Goal: Task Accomplishment & Management: Manage account settings

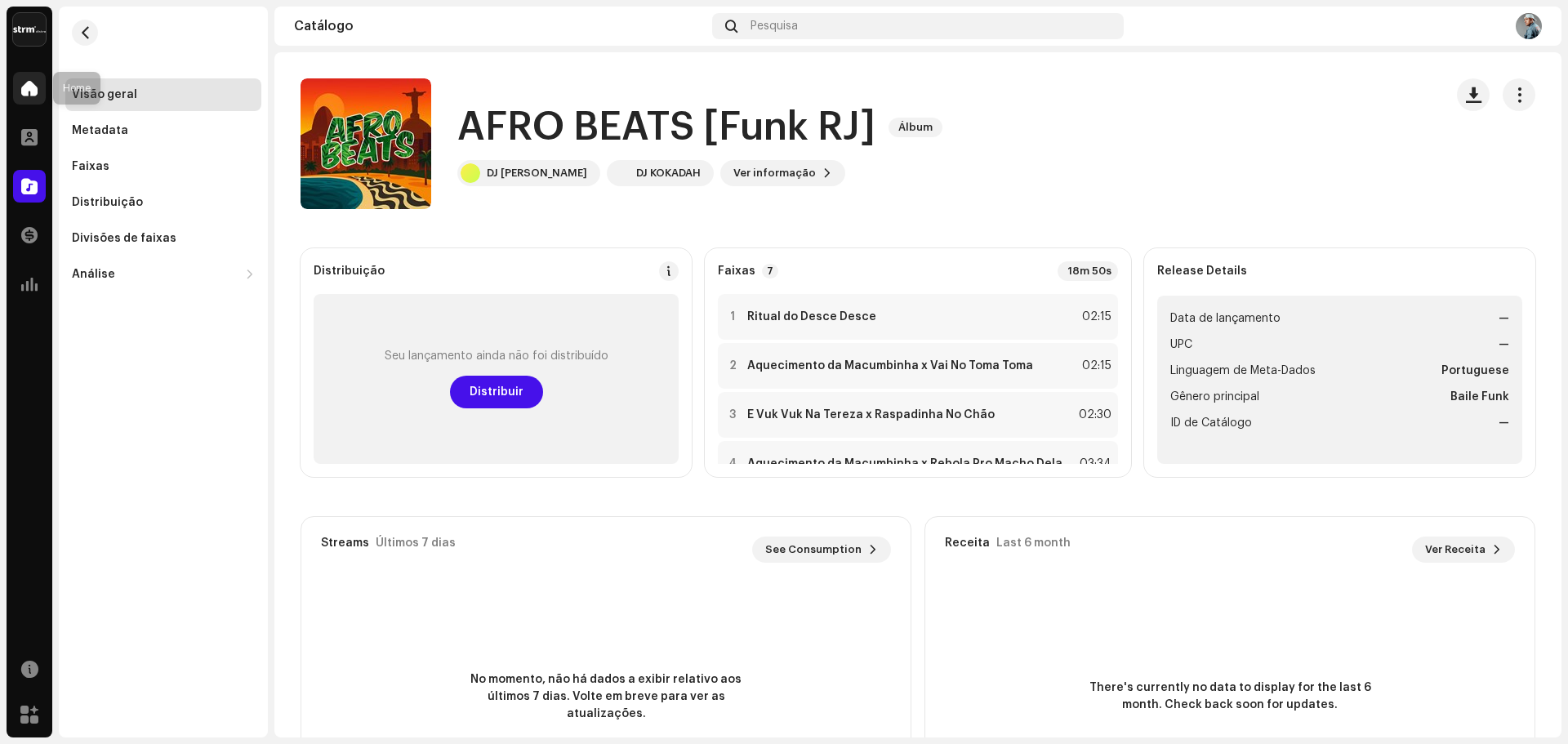
click at [33, 81] on span at bounding box center [29, 87] width 16 height 13
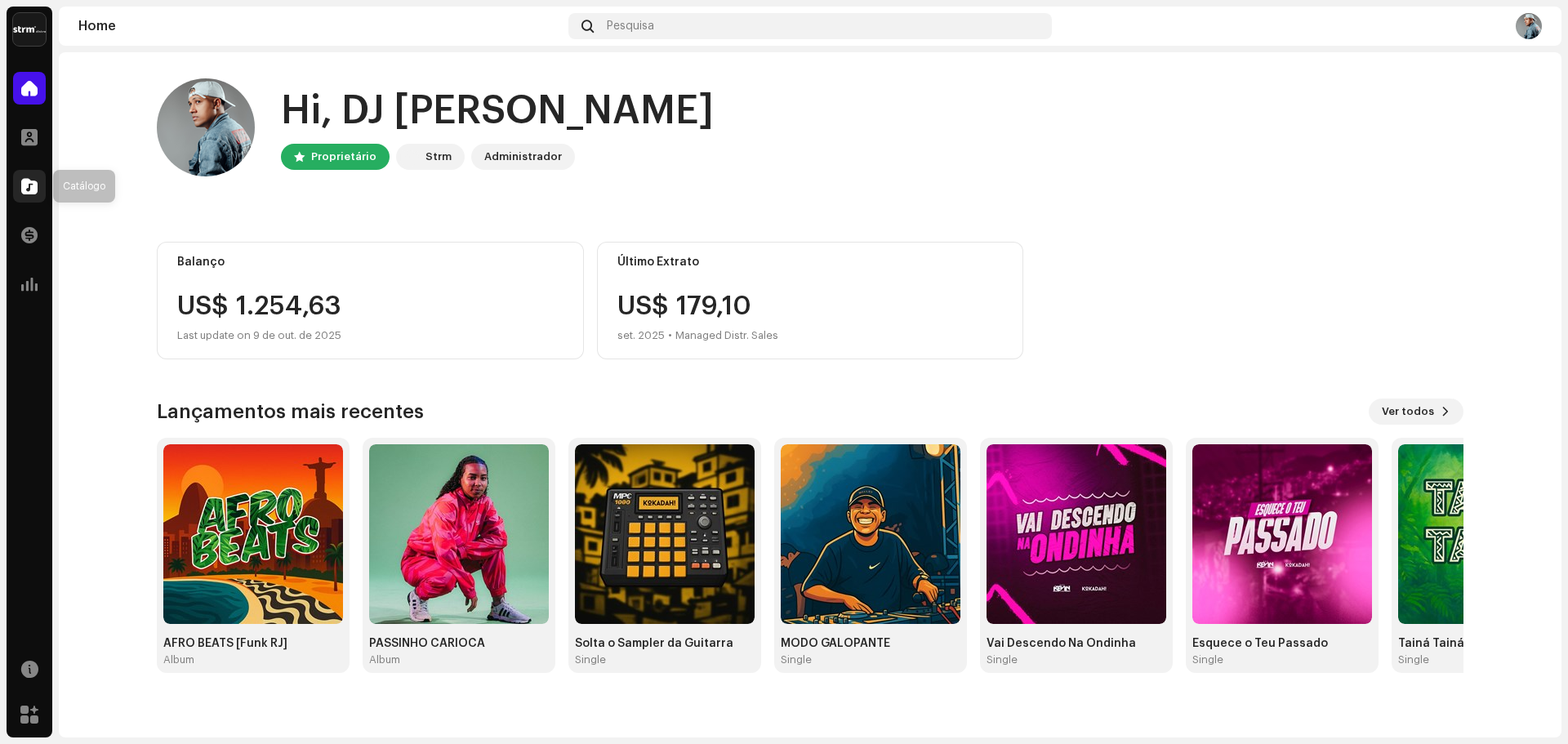
click at [28, 180] on span at bounding box center [29, 186] width 16 height 13
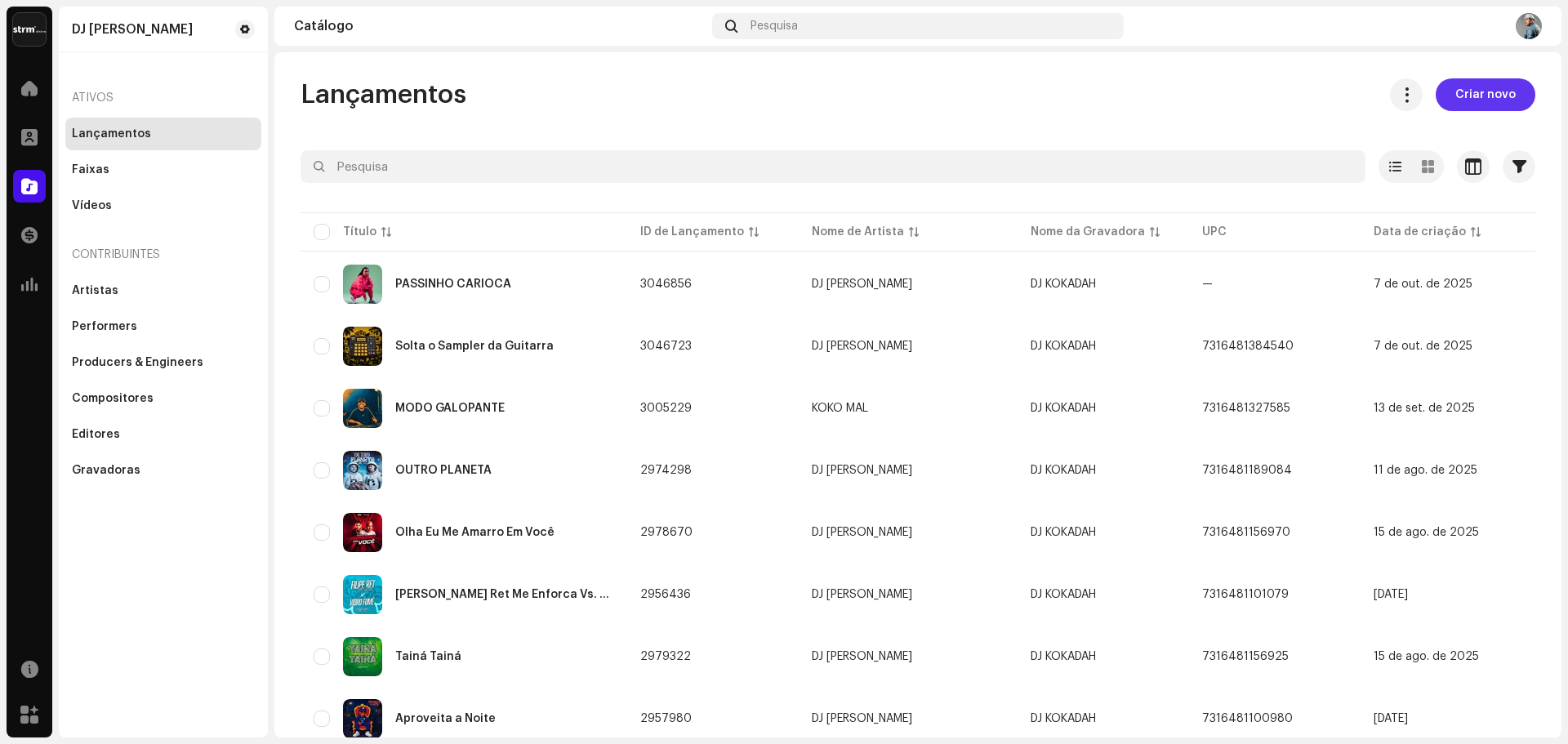
click at [1501, 97] on span "Criar novo" at bounding box center [1485, 95] width 61 height 33
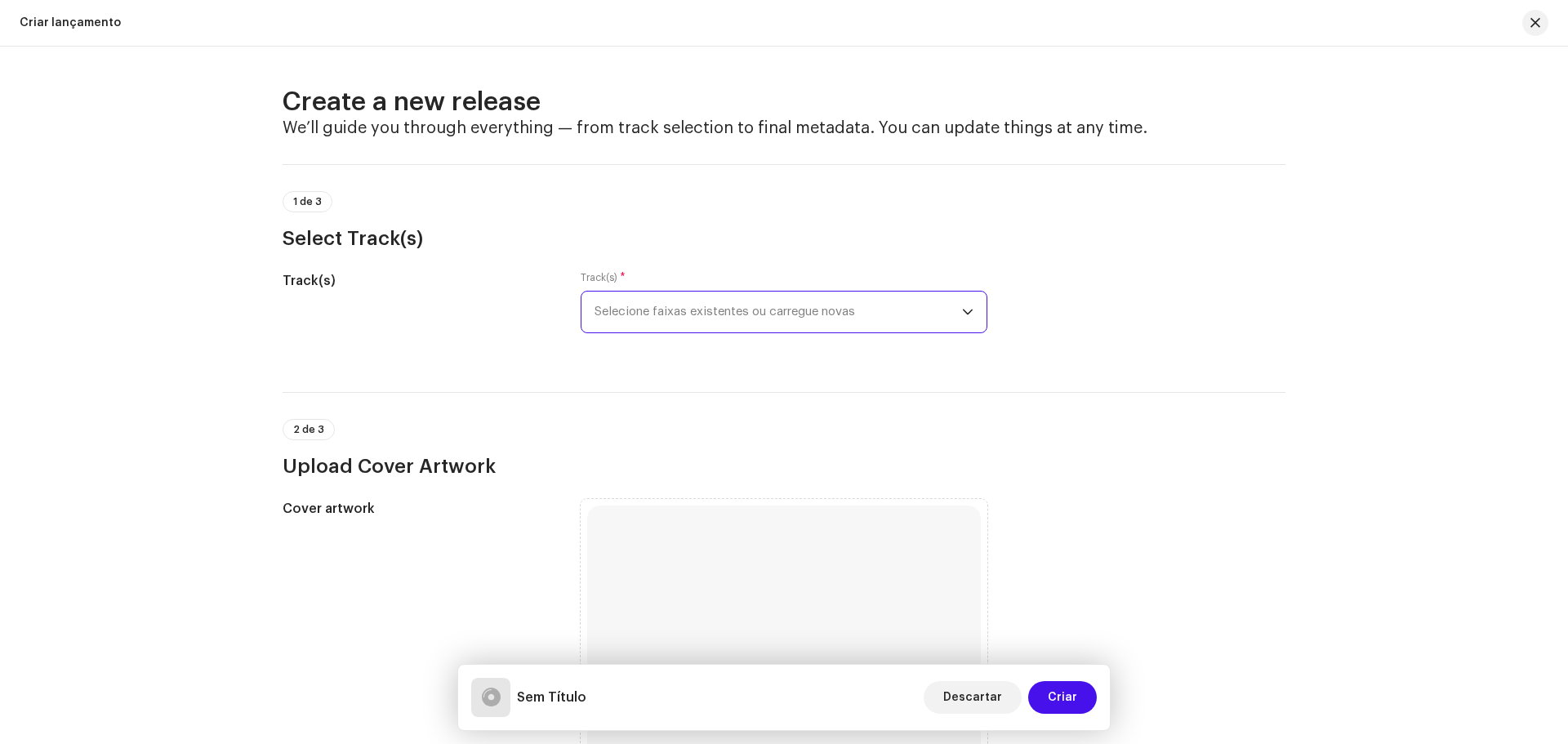
click at [876, 307] on span "Selecione faixas existentes ou carregue novas" at bounding box center [778, 312] width 367 height 41
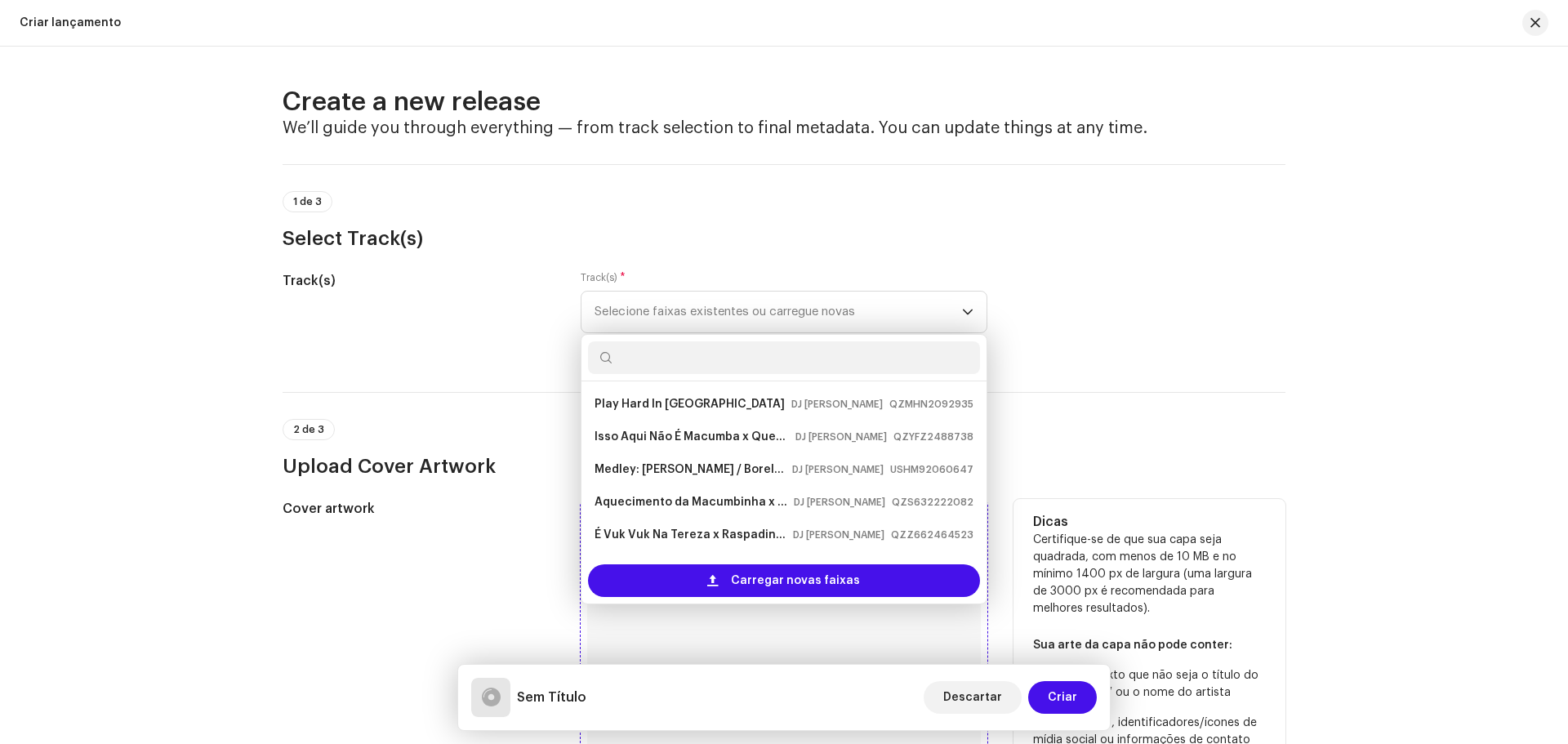
scroll to position [27, 0]
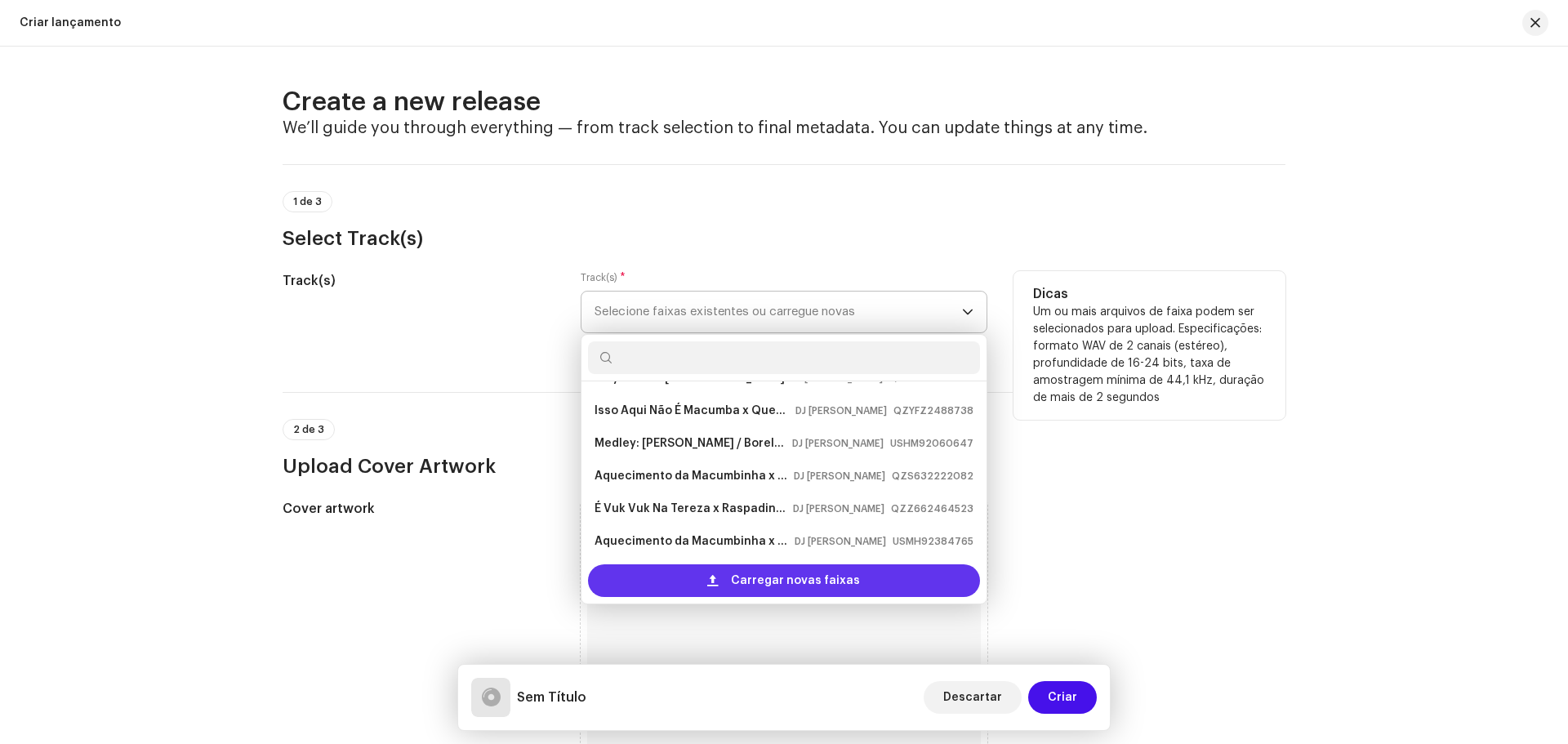
click at [725, 580] on div "Carregar novas faixas" at bounding box center [784, 580] width 392 height 33
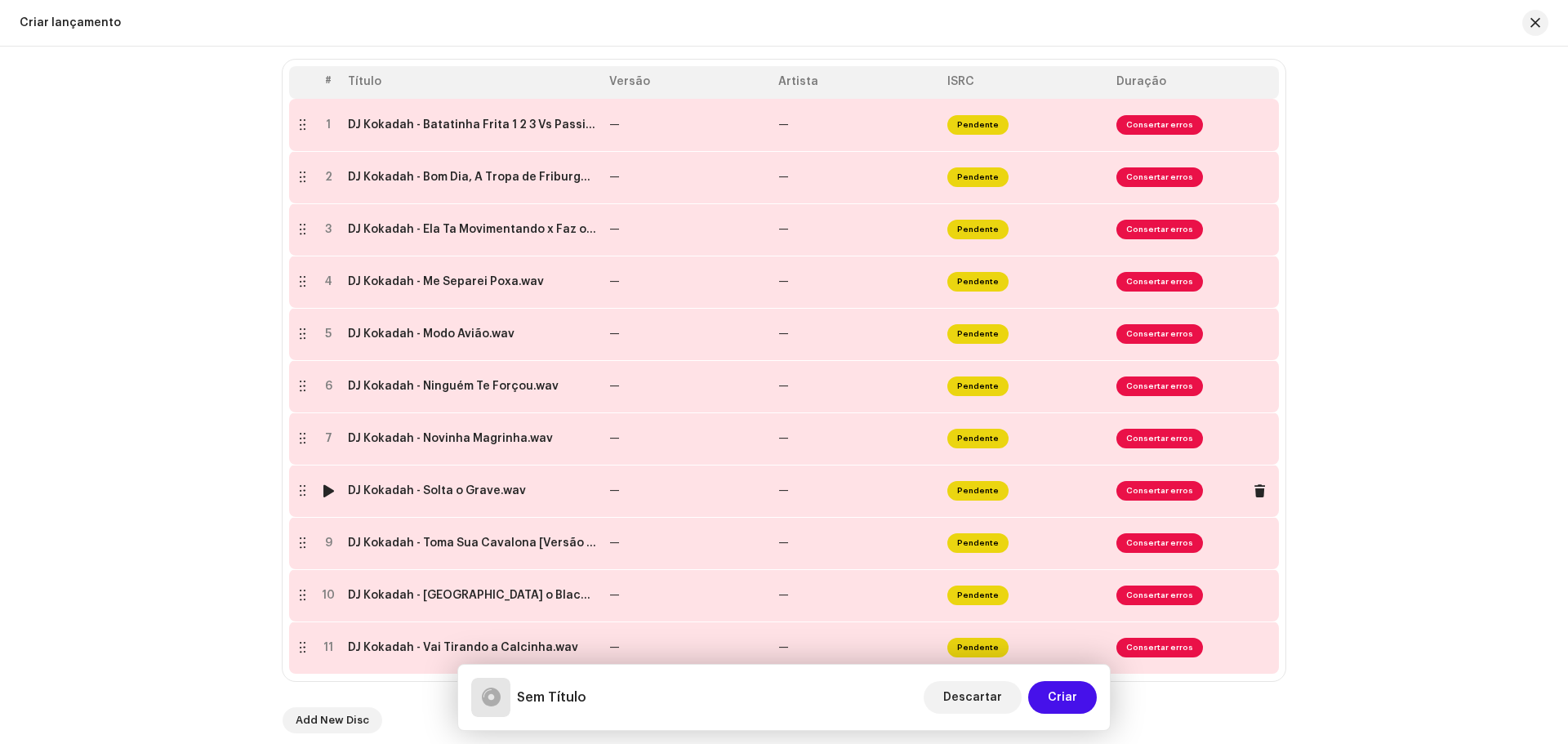
scroll to position [326, 0]
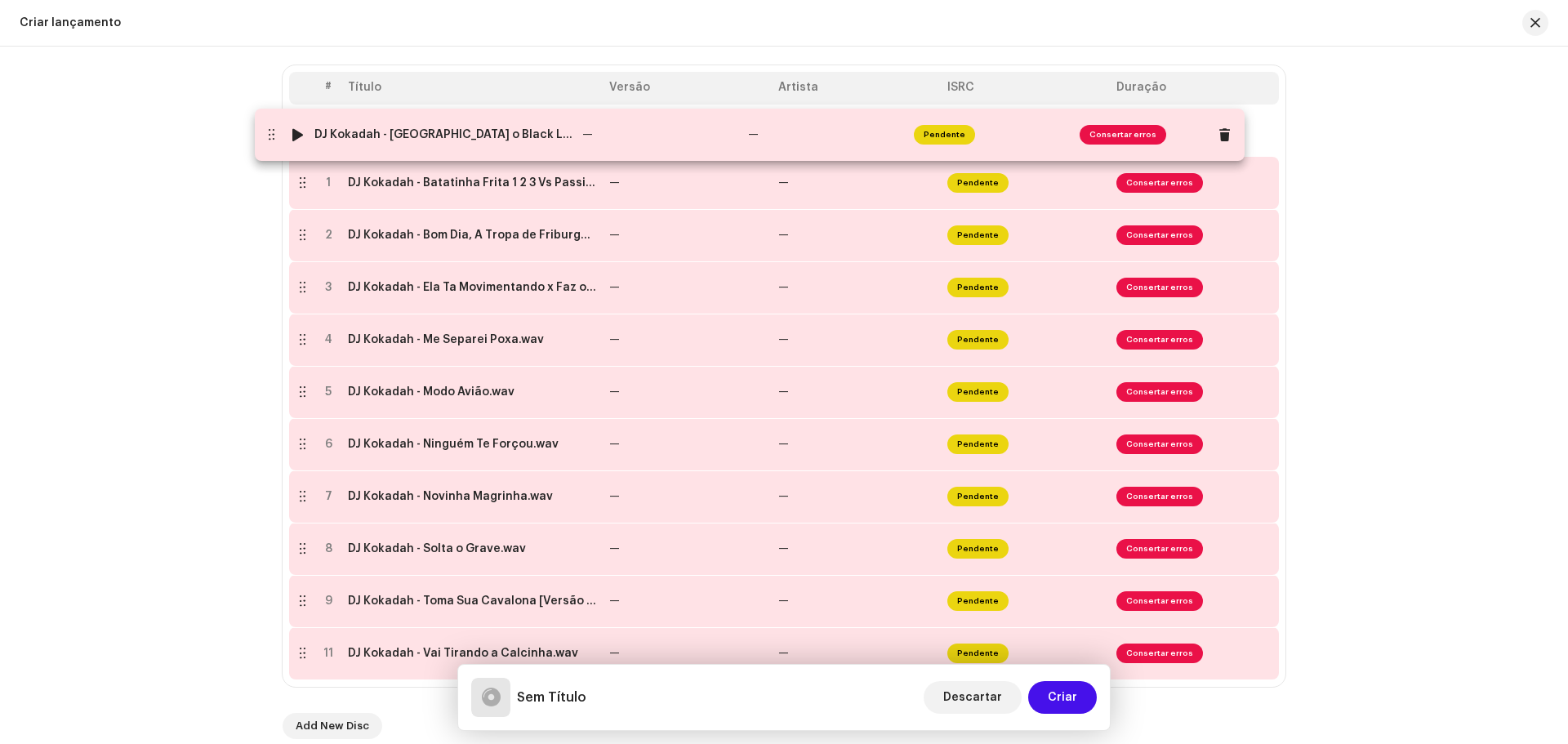
drag, startPoint x: 295, startPoint y: 608, endPoint x: 264, endPoint y: 142, distance: 467.0
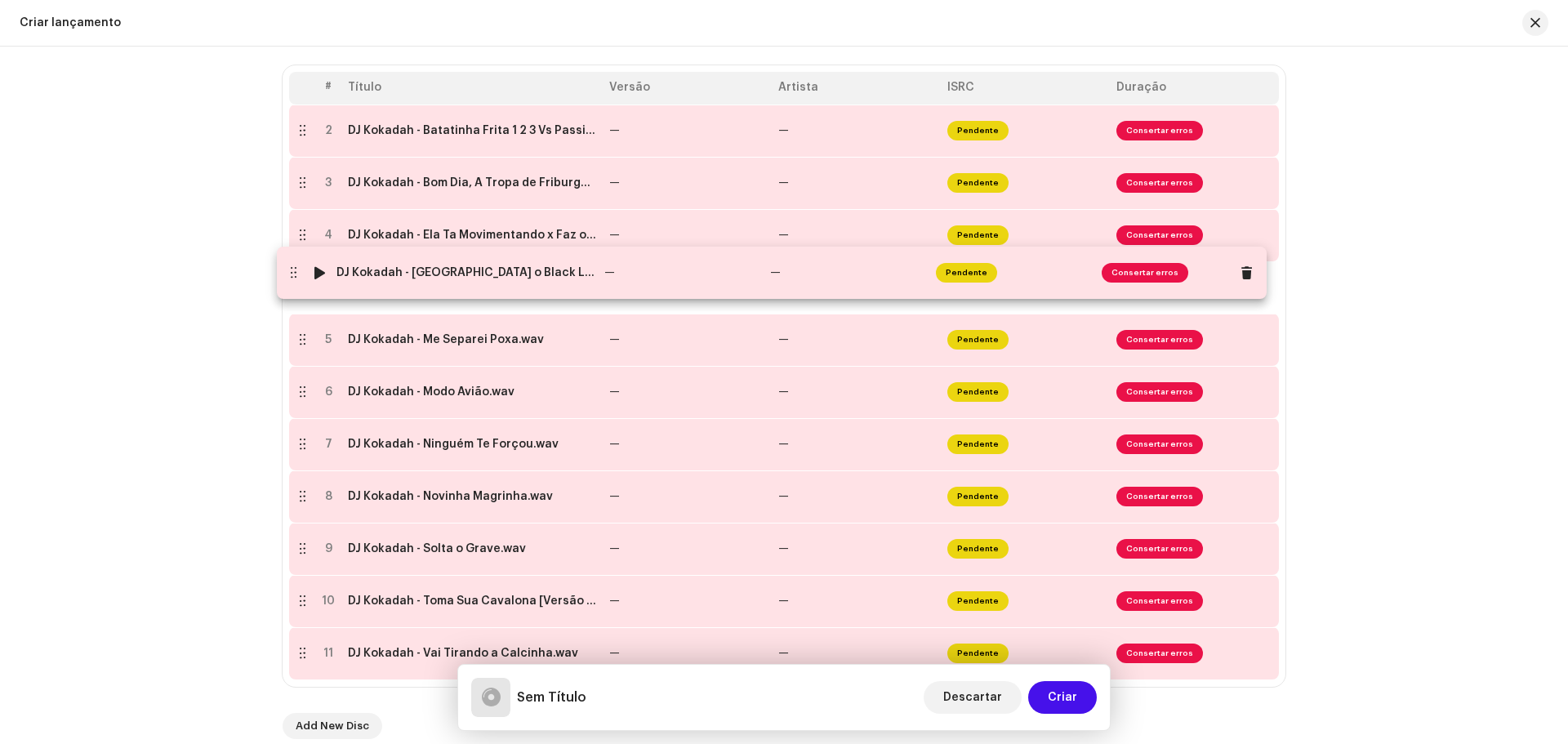
drag, startPoint x: 301, startPoint y: 132, endPoint x: 291, endPoint y: 274, distance: 142.4
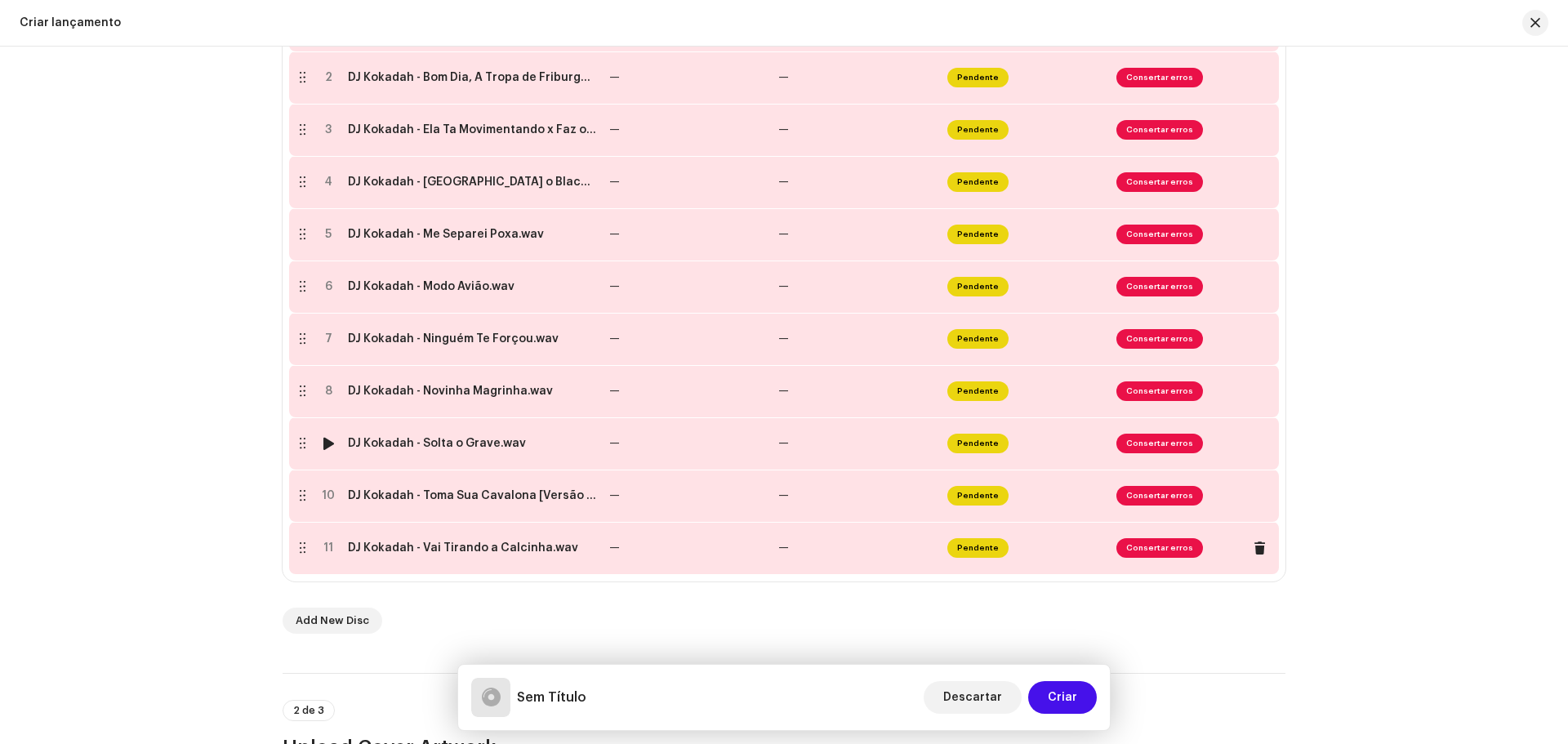
scroll to position [571, 0]
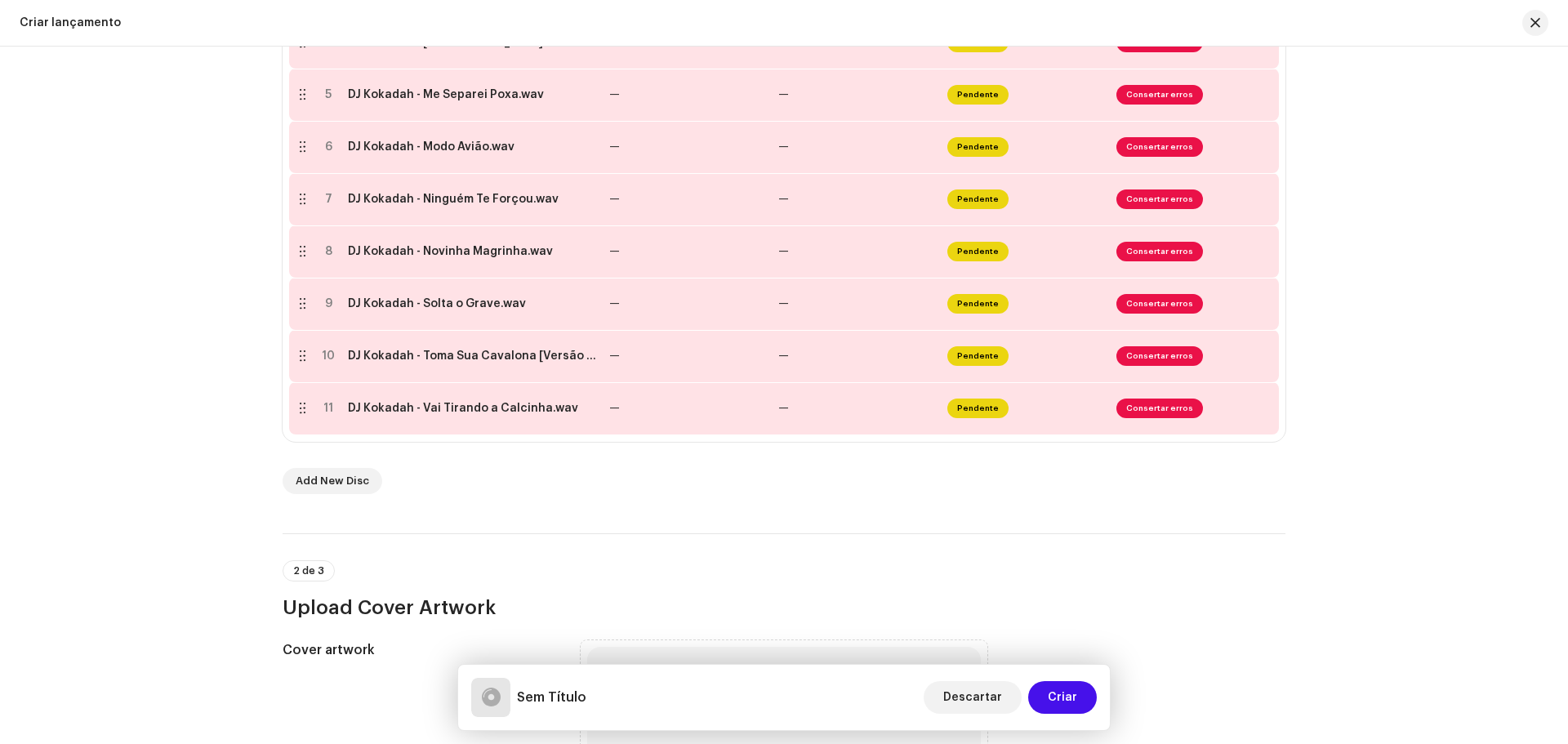
click at [1322, 179] on div "Create a new release We’ll guide you through everything — from track selection …" at bounding box center [784, 395] width 1568 height 697
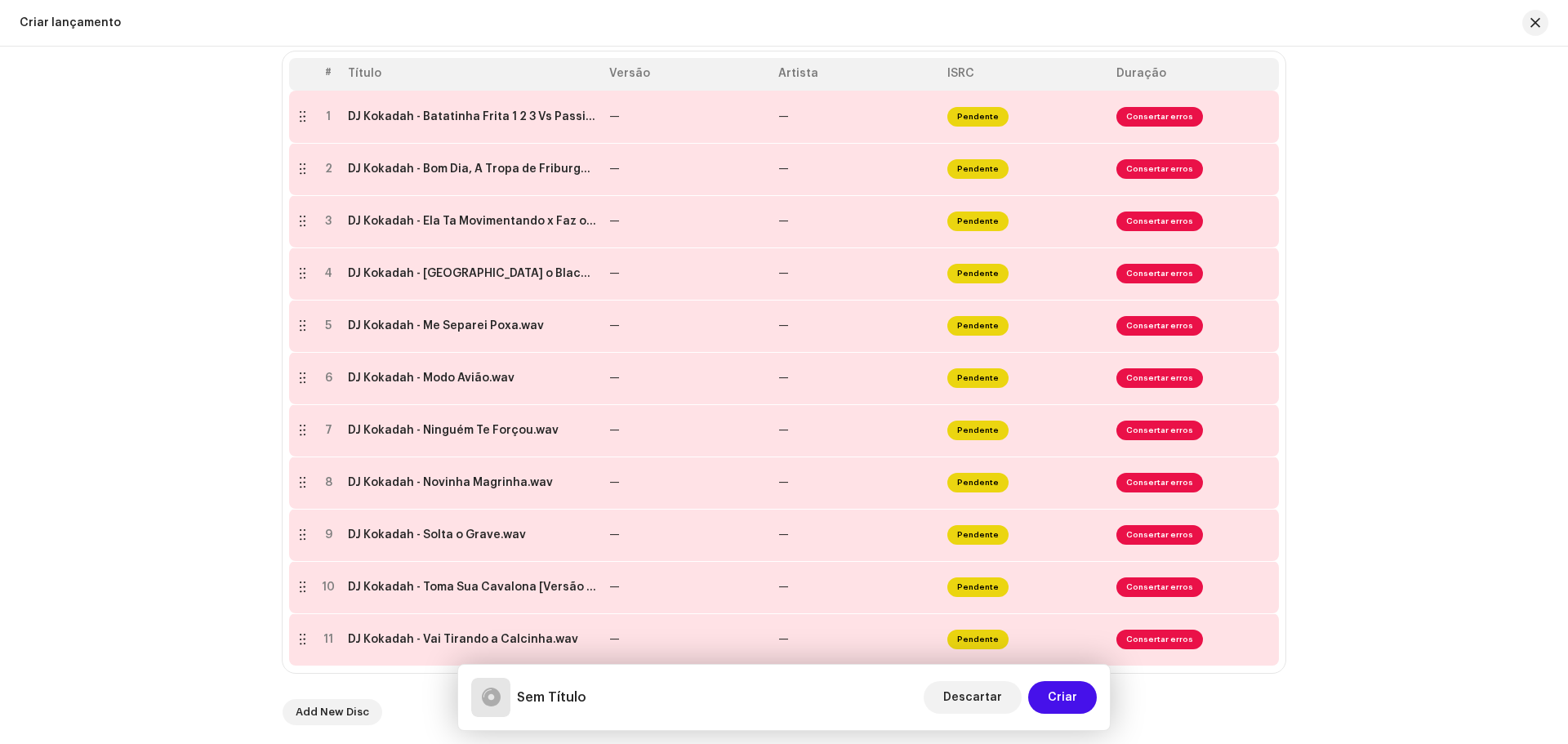
scroll to position [326, 0]
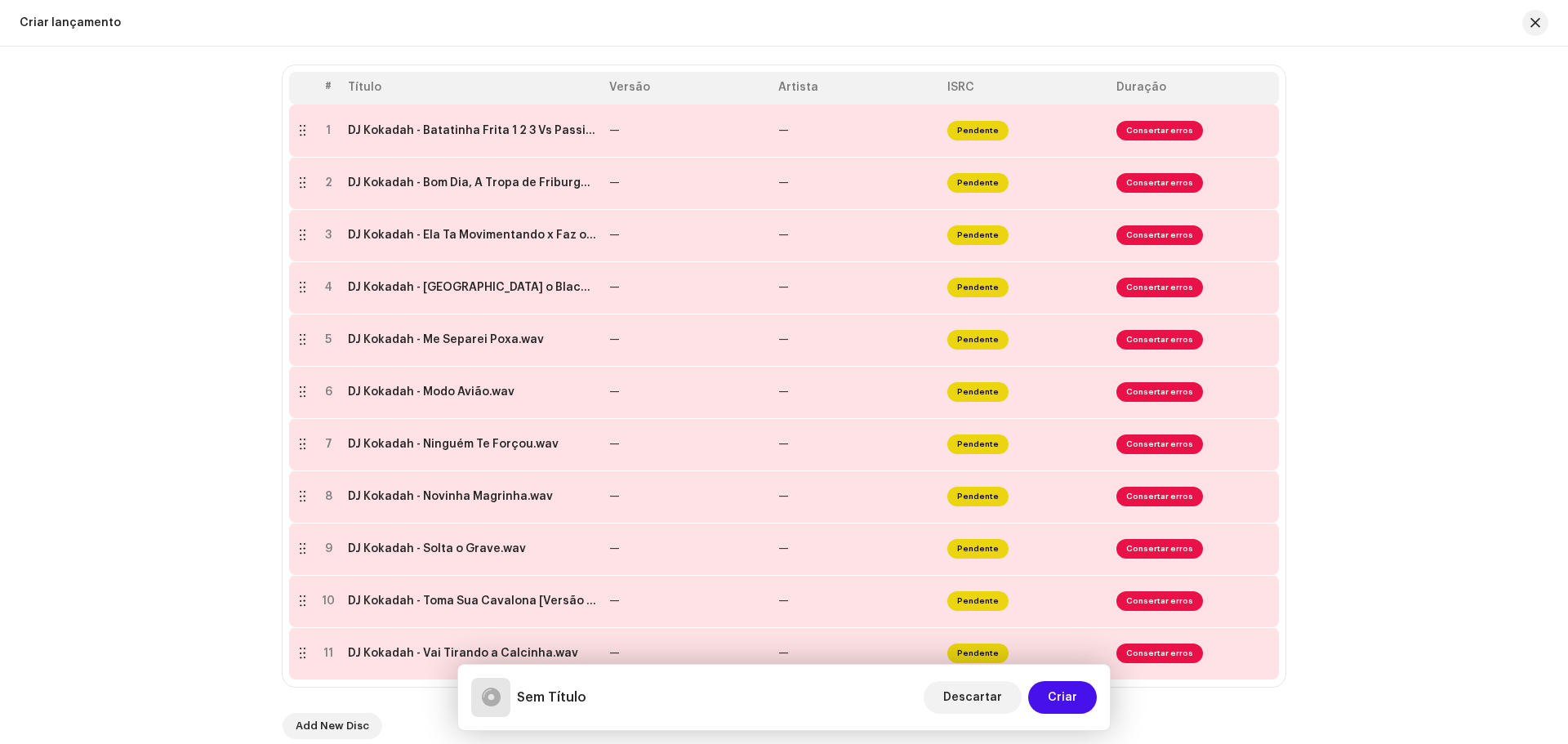
click at [1472, 173] on div "Create a new release We’ll guide you through everything — from track selection …" at bounding box center [784, 395] width 1568 height 697
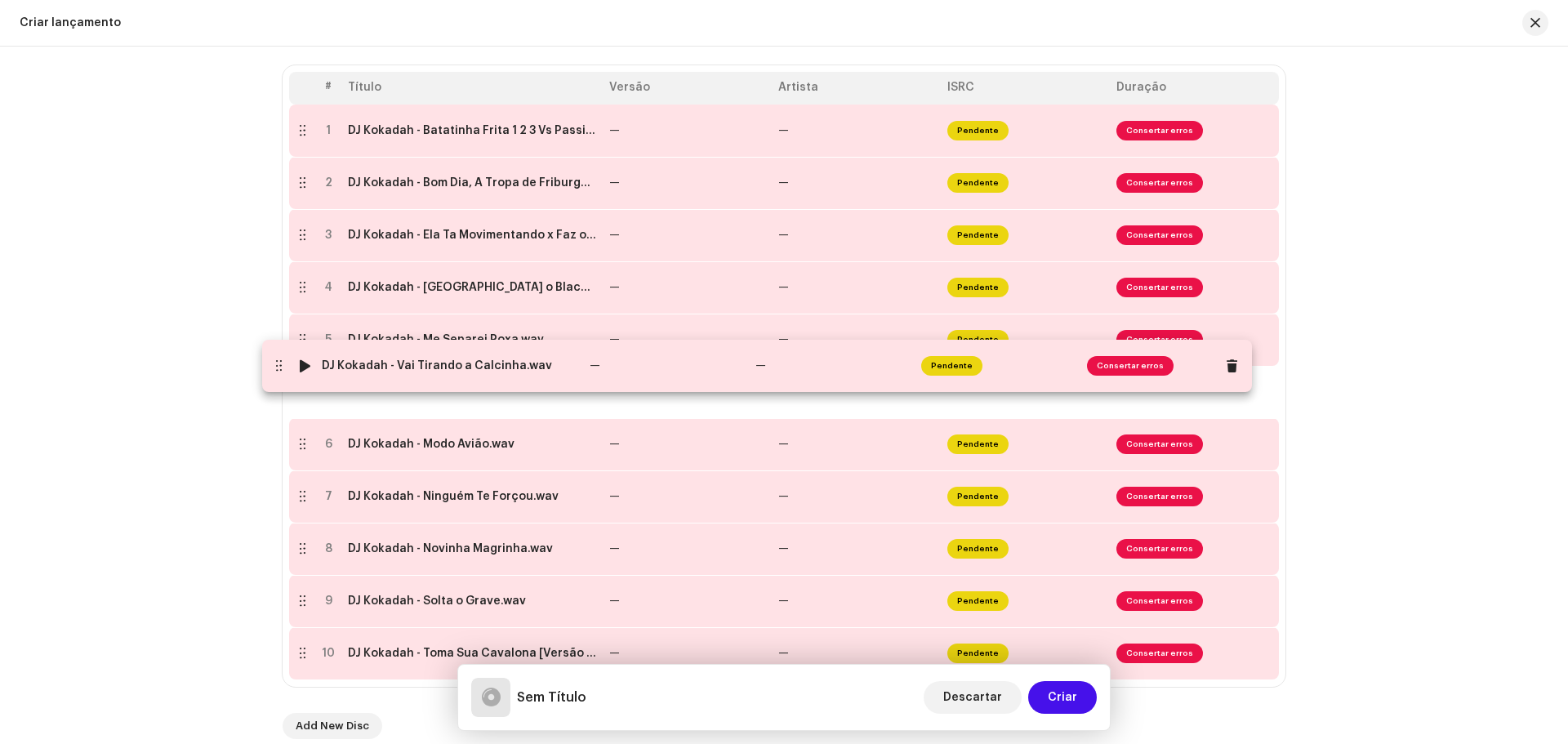
drag, startPoint x: 295, startPoint y: 665, endPoint x: 271, endPoint y: 378, distance: 288.0
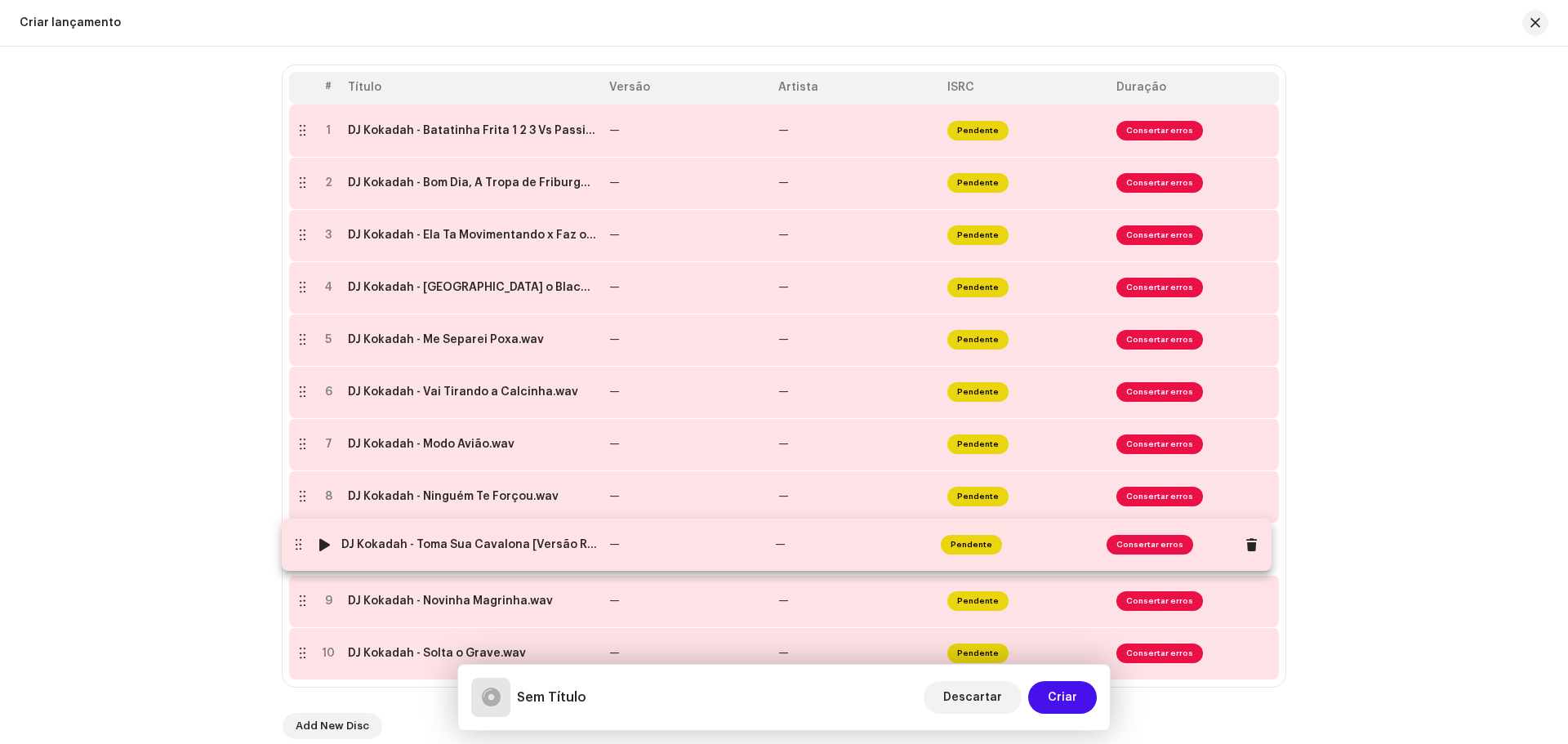
drag, startPoint x: 301, startPoint y: 661, endPoint x: 297, endPoint y: 552, distance: 109.1
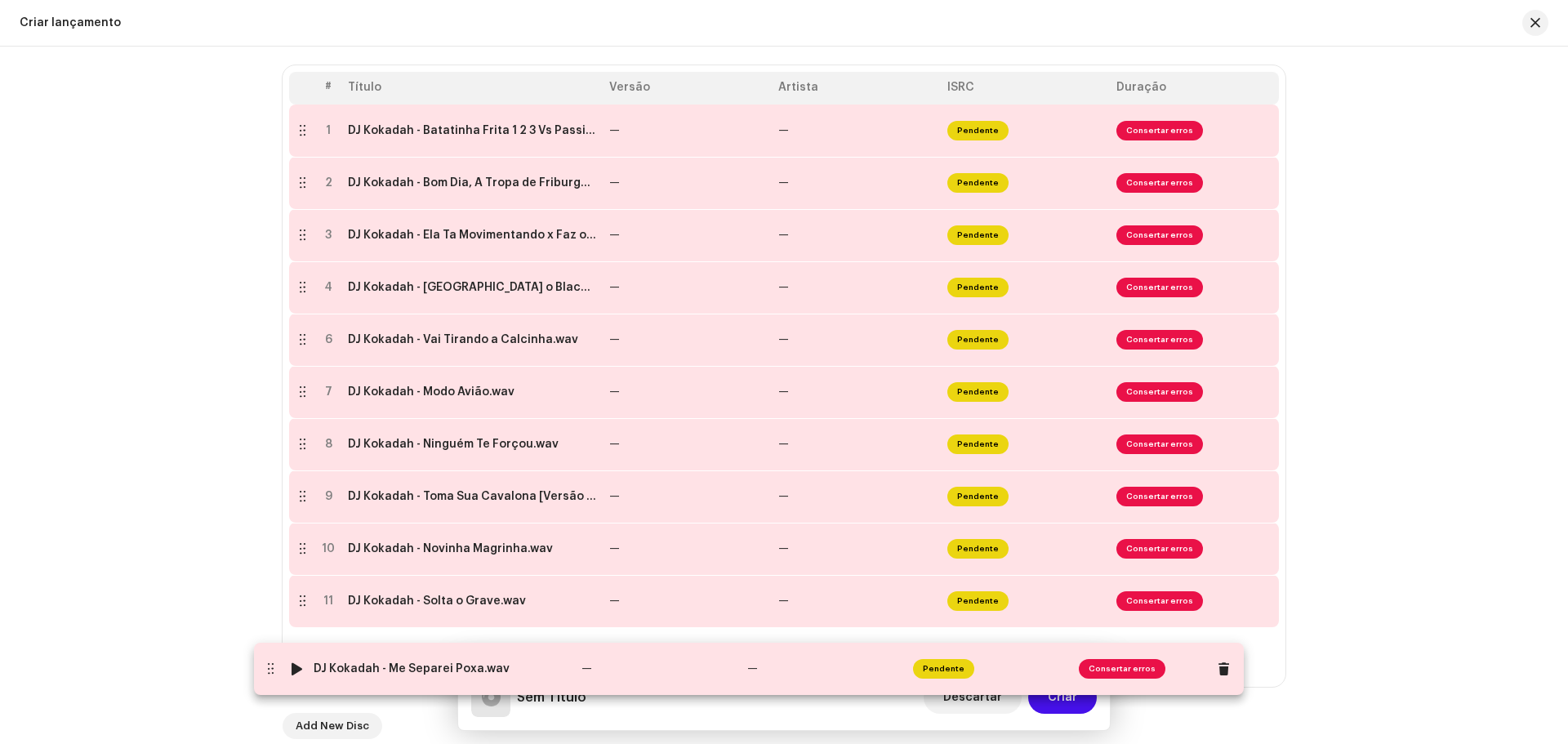
drag, startPoint x: 294, startPoint y: 342, endPoint x: 265, endPoint y: 669, distance: 328.3
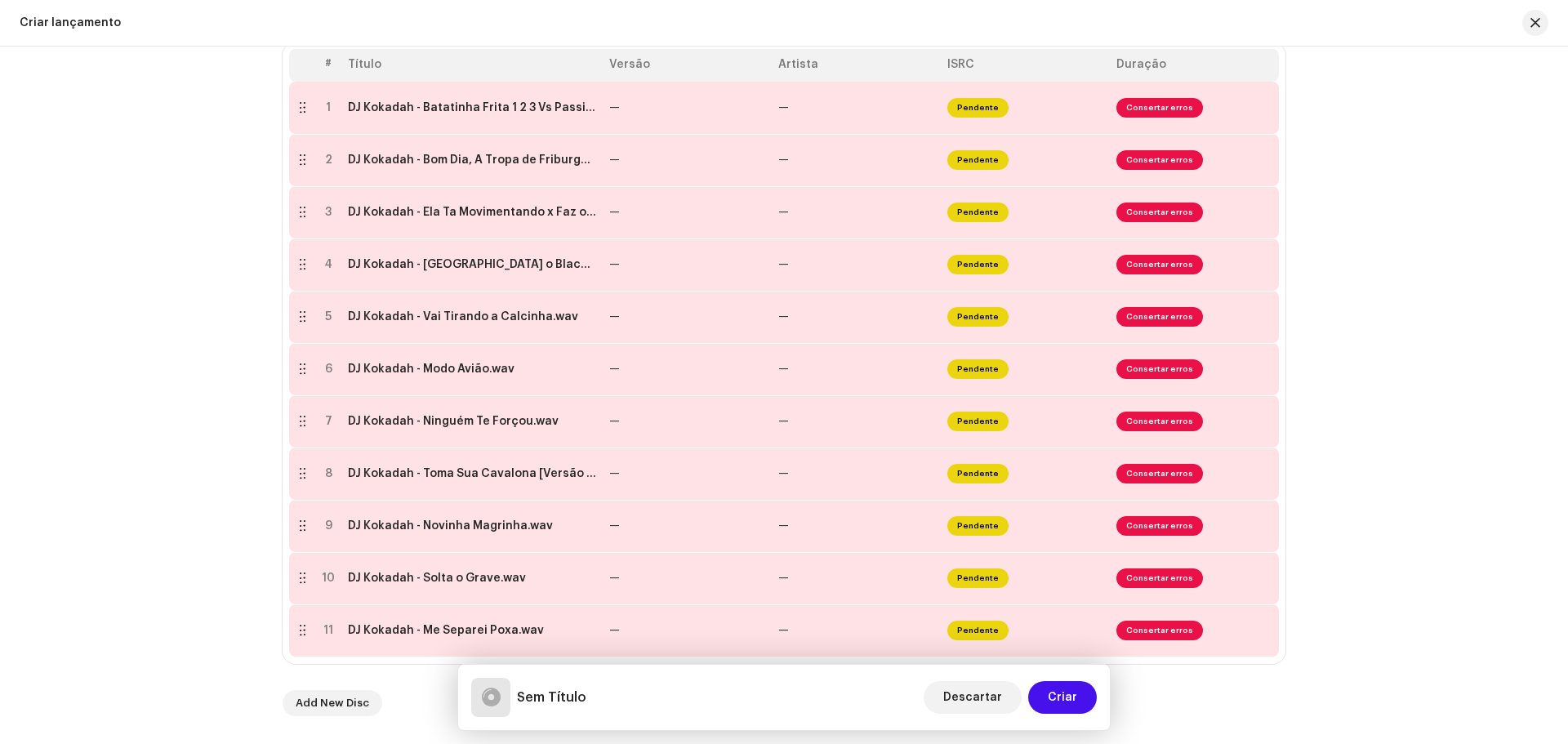
scroll to position [342, 0]
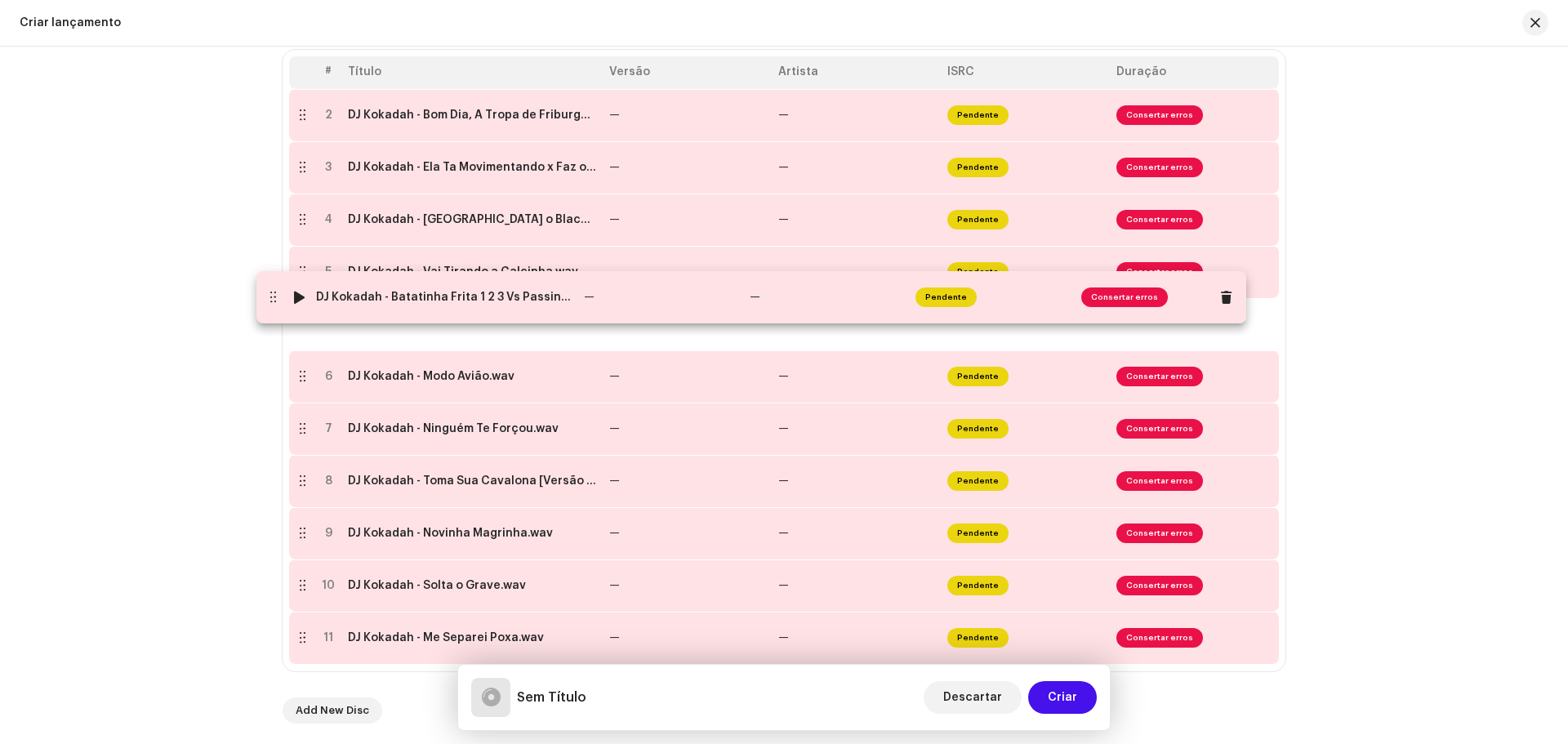
drag, startPoint x: 296, startPoint y: 121, endPoint x: 267, endPoint y: 303, distance: 184.3
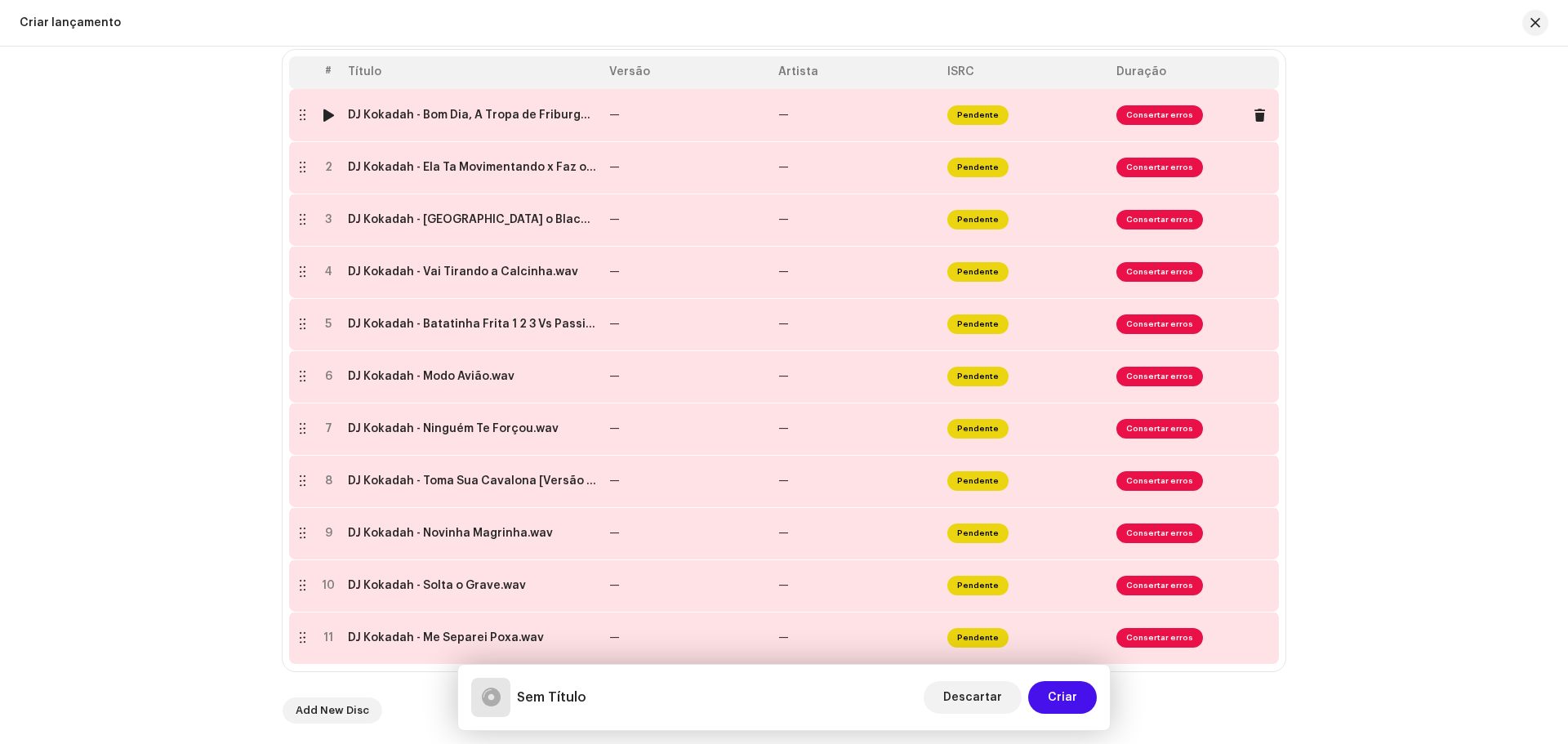
click at [1151, 114] on span "Consertar erros" at bounding box center [1159, 115] width 86 height 20
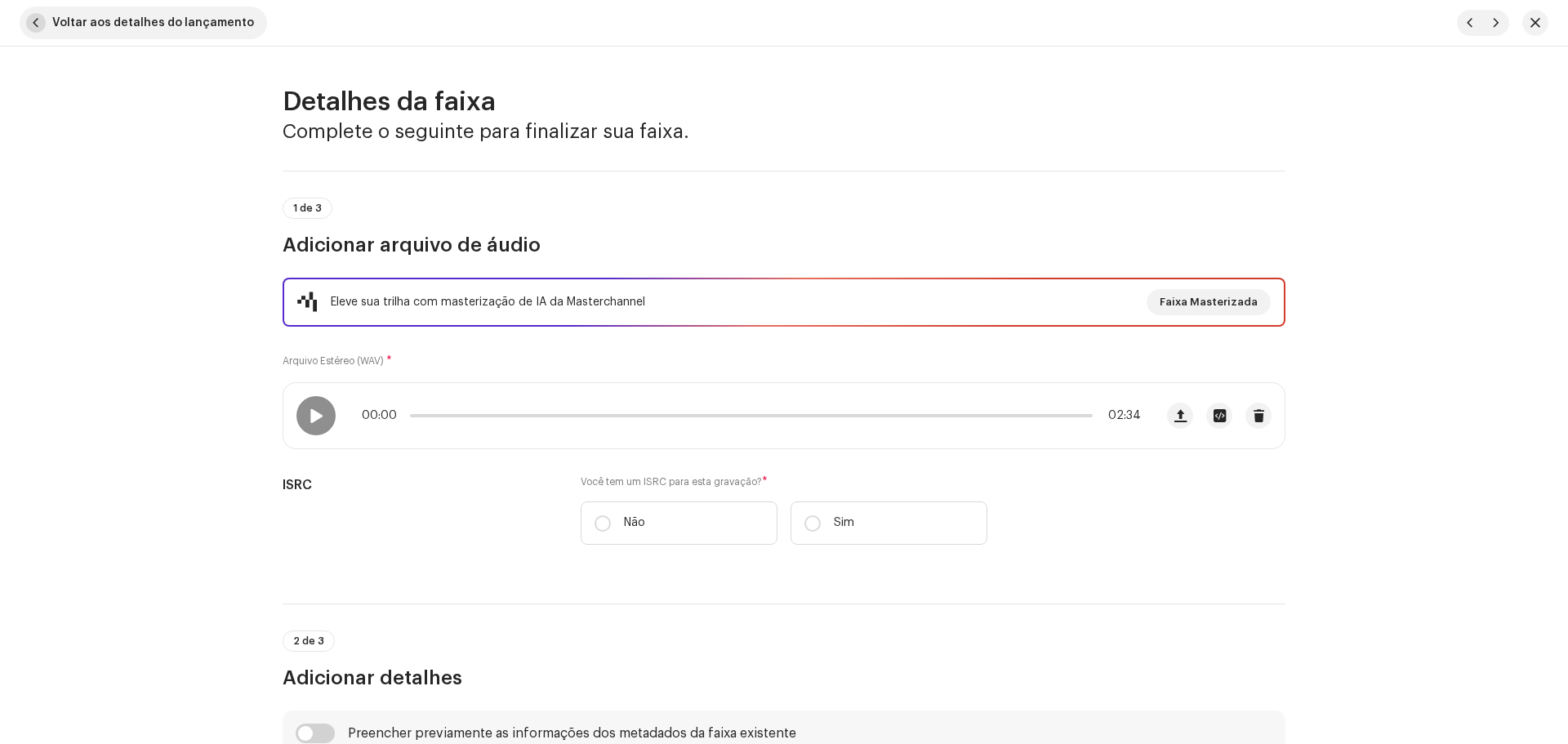
click at [112, 26] on span "Voltar aos detalhes do lançamento" at bounding box center [152, 23] width 201 height 33
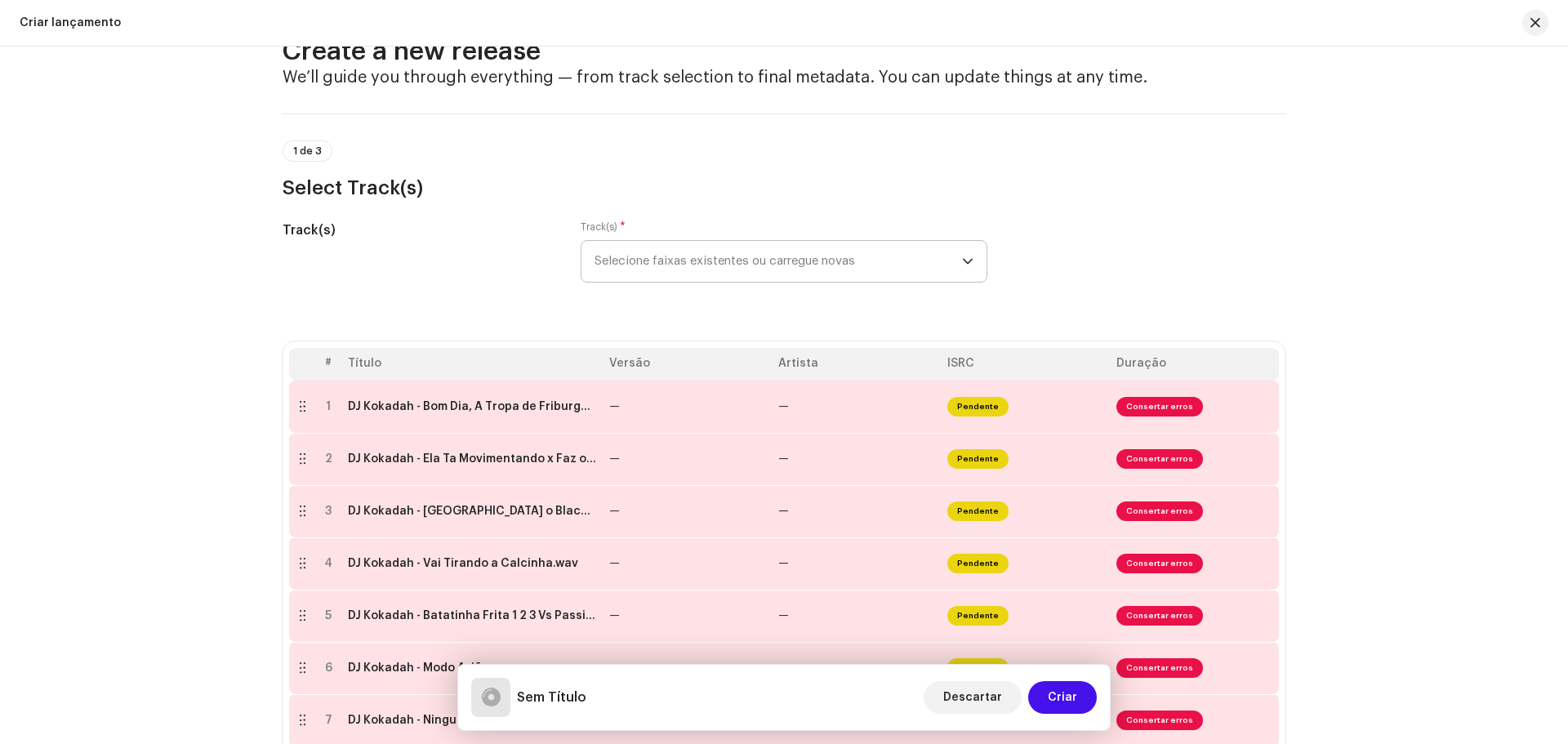
scroll to position [245, 0]
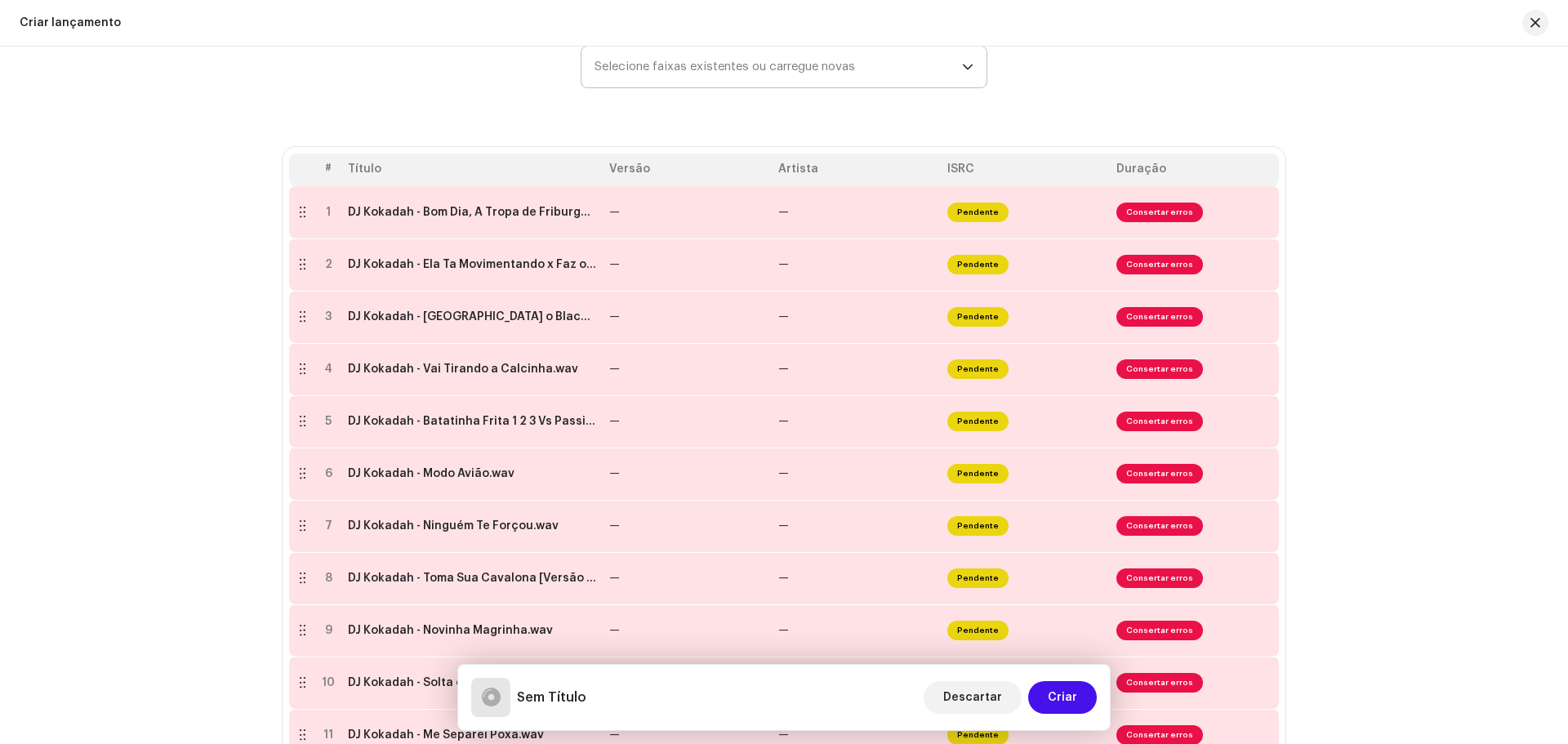
click at [1413, 295] on div "Create a new release We’ll guide you through everything — from track selection …" at bounding box center [784, 395] width 1568 height 697
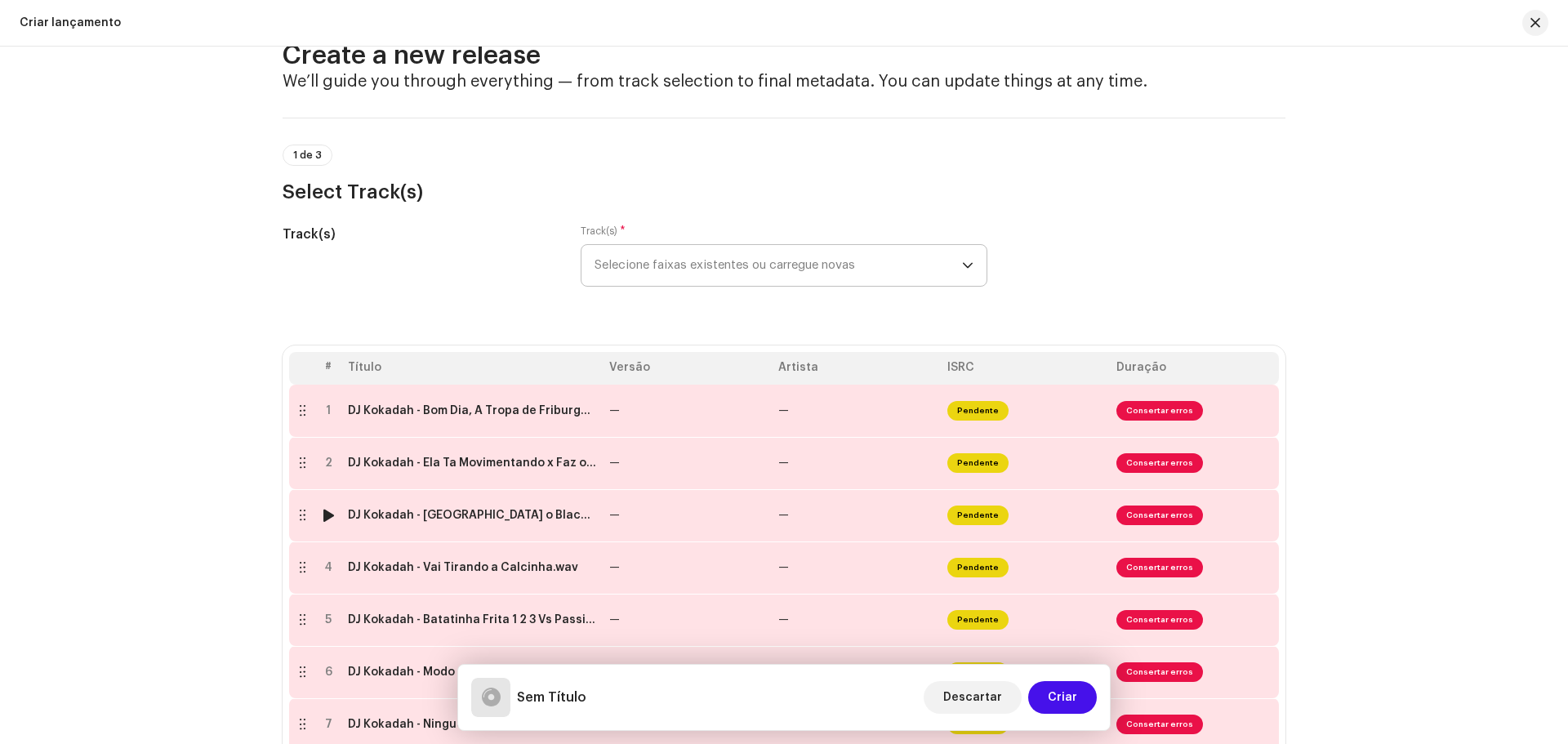
scroll to position [0, 0]
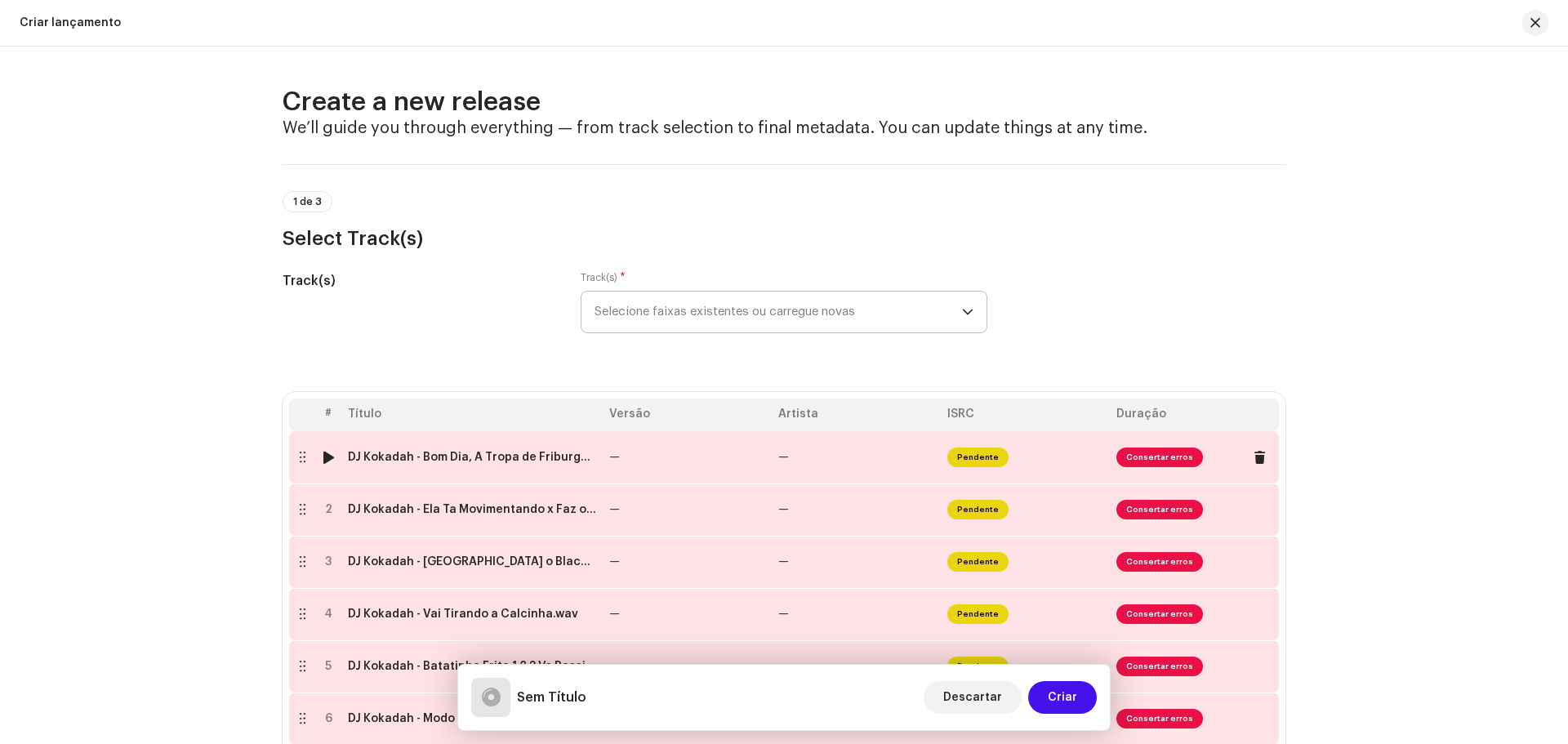
click at [527, 466] on td "DJ Kokadah - Bom Dia, A Tropa de Friburgo Te Chamou Pra Piscina.wav" at bounding box center [472, 456] width 261 height 52
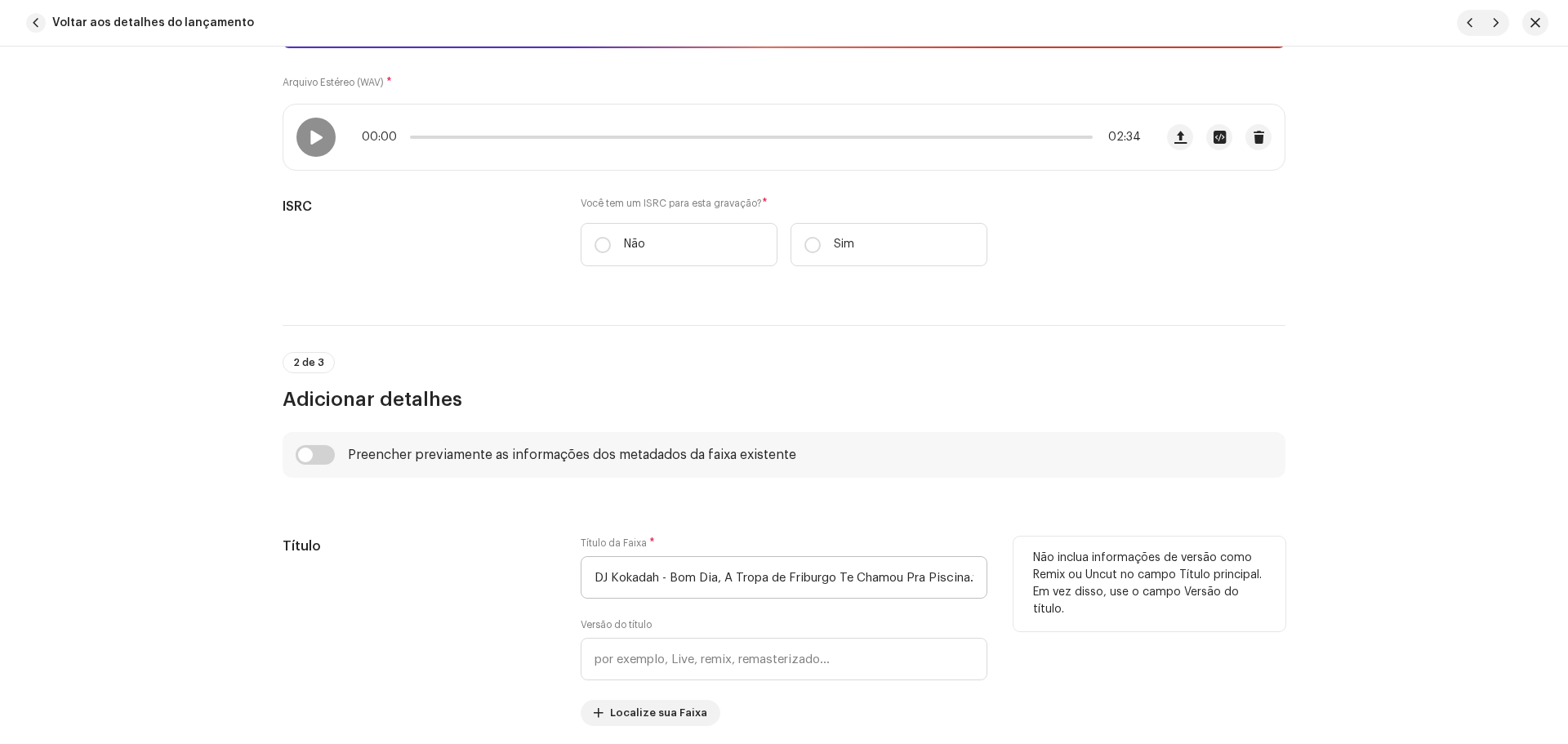
scroll to position [326, 0]
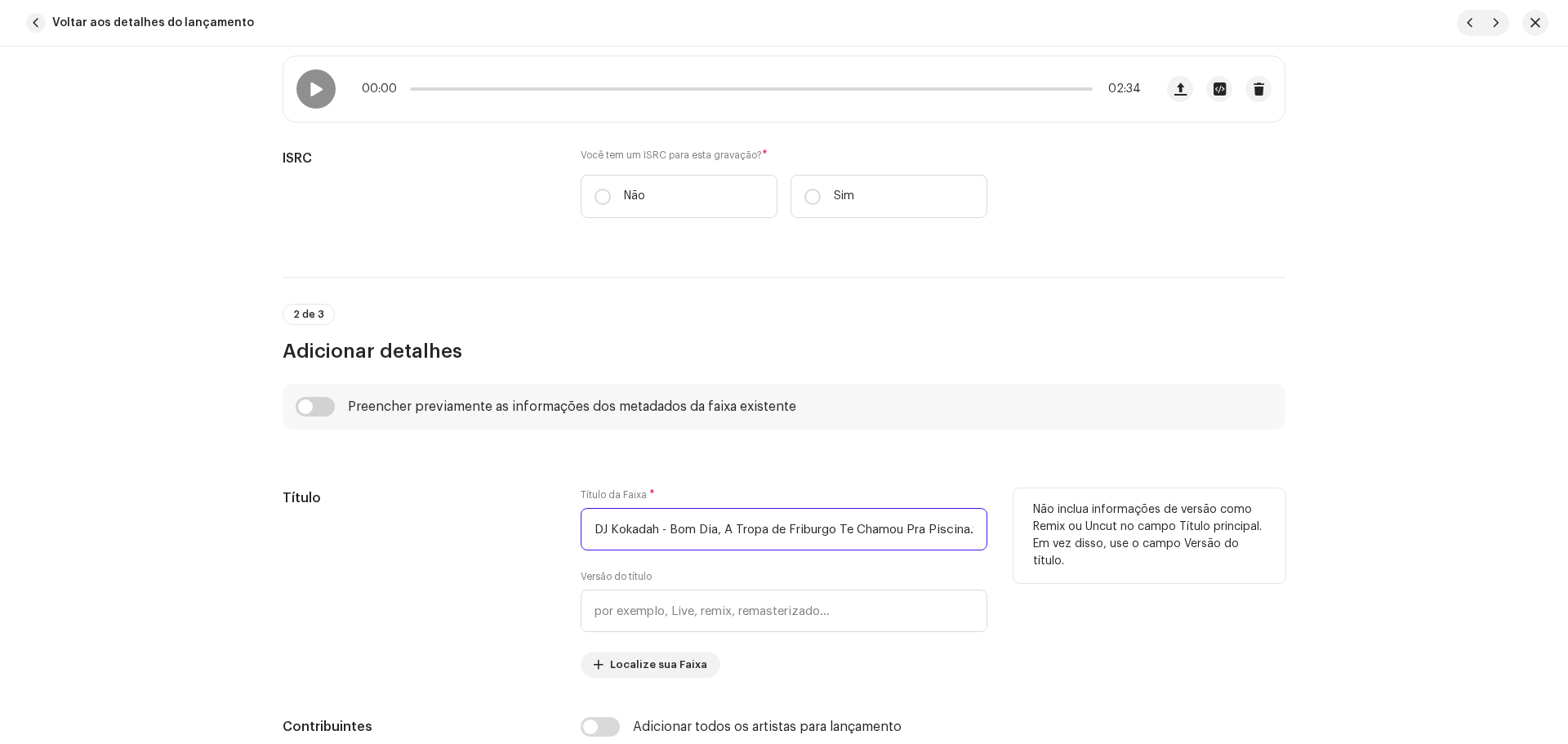
drag, startPoint x: 671, startPoint y: 532, endPoint x: 454, endPoint y: 515, distance: 217.7
click at [455, 515] on div "Título Título da Faixa * DJ Kokadah - Bom Dia, A Tropa de Friburgo Te Chamou Pr…" at bounding box center [784, 582] width 1003 height 189
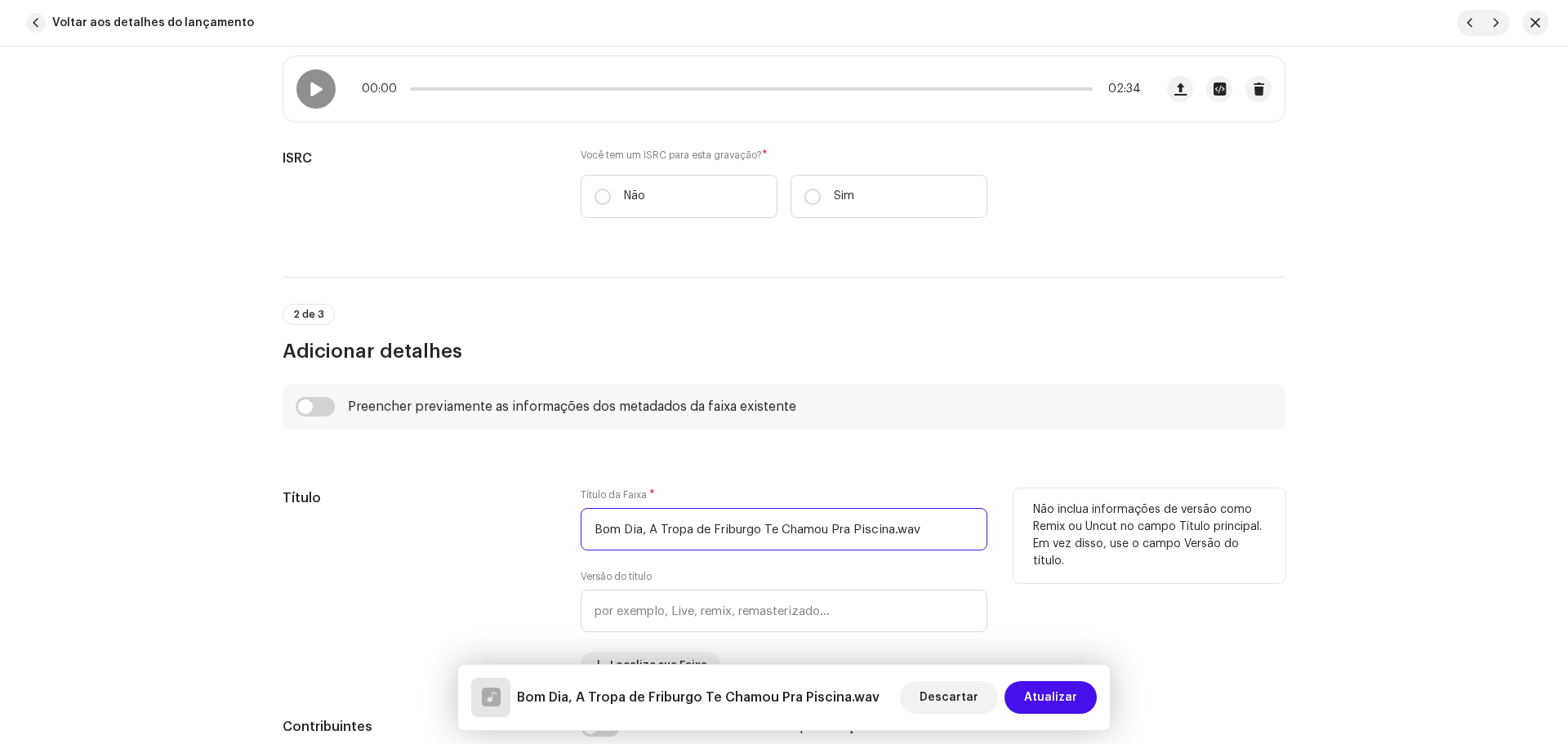
click at [937, 530] on input "Bom Dia, A Tropa de Friburgo Te Chamou Pra Piscina.wav" at bounding box center [784, 529] width 407 height 43
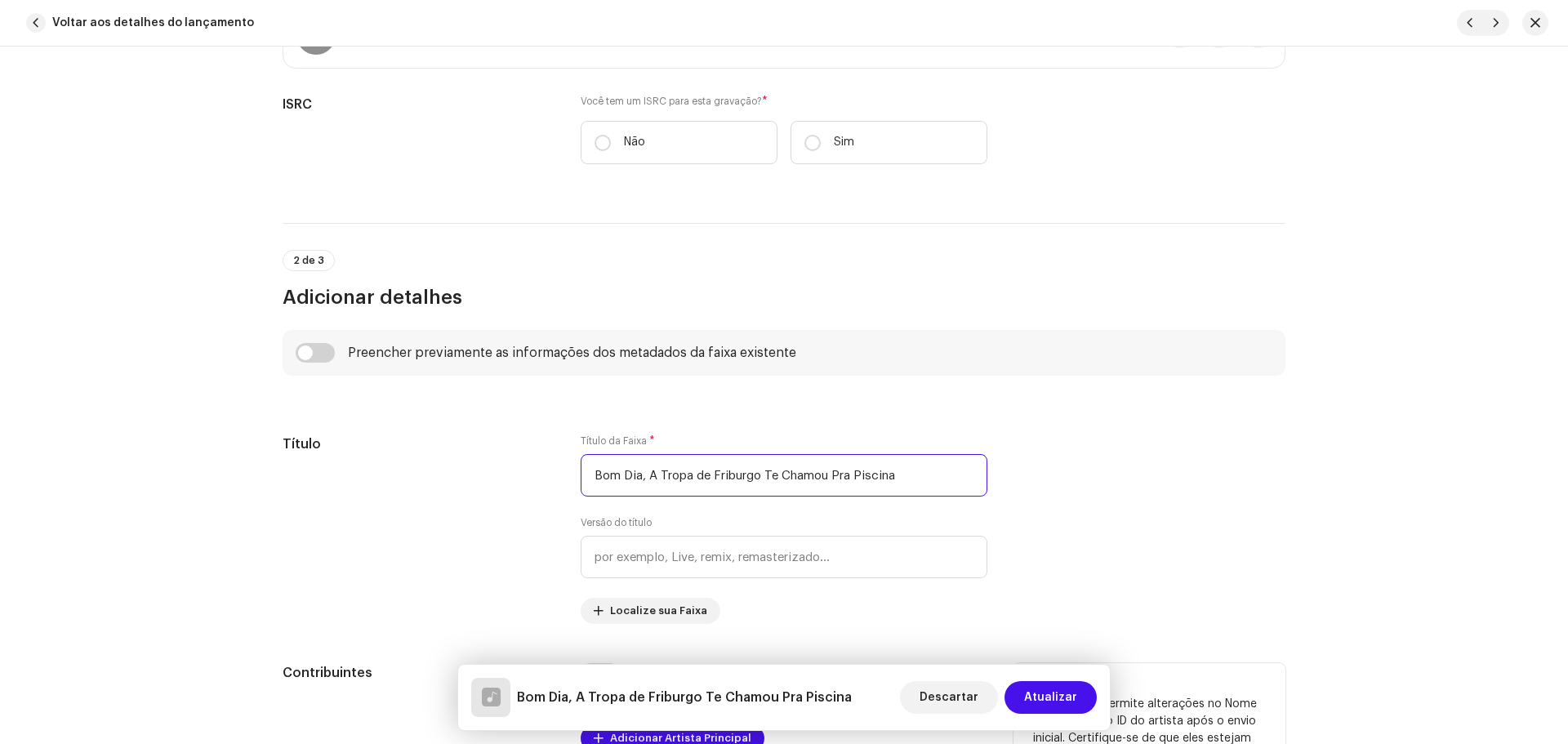
scroll to position [735, 0]
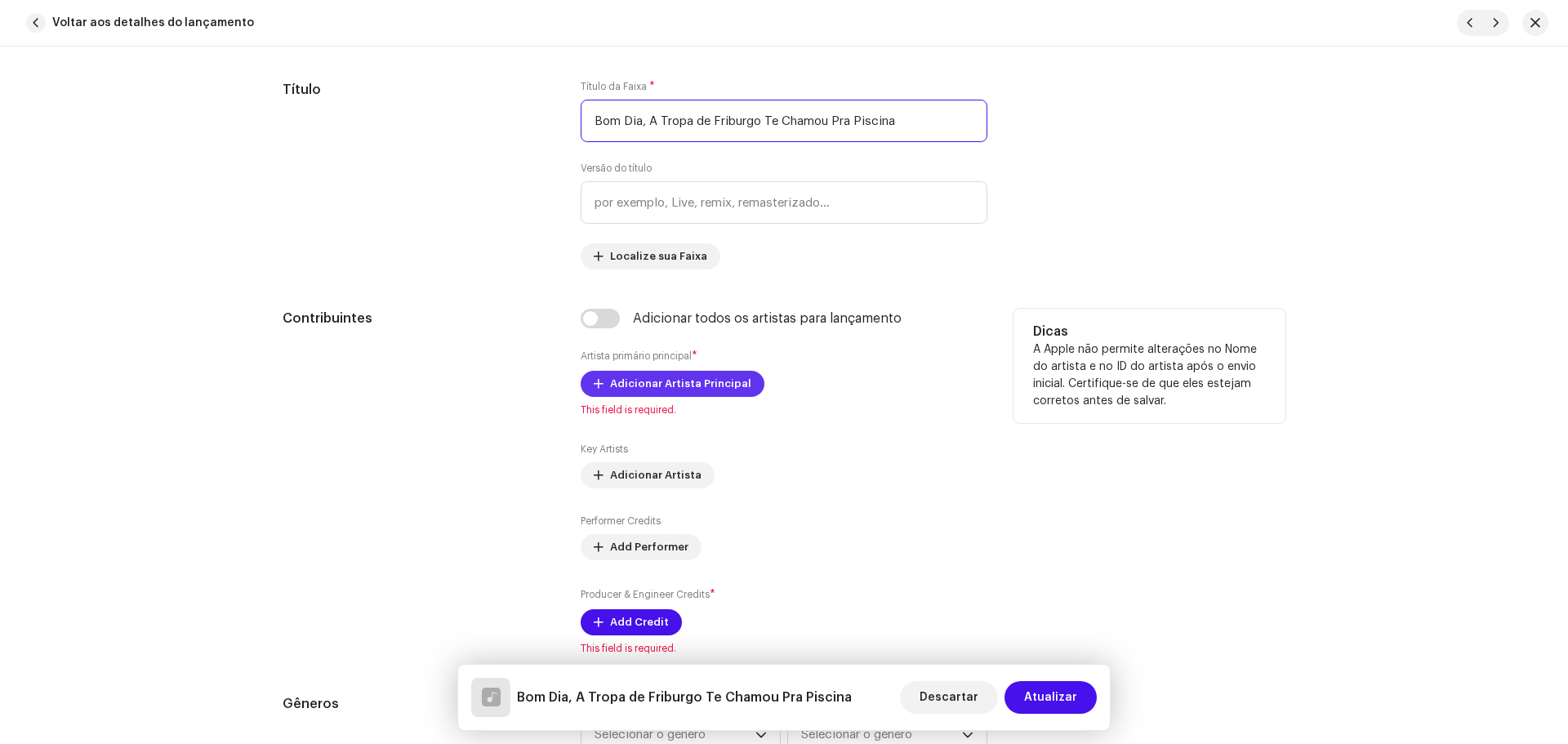
type input "Bom Dia, A Tropa de Friburgo Te Chamou Pra Piscina"
click at [660, 378] on span "Adicionar Artista Principal" at bounding box center [680, 384] width 141 height 33
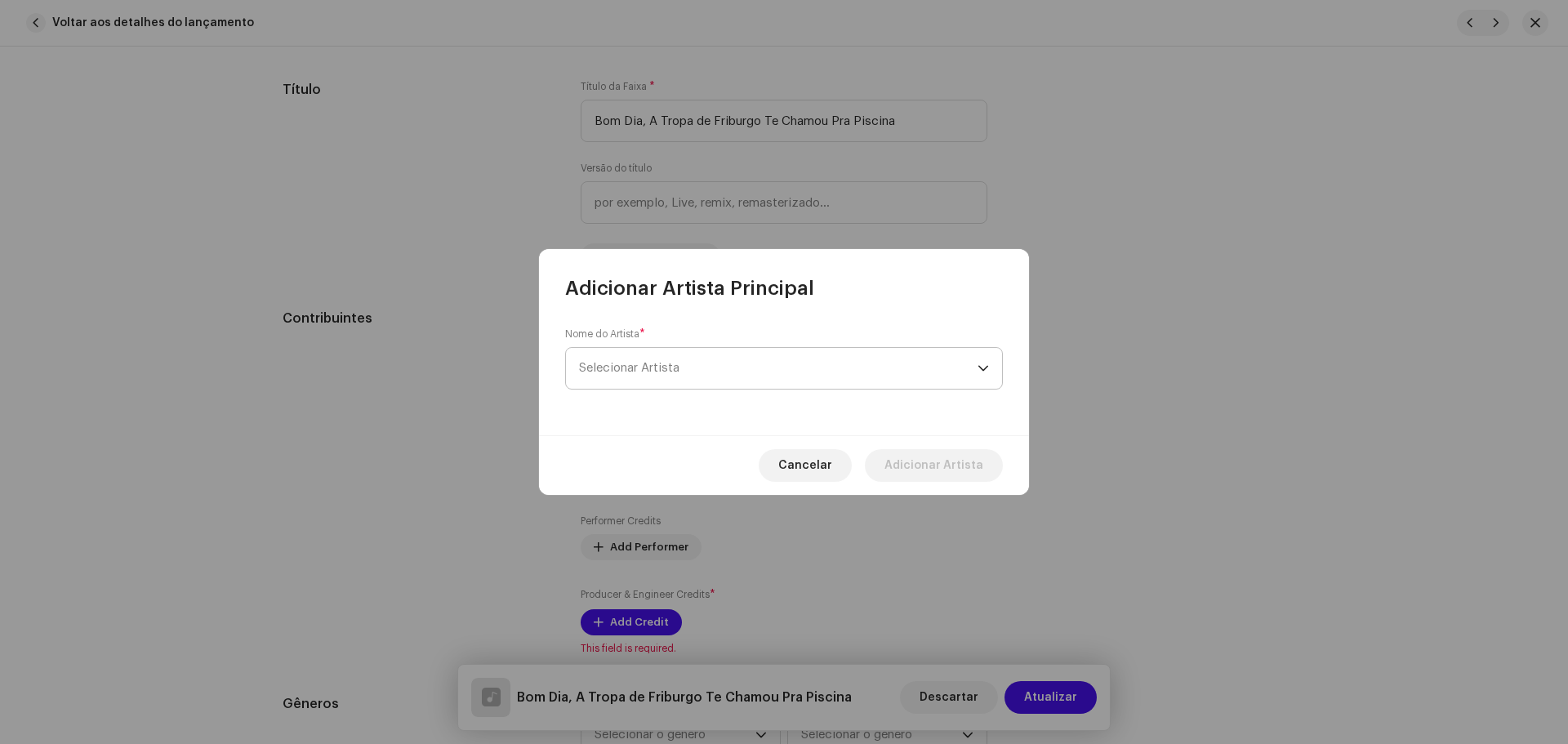
click at [660, 372] on span "Selecionar Artista" at bounding box center [629, 367] width 100 height 12
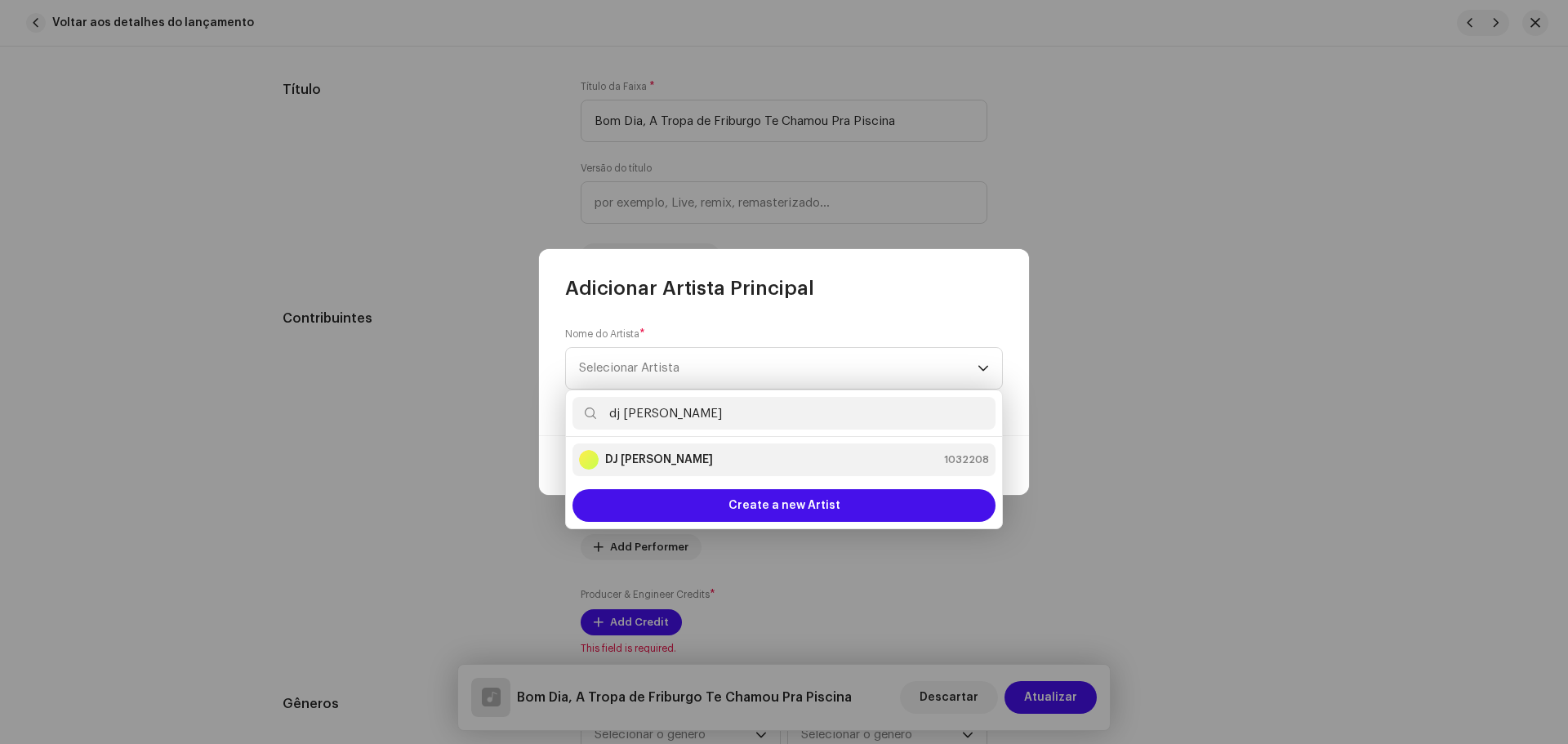
type input "dj [PERSON_NAME]"
click at [655, 453] on strong "DJ [PERSON_NAME]" at bounding box center [659, 459] width 108 height 16
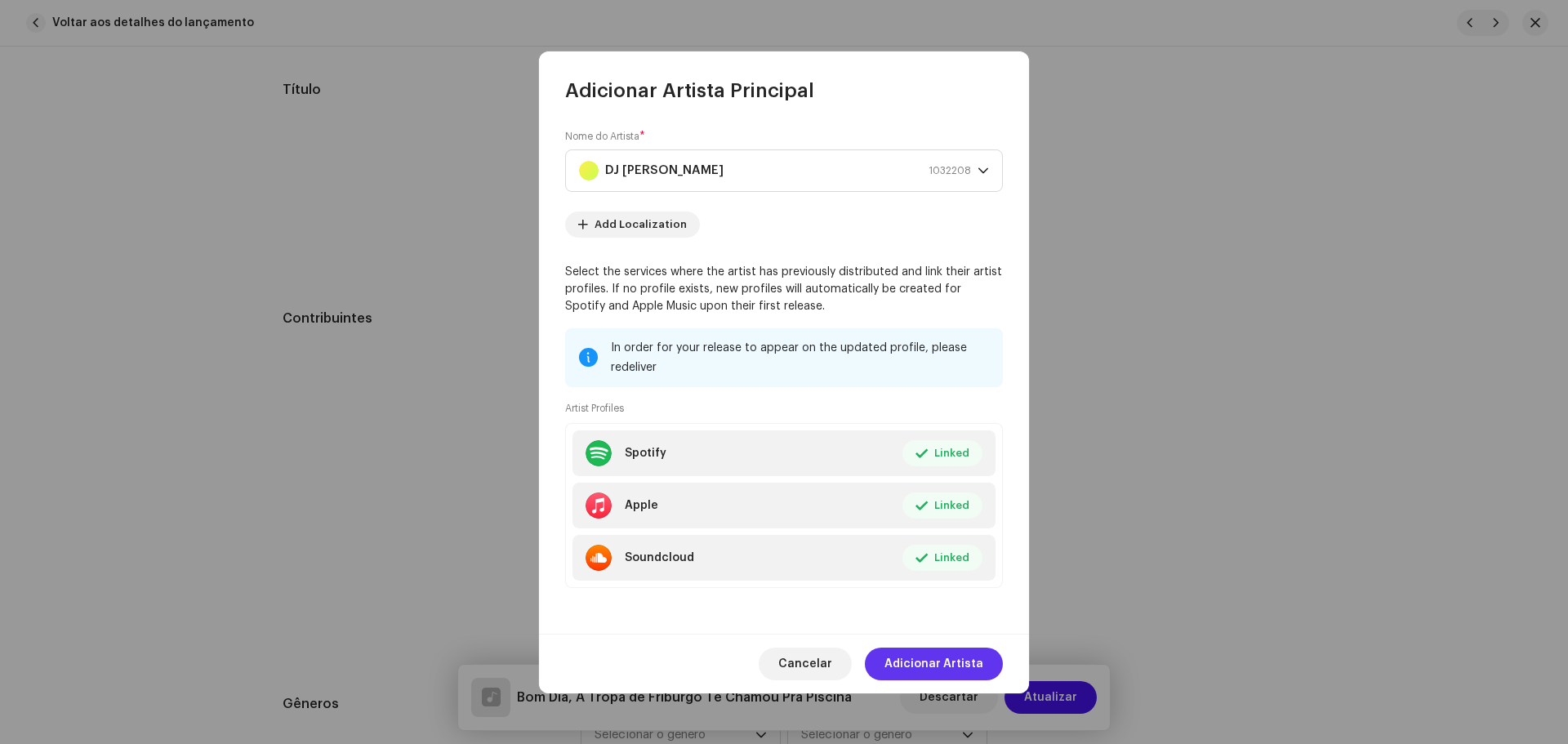
click at [951, 665] on span "Adicionar Artista" at bounding box center [933, 664] width 98 height 33
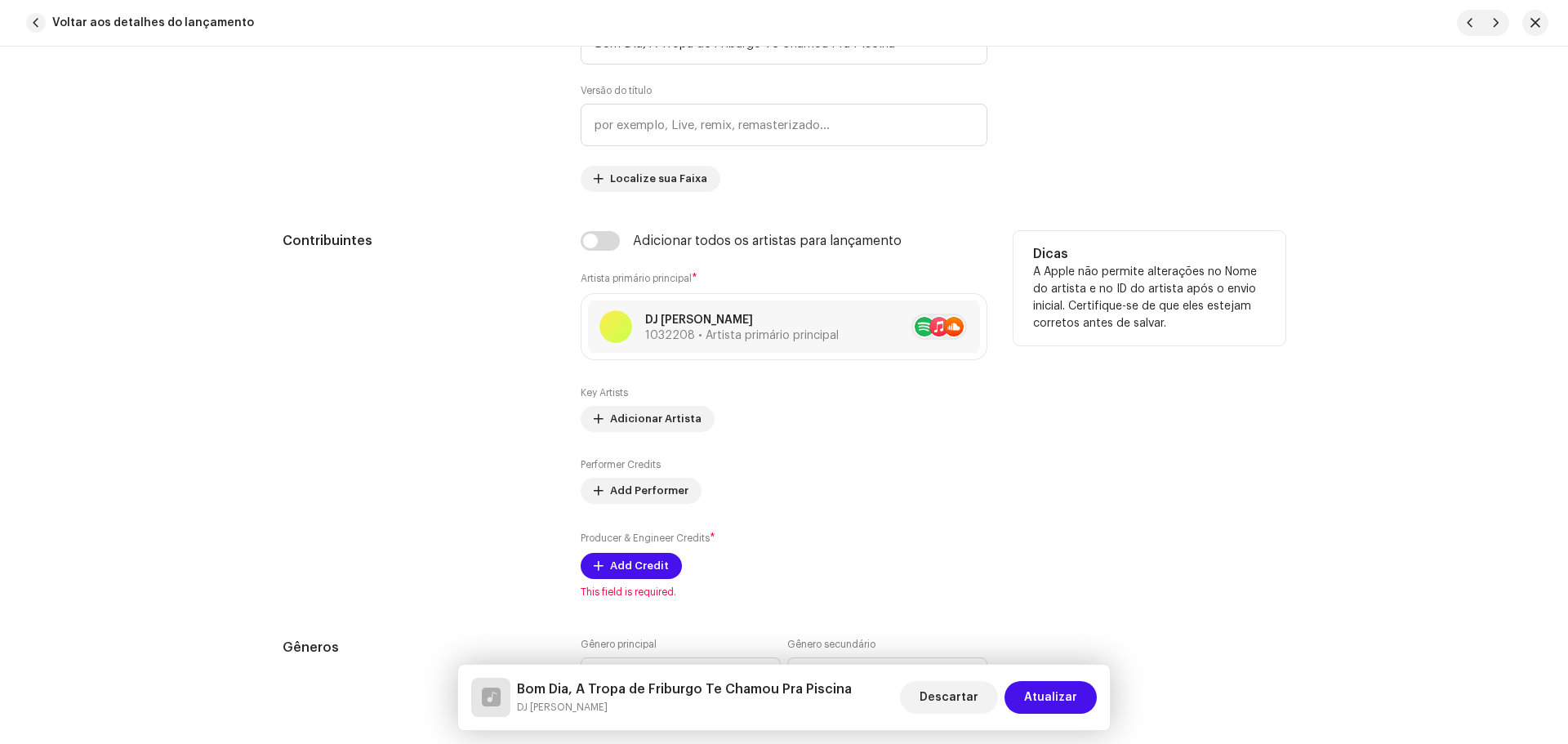
scroll to position [816, 0]
click at [634, 563] on span "Add Credit" at bounding box center [639, 562] width 59 height 33
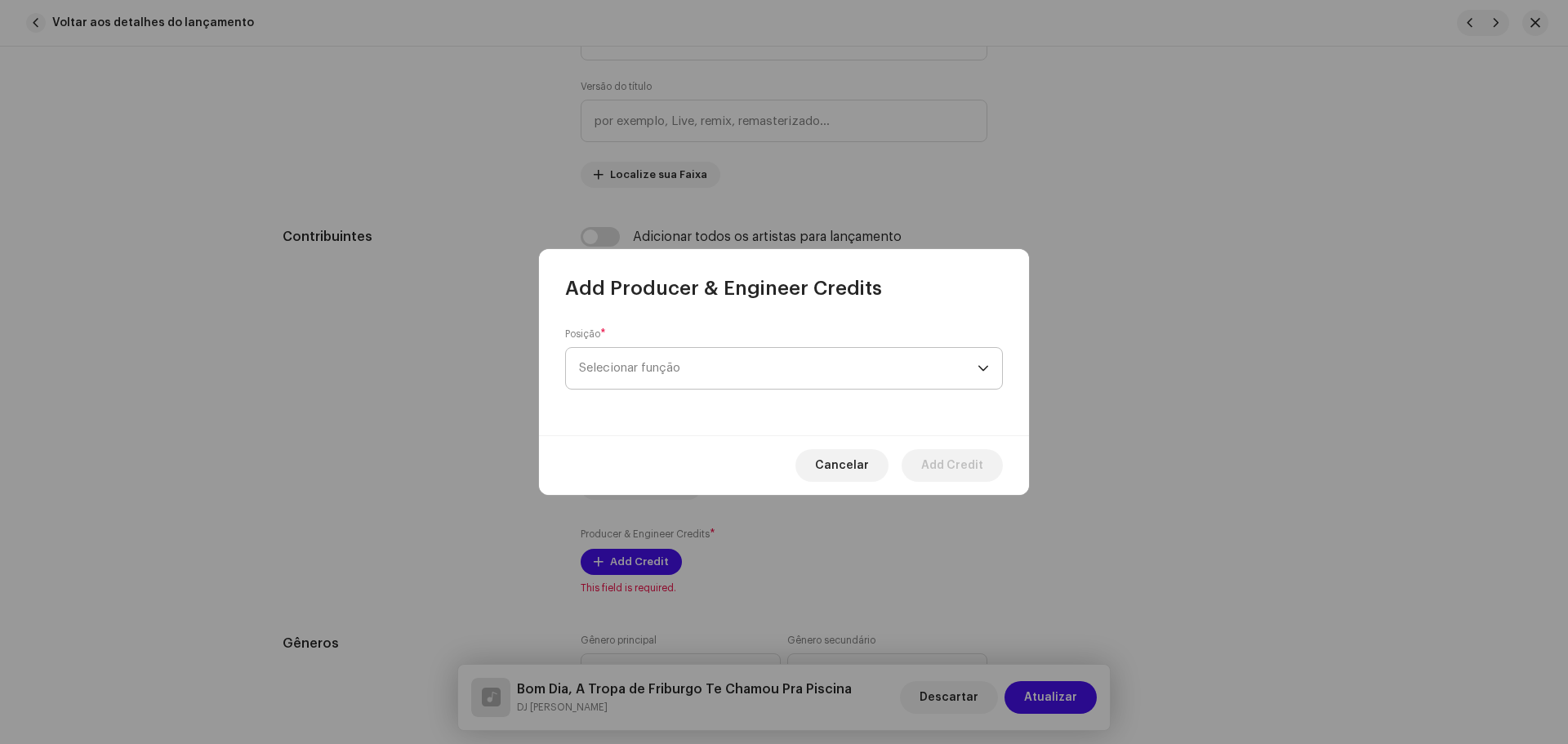
click at [730, 378] on span "Selecionar função" at bounding box center [778, 368] width 398 height 41
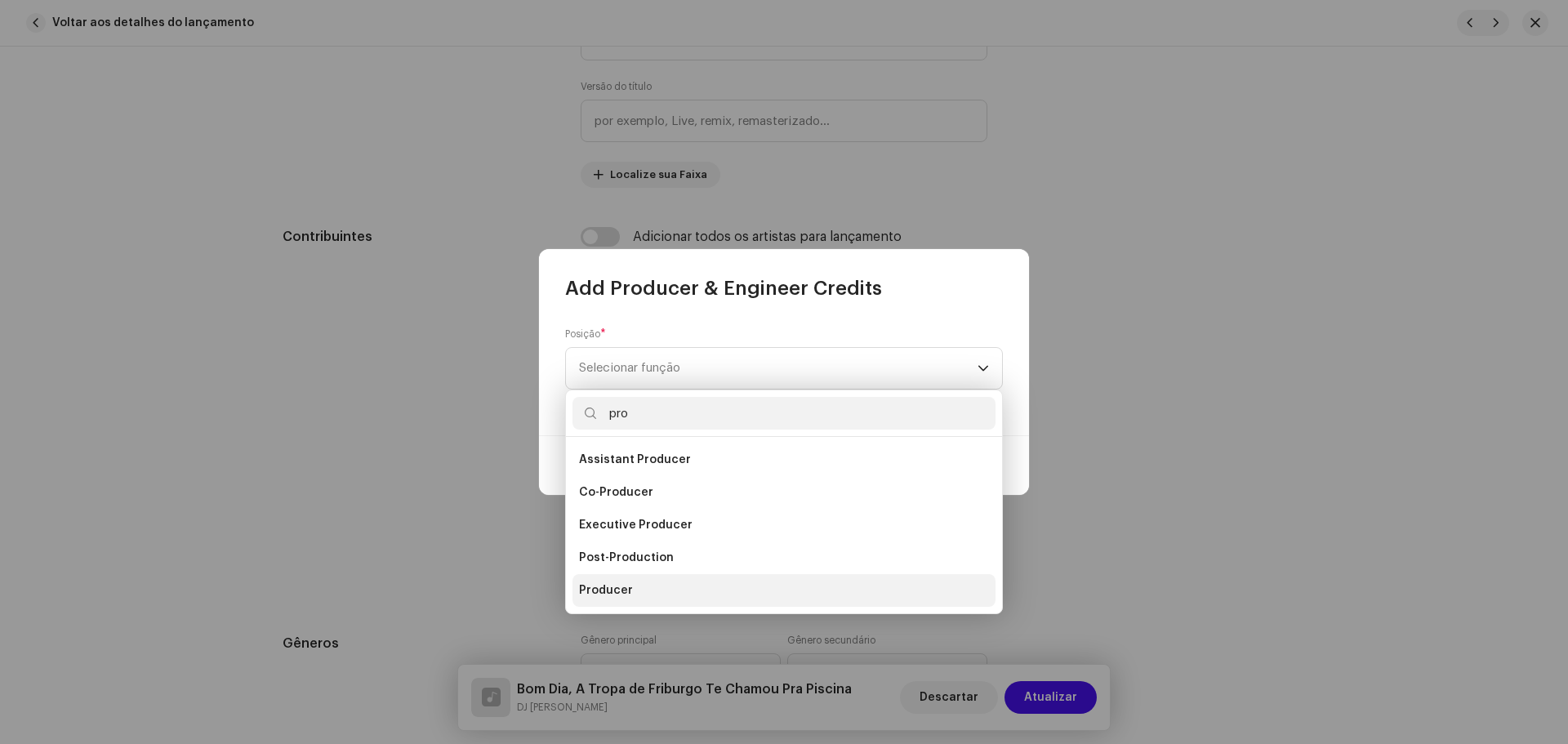
type input "pro"
click at [662, 591] on li "Producer" at bounding box center [784, 590] width 423 height 33
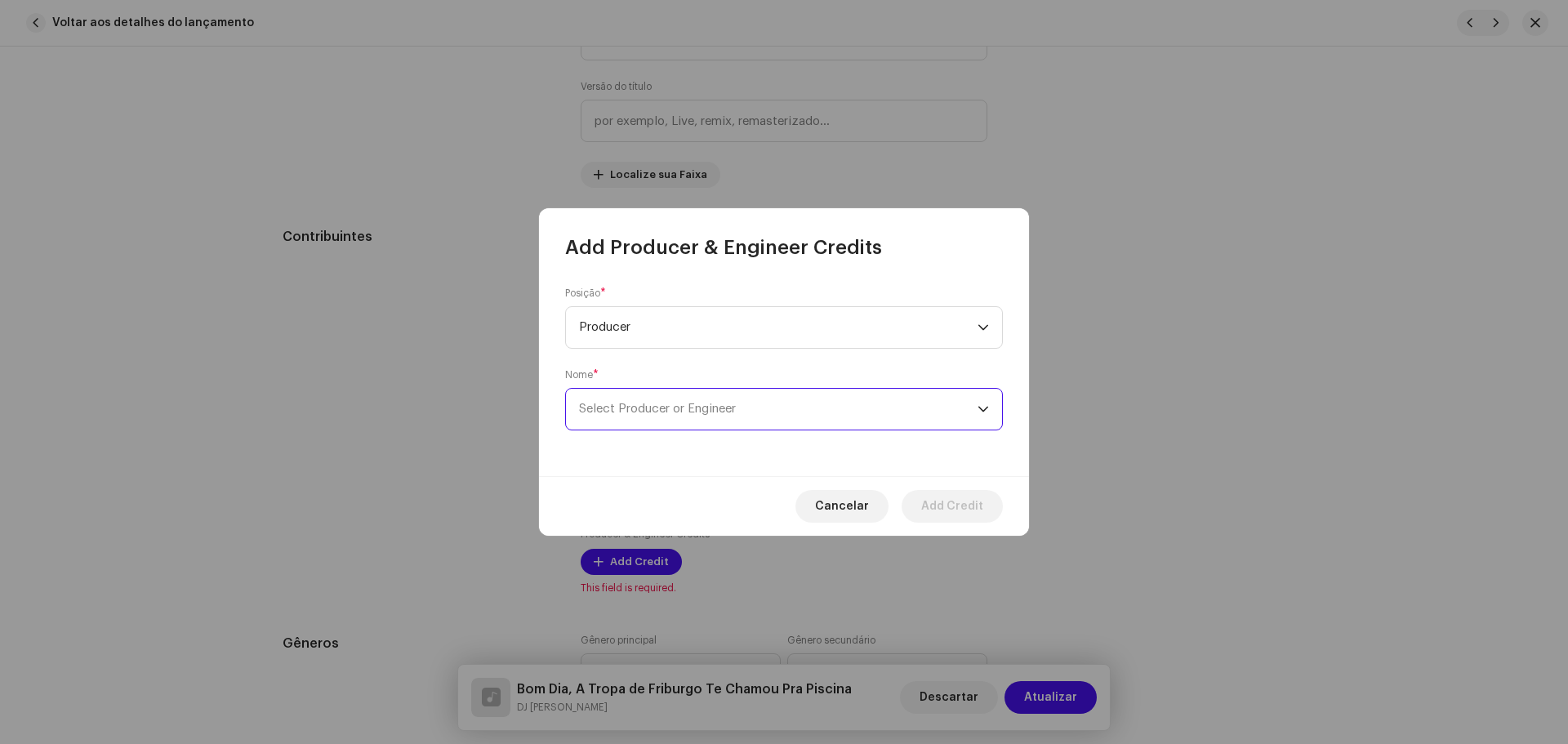
click at [705, 404] on span "Select Producer or Engineer" at bounding box center [657, 408] width 157 height 12
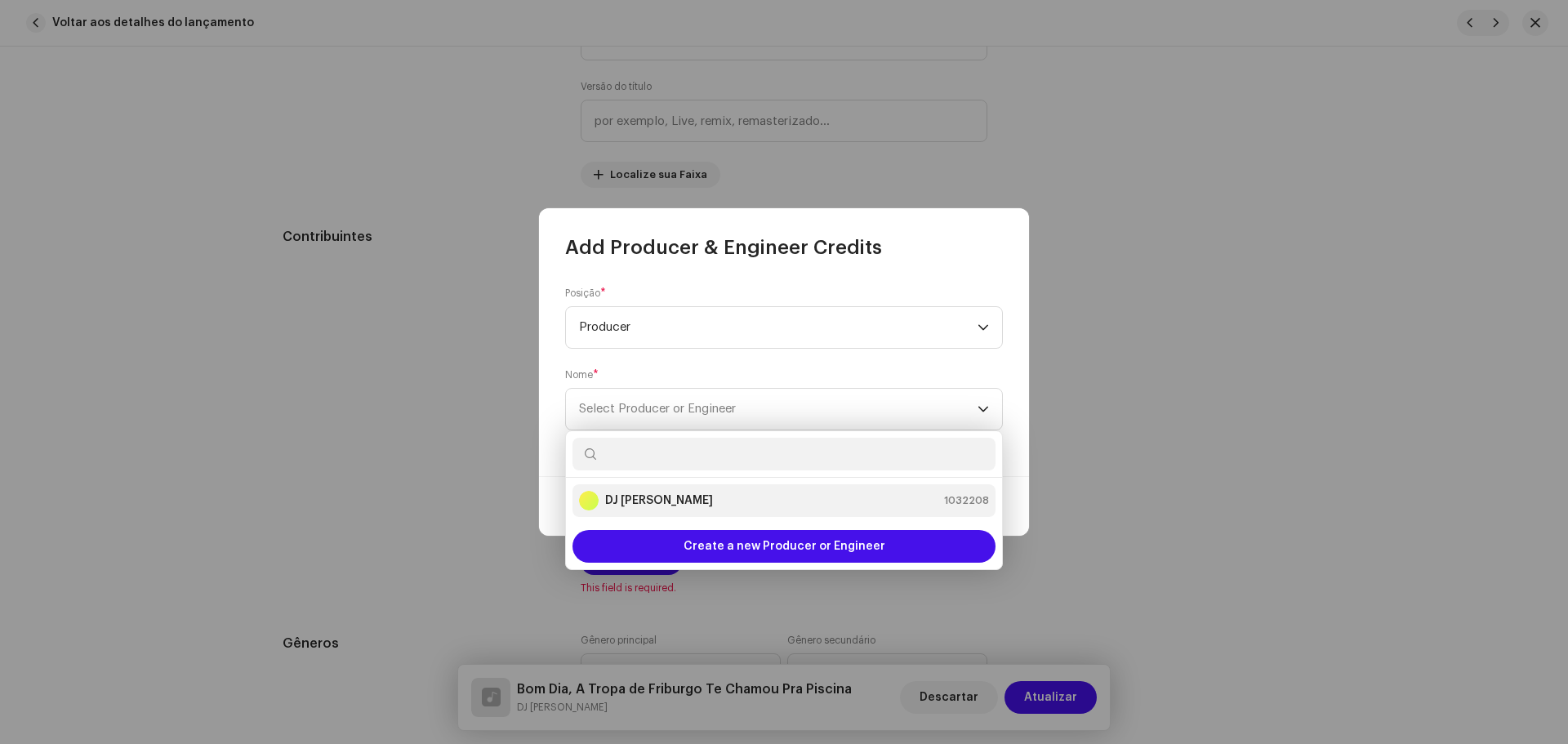
click at [727, 503] on div "DJ Kokadah 1032208" at bounding box center [784, 500] width 410 height 20
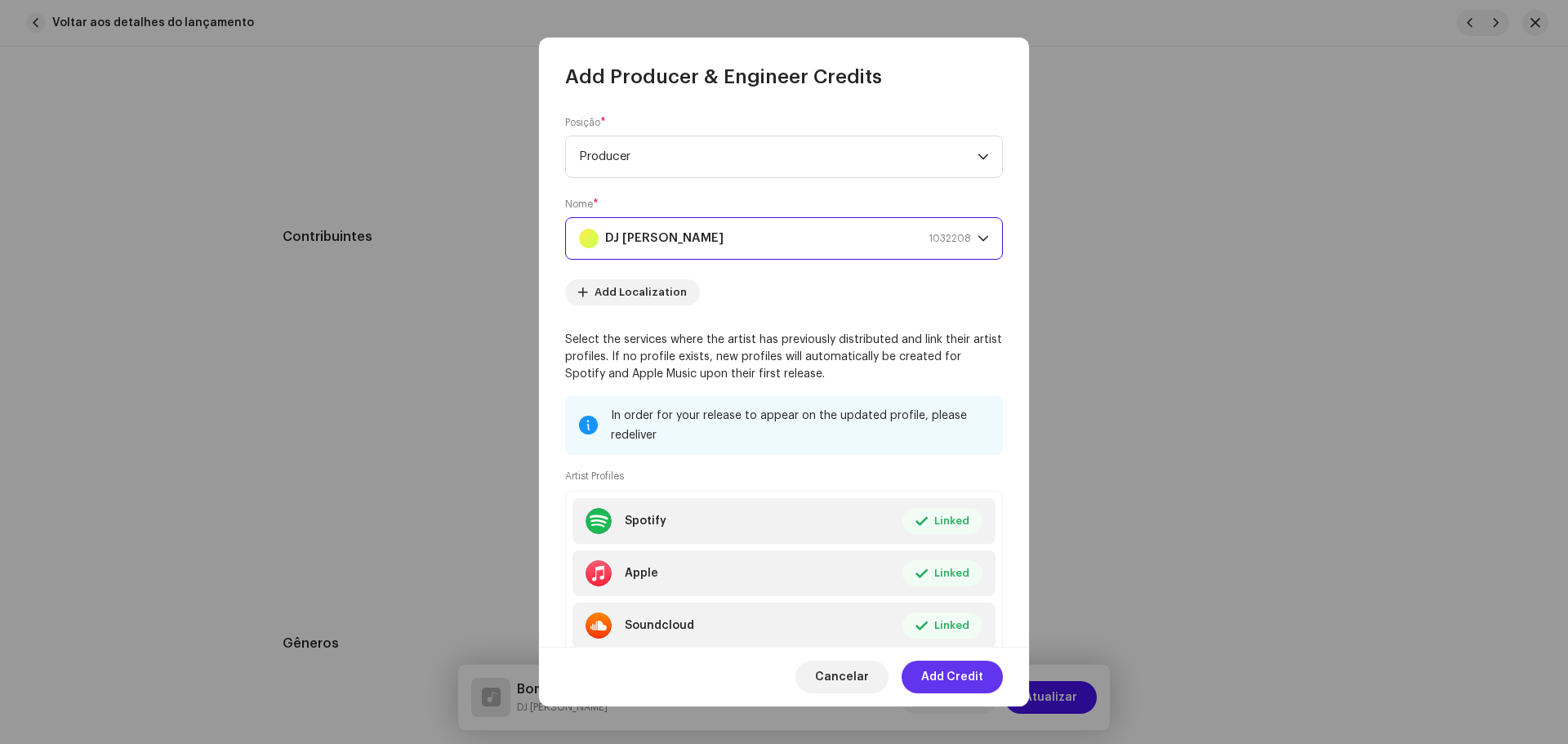
click at [986, 675] on button "Add Credit" at bounding box center [952, 676] width 101 height 33
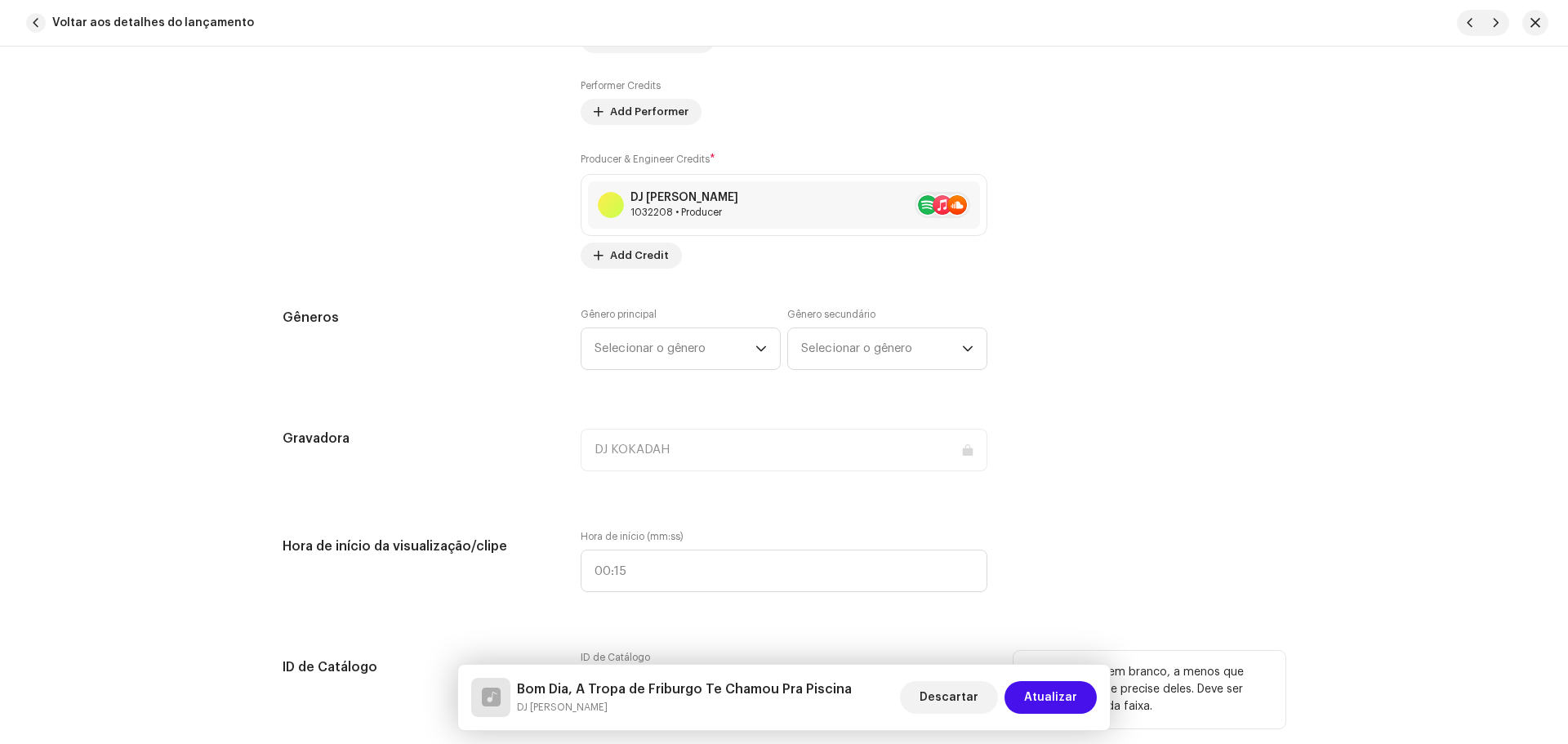
scroll to position [1306, 0]
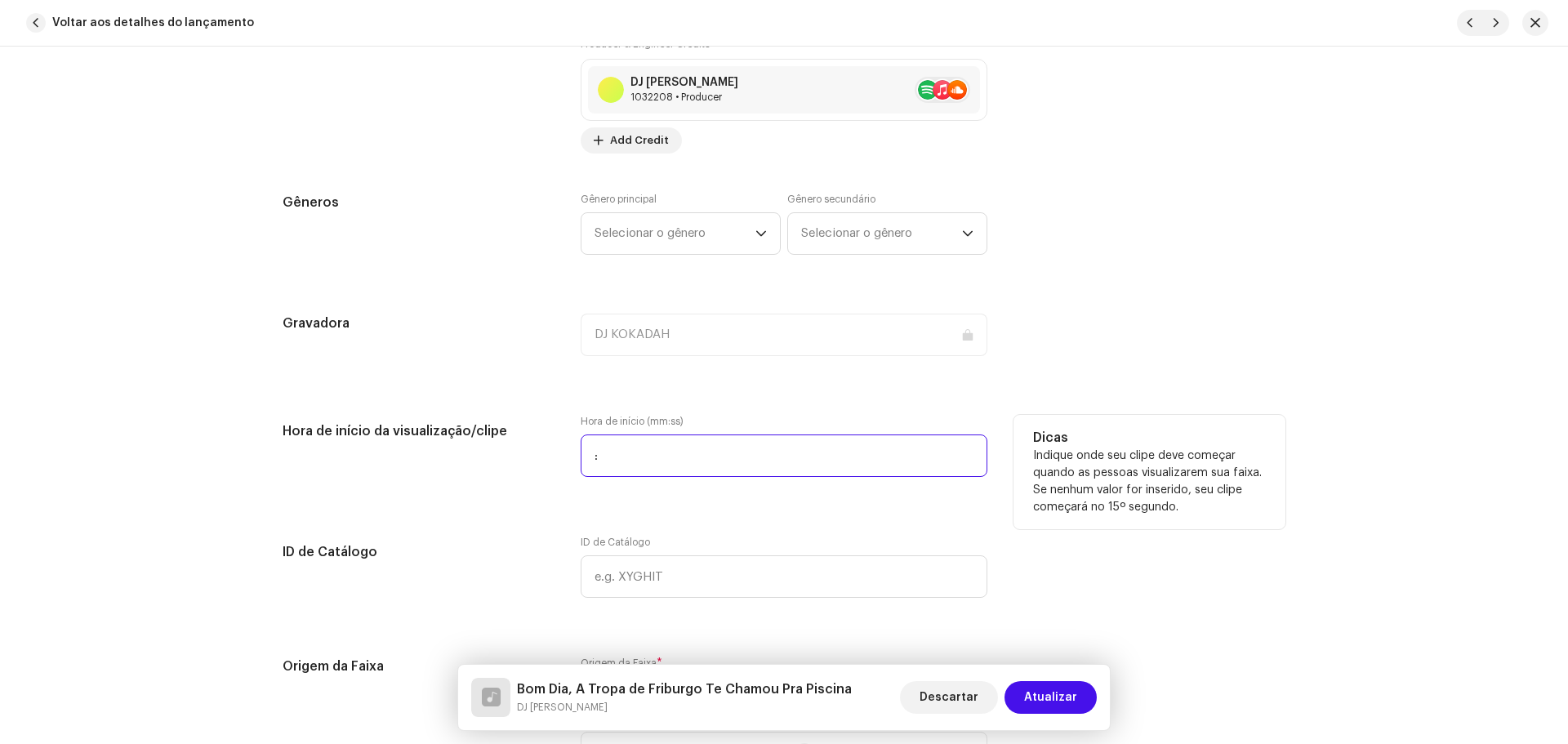
click at [643, 462] on input ":" at bounding box center [784, 455] width 407 height 43
type input "00:00"
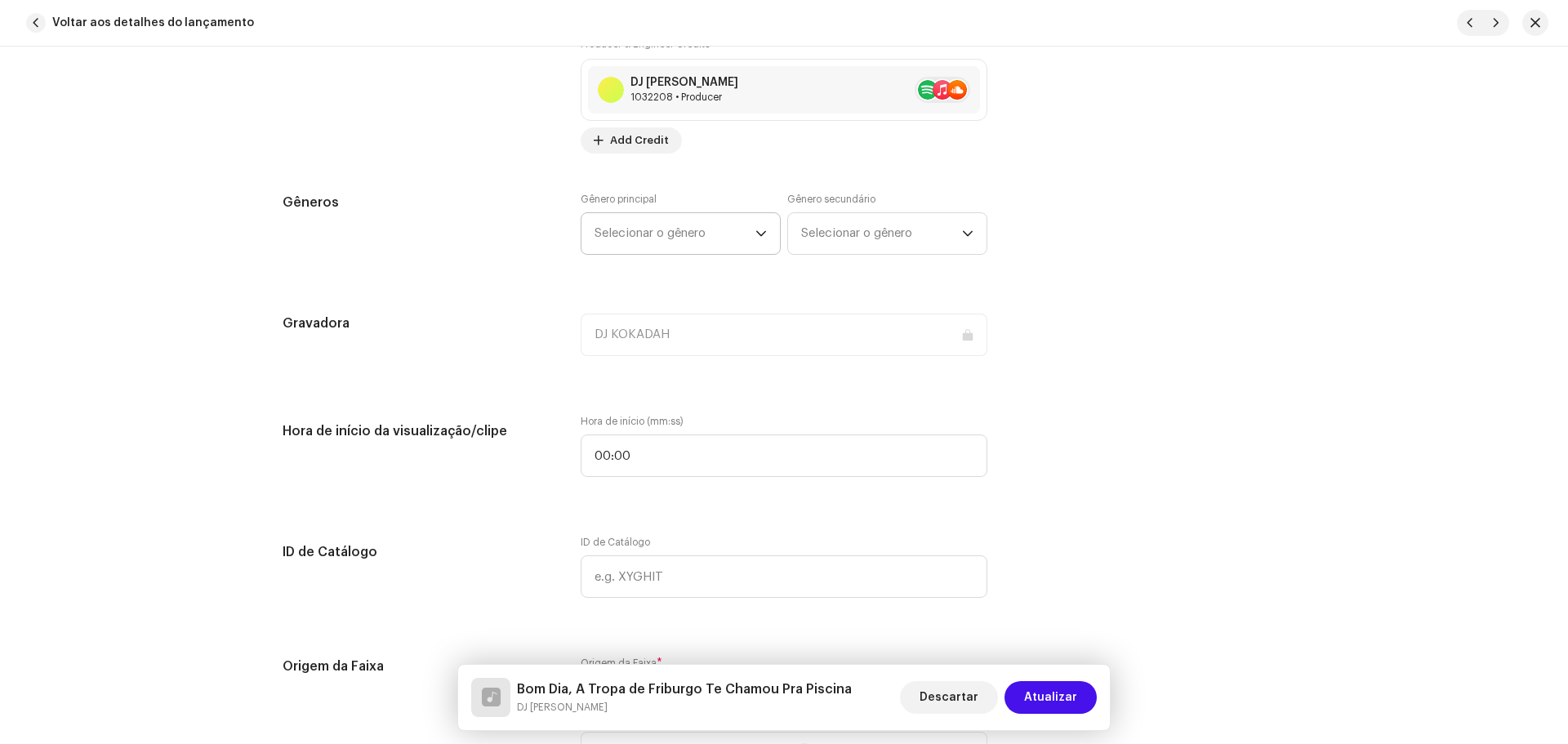
click at [672, 241] on span "Selecionar o gênero" at bounding box center [675, 234] width 161 height 41
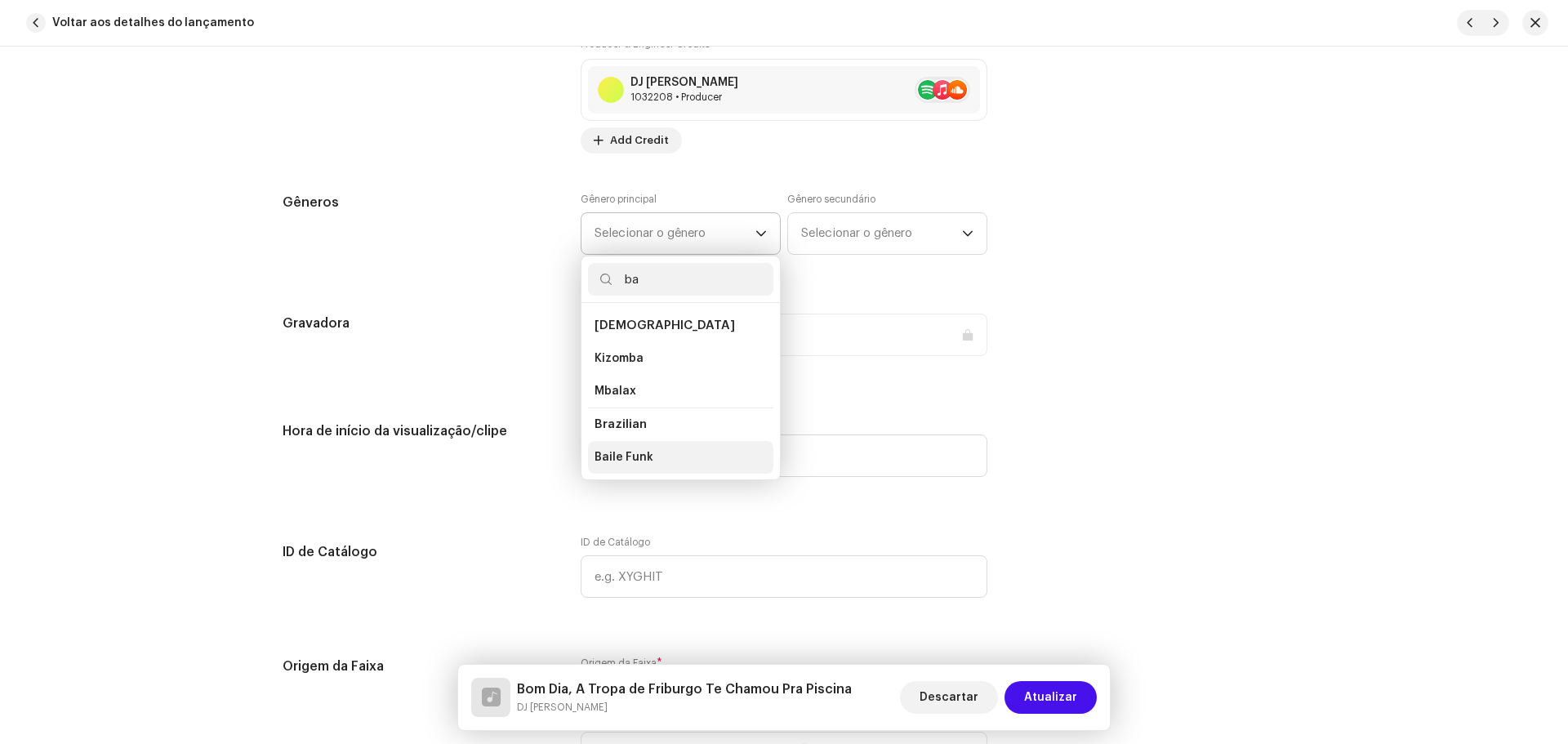
type input "ba"
click at [657, 452] on li "Baile Funk" at bounding box center [680, 457] width 185 height 33
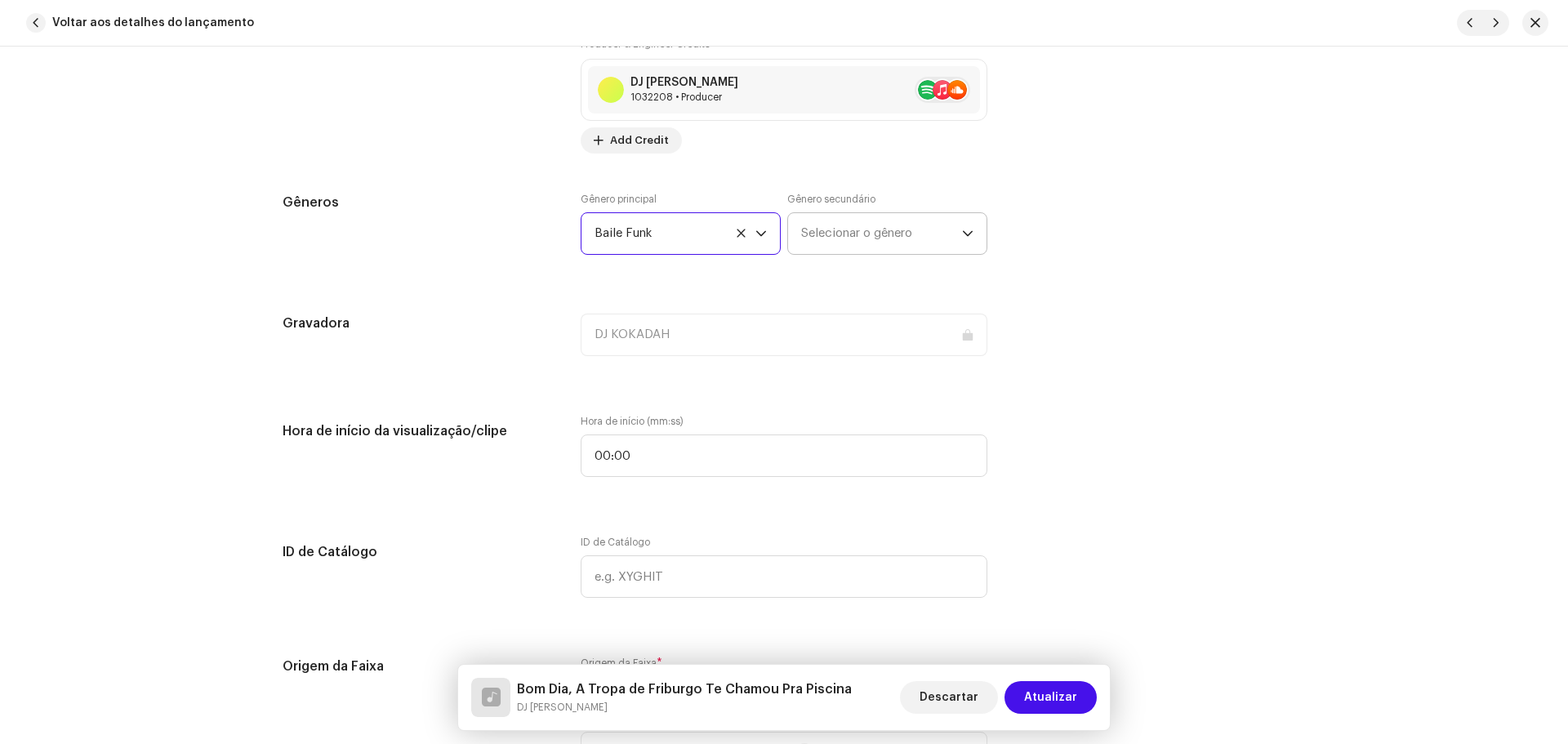
click at [833, 227] on span "Selecionar o gênero" at bounding box center [881, 234] width 161 height 41
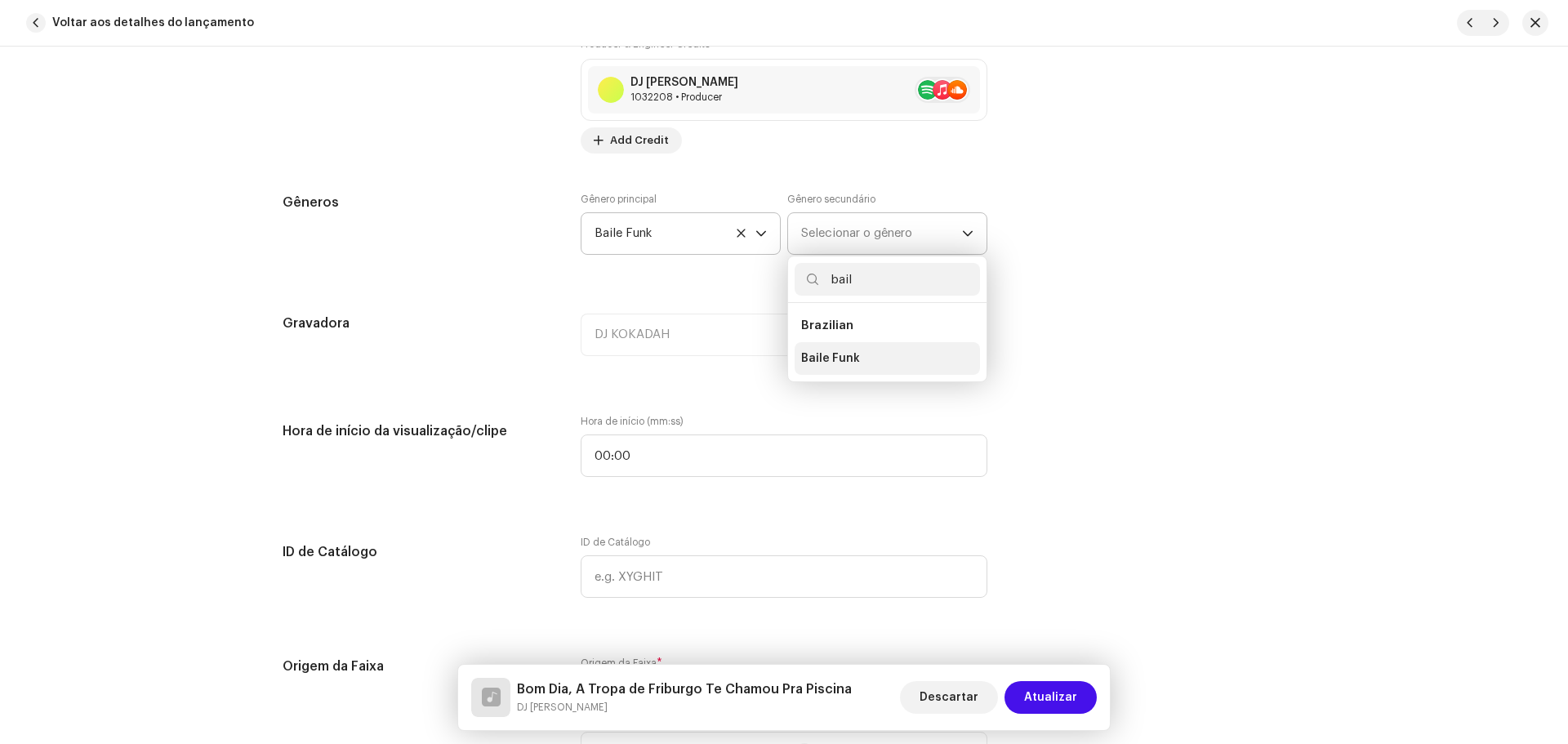
type input "bail"
click at [867, 342] on li "Baile Funk" at bounding box center [887, 358] width 185 height 33
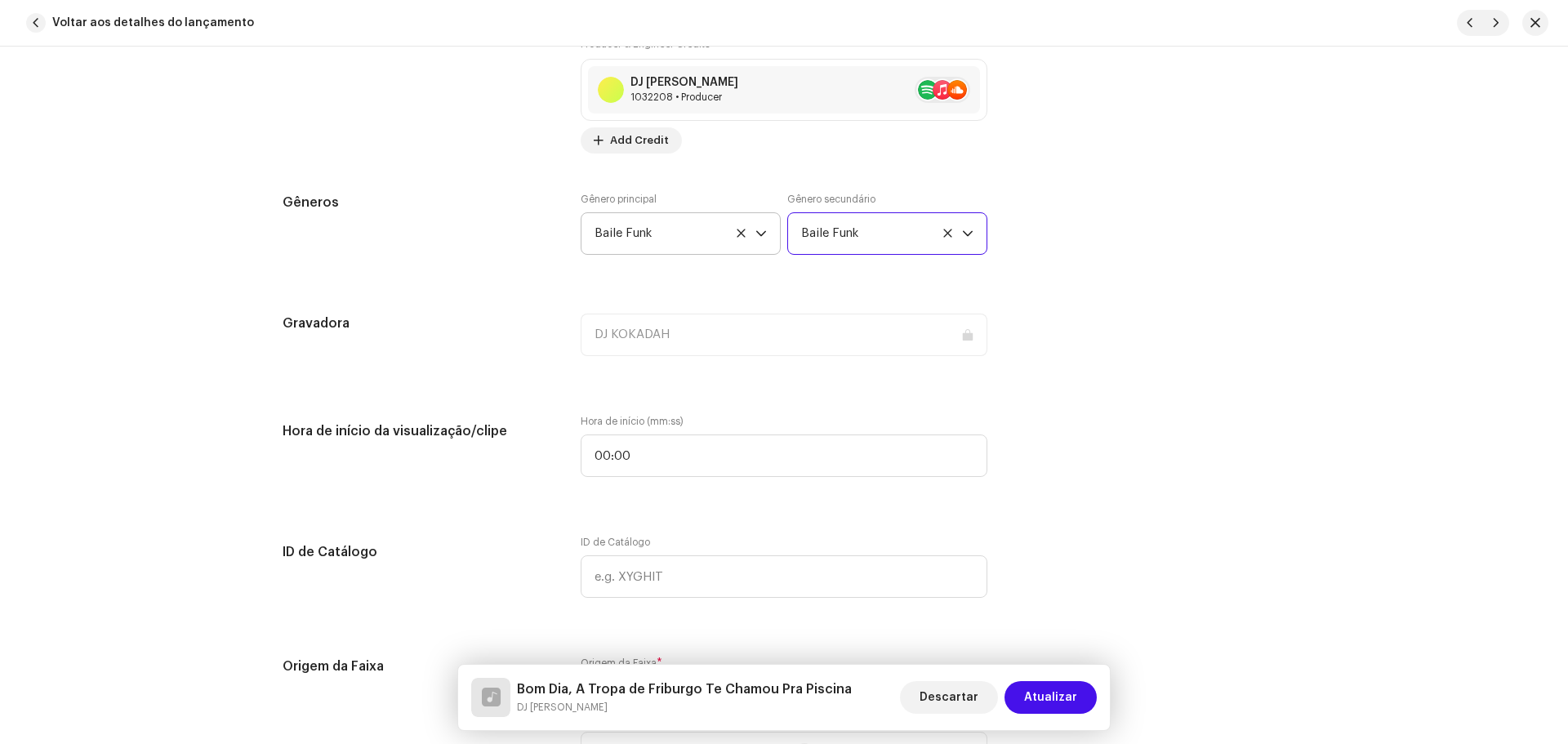
click at [1091, 247] on div "Gêneros Gênero principal Baile Funk Gênero secundário Baile Funk" at bounding box center [784, 233] width 1003 height 81
click at [589, 504] on div "Detalhes da faixa Complete o seguinte para finalizar sua faixa. 1 de 3 Adiciona…" at bounding box center [784, 566] width 1055 height 3572
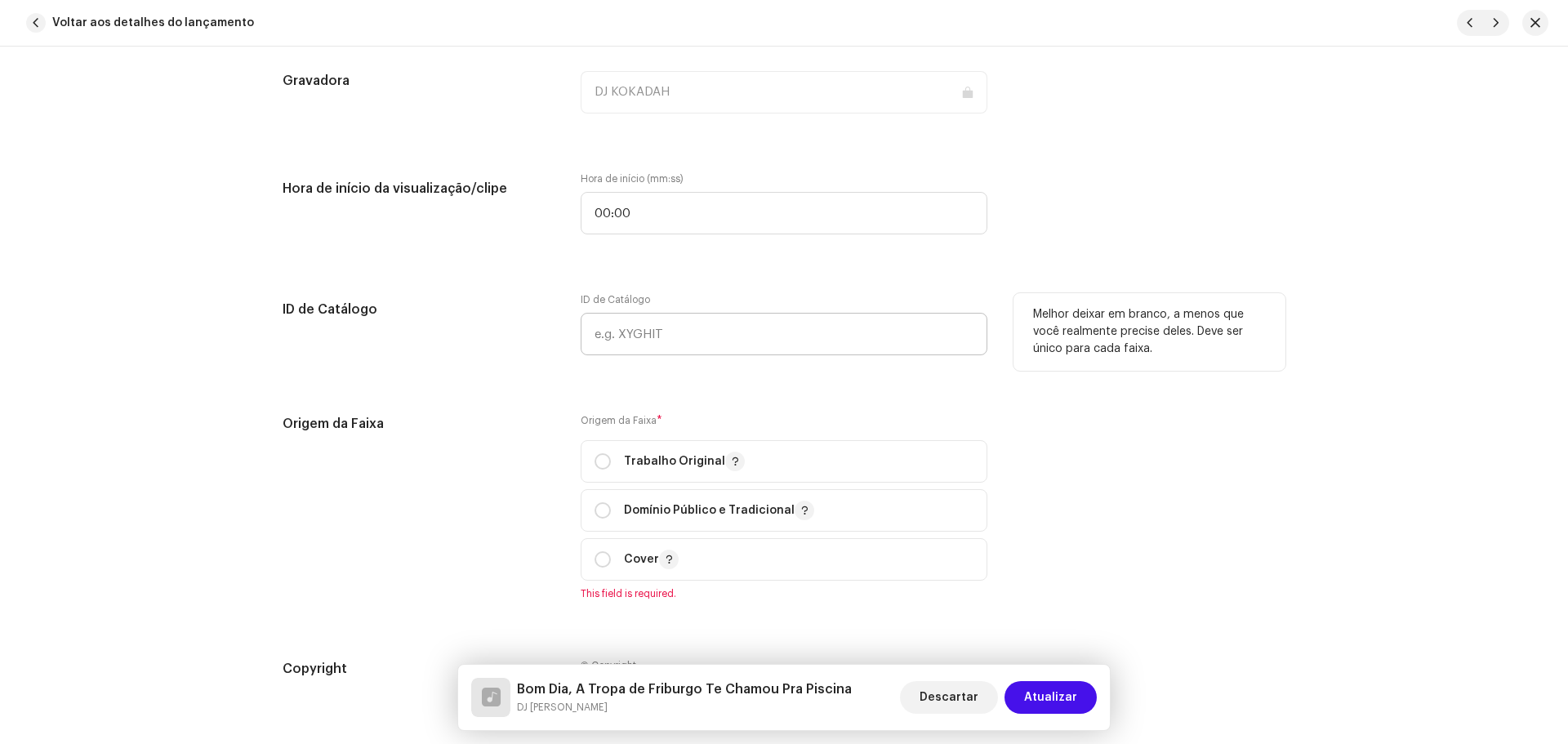
scroll to position [1550, 0]
click at [1235, 453] on div "Origem da Faixa Origem da Faixa * Trabalho Original Domínio Público e Tradicion…" at bounding box center [784, 515] width 1003 height 205
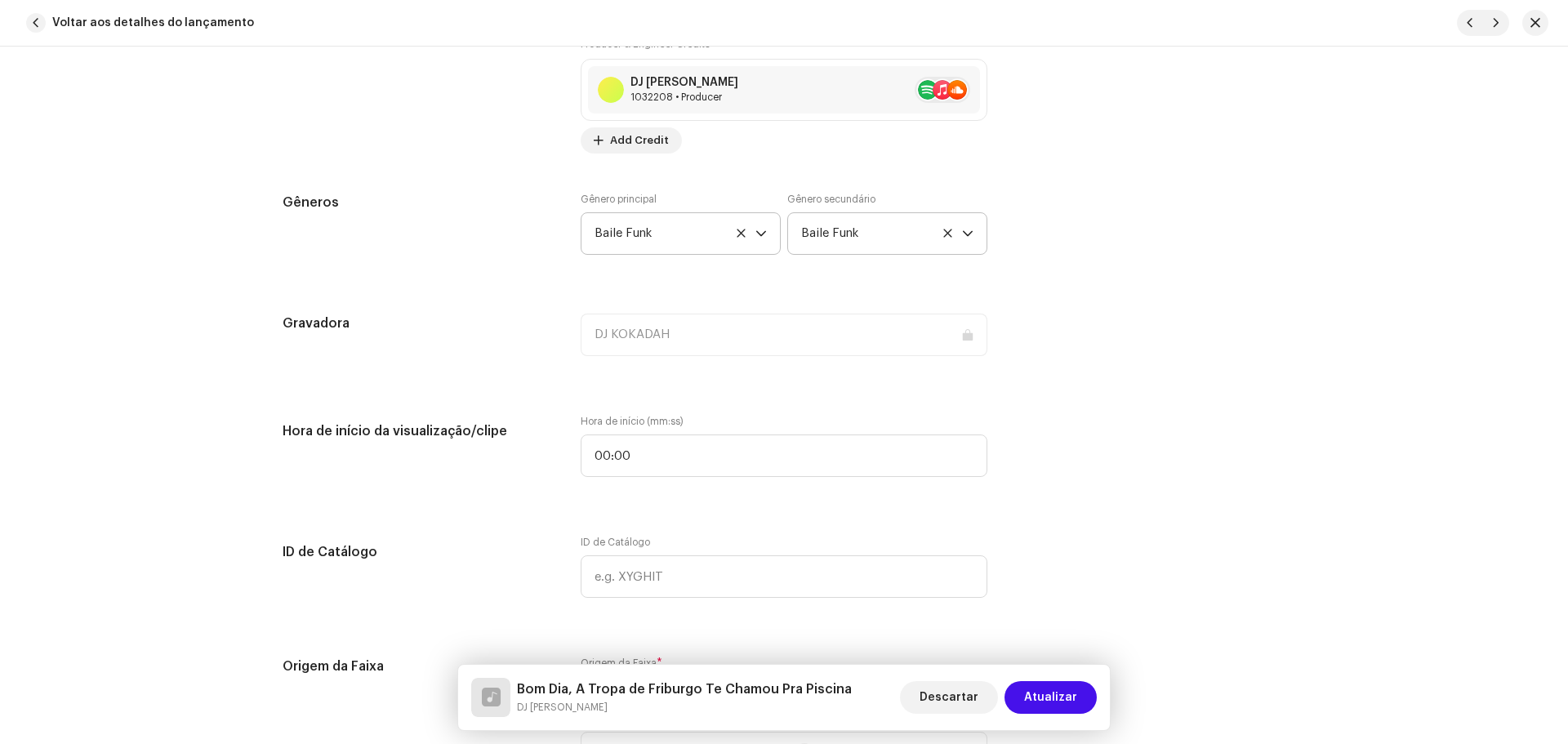
scroll to position [1714, 0]
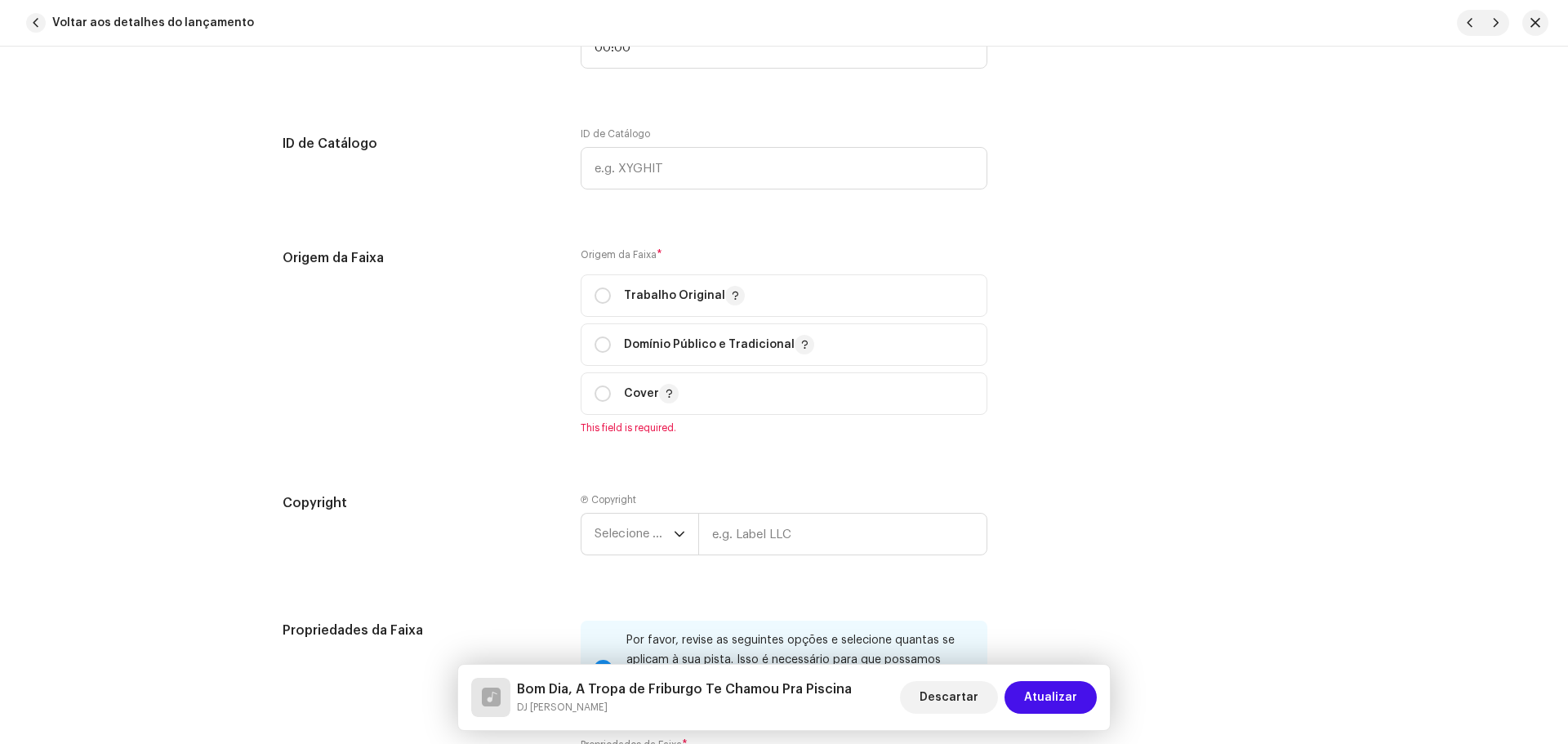
click at [937, 455] on div "Detalhes da faixa Complete o seguinte para finalizar sua faixa. 1 de 3 Adiciona…" at bounding box center [784, 158] width 1055 height 3572
click at [1132, 237] on div "Detalhes da faixa Complete o seguinte para finalizar sua faixa. 1 de 3 Adiciona…" at bounding box center [784, 158] width 1055 height 3572
click at [599, 296] on input "radio" at bounding box center [602, 295] width 16 height 16
radio input "true"
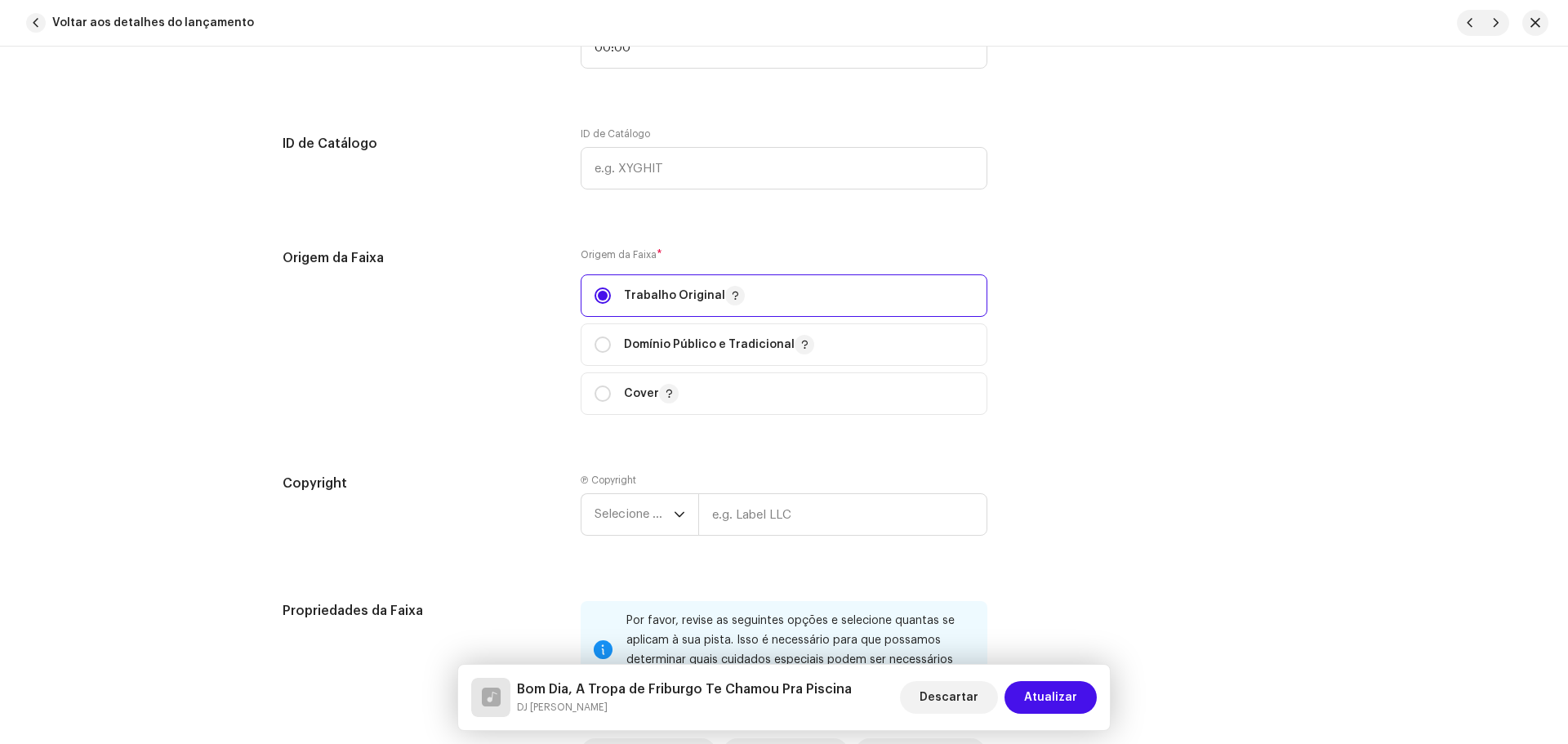
click at [1126, 356] on div "Origem da Faixa Origem da Faixa * Trabalho Original Domínio Público e Tradicion…" at bounding box center [784, 341] width 1003 height 186
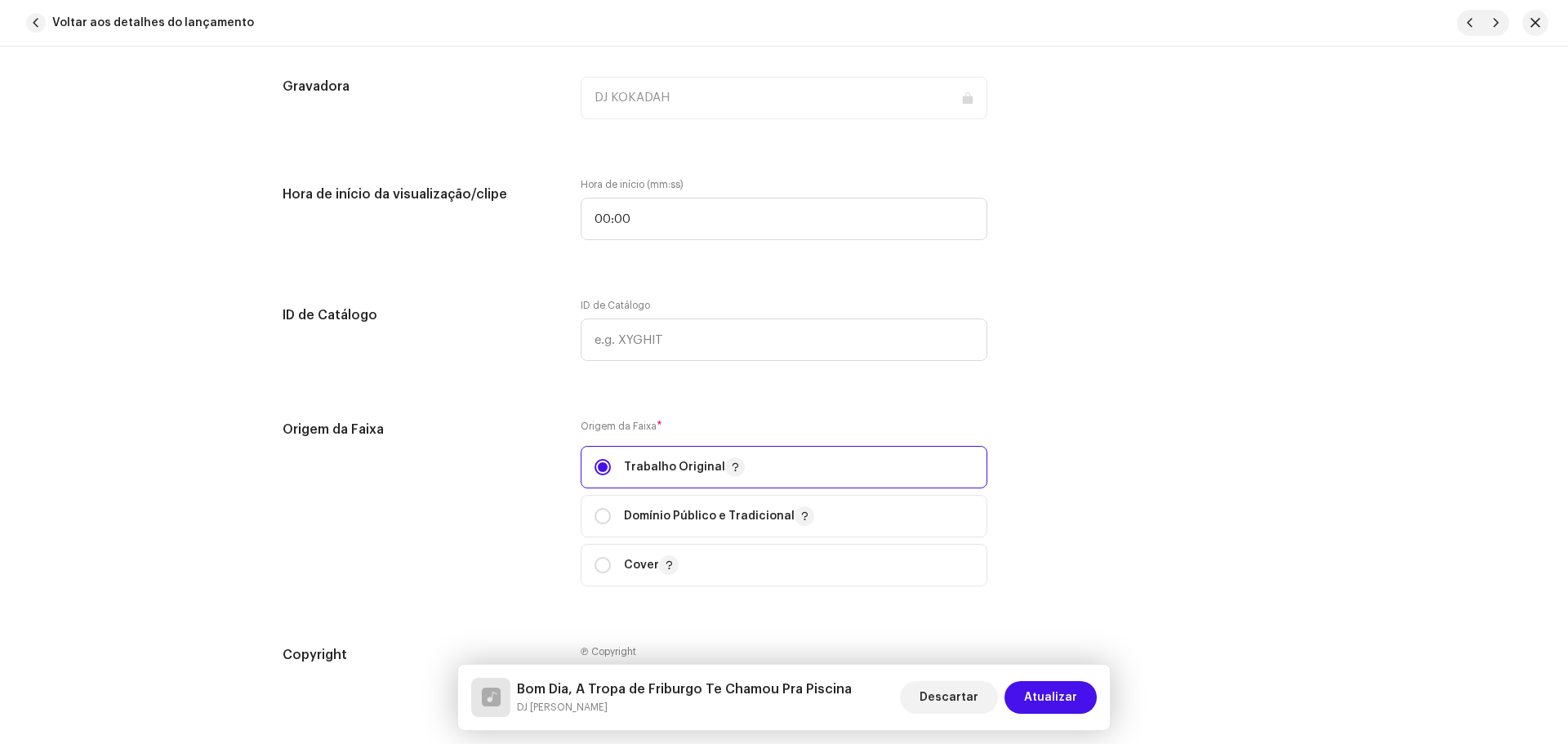
scroll to position [1469, 0]
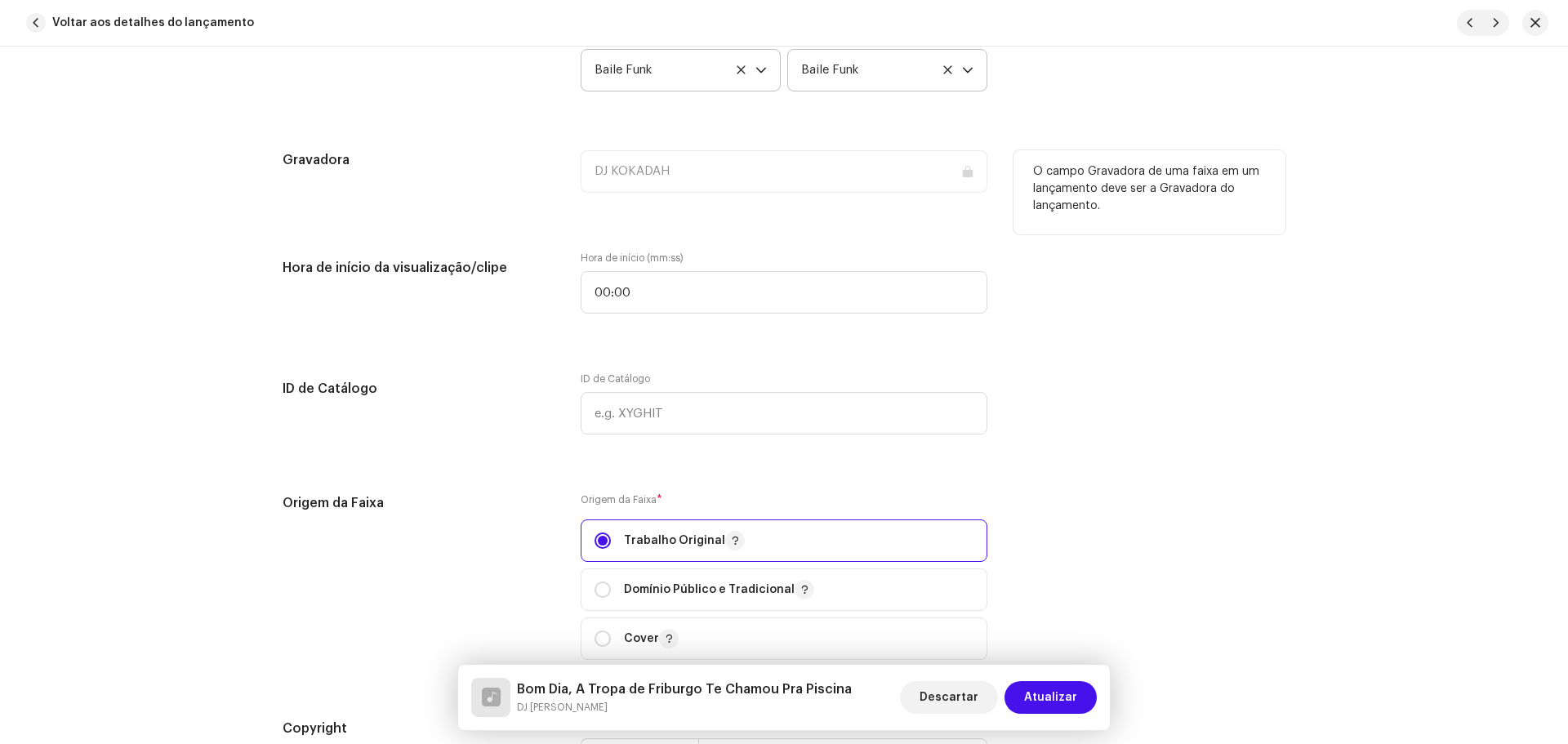
click at [526, 182] on div "Gravadora" at bounding box center [418, 181] width 271 height 62
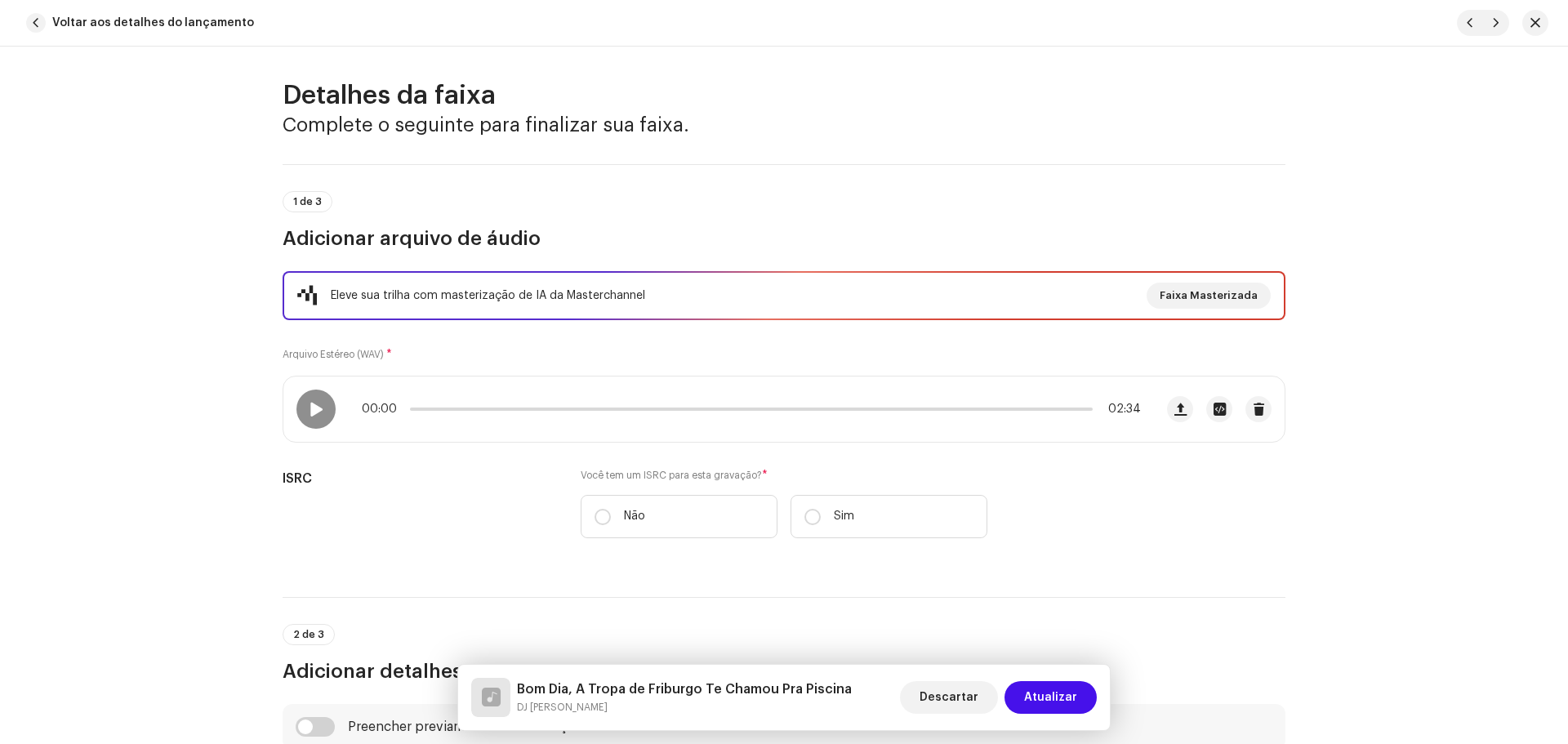
scroll to position [0, 0]
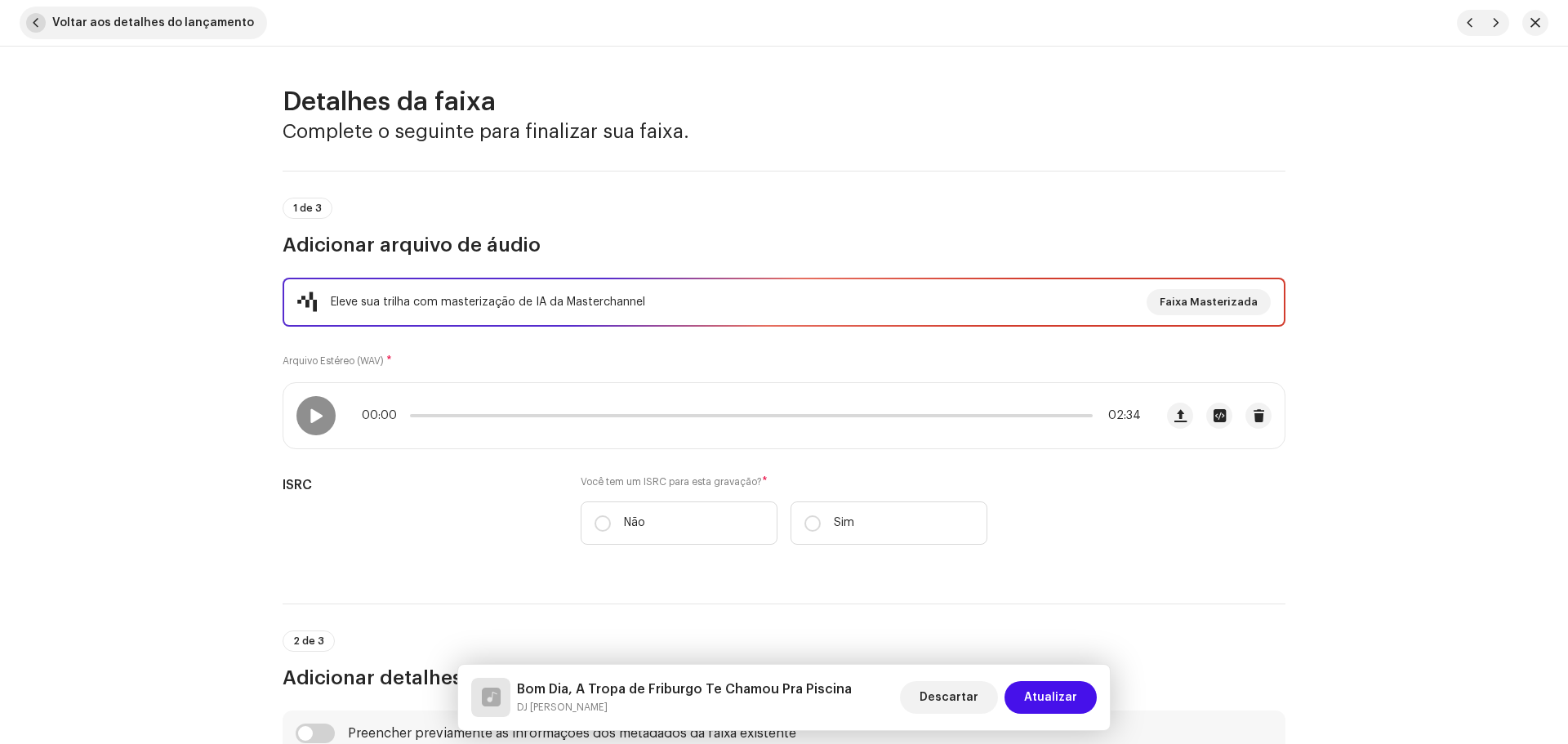
click at [135, 24] on span "Voltar aos detalhes do lançamento" at bounding box center [152, 23] width 201 height 33
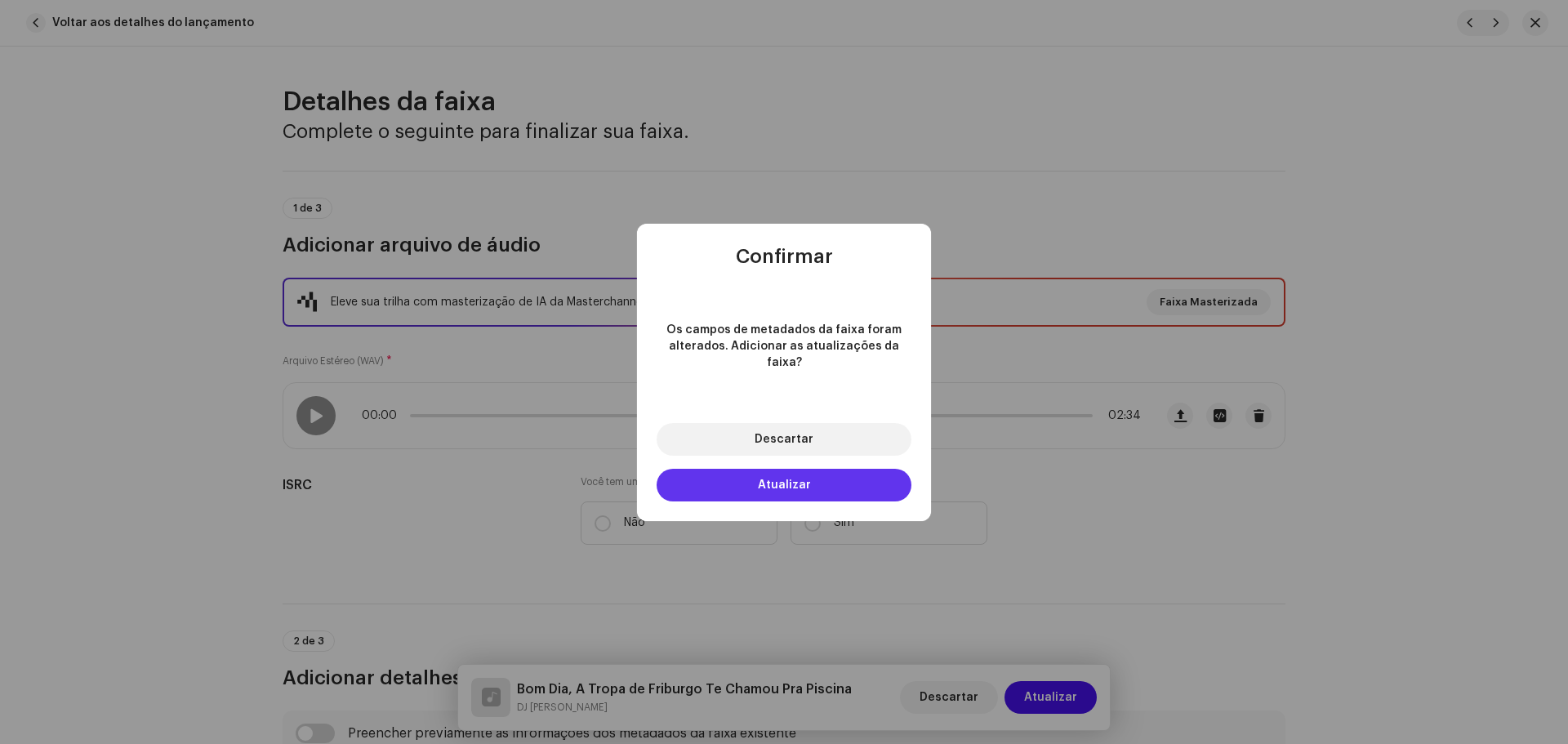
click at [847, 483] on button "Atualizar" at bounding box center [784, 485] width 254 height 33
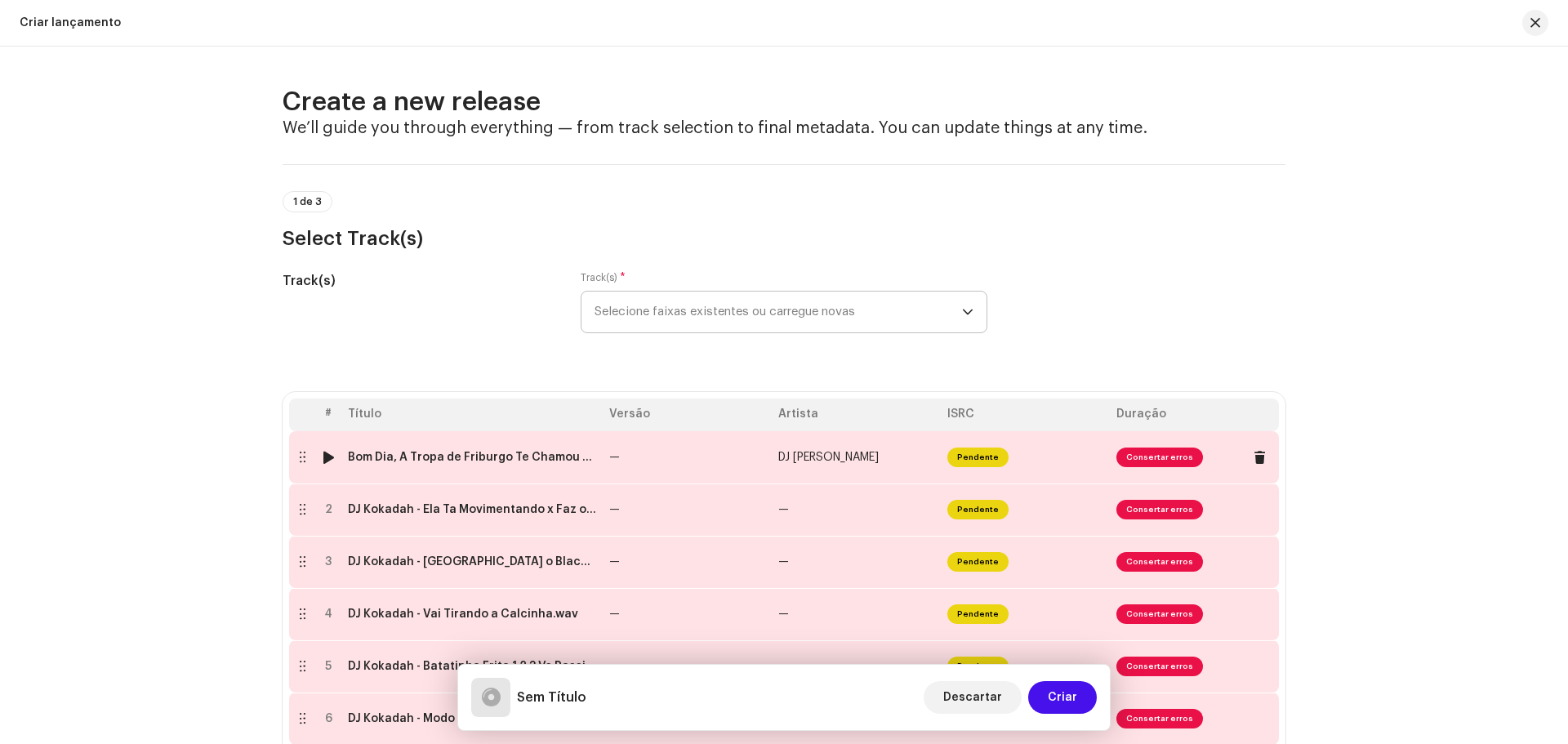
click at [328, 458] on div at bounding box center [329, 456] width 12 height 13
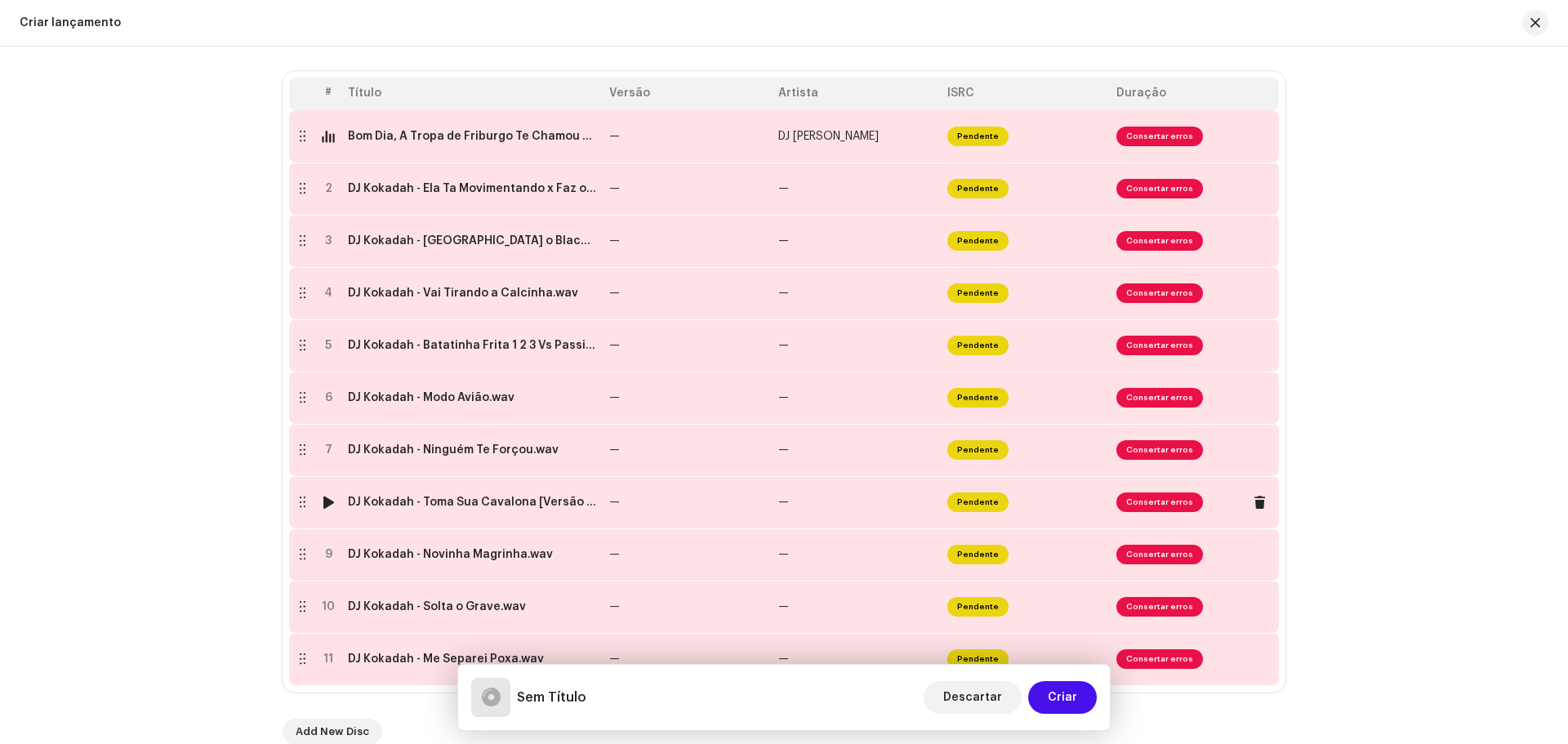
scroll to position [326, 0]
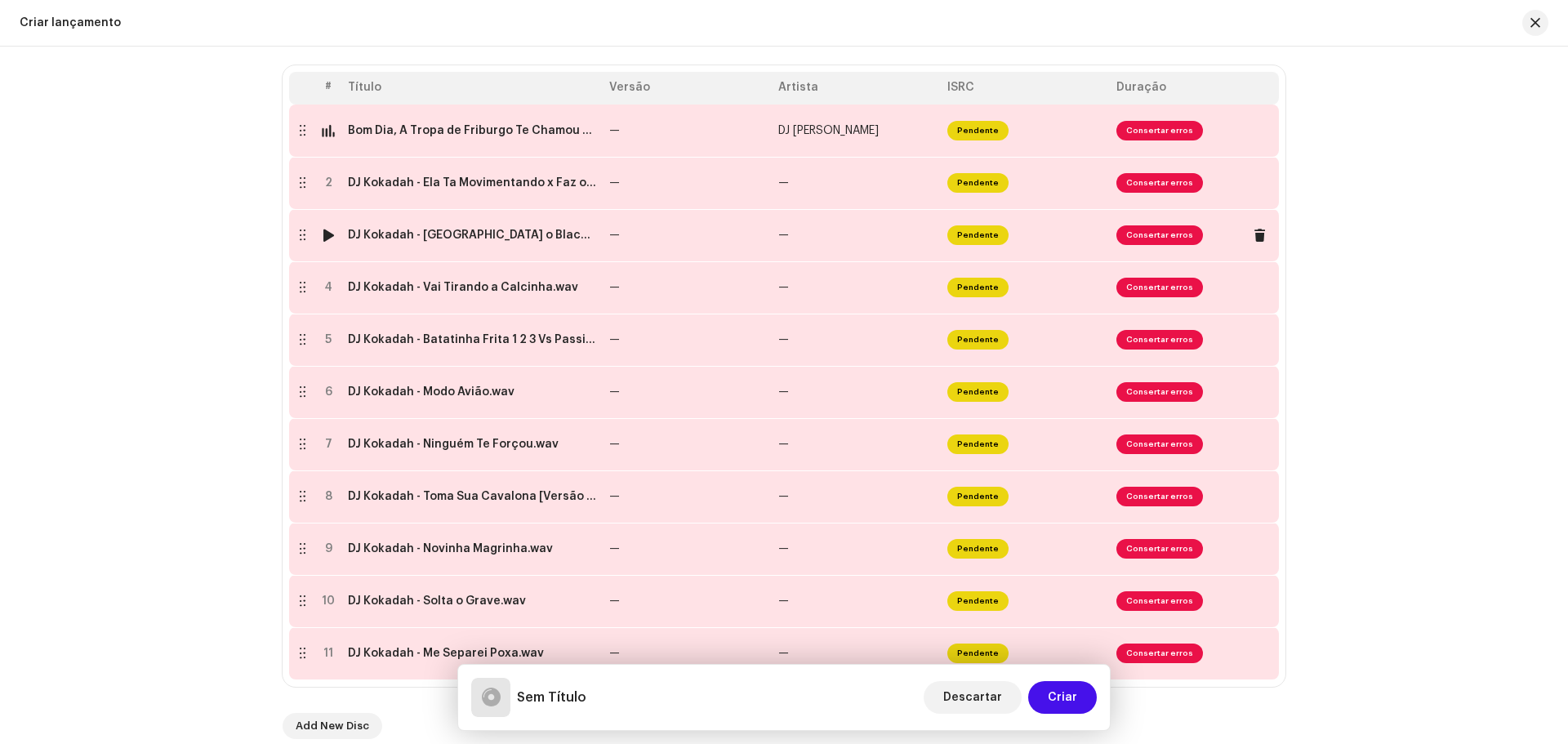
click at [323, 235] on div at bounding box center [329, 235] width 12 height 13
click at [319, 541] on img at bounding box center [328, 548] width 21 height 21
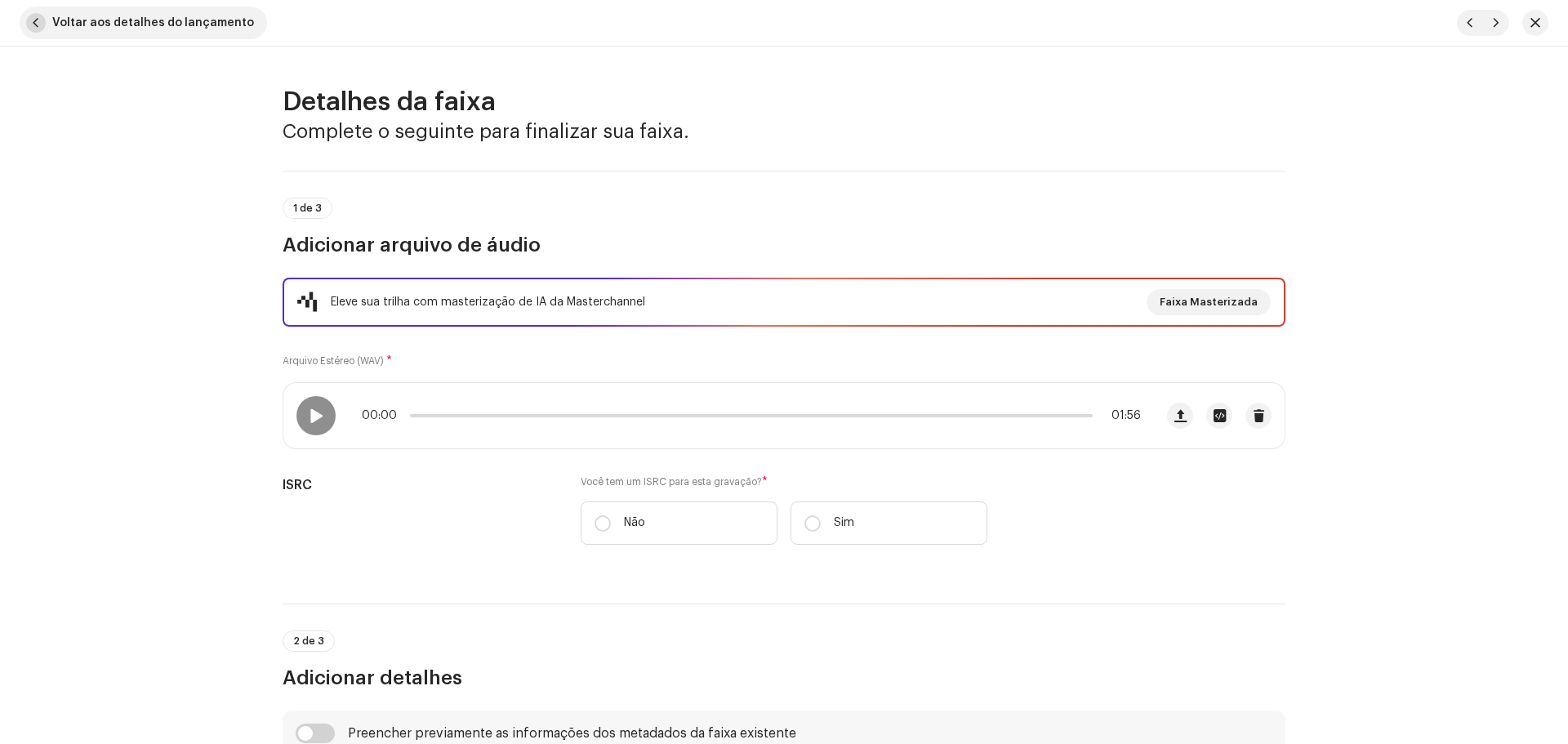
click at [53, 26] on span "Voltar aos detalhes do lançamento" at bounding box center [152, 23] width 201 height 33
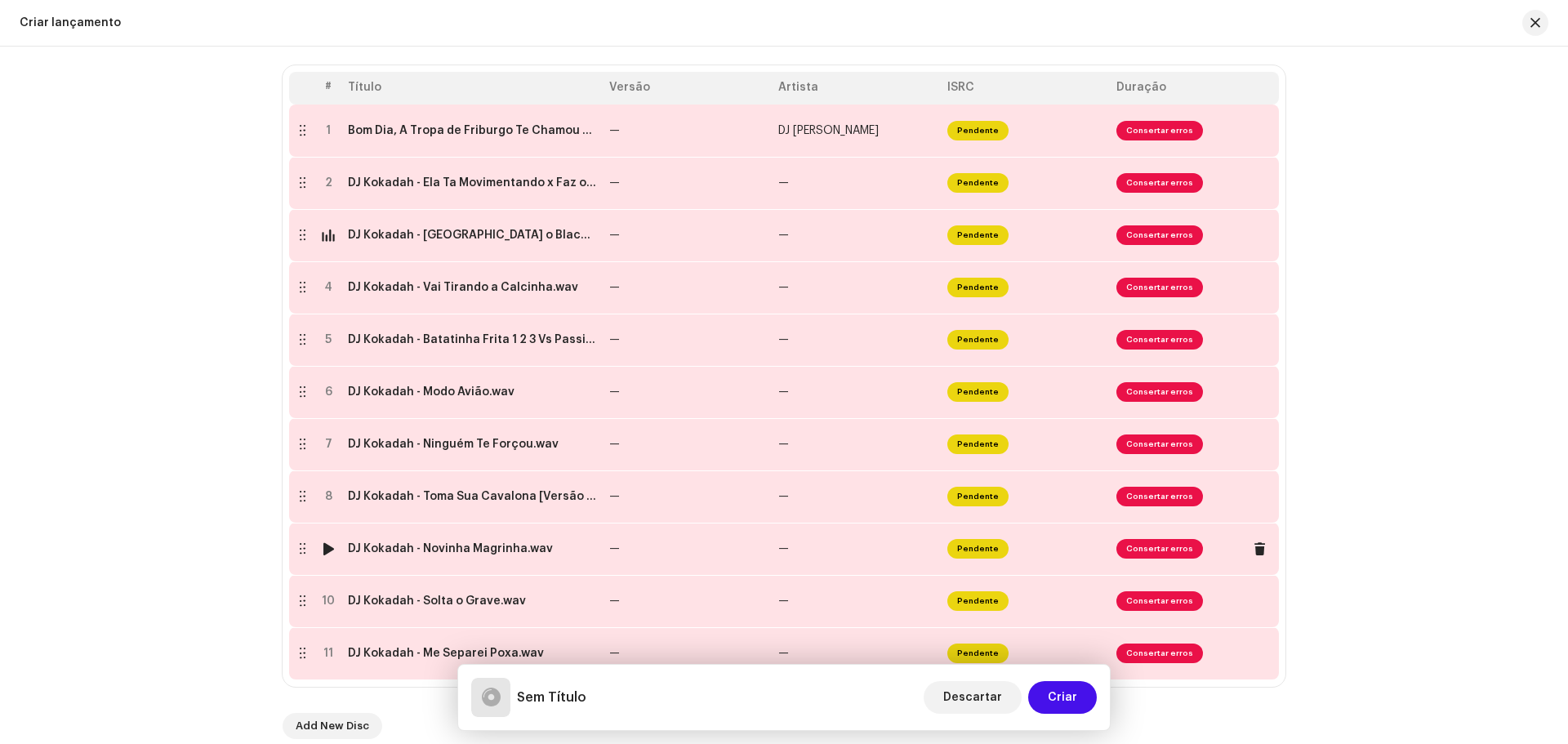
click at [326, 545] on div at bounding box center [329, 548] width 12 height 13
click at [323, 500] on div at bounding box center [329, 496] width 12 height 13
click at [328, 439] on div at bounding box center [329, 443] width 12 height 13
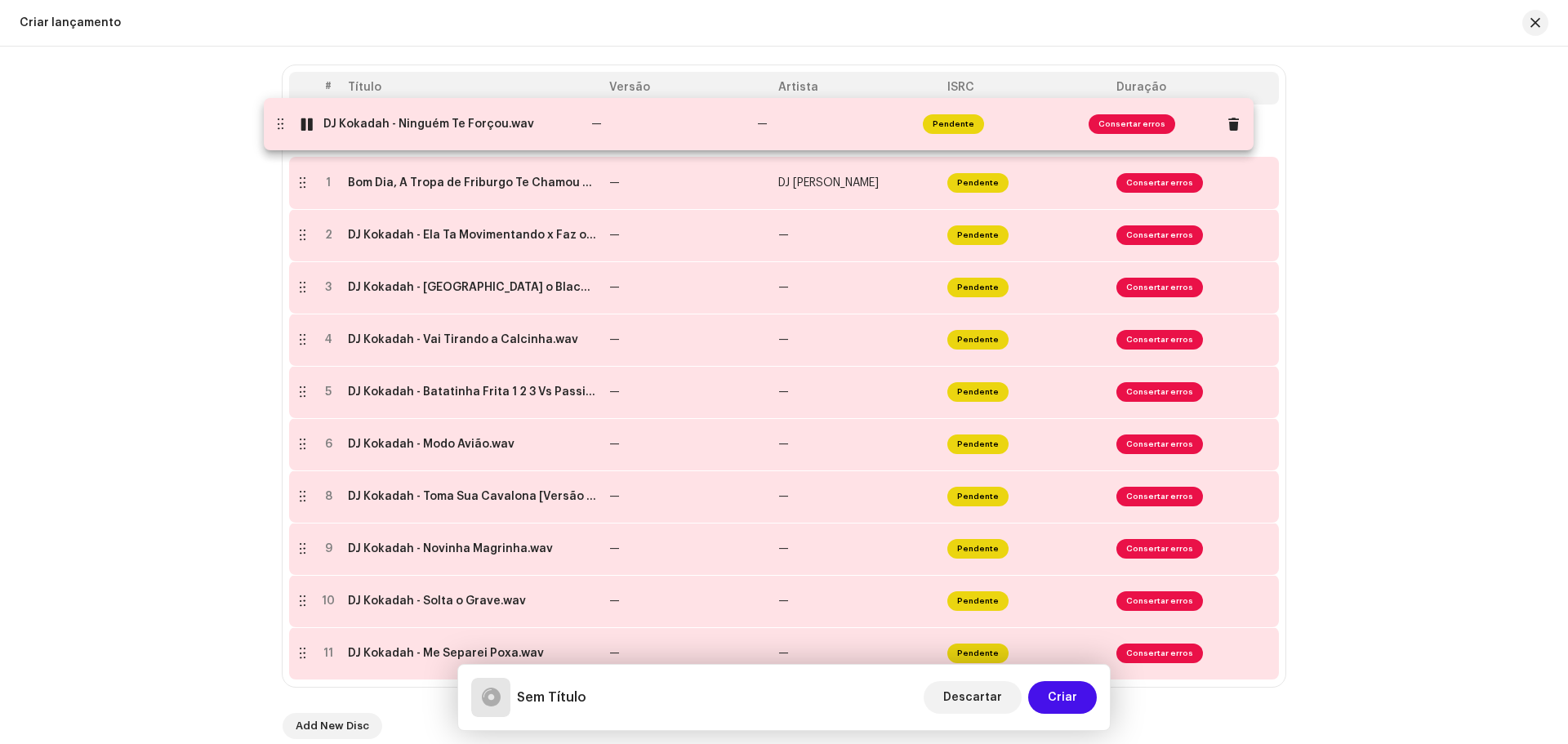
drag, startPoint x: 297, startPoint y: 446, endPoint x: 275, endPoint y: 126, distance: 320.8
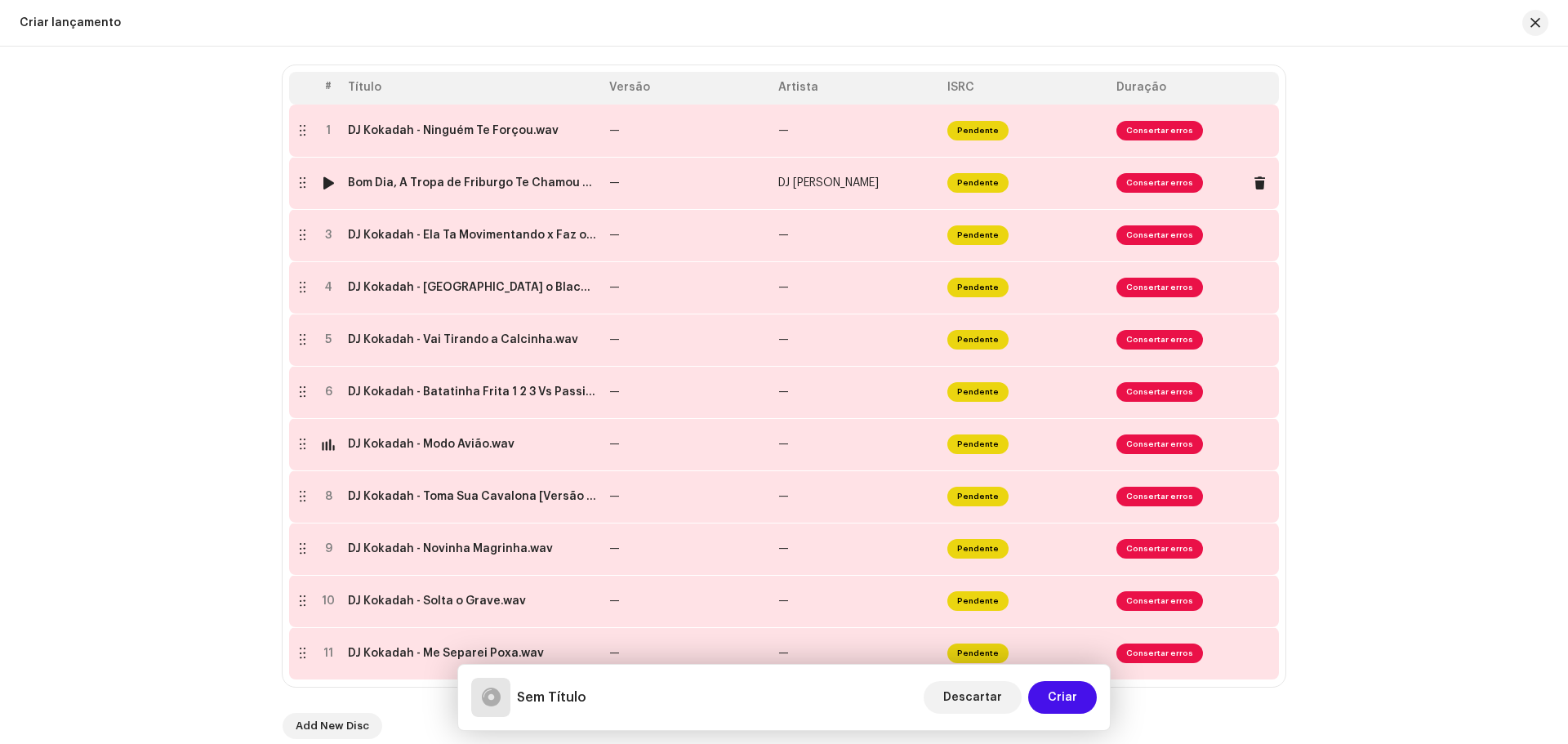
click at [323, 184] on div at bounding box center [329, 182] width 12 height 13
click at [329, 236] on div at bounding box center [329, 235] width 12 height 13
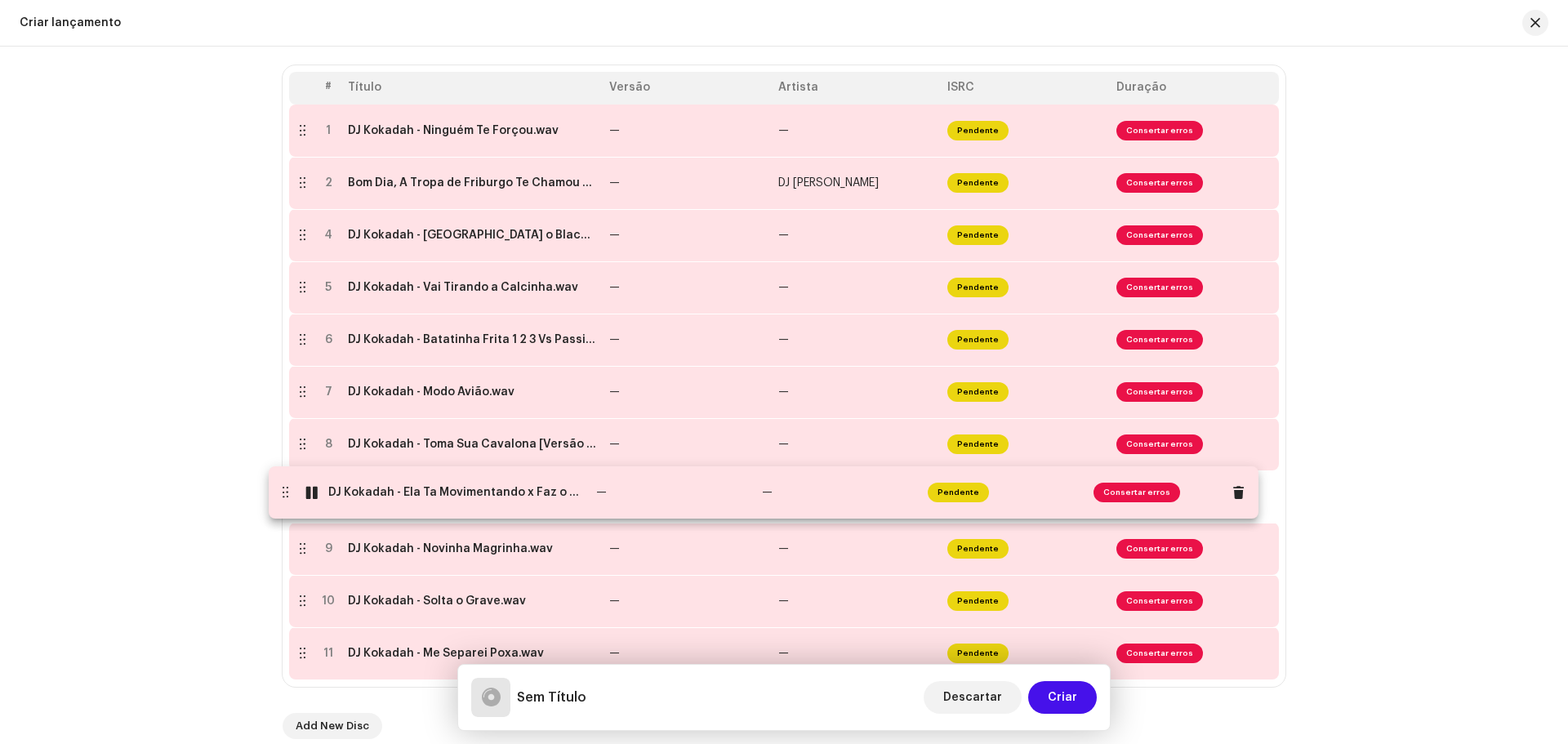
drag, startPoint x: 299, startPoint y: 235, endPoint x: 282, endPoint y: 491, distance: 256.6
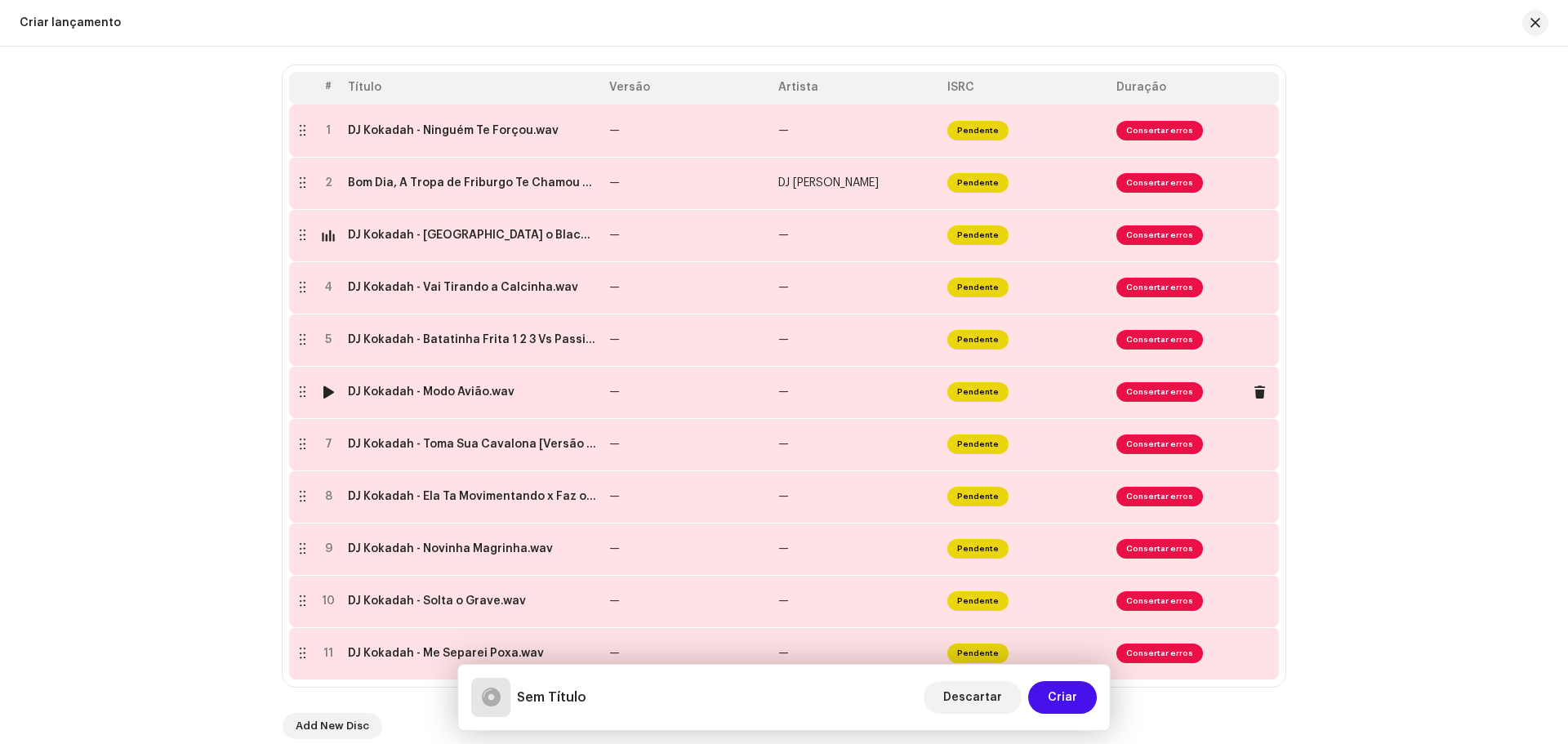
click at [323, 391] on div at bounding box center [329, 391] width 12 height 13
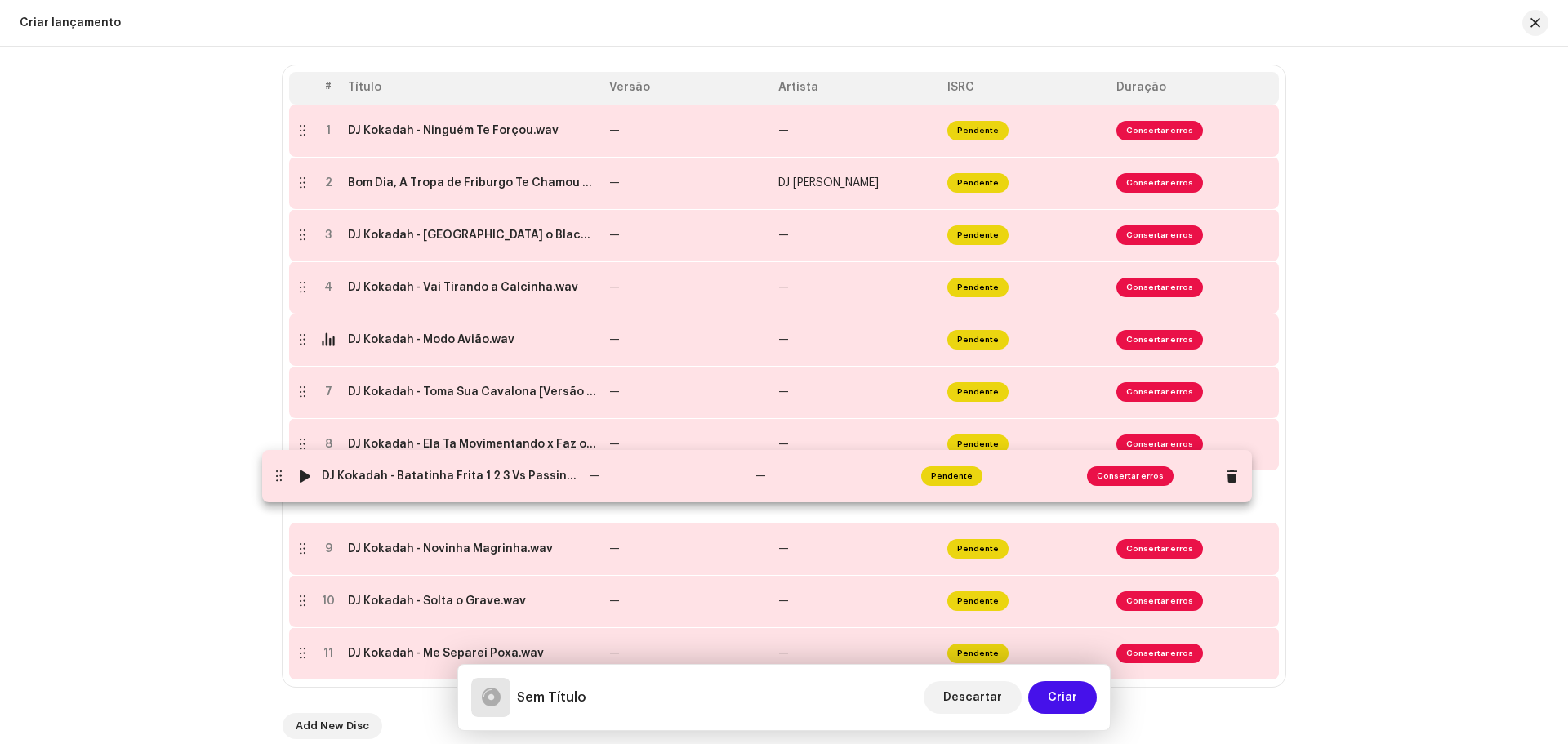
drag, startPoint x: 298, startPoint y: 336, endPoint x: 274, endPoint y: 472, distance: 138.1
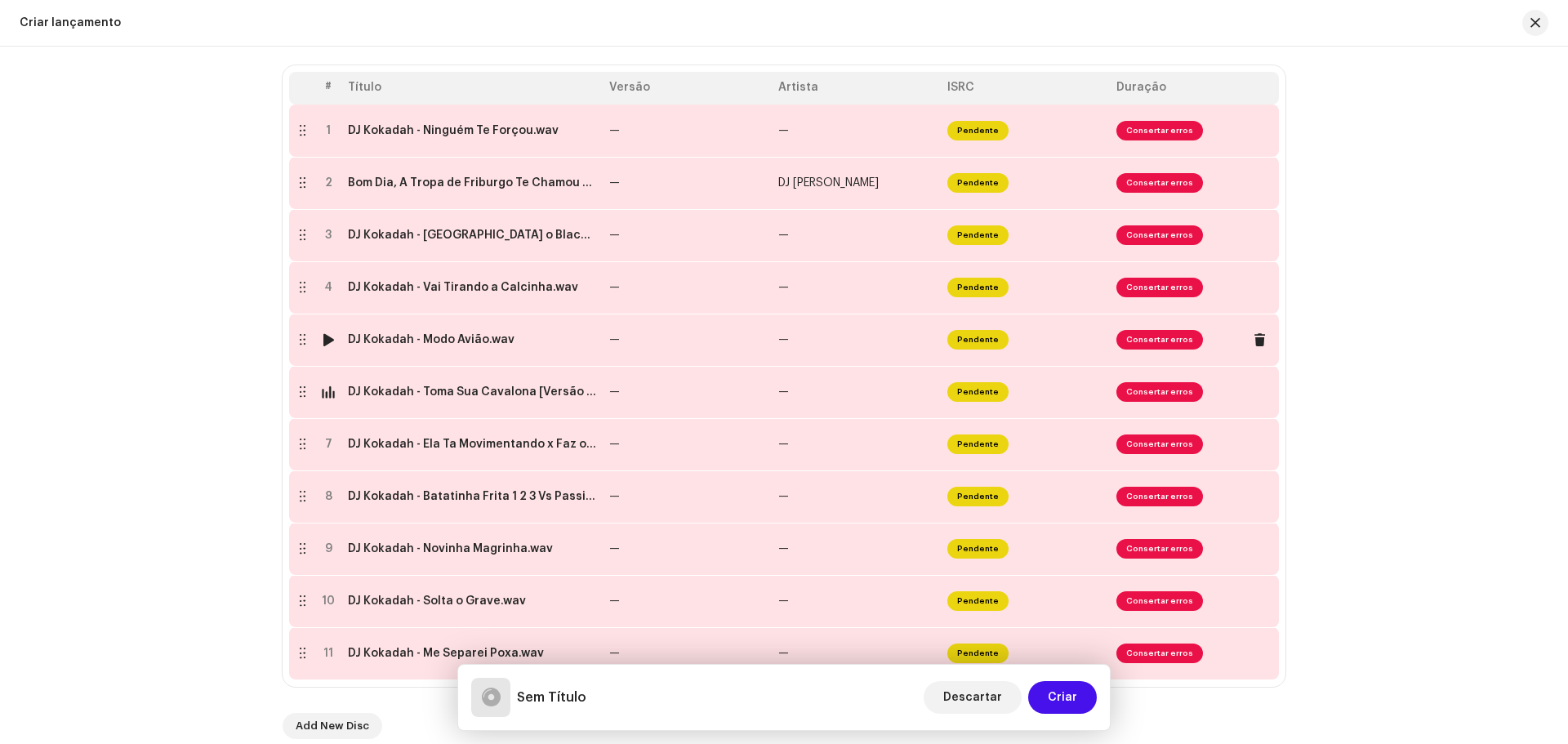
click at [325, 343] on div at bounding box center [329, 339] width 12 height 13
click at [324, 290] on div at bounding box center [329, 287] width 12 height 13
click at [325, 186] on div at bounding box center [329, 182] width 12 height 13
click at [323, 292] on div at bounding box center [329, 287] width 12 height 13
click at [330, 238] on div at bounding box center [329, 235] width 12 height 13
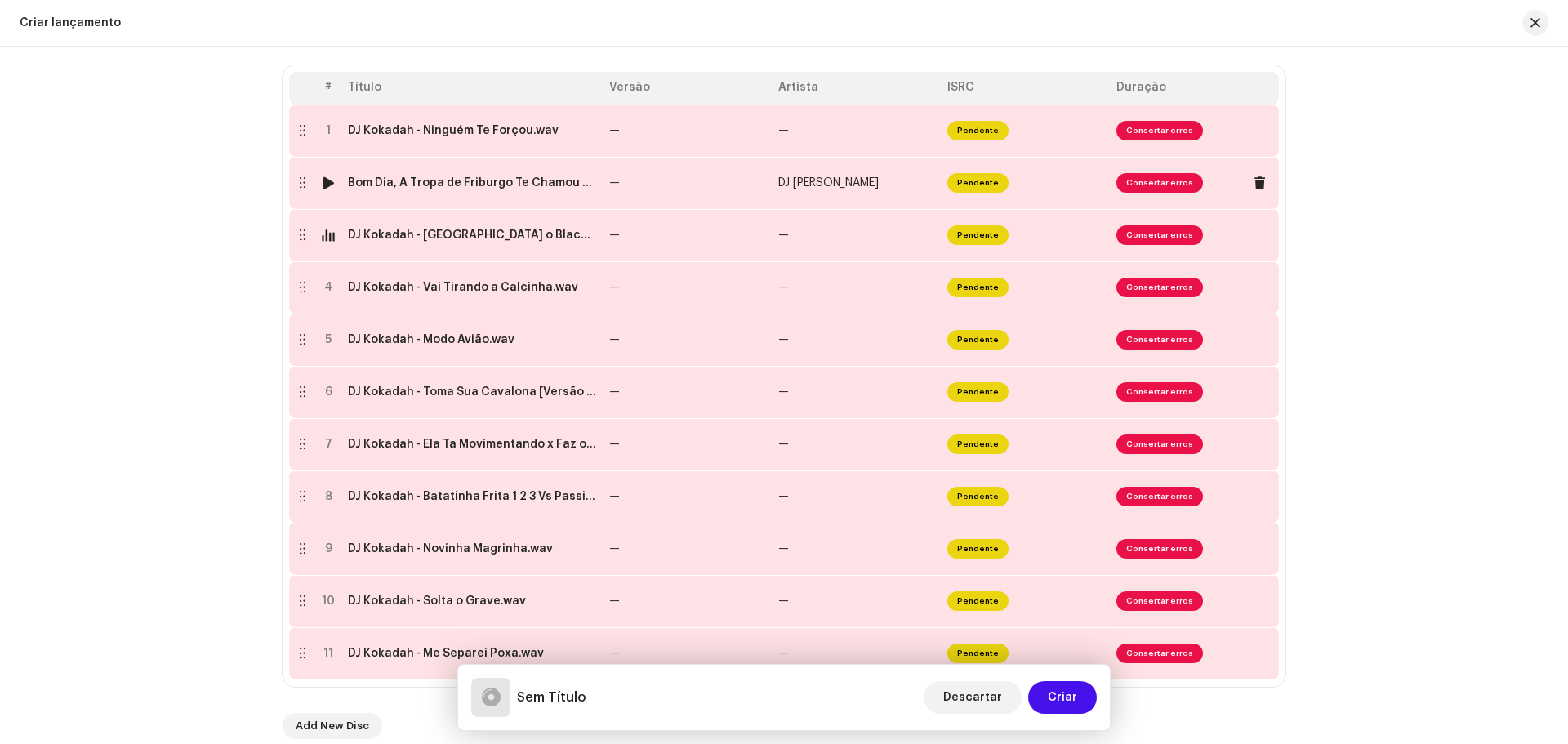
click at [327, 182] on div at bounding box center [329, 182] width 12 height 13
click at [534, 131] on div "DJ Kokadah - Ninguém Te Forçou.wav" at bounding box center [453, 130] width 211 height 13
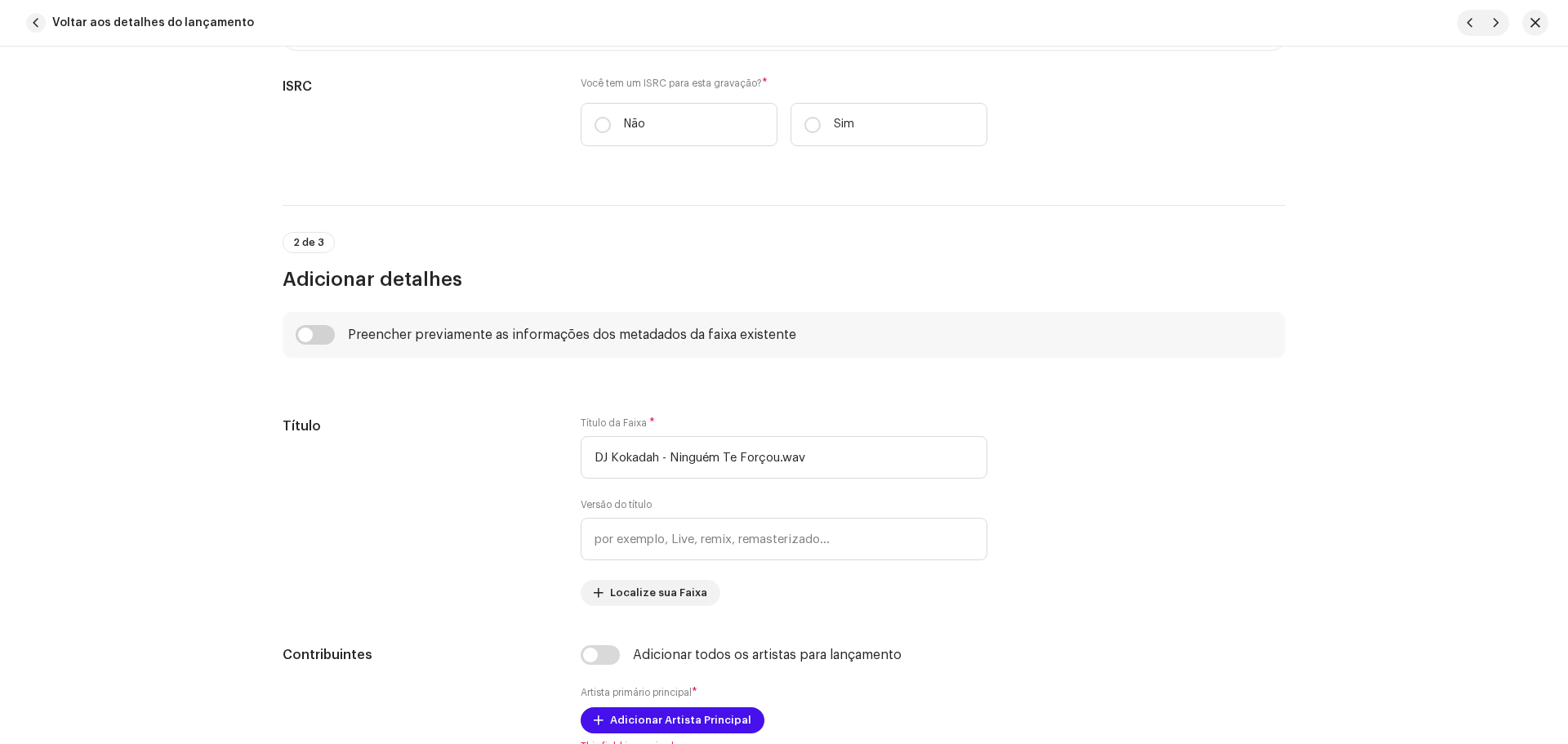
scroll to position [408, 0]
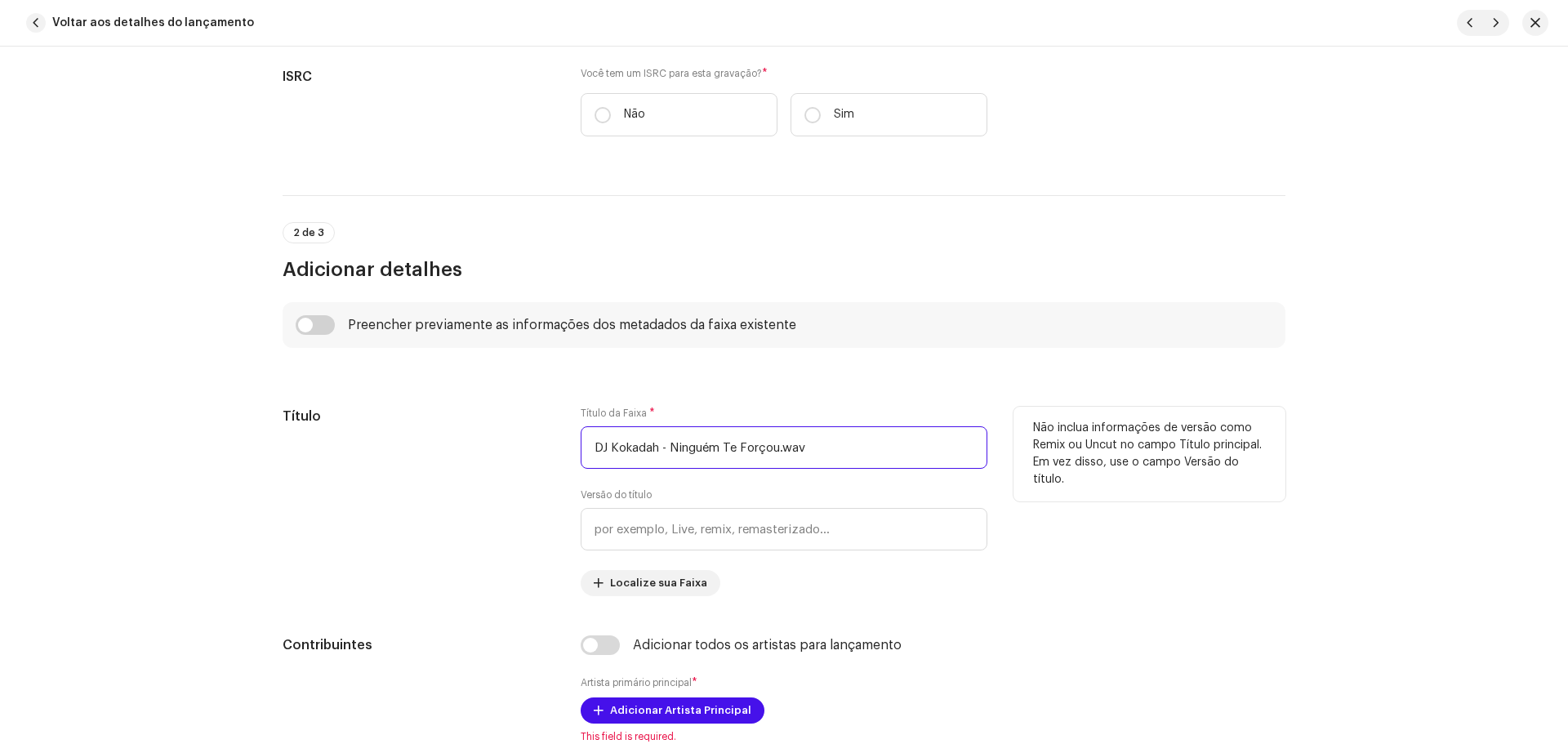
drag, startPoint x: 668, startPoint y: 443, endPoint x: 489, endPoint y: 428, distance: 179.6
click at [468, 430] on div "Título Título da Faixa * DJ Kokadah - Ninguém Te Forçou.wav Versão do título Lo…" at bounding box center [784, 501] width 1003 height 189
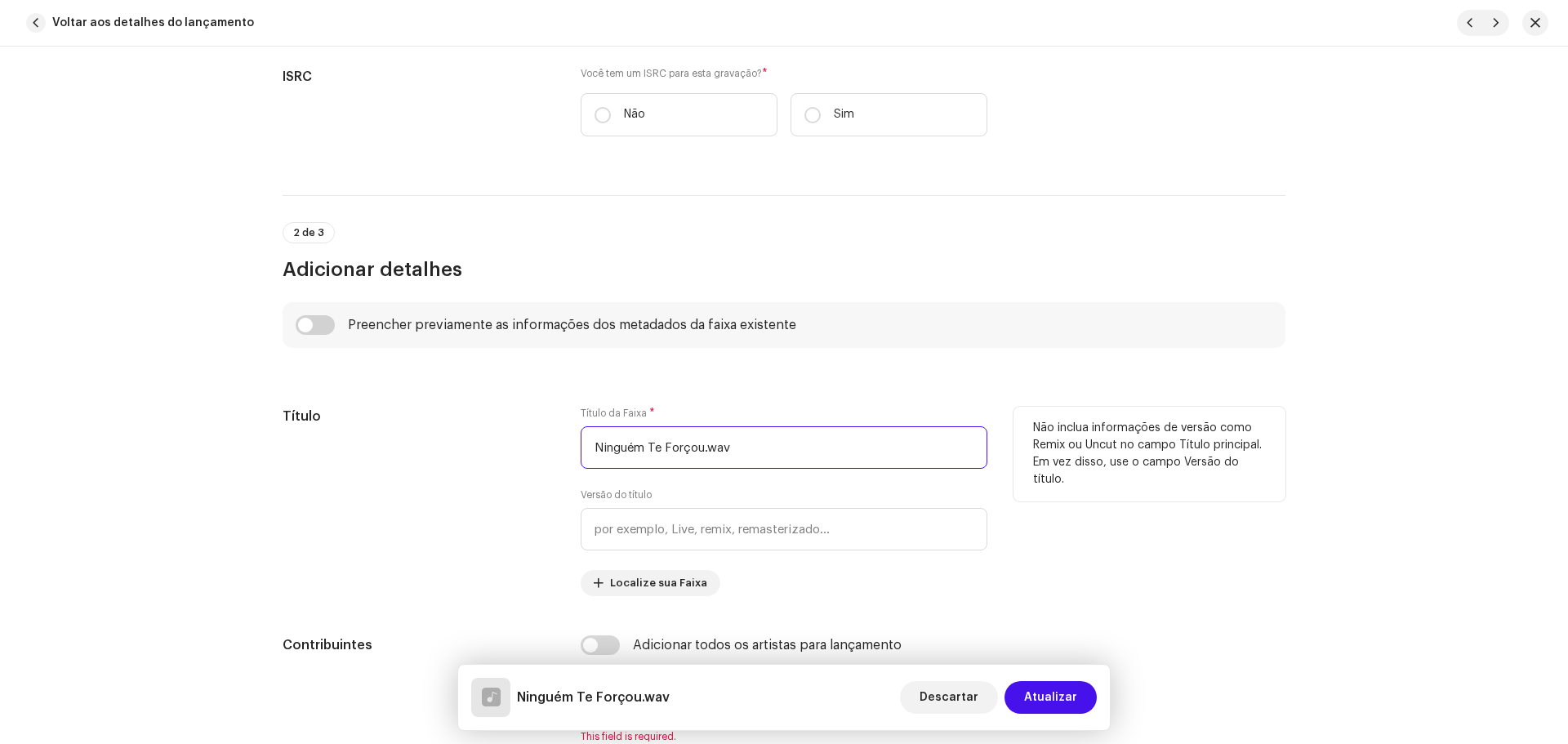
click at [779, 448] on input "Ninguém Te Forçou.wav" at bounding box center [784, 448] width 407 height 43
type input "Ninguém Te Forçou"
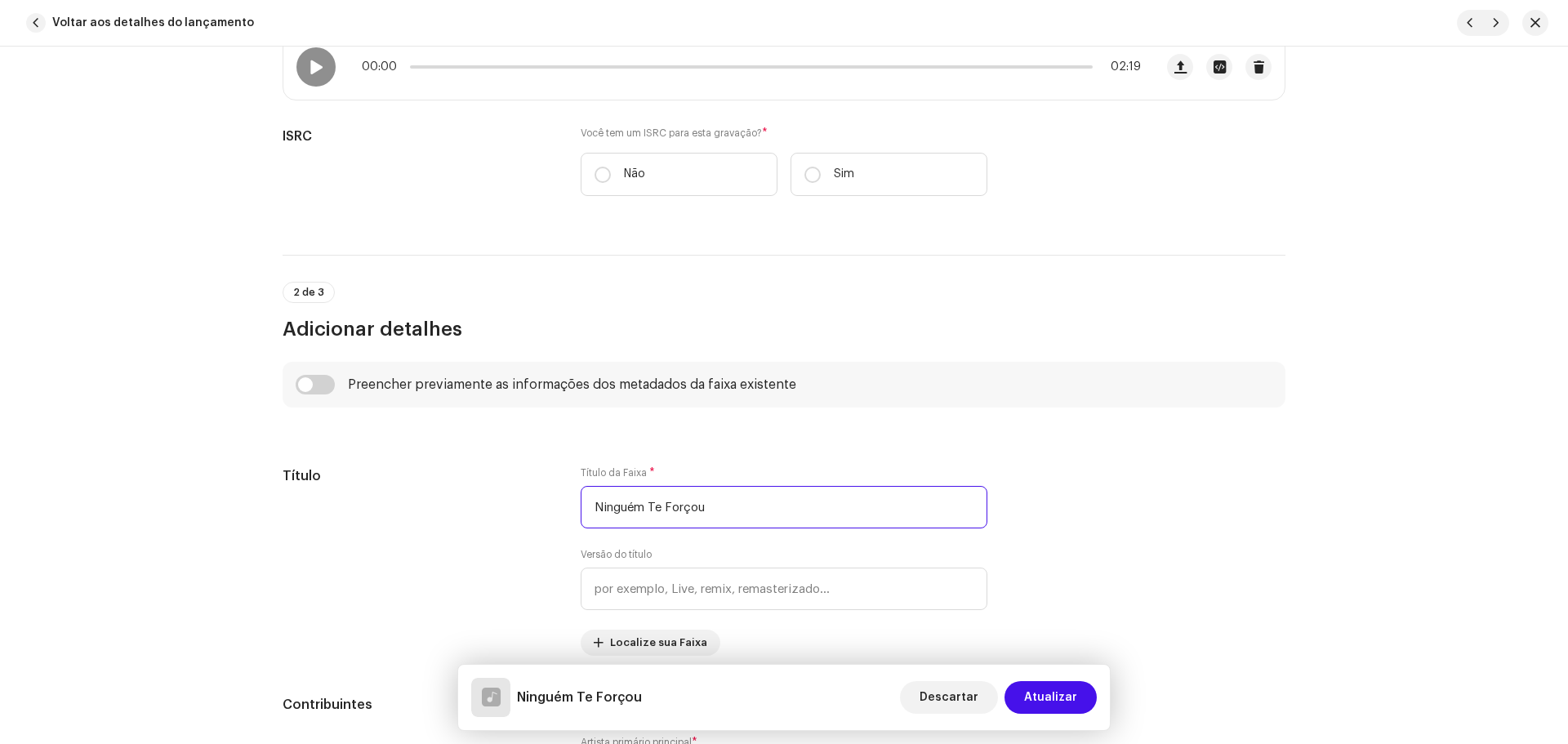
scroll to position [326, 0]
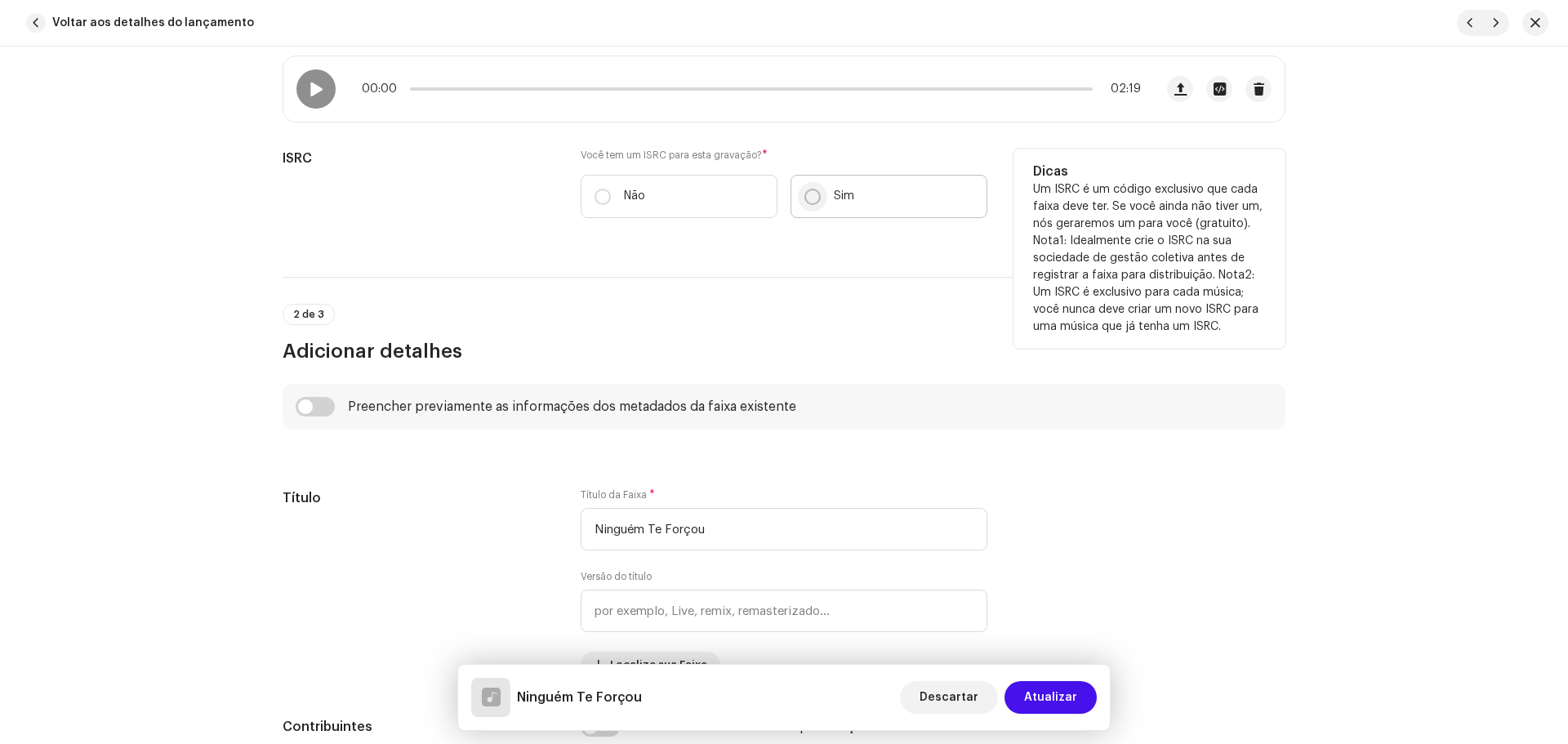
click at [805, 201] on input "Sim" at bounding box center [812, 196] width 16 height 16
radio input "true"
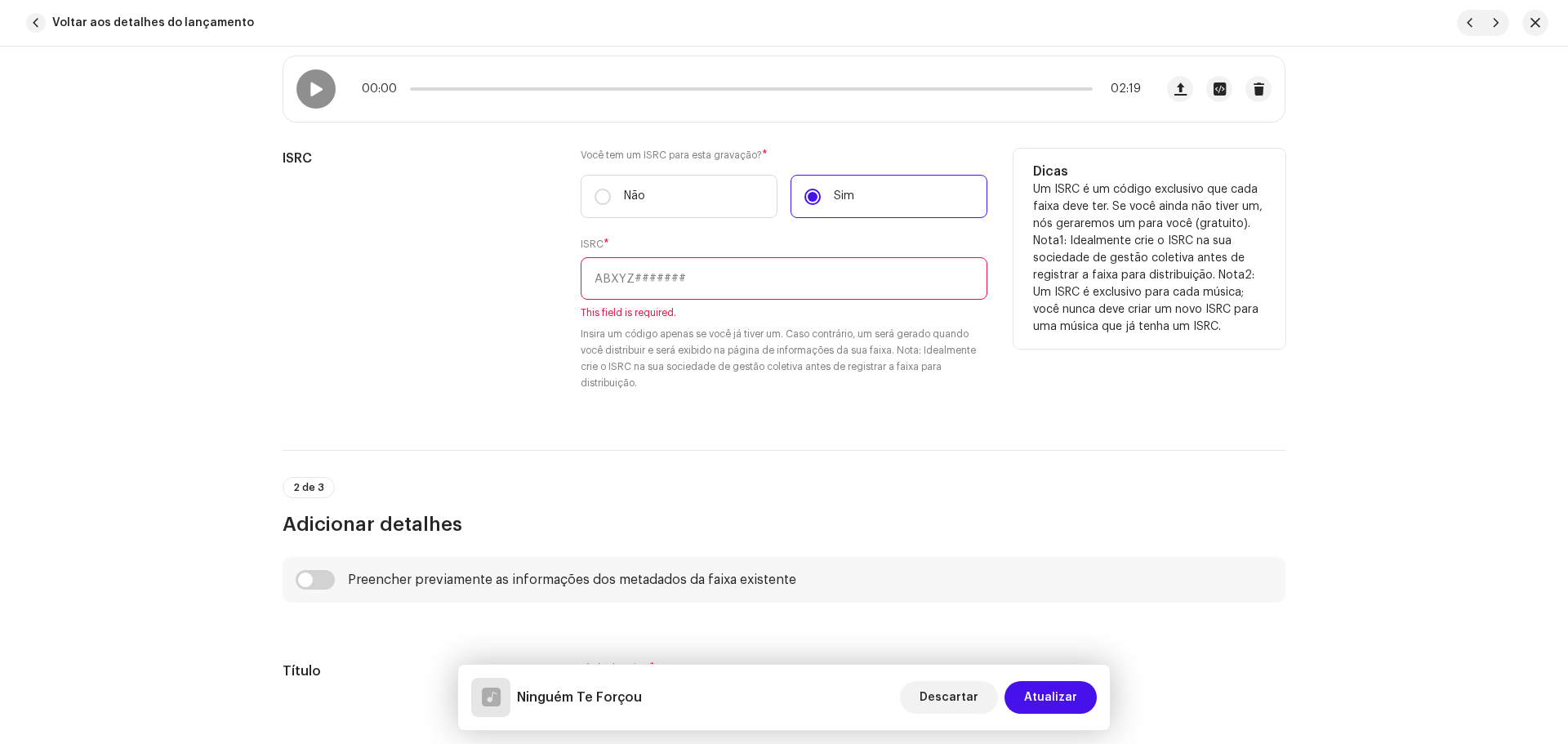
click at [712, 283] on input "text" at bounding box center [784, 278] width 407 height 43
paste input "QZS632148363"
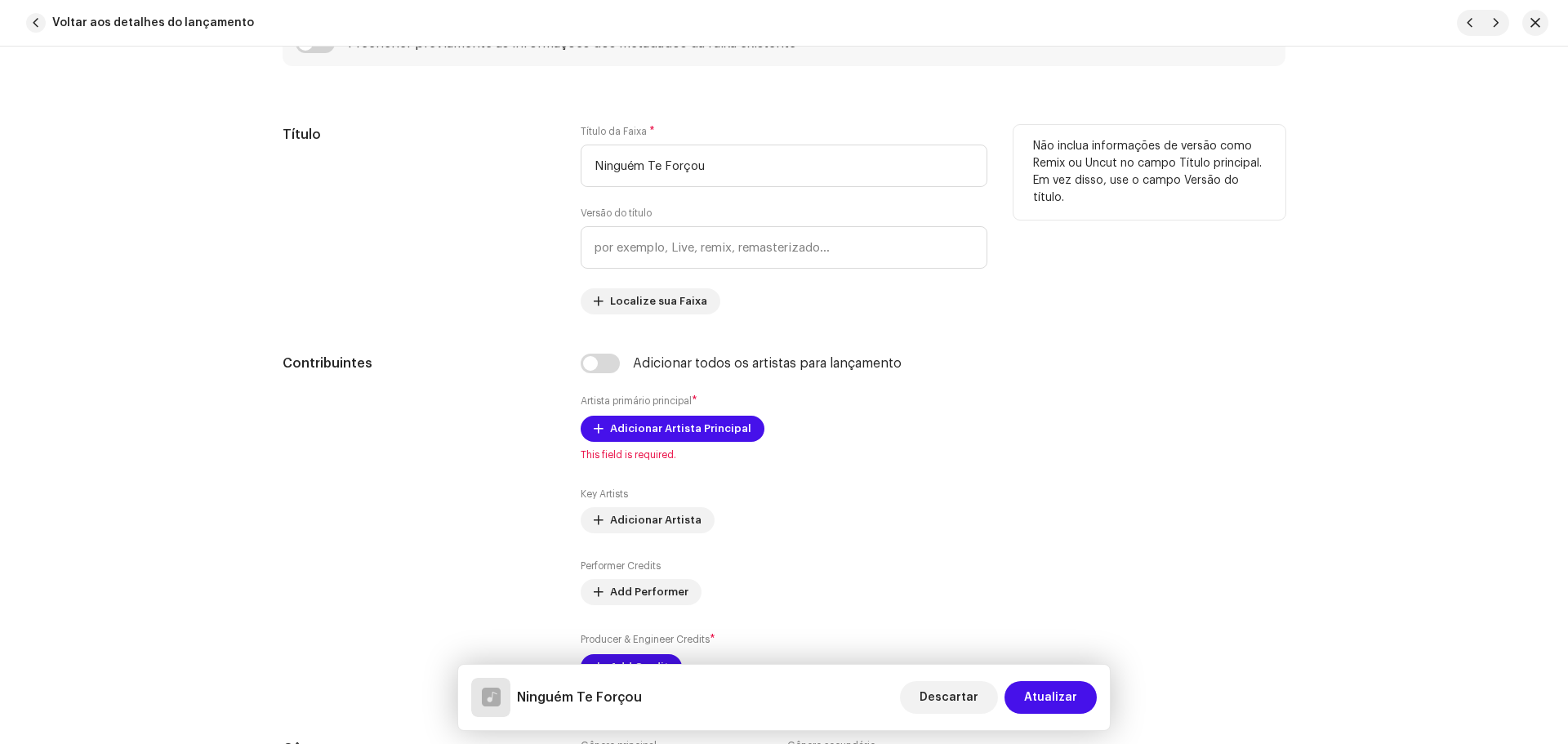
scroll to position [816, 0]
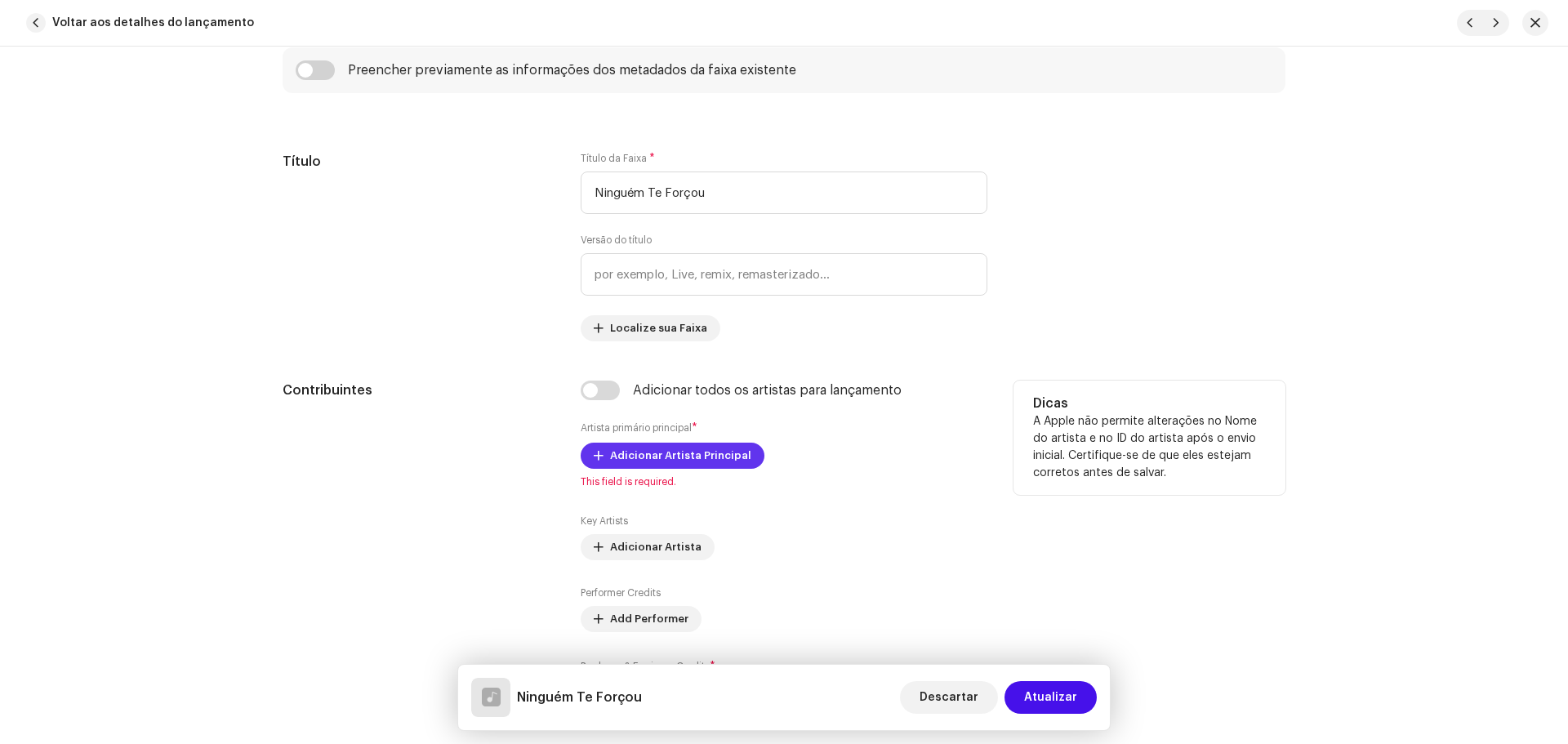
type input "QZS632148363"
click at [691, 465] on span "Adicionar Artista Principal" at bounding box center [680, 455] width 141 height 33
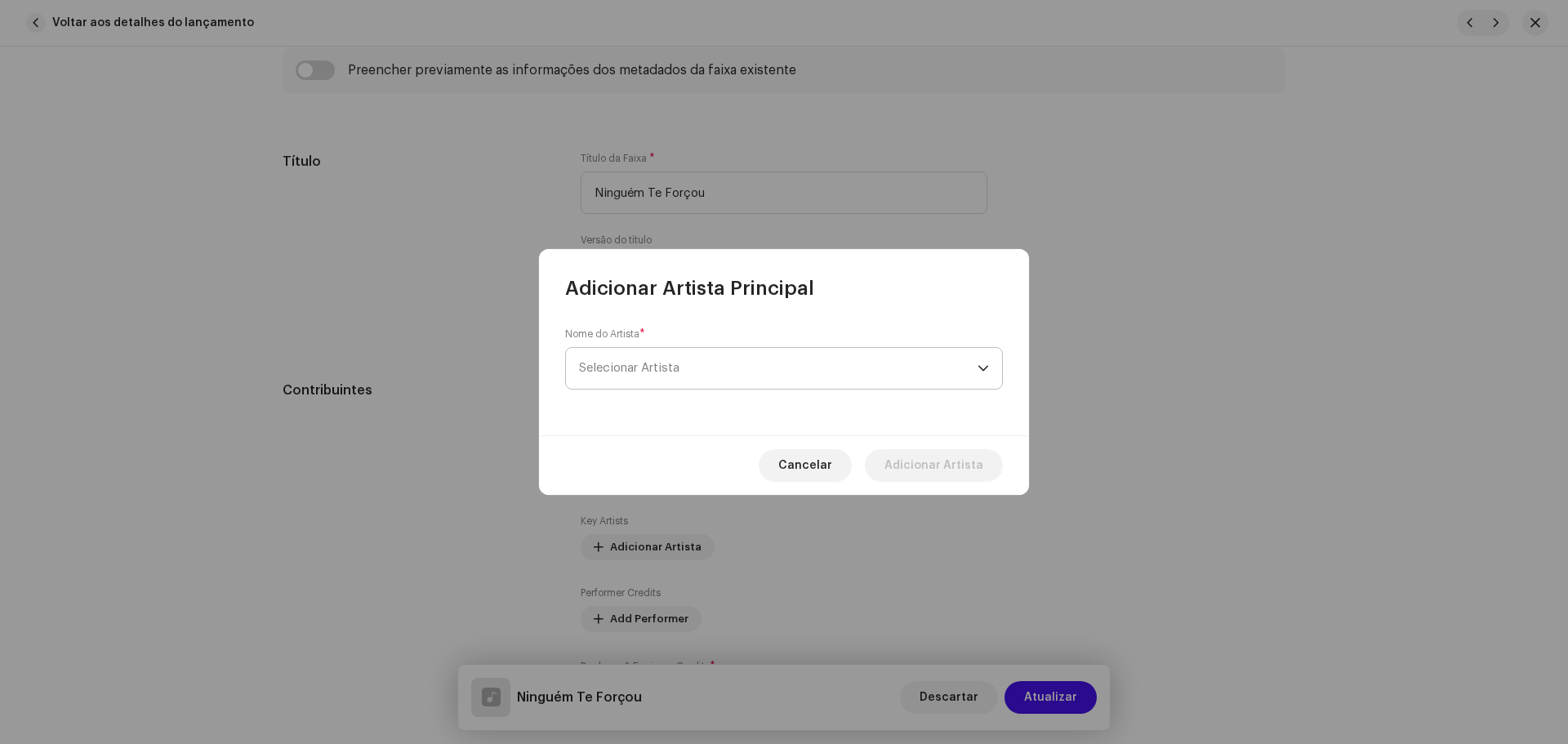
click at [648, 370] on span "Selecionar Artista" at bounding box center [629, 367] width 100 height 12
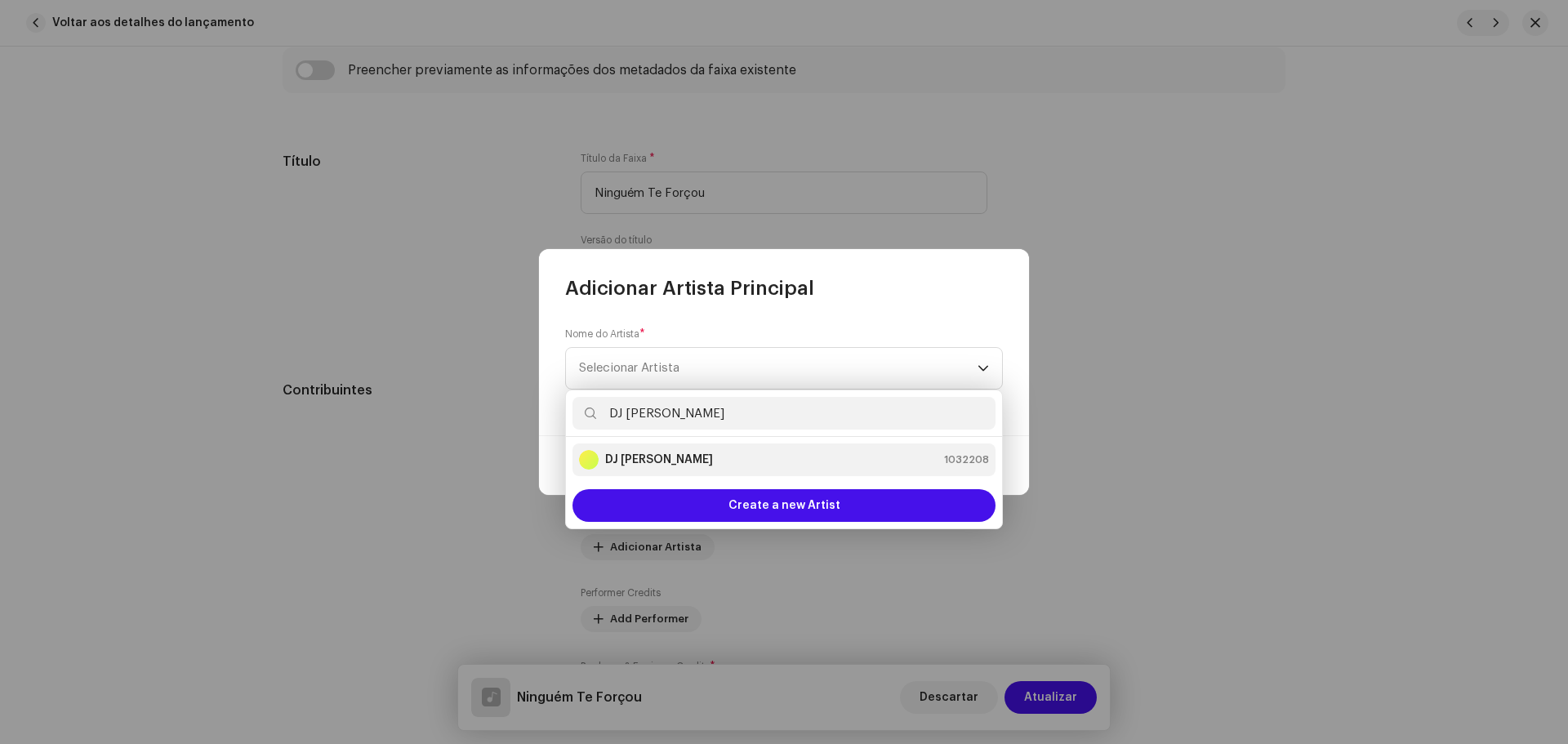
type input "DJ [PERSON_NAME]"
click at [707, 454] on div "DJ Kokadah 1032208" at bounding box center [784, 459] width 410 height 20
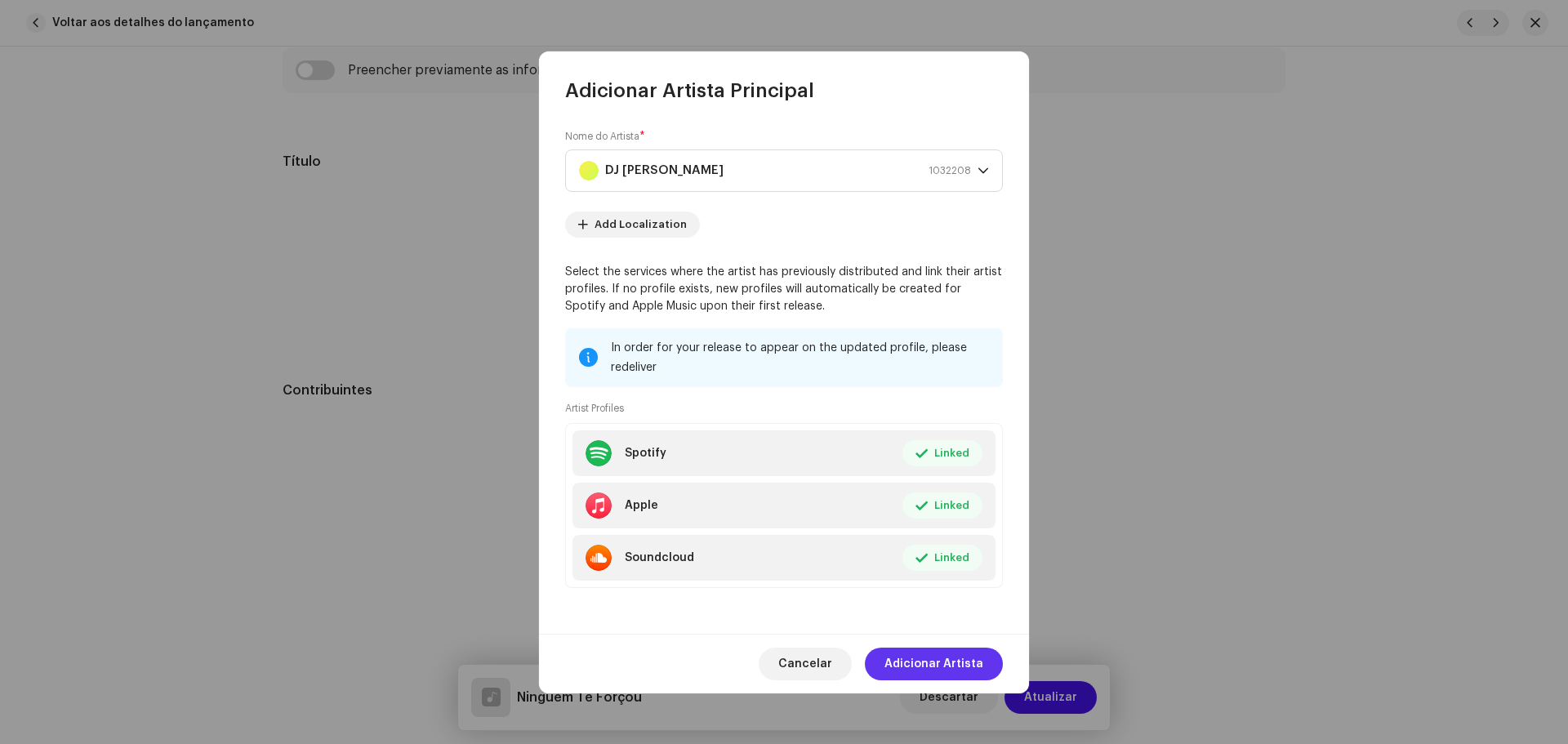
click at [975, 664] on span "Adicionar Artista" at bounding box center [933, 664] width 98 height 33
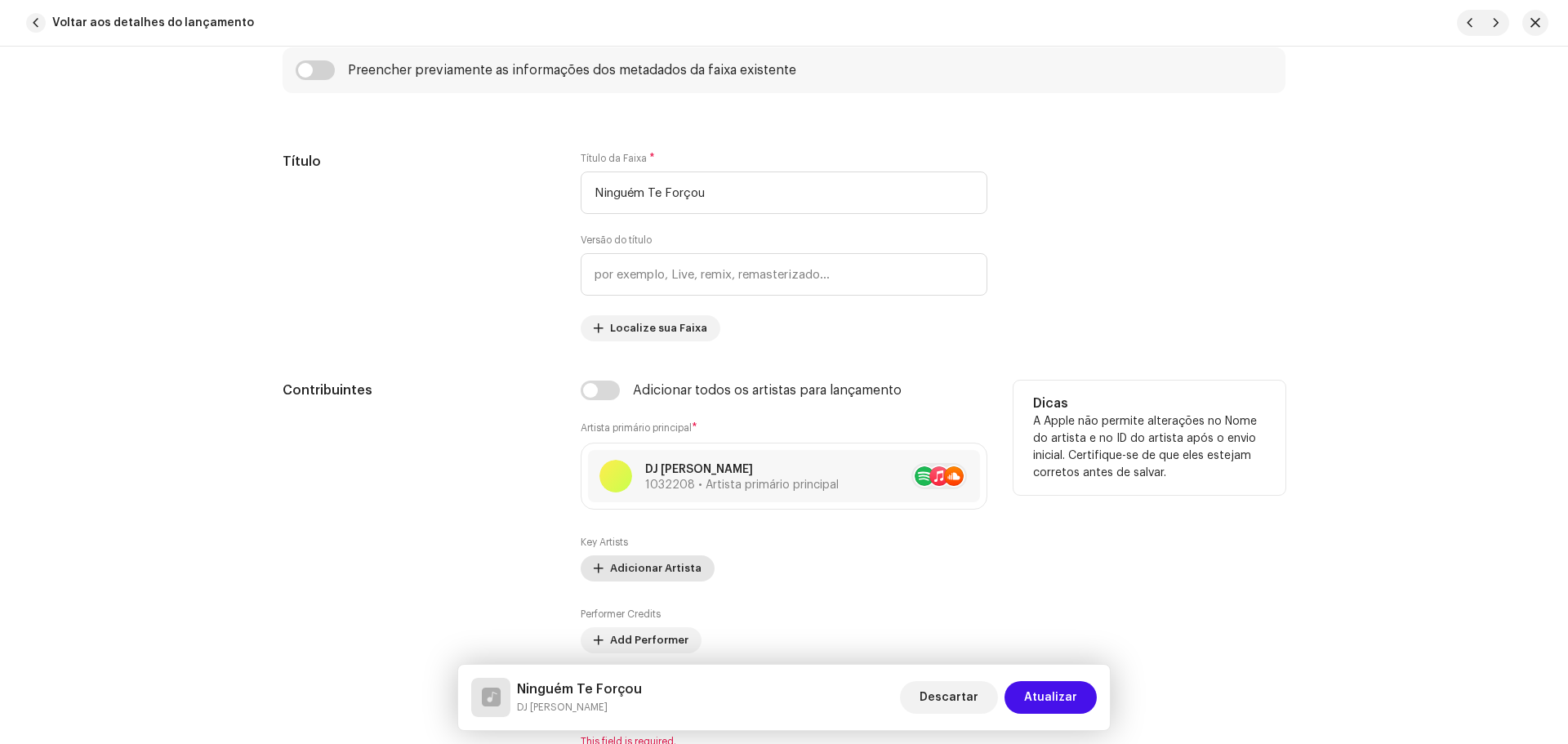
click at [649, 569] on span "Adicionar Artista" at bounding box center [655, 568] width 92 height 33
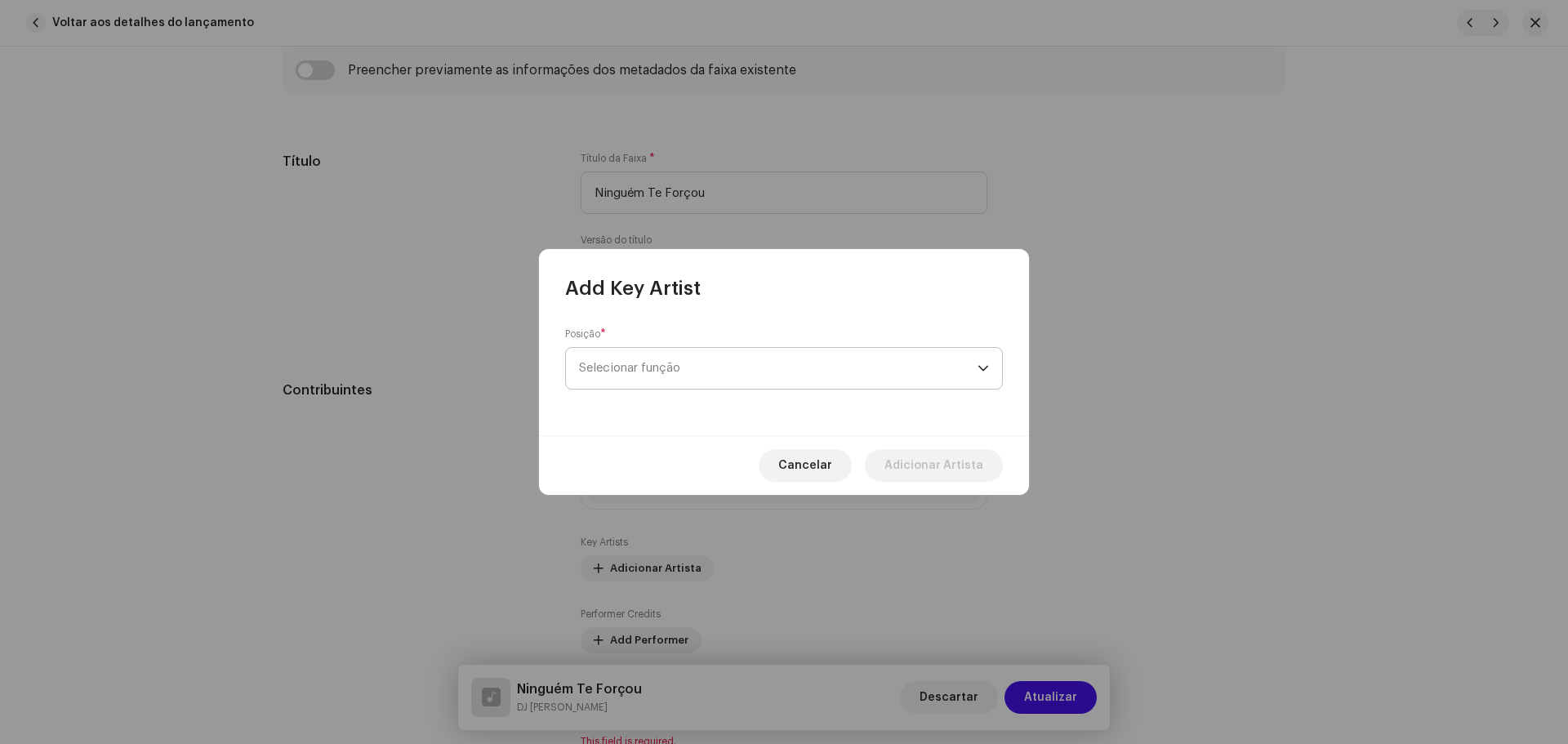
click at [710, 366] on span "Selecionar função" at bounding box center [778, 368] width 398 height 41
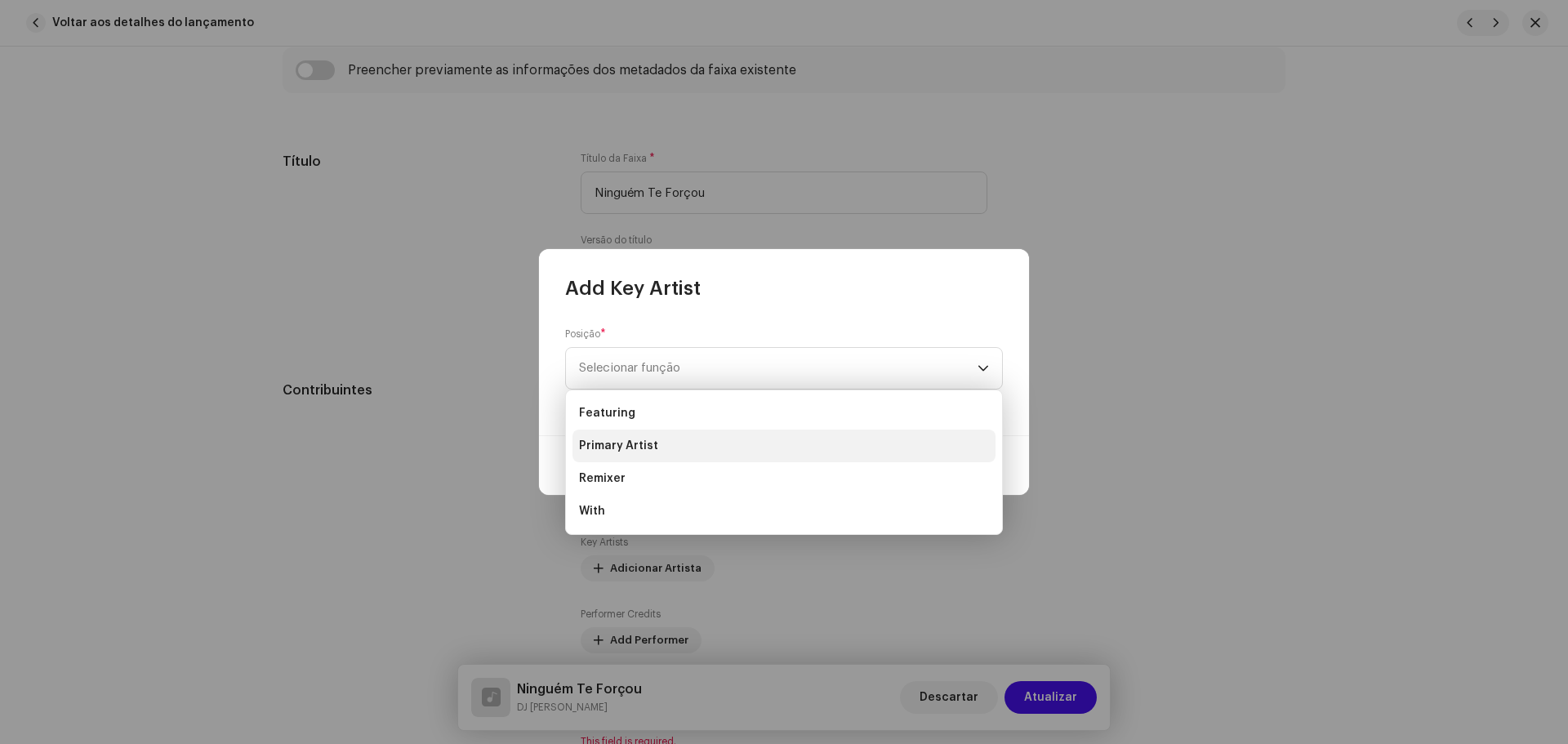
click at [668, 440] on li "Primary Artist" at bounding box center [784, 445] width 423 height 33
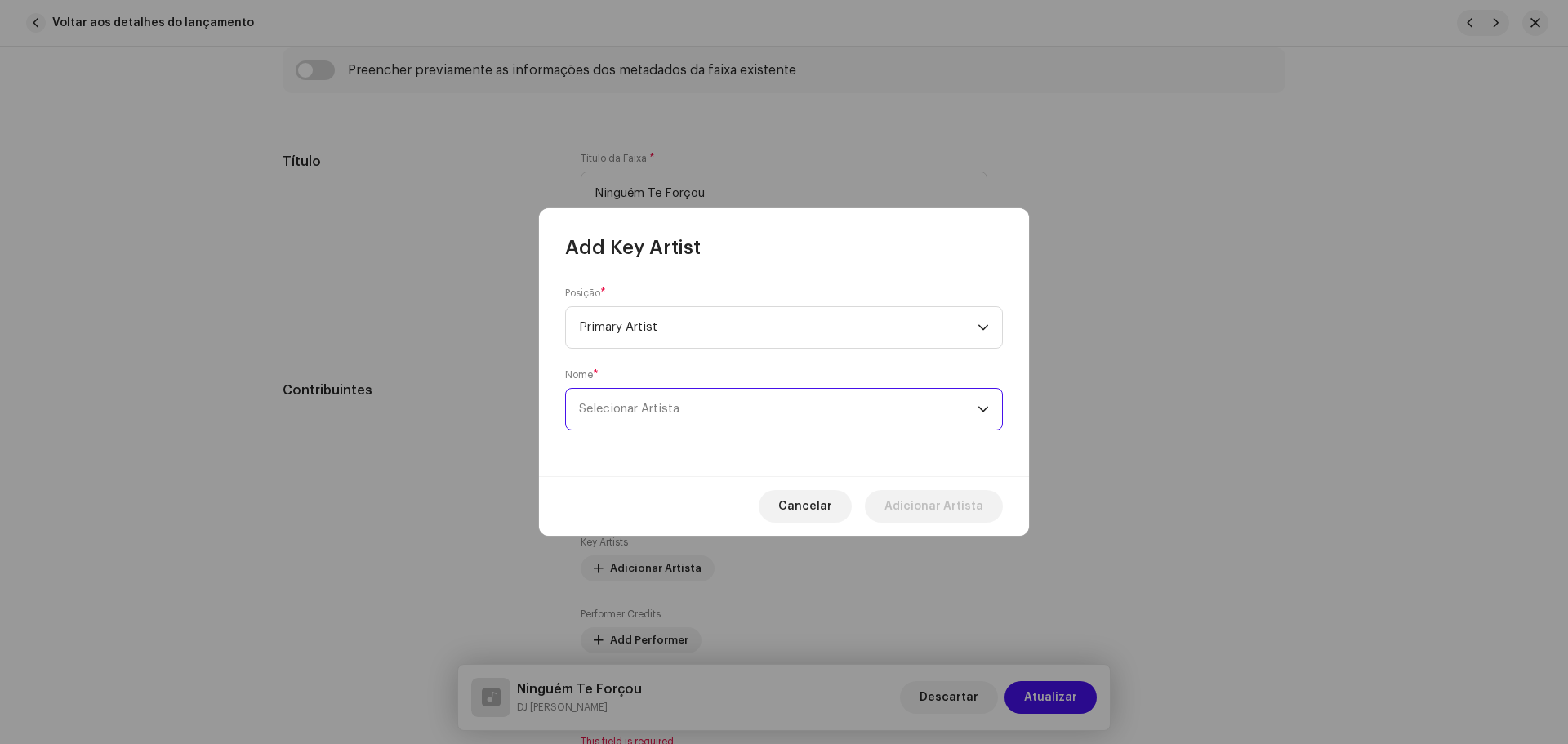
click at [692, 417] on span "Selecionar Artista" at bounding box center [778, 409] width 398 height 41
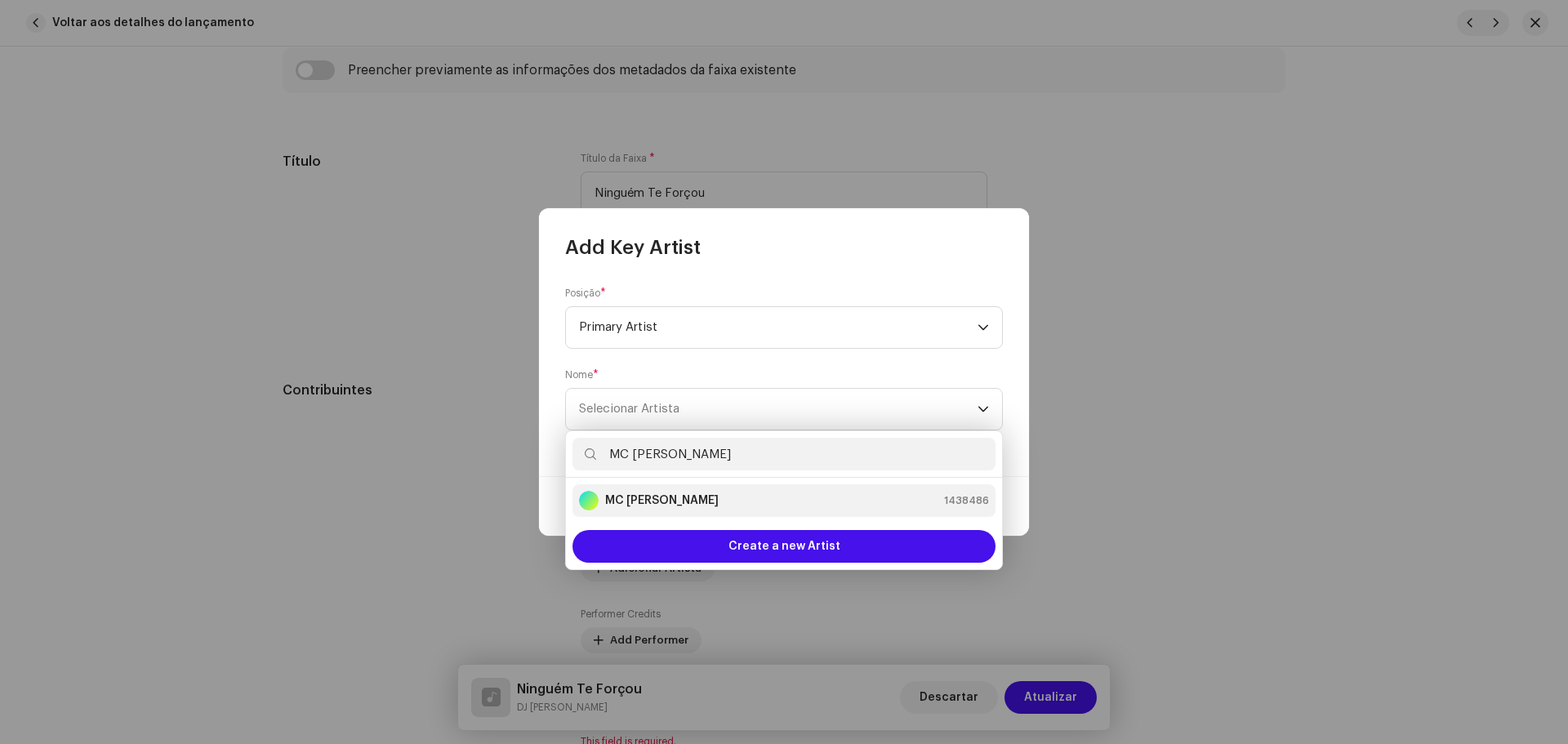
type input "MC [PERSON_NAME]"
click at [726, 490] on li "MC [PERSON_NAME] 1438486" at bounding box center [784, 500] width 423 height 33
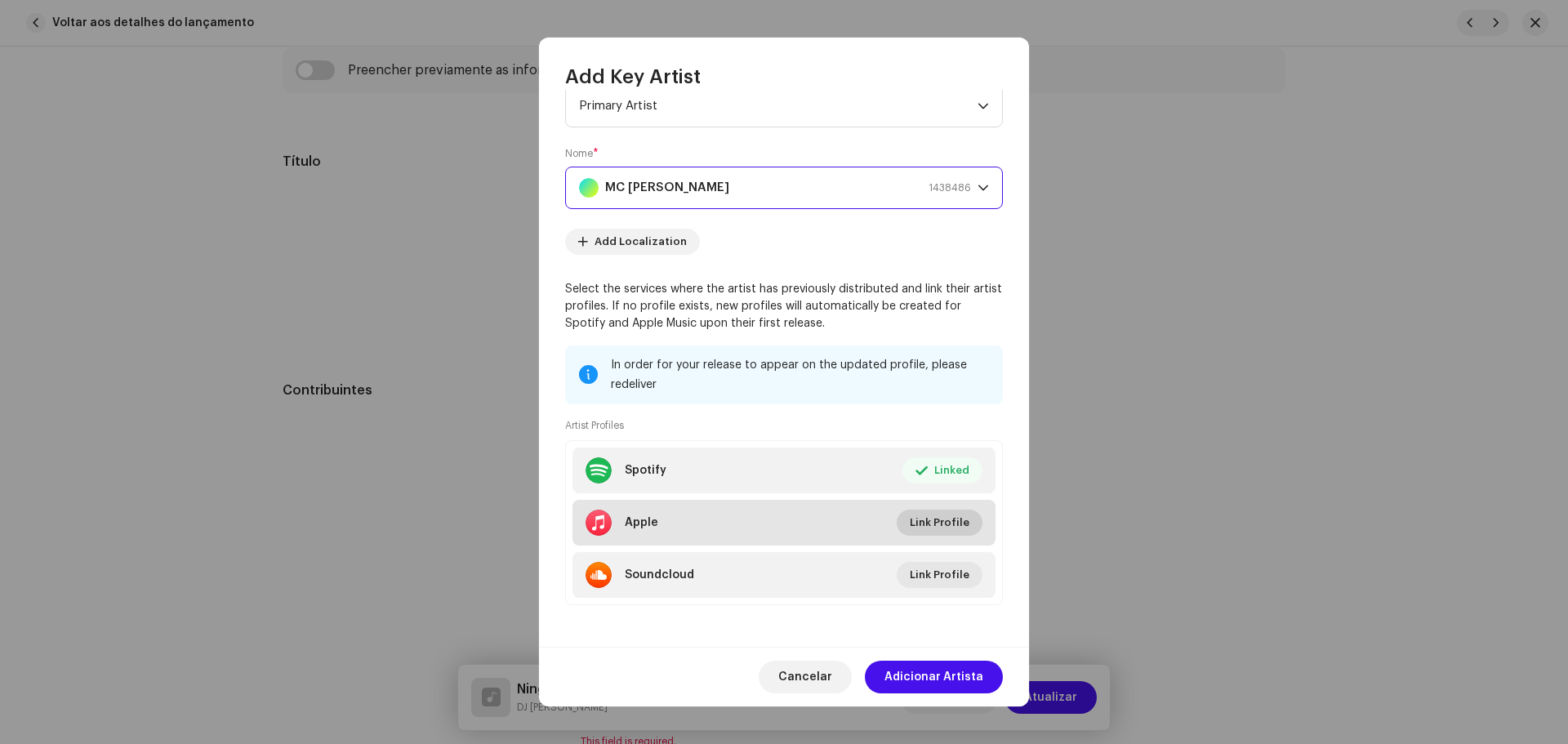
scroll to position [54, 0]
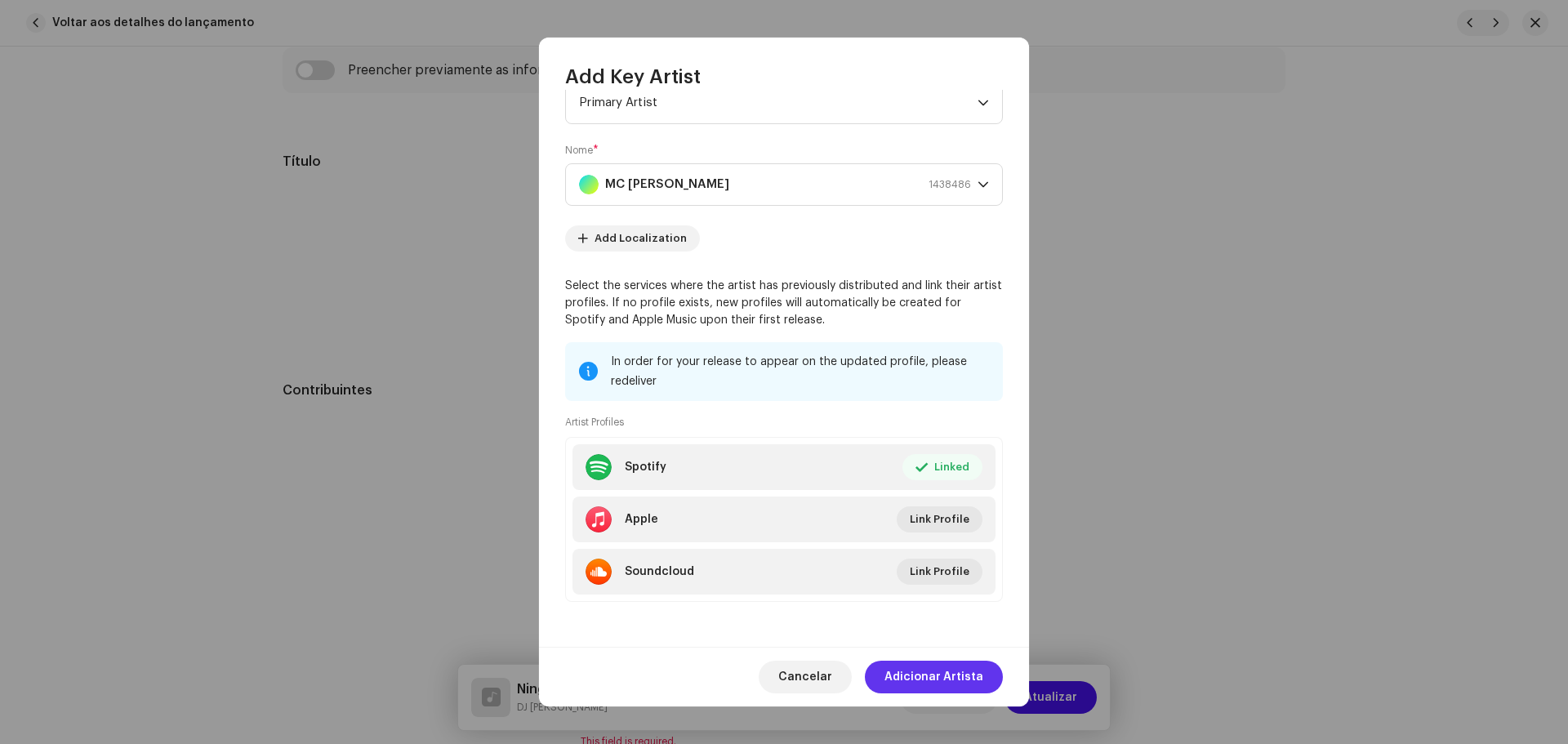
click at [959, 675] on span "Adicionar Artista" at bounding box center [933, 676] width 98 height 33
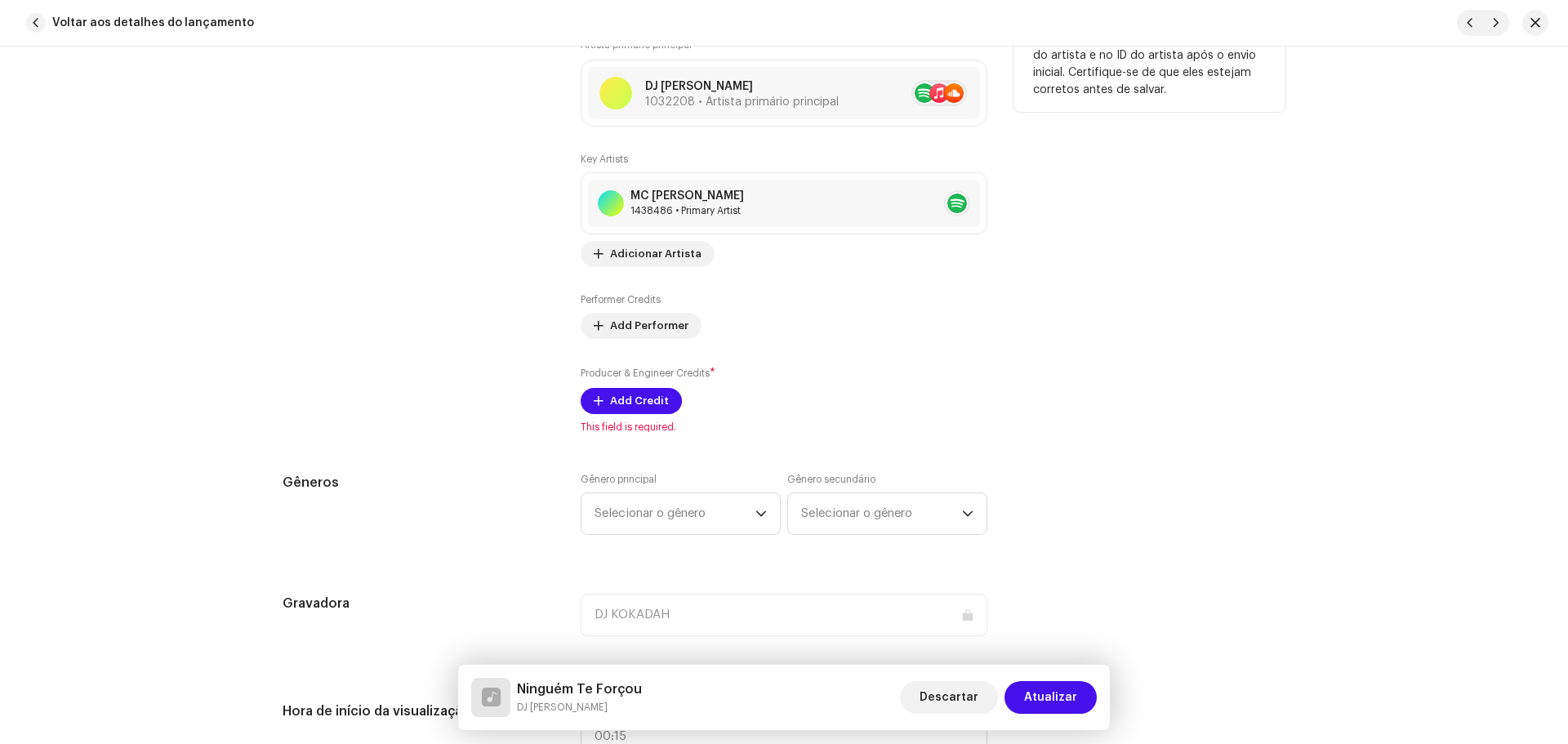
scroll to position [1224, 0]
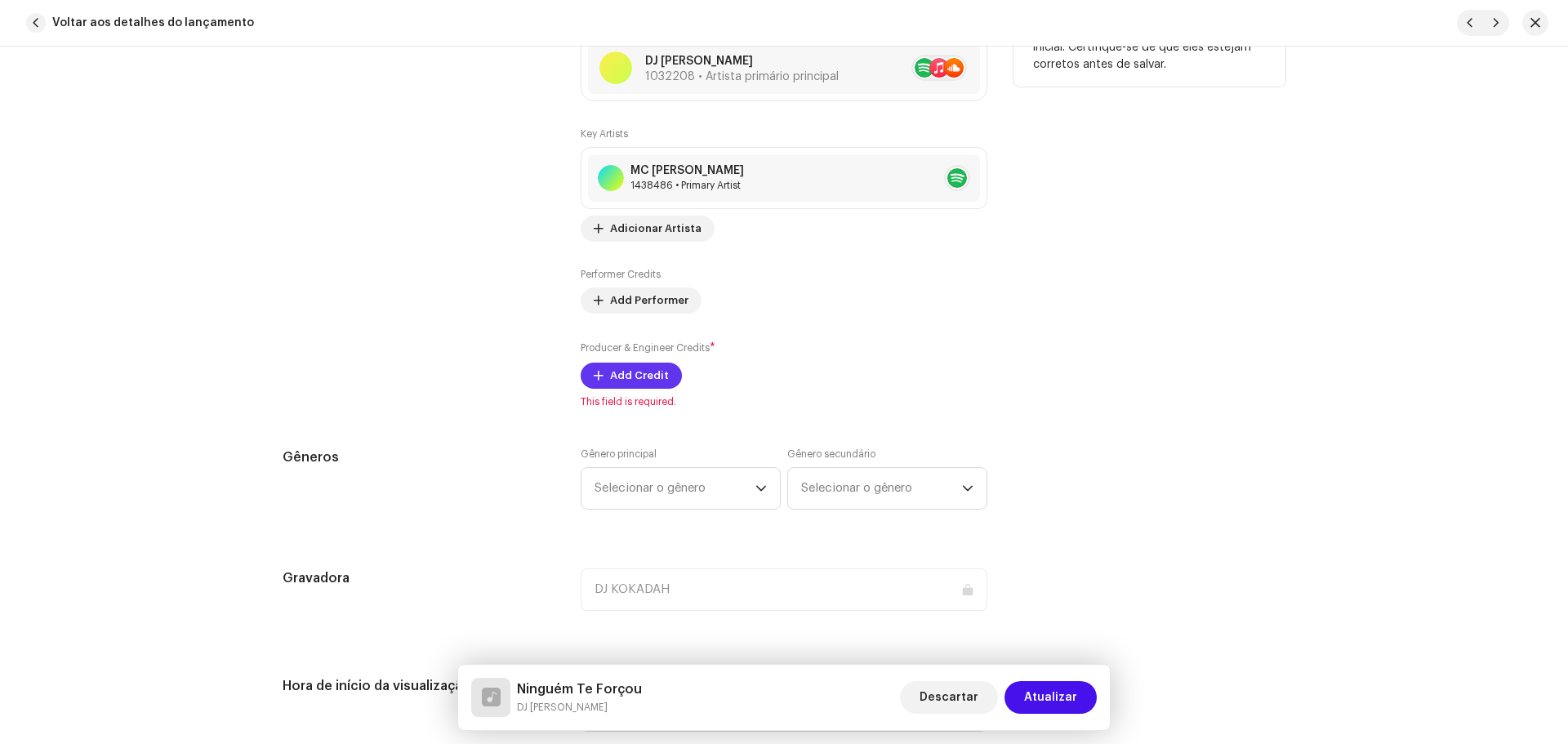
click at [629, 377] on span "Add Credit" at bounding box center [639, 375] width 59 height 33
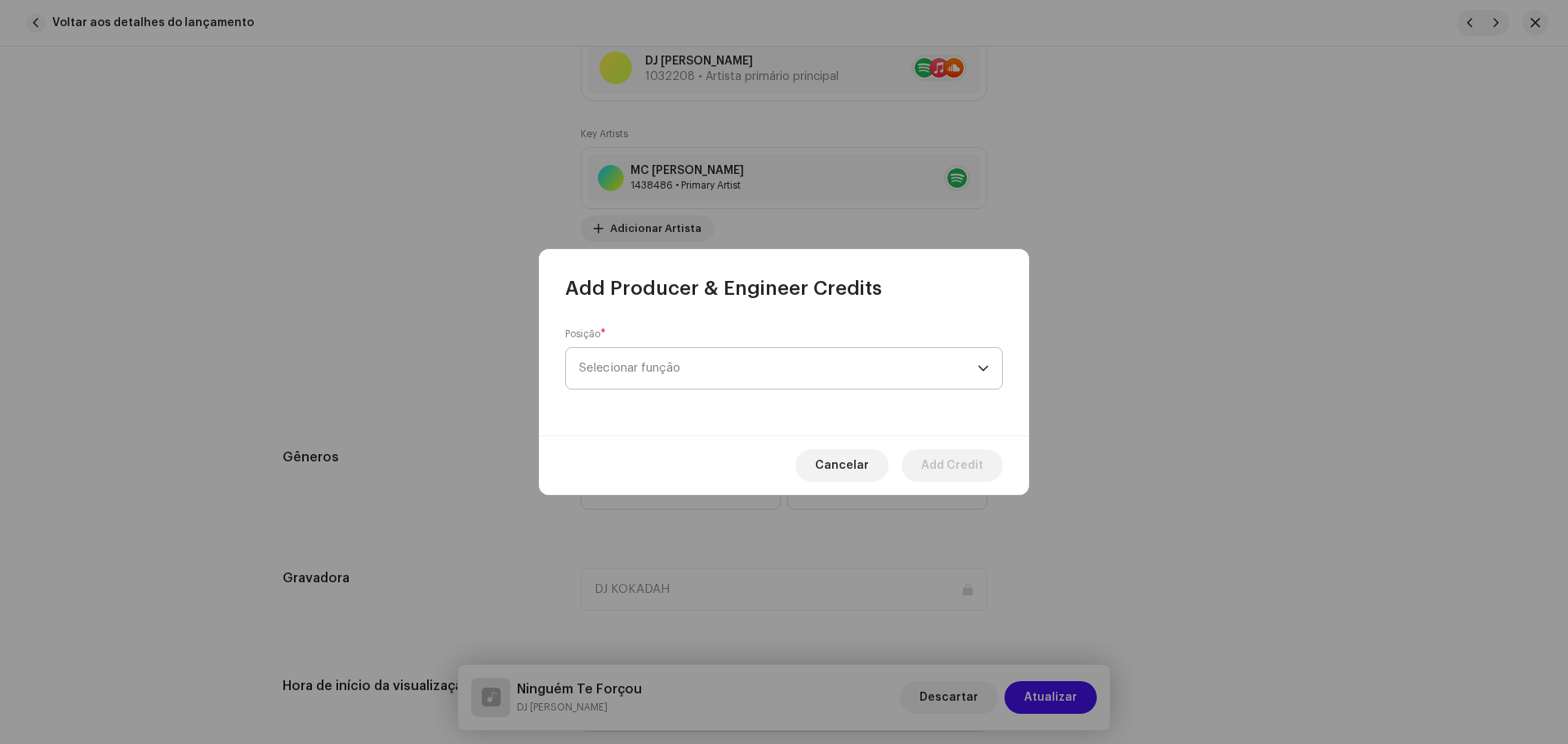
click at [687, 360] on span "Selecionar função" at bounding box center [778, 368] width 398 height 41
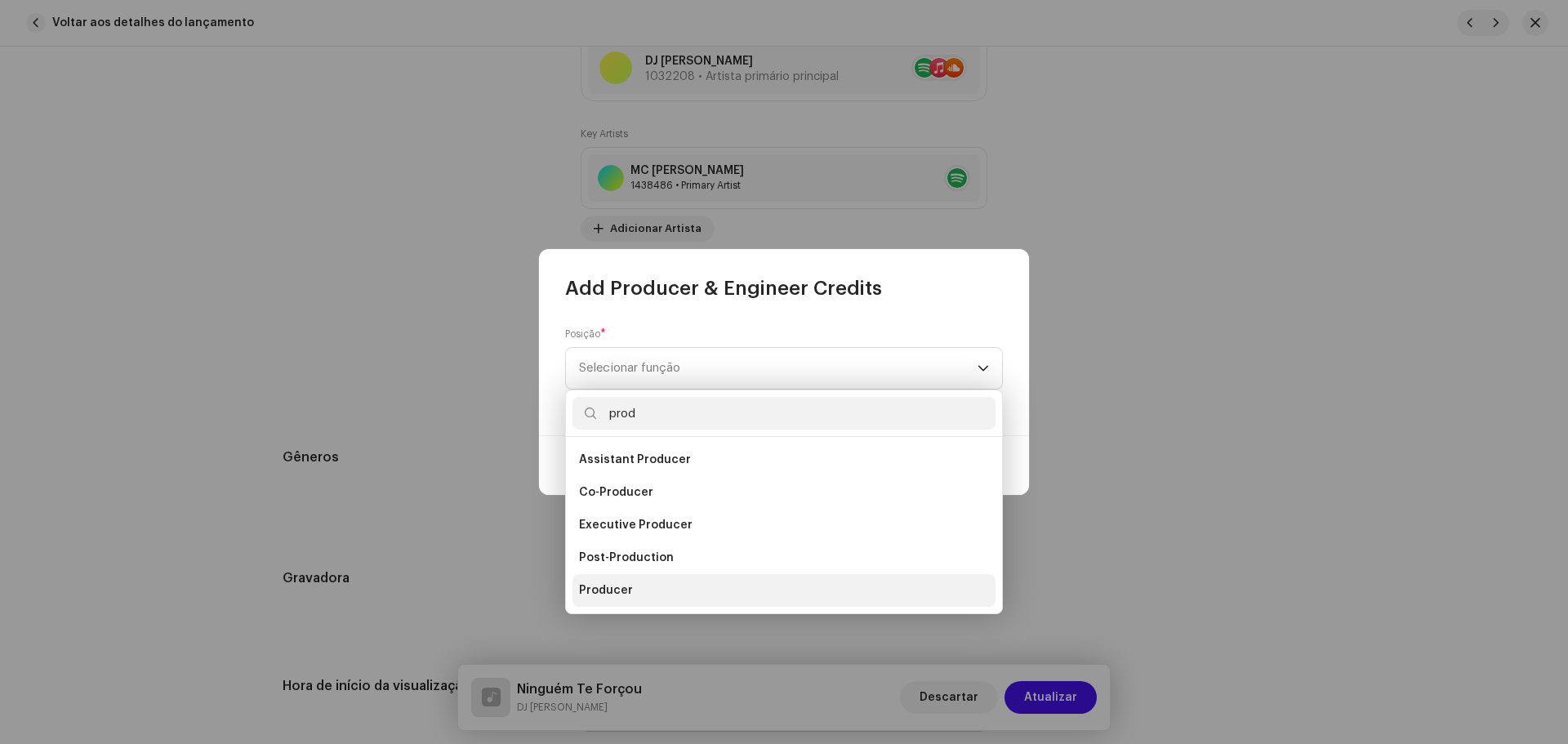
type input "prod"
click at [650, 591] on li "Producer" at bounding box center [784, 590] width 423 height 33
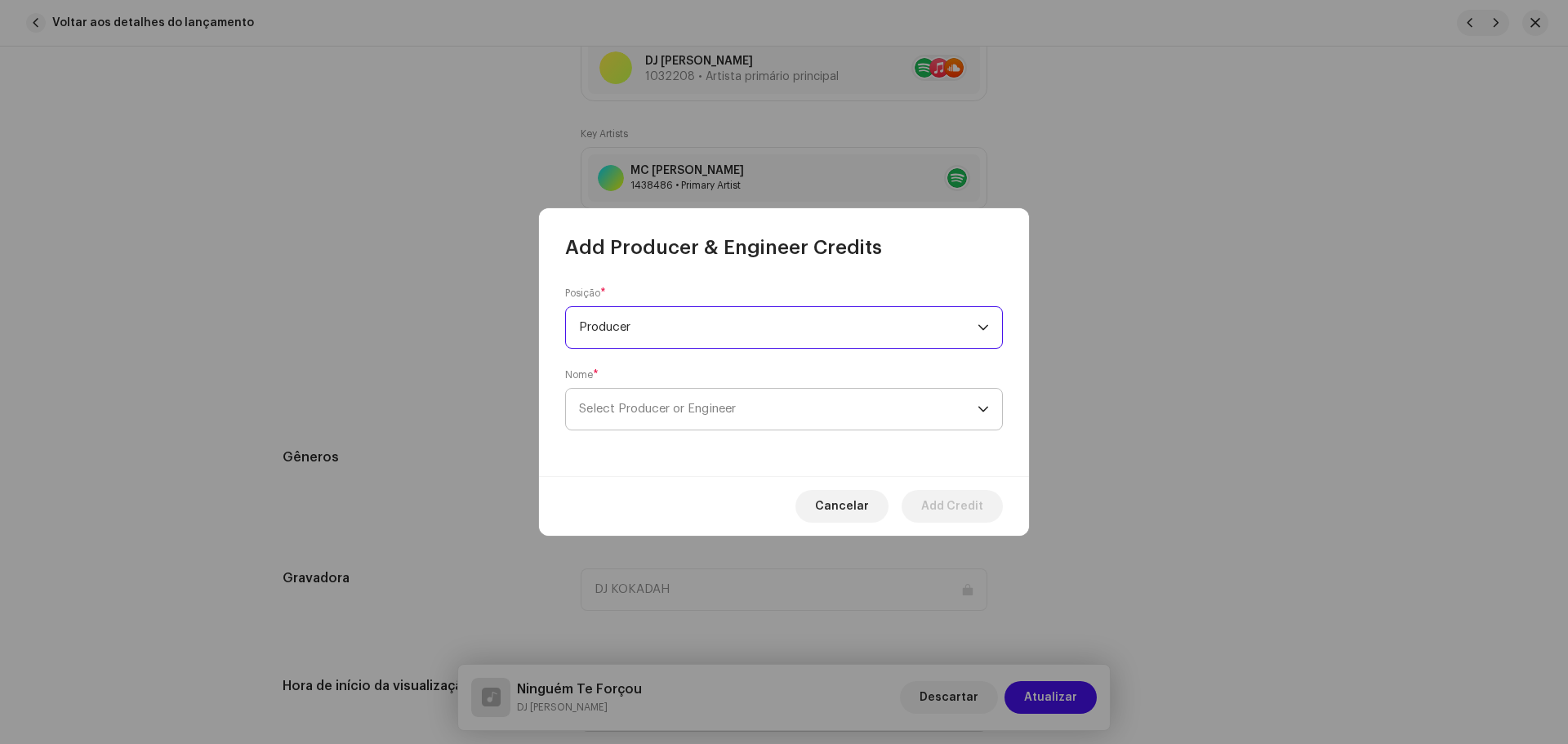
click at [724, 408] on span "Select Producer or Engineer" at bounding box center [657, 408] width 157 height 12
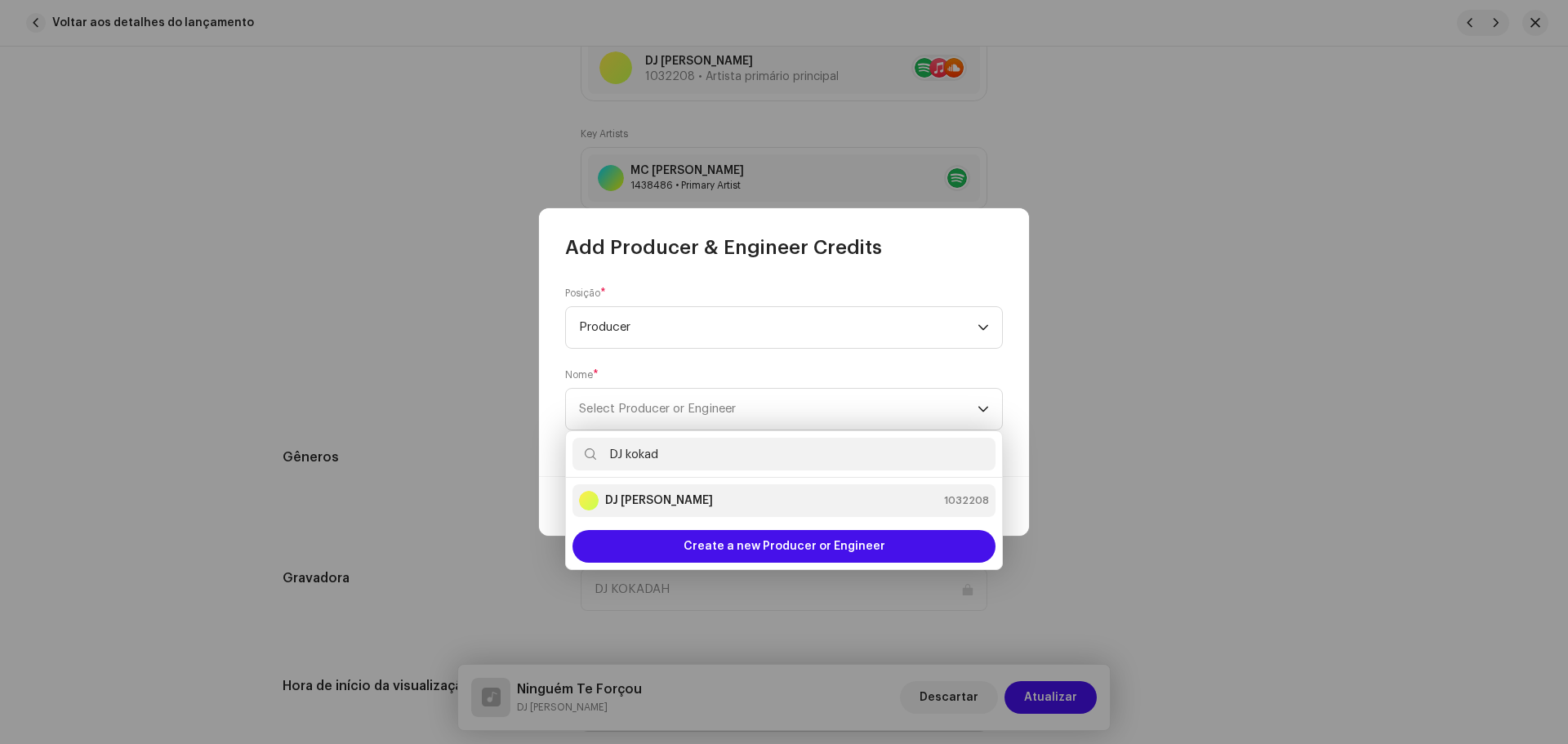
type input "DJ kokad"
click at [760, 501] on div "DJ Kokadah 1032208" at bounding box center [784, 500] width 410 height 20
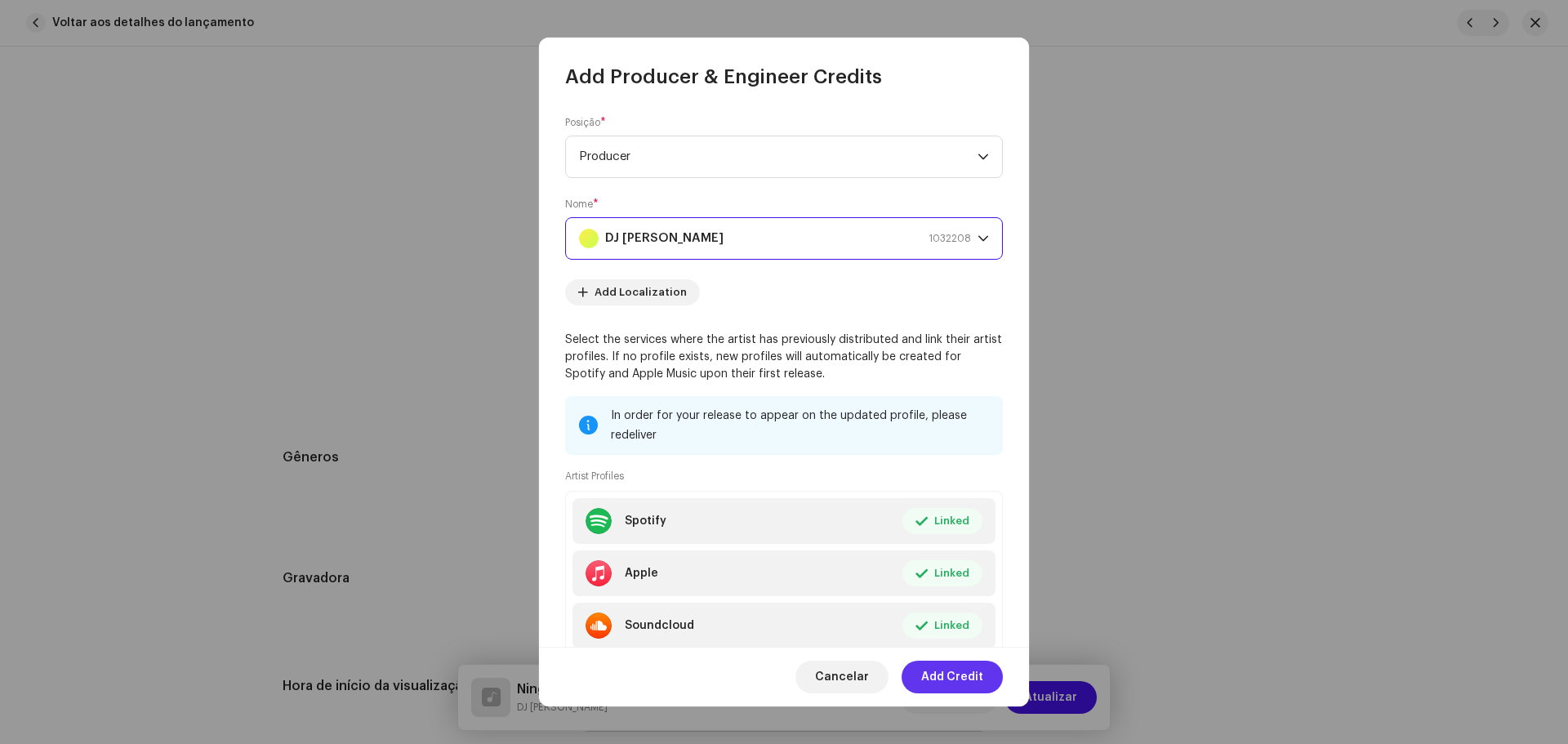
click at [946, 687] on span "Add Credit" at bounding box center [951, 676] width 62 height 33
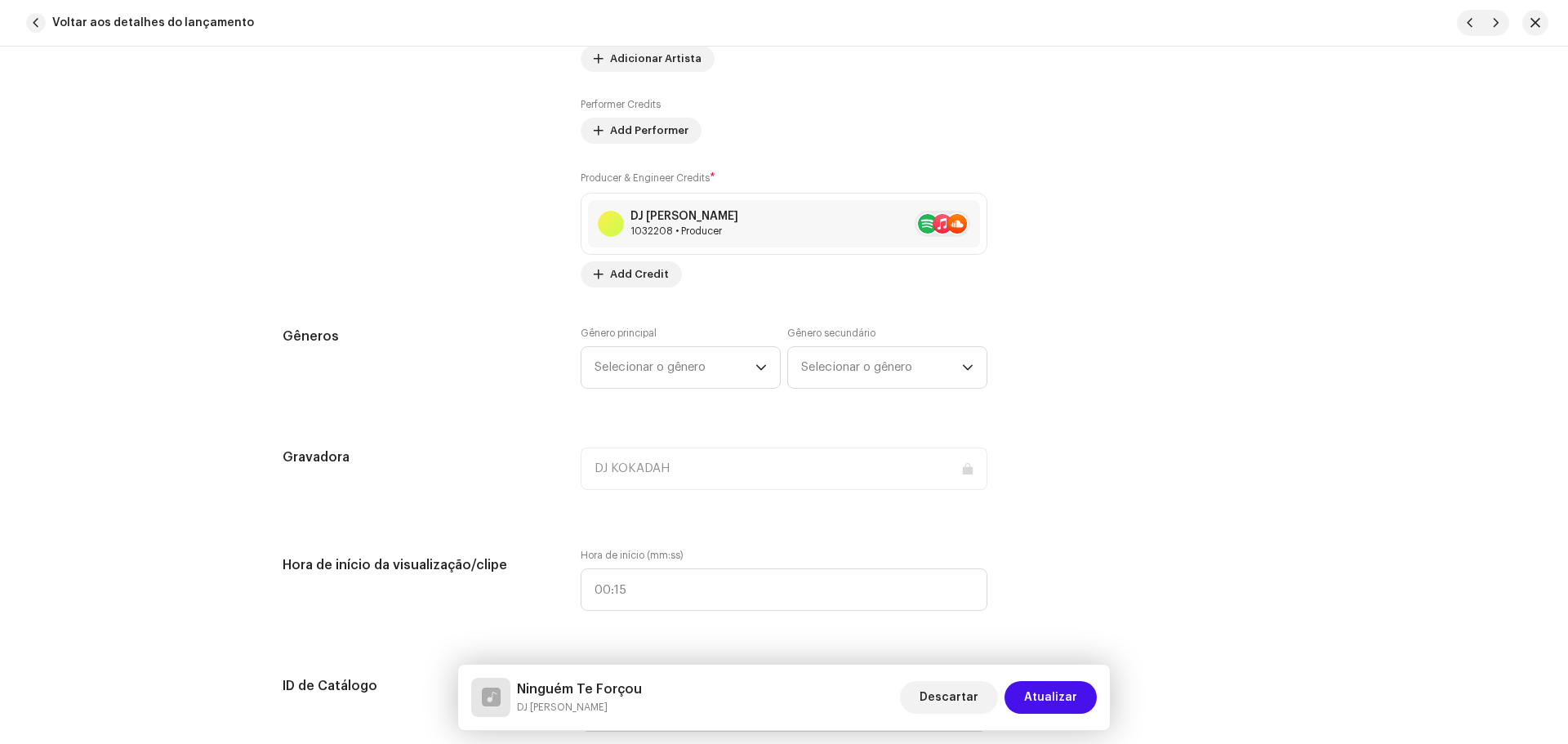
scroll to position [1388, 0]
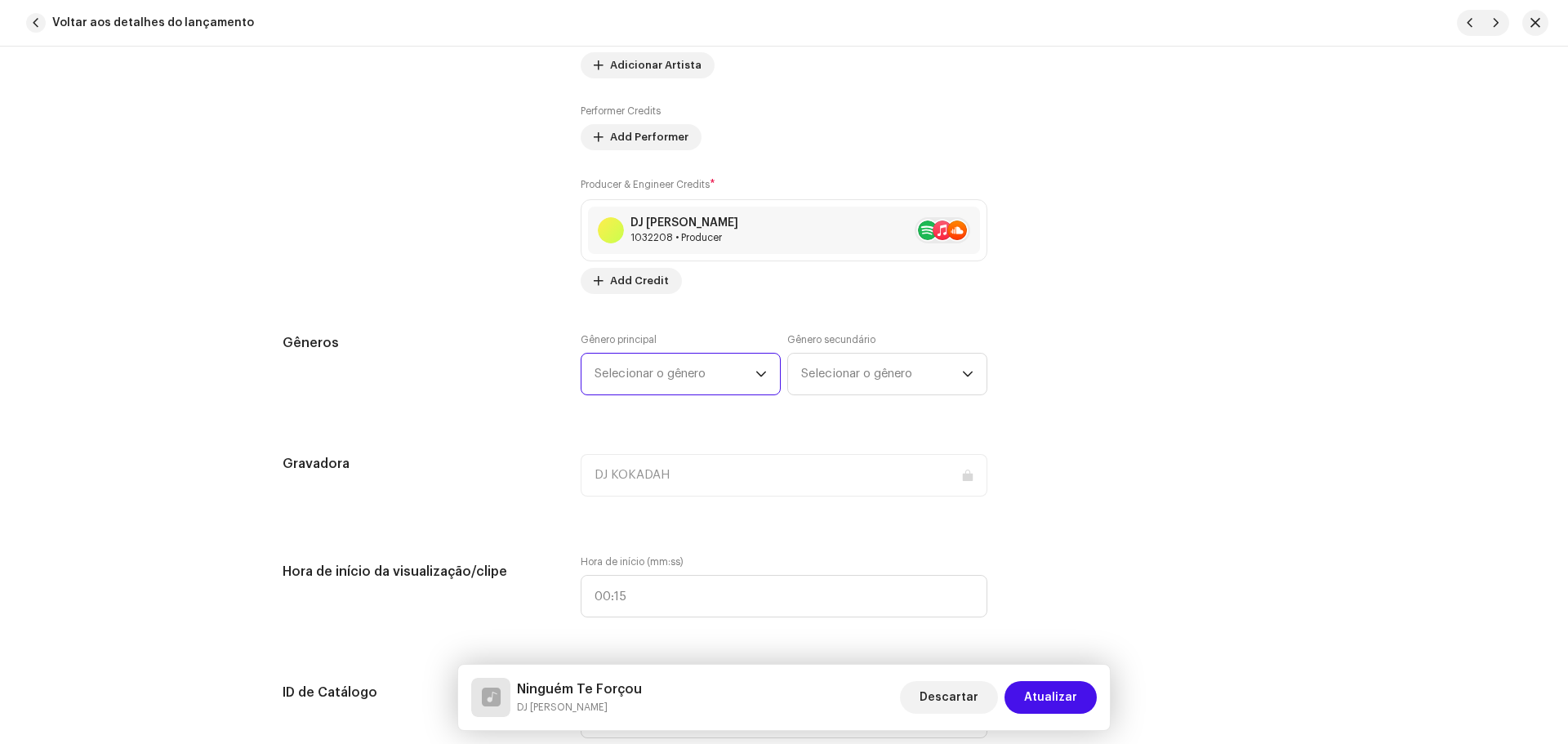
click at [672, 372] on span "Selecionar o gênero" at bounding box center [675, 374] width 161 height 41
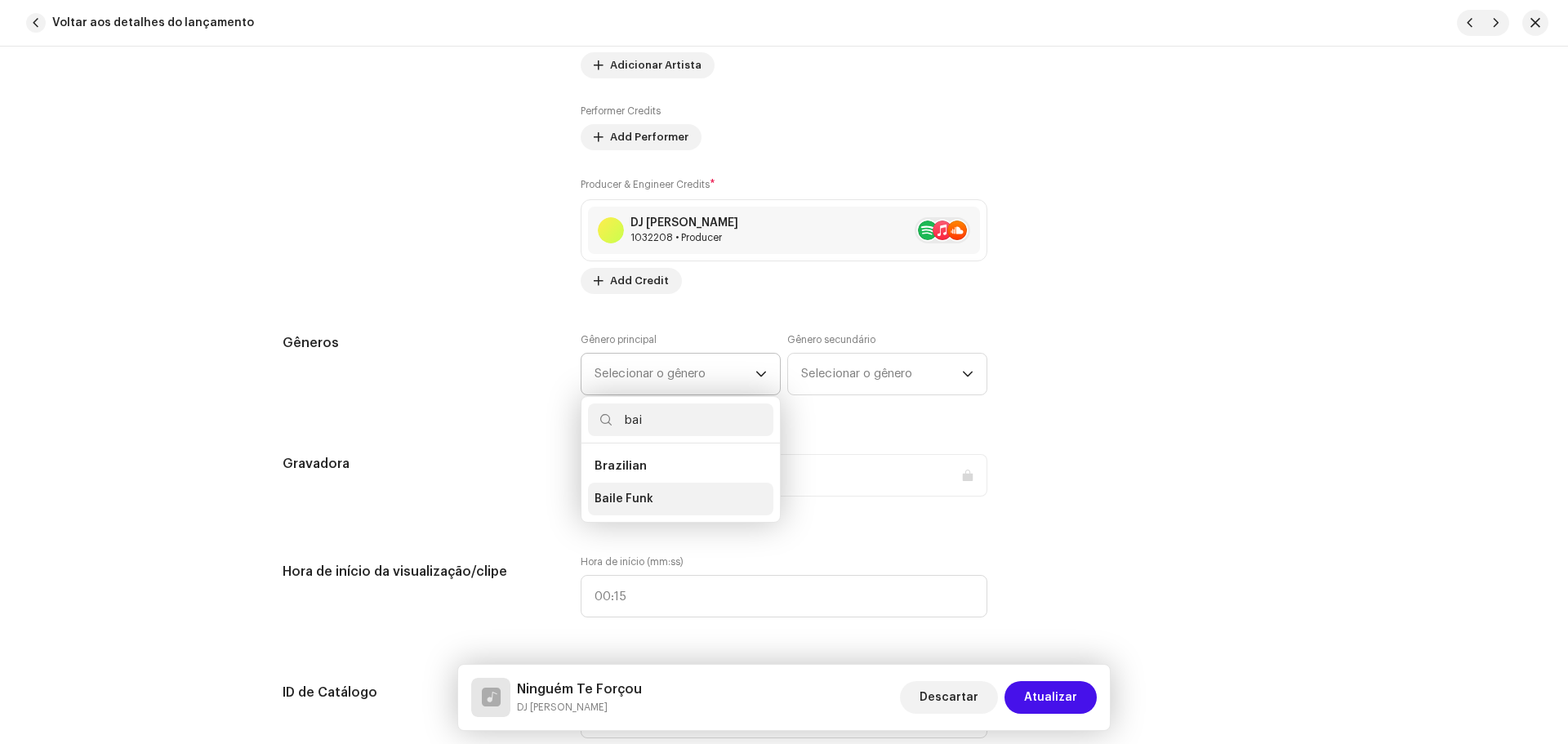
type input "bai"
click at [666, 503] on li "Baile Funk" at bounding box center [680, 498] width 185 height 33
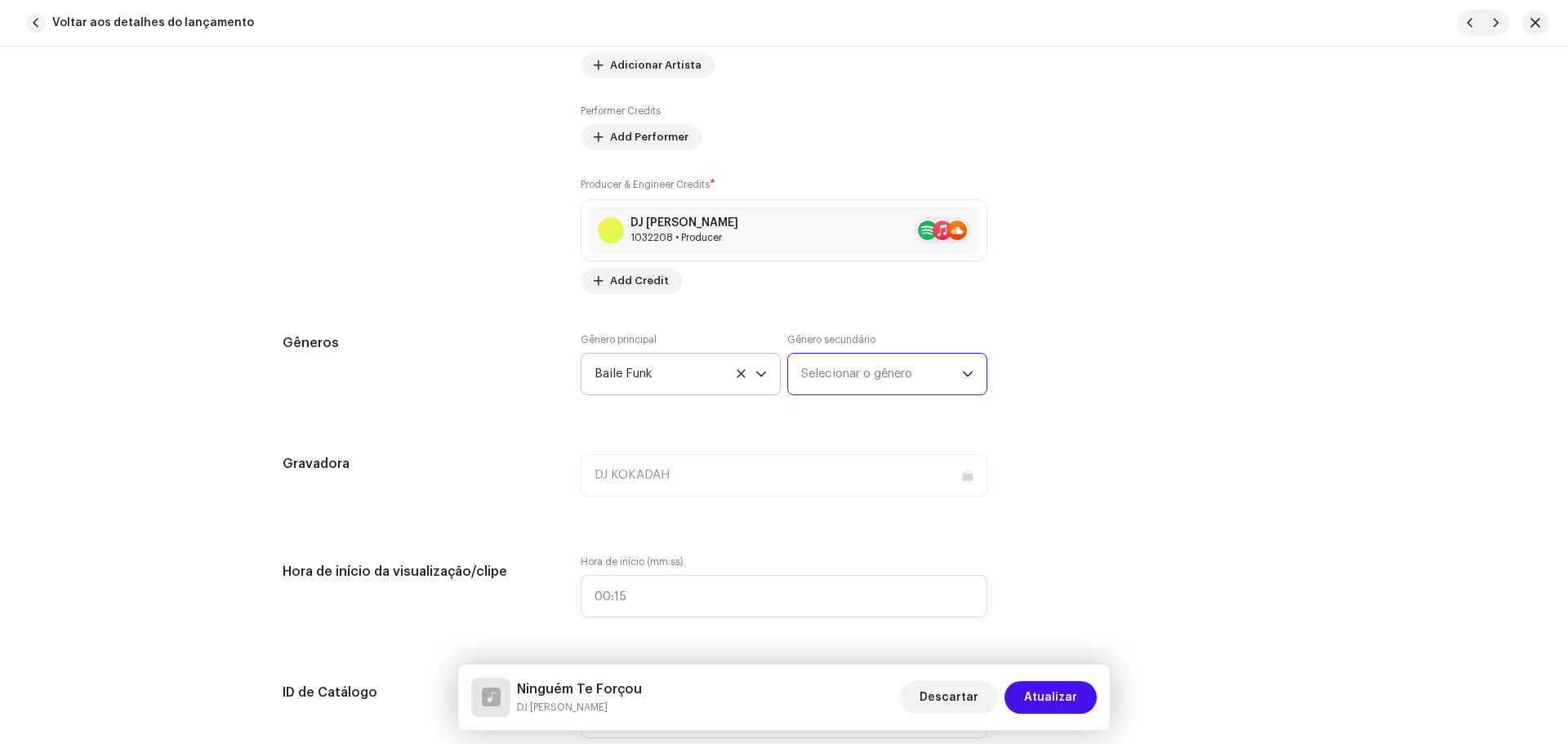
click at [804, 384] on span "Selecionar o gênero" at bounding box center [881, 374] width 161 height 41
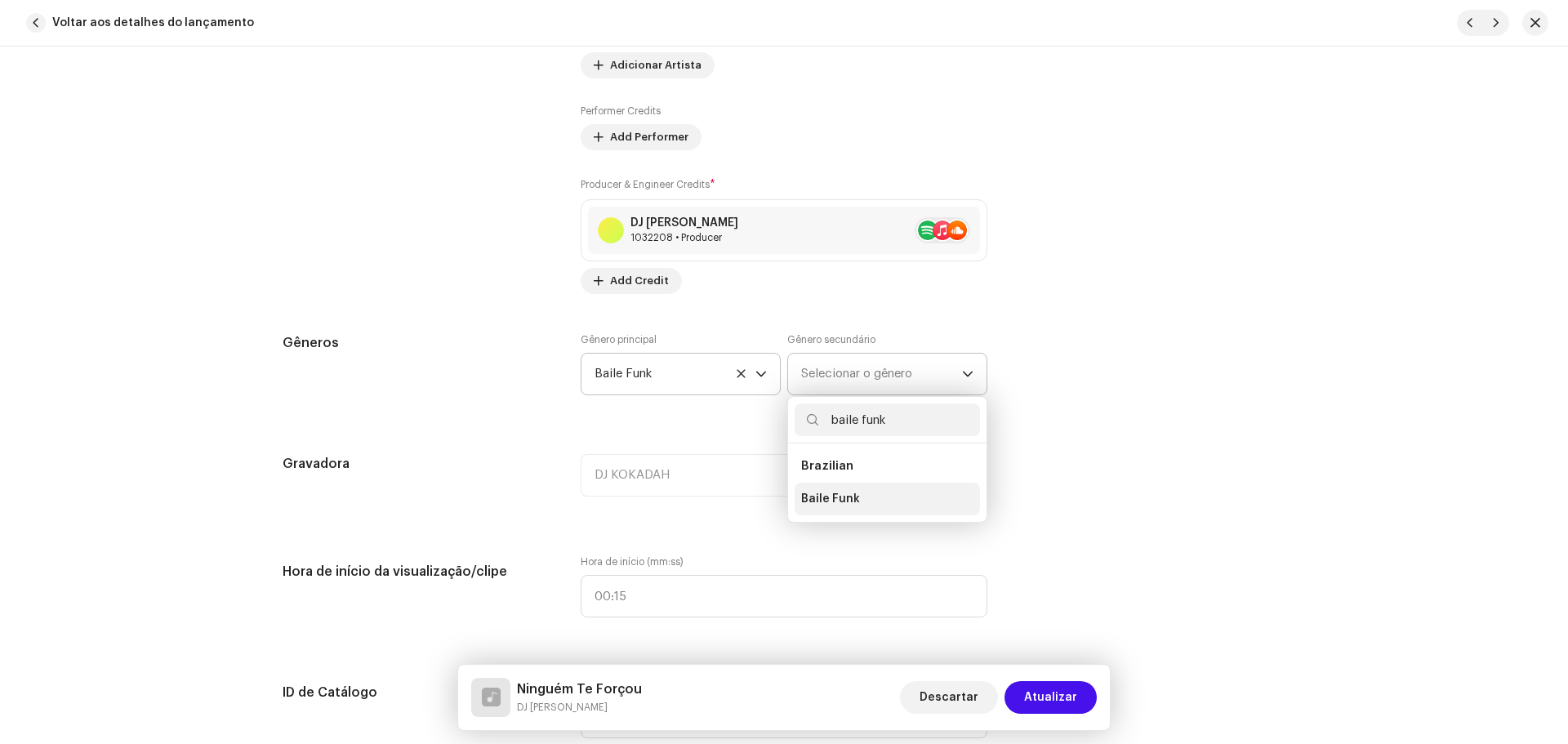
type input "baile funk"
click at [840, 491] on span "Baile Funk" at bounding box center [830, 498] width 59 height 16
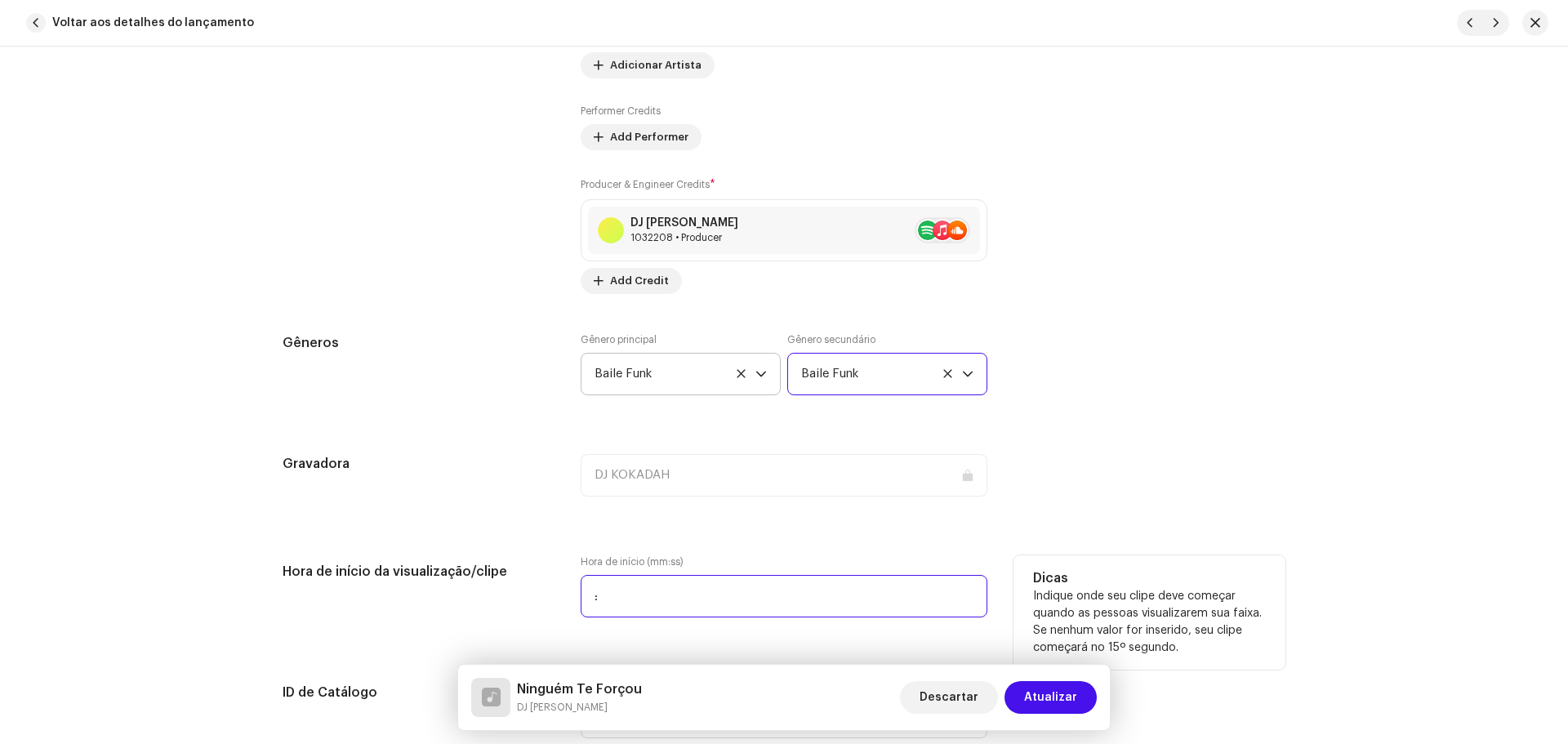
click at [641, 600] on input ":" at bounding box center [784, 596] width 407 height 43
type input "00:00"
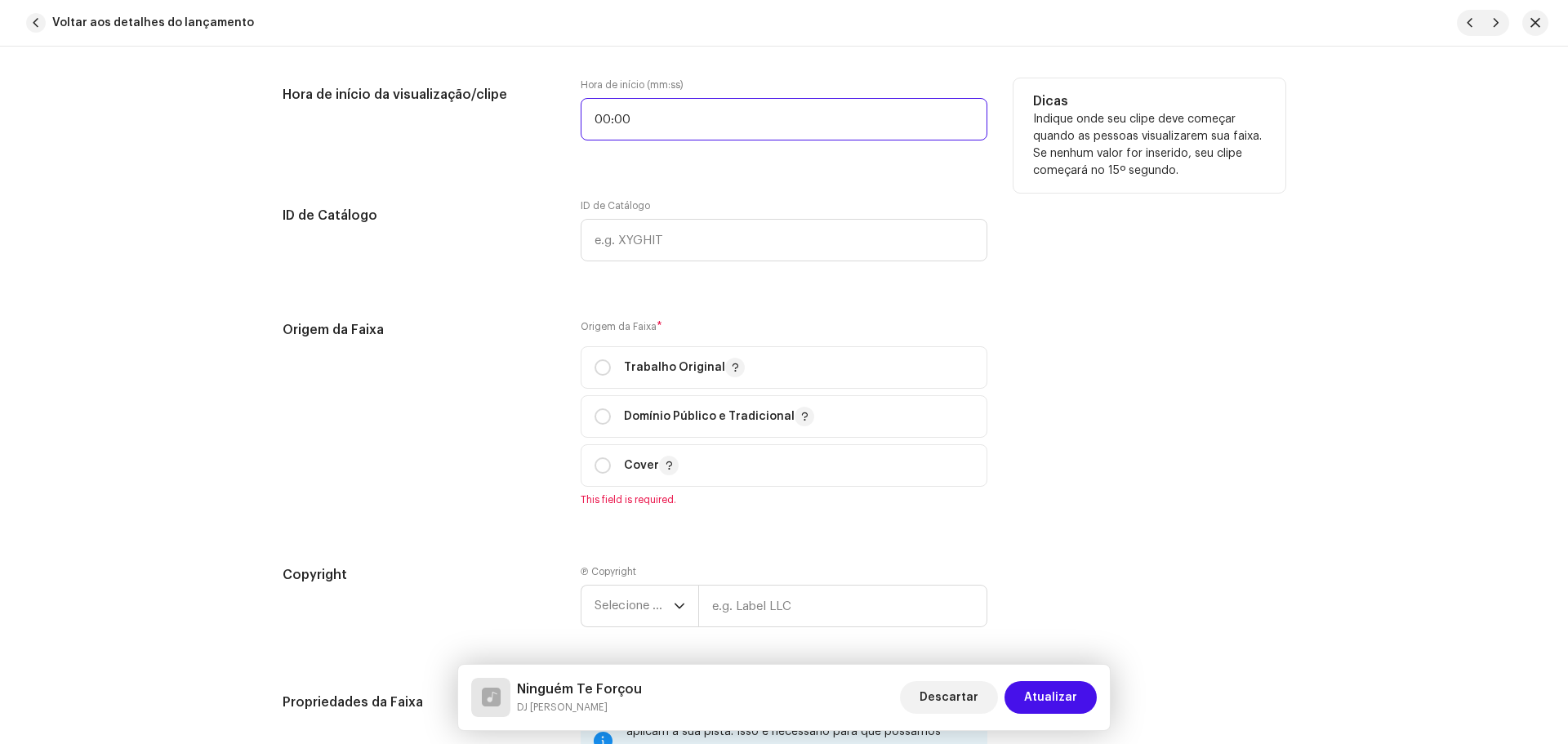
scroll to position [1878, 0]
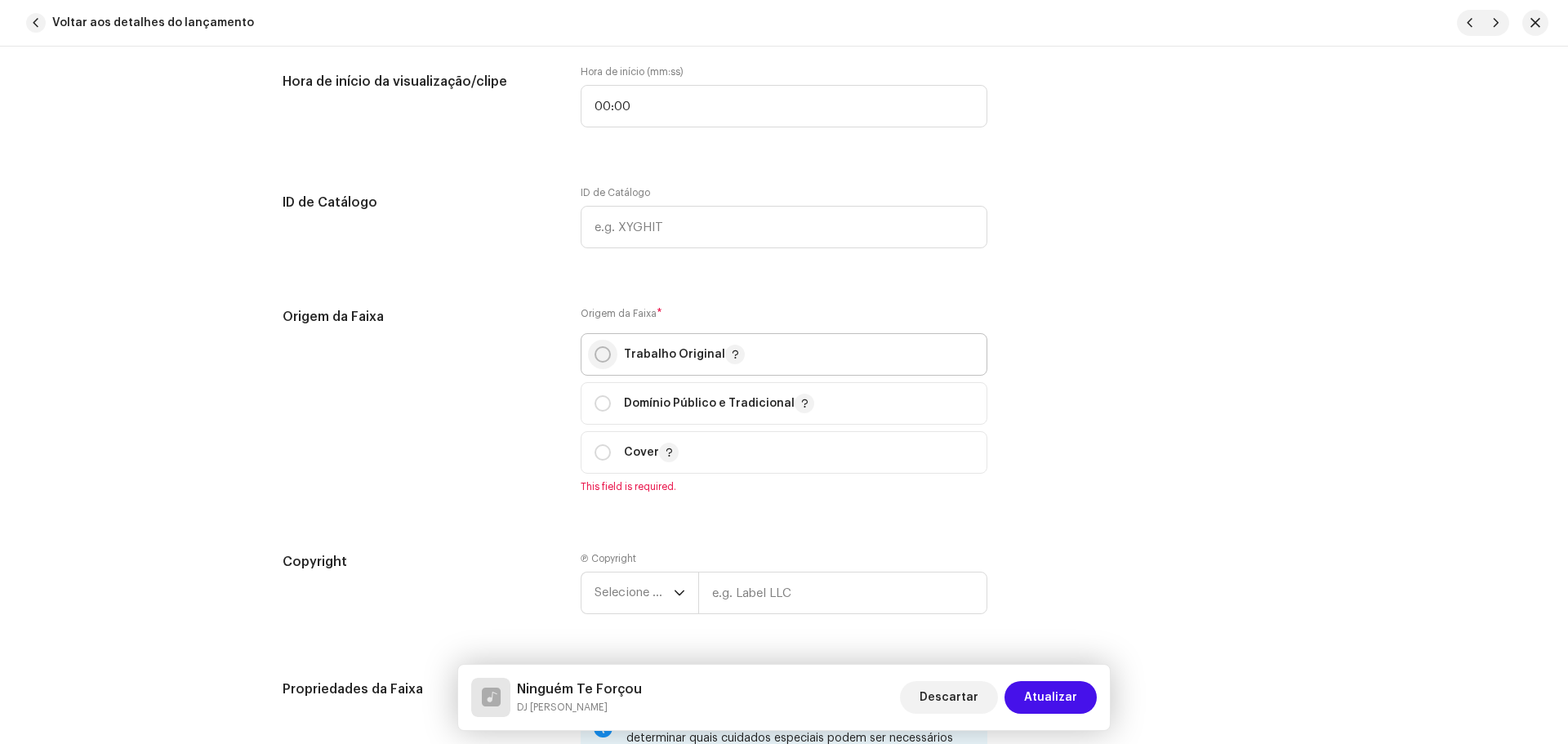
click at [594, 360] on p-radiobutton at bounding box center [602, 354] width 16 height 16
radio input "true"
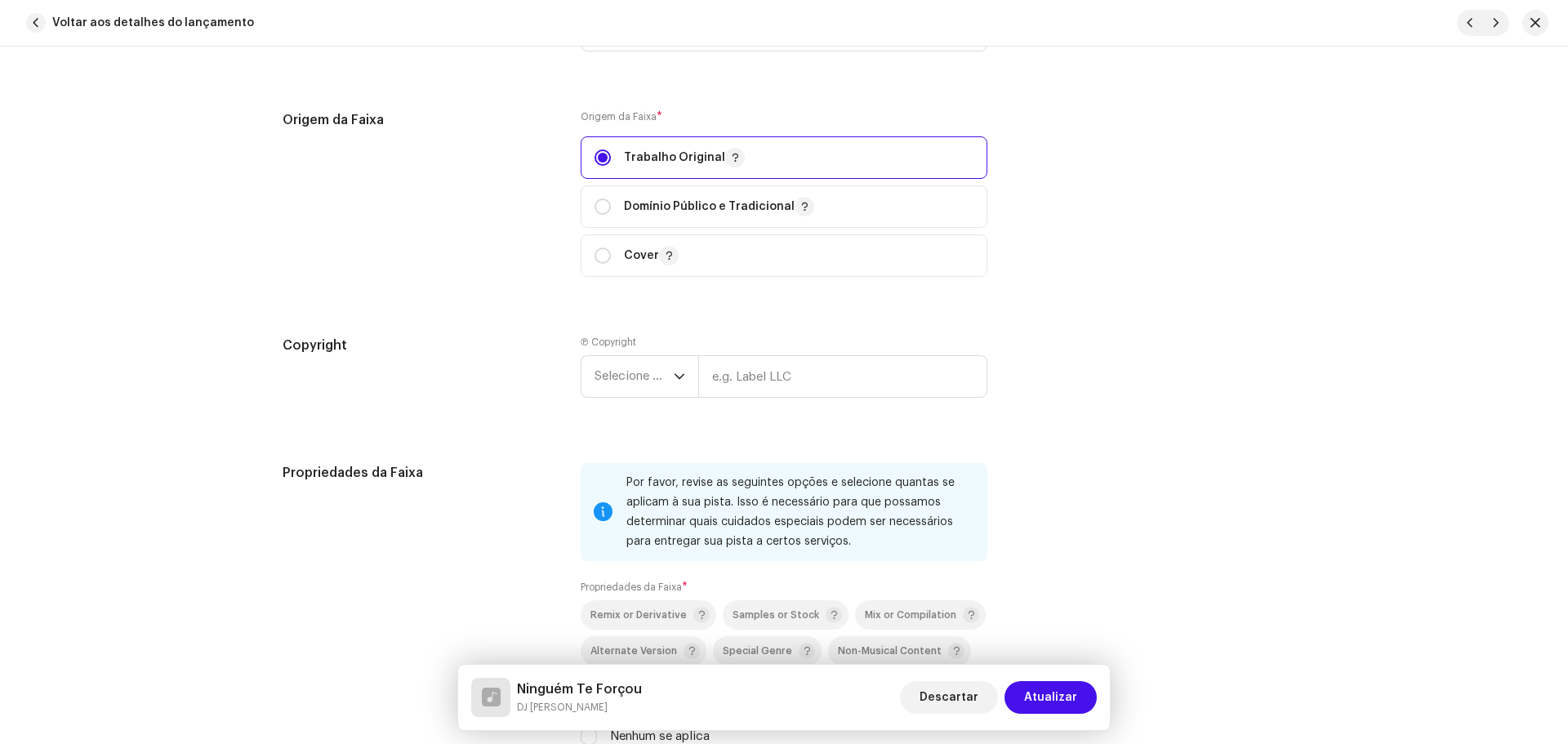
scroll to position [2122, 0]
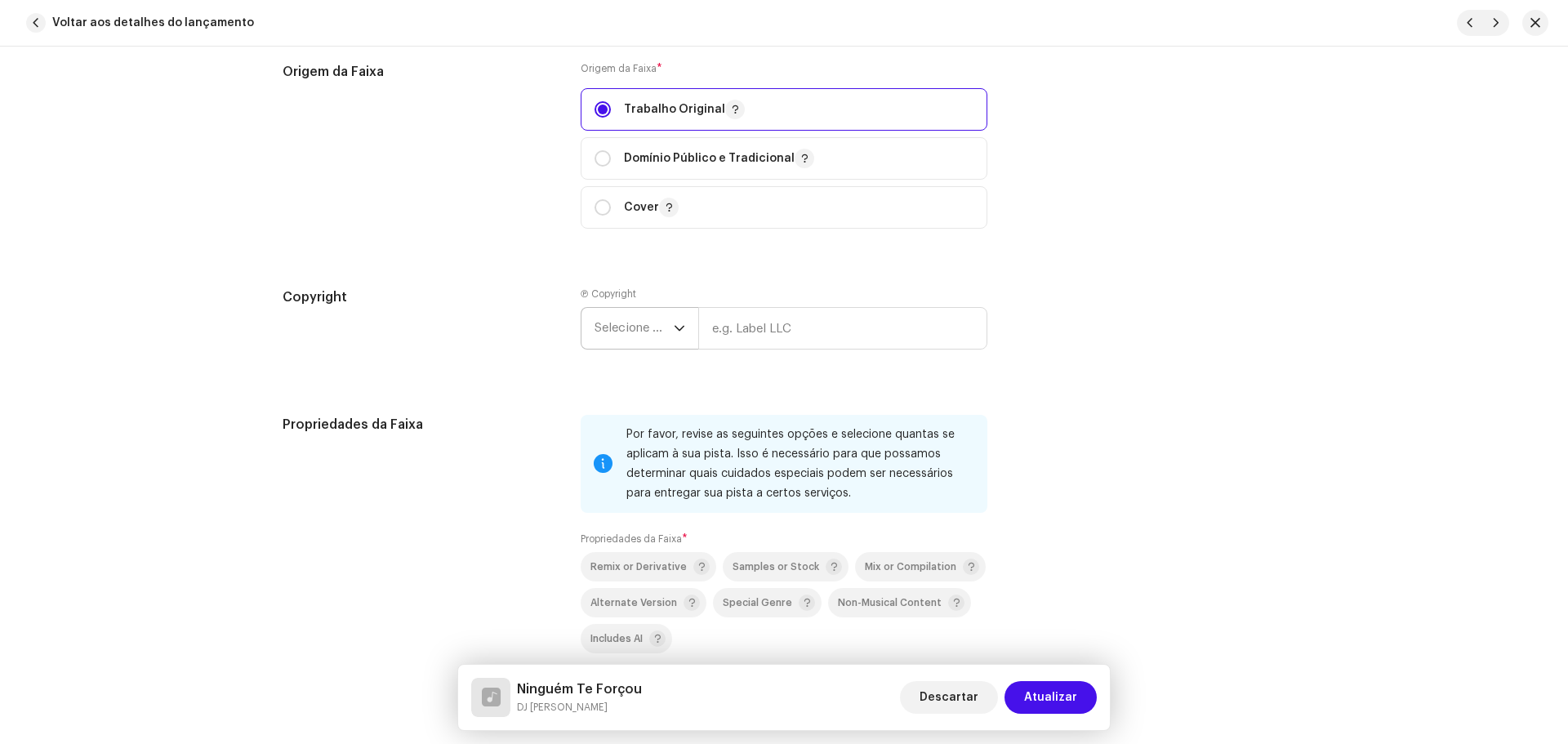
click at [647, 324] on span "Selecione o ano" at bounding box center [634, 328] width 79 height 41
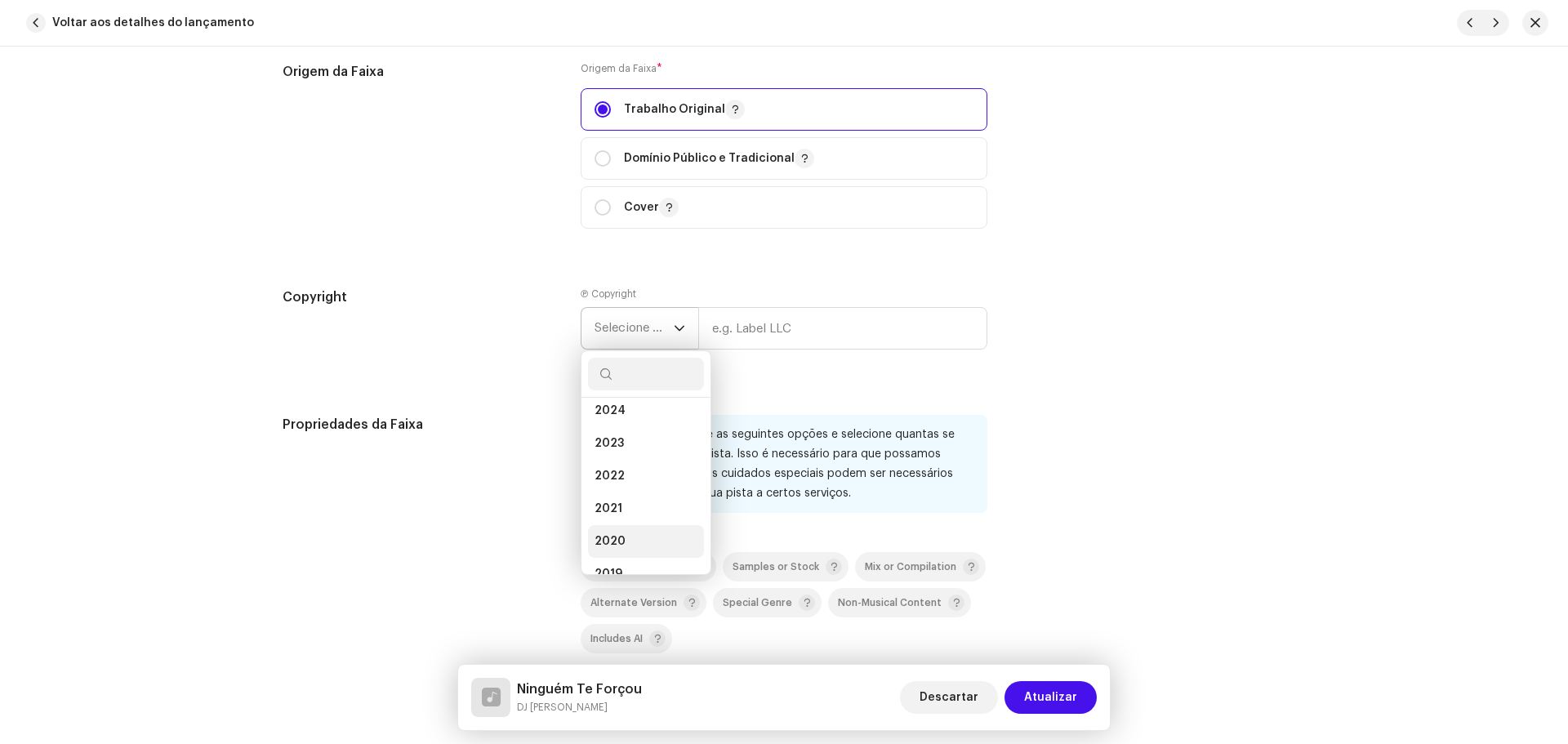
scroll to position [81, 0]
click at [624, 503] on li "2021" at bounding box center [645, 502] width 116 height 33
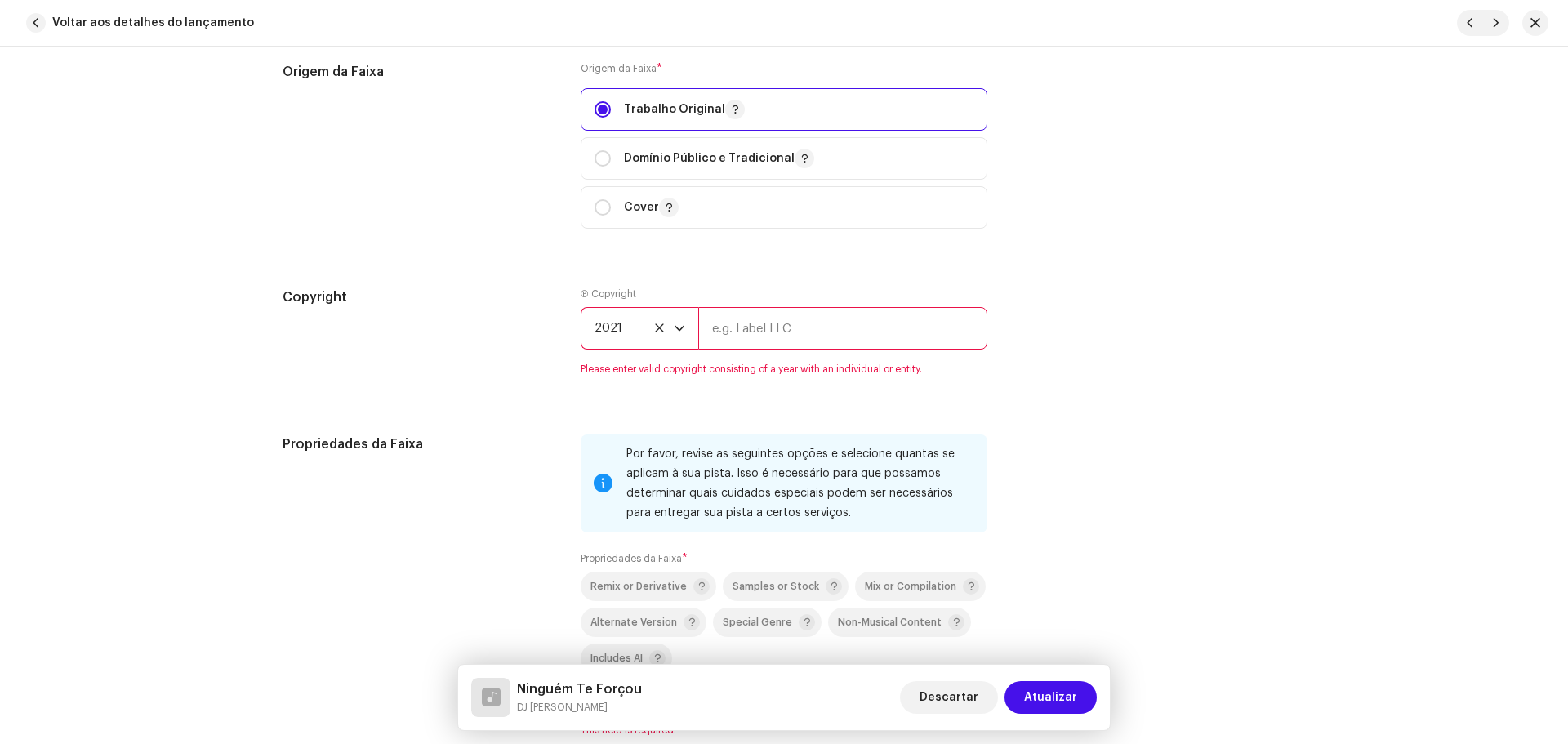
click at [762, 309] on input "text" at bounding box center [843, 328] width 289 height 43
type input "DJ [PERSON_NAME]"
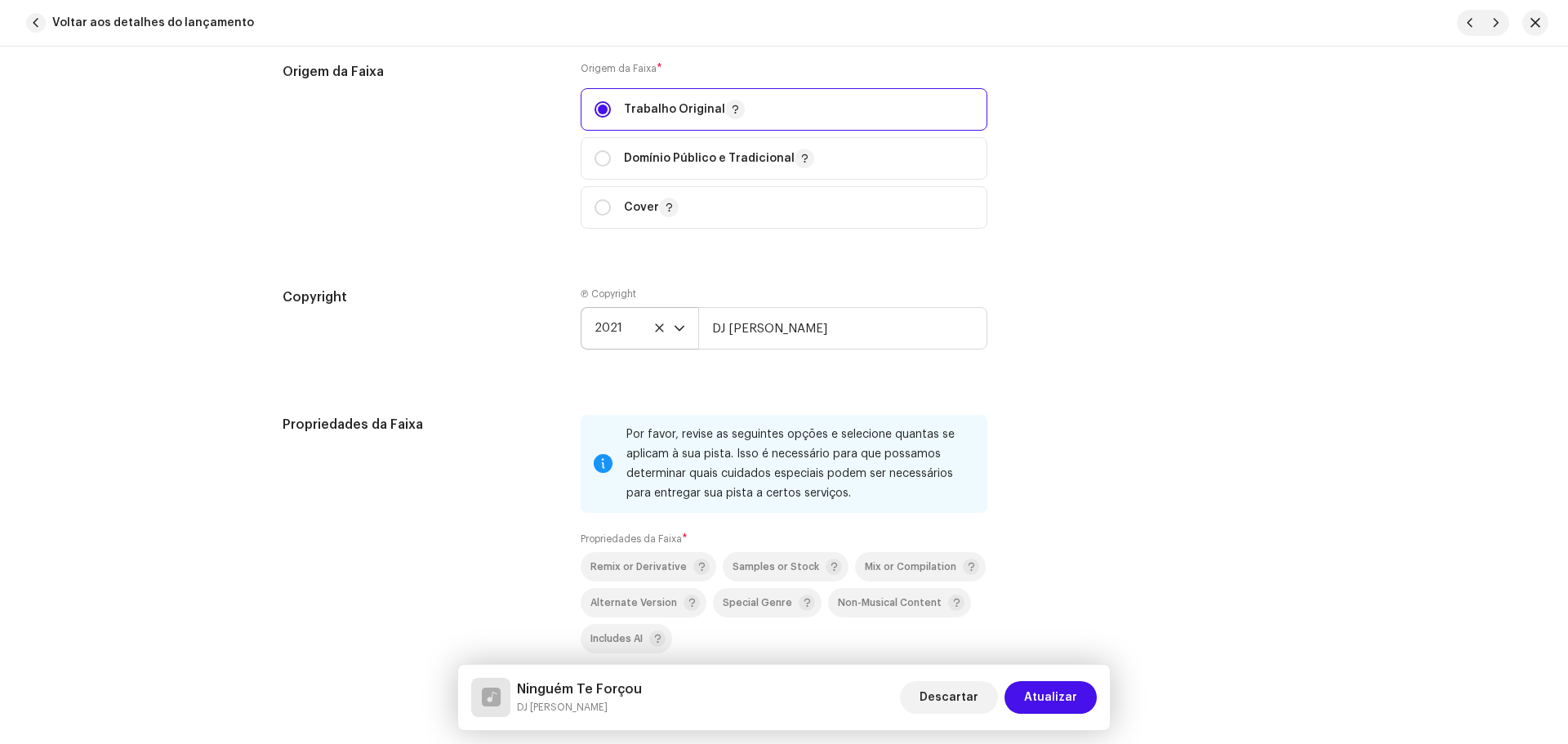
click at [1226, 193] on div "Origem da Faixa Origem da Faixa * Trabalho Original Domínio Público e Tradicion…" at bounding box center [784, 154] width 1003 height 186
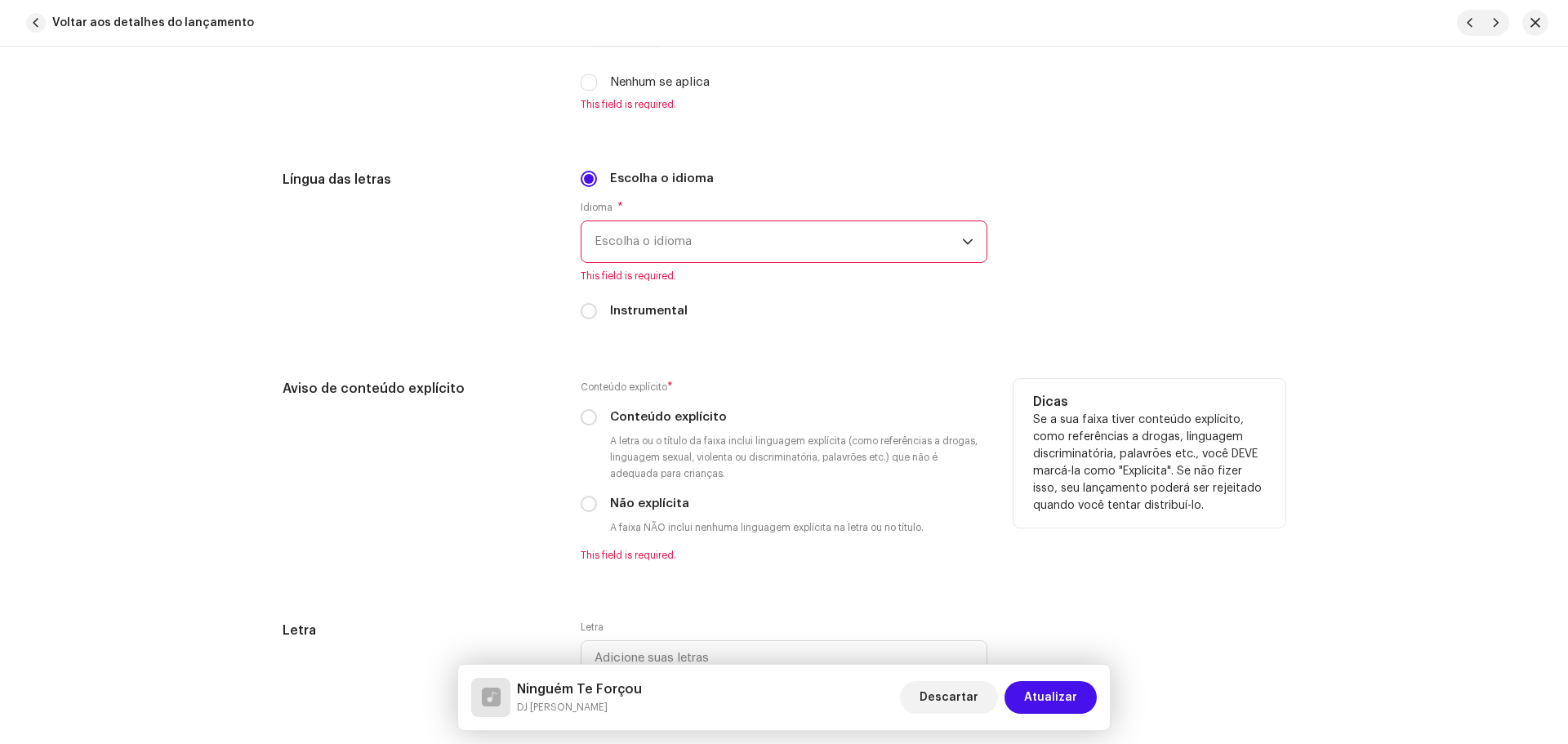
scroll to position [2776, 0]
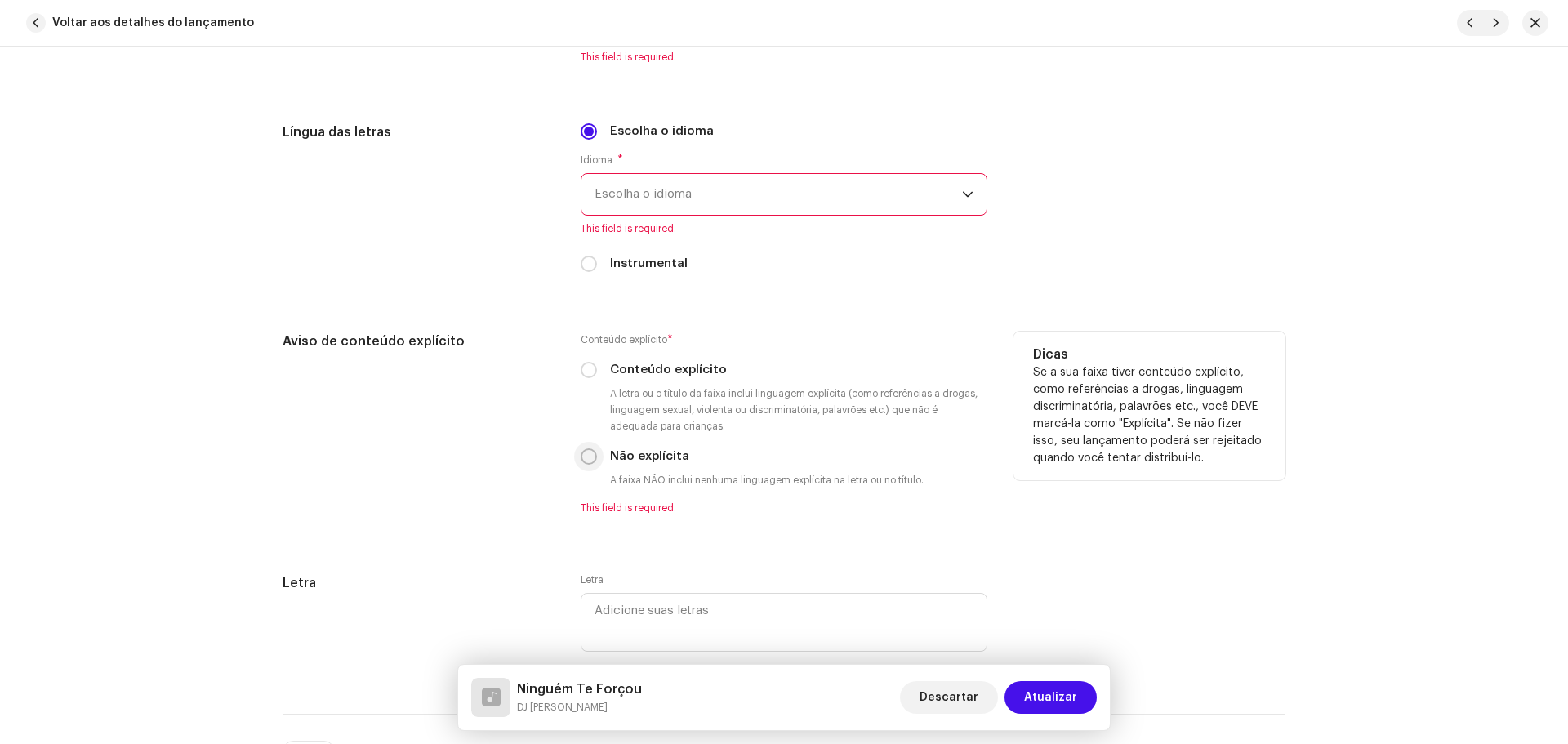
click at [581, 460] on input "Não explícita" at bounding box center [588, 455] width 16 height 16
radio input "true"
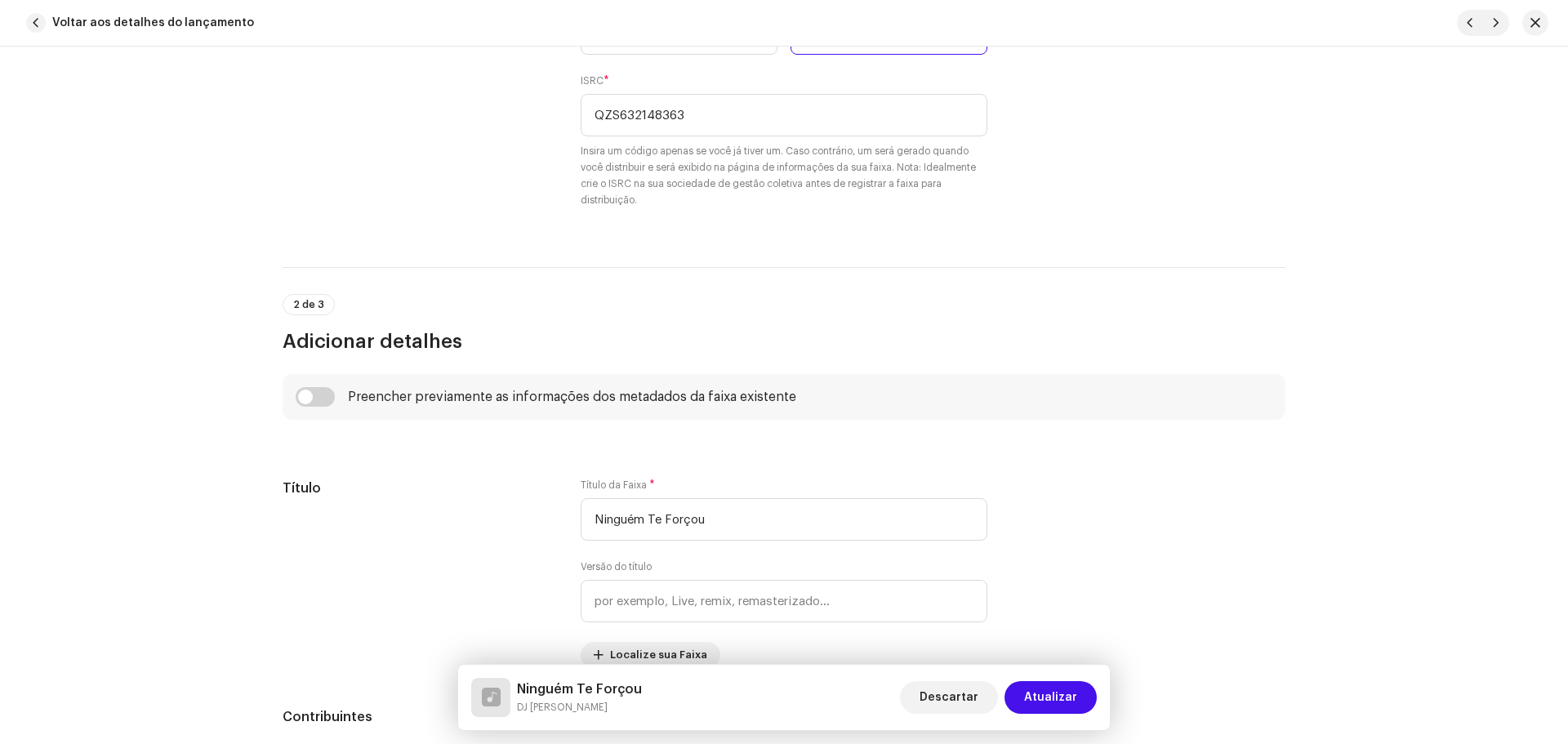
scroll to position [0, 0]
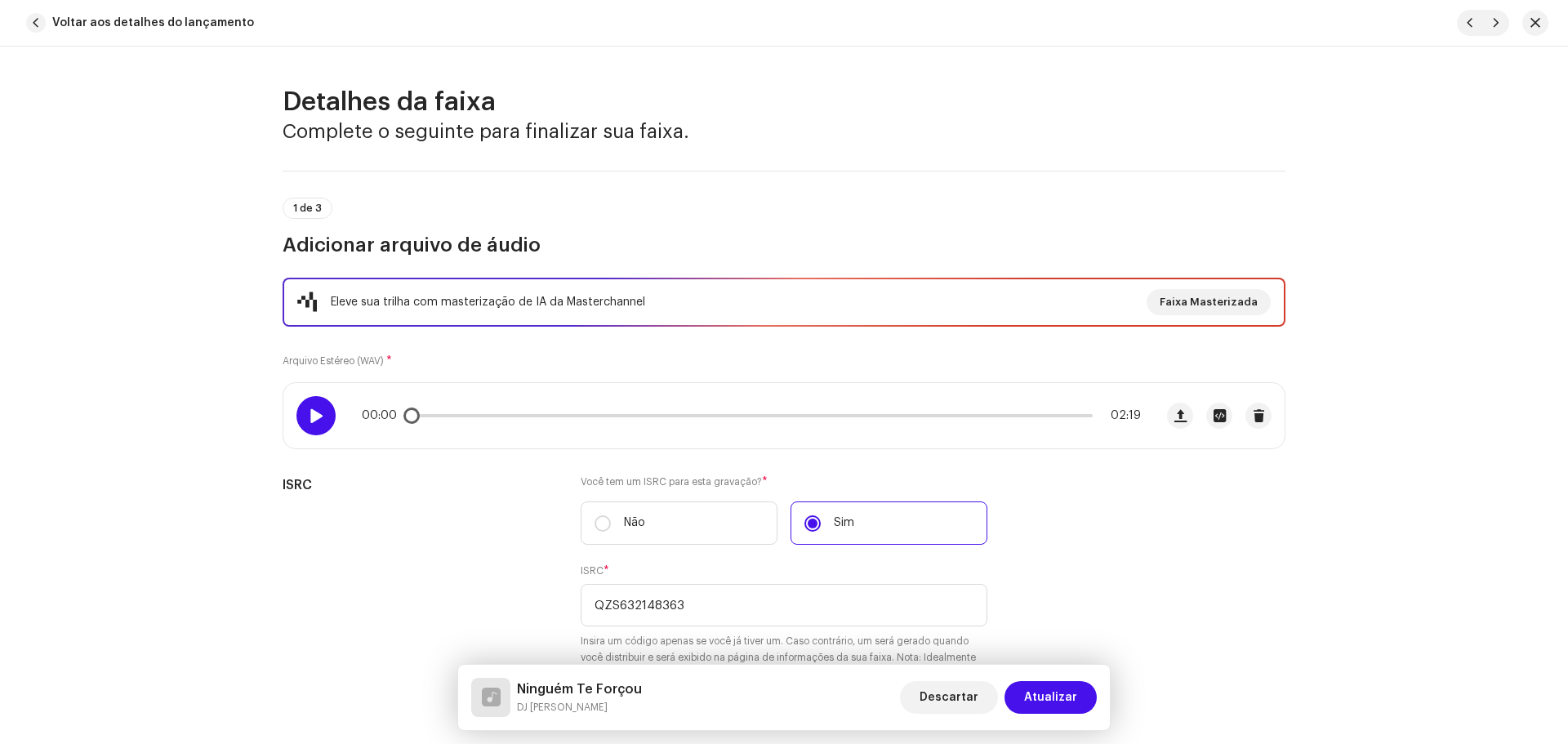
click at [312, 412] on span at bounding box center [315, 415] width 14 height 13
click at [308, 415] on span at bounding box center [315, 415] width 14 height 13
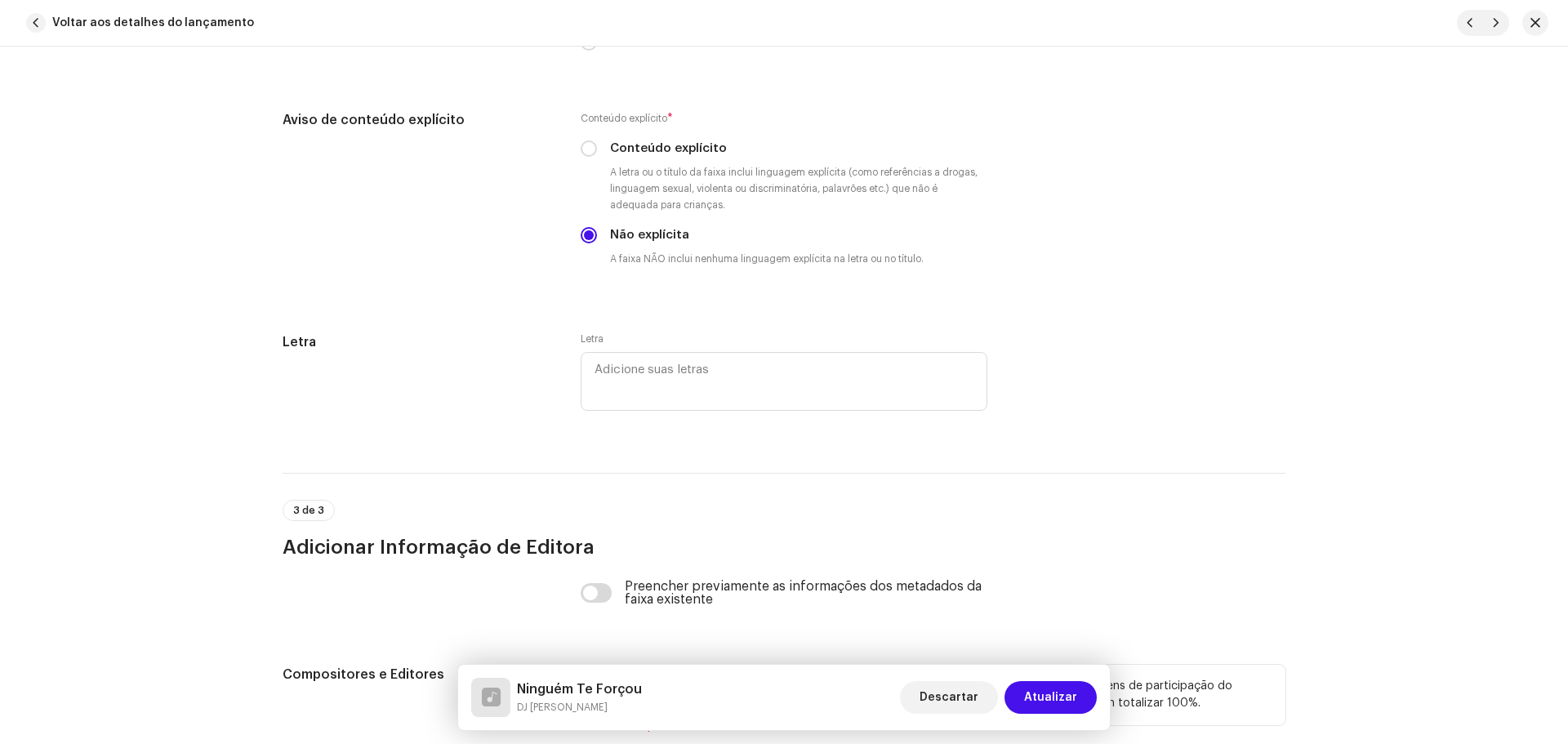
scroll to position [3253, 0]
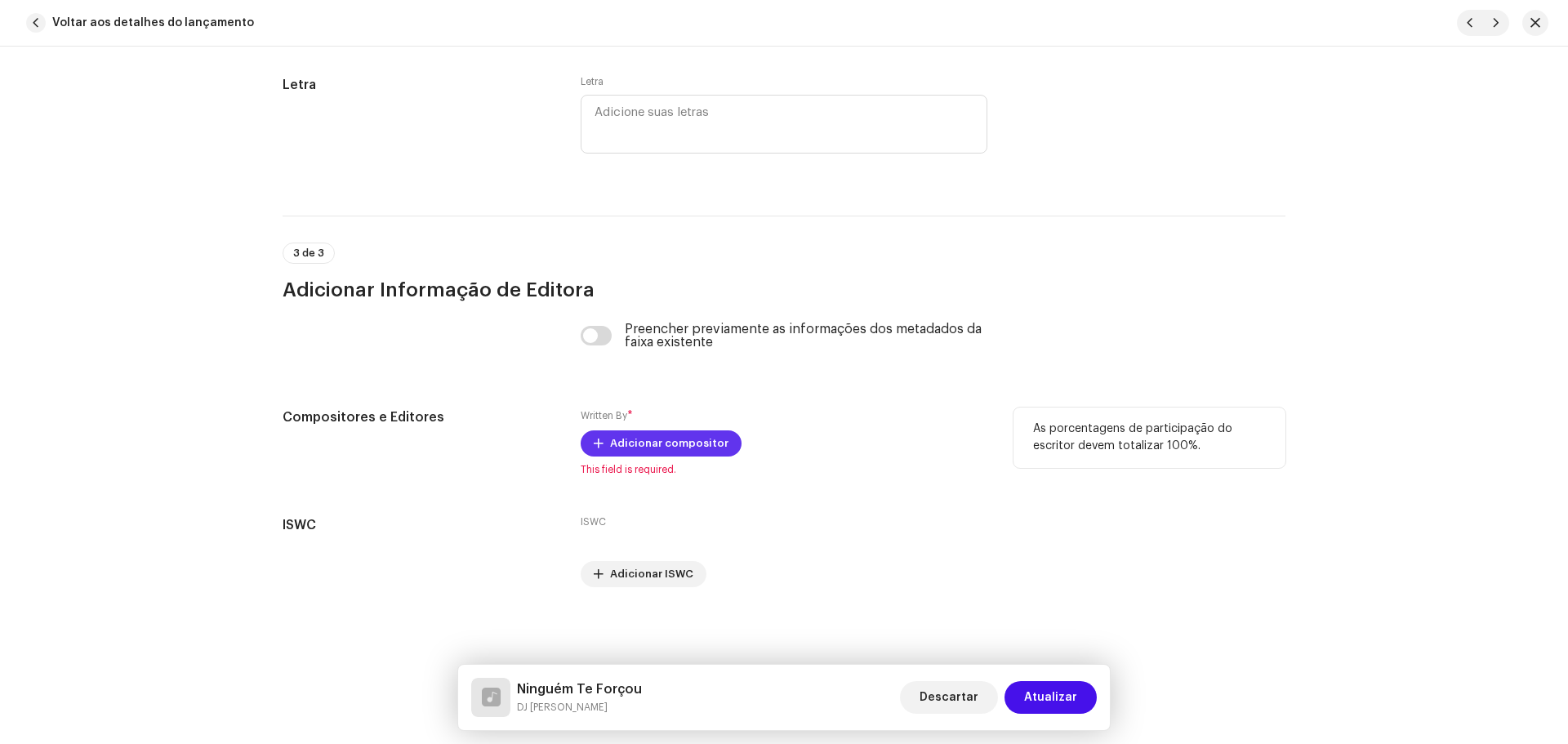
click at [669, 432] on span "Adicionar compositor" at bounding box center [669, 443] width 118 height 33
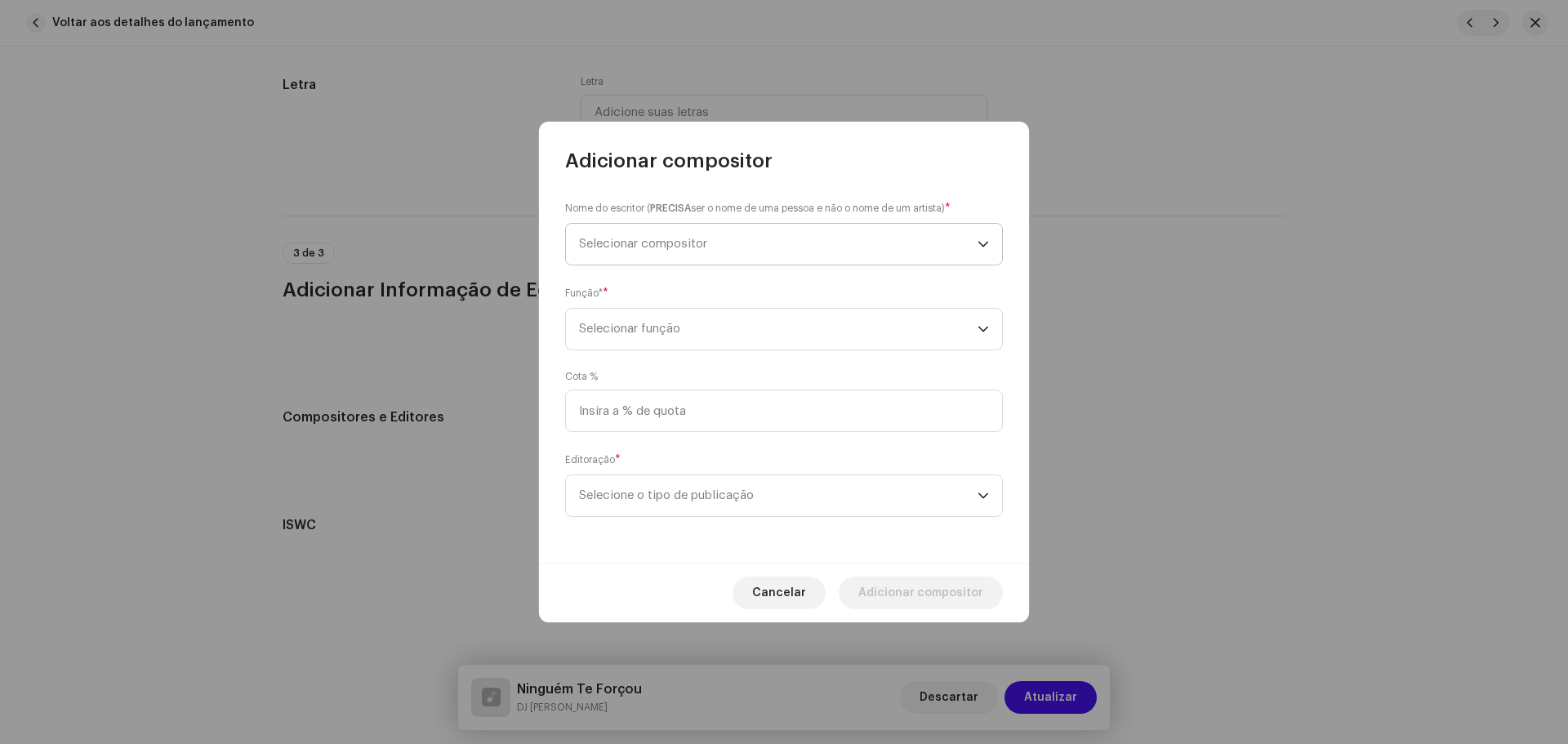
click at [656, 250] on span "Selecionar compositor" at bounding box center [778, 244] width 398 height 41
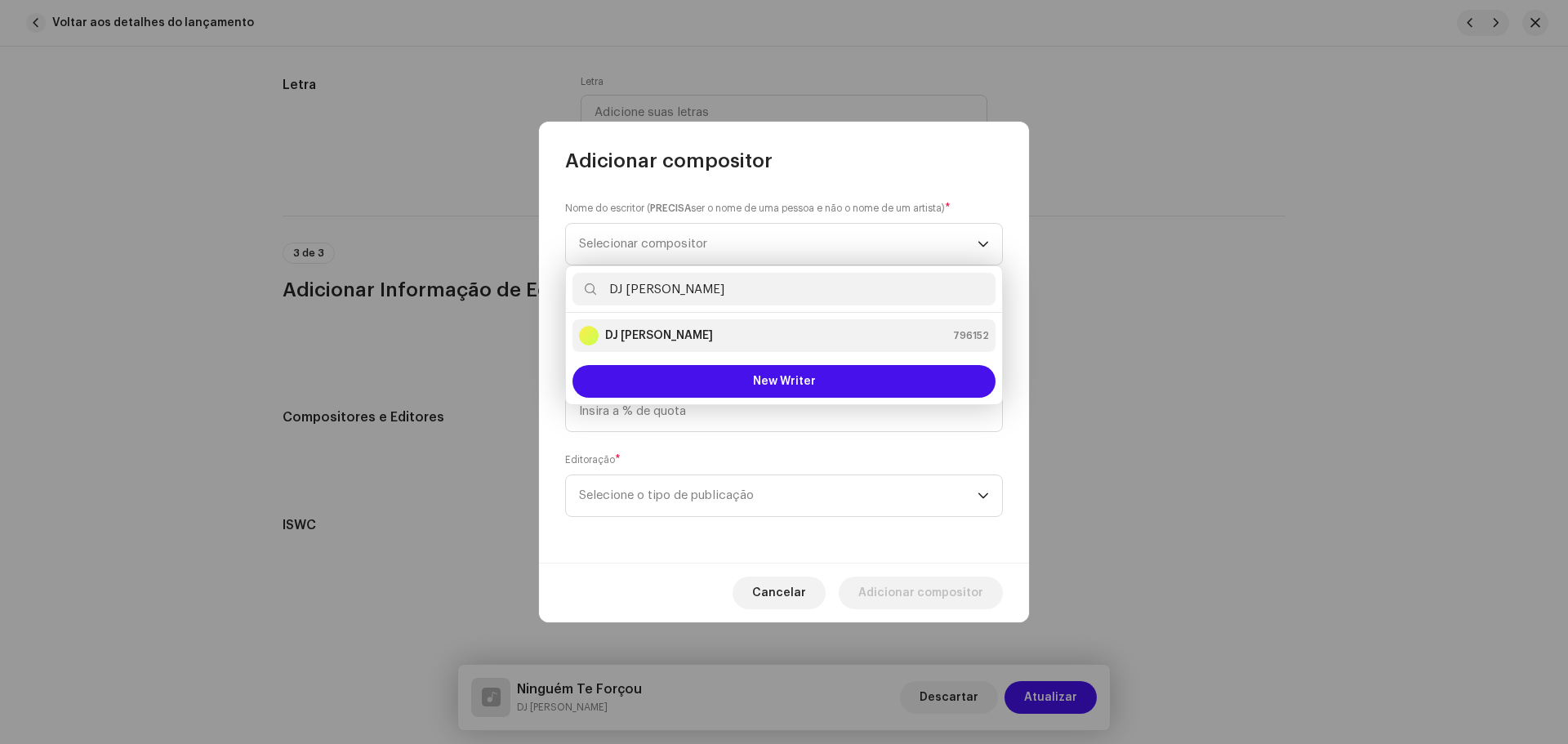
type input "DJ [PERSON_NAME]"
click at [727, 340] on div "DJ Kokadah 796152" at bounding box center [784, 335] width 410 height 20
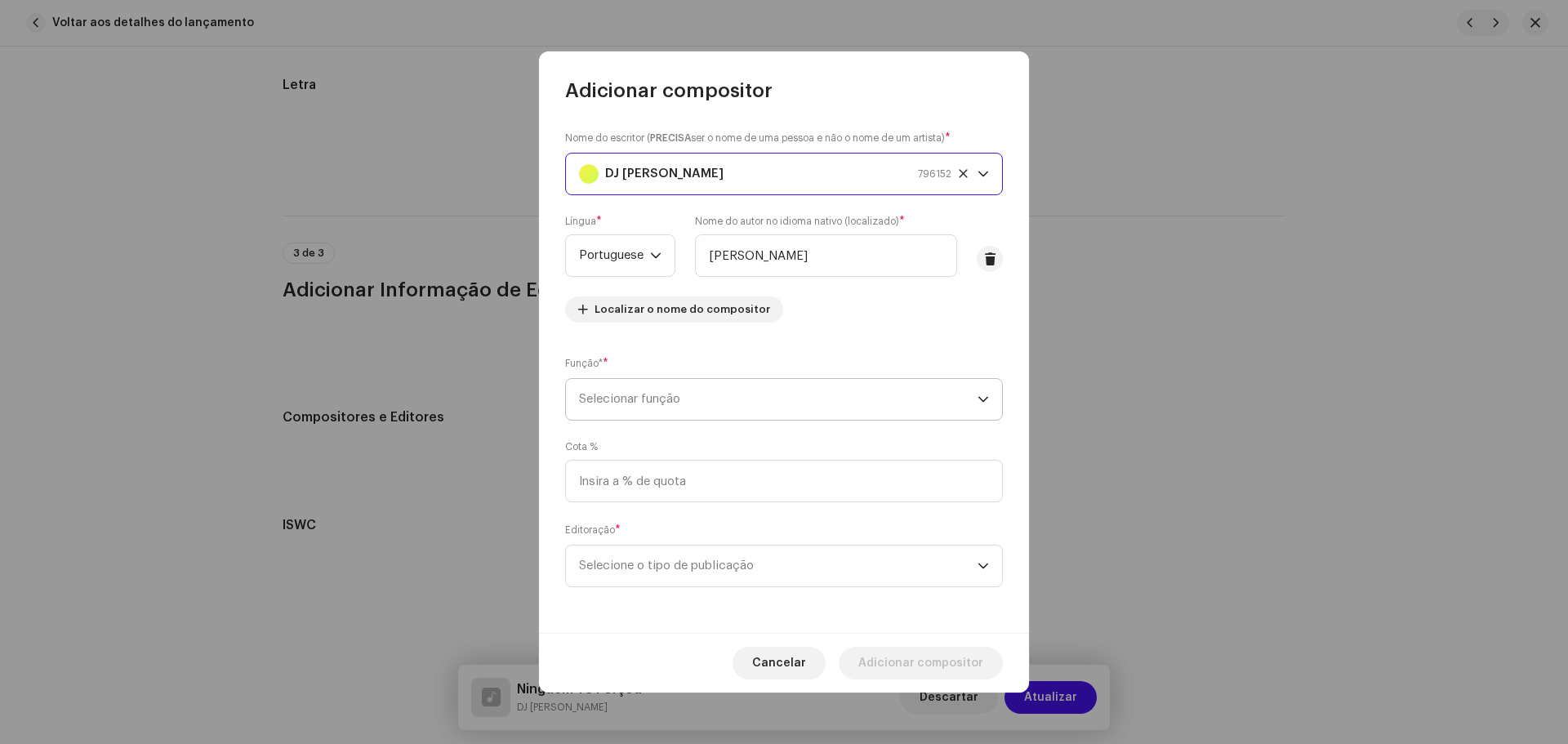
click at [723, 402] on span "Selecionar função" at bounding box center [778, 399] width 398 height 41
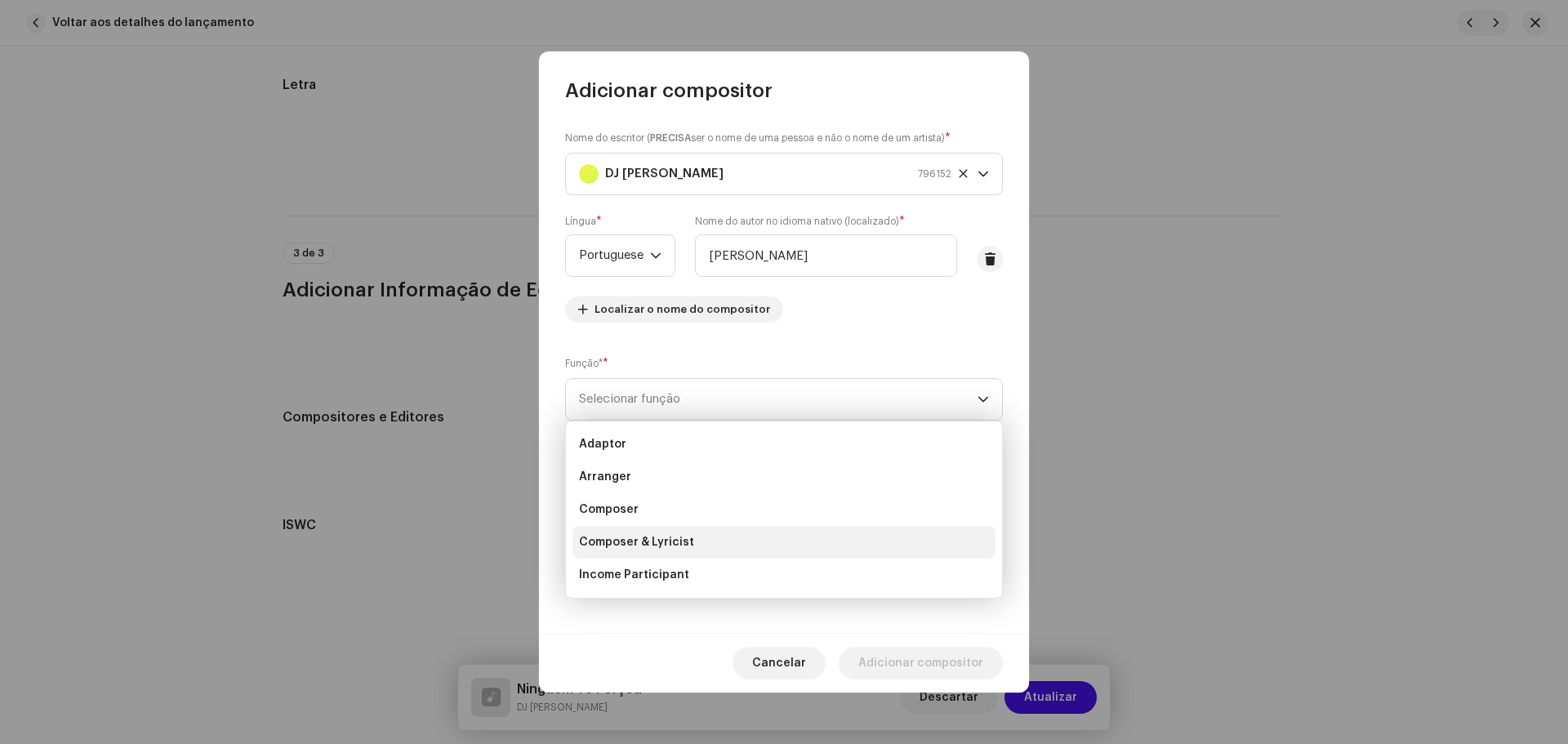
click at [696, 539] on li "Composer & Lyricist" at bounding box center [784, 542] width 423 height 33
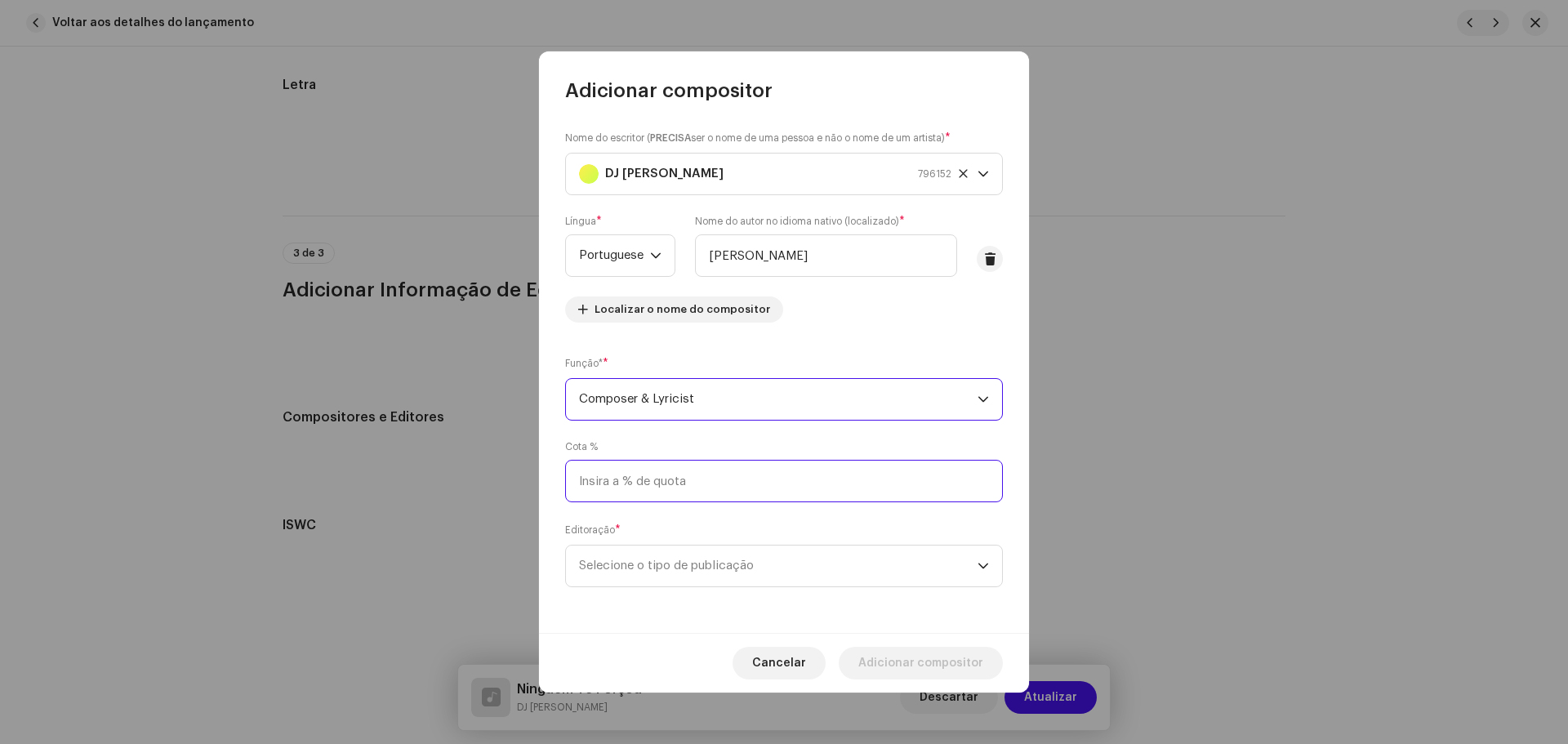
click at [698, 474] on input at bounding box center [784, 481] width 438 height 43
click at [734, 553] on span "Selecione o tipo de publicação" at bounding box center [778, 566] width 398 height 41
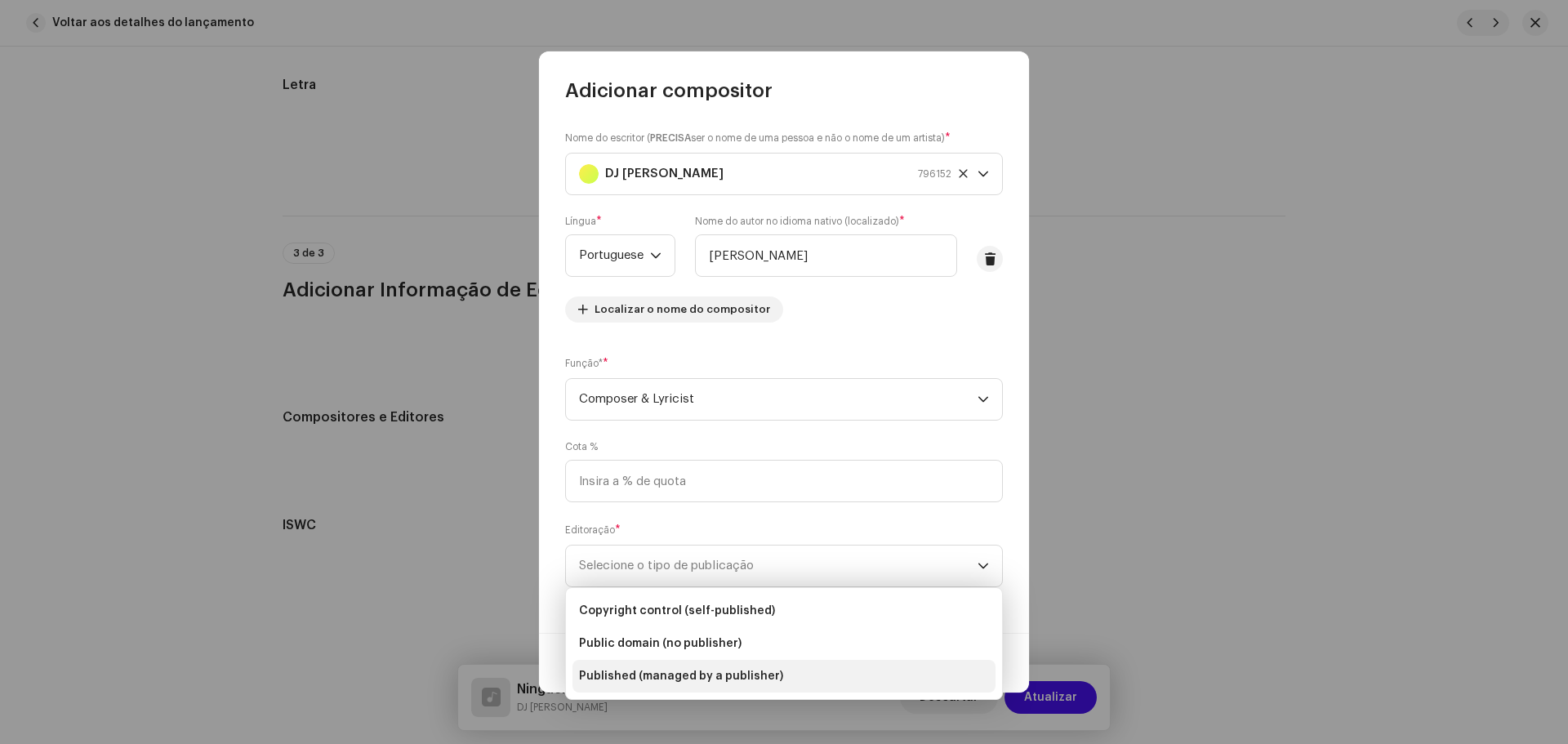
click at [722, 675] on span "Published (managed by a publisher)" at bounding box center [681, 676] width 204 height 16
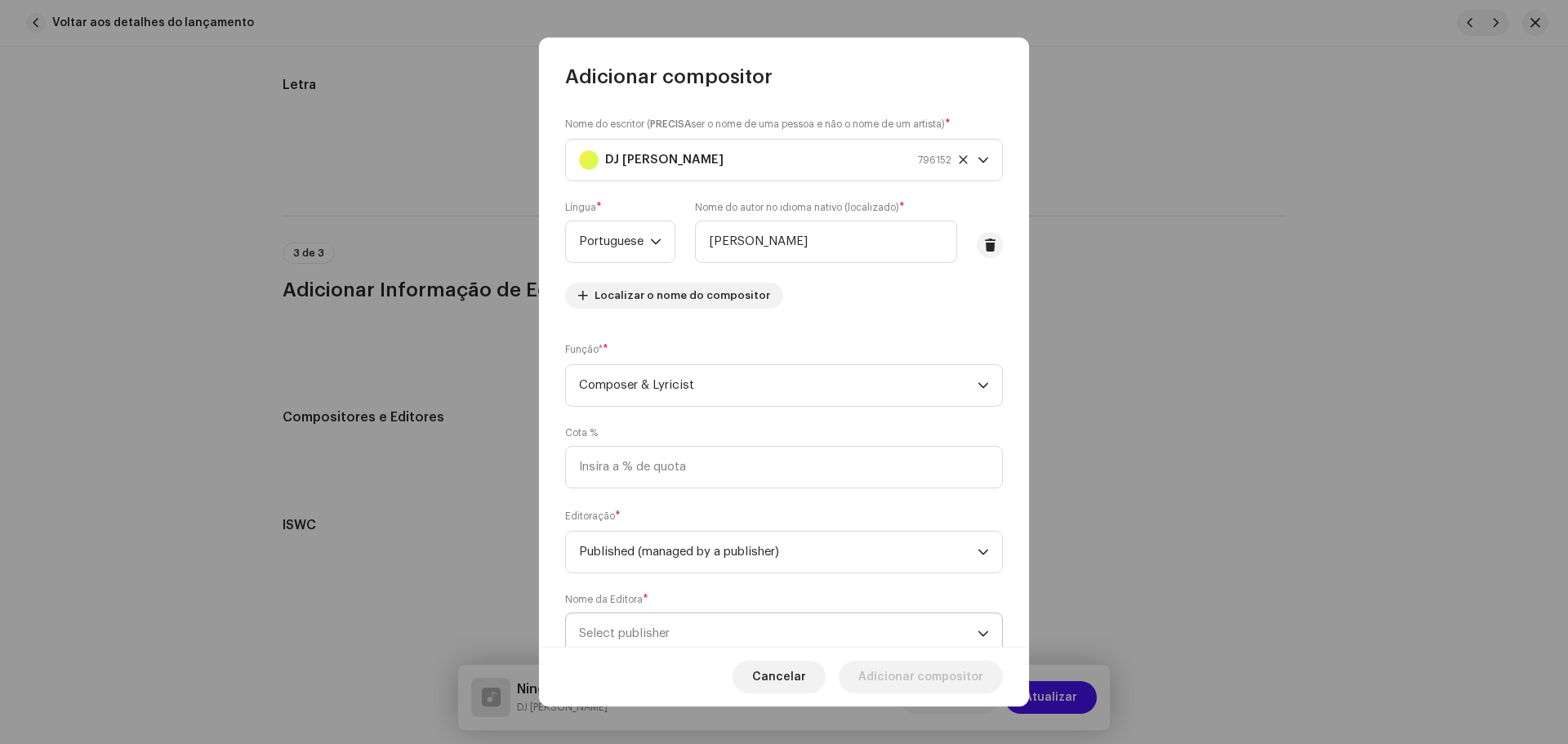
click at [689, 616] on span "Select publisher" at bounding box center [778, 634] width 398 height 41
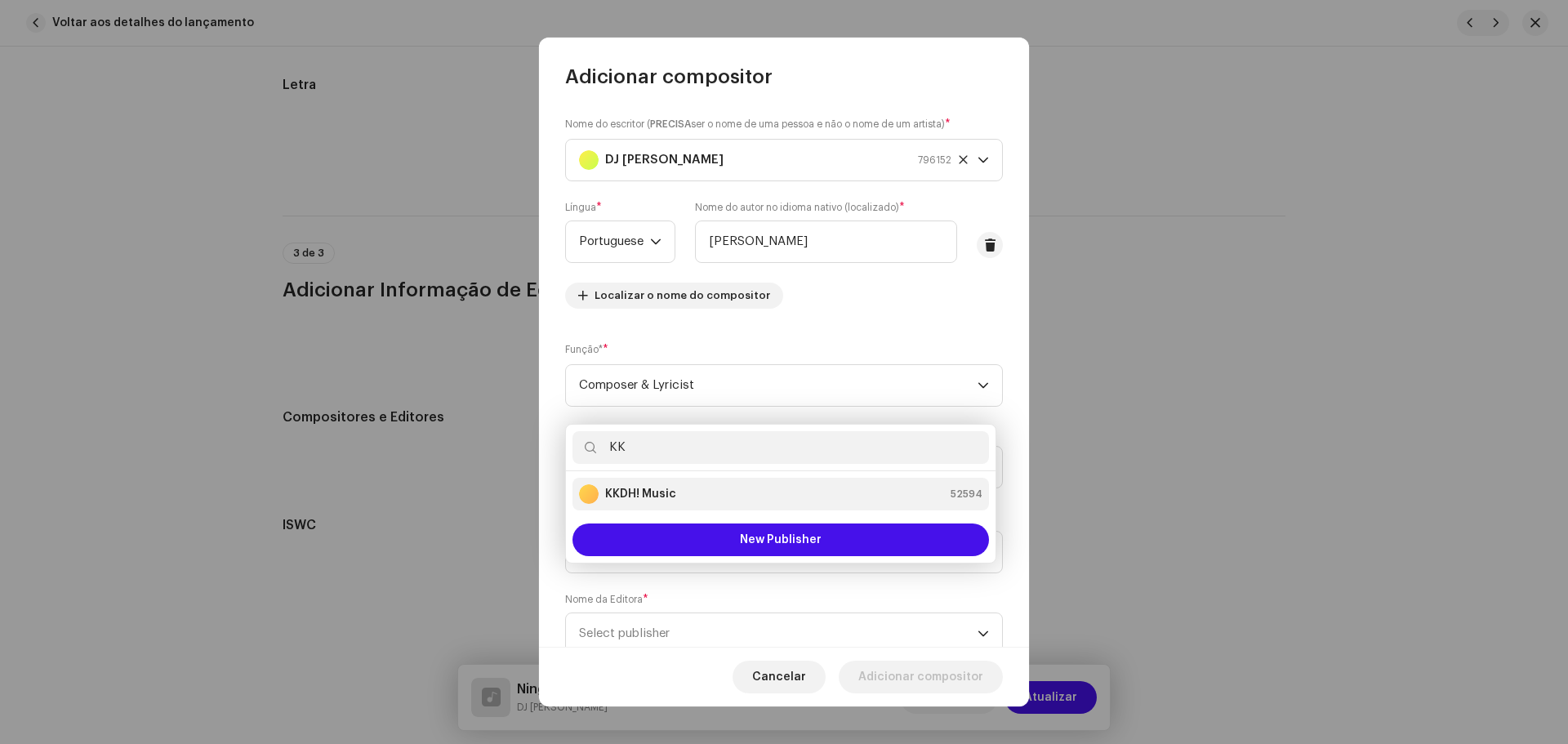
type input "KK"
click at [714, 503] on div "KKDH! Music 52594" at bounding box center [780, 493] width 403 height 20
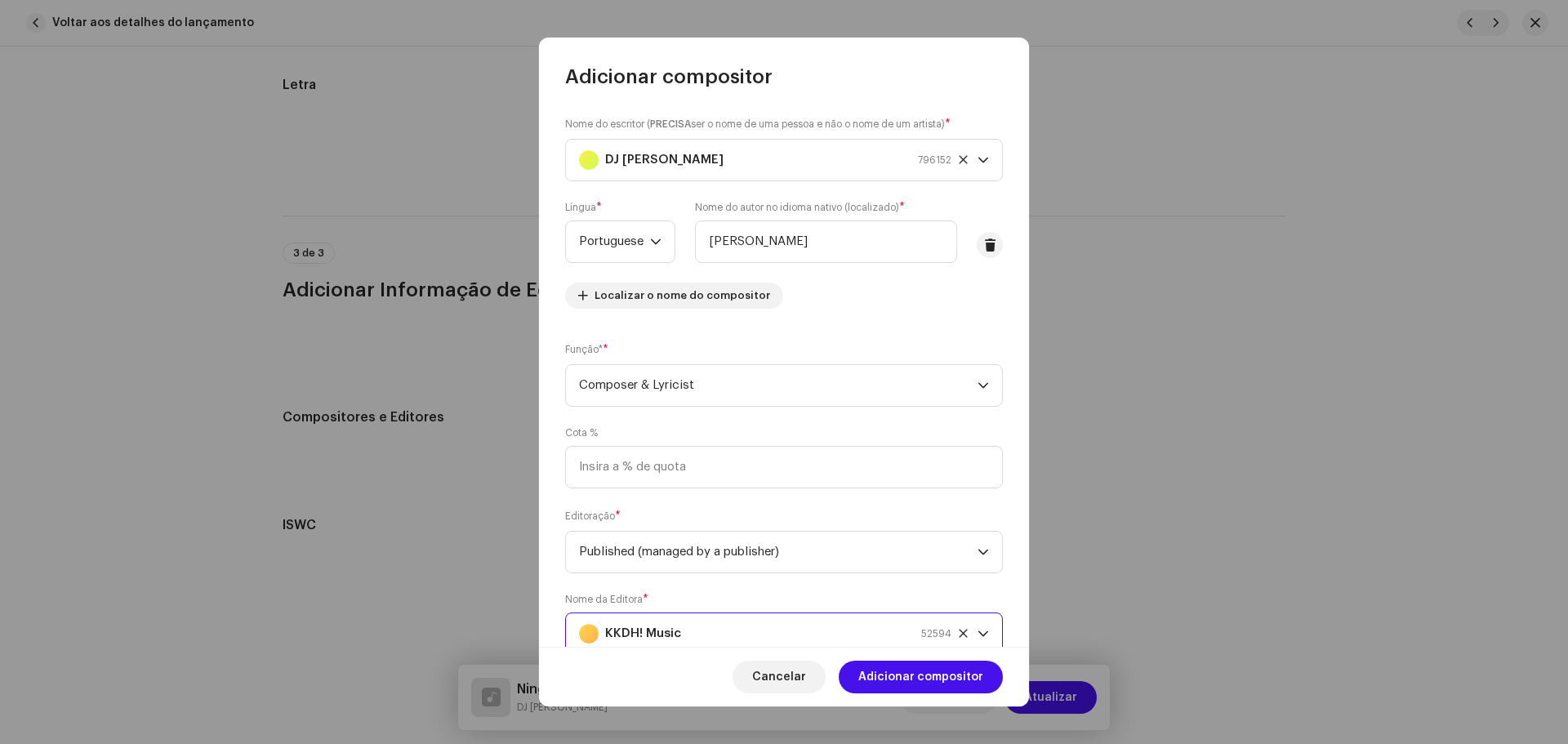
scroll to position [7, 0]
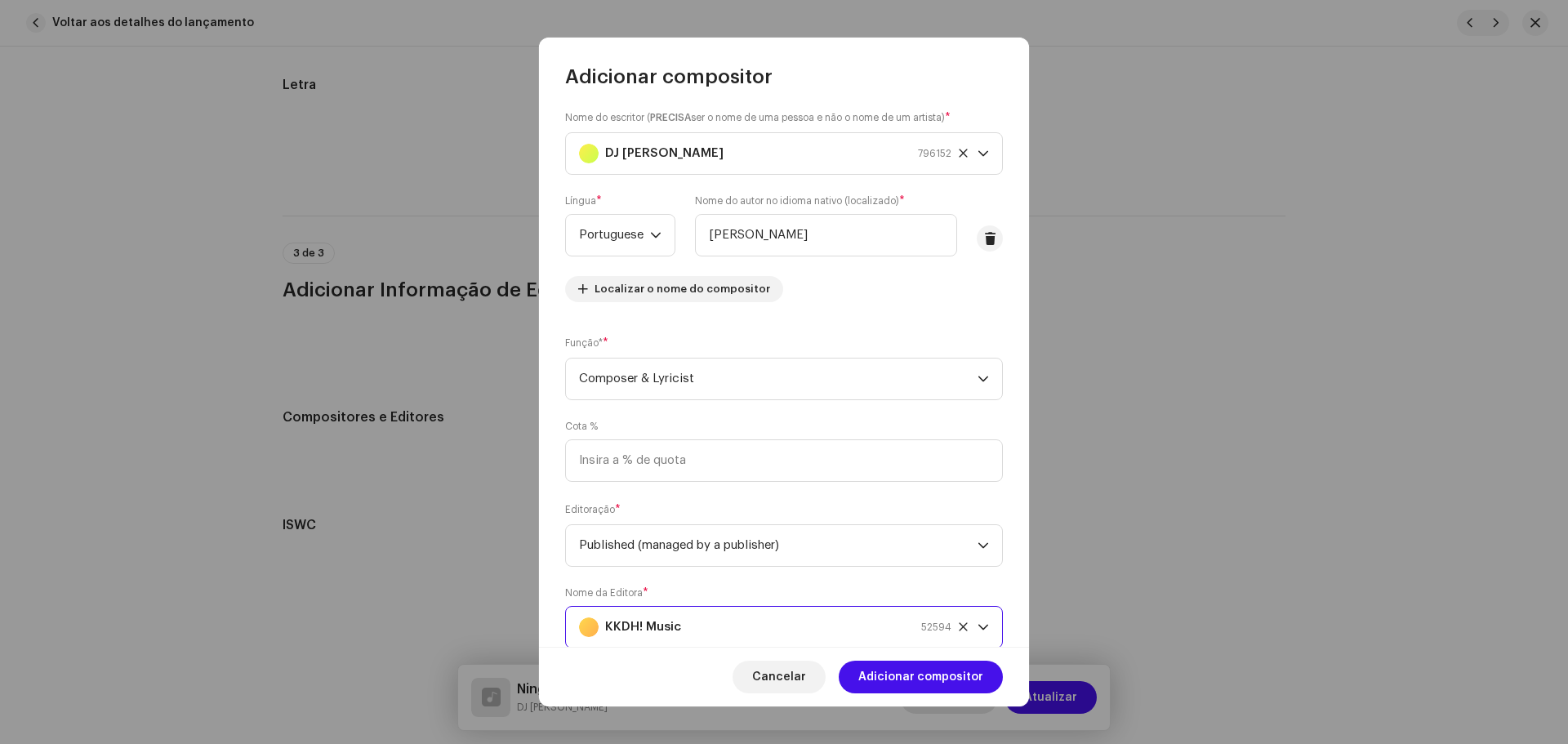
click at [941, 681] on span "Adicionar compositor" at bounding box center [921, 676] width 125 height 33
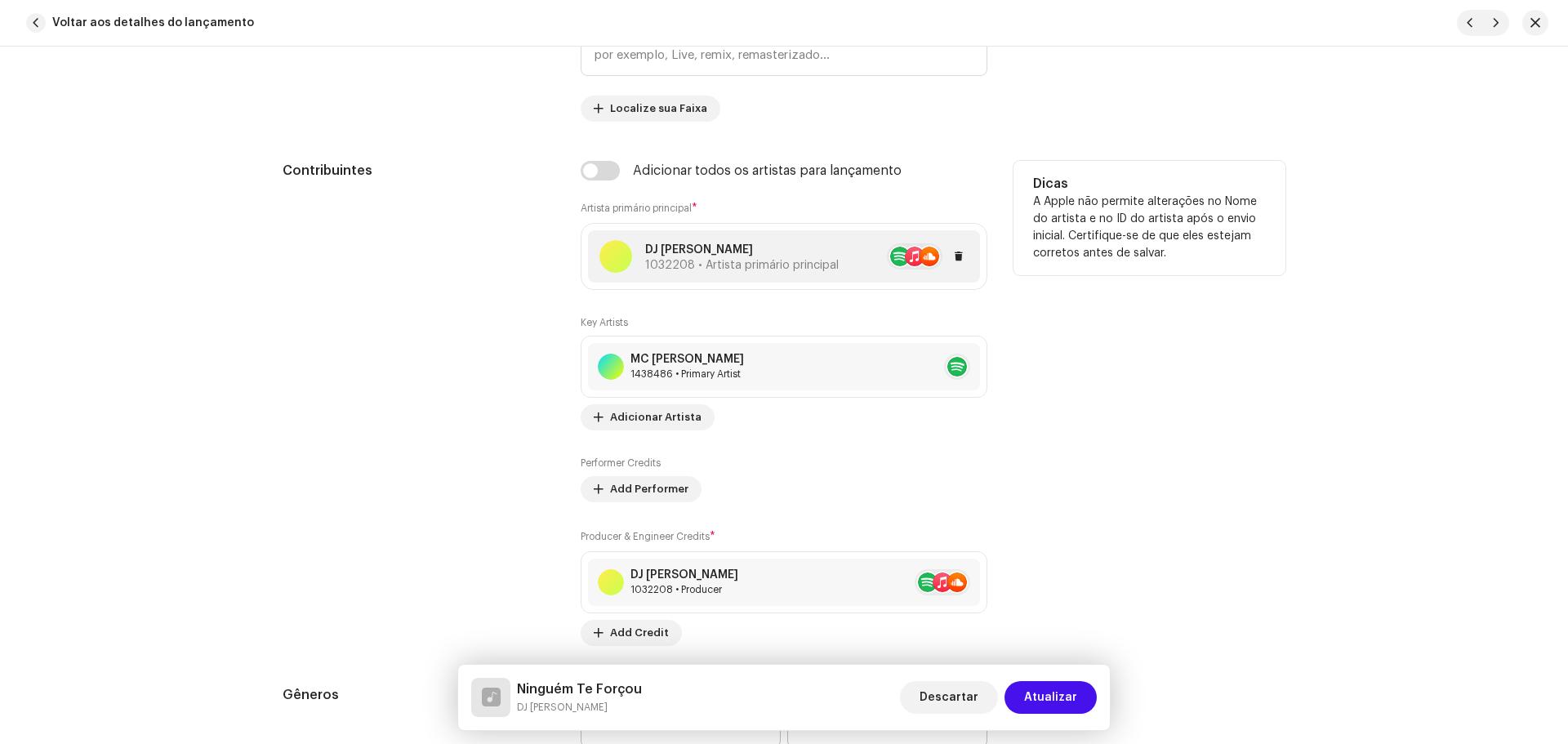
scroll to position [1295, 0]
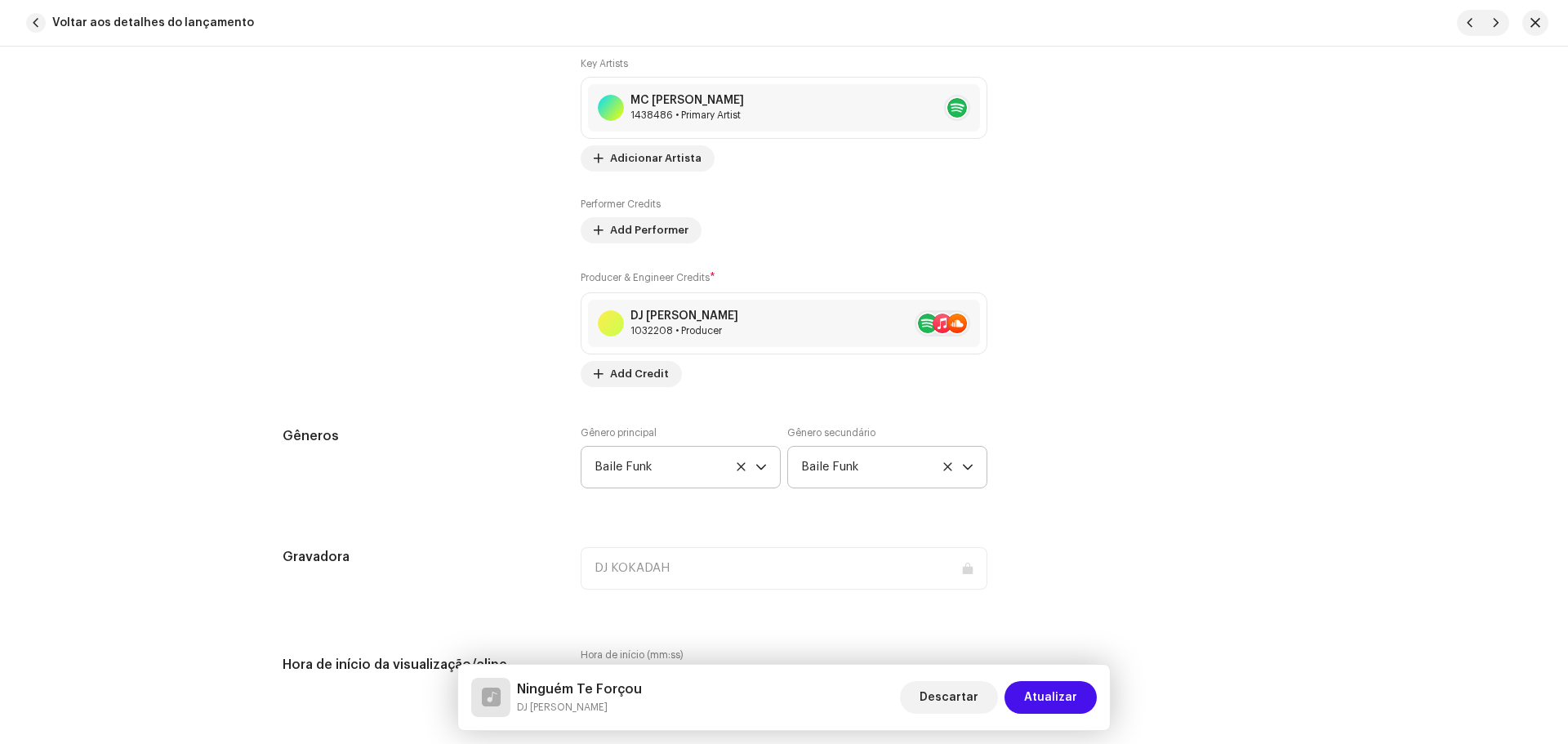
click at [1052, 692] on span "Atualizar" at bounding box center [1051, 697] width 53 height 33
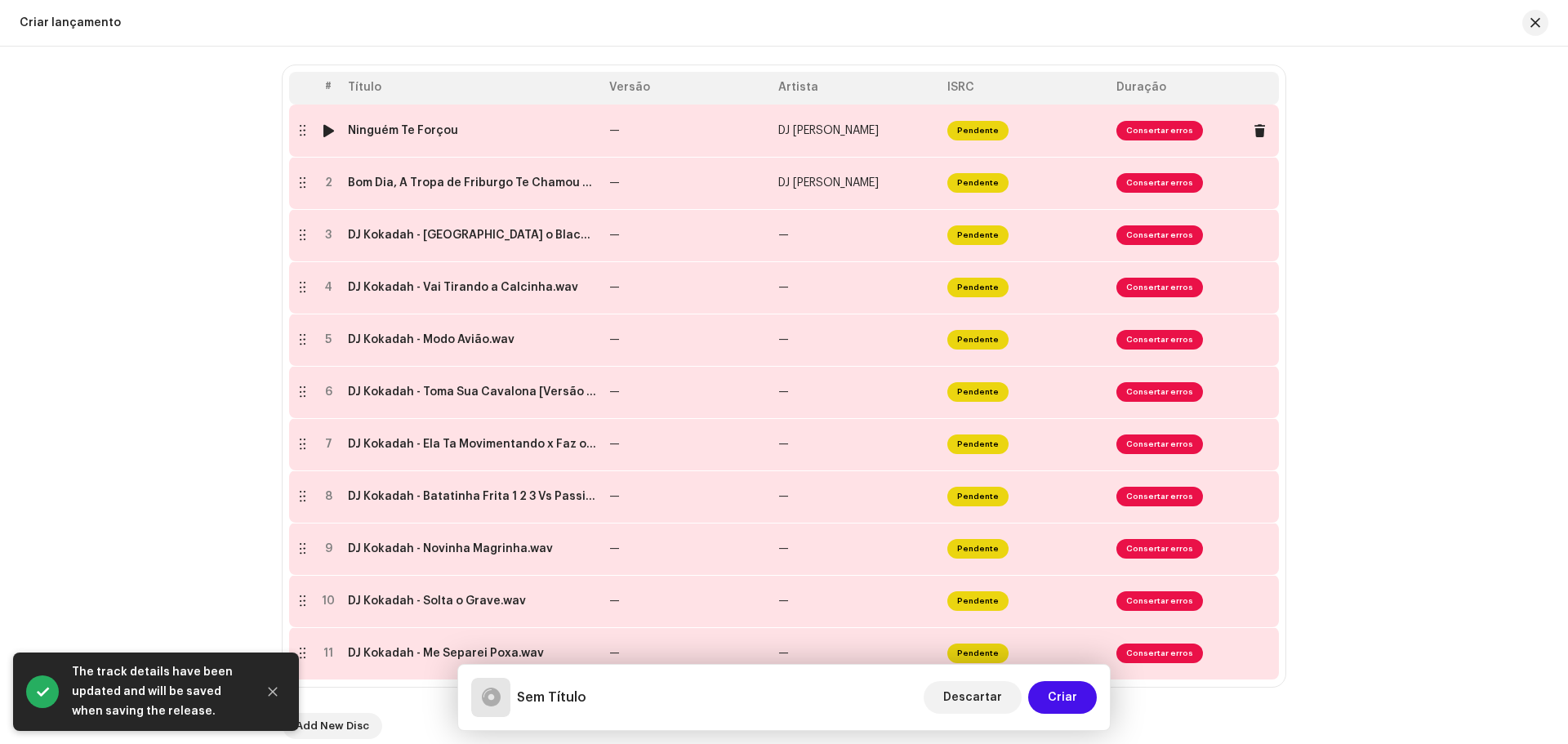
click at [1136, 128] on span "Consertar erros" at bounding box center [1159, 130] width 86 height 20
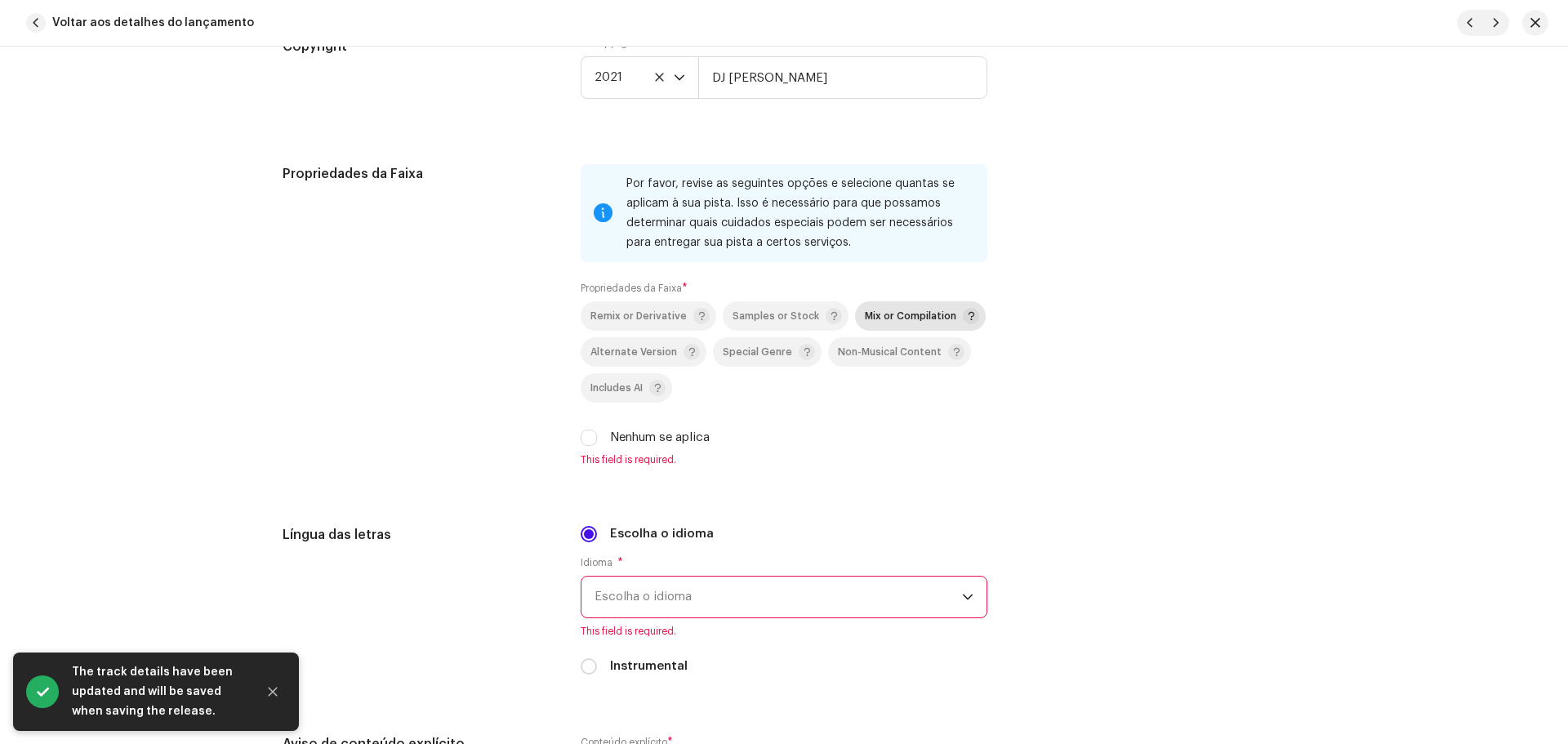
scroll to position [2612, 0]
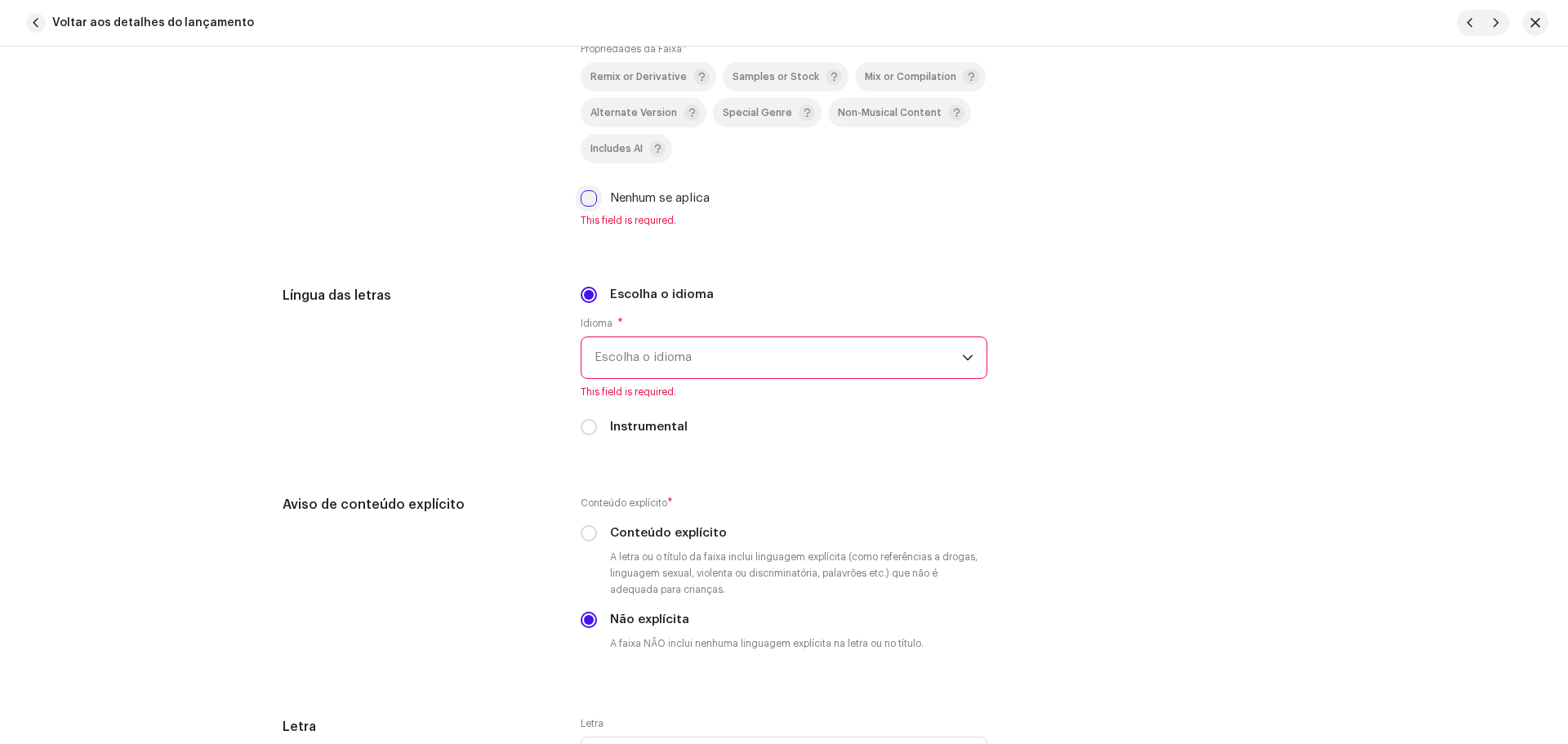
click at [584, 203] on input "Nenhum se aplica" at bounding box center [588, 198] width 16 height 16
checkbox input "true"
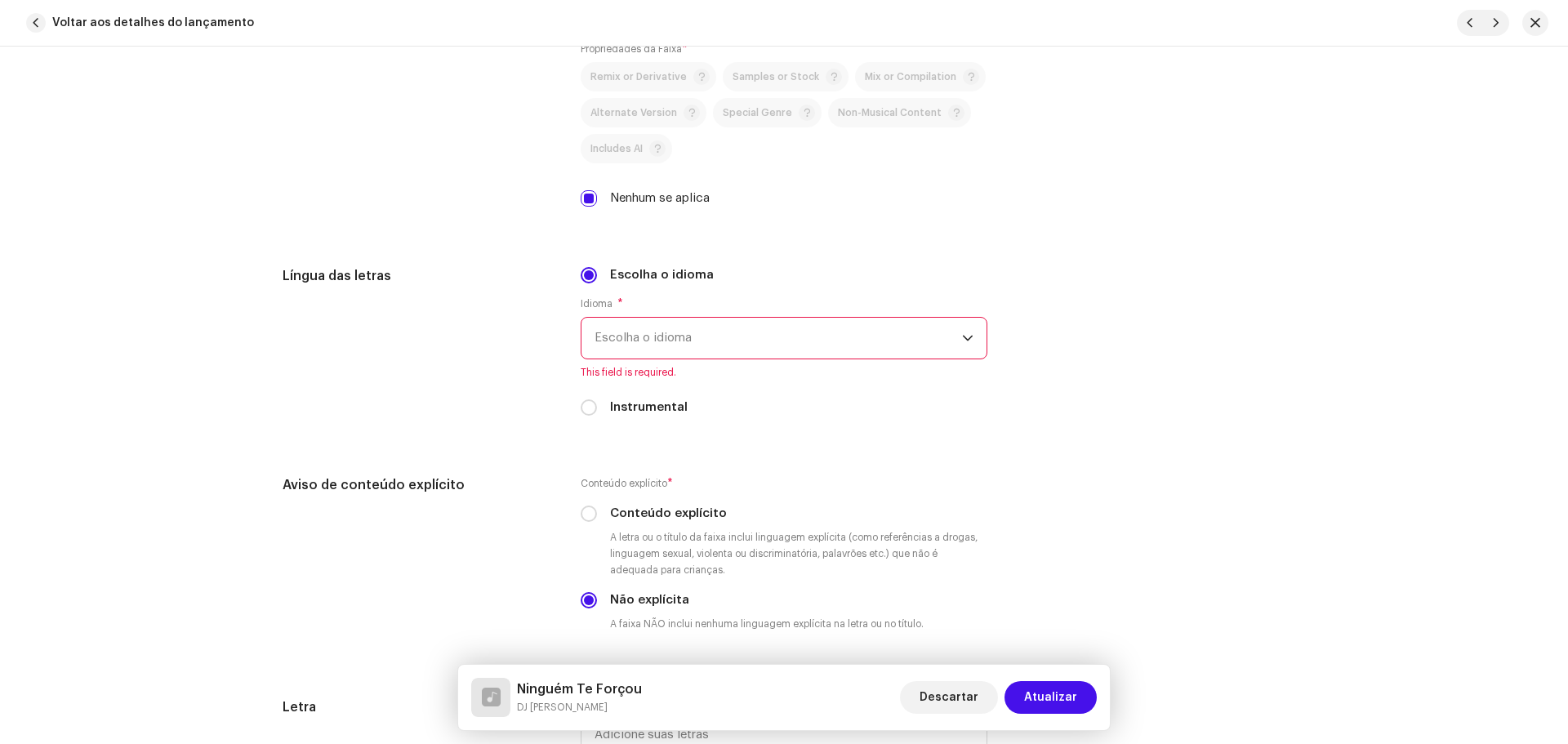
click at [700, 359] on div "Idioma * Escolha o idioma This field is required." at bounding box center [784, 337] width 407 height 81
click at [690, 339] on span "Escolha o idioma" at bounding box center [778, 338] width 367 height 41
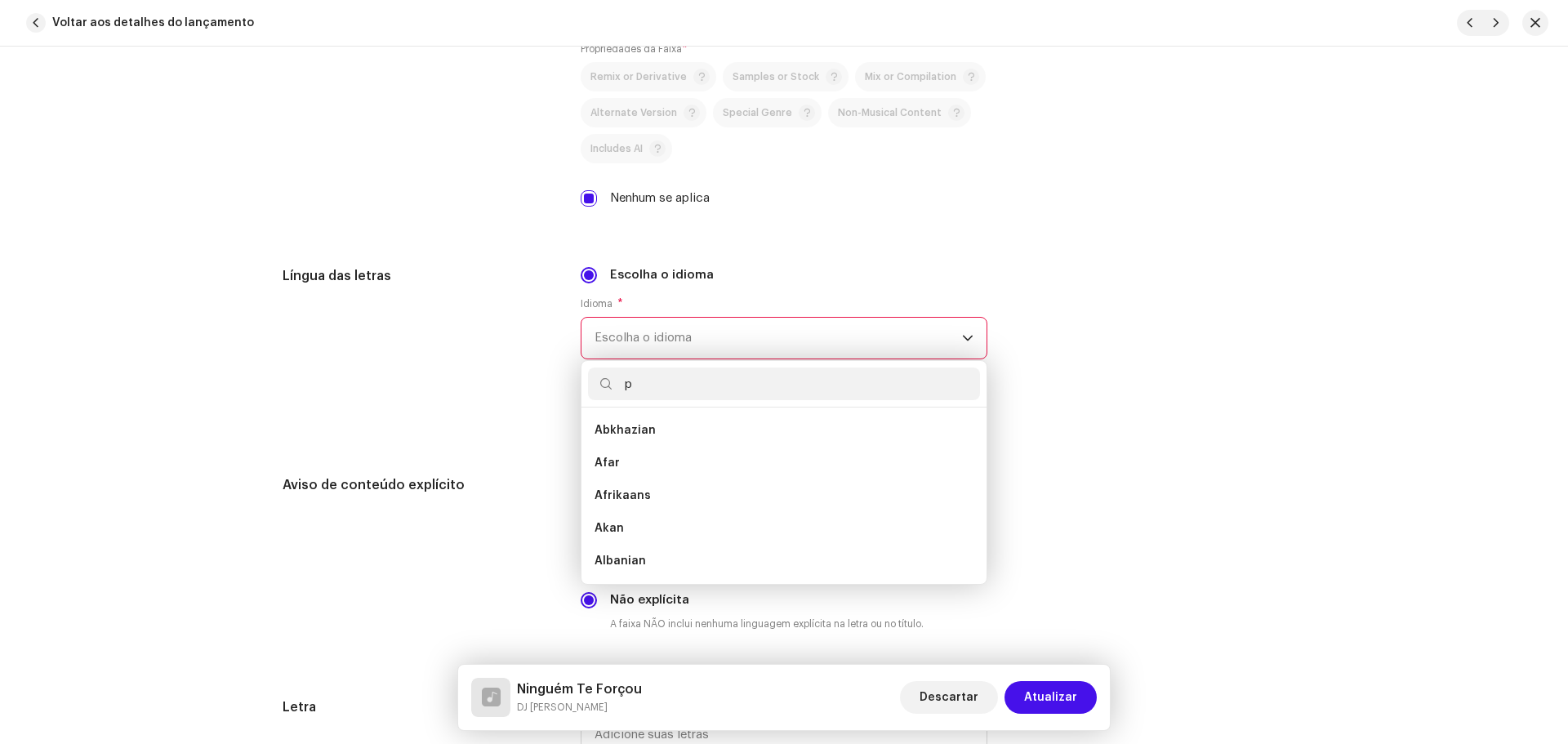
scroll to position [0, 0]
type input "portu"
click at [634, 436] on span "Portuguese" at bounding box center [628, 430] width 68 height 16
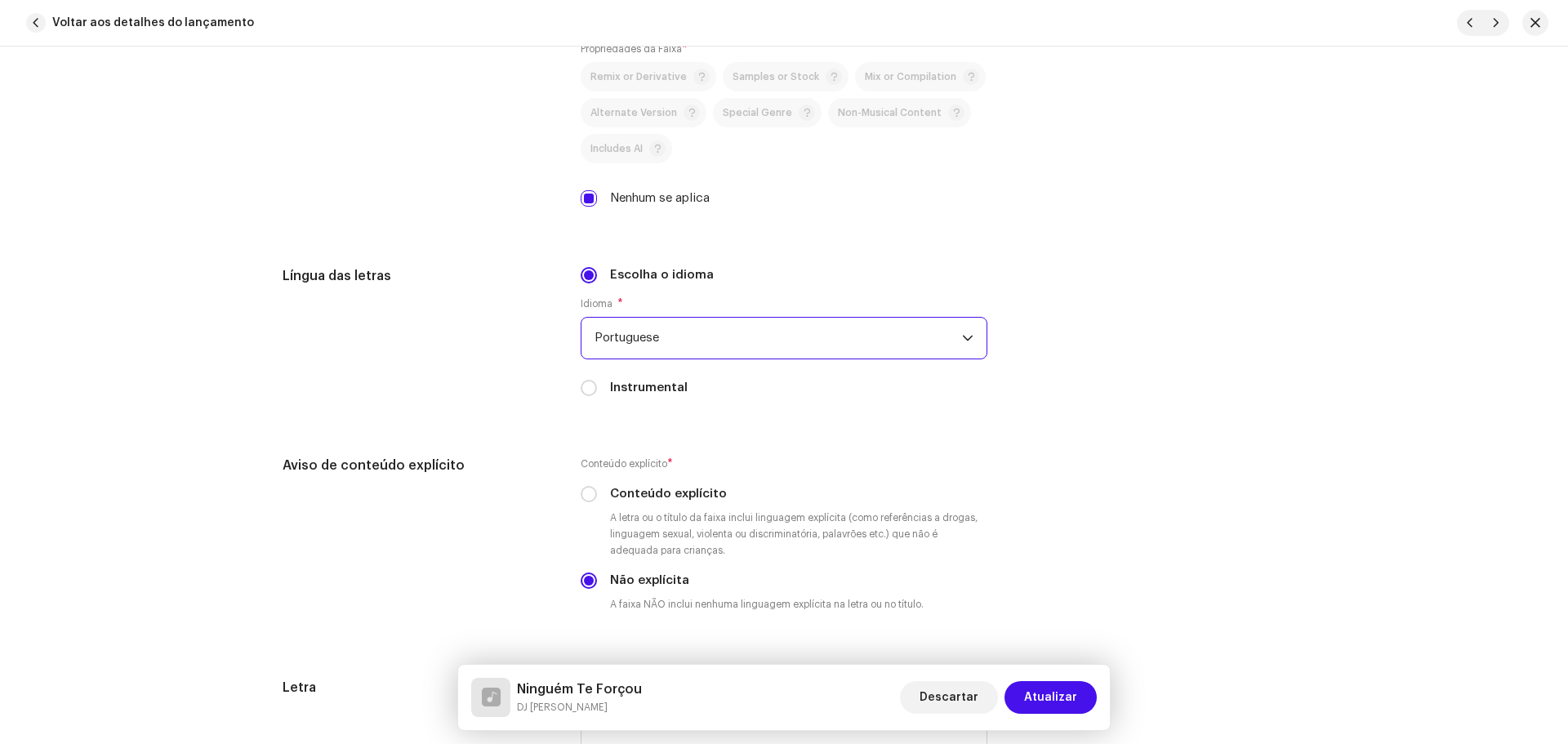
click at [1059, 685] on span "Atualizar" at bounding box center [1051, 697] width 53 height 33
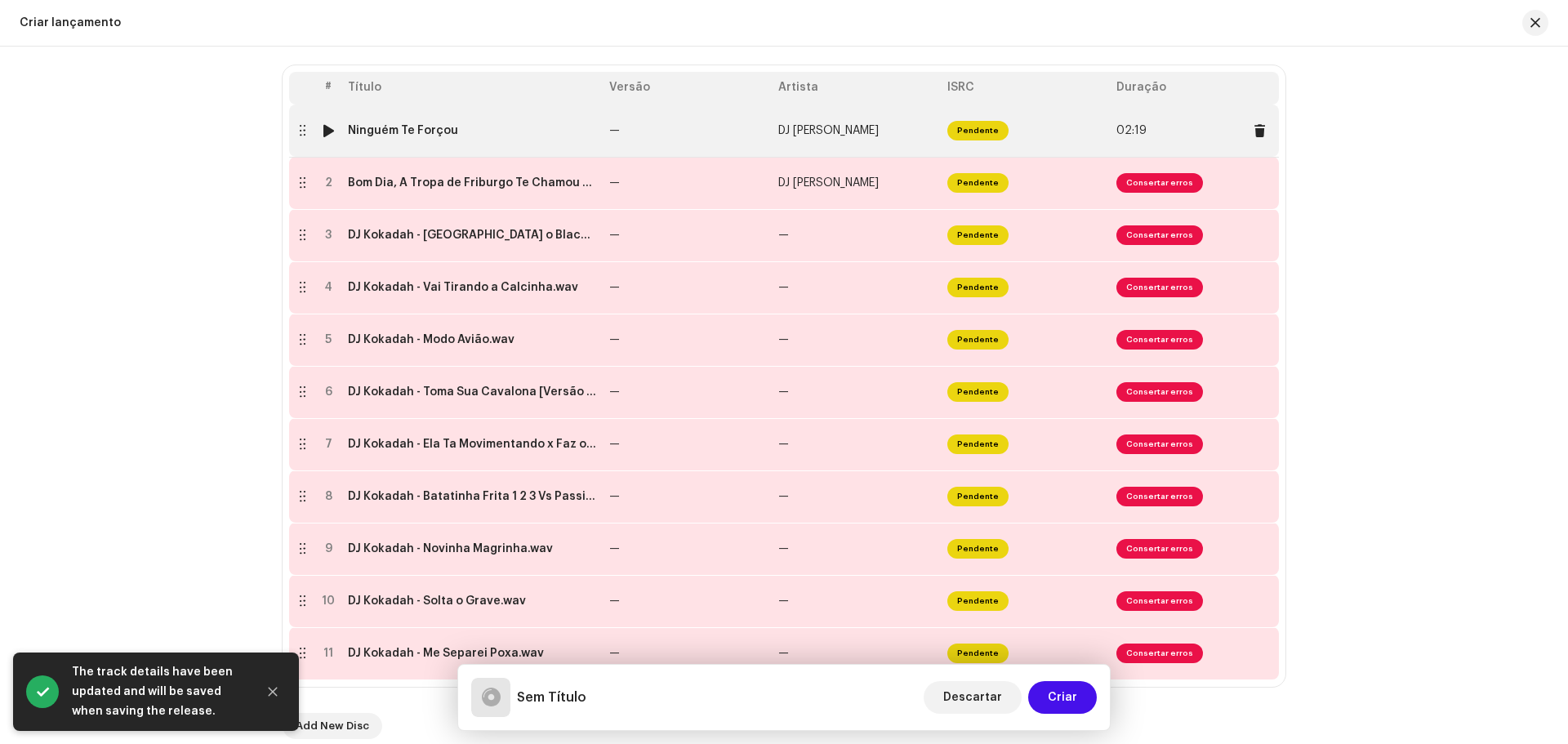
click at [324, 133] on div at bounding box center [329, 130] width 12 height 13
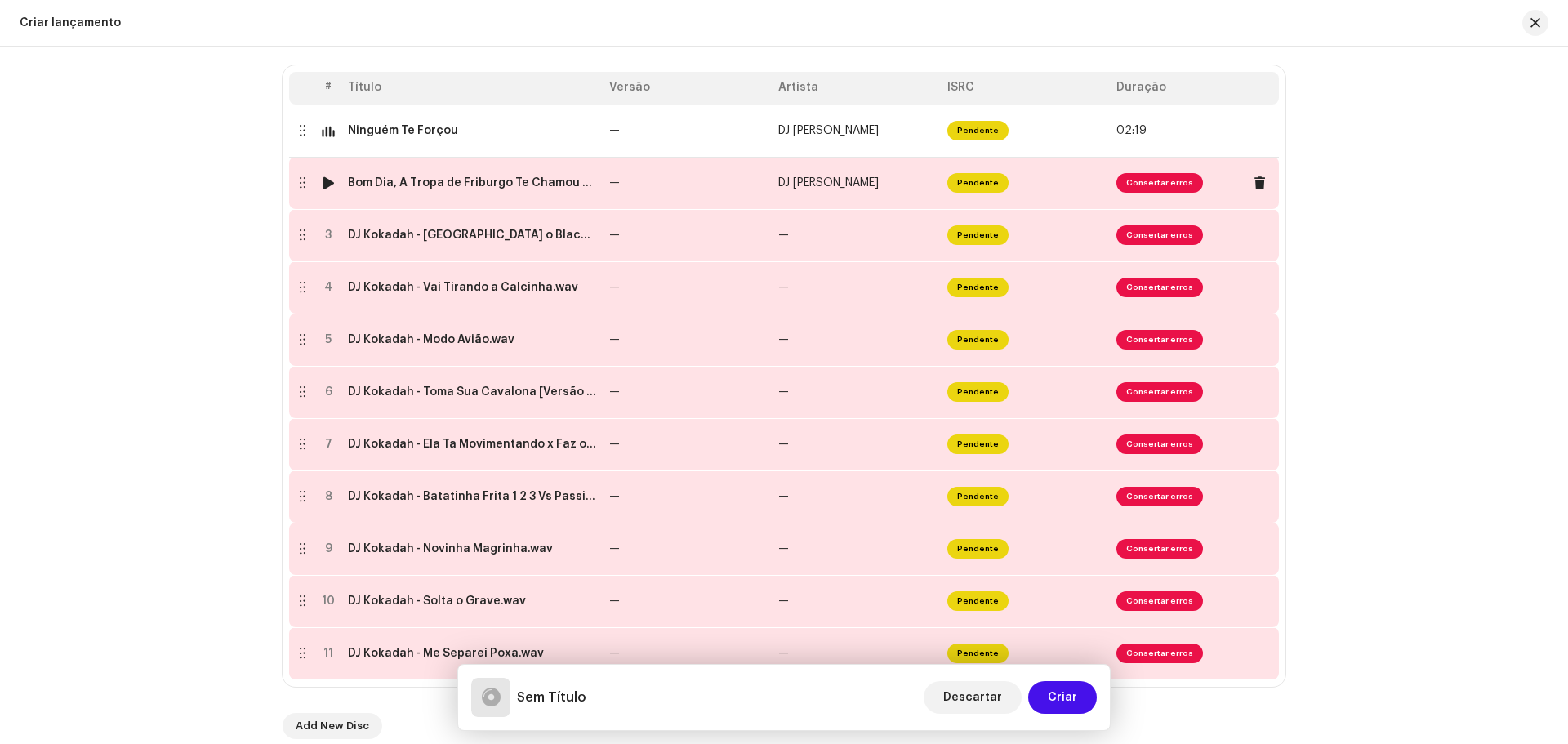
click at [689, 189] on td "—" at bounding box center [687, 182] width 169 height 52
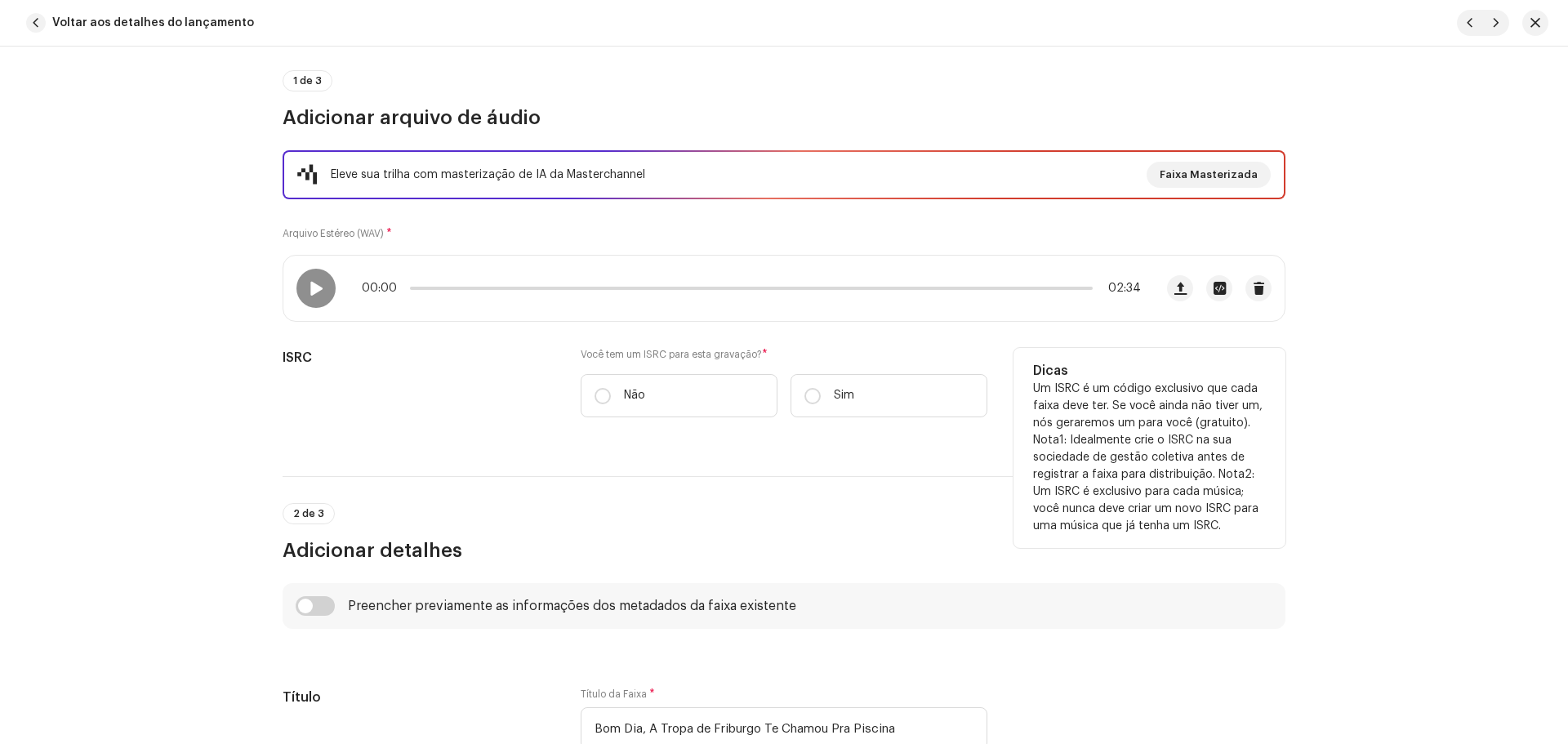
scroll to position [245, 0]
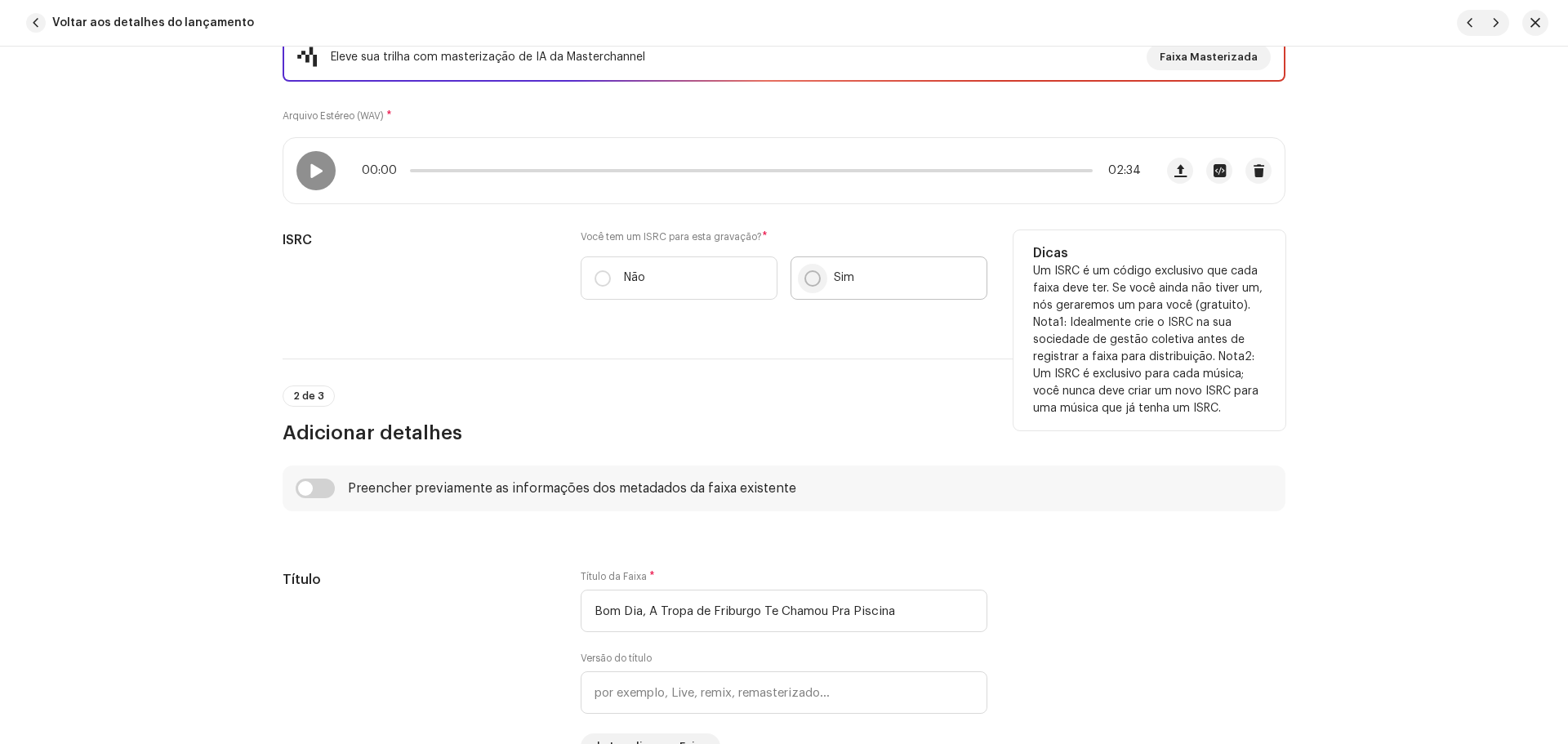
click at [806, 275] on input "Sim" at bounding box center [812, 278] width 16 height 16
radio input "true"
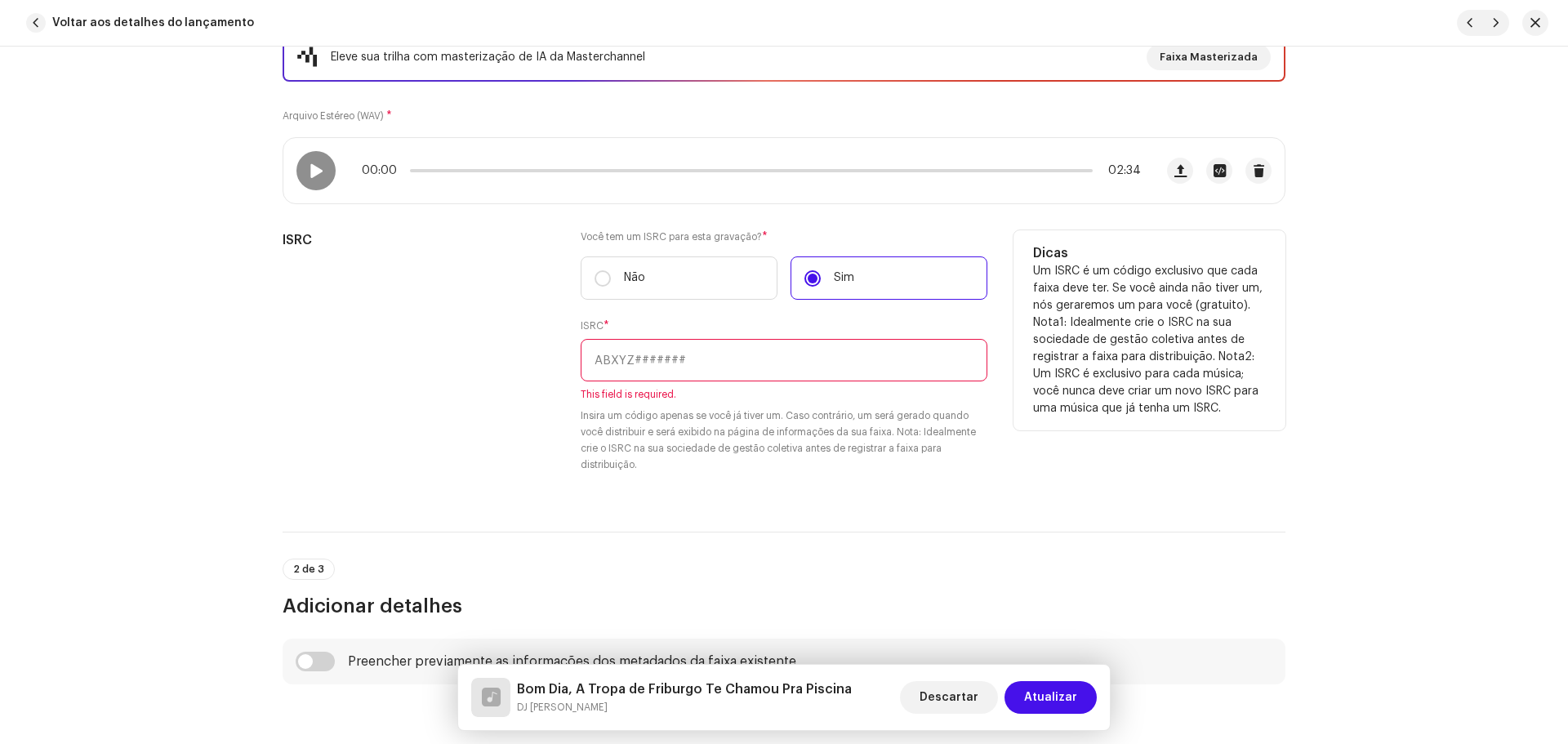
click at [692, 359] on input "text" at bounding box center [784, 360] width 407 height 43
paste input "USCGH2132013"
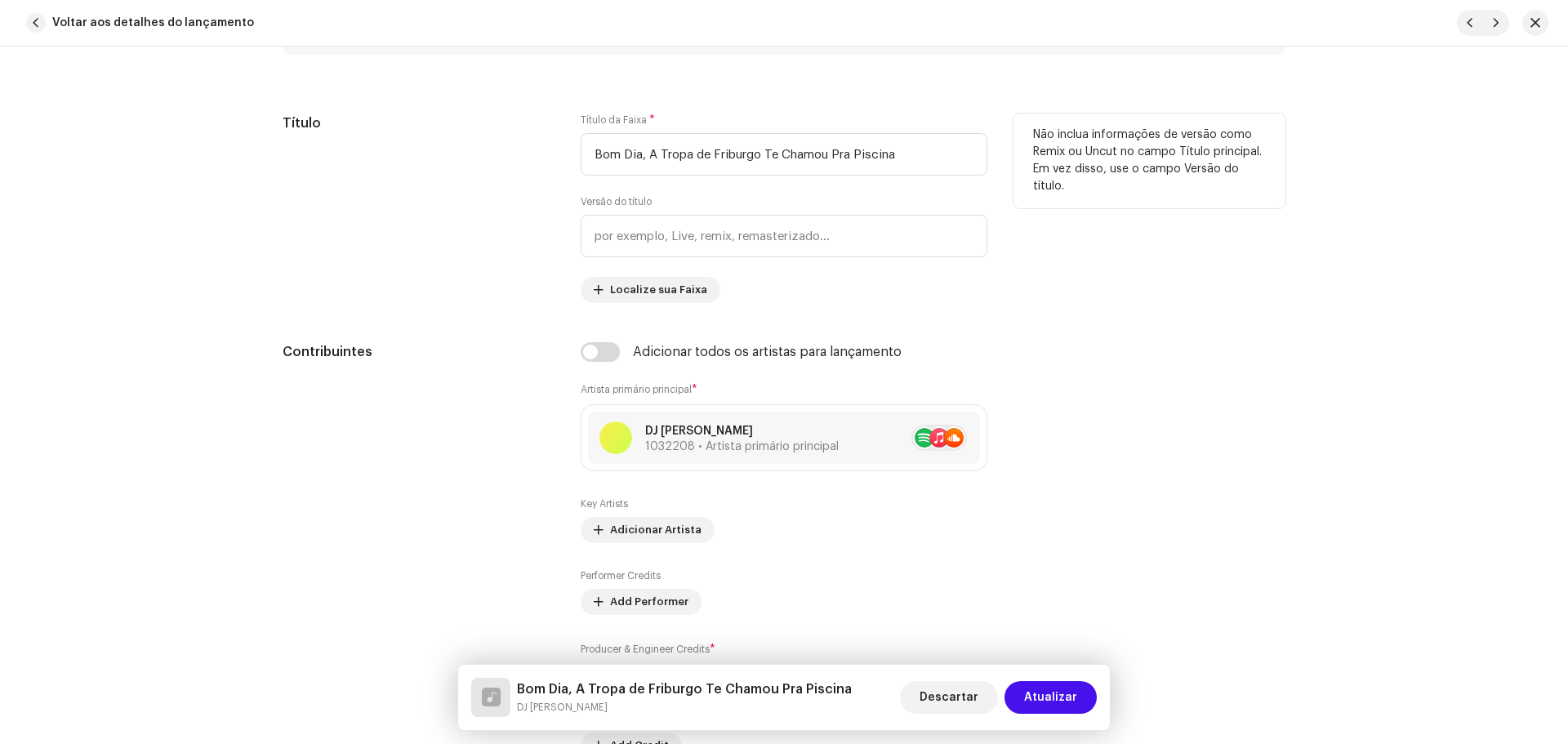
scroll to position [979, 0]
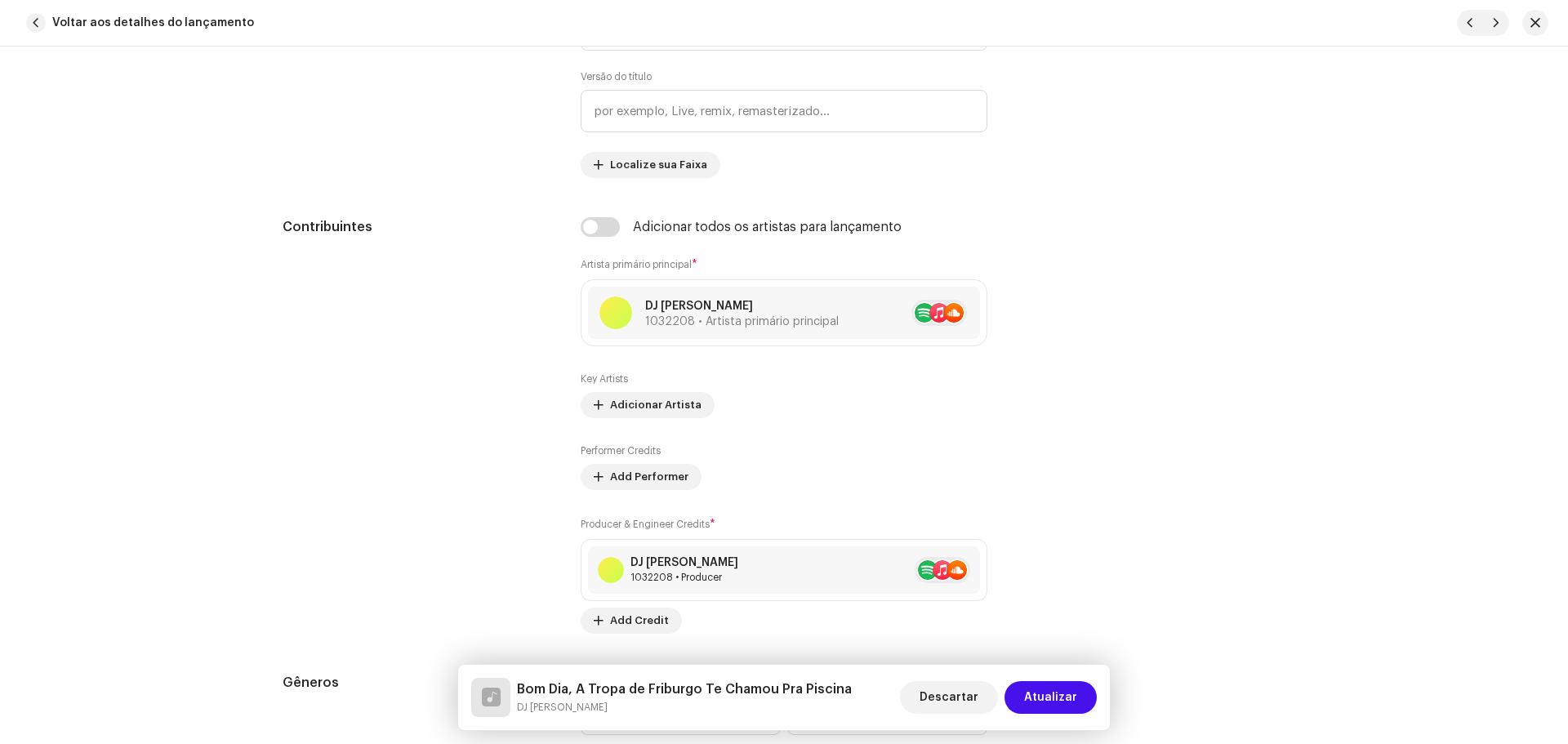
type input "USCGH2132013"
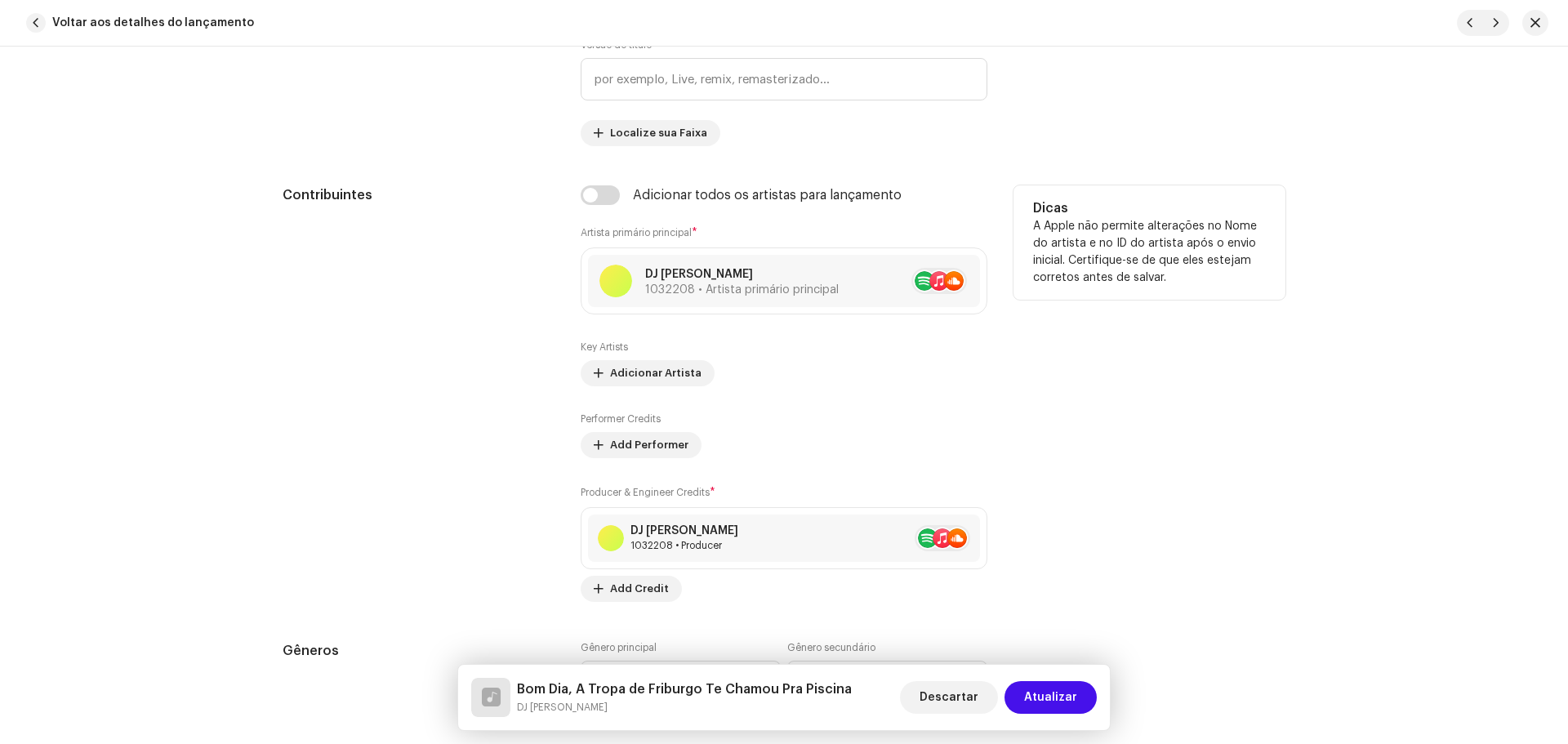
scroll to position [1143, 0]
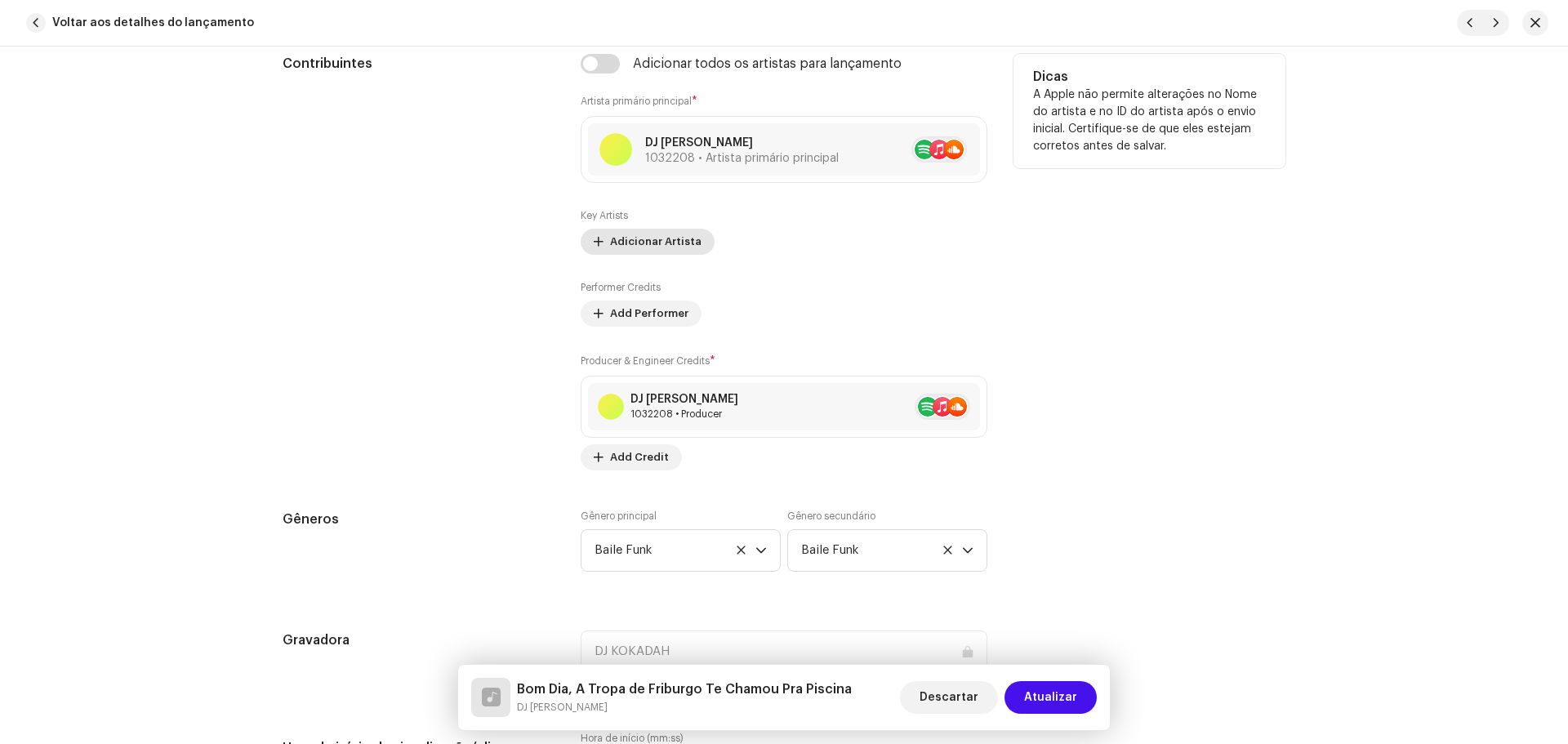
click at [632, 248] on span "Adicionar Artista" at bounding box center [655, 241] width 92 height 33
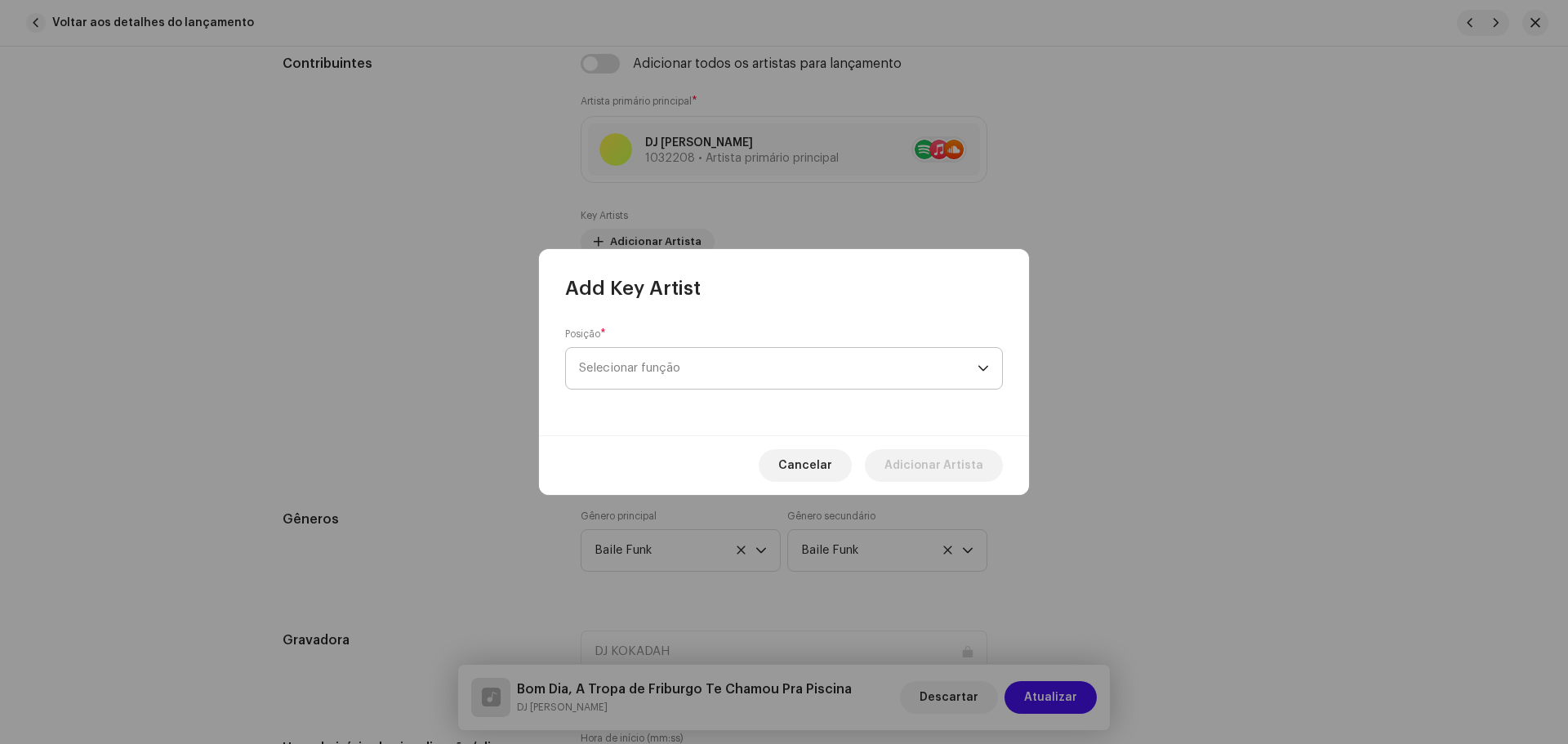
click at [706, 354] on span "Selecionar função" at bounding box center [778, 368] width 398 height 41
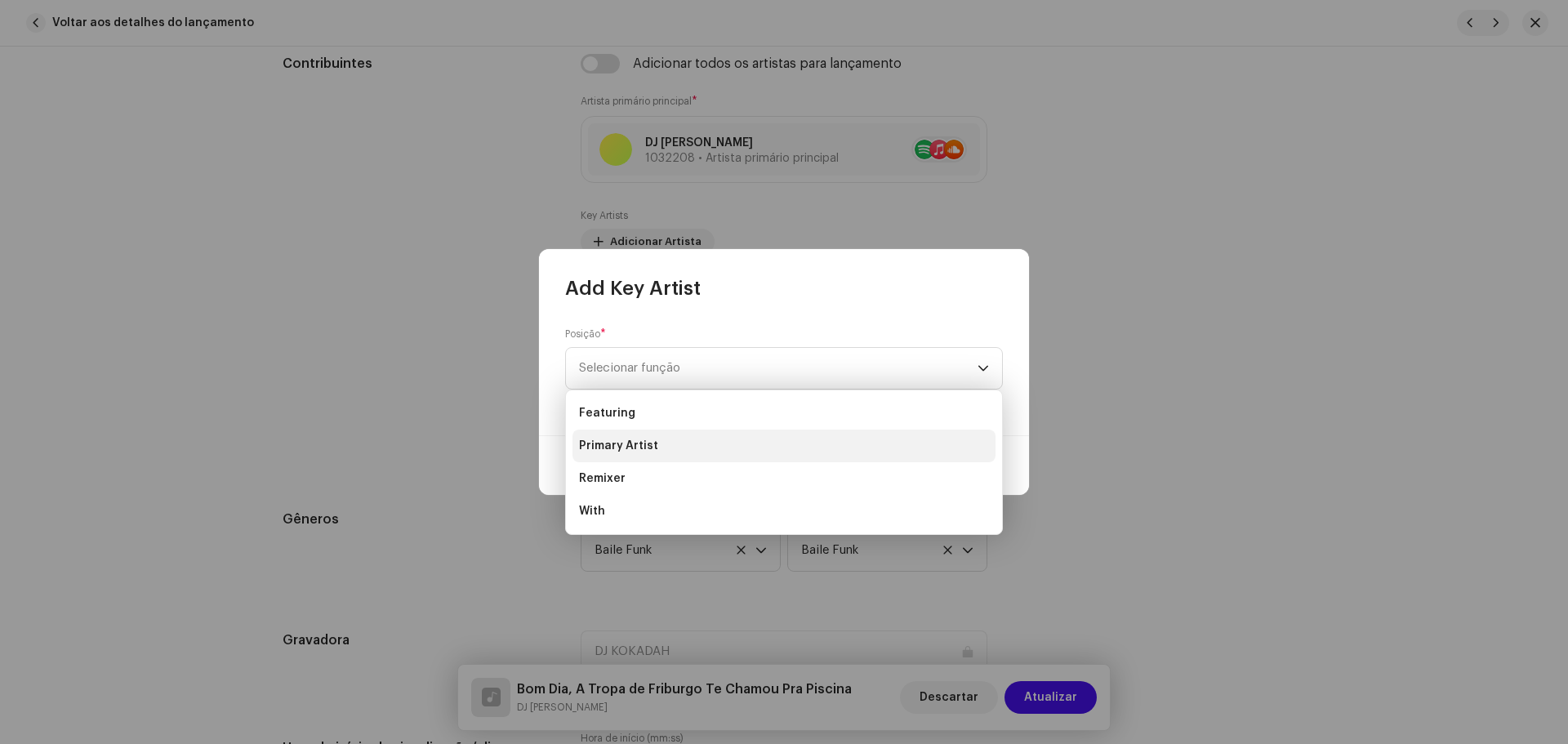
click at [632, 443] on span "Primary Artist" at bounding box center [618, 445] width 79 height 16
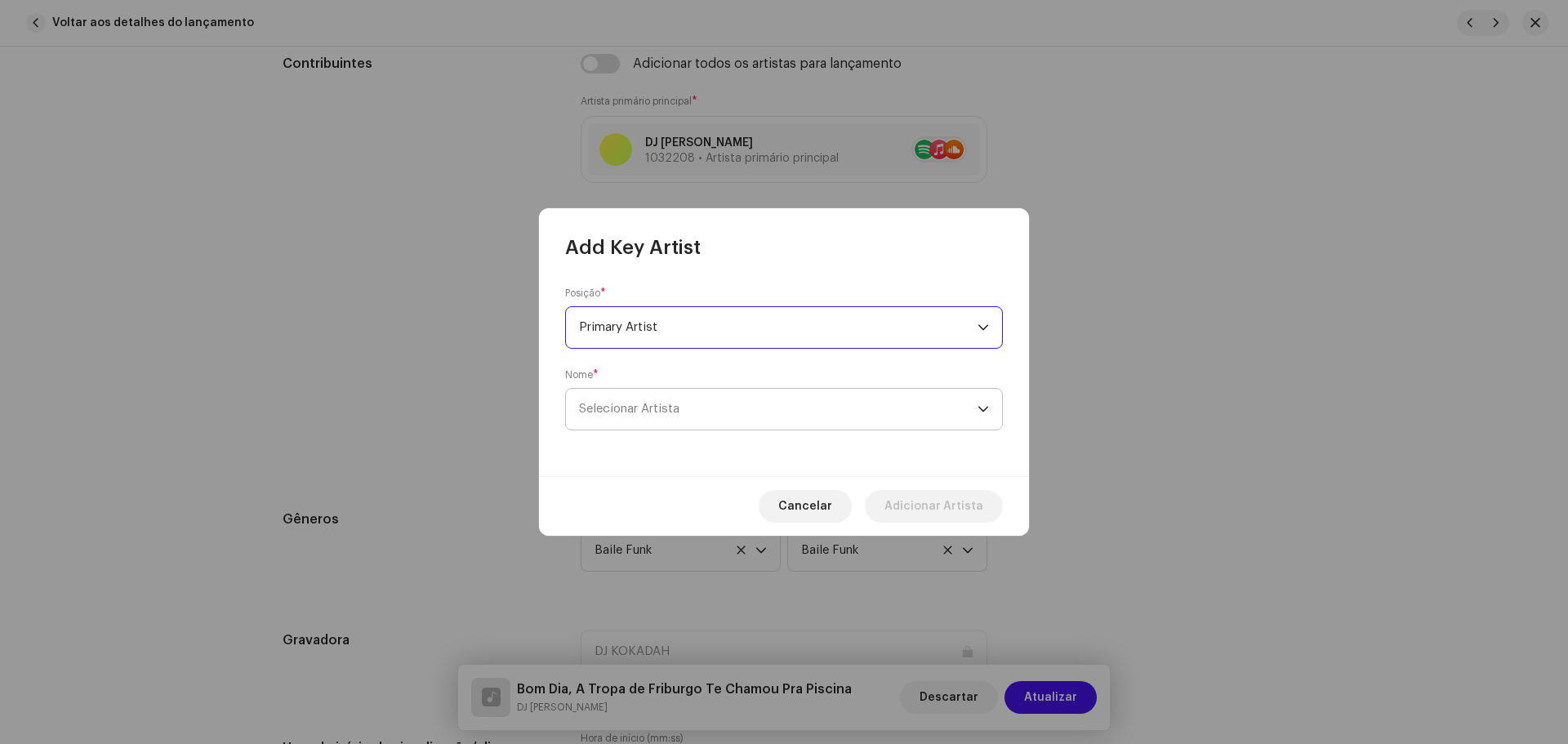
click at [670, 408] on span "Selecionar Artista" at bounding box center [629, 408] width 100 height 12
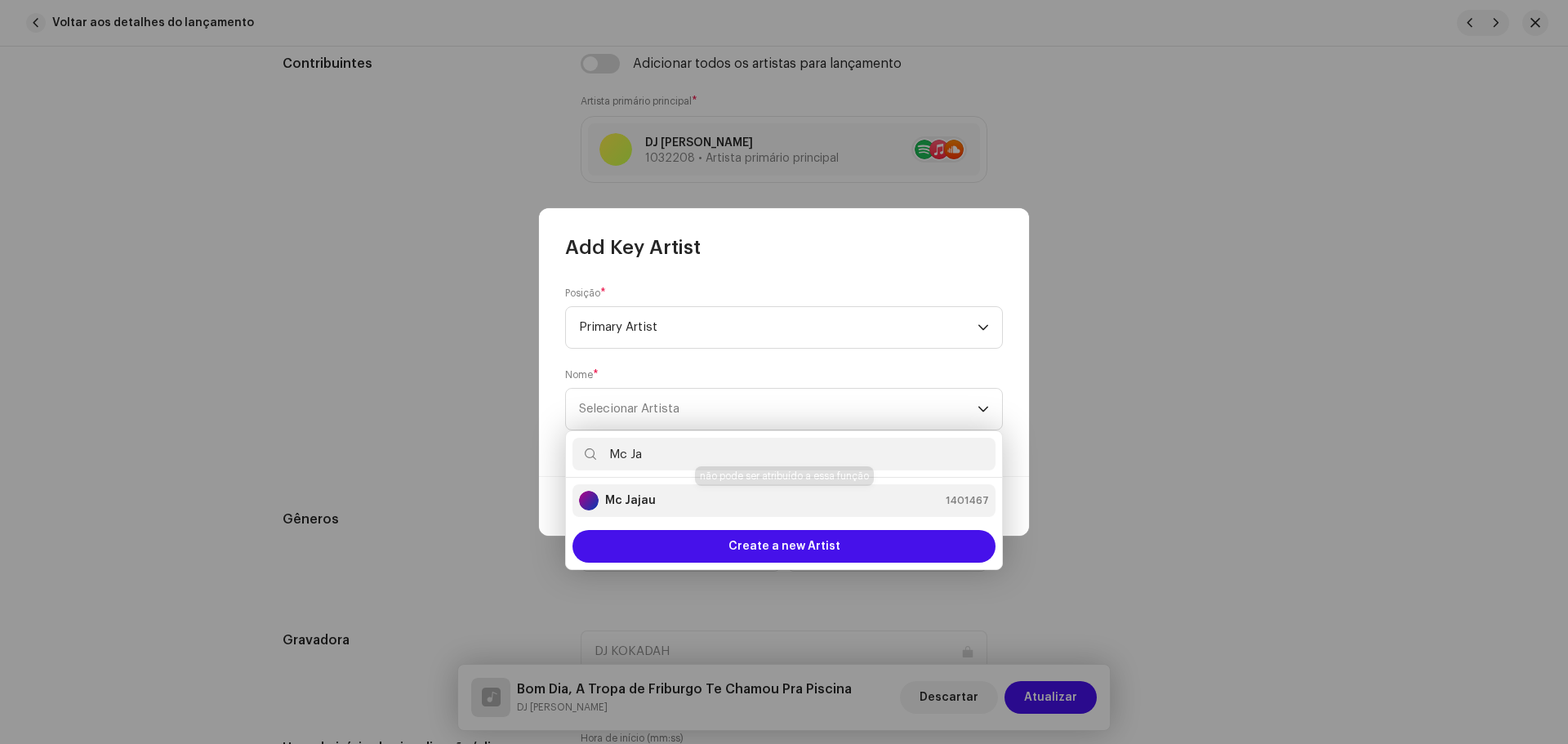
type input "Mc Ja"
click at [693, 502] on div "Mc Jajau 1401467" at bounding box center [784, 500] width 410 height 20
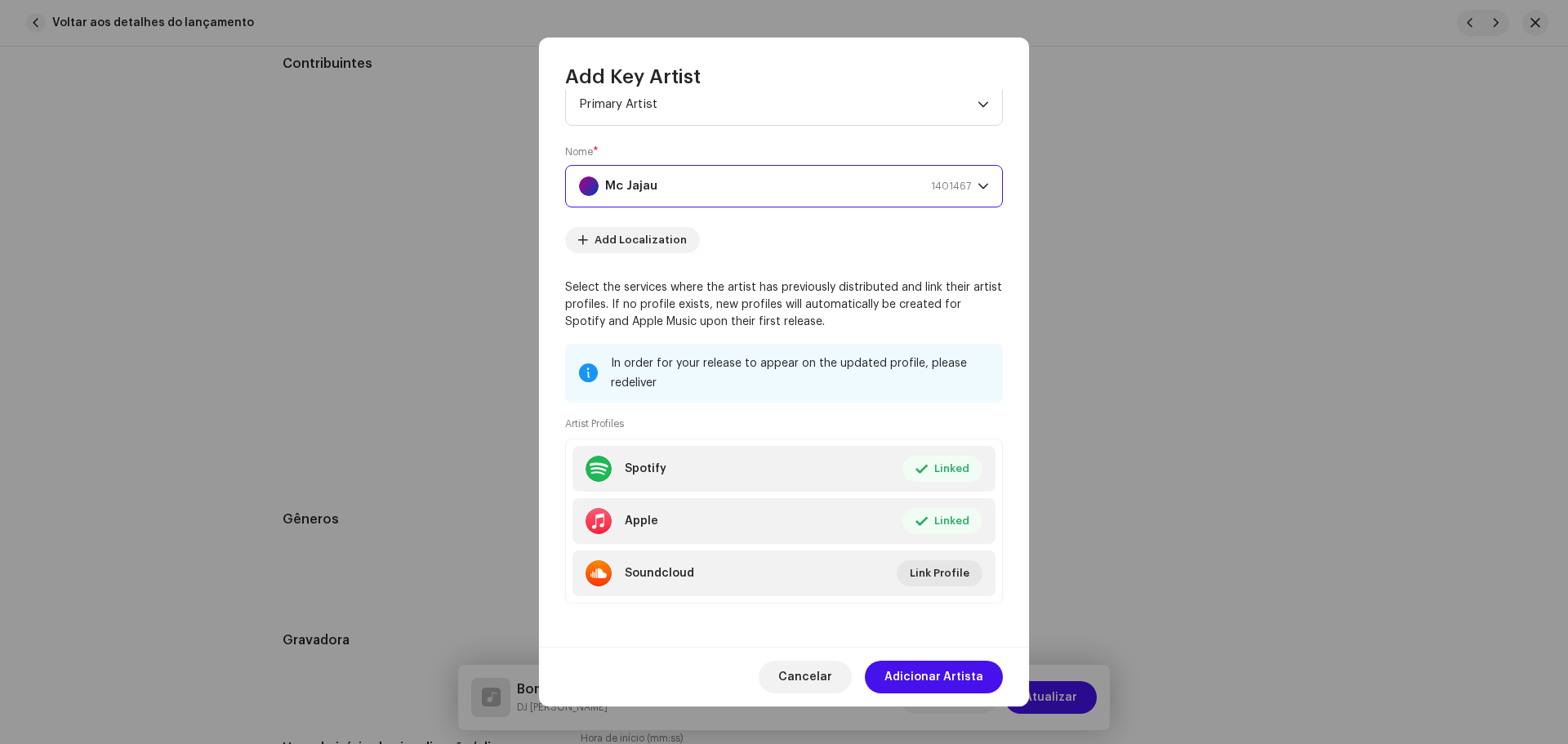
scroll to position [54, 0]
click at [972, 680] on span "Adicionar Artista" at bounding box center [933, 676] width 98 height 33
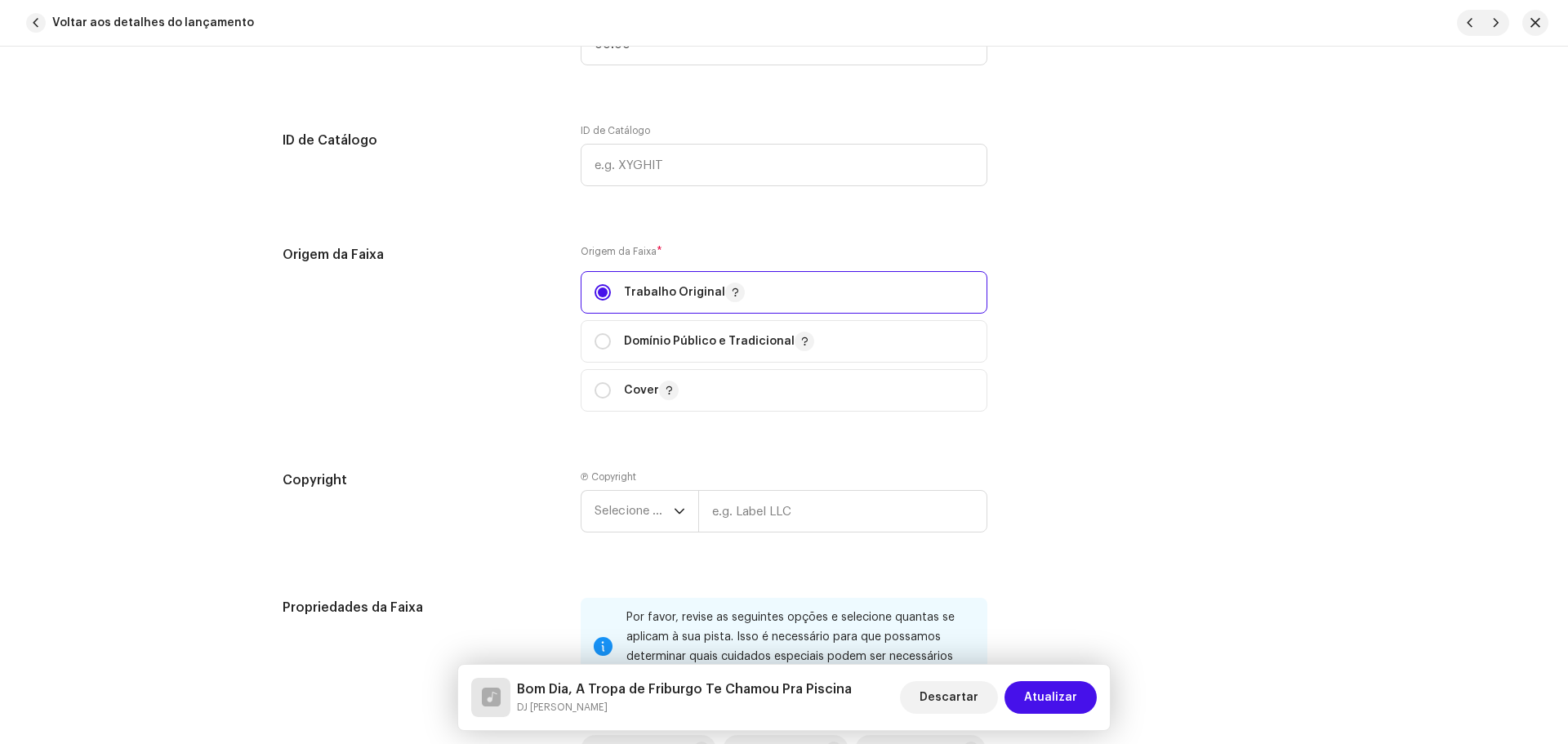
scroll to position [1959, 0]
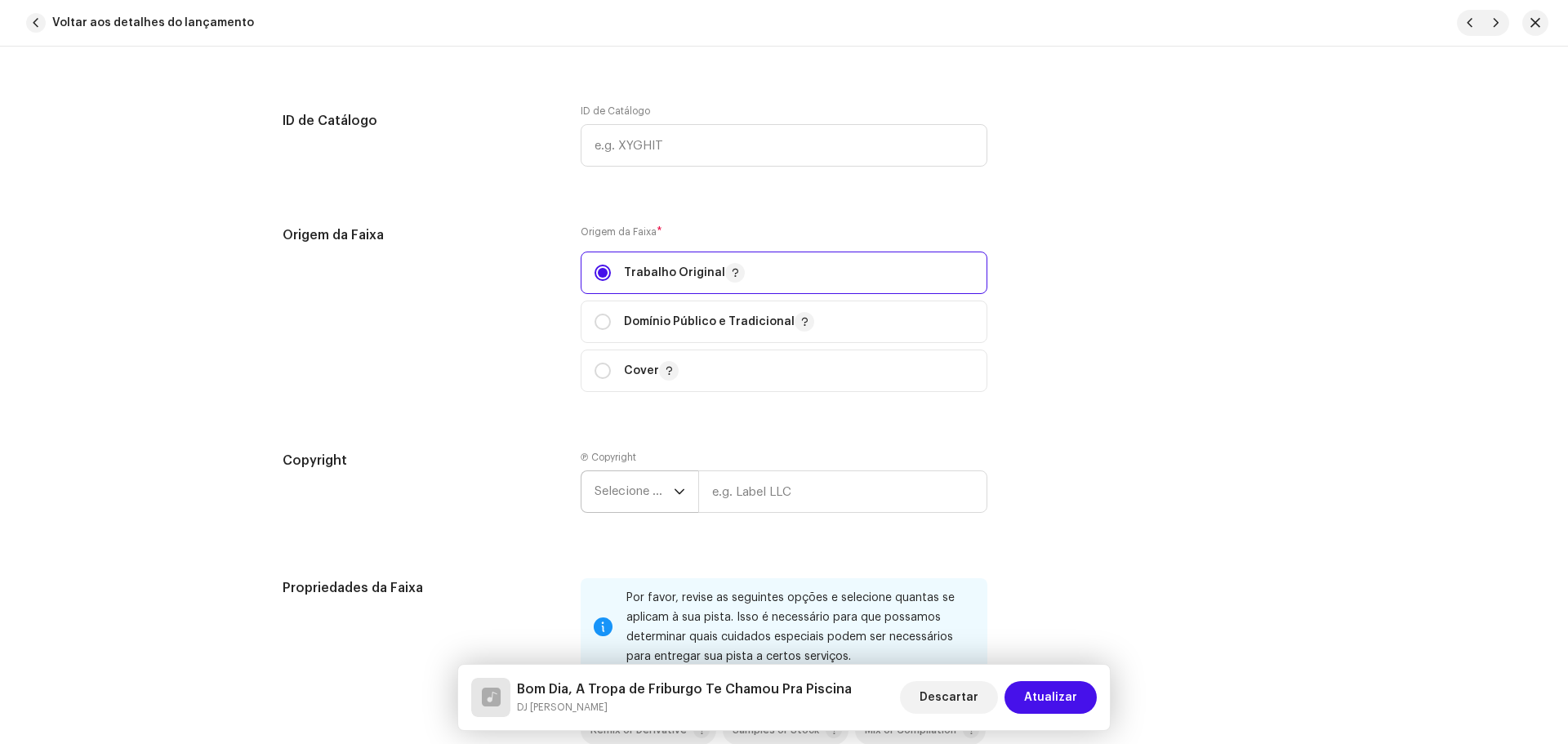
click at [674, 481] on div "dropdown trigger" at bounding box center [679, 491] width 11 height 41
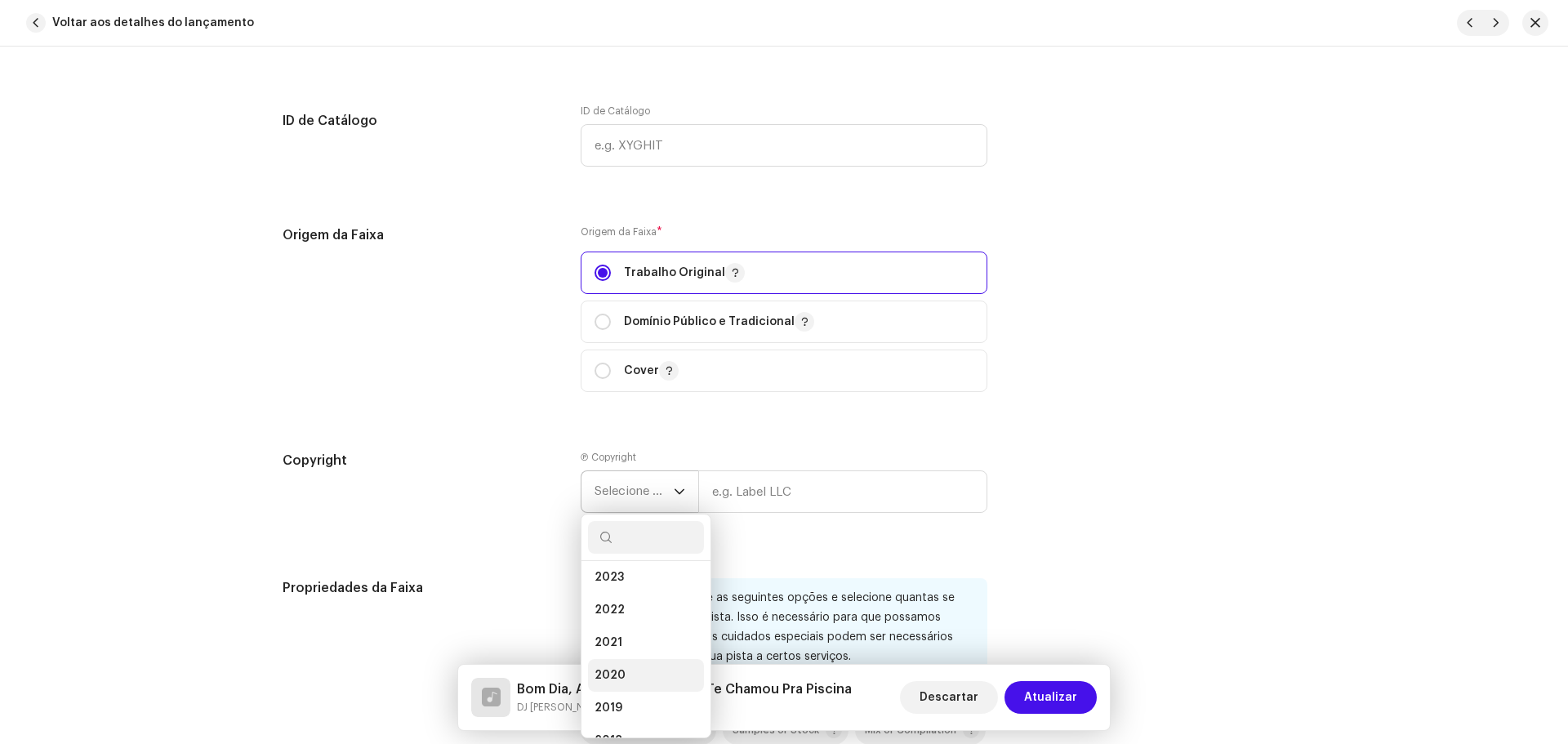
scroll to position [110, 0]
click at [617, 641] on span "2021" at bounding box center [608, 636] width 27 height 16
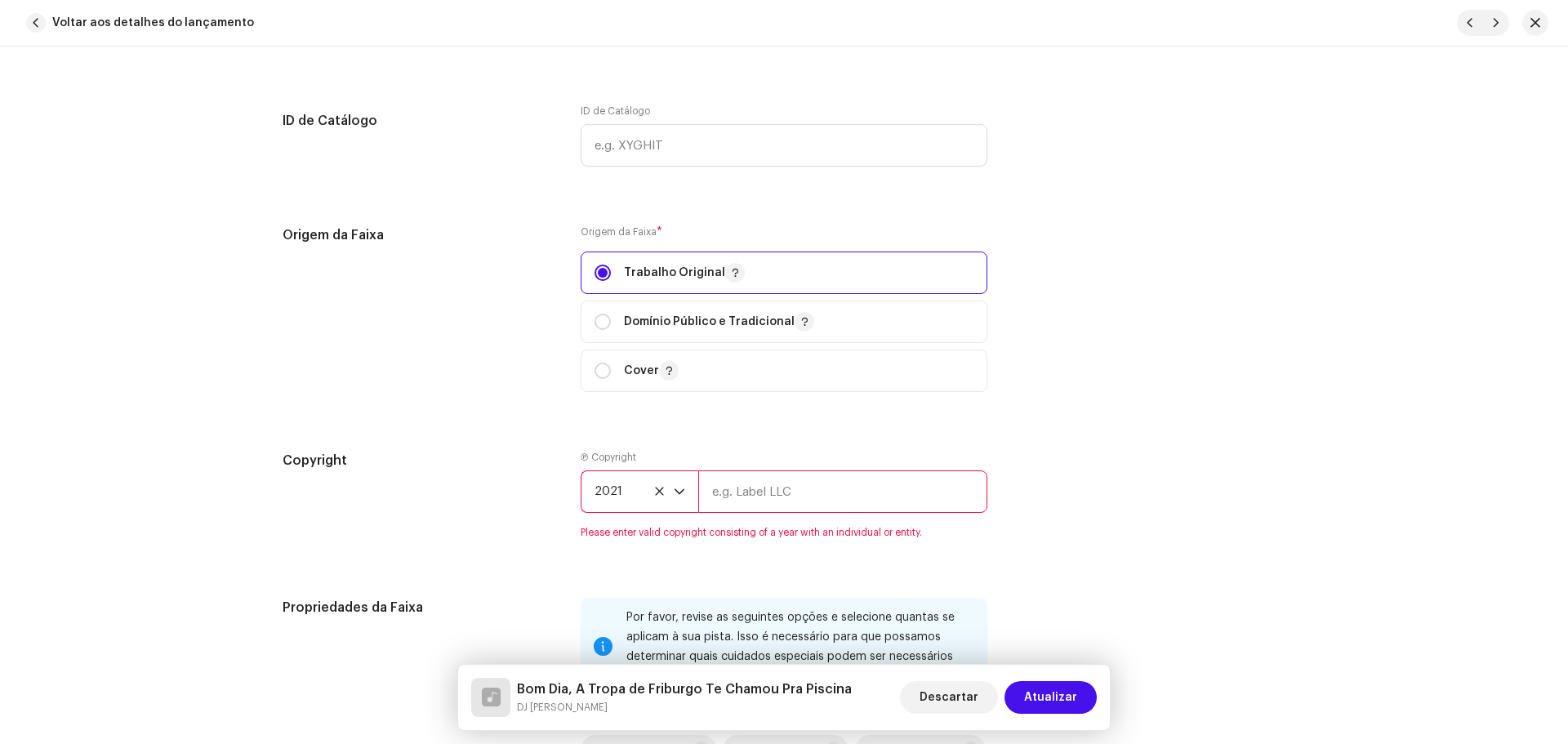
click at [758, 491] on input "text" at bounding box center [843, 491] width 289 height 43
type input "DJ [PERSON_NAME]"
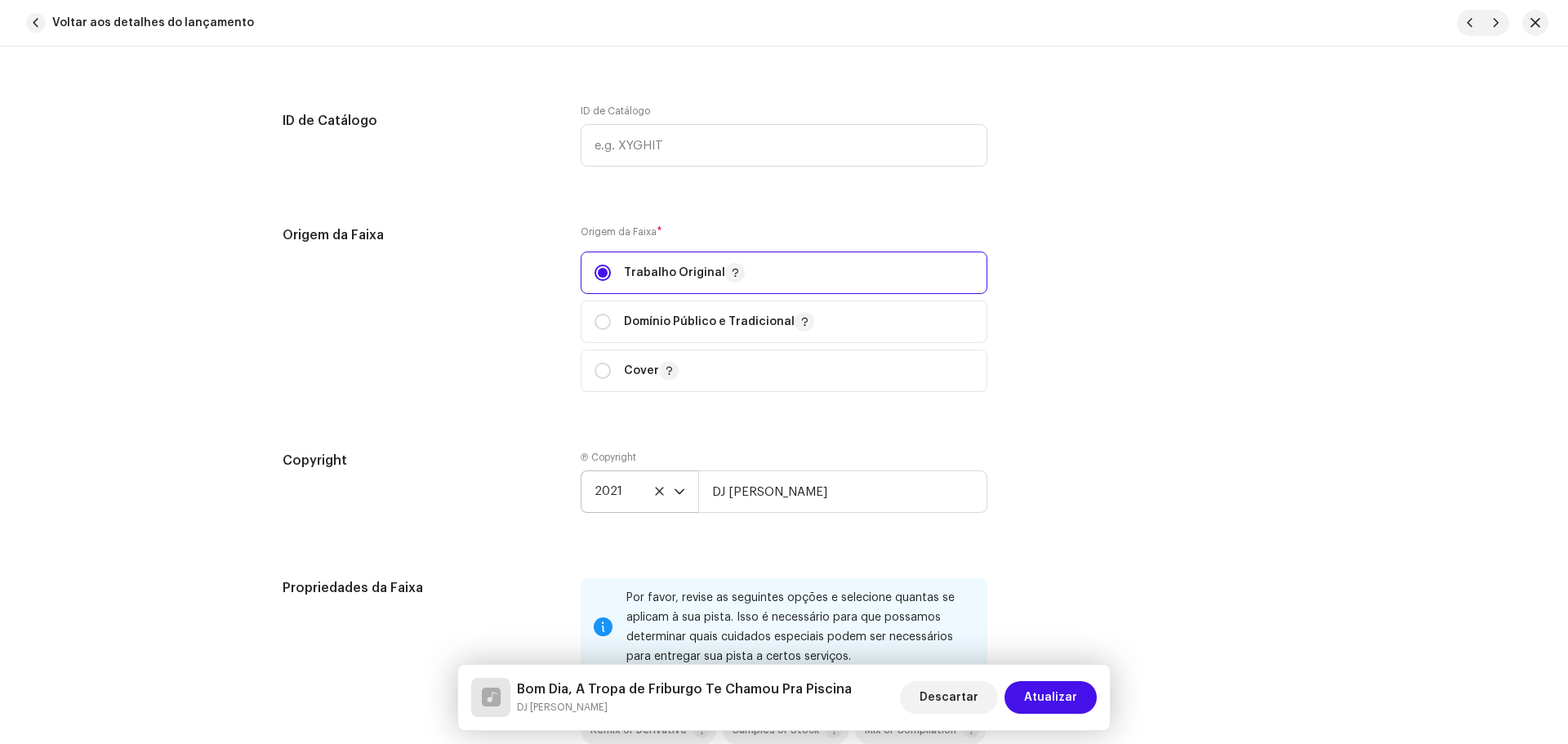
click at [1130, 415] on div "Detalhes da faixa Complete o seguinte para finalizar sua faixa. 1 de 3 Adiciona…" at bounding box center [784, 14] width 1055 height 3775
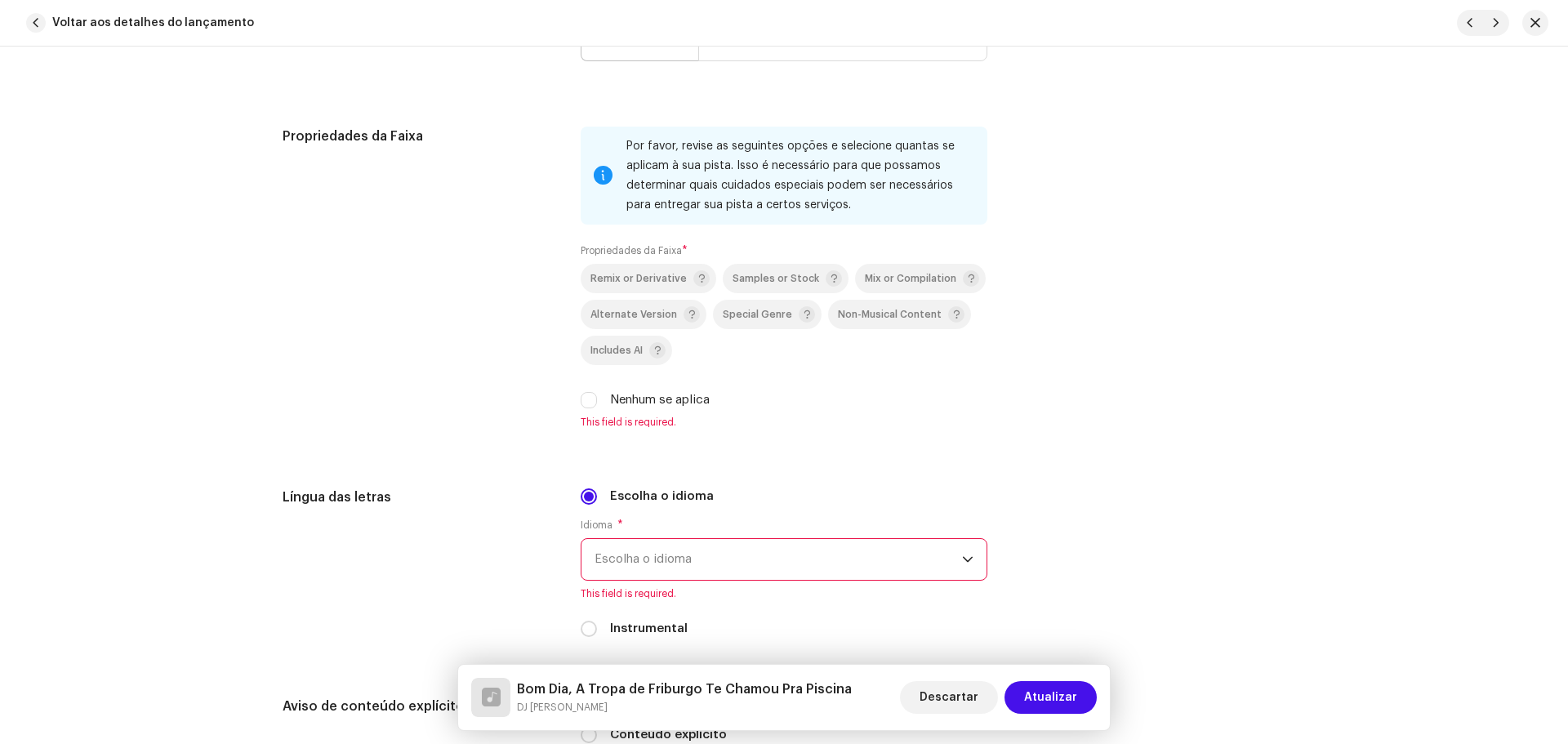
scroll to position [2449, 0]
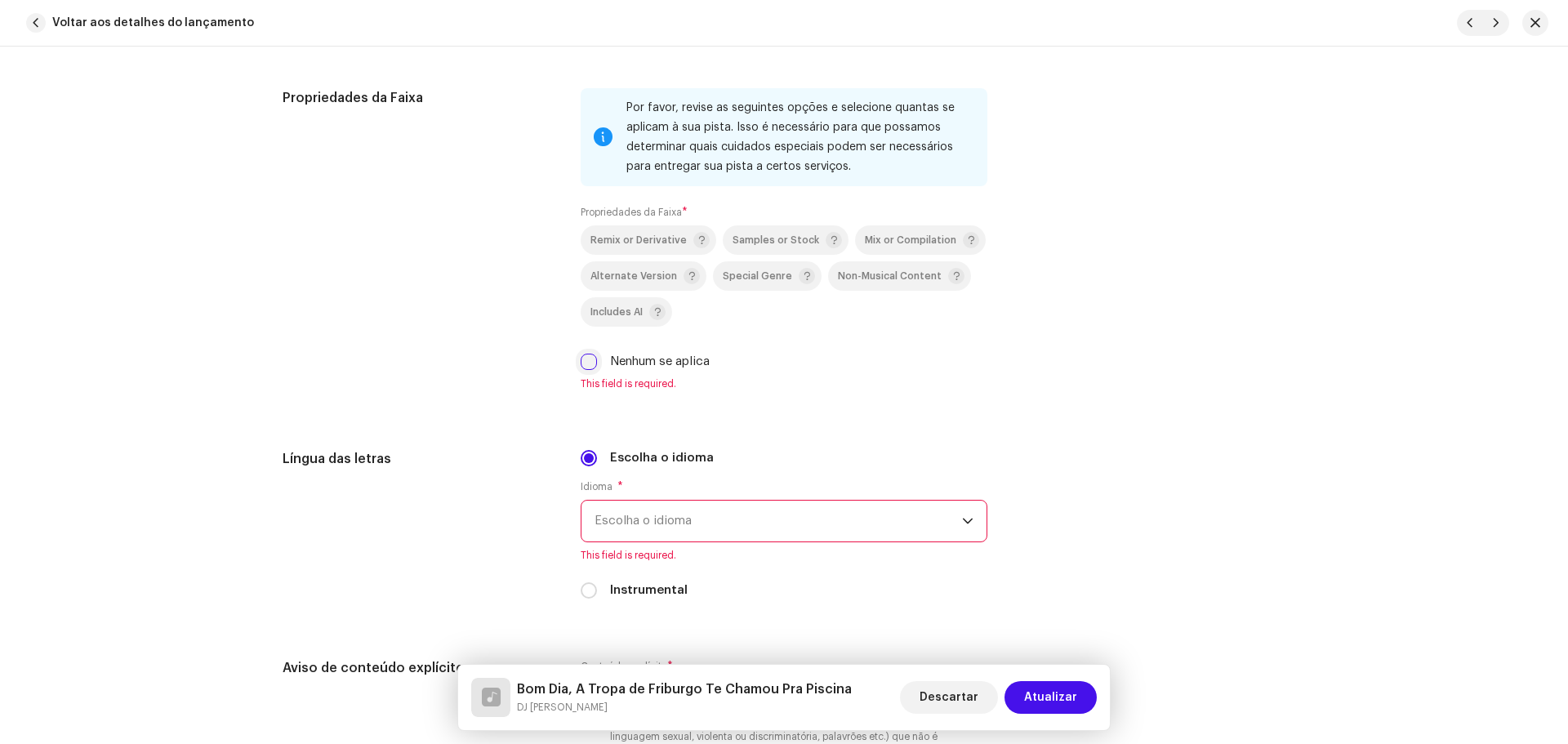
click at [588, 361] on input "Nenhum se aplica" at bounding box center [588, 361] width 16 height 16
checkbox input "true"
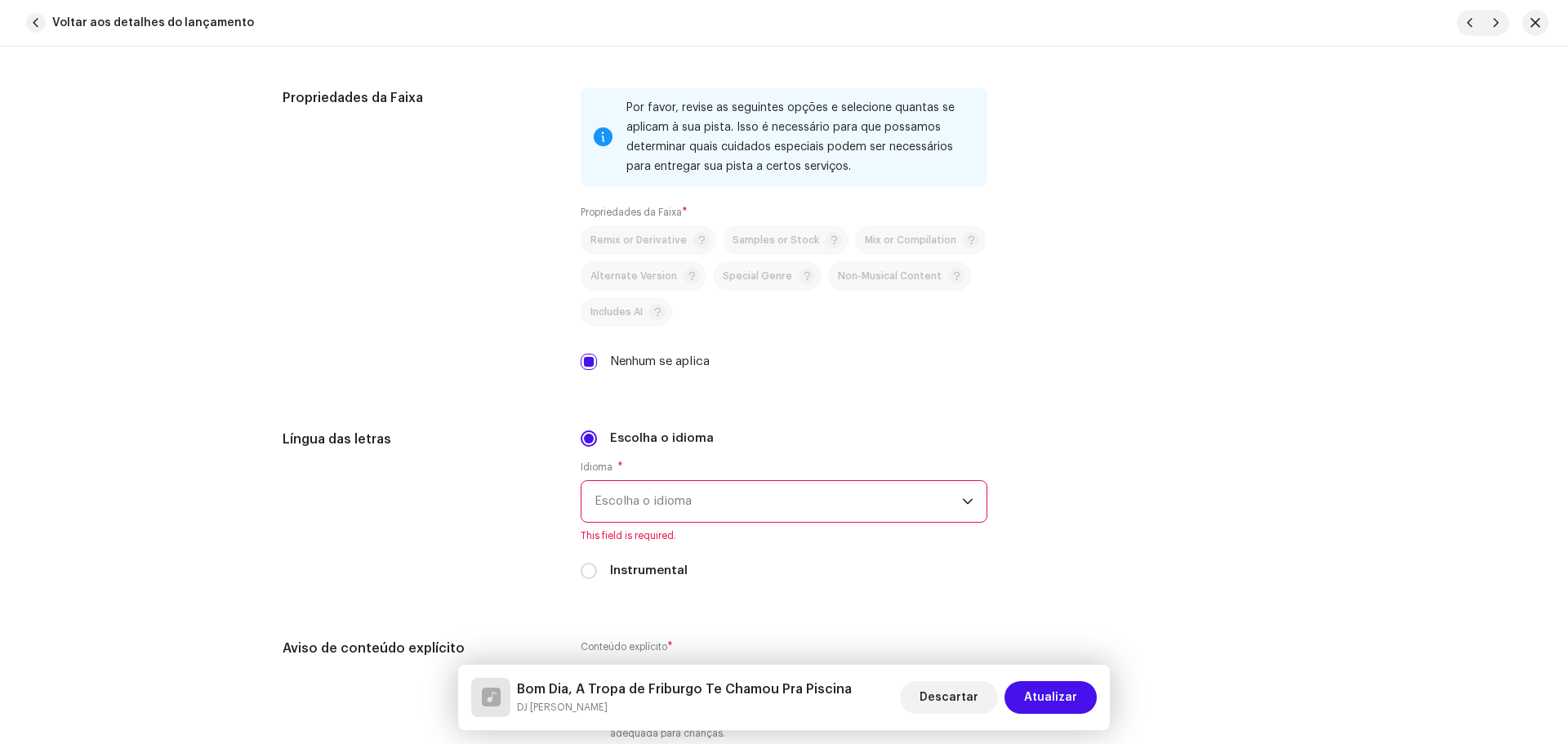
click at [706, 507] on span "Escolha o idioma" at bounding box center [778, 502] width 367 height 41
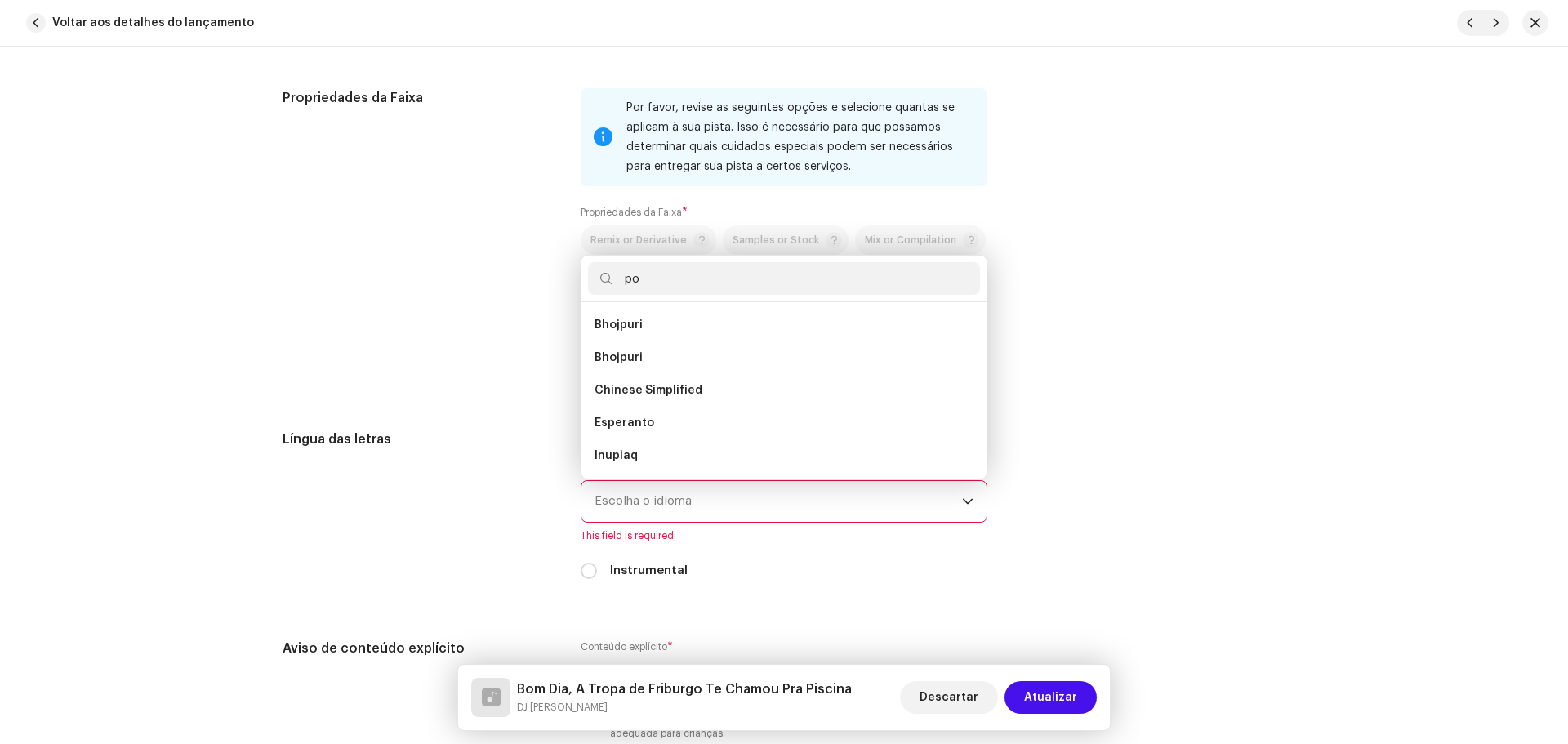
scroll to position [0, 0]
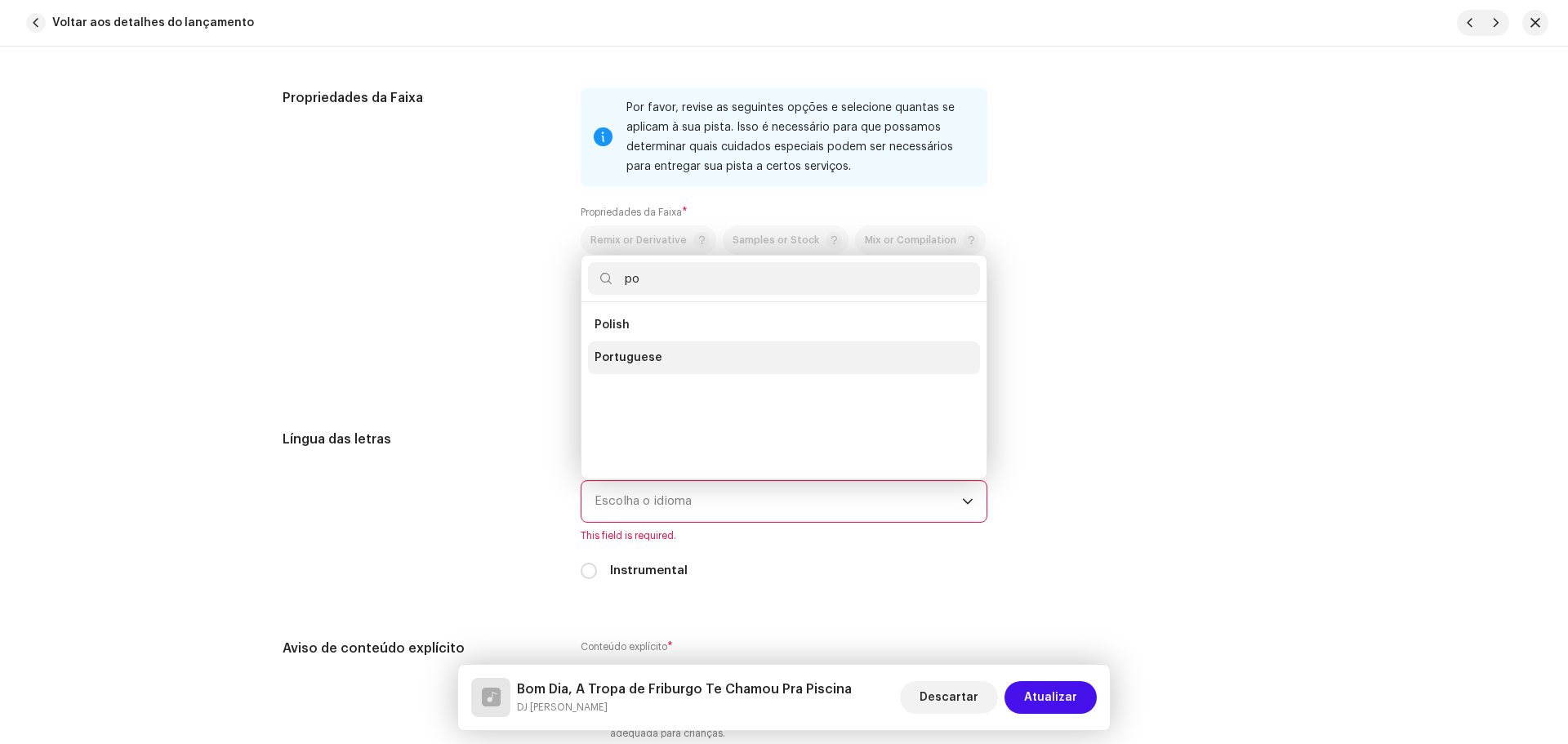
type input "po"
click at [735, 359] on li "Portuguese" at bounding box center [784, 358] width 392 height 33
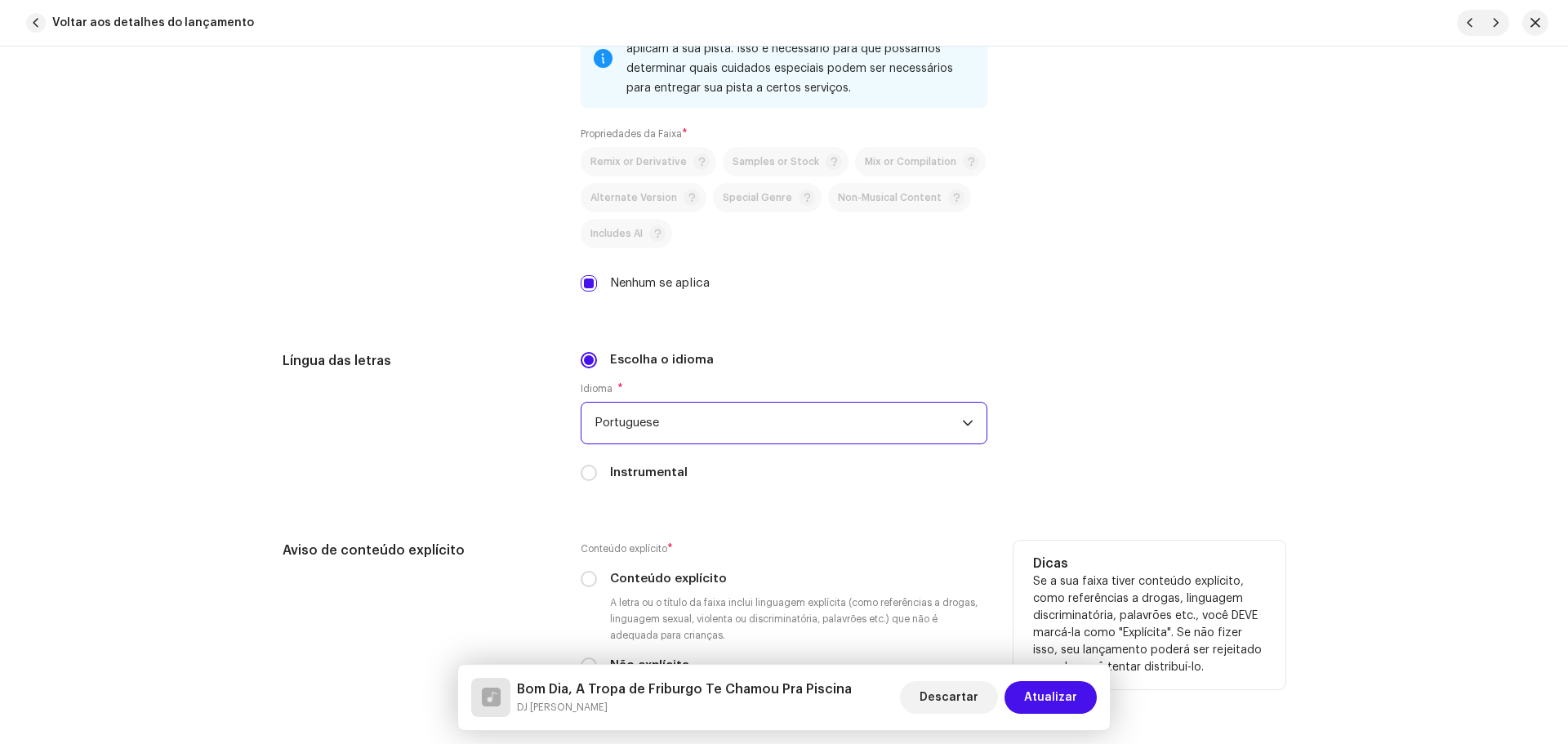
scroll to position [2857, 0]
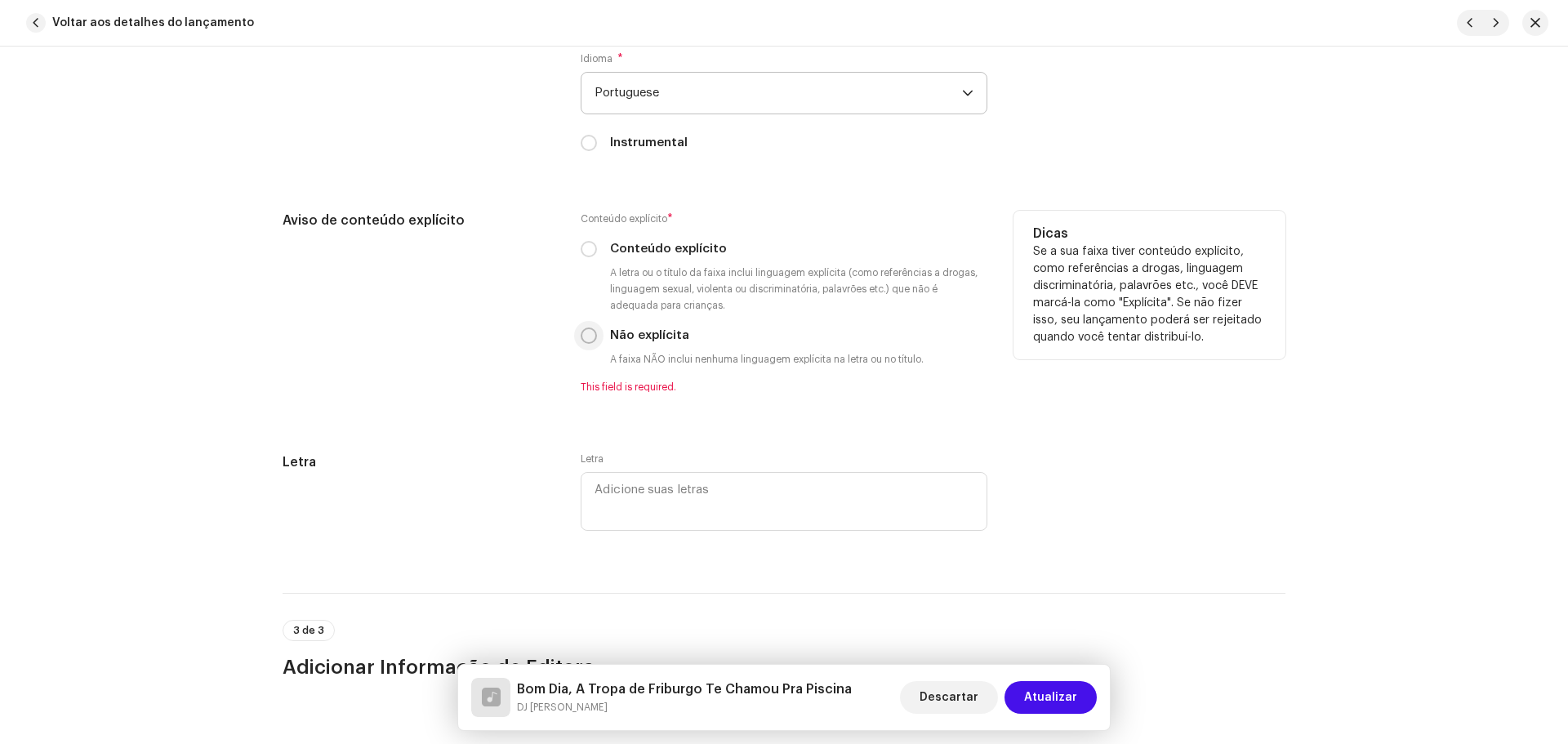
click at [581, 334] on input "Não explícita" at bounding box center [588, 335] width 16 height 16
radio input "true"
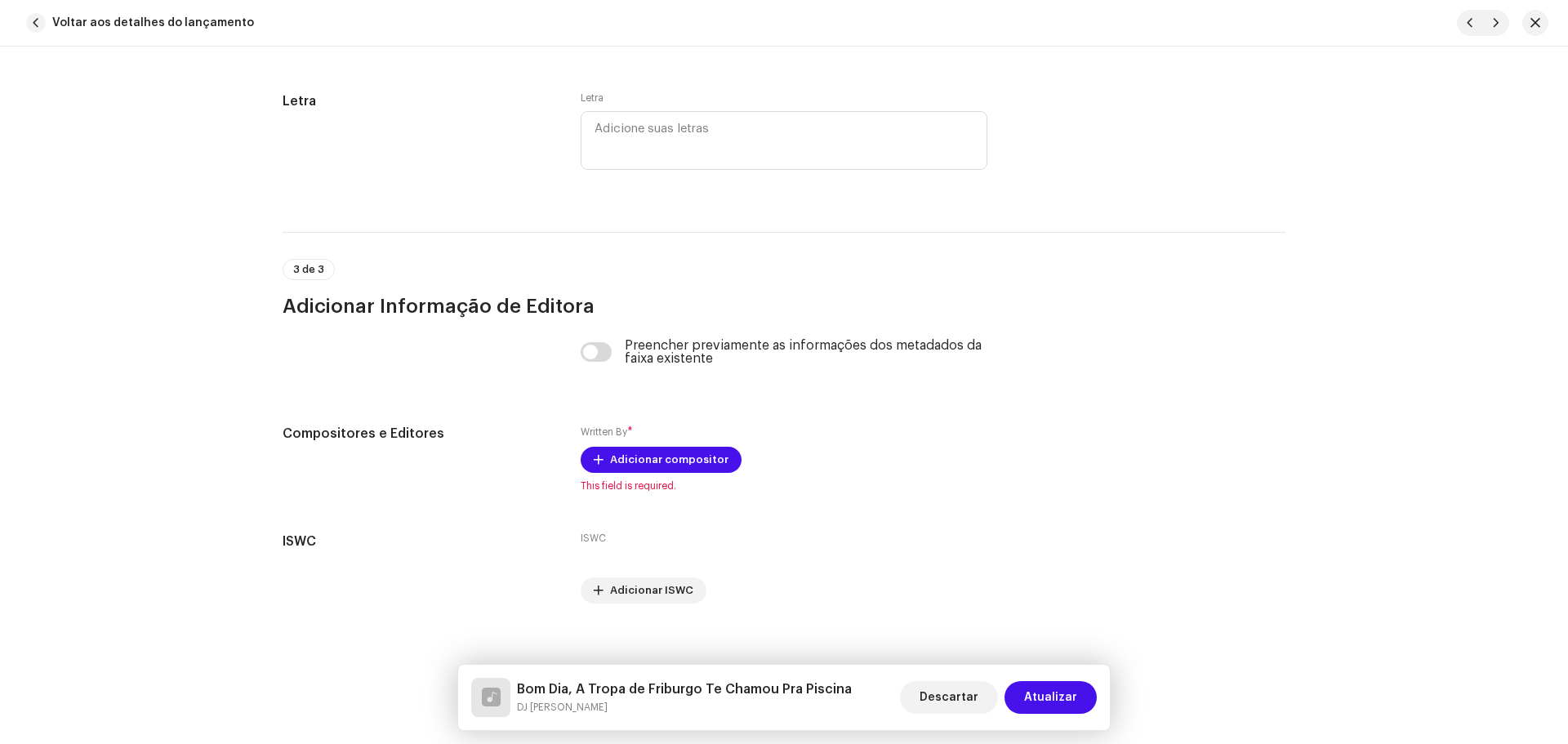
scroll to position [3214, 0]
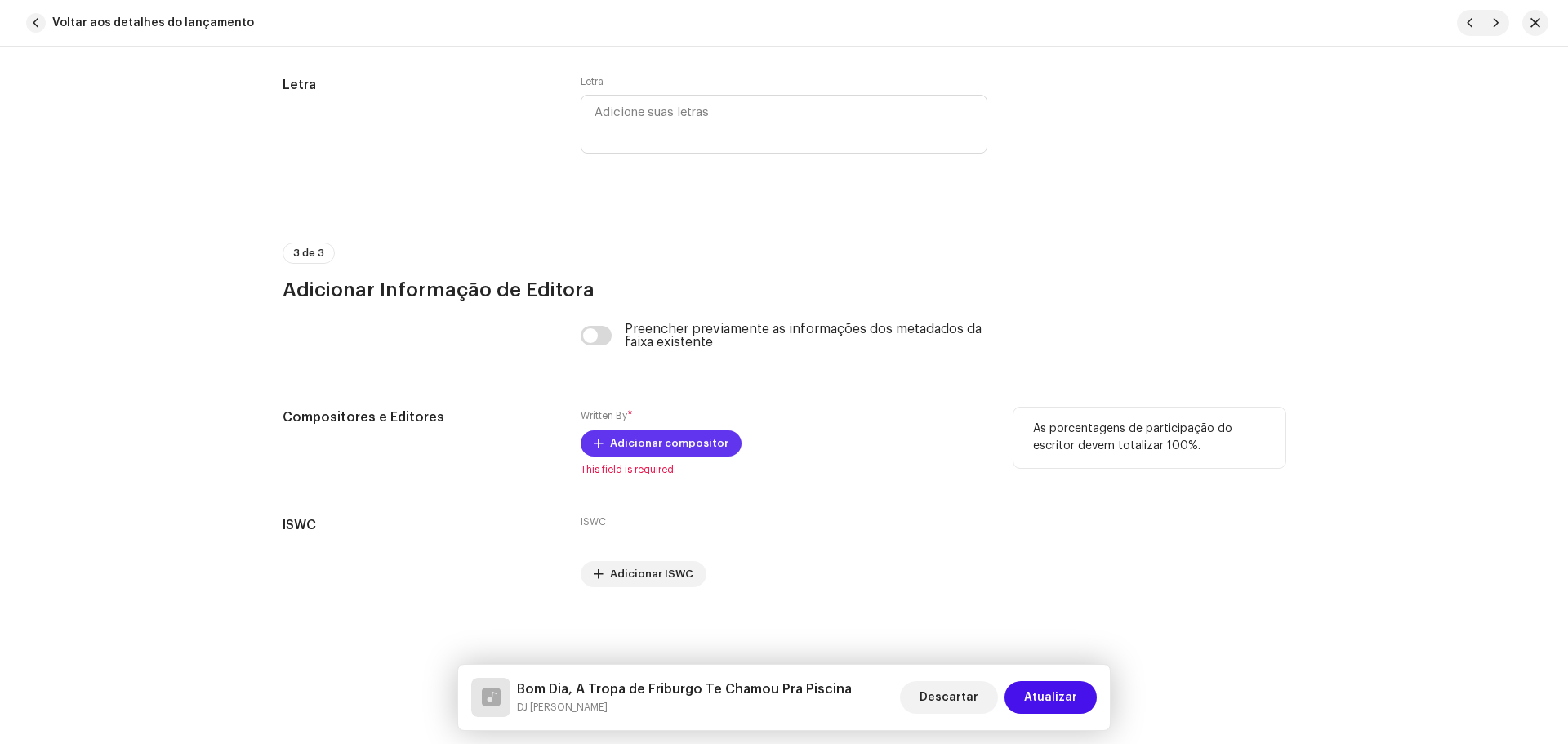
click at [670, 443] on span "Adicionar compositor" at bounding box center [669, 443] width 118 height 33
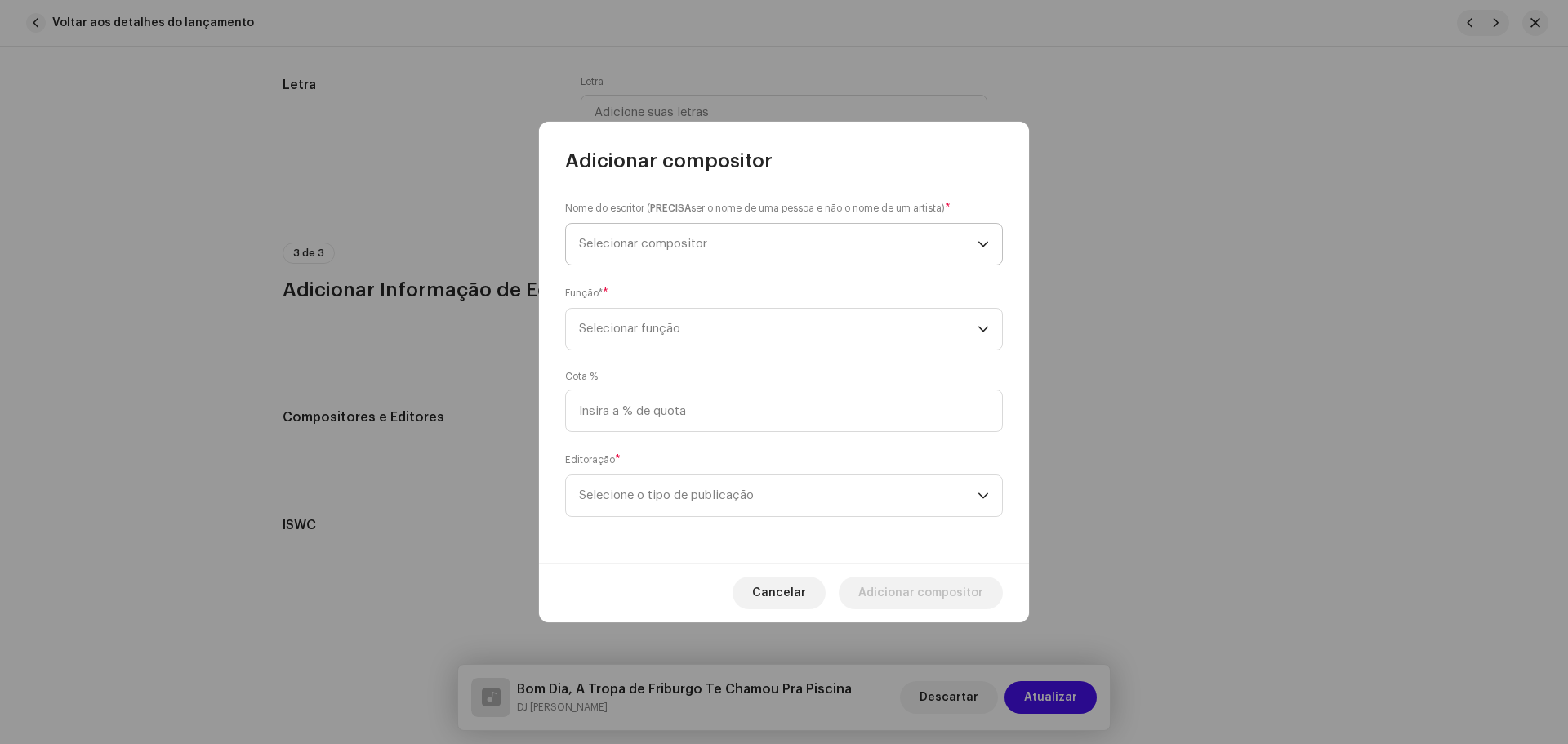
click at [640, 242] on span "Selecionar compositor" at bounding box center [643, 243] width 128 height 12
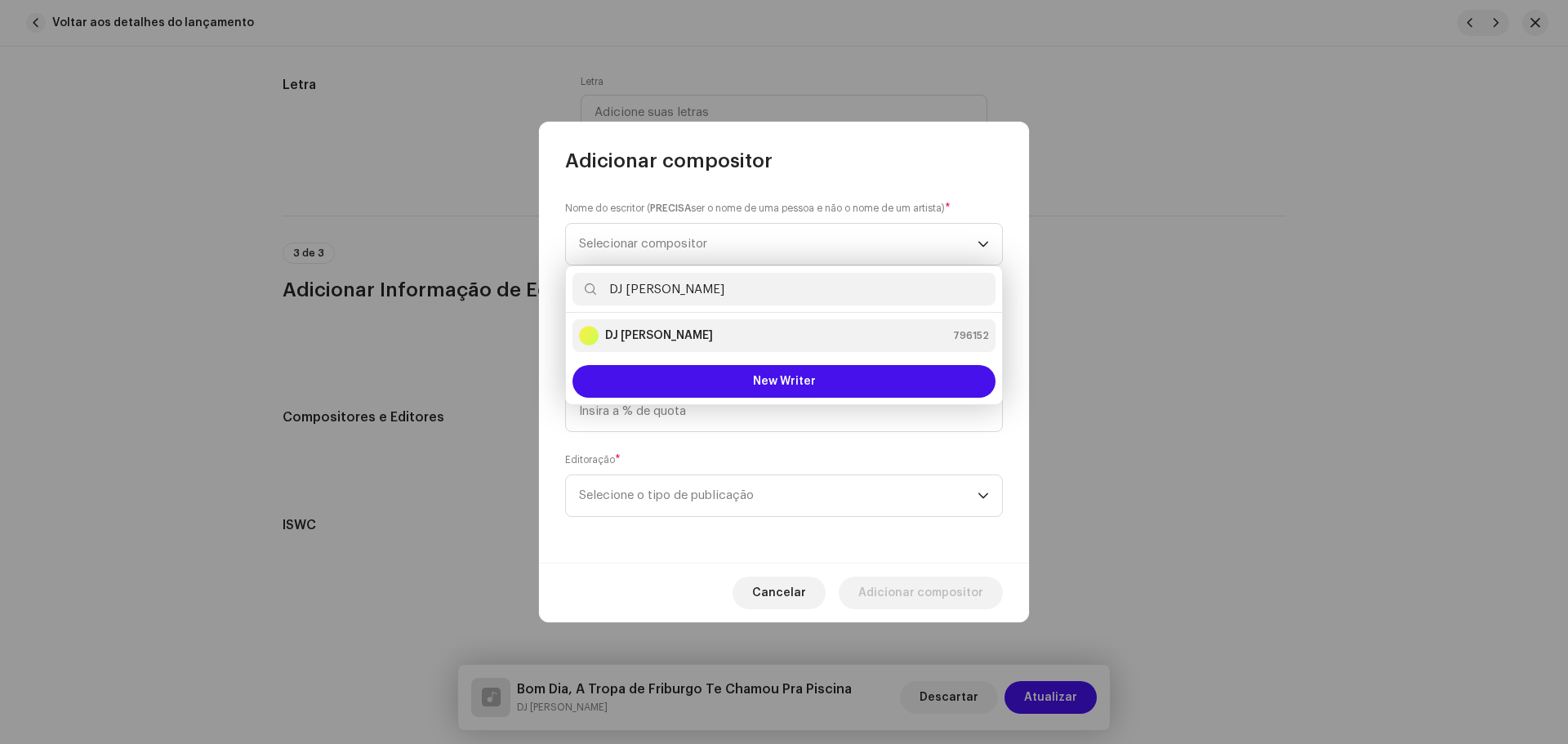
type input "DJ [PERSON_NAME]"
click at [704, 338] on div "DJ Kokadah 796152" at bounding box center [784, 335] width 410 height 20
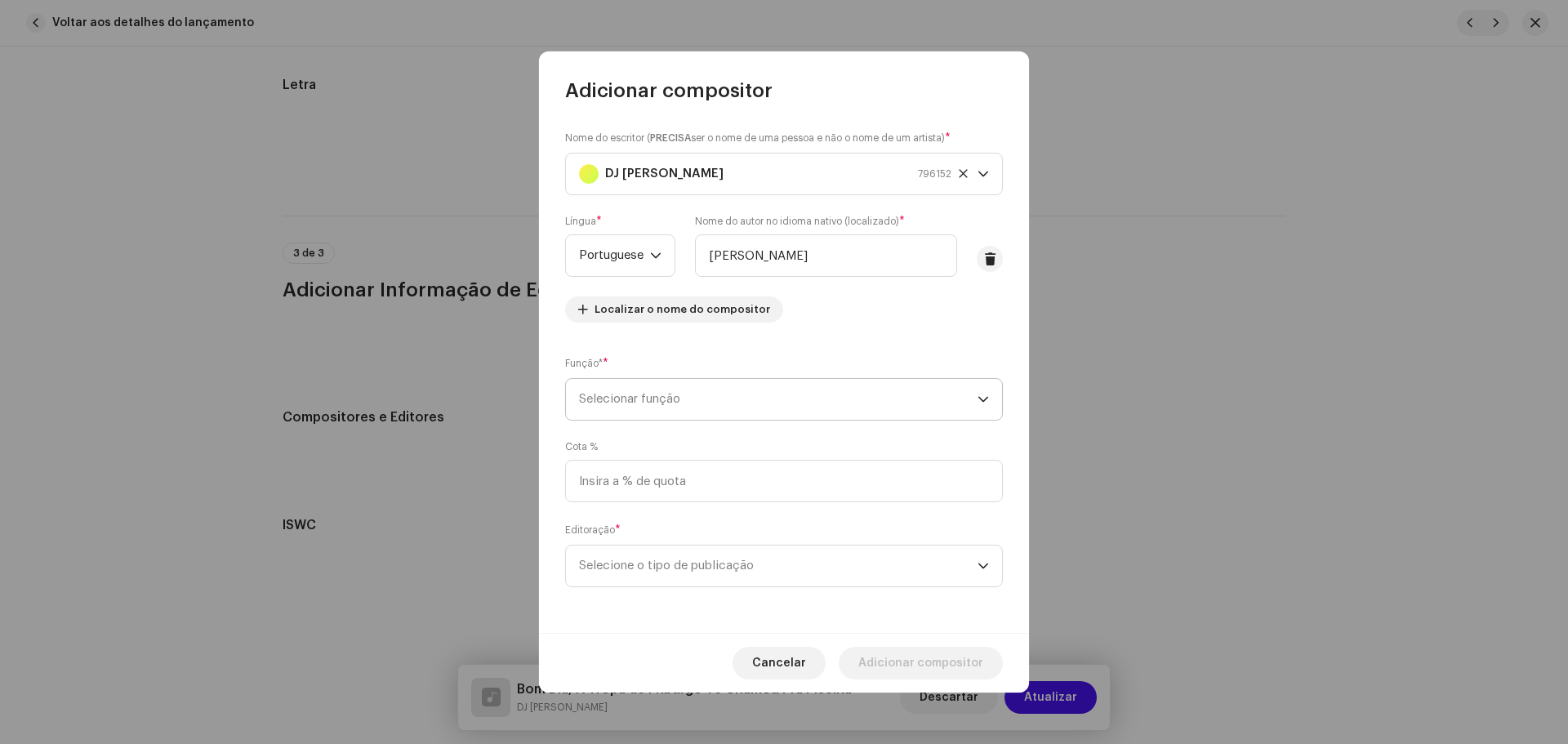
click at [713, 396] on span "Selecionar função" at bounding box center [778, 399] width 398 height 41
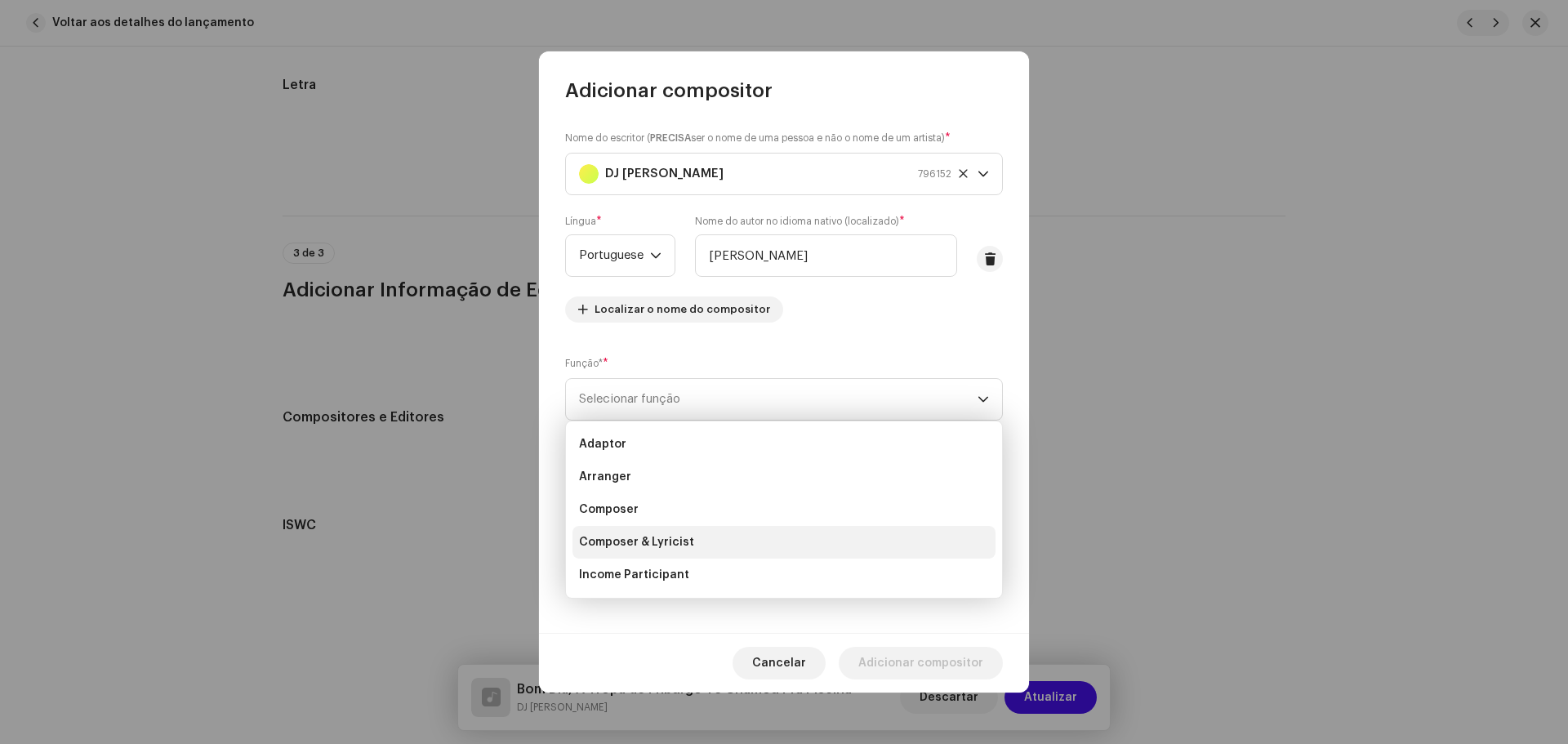
click at [655, 548] on span "Composer & Lyricist" at bounding box center [636, 542] width 115 height 16
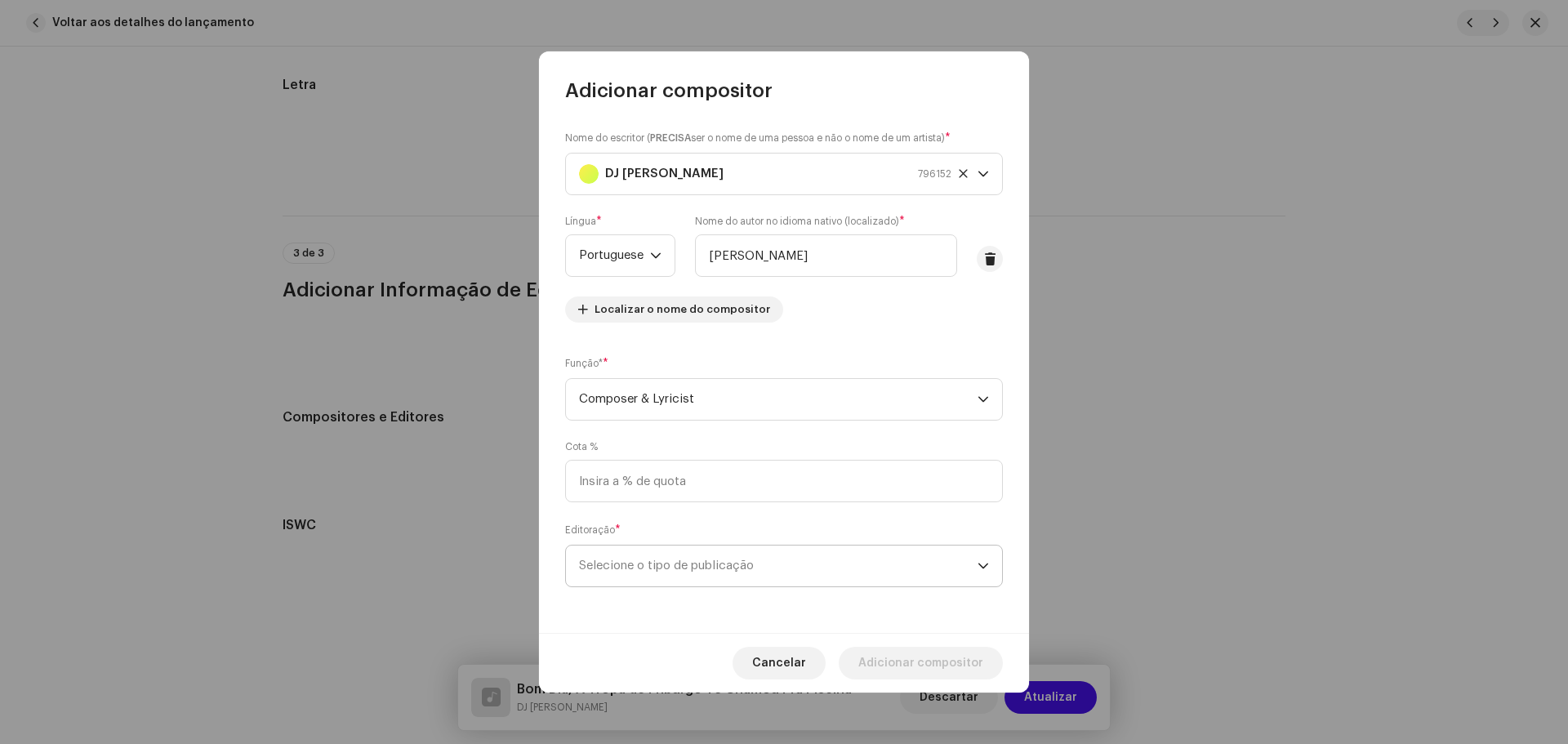
click at [715, 569] on span "Selecione o tipo de publicação" at bounding box center [778, 566] width 398 height 41
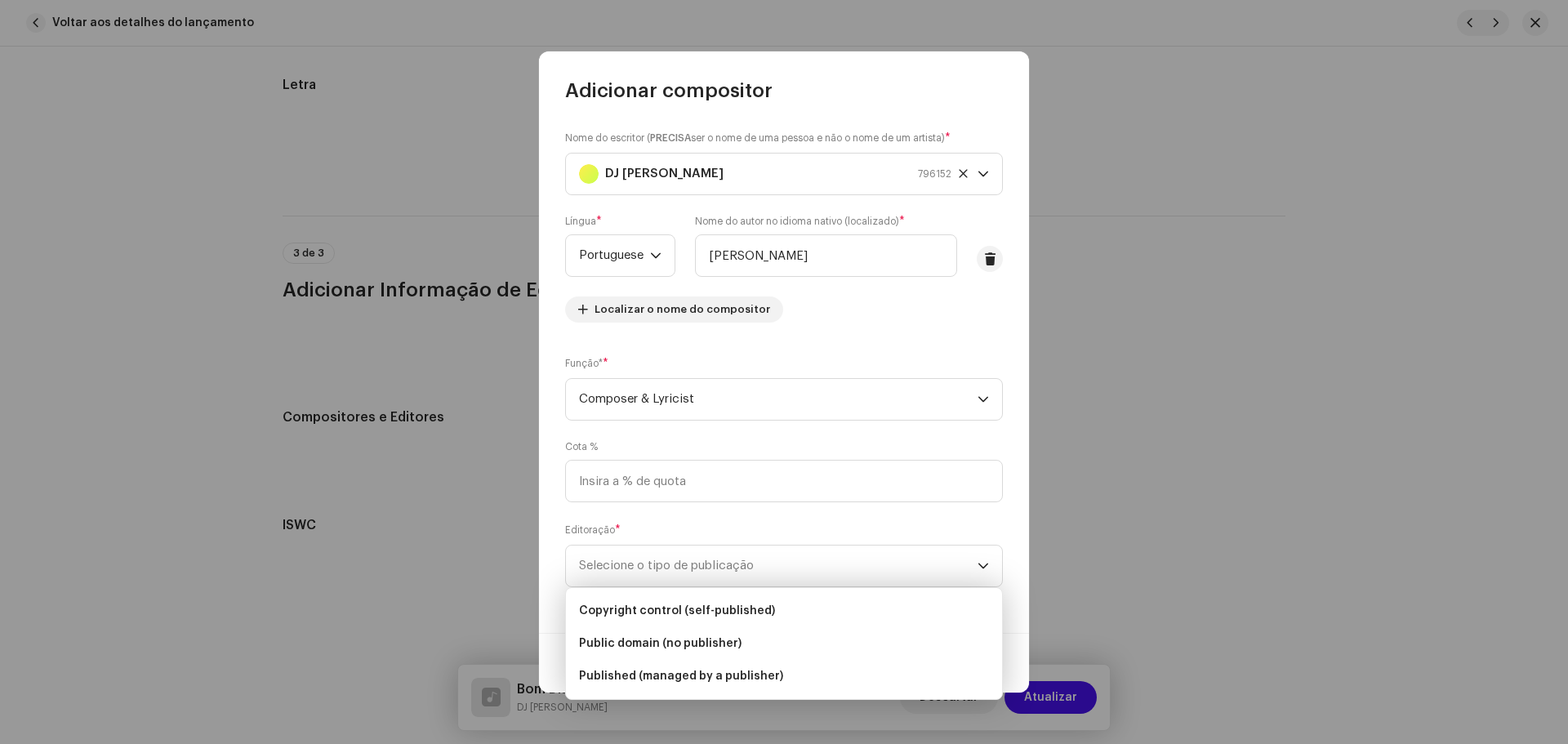
drag, startPoint x: 671, startPoint y: 681, endPoint x: 669, endPoint y: 664, distance: 17.1
click at [671, 681] on span "Published (managed by a publisher)" at bounding box center [681, 676] width 204 height 16
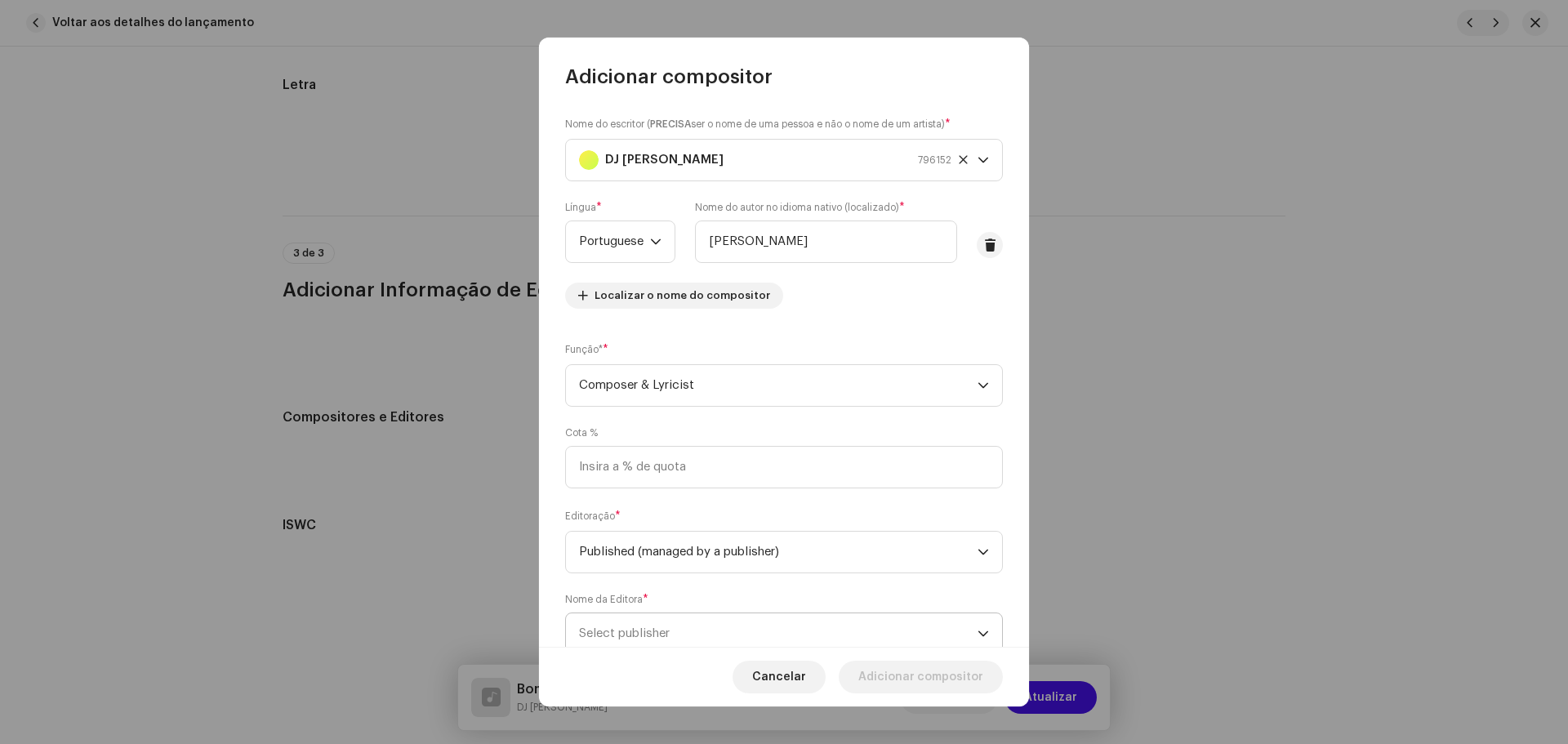
click at [651, 628] on span "Select publisher" at bounding box center [624, 633] width 91 height 12
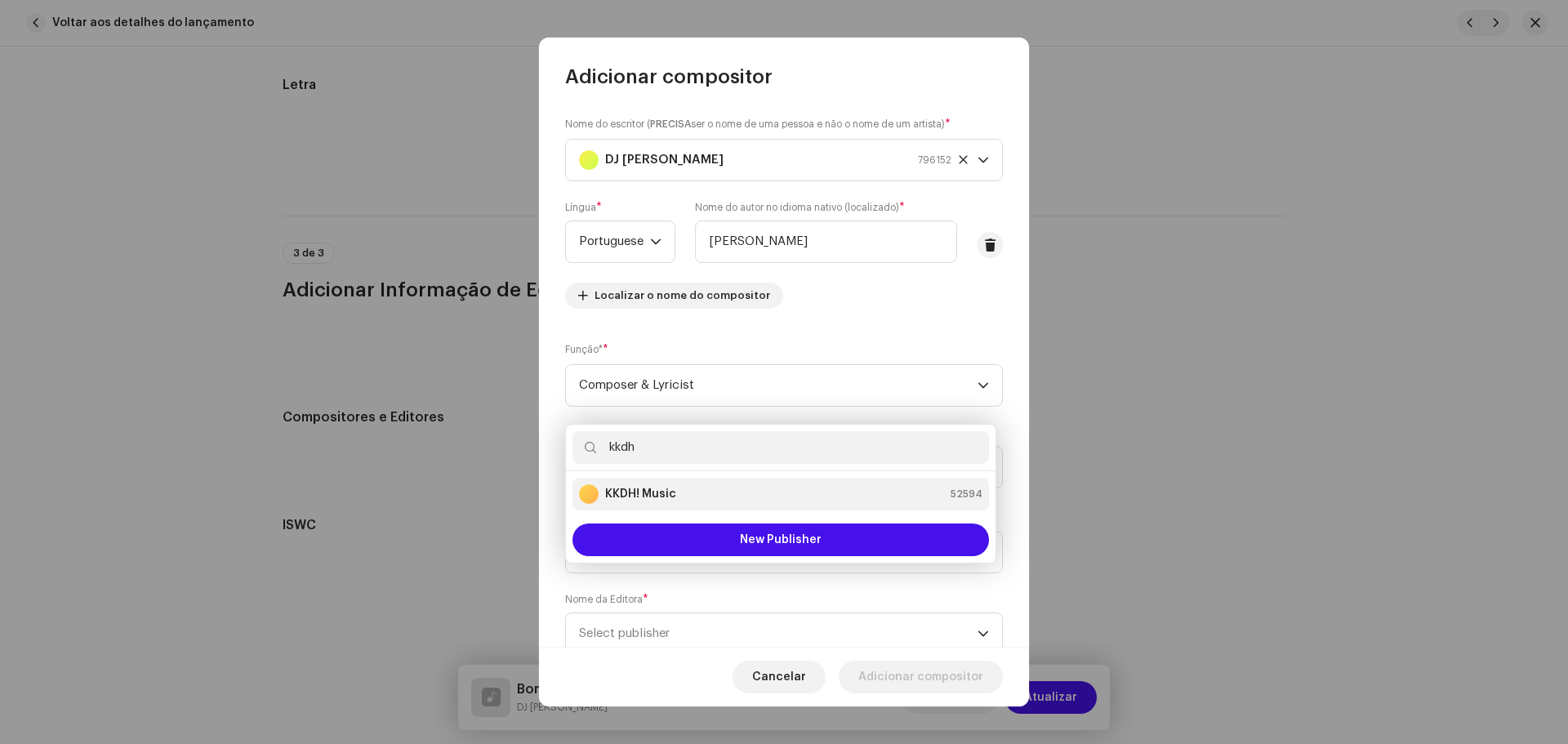
type input "kkdh"
click at [701, 503] on li "KKDH! Music 52594" at bounding box center [780, 494] width 416 height 33
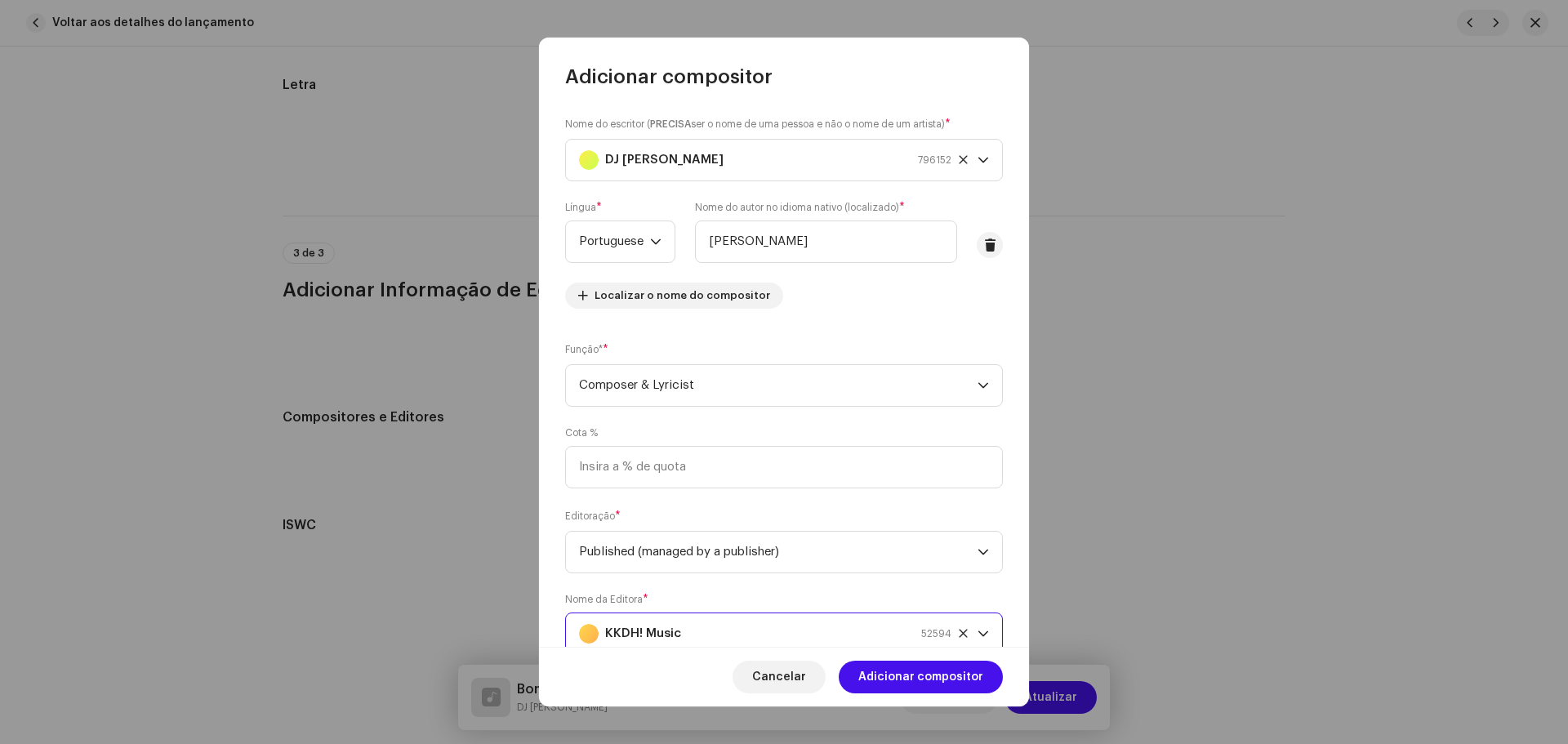
scroll to position [7, 0]
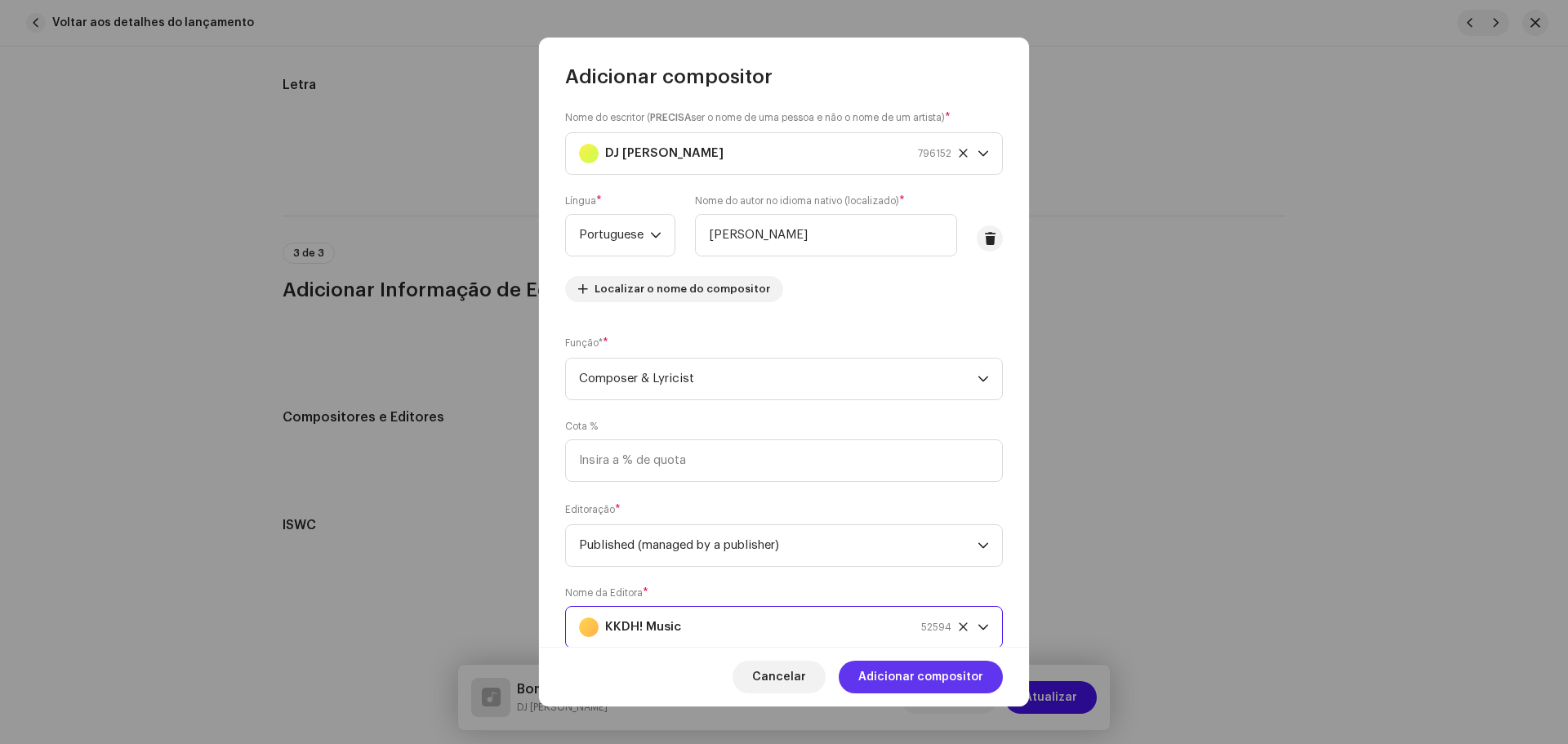
click at [943, 682] on span "Adicionar compositor" at bounding box center [921, 676] width 125 height 33
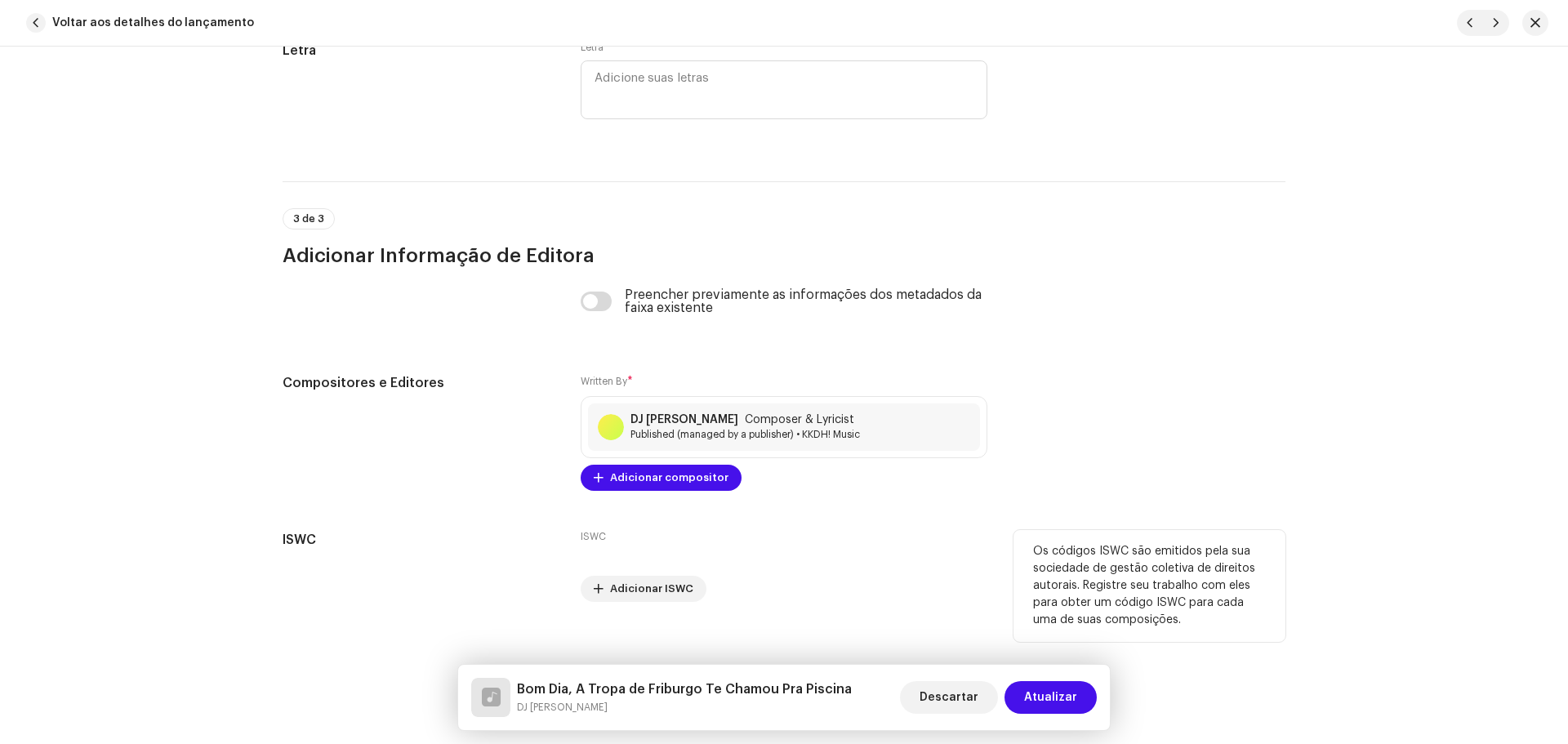
scroll to position [3264, 0]
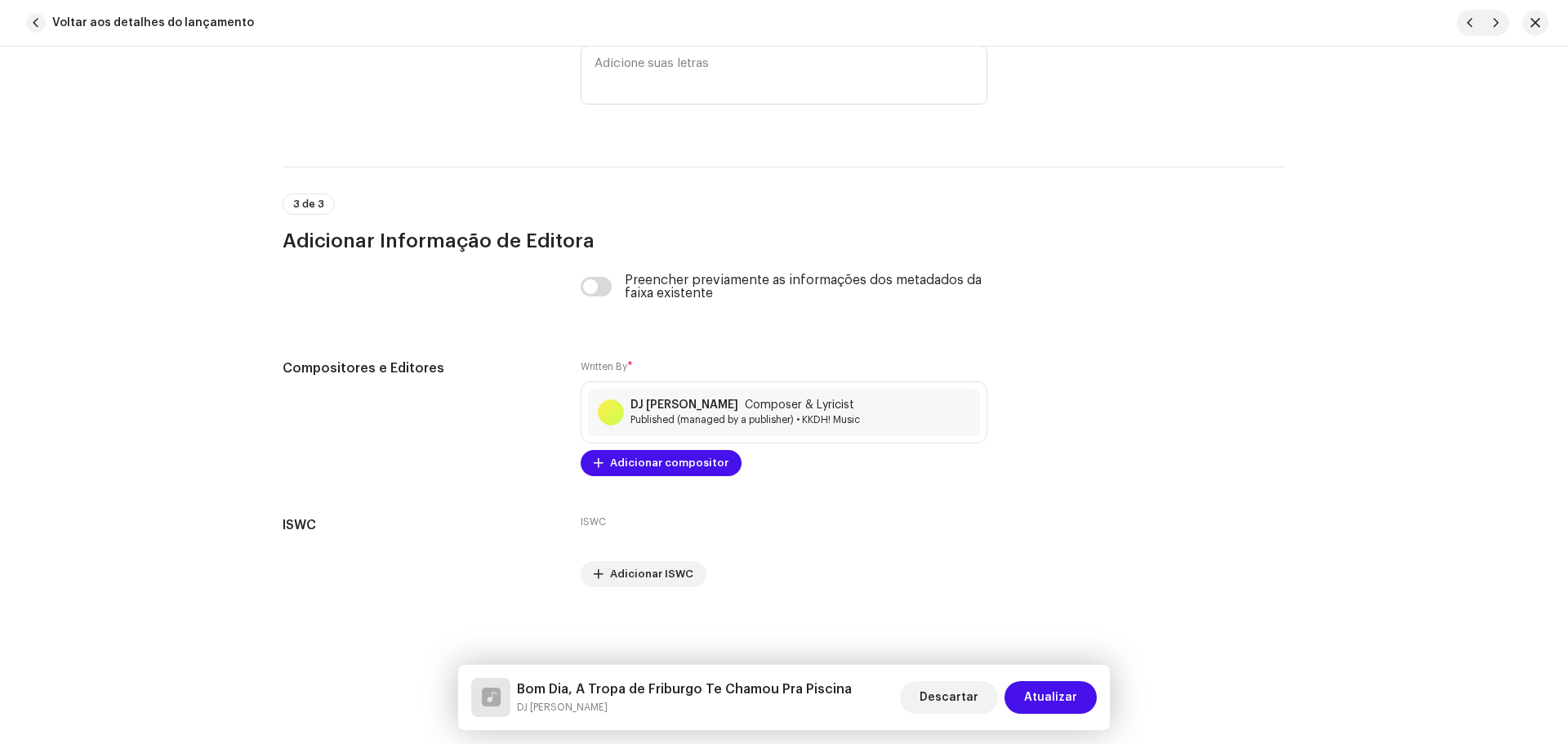
click at [1071, 694] on span "Atualizar" at bounding box center [1051, 697] width 53 height 33
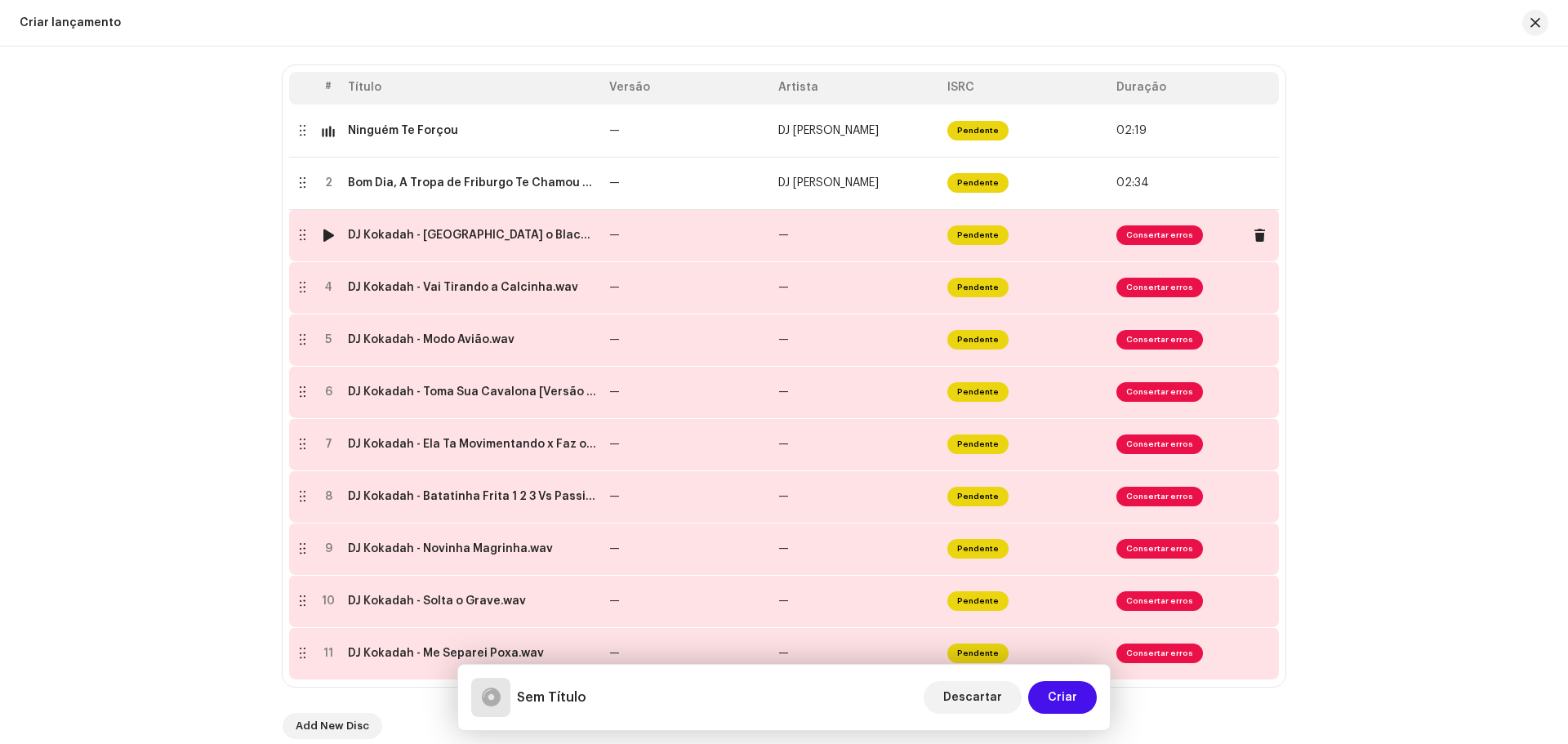
click at [323, 235] on div at bounding box center [329, 235] width 12 height 13
click at [718, 249] on td "—" at bounding box center [687, 235] width 169 height 52
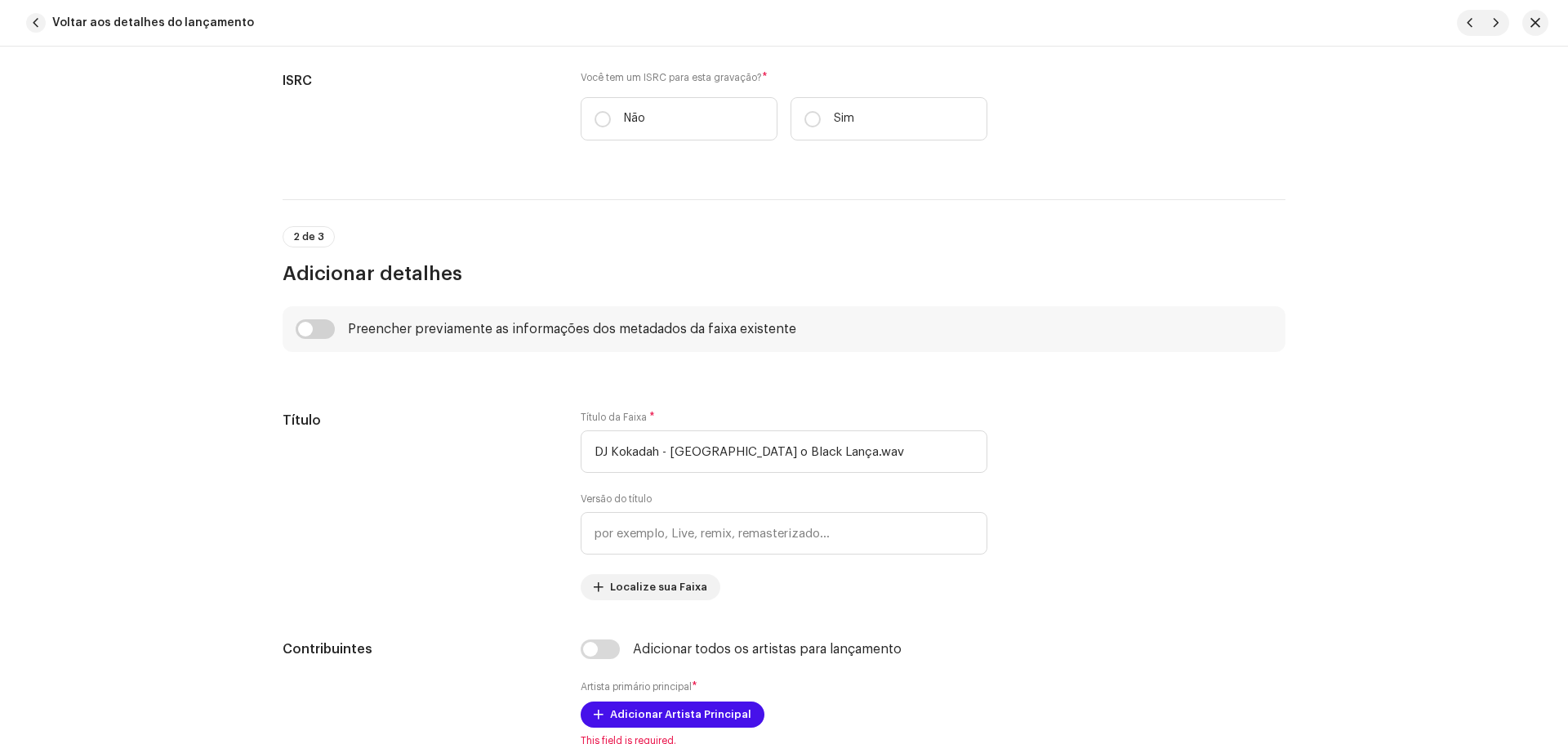
scroll to position [408, 0]
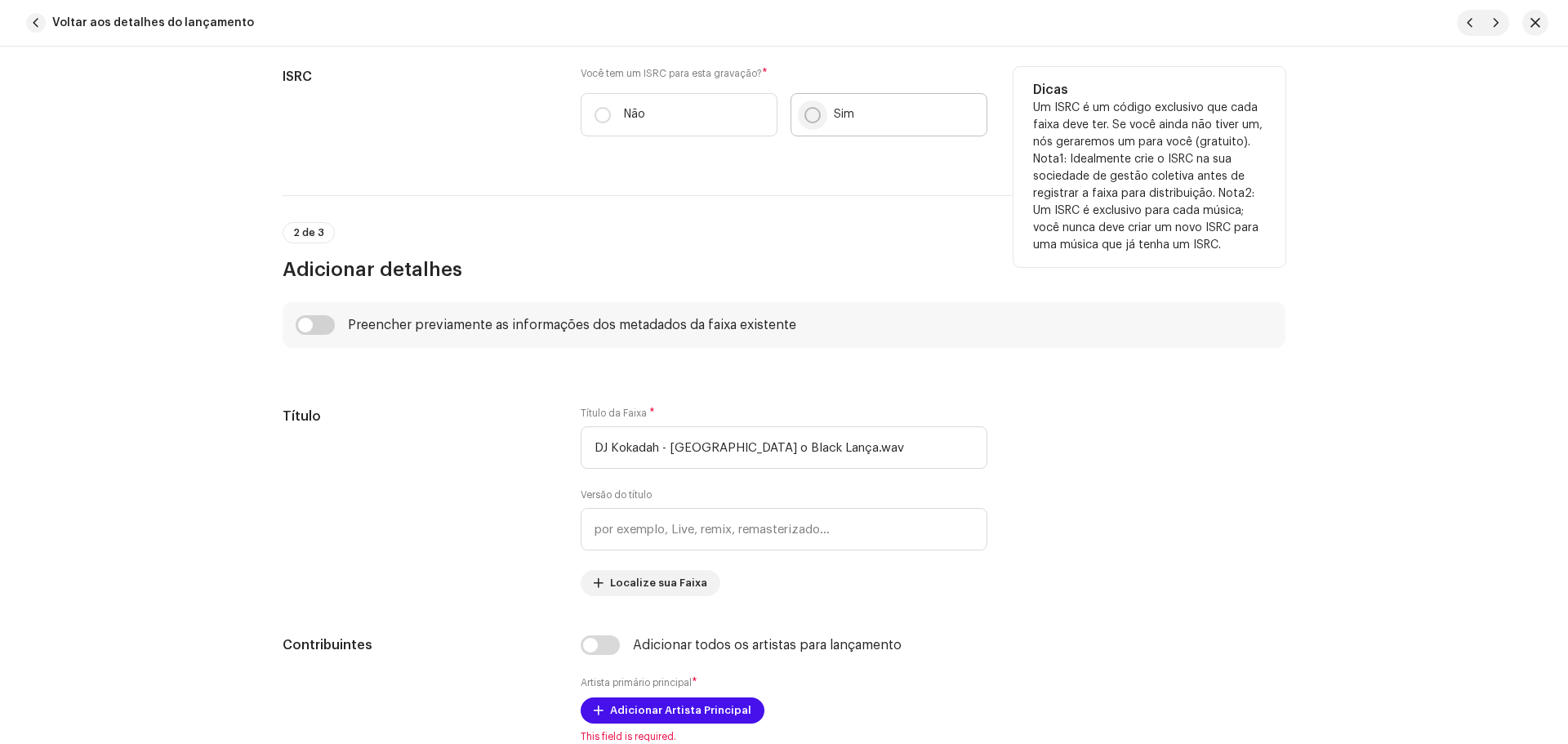
click at [804, 111] on input "Sim" at bounding box center [812, 115] width 16 height 16
radio input "true"
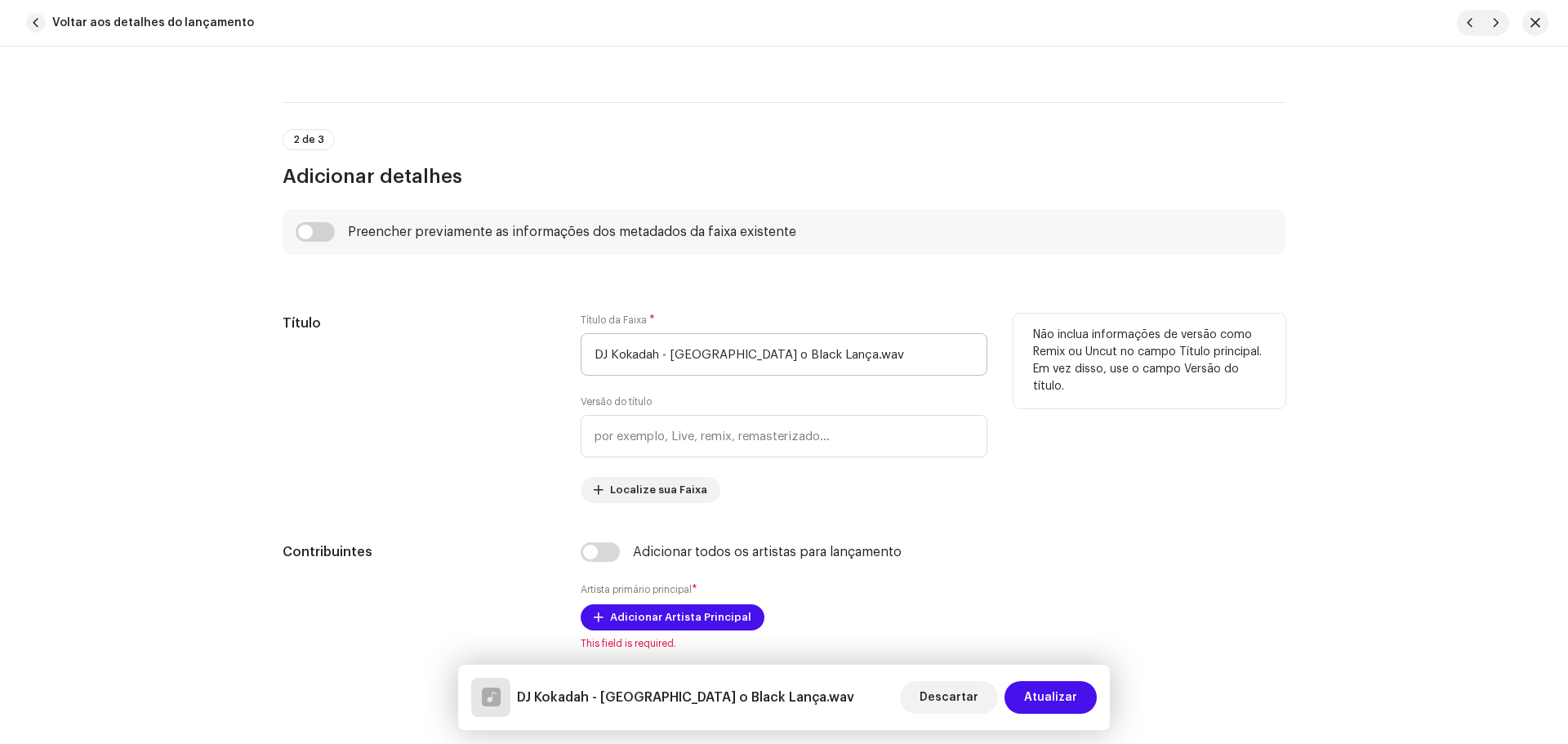
scroll to position [735, 0]
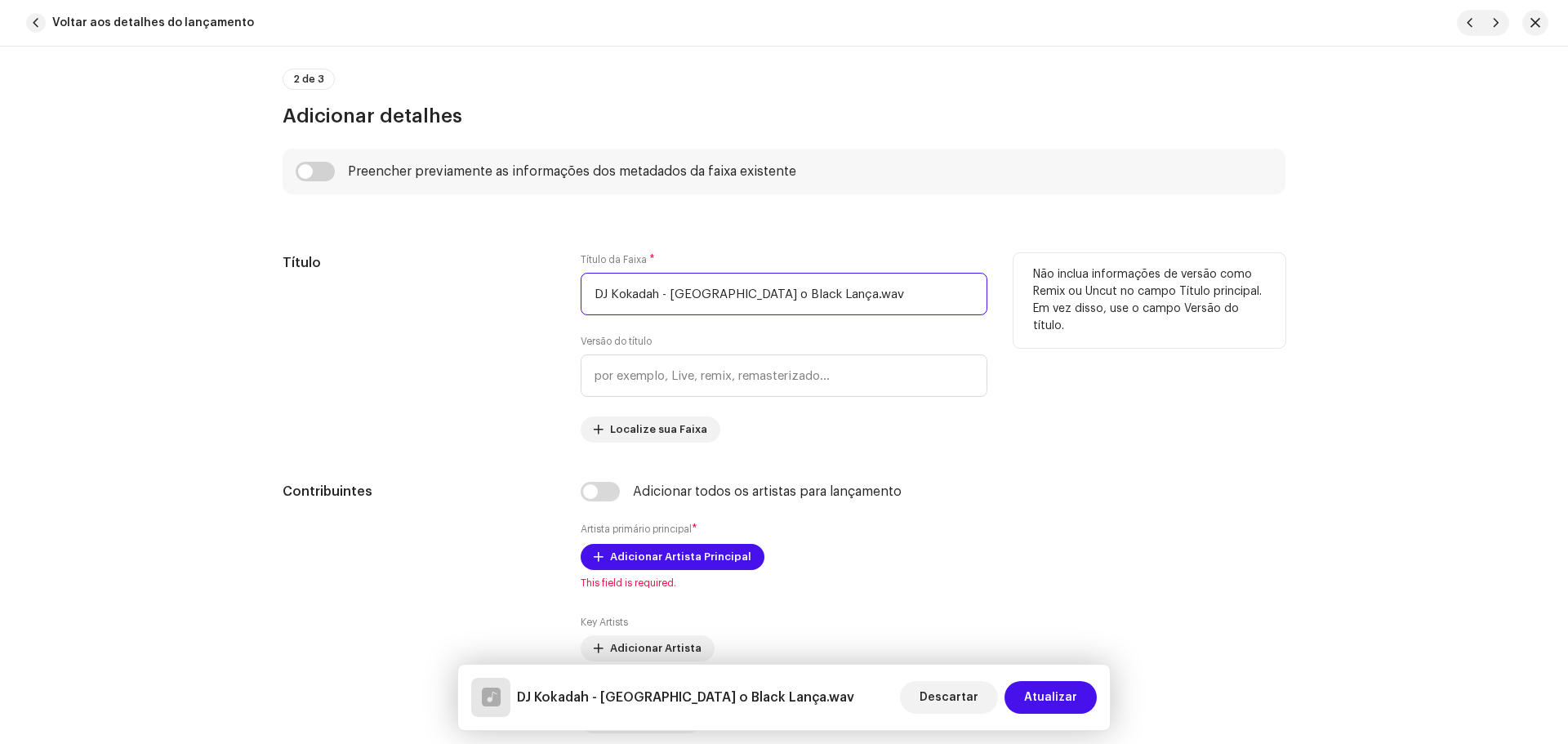
drag, startPoint x: 668, startPoint y: 293, endPoint x: 534, endPoint y: 296, distance: 134.0
click at [519, 296] on div "Título Título da Faixa * DJ Kokadah - Usa o Black Lança.wav Versão do título Lo…" at bounding box center [784, 348] width 1003 height 189
click at [826, 296] on input "Usa o Black Lança.wav" at bounding box center [784, 294] width 407 height 43
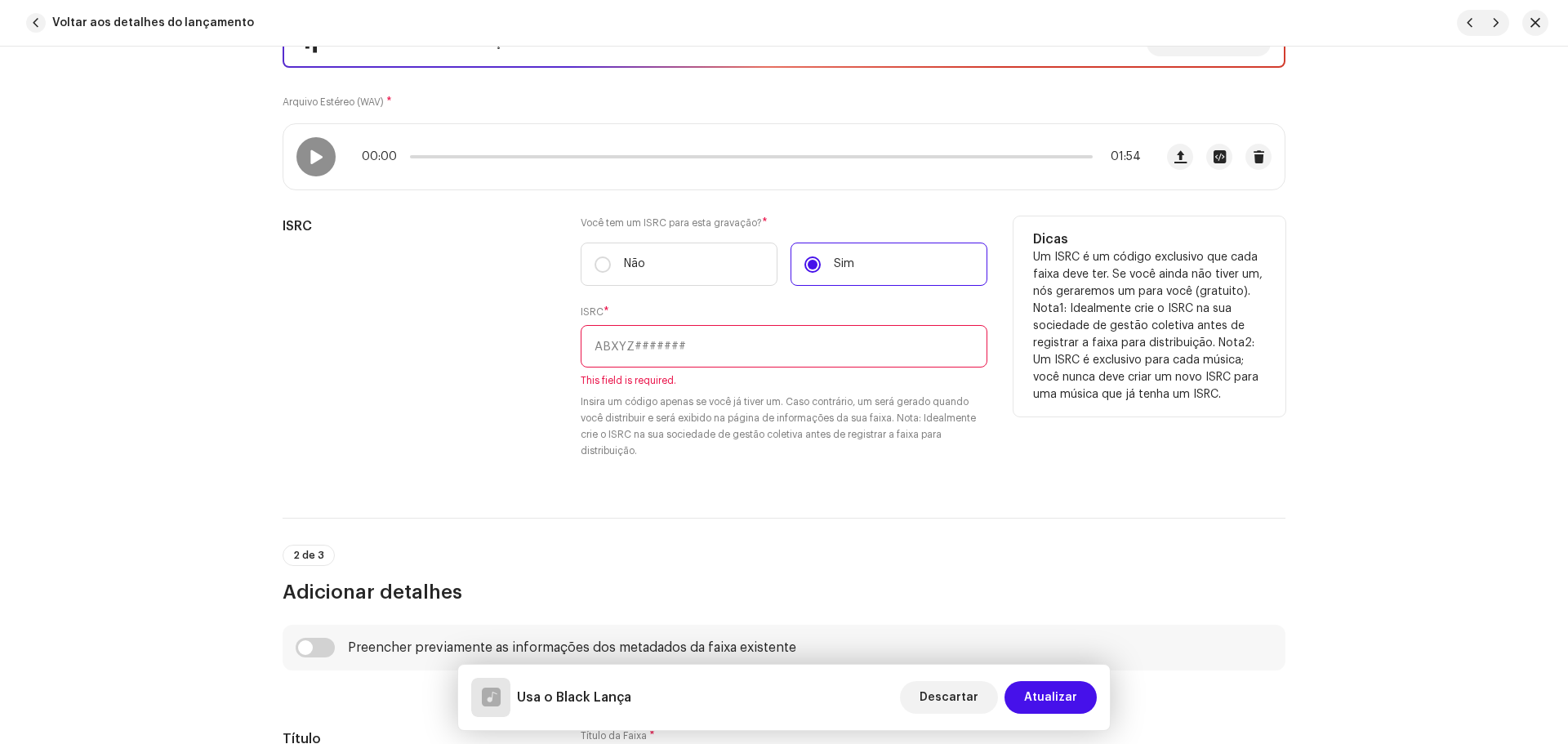
scroll to position [245, 0]
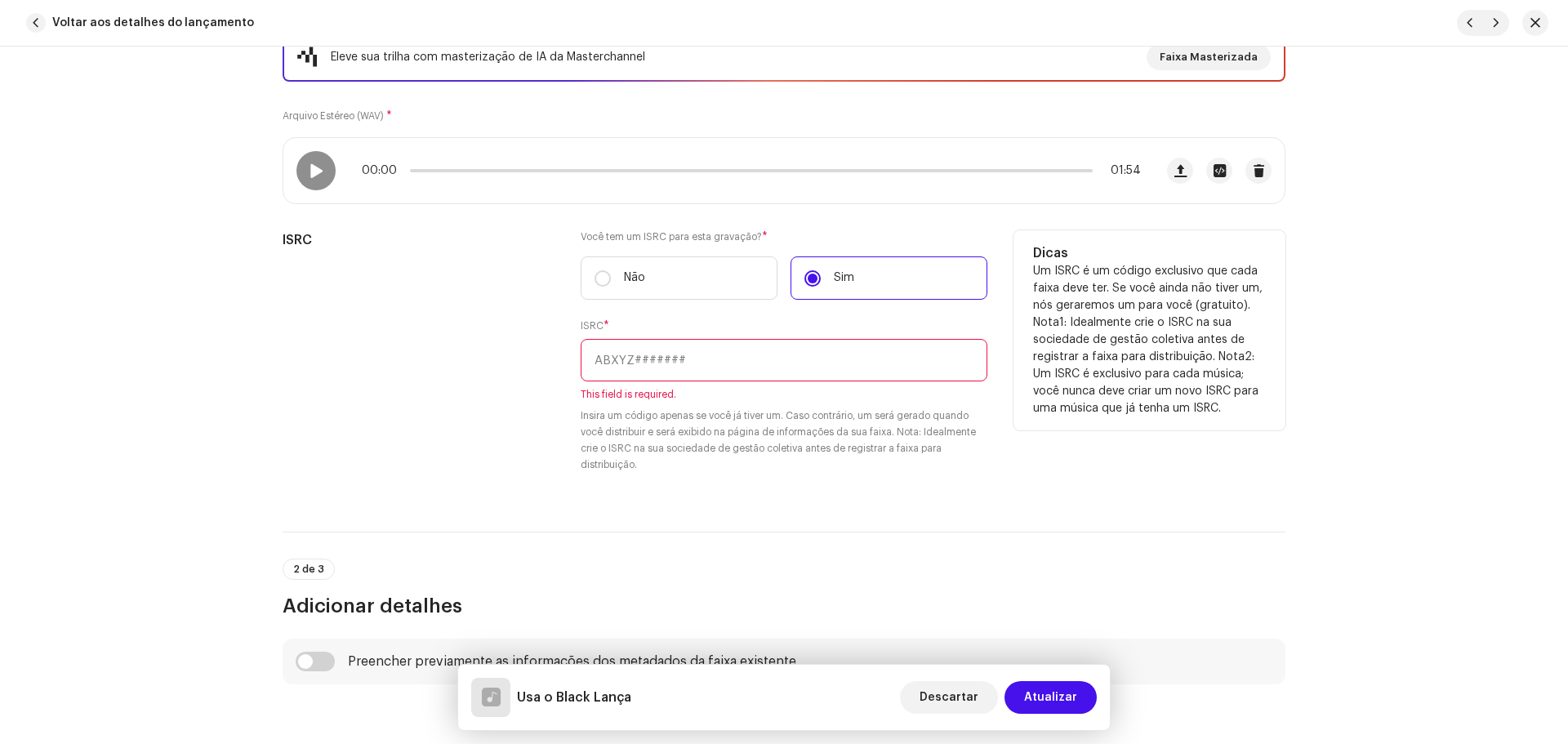
type input "Usa o Black Lança"
click at [687, 349] on input "text" at bounding box center [784, 360] width 407 height 43
click at [791, 363] on input "text" at bounding box center [784, 360] width 407 height 43
paste input "QZMZ92162867"
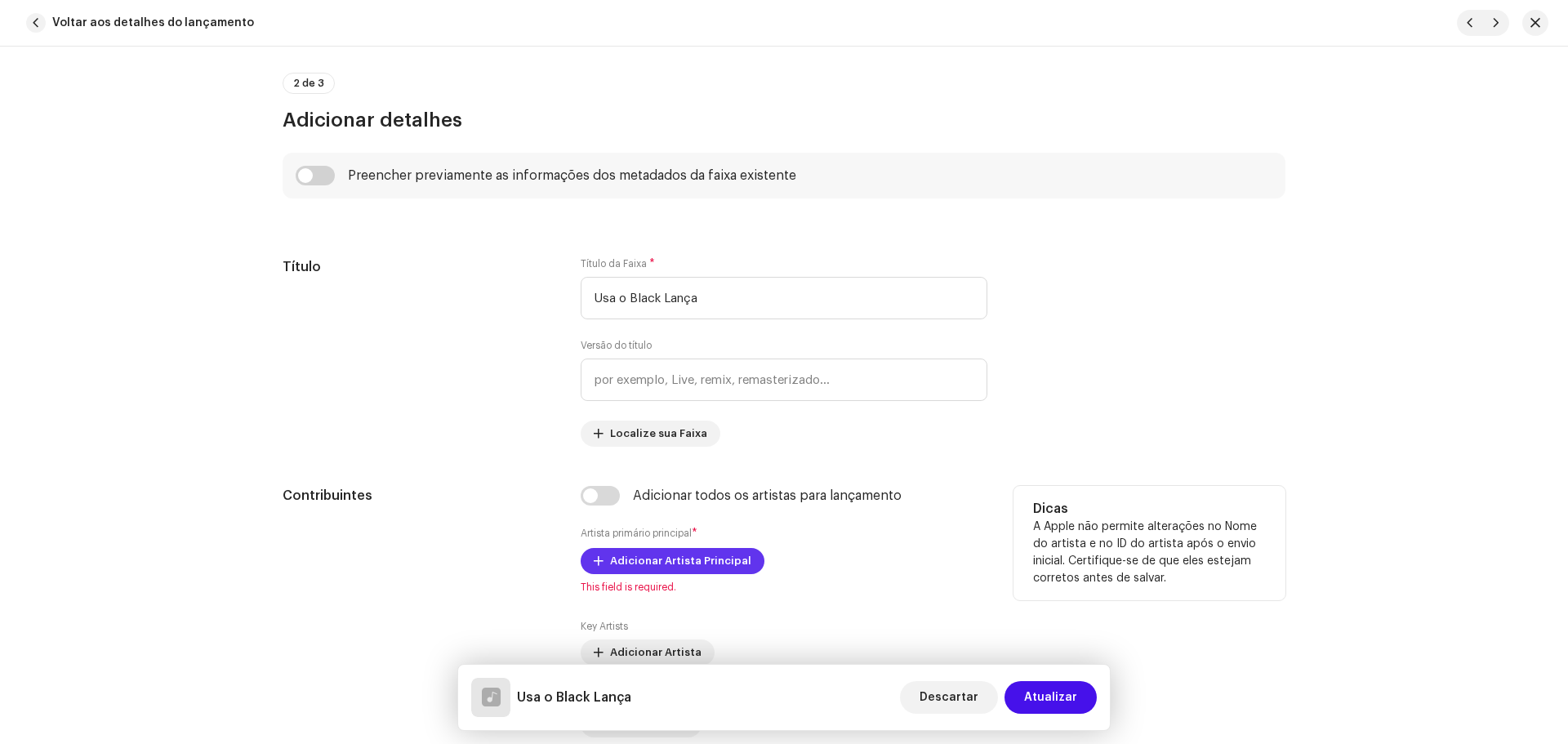
scroll to position [816, 0]
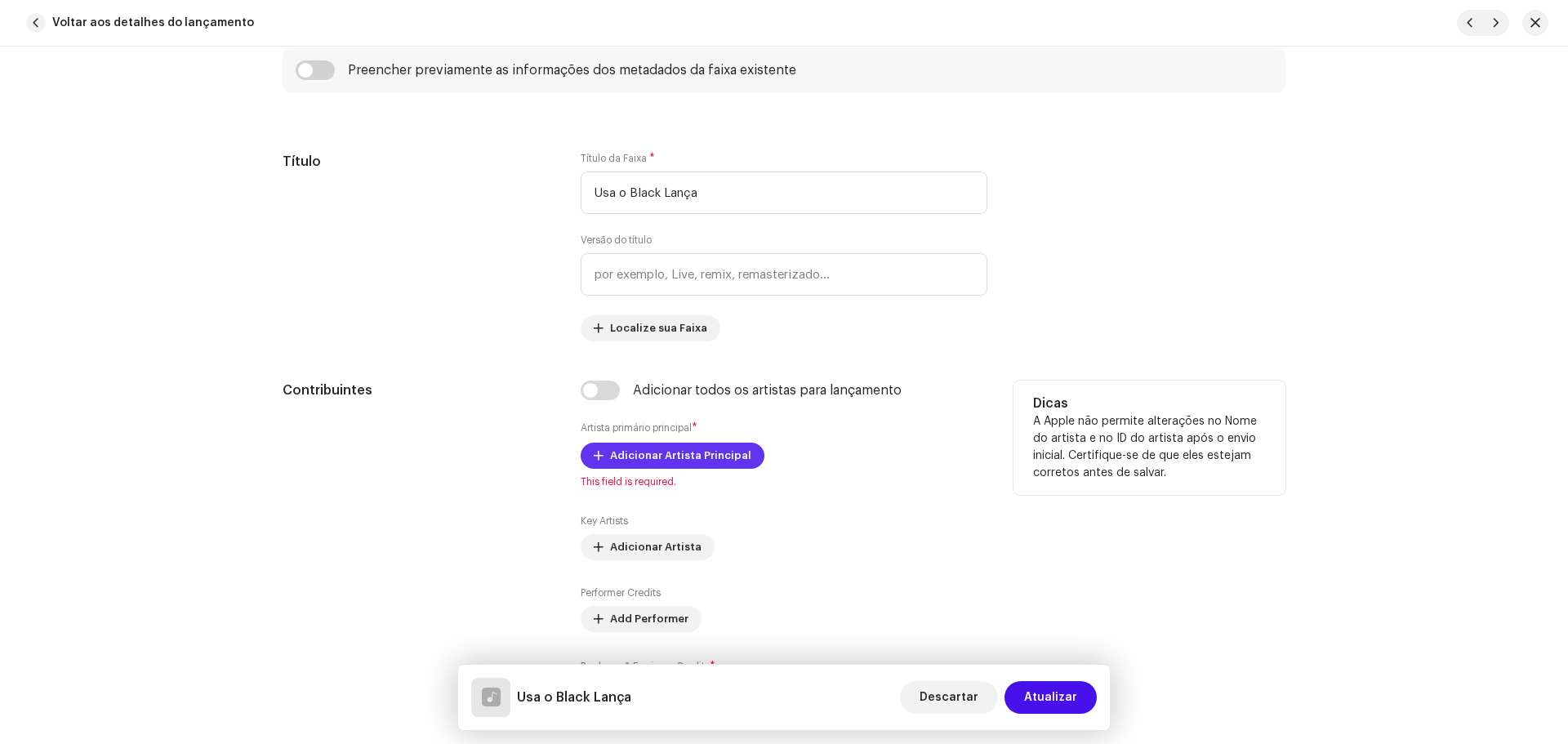
type input "QZMZ92162867"
click at [647, 452] on span "Adicionar Artista Principal" at bounding box center [680, 455] width 141 height 33
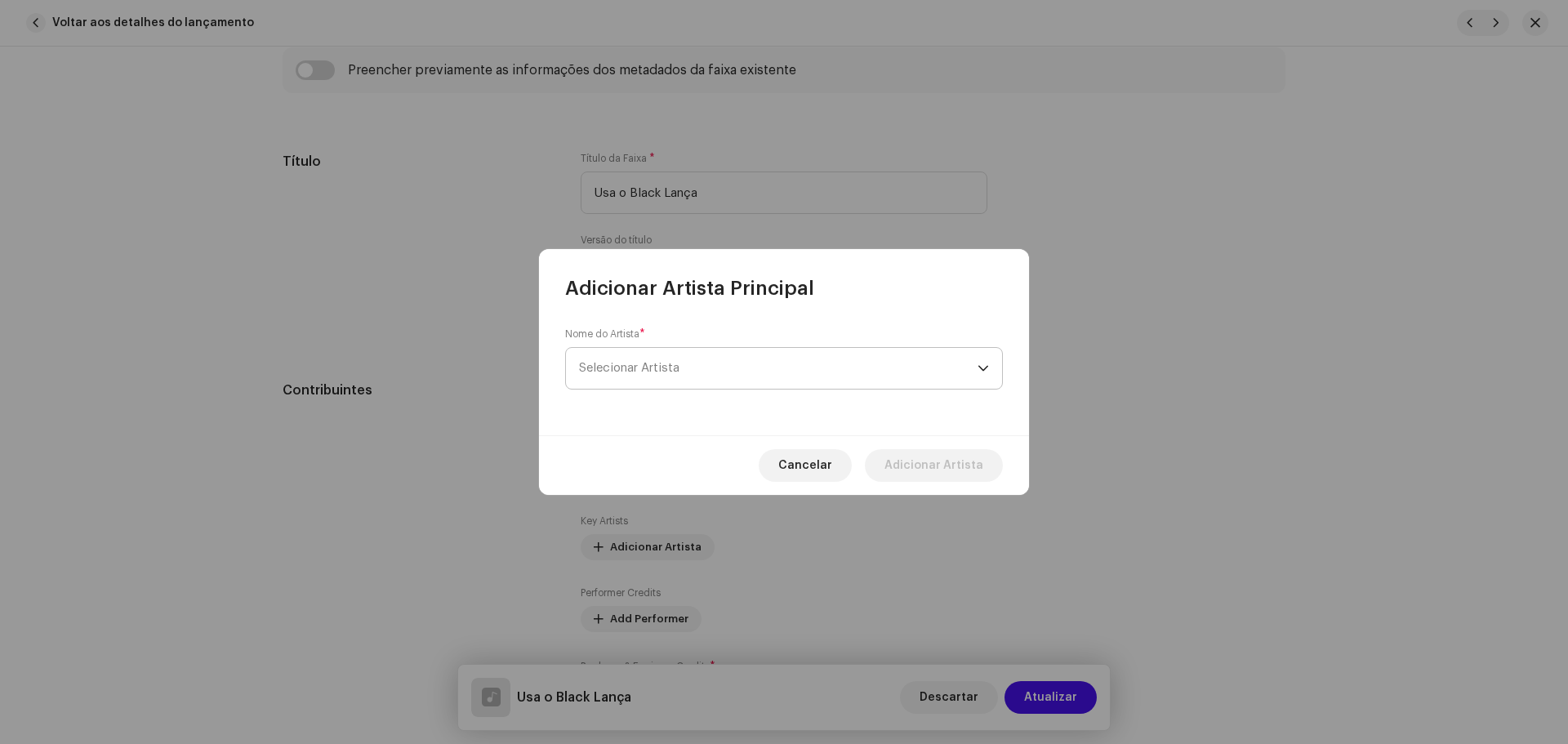
click at [679, 361] on span "Selecionar Artista" at bounding box center [629, 367] width 100 height 12
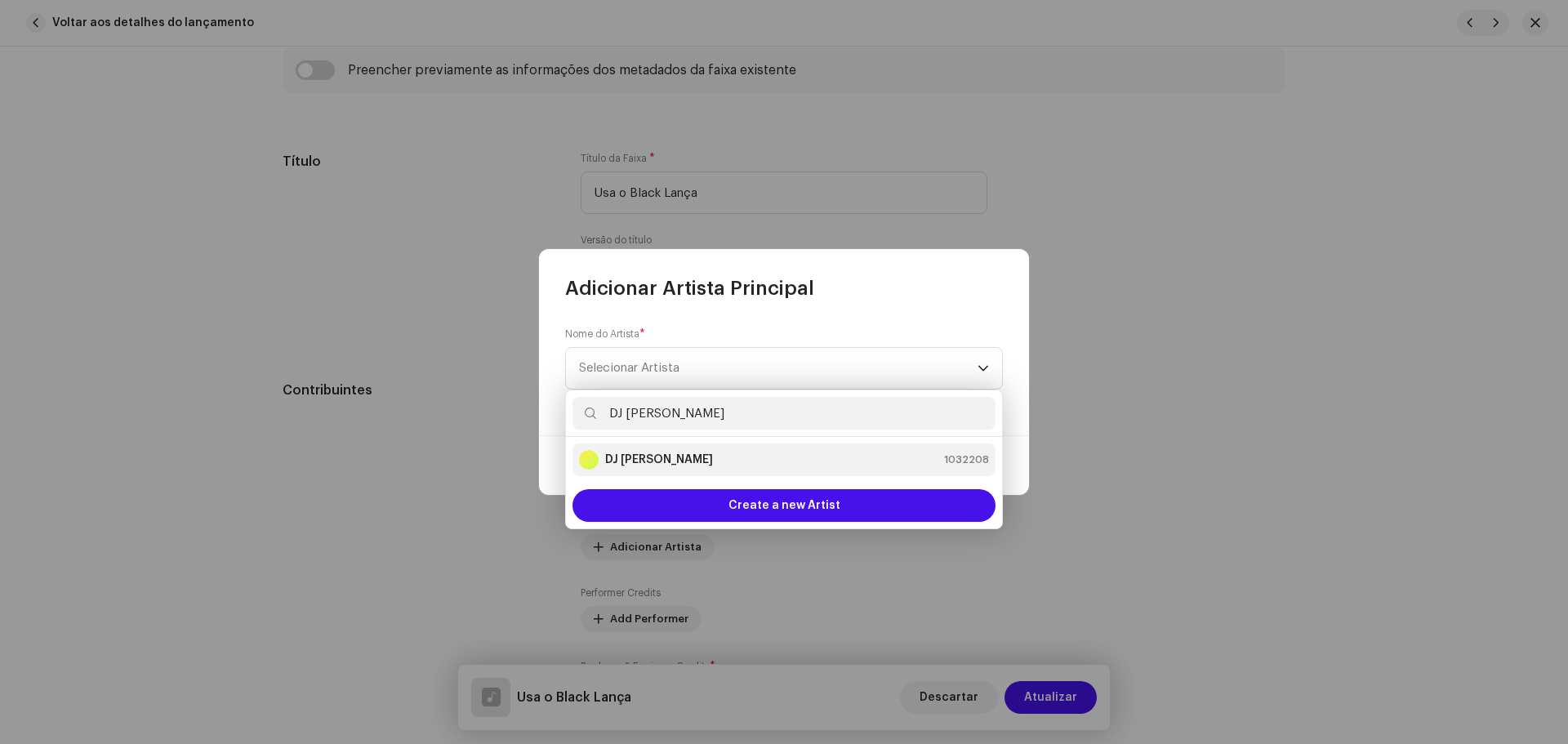
type input "DJ [PERSON_NAME]"
click at [682, 457] on div "DJ Kokadah 1032208" at bounding box center [784, 459] width 410 height 20
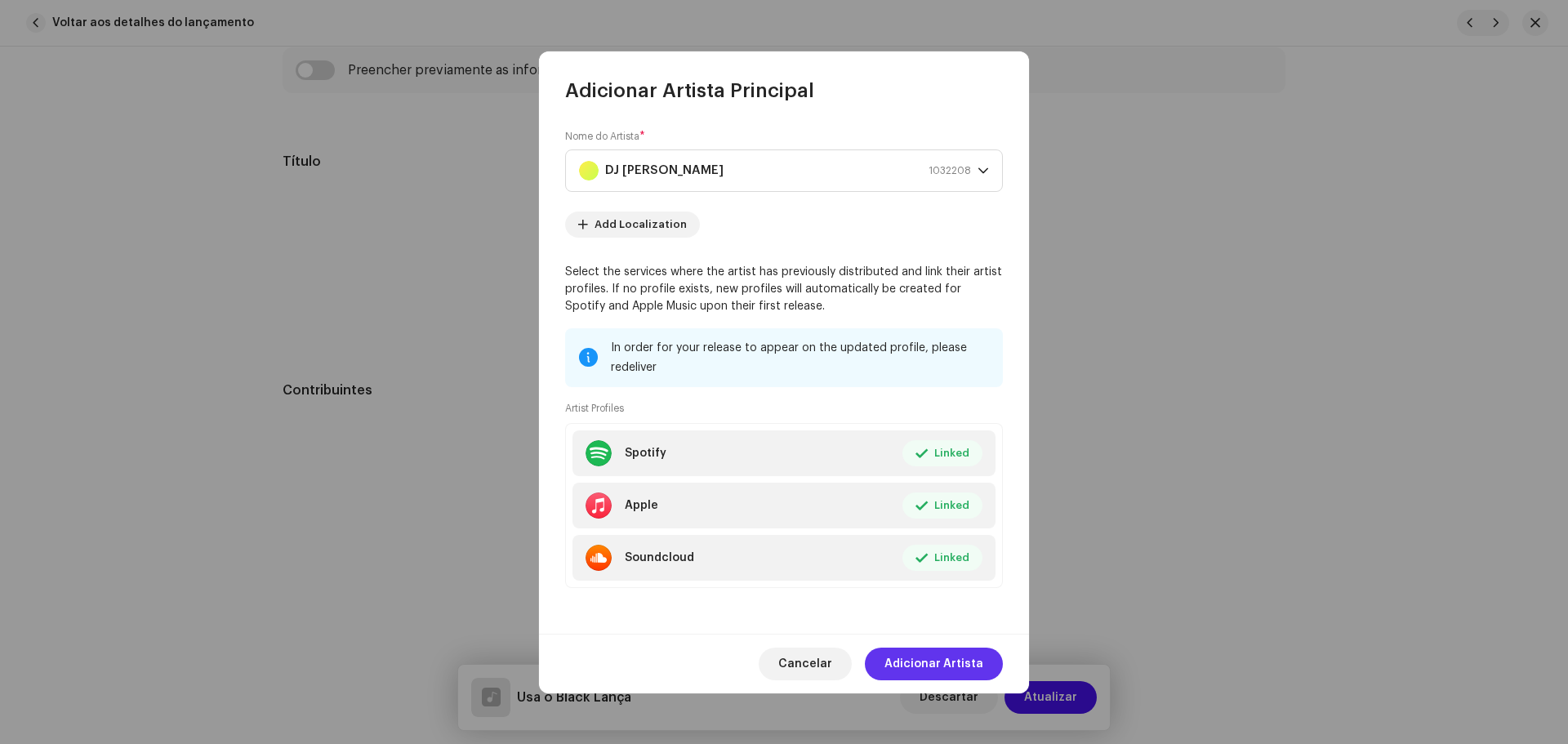
click at [945, 658] on span "Adicionar Artista" at bounding box center [933, 664] width 98 height 33
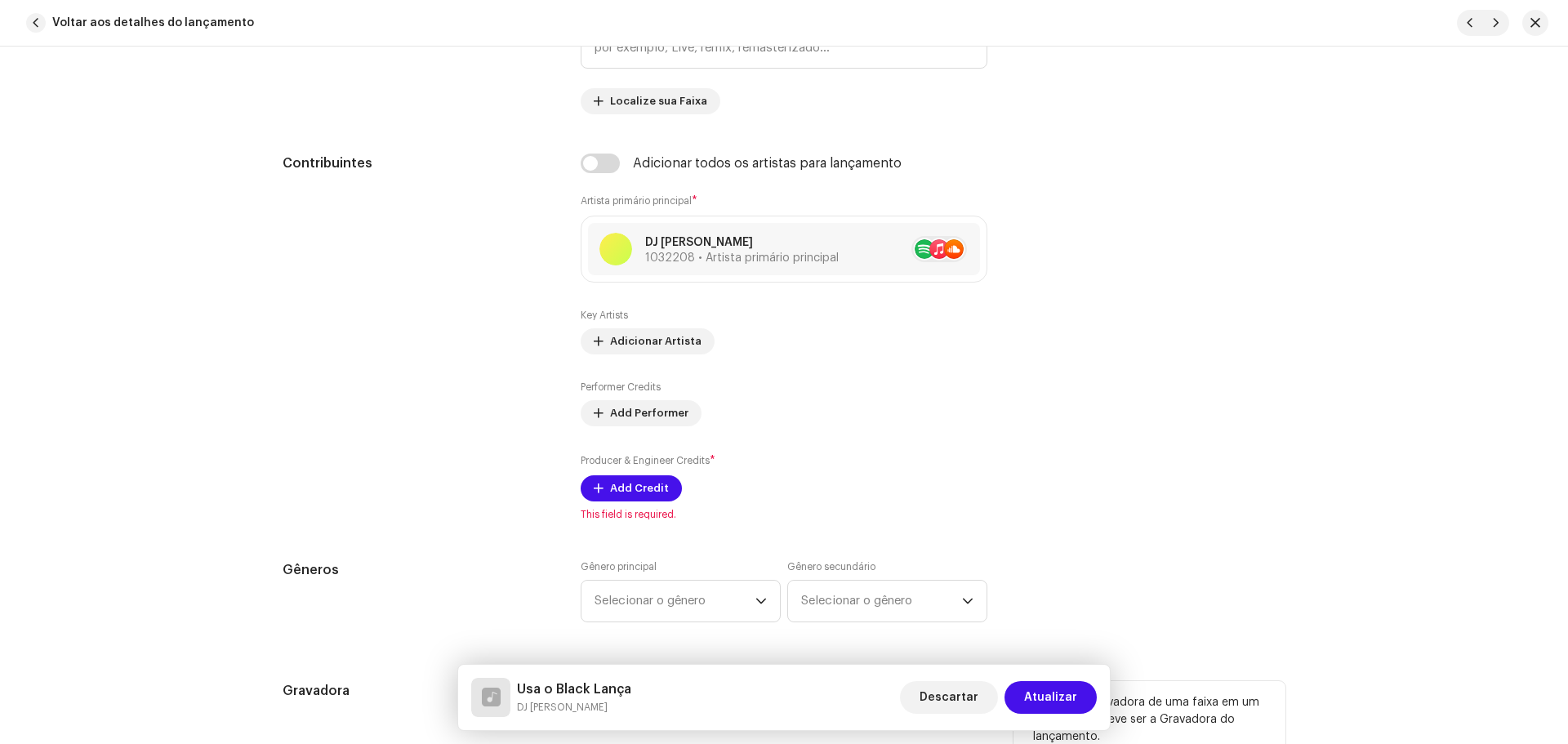
scroll to position [1143, 0]
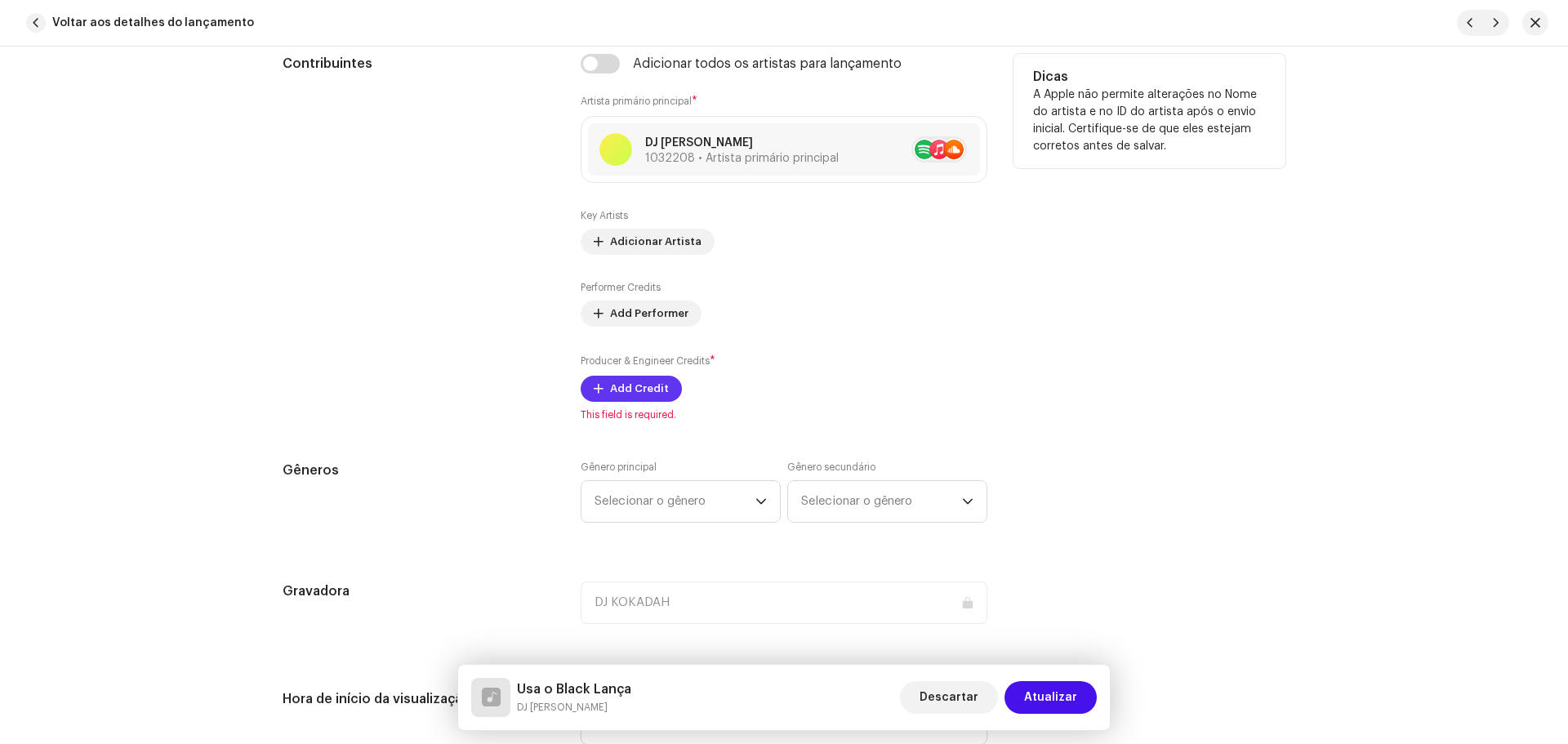
click at [619, 399] on span "Add Credit" at bounding box center [639, 389] width 59 height 33
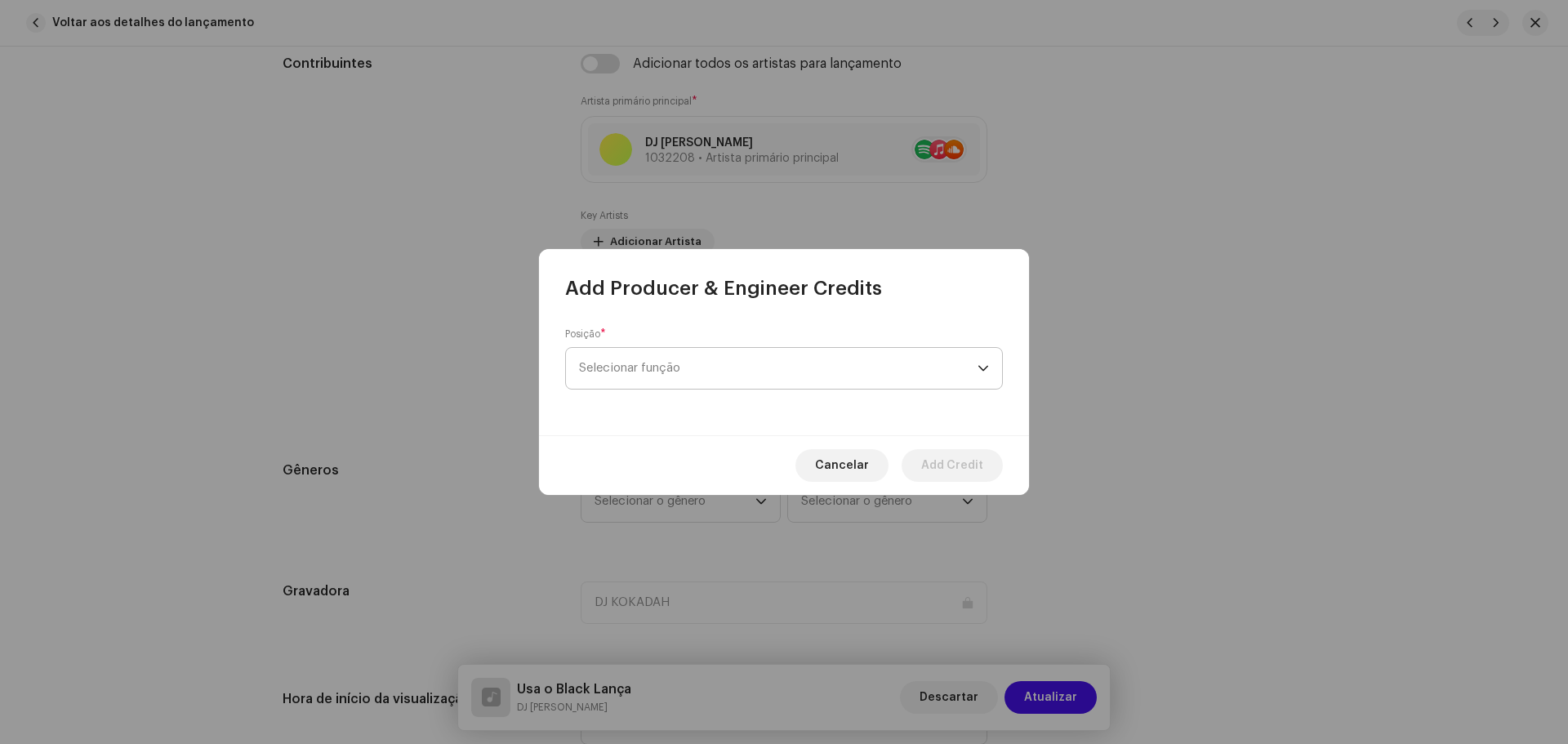
click at [656, 370] on span "Selecionar função" at bounding box center [778, 368] width 398 height 41
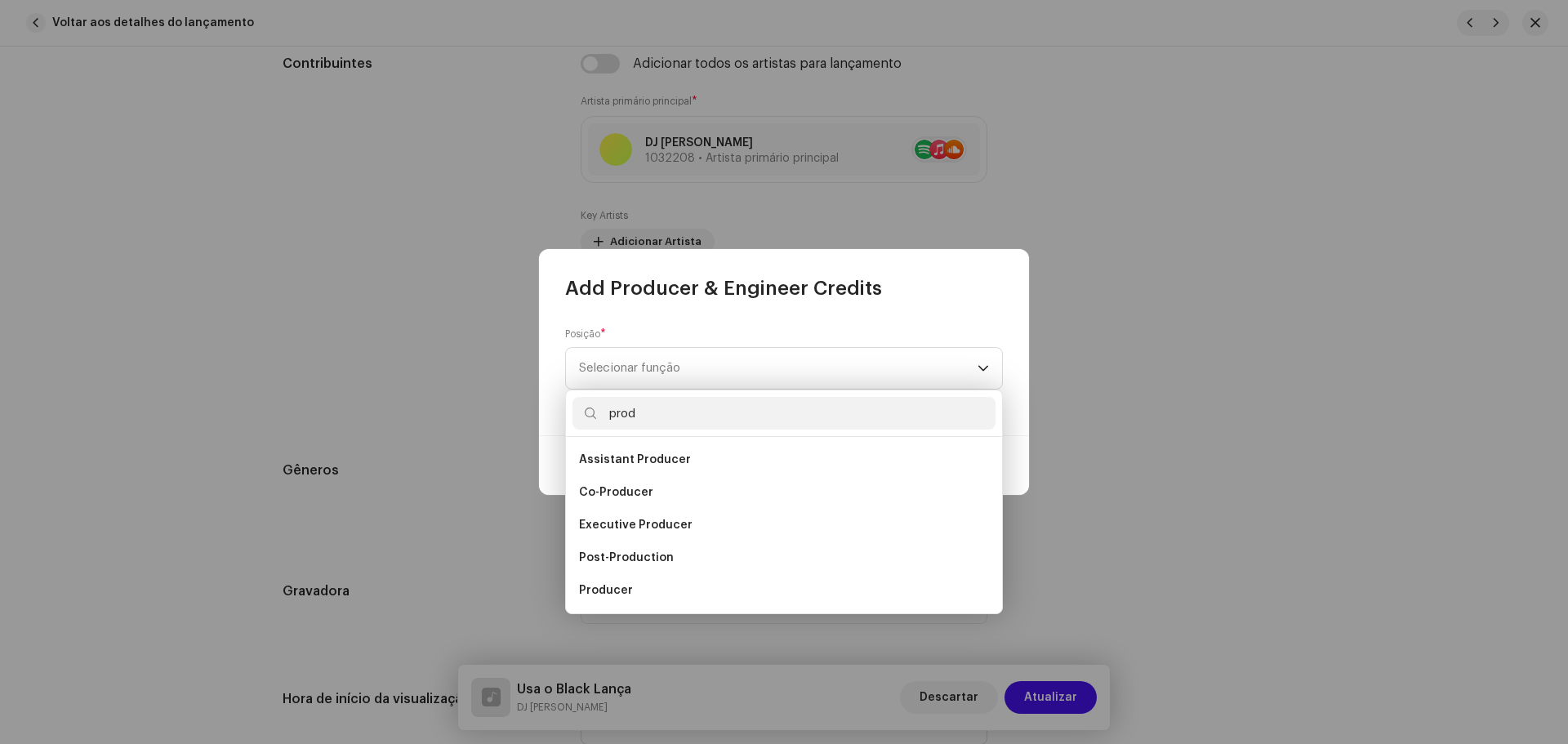
scroll to position [27, 0]
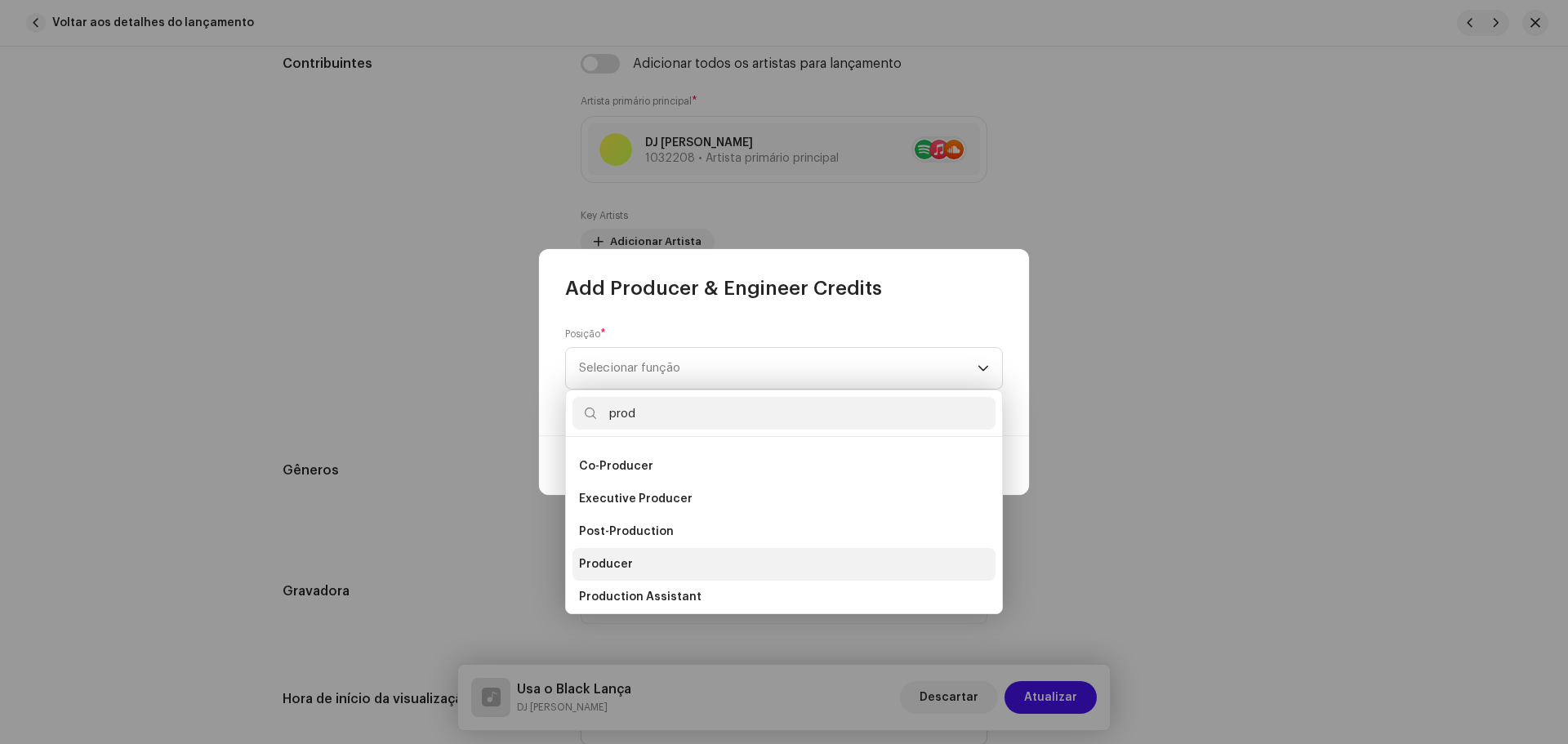
type input "prod"
click at [608, 562] on span "Producer" at bounding box center [605, 563] width 54 height 16
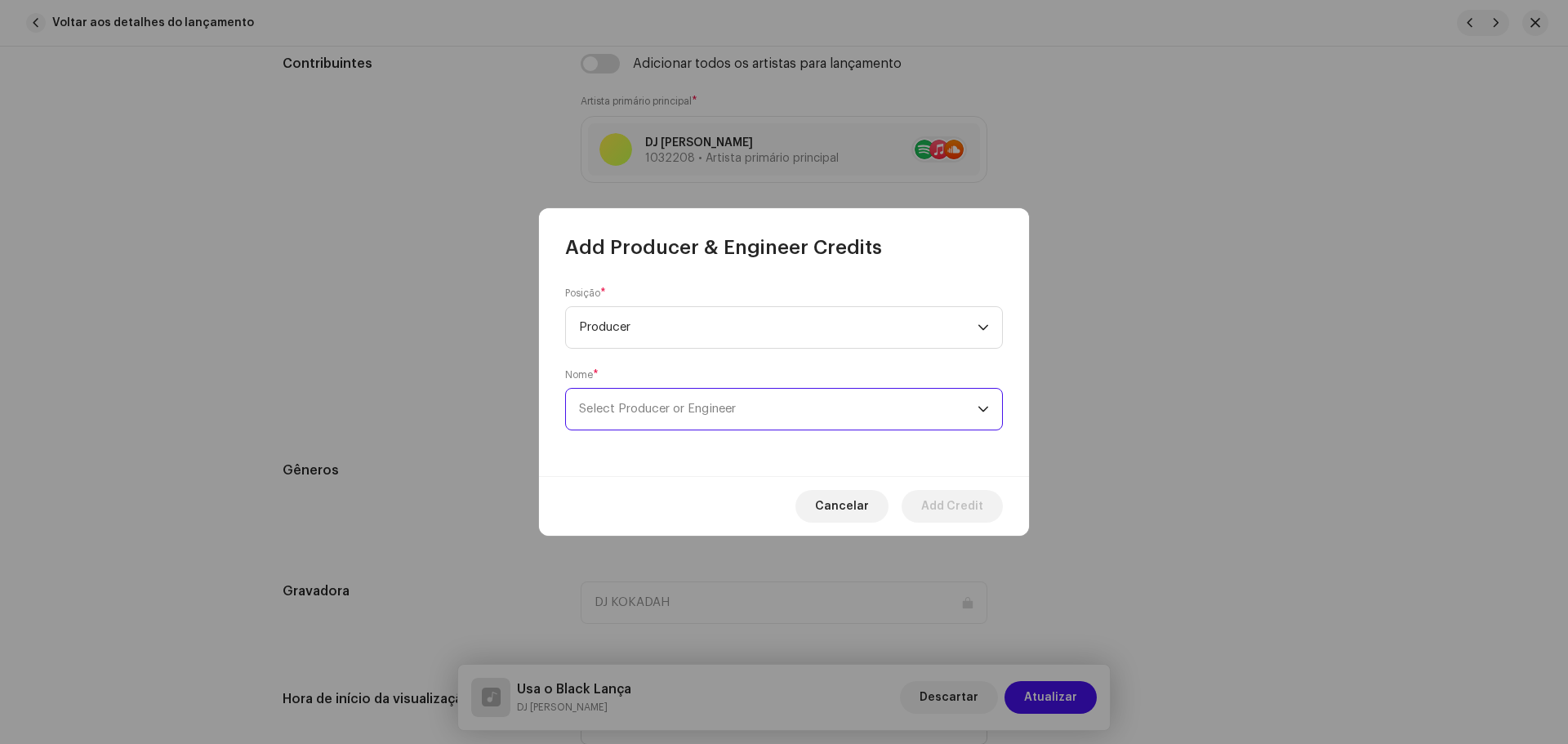
click at [656, 399] on span "Select Producer or Engineer" at bounding box center [778, 409] width 398 height 41
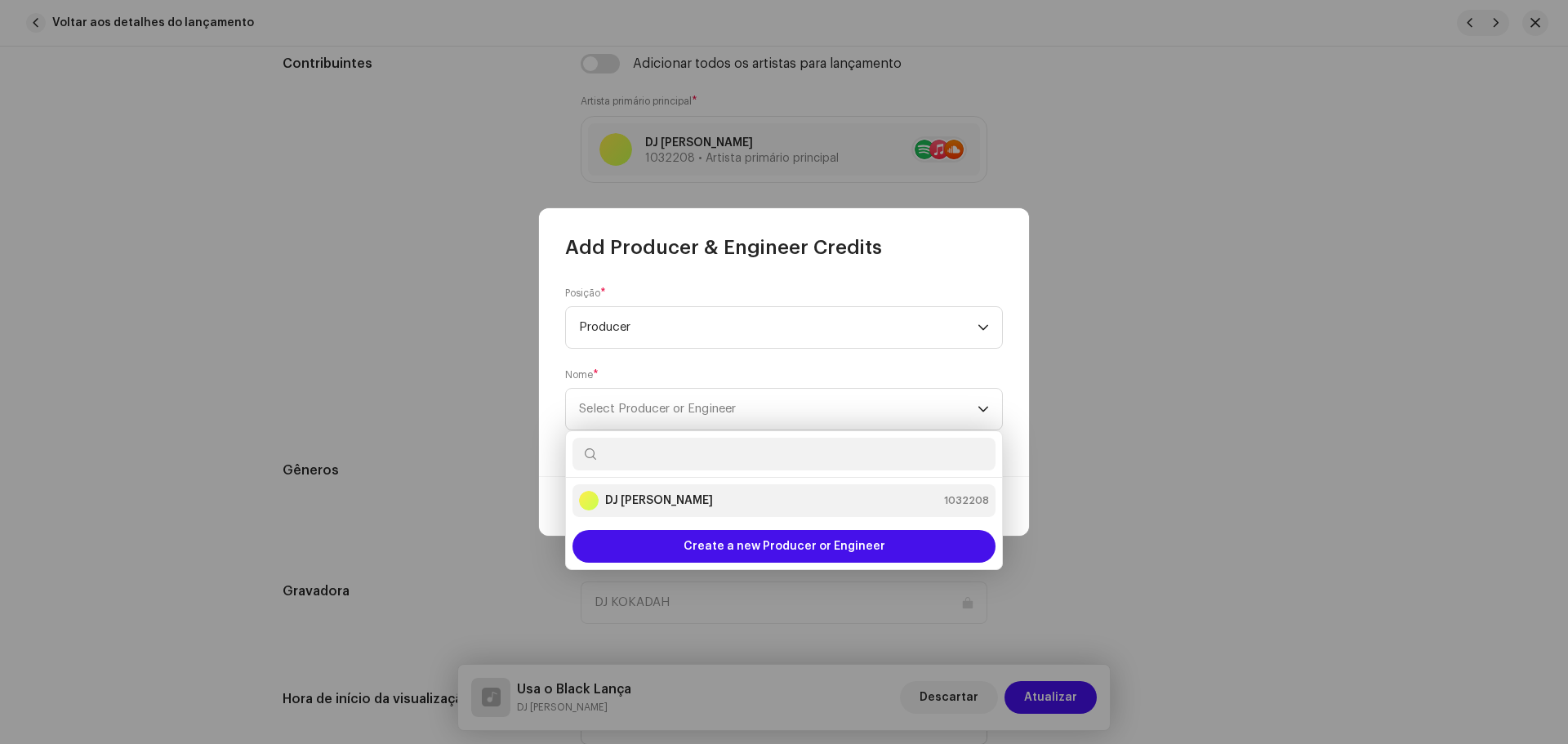
click at [719, 491] on div "DJ Kokadah 1032208" at bounding box center [784, 500] width 410 height 20
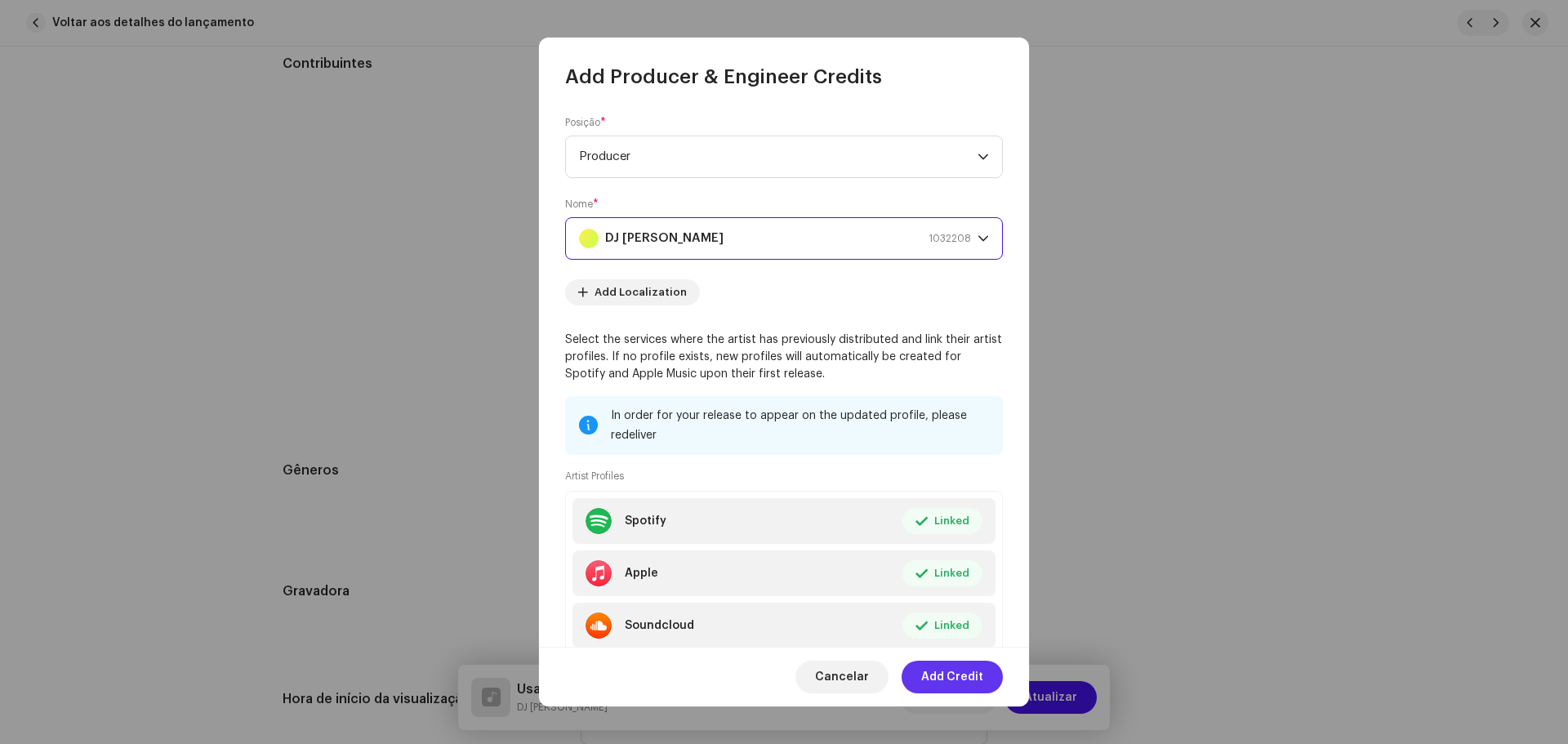
click at [960, 671] on span "Add Credit" at bounding box center [951, 676] width 62 height 33
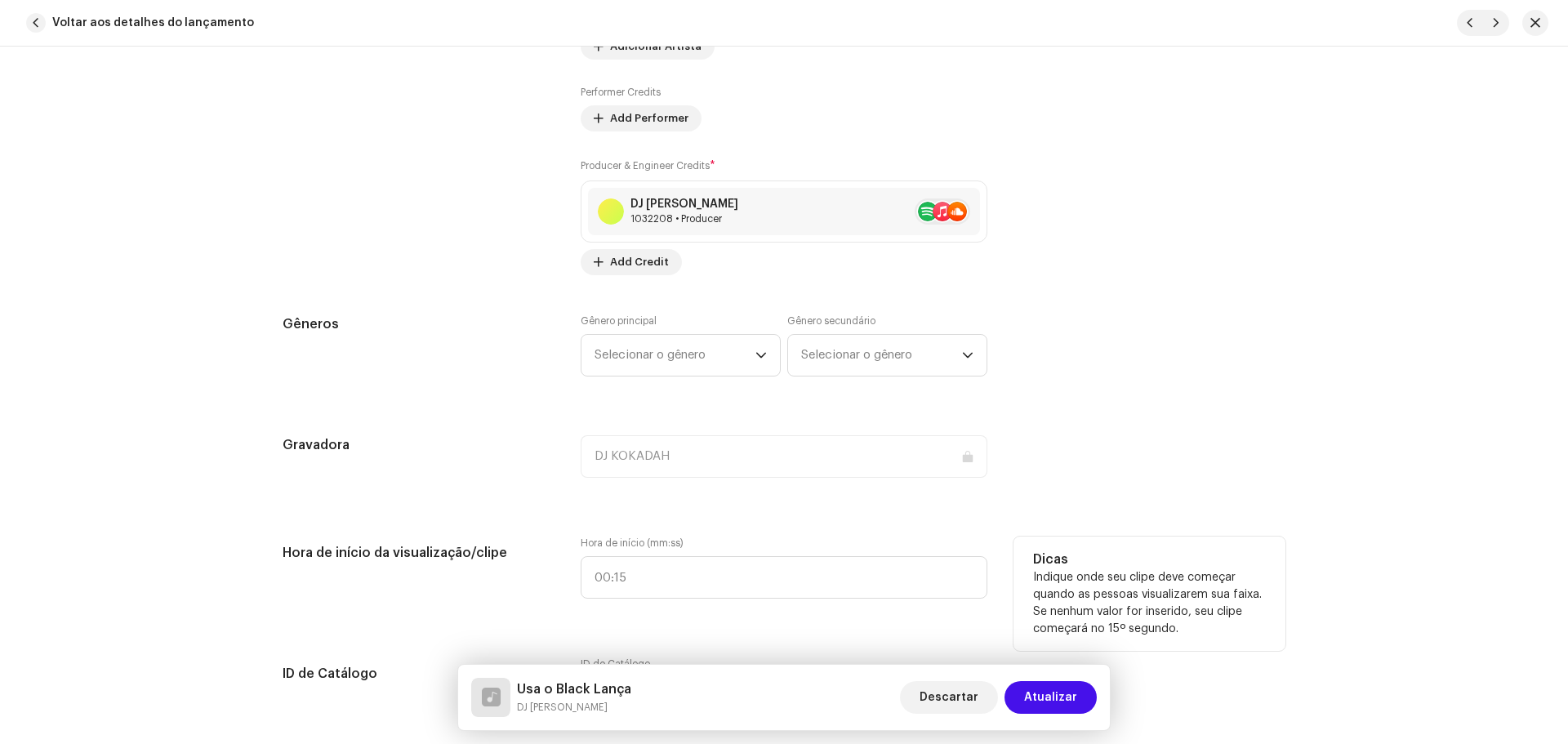
scroll to position [1469, 0]
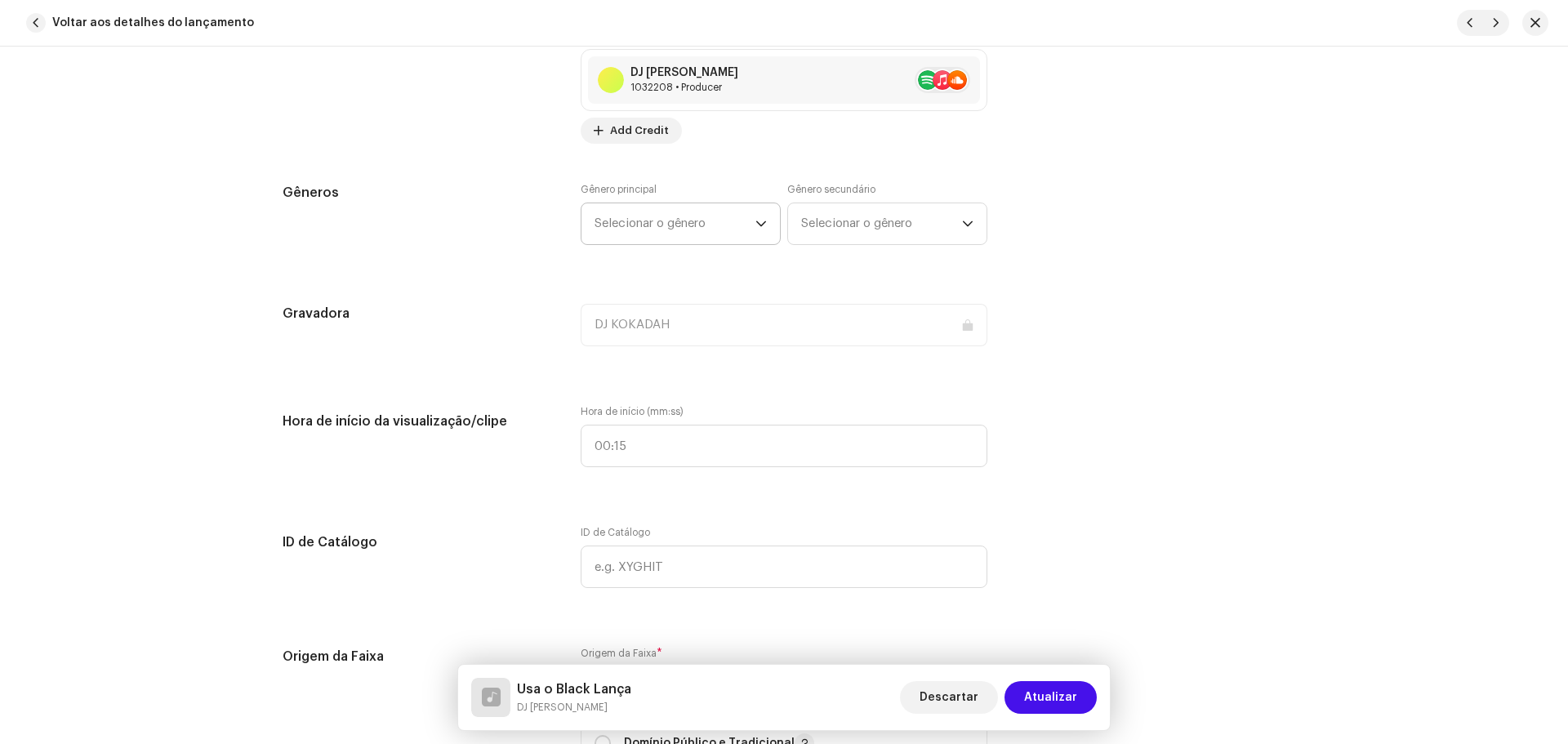
click at [630, 228] on span "Selecionar o gênero" at bounding box center [675, 223] width 161 height 41
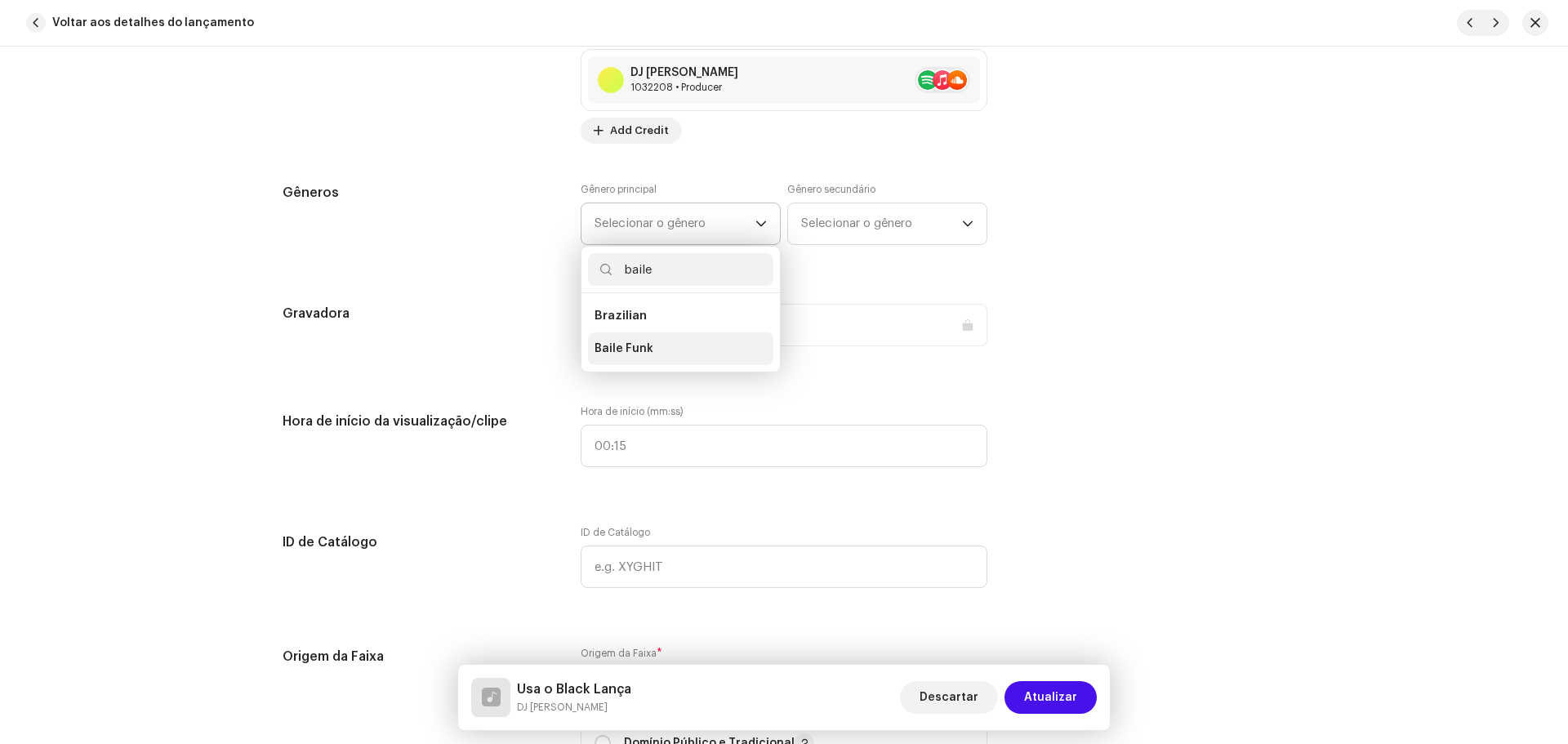
type input "baile"
click at [640, 348] on span "Baile Funk" at bounding box center [623, 348] width 59 height 16
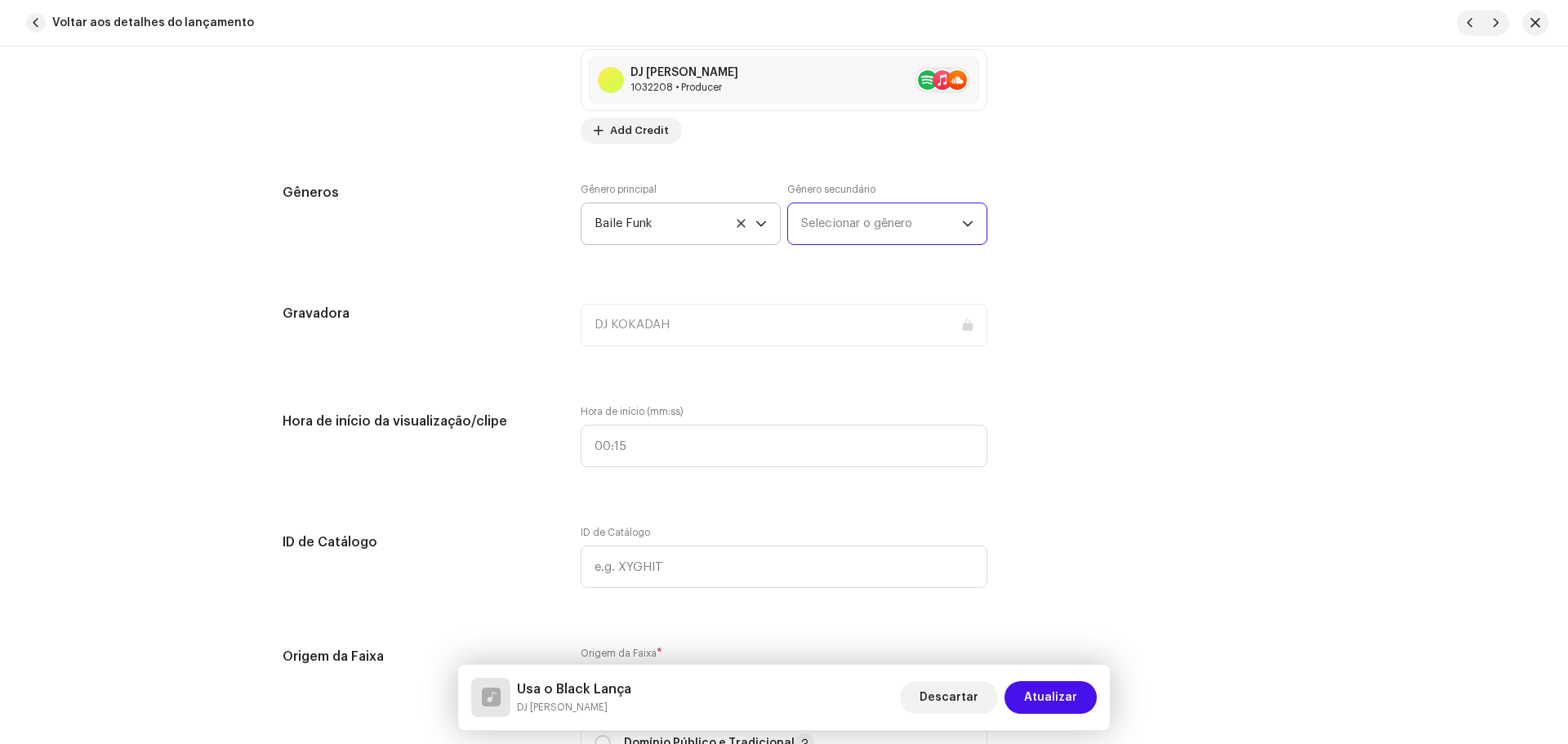
click at [857, 227] on span "Selecionar o gênero" at bounding box center [881, 223] width 161 height 41
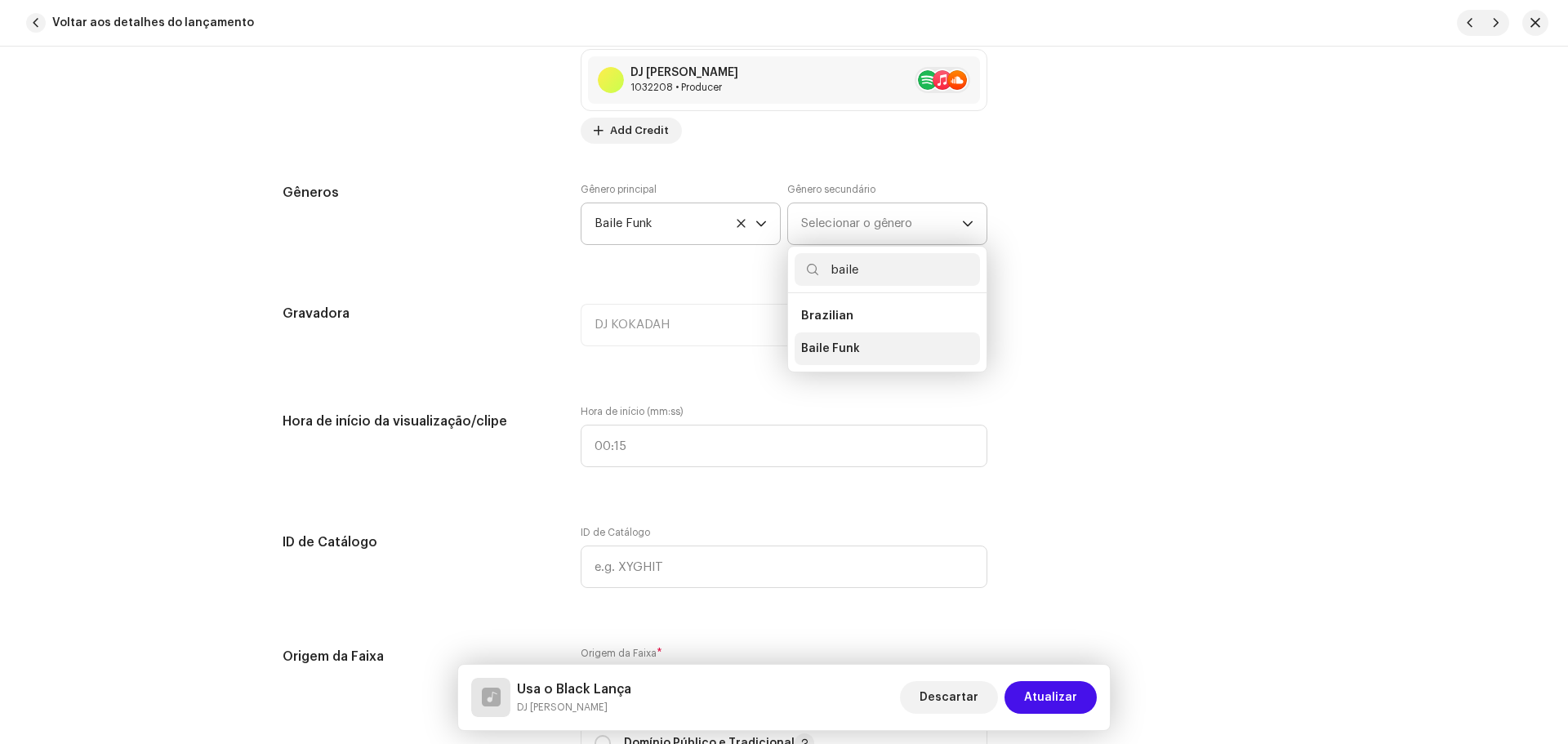
type input "baile"
click at [834, 351] on span "Baile Funk" at bounding box center [830, 348] width 59 height 16
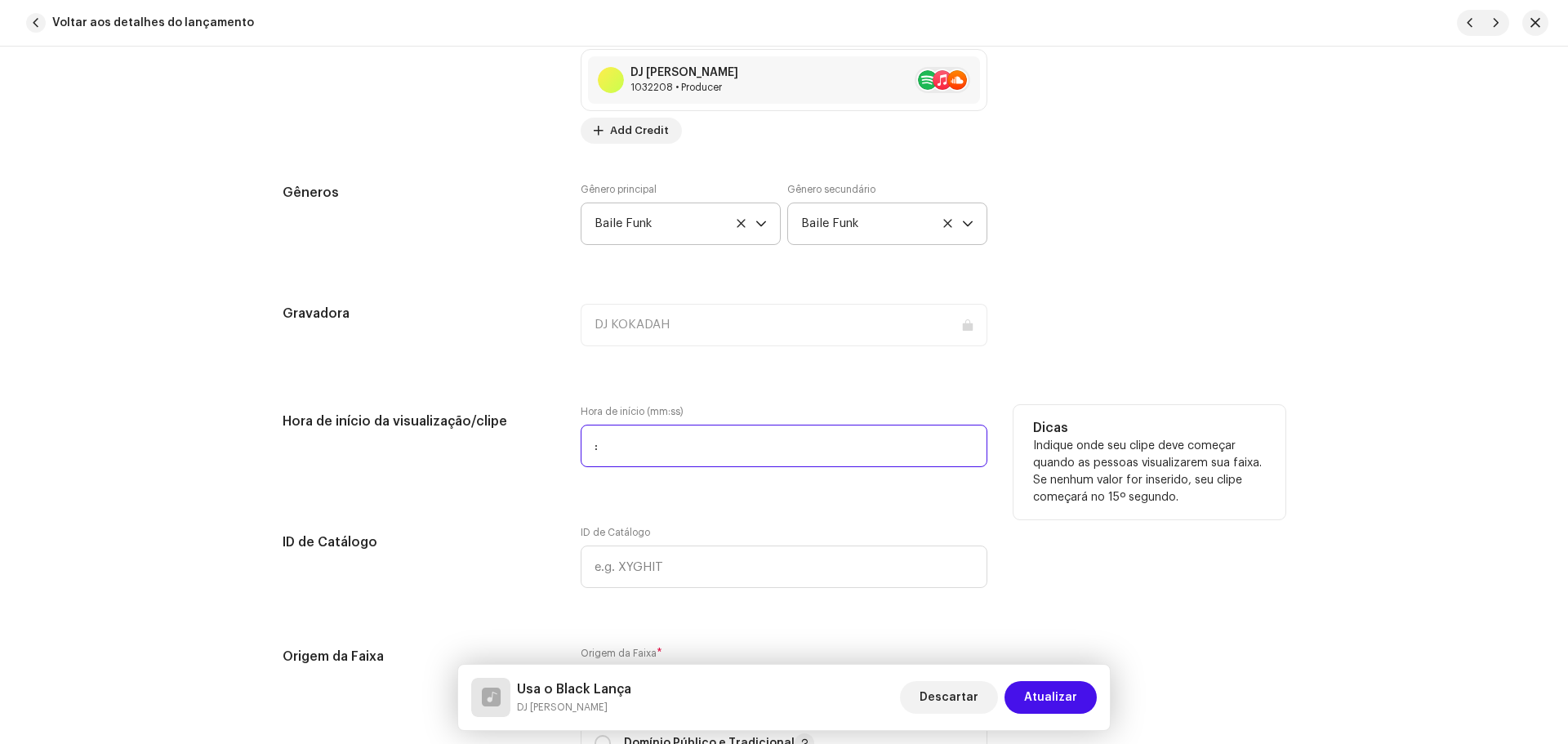
click at [667, 440] on input ":" at bounding box center [784, 446] width 407 height 43
type input "00:00"
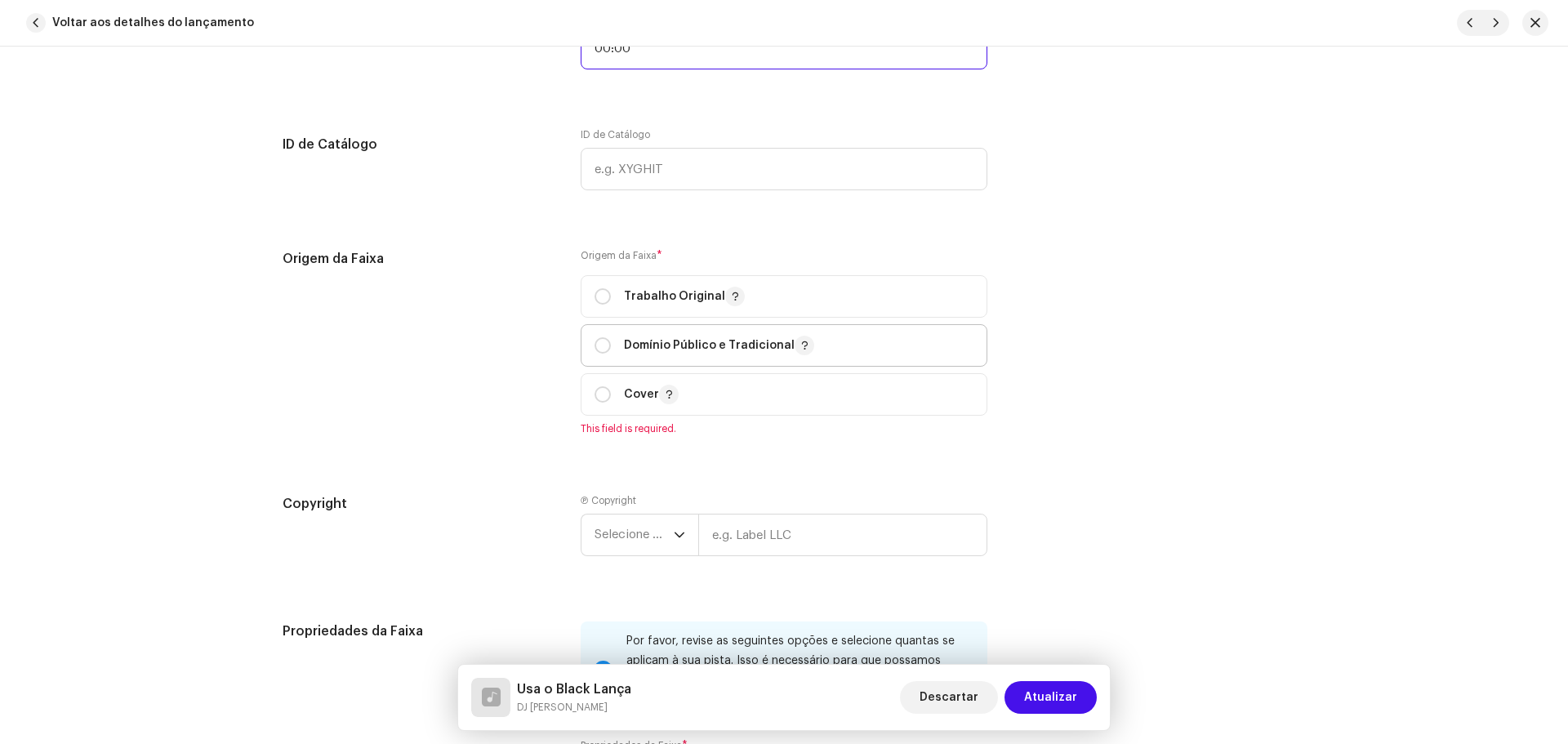
scroll to position [1878, 0]
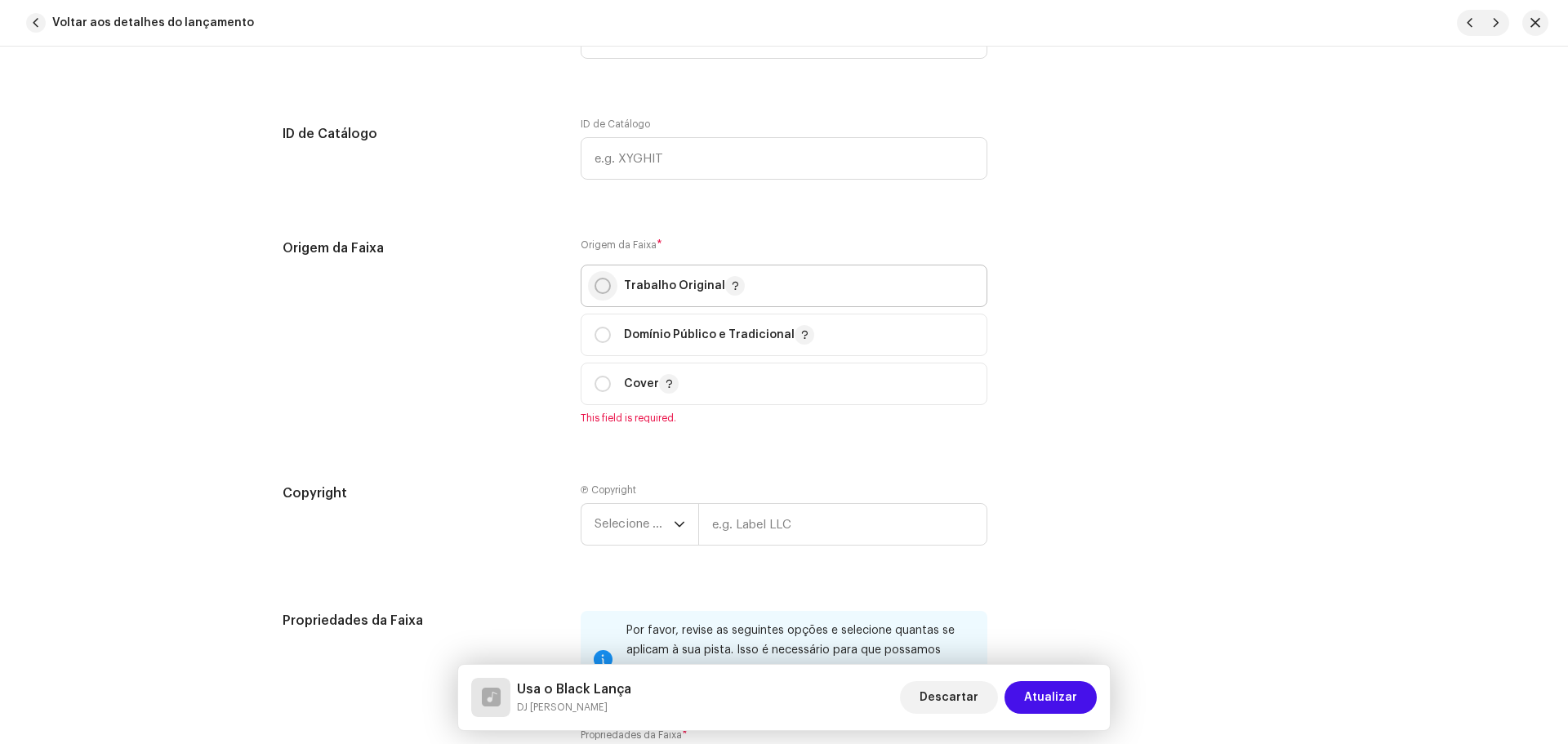
click at [598, 288] on input "radio" at bounding box center [602, 285] width 16 height 16
radio input "true"
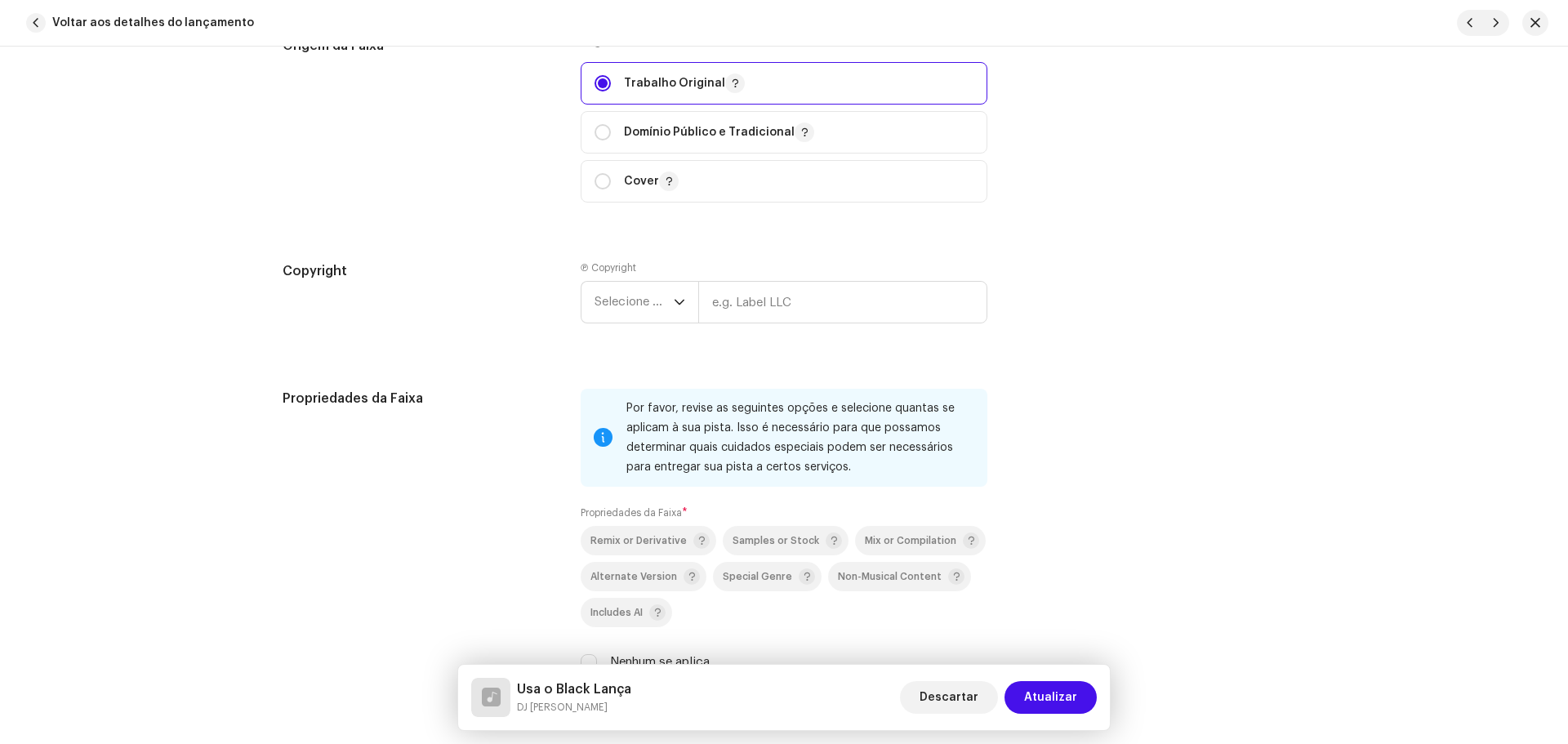
scroll to position [2122, 0]
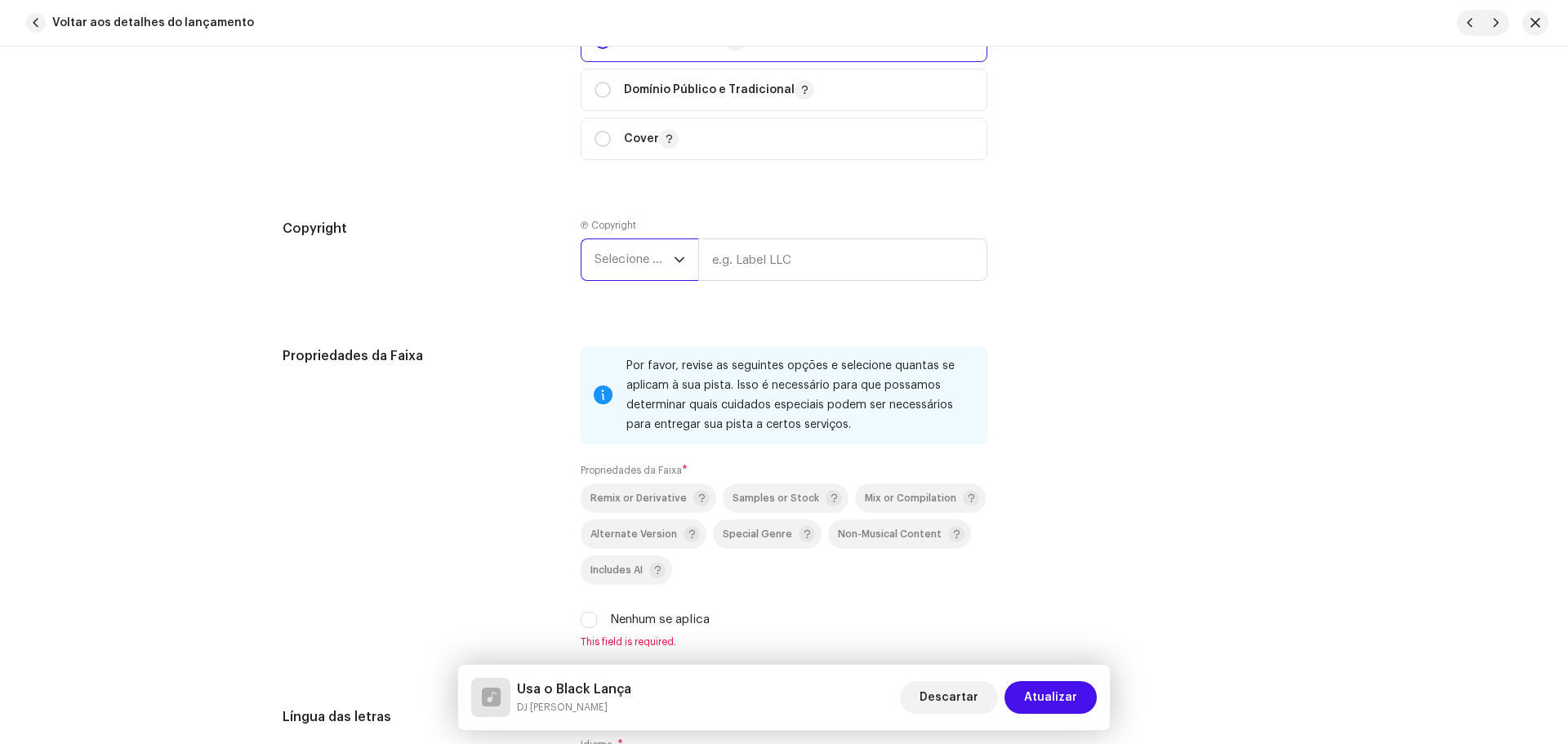
click at [647, 254] on span "Selecione o ano" at bounding box center [634, 259] width 79 height 41
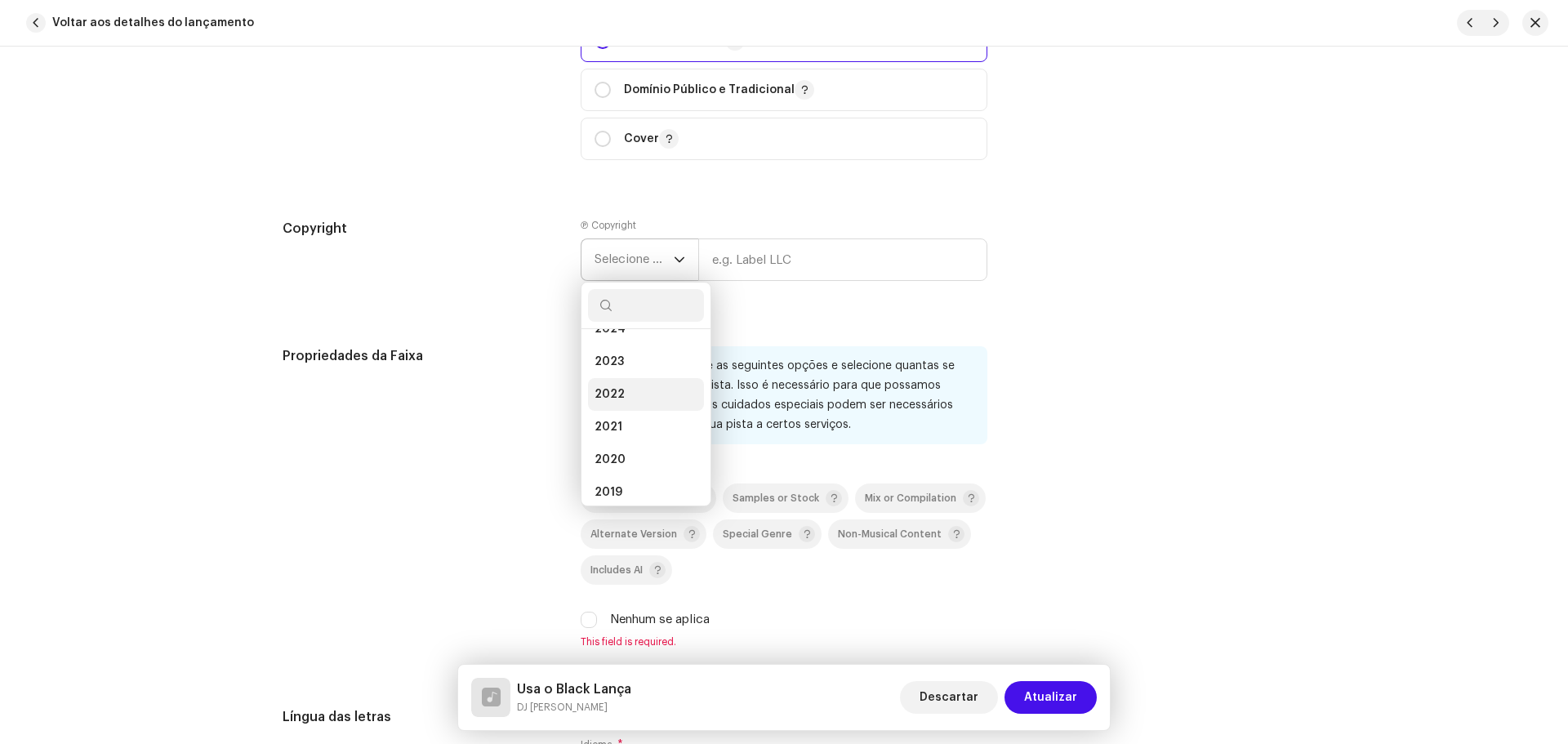
scroll to position [81, 0]
click at [638, 427] on li "2021" at bounding box center [645, 433] width 116 height 33
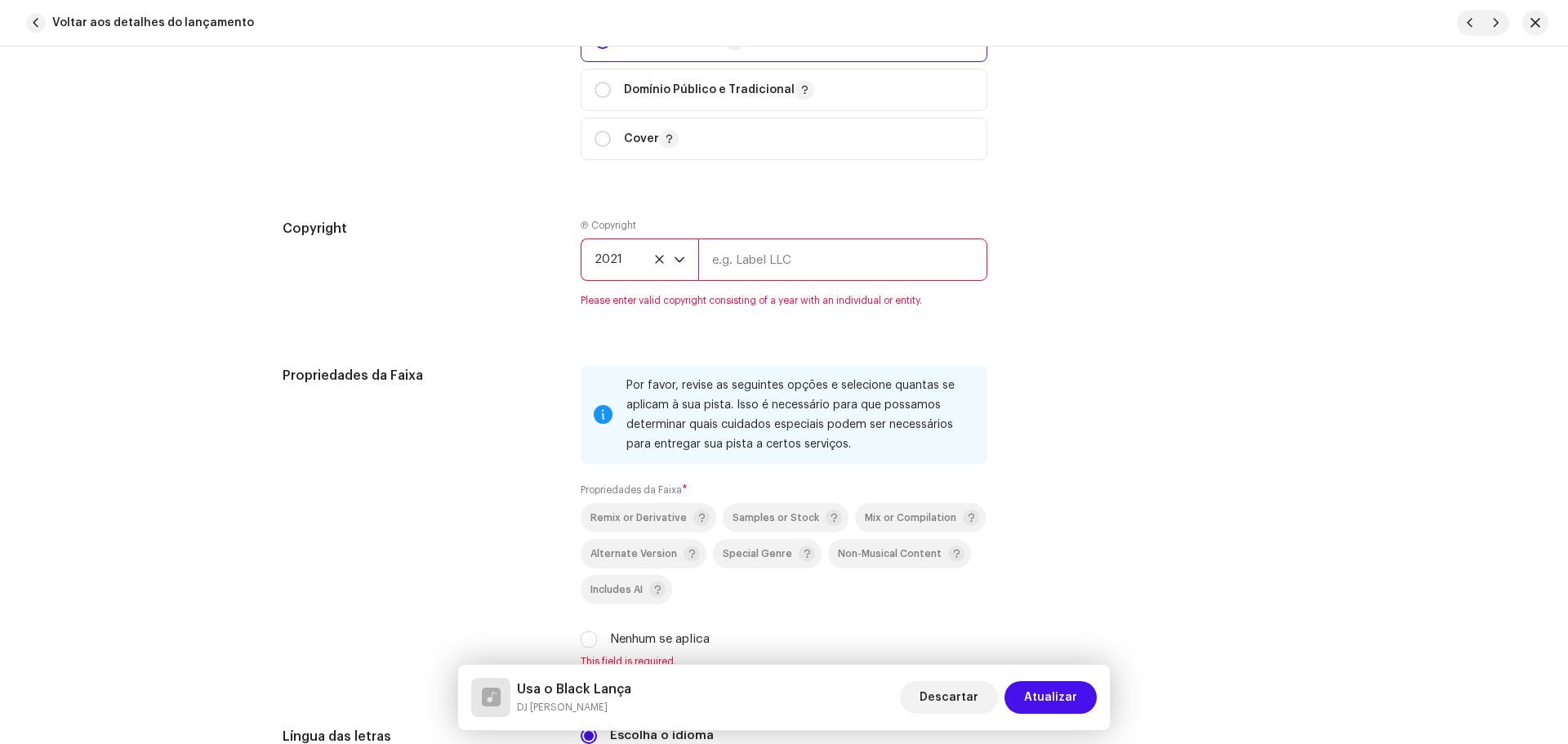
click at [733, 267] on input "text" at bounding box center [843, 259] width 289 height 43
type input "DJ [PERSON_NAME]"
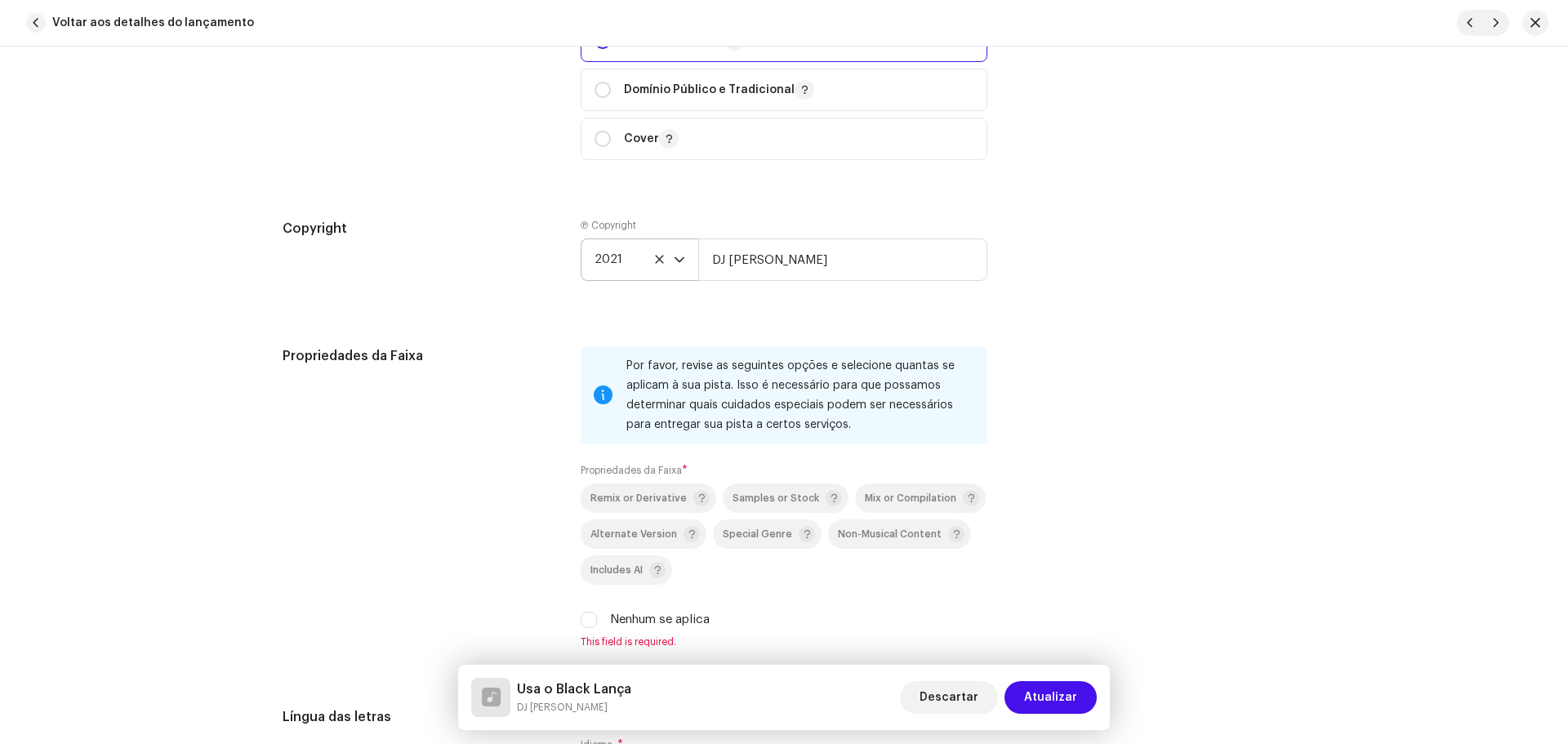
click at [1239, 411] on div "Propriedades da Faixa Por favor, revise as seguintes opções e selecione quantas…" at bounding box center [784, 507] width 1003 height 322
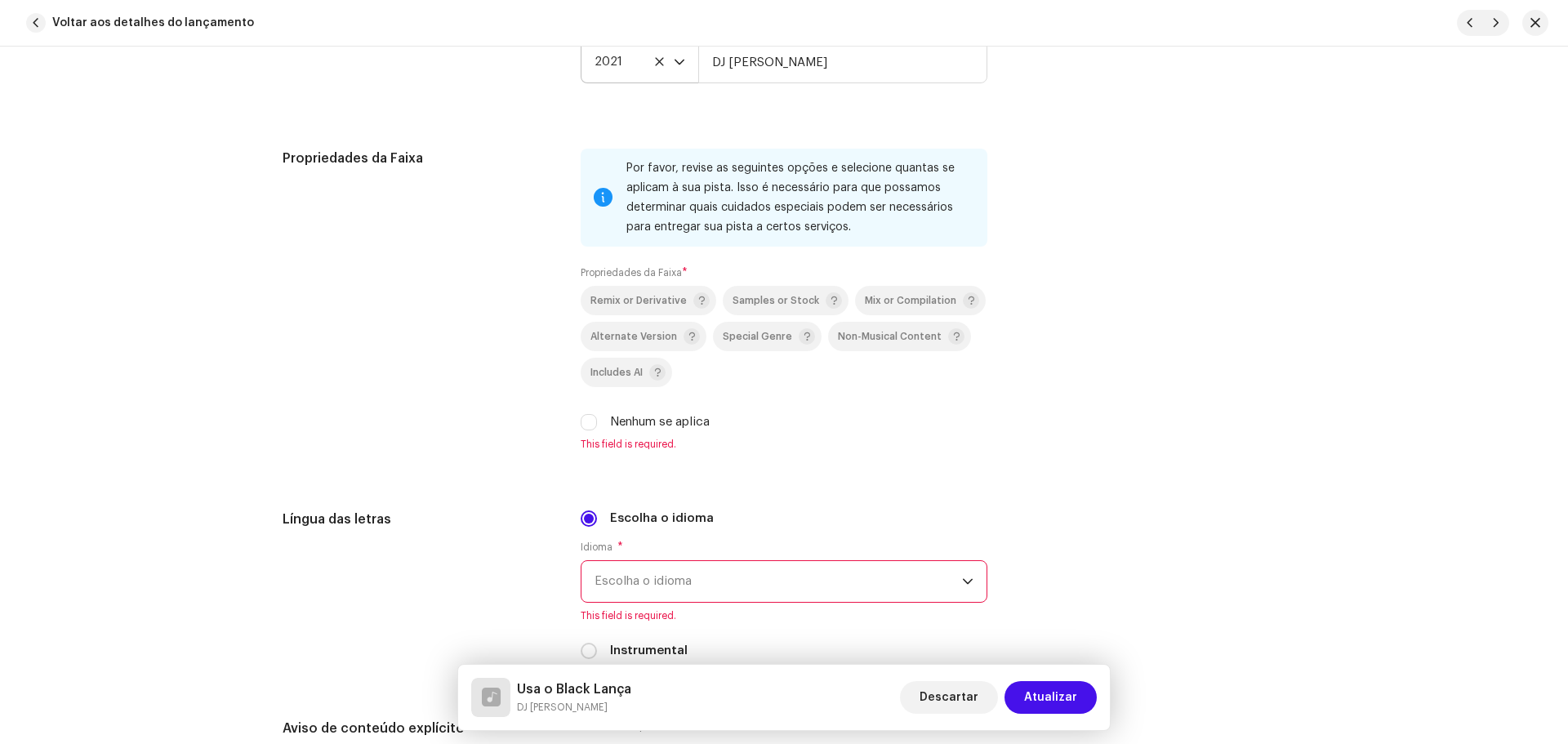
scroll to position [2367, 0]
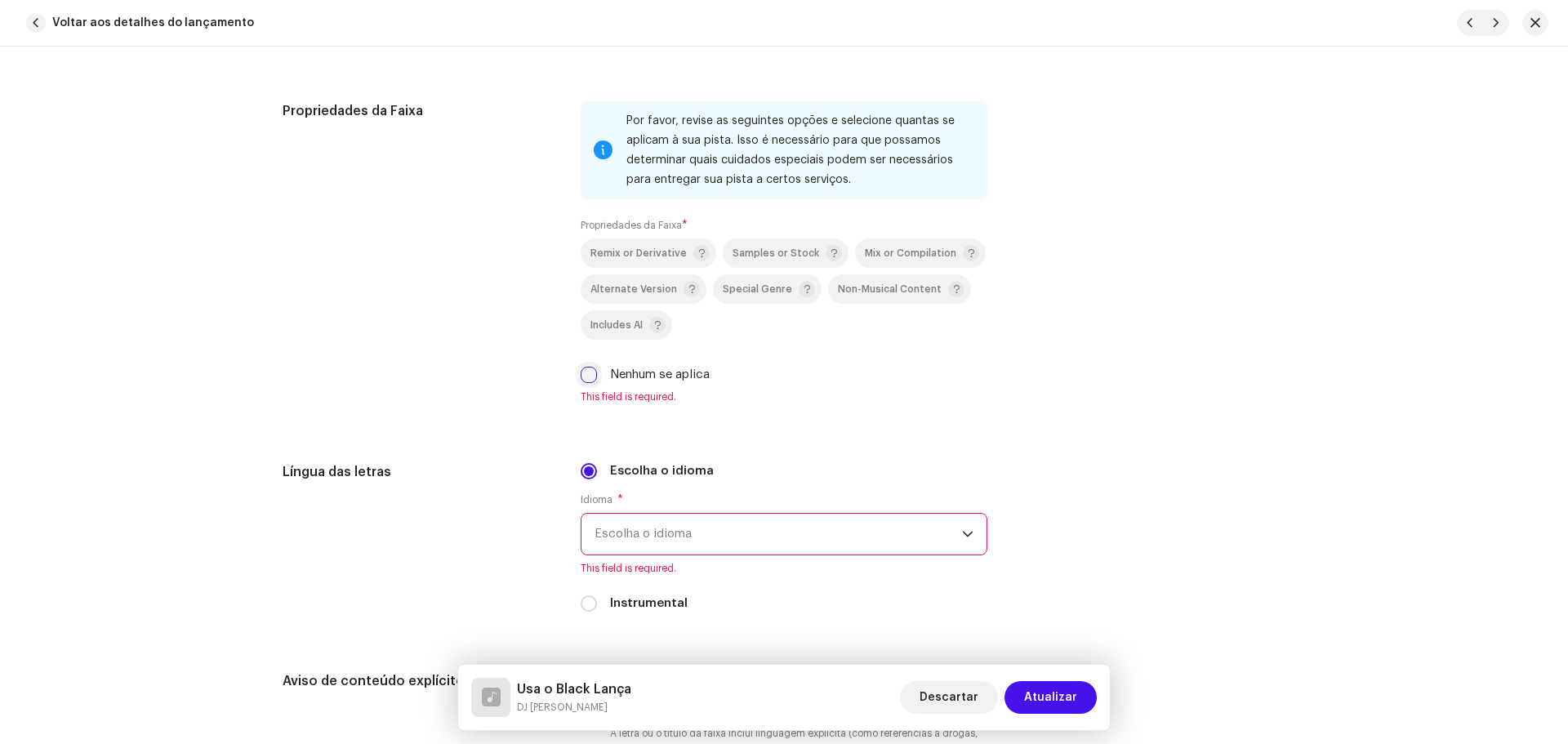
click at [581, 373] on input "Nenhum se aplica" at bounding box center [588, 374] width 16 height 16
checkbox input "true"
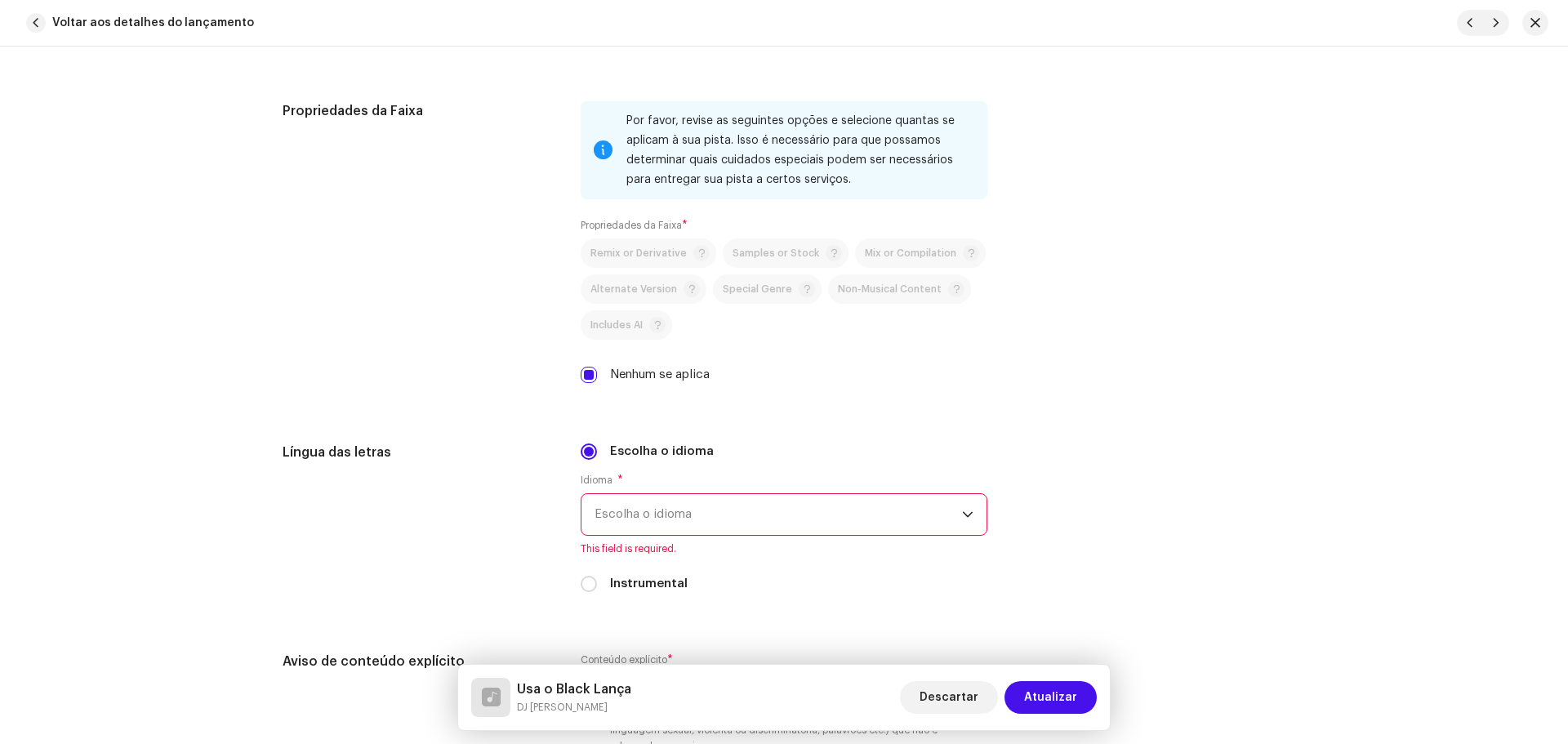
click at [669, 509] on span "Escolha o idioma" at bounding box center [778, 515] width 367 height 41
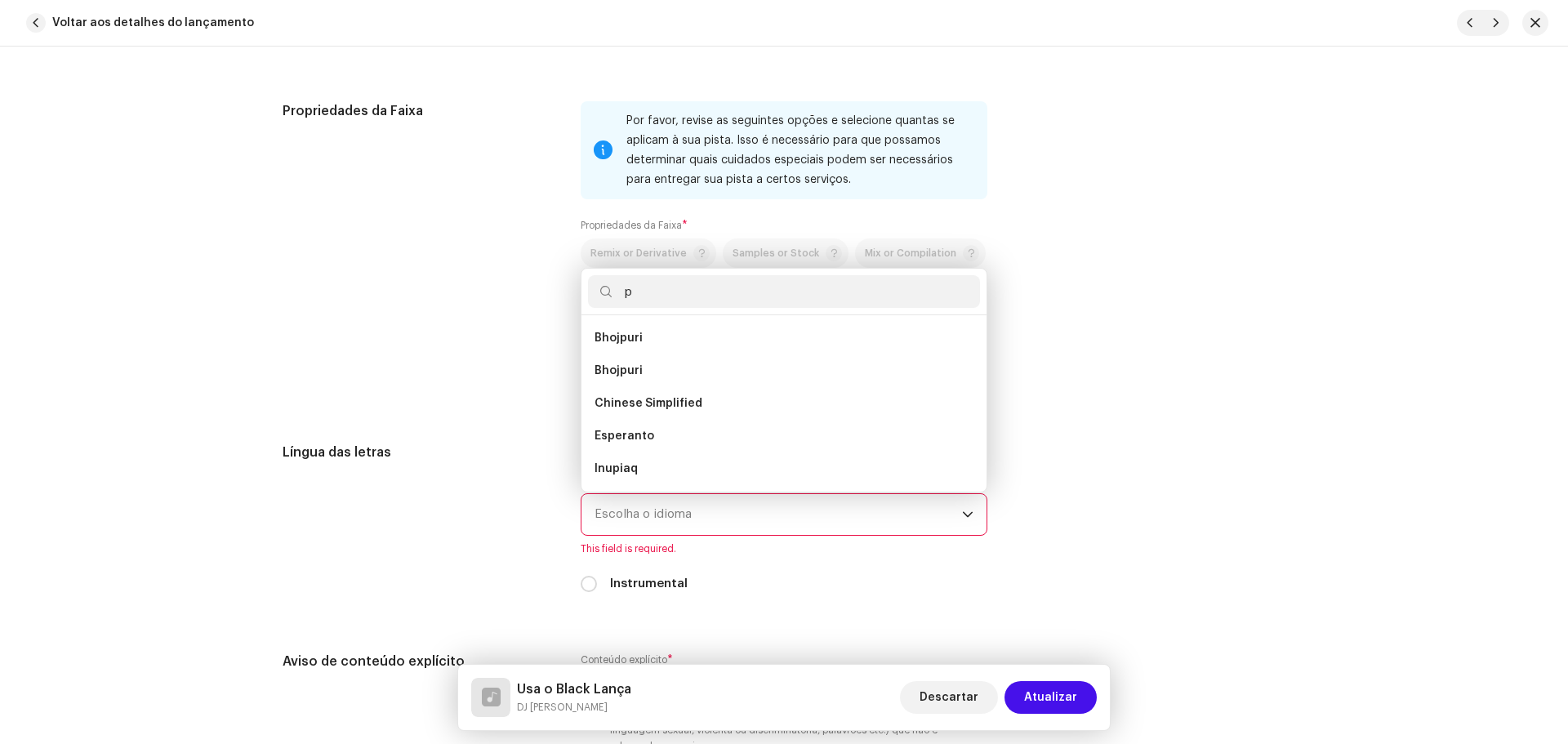
scroll to position [0, 0]
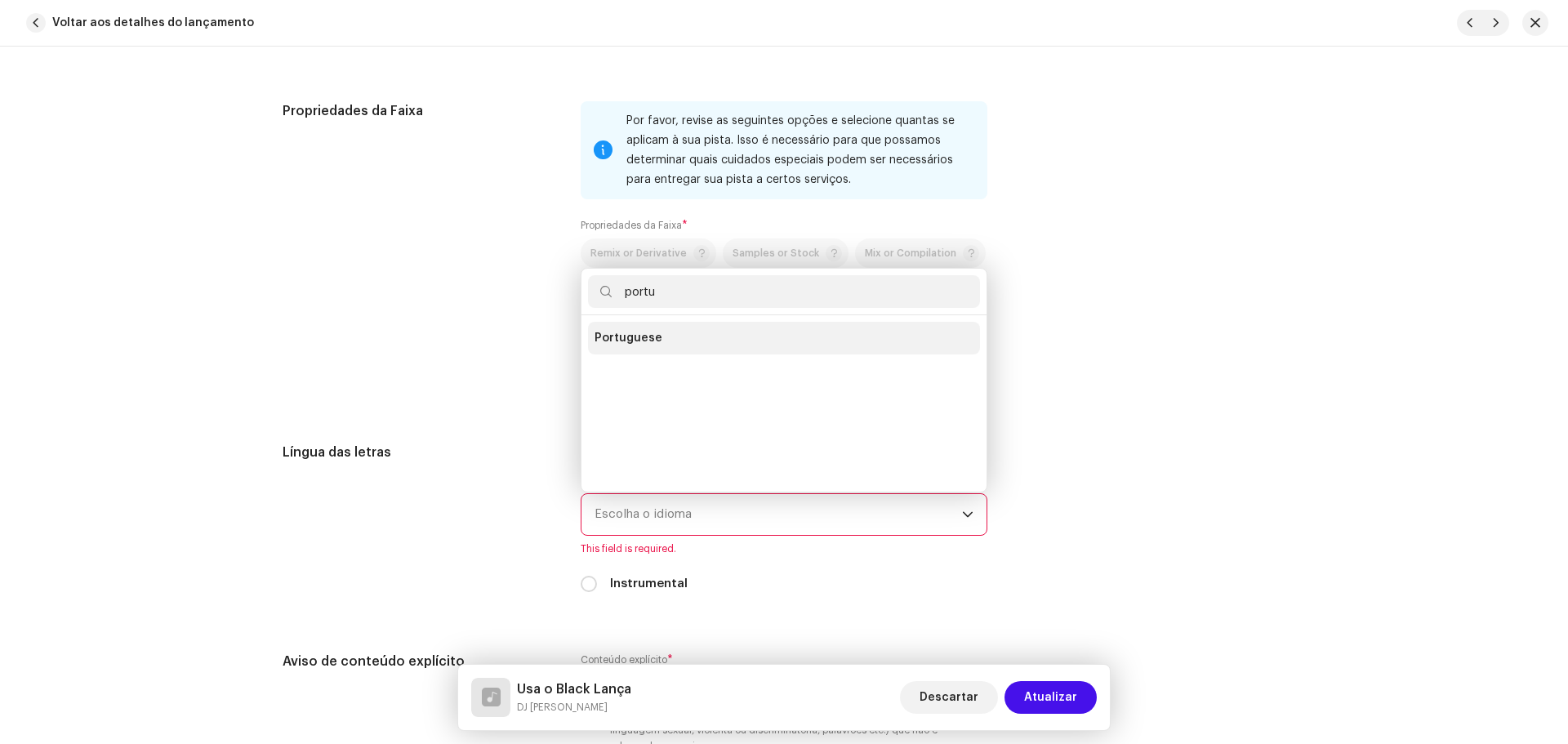
type input "portu"
click at [606, 344] on span "Portuguese" at bounding box center [628, 337] width 68 height 16
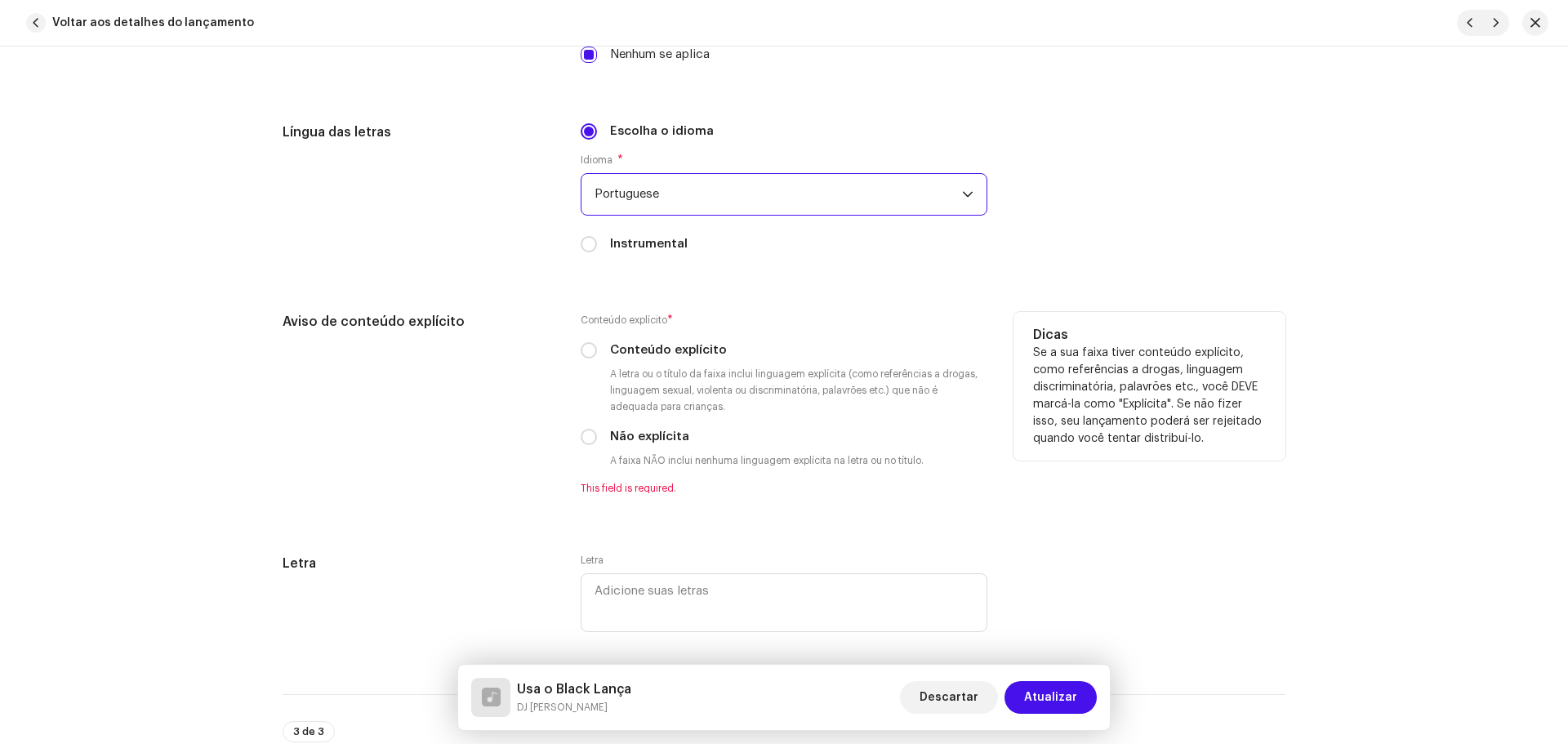
scroll to position [2693, 0]
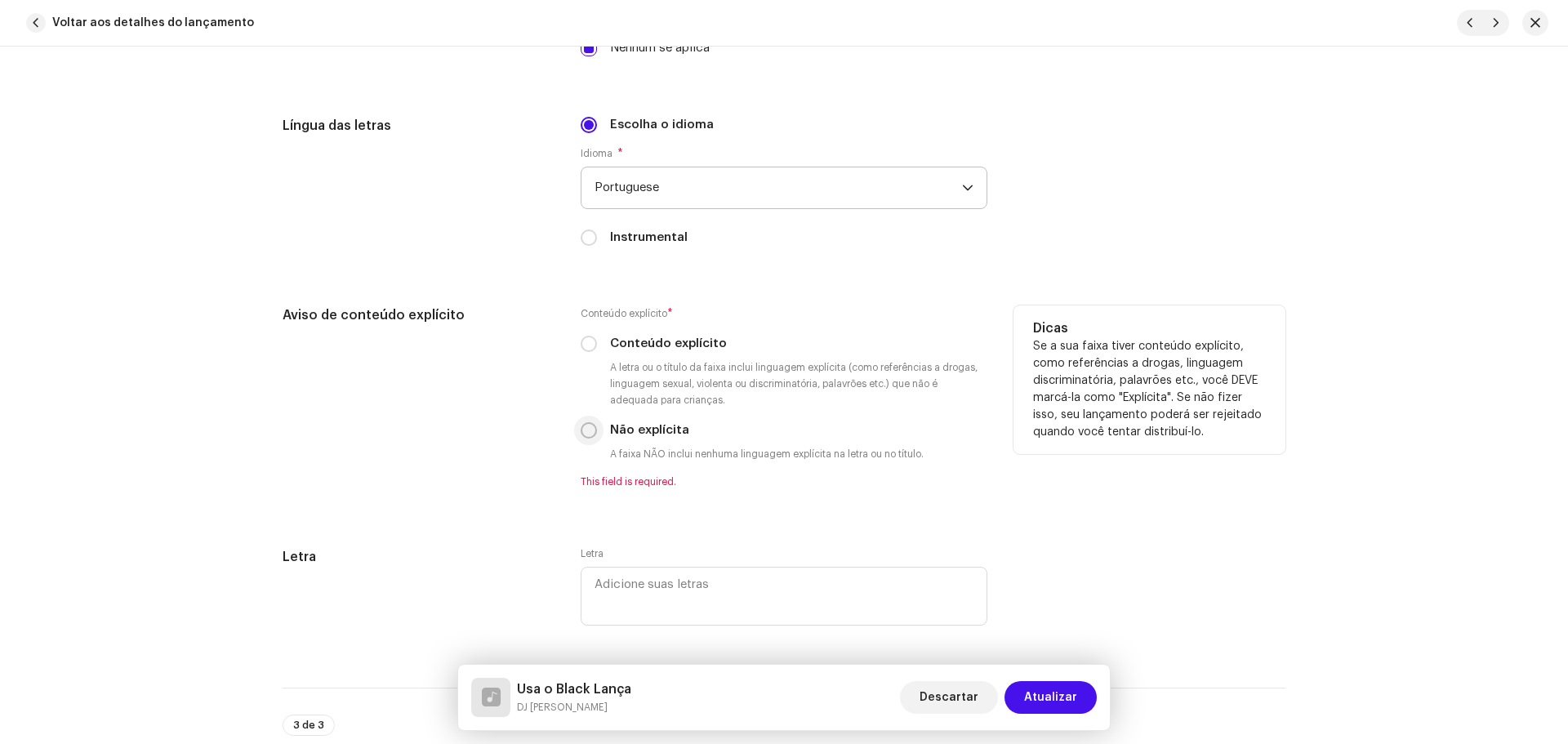
click at [587, 436] on input "Não explícita" at bounding box center [588, 430] width 16 height 16
radio input "true"
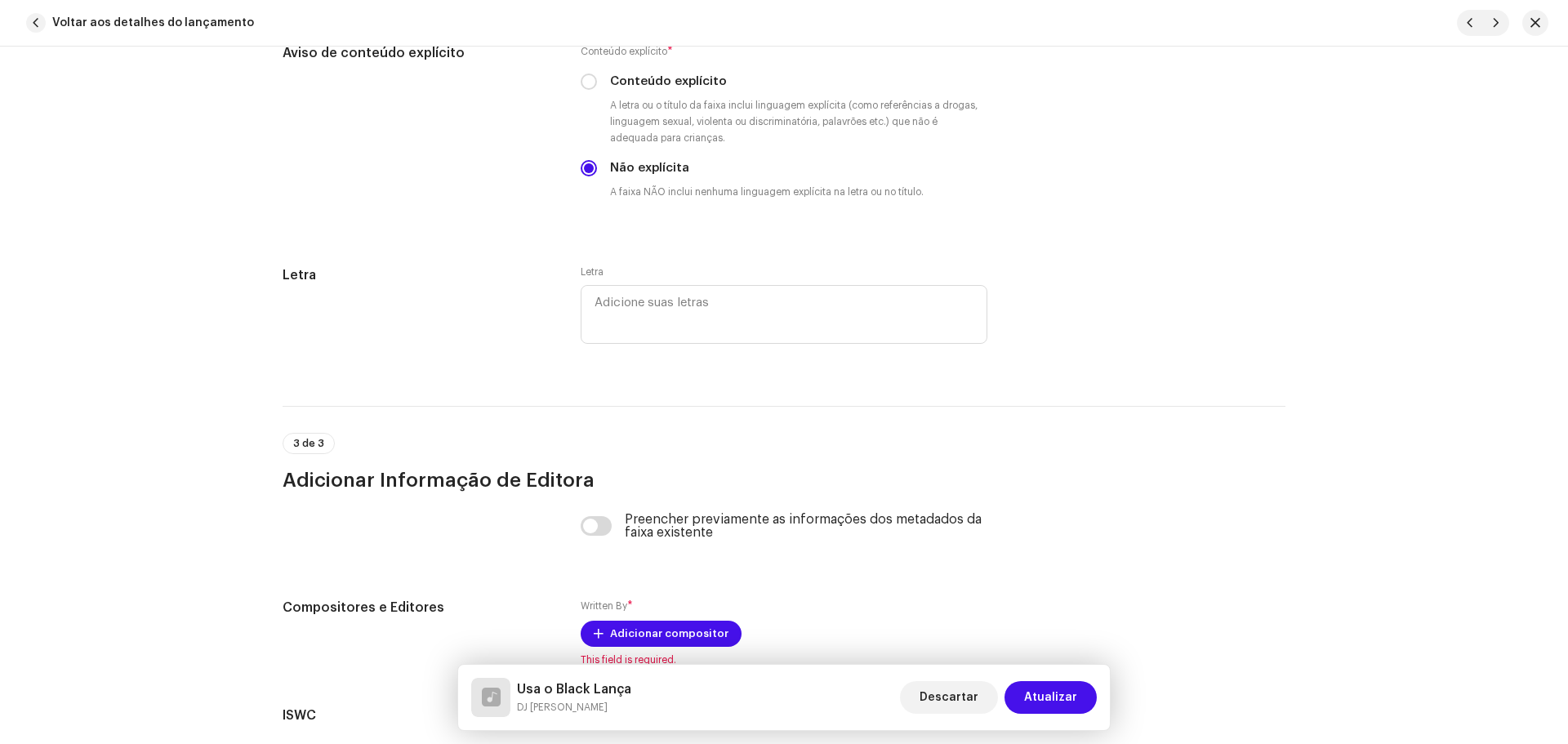
scroll to position [3021, 0]
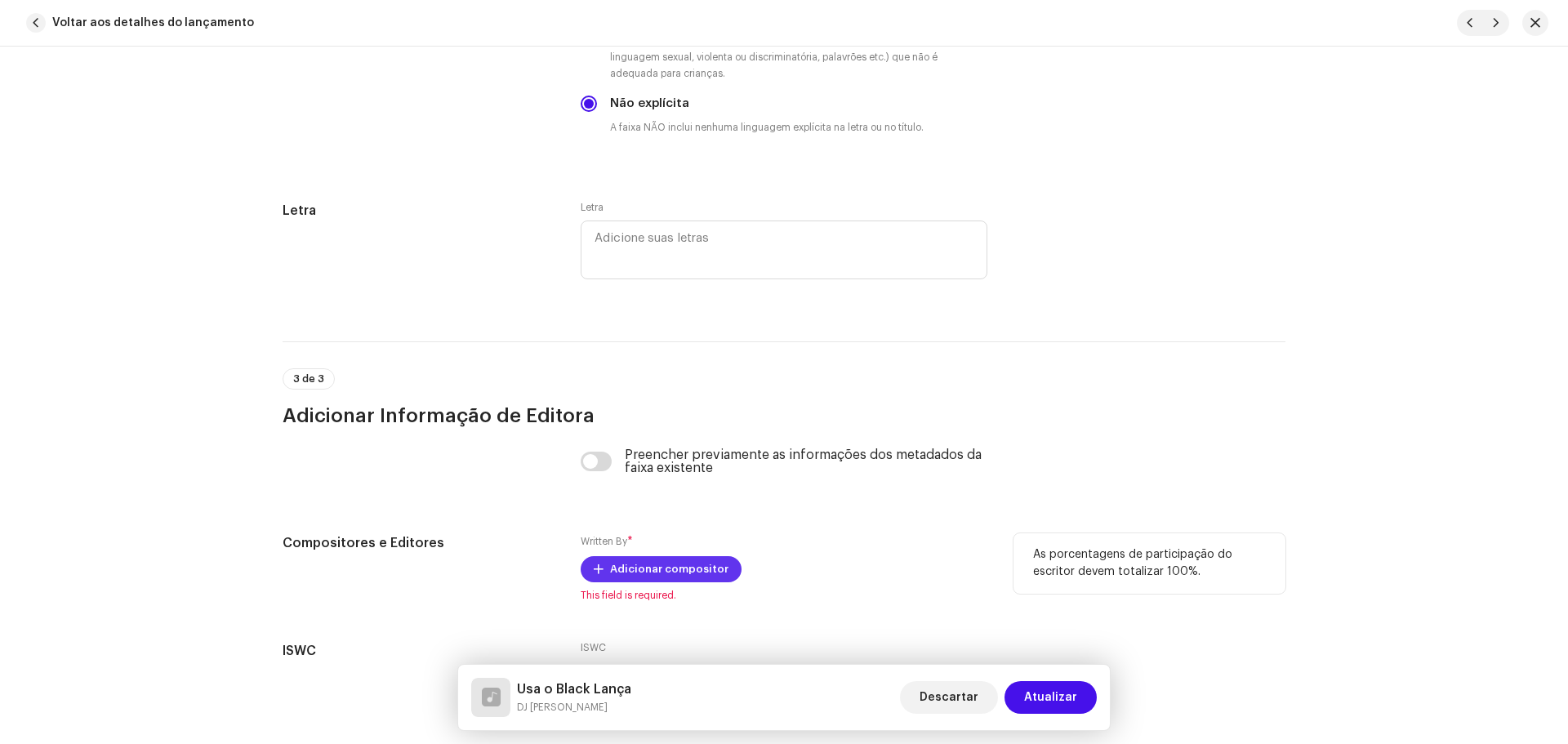
click at [662, 560] on span "Adicionar compositor" at bounding box center [669, 568] width 118 height 33
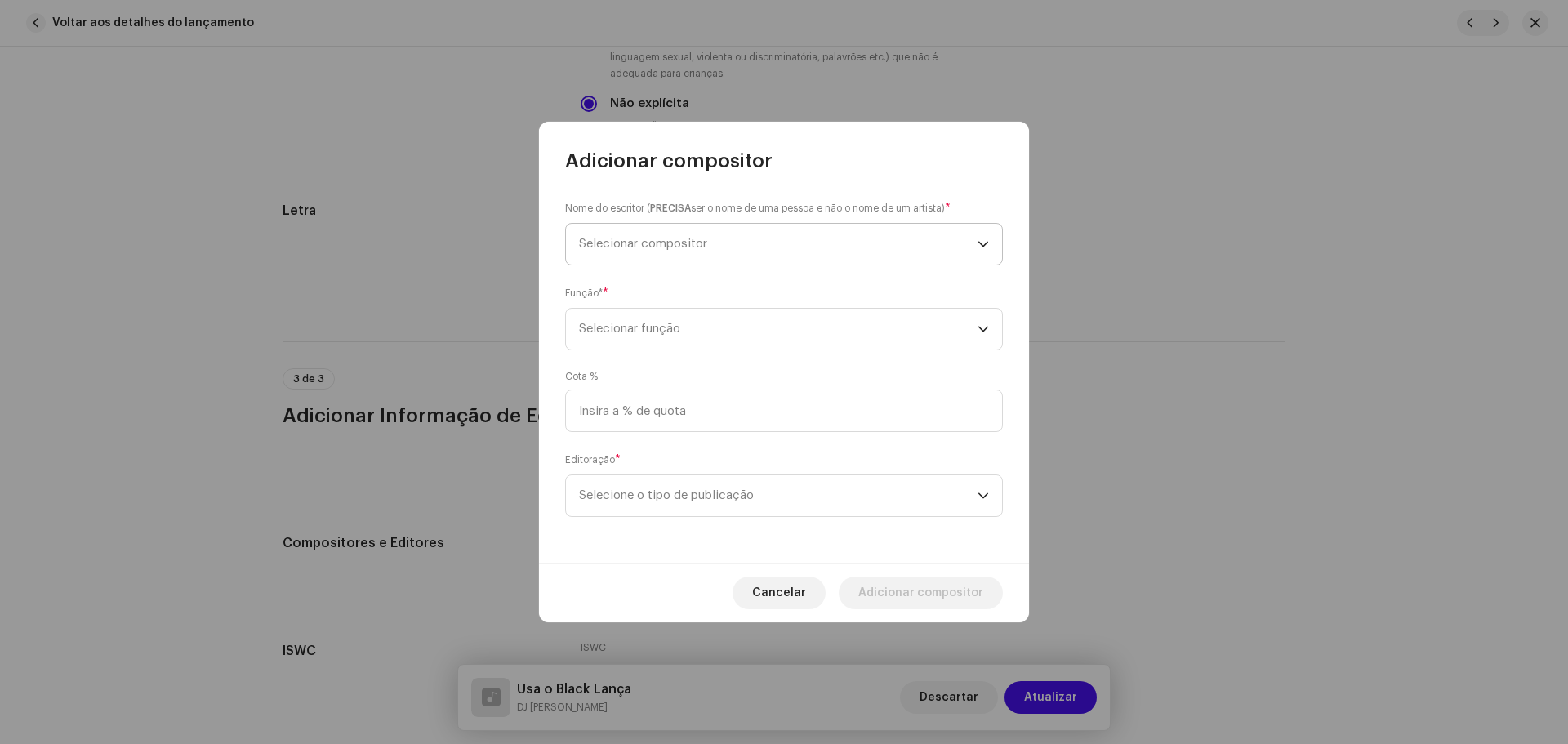
click at [627, 245] on span "Selecionar compositor" at bounding box center [643, 243] width 128 height 12
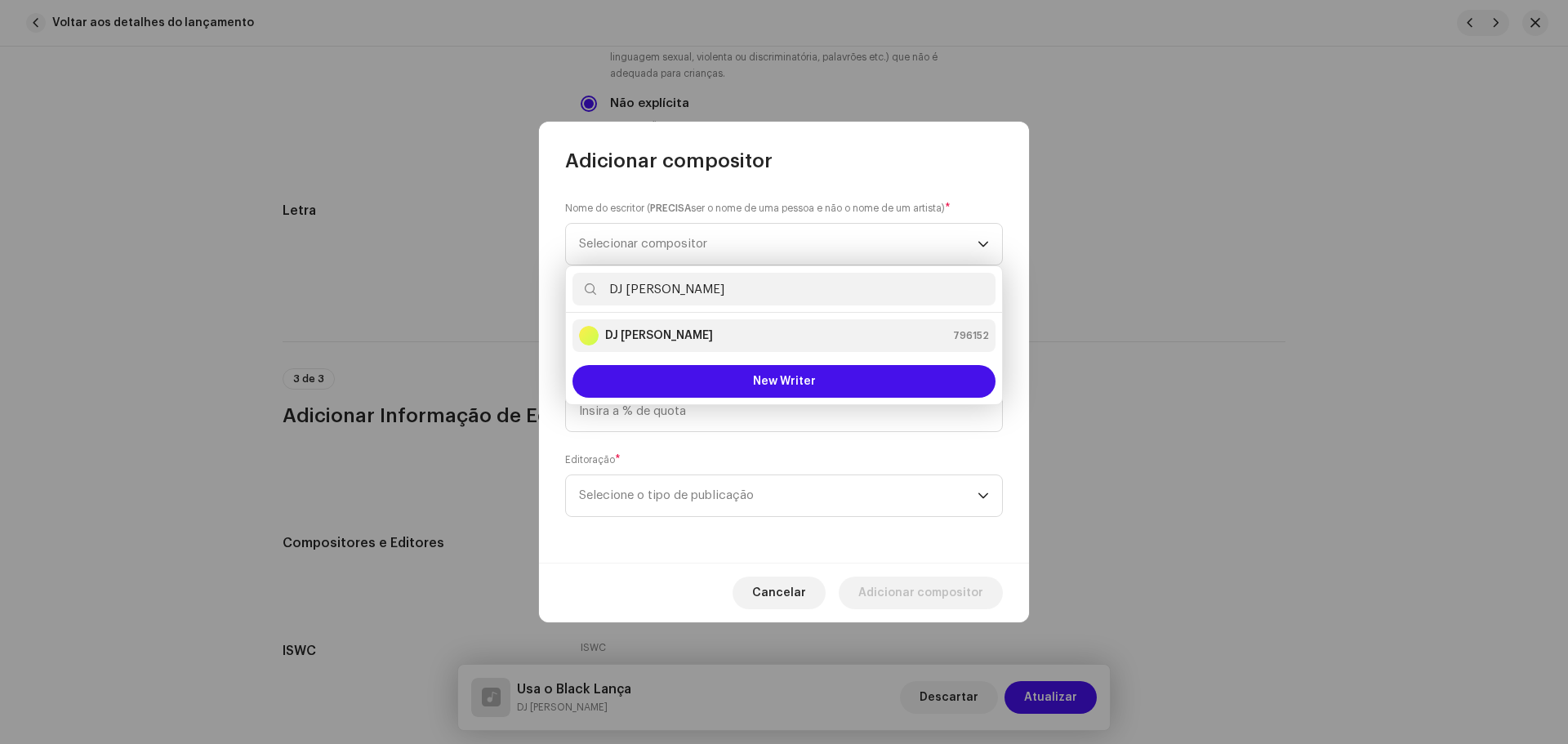
type input "DJ [PERSON_NAME]"
click at [692, 342] on div "DJ Kokadah 796152" at bounding box center [784, 335] width 410 height 20
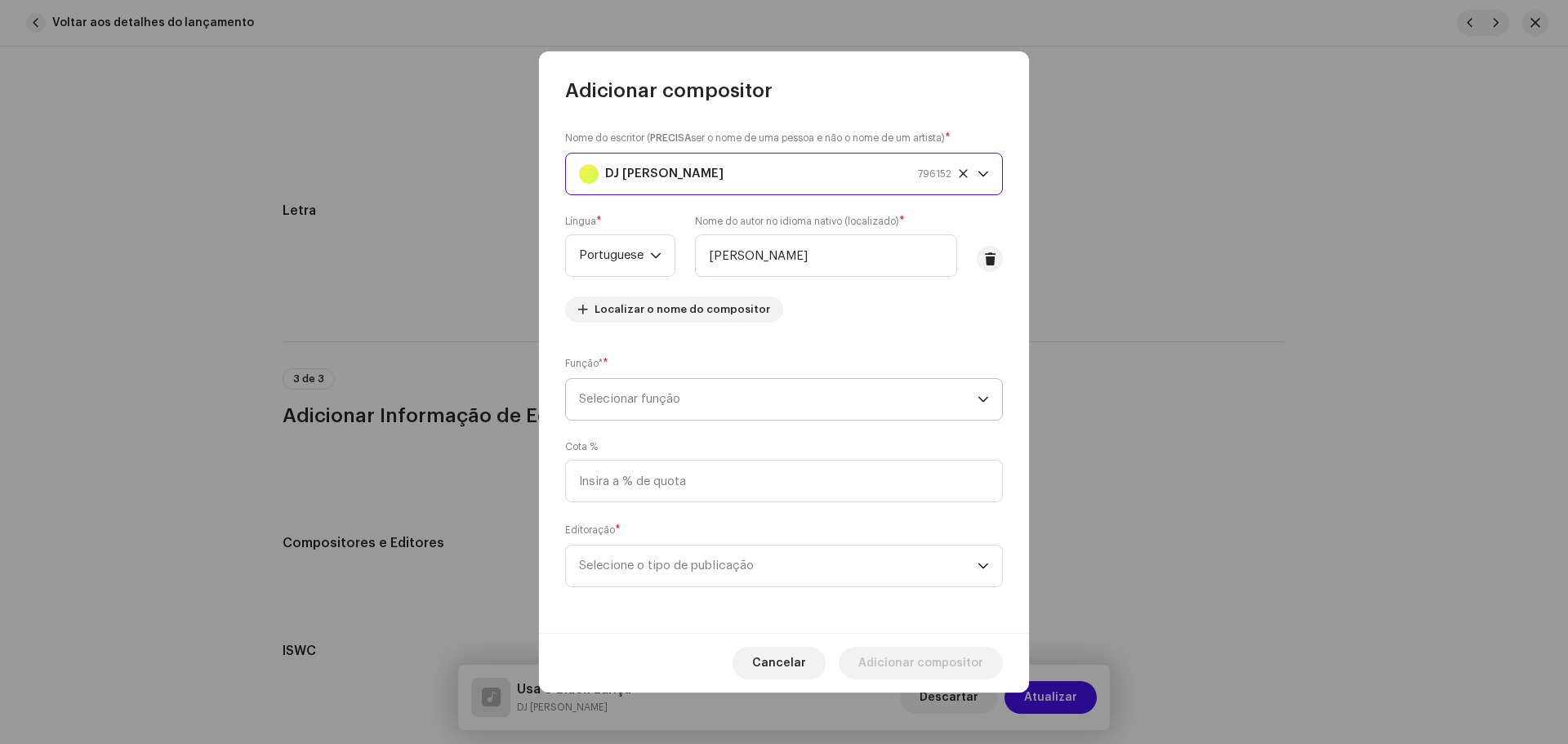
click at [718, 382] on span "Selecionar função" at bounding box center [778, 399] width 398 height 41
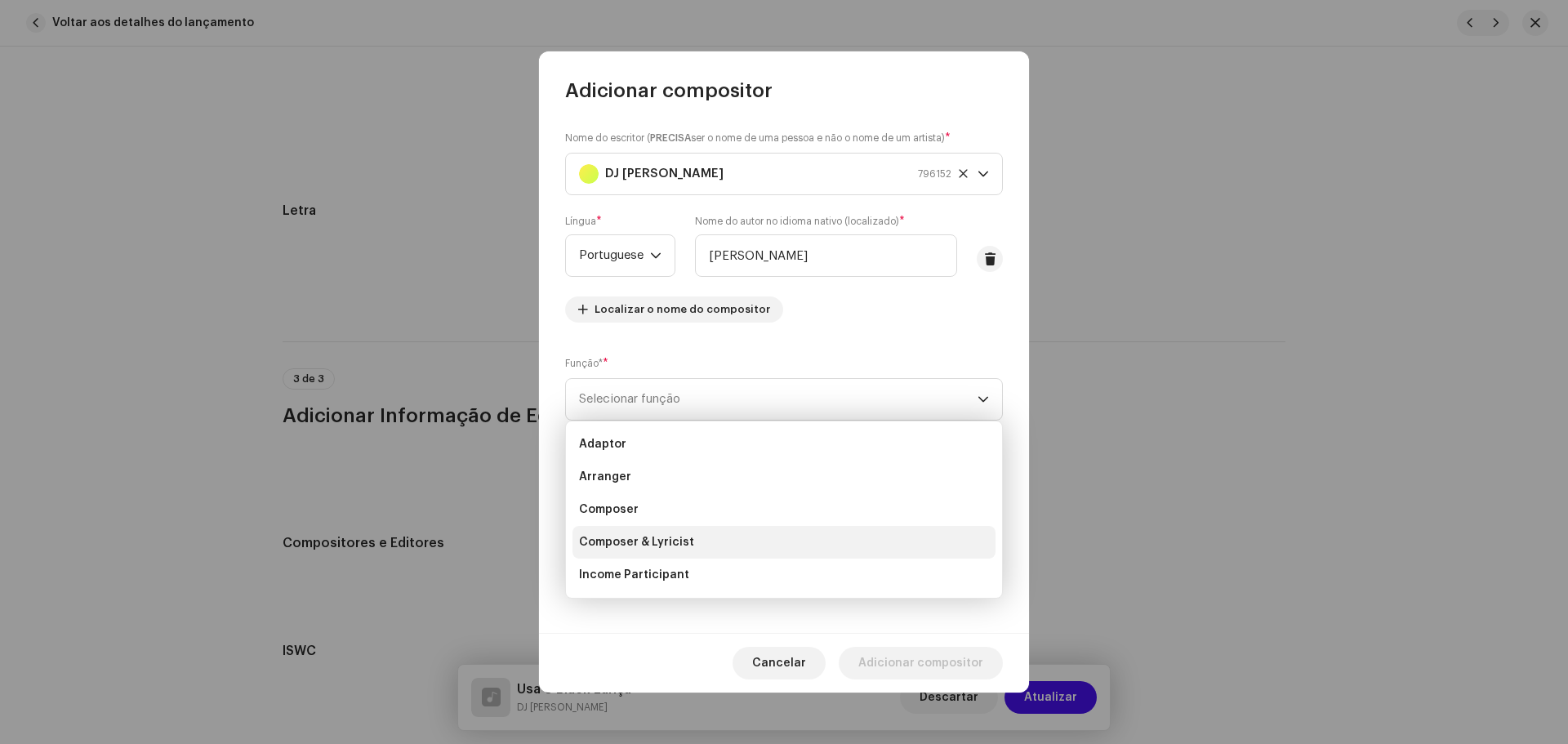
click at [689, 529] on li "Composer & Lyricist" at bounding box center [784, 542] width 423 height 33
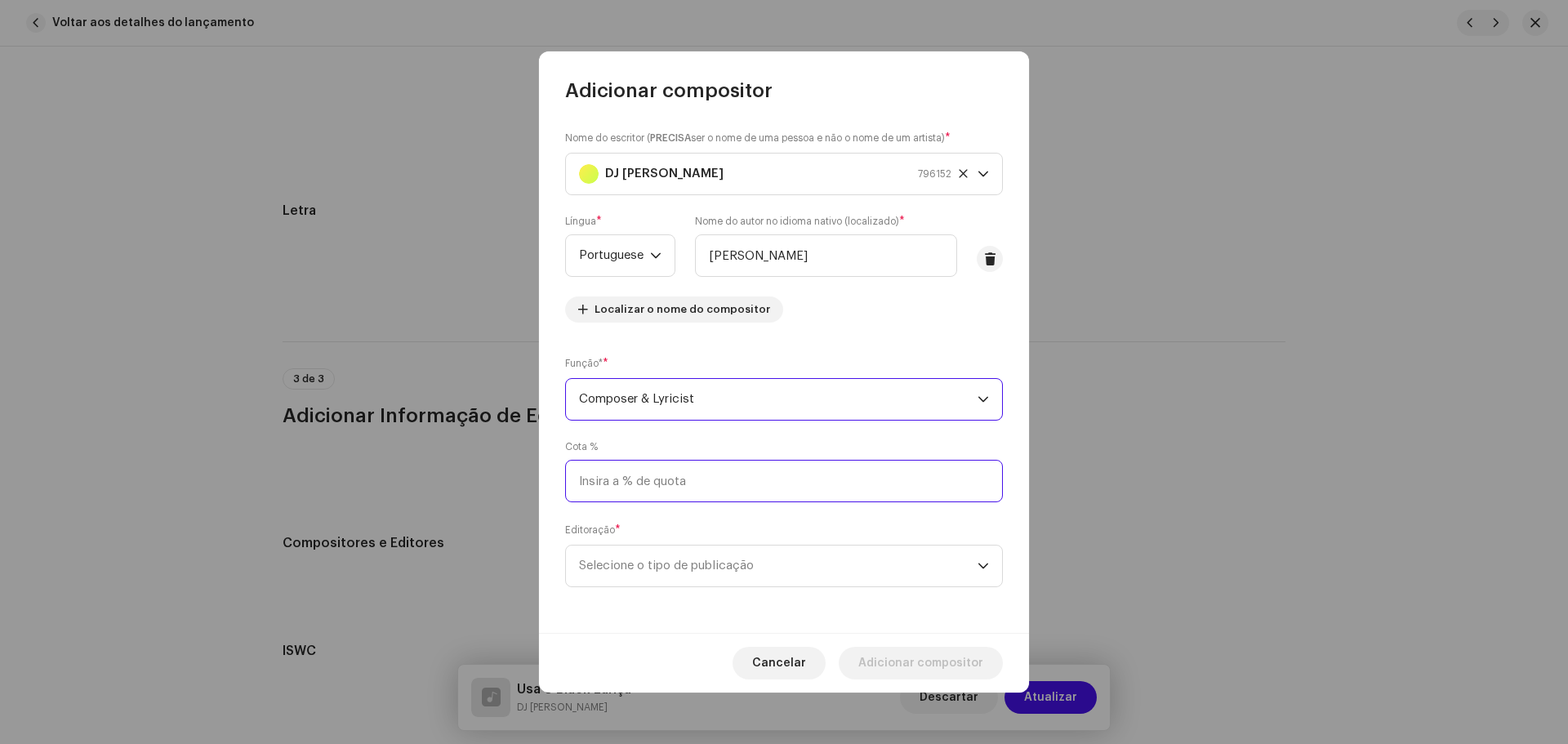
click at [658, 487] on input at bounding box center [784, 481] width 438 height 43
click at [698, 551] on span "Selecione o tipo de publicação" at bounding box center [778, 566] width 398 height 41
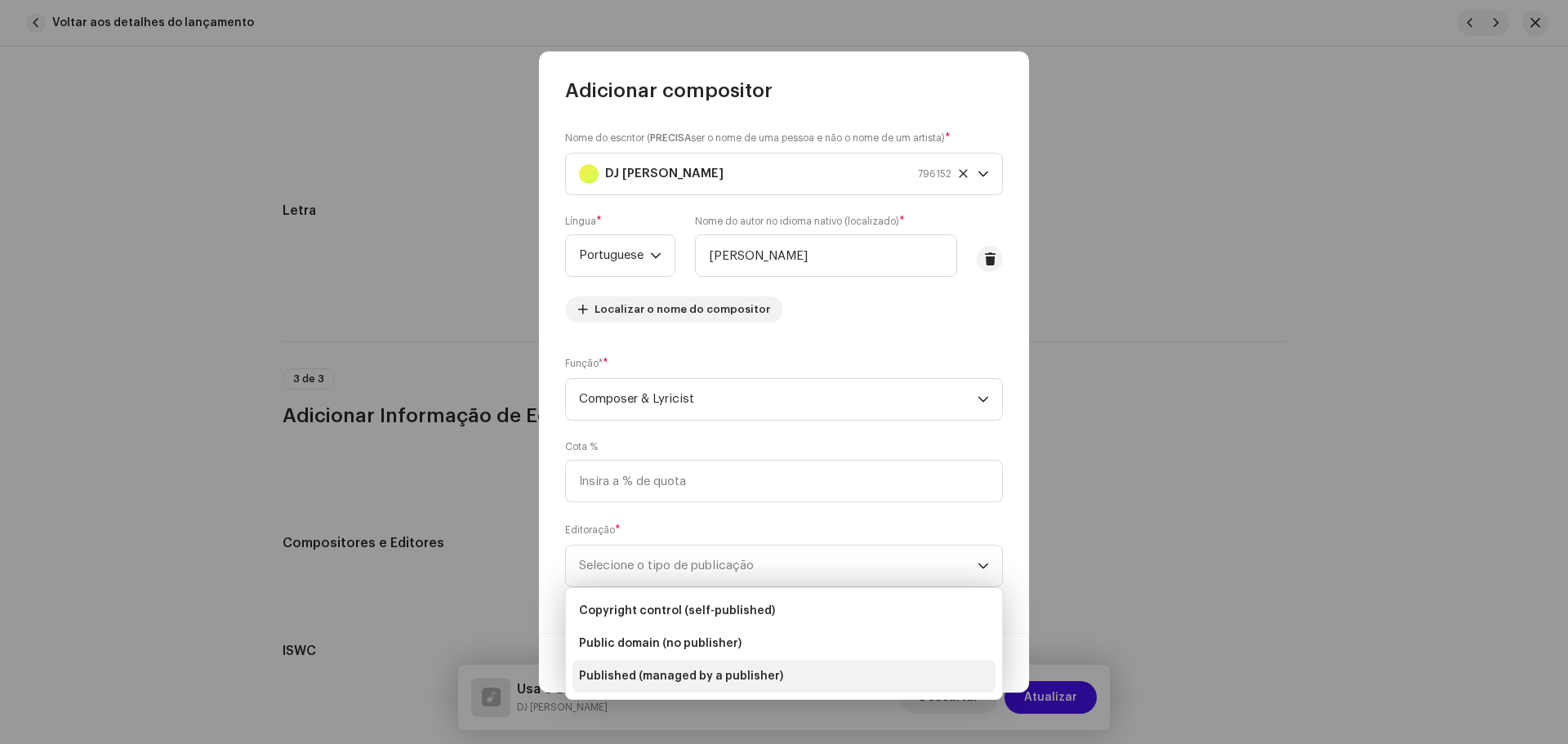
click at [732, 670] on span "Published (managed by a publisher)" at bounding box center [681, 676] width 204 height 16
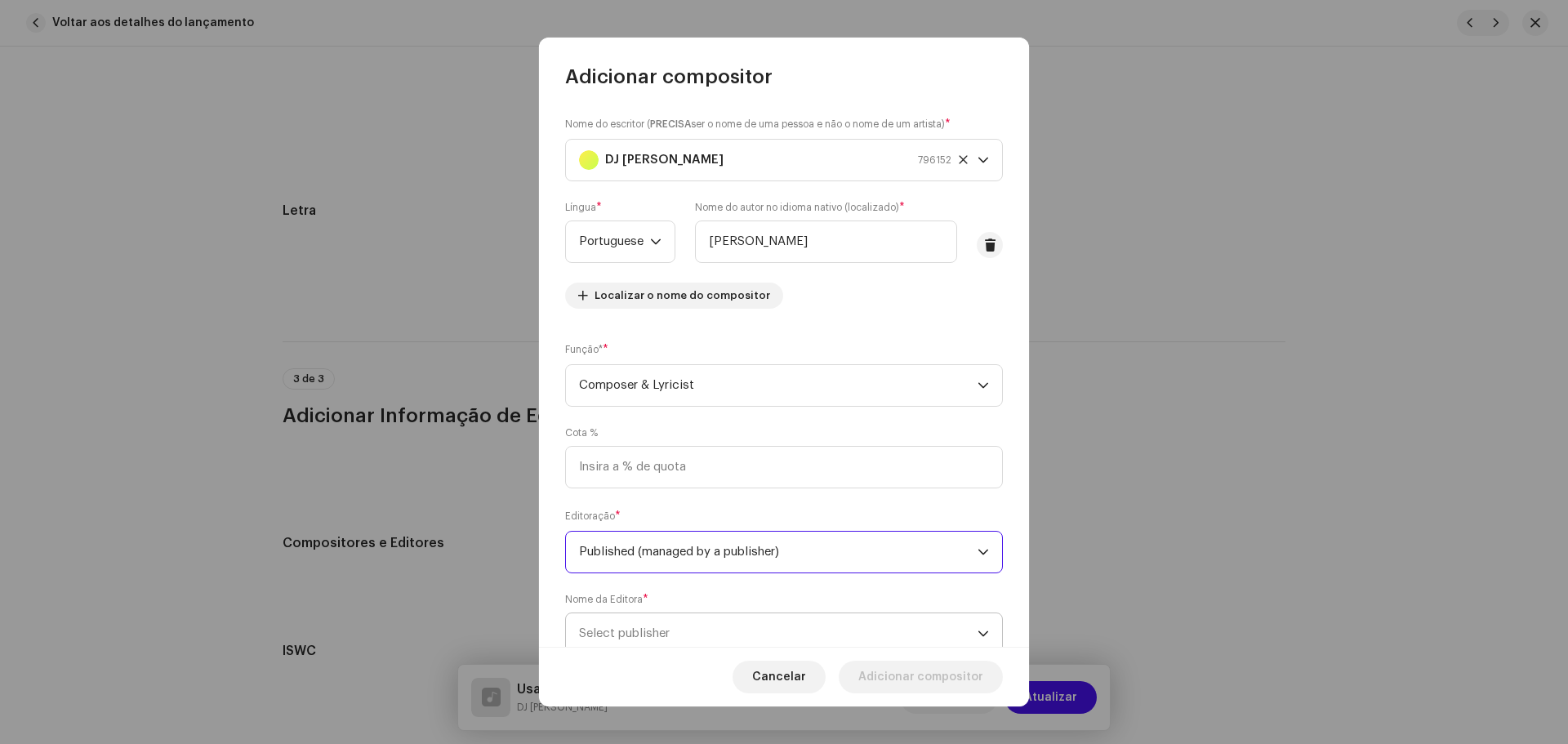
click at [721, 613] on span "Select publisher" at bounding box center [778, 634] width 398 height 41
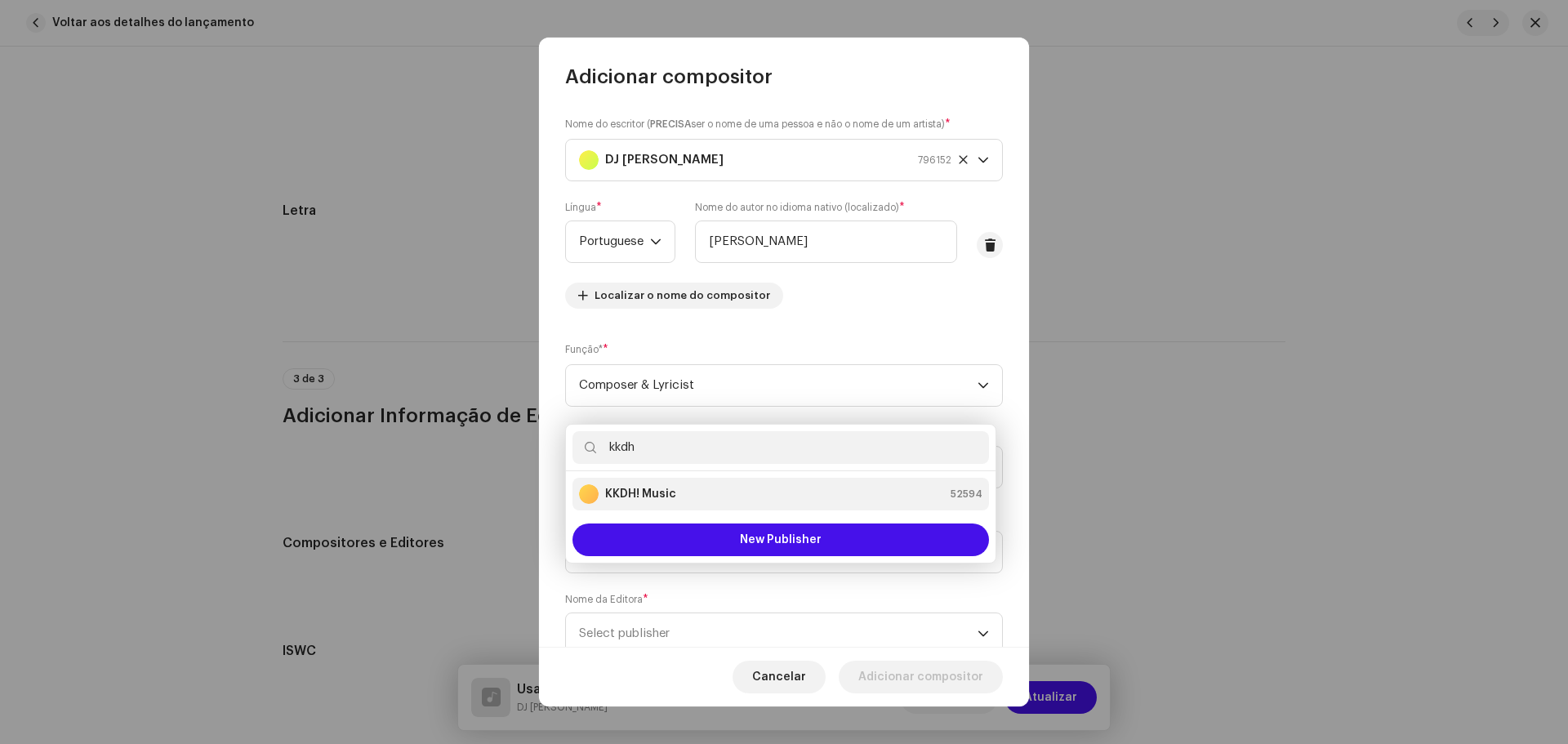
type input "kkdh"
click at [666, 496] on strong "KKDH! Music" at bounding box center [640, 493] width 71 height 16
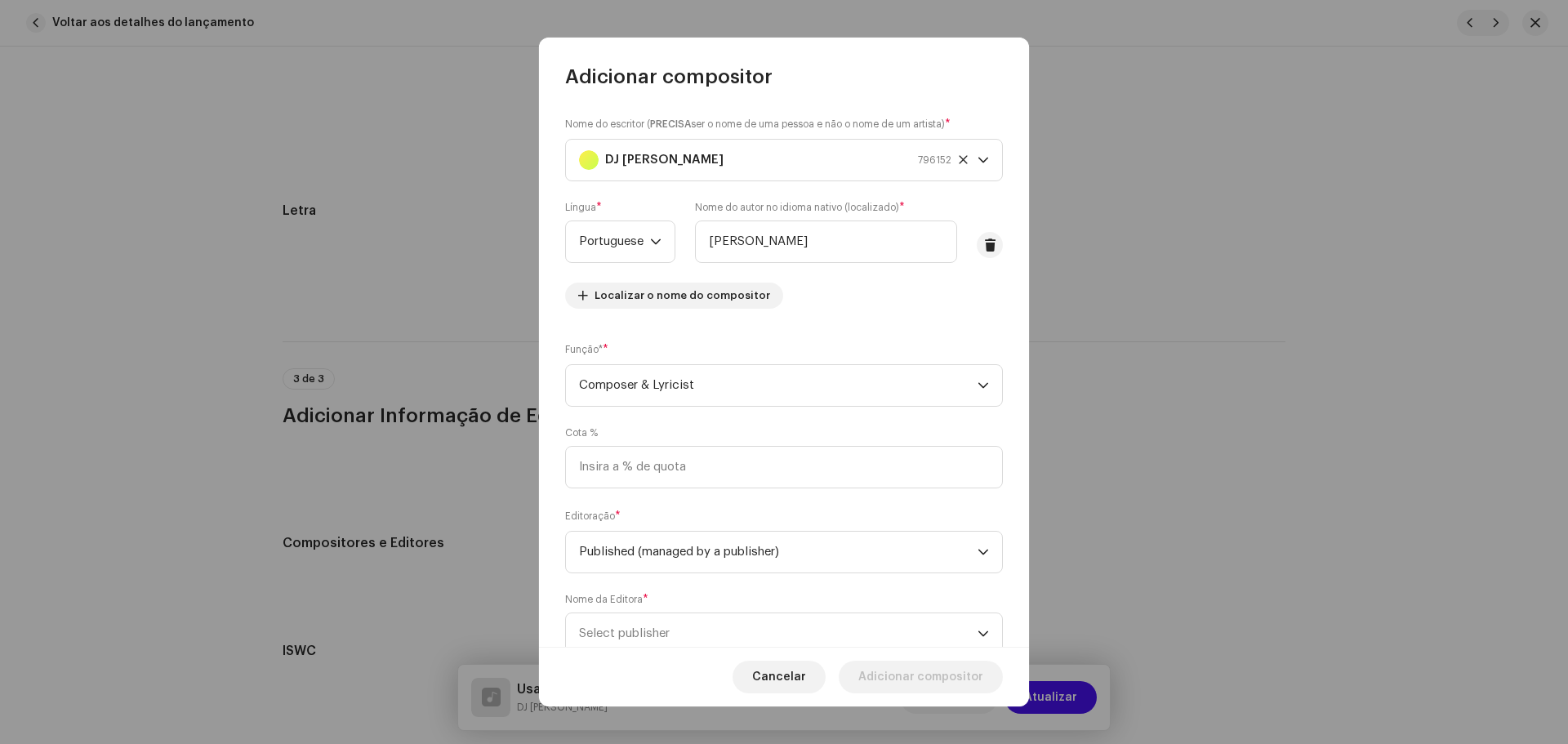
scroll to position [7, 0]
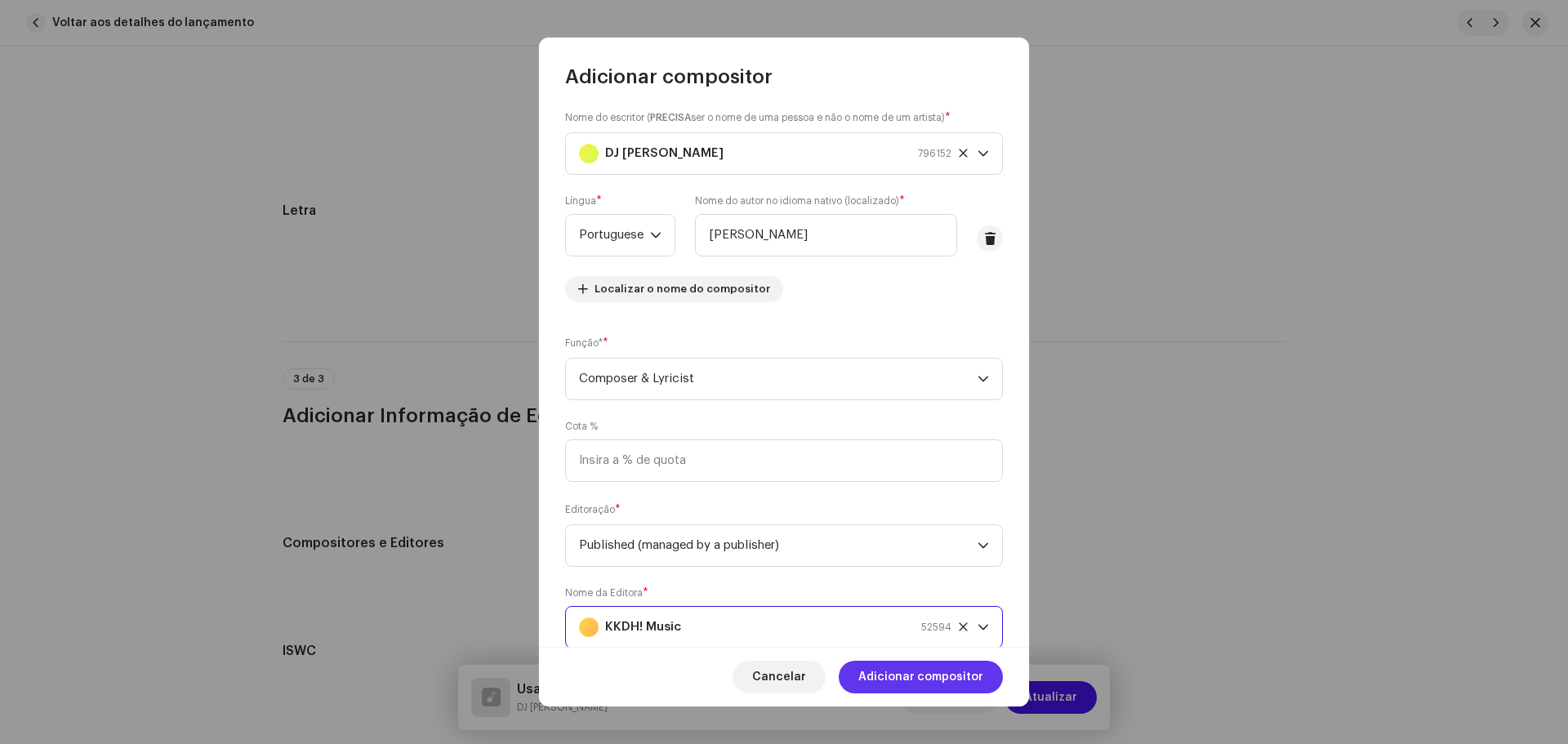
click at [952, 675] on span "Adicionar compositor" at bounding box center [921, 676] width 125 height 33
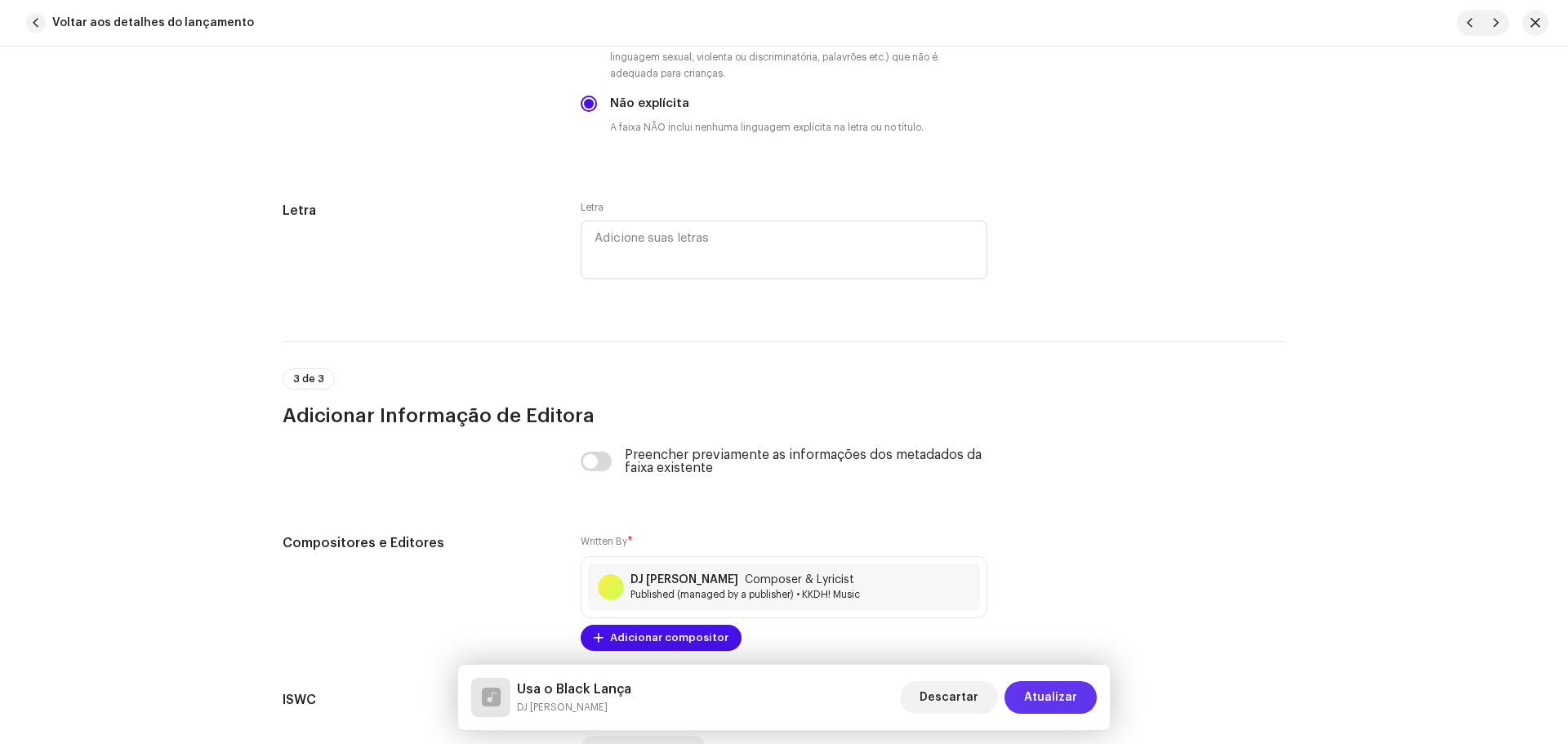
click at [1052, 693] on span "Atualizar" at bounding box center [1051, 697] width 53 height 33
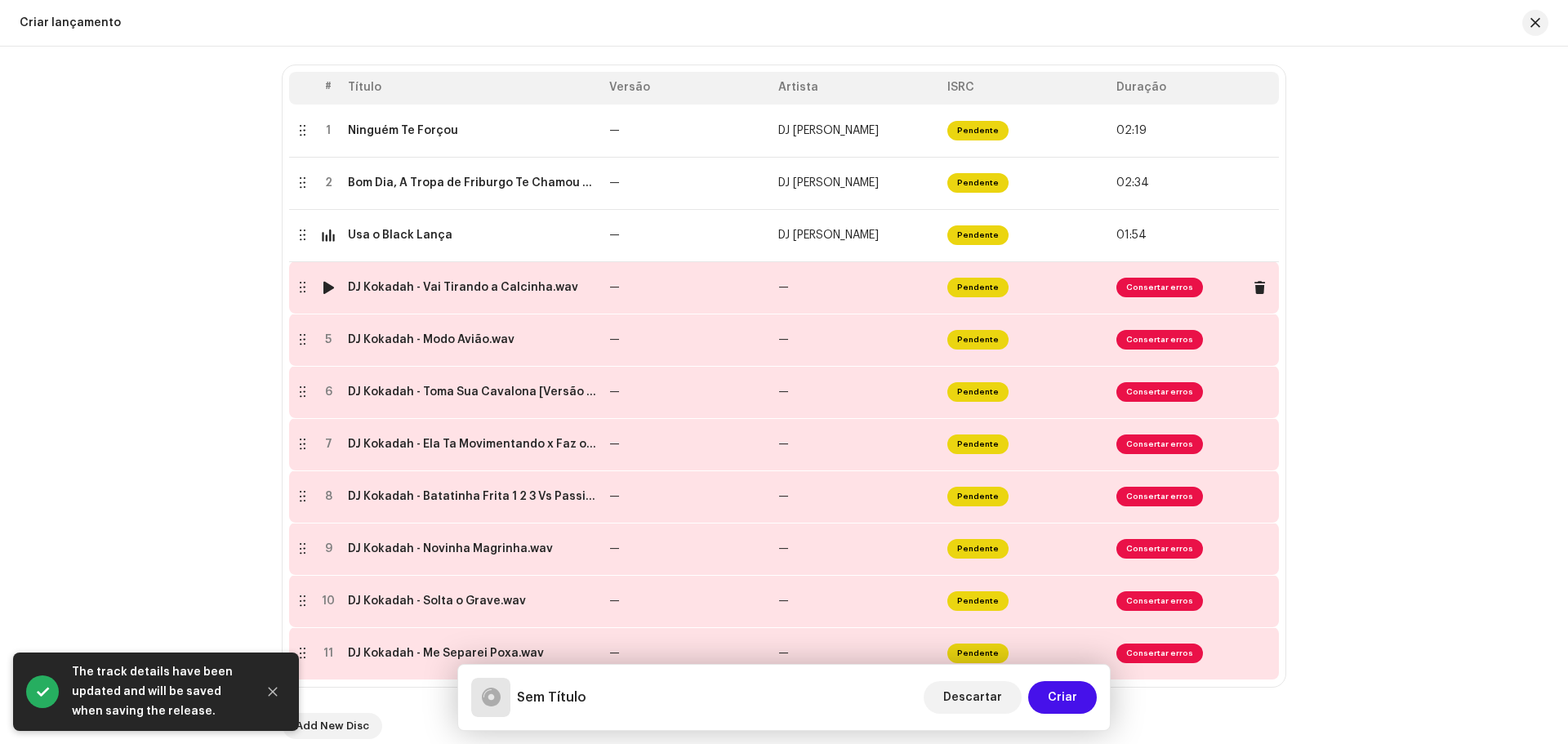
click at [326, 283] on div at bounding box center [329, 287] width 12 height 13
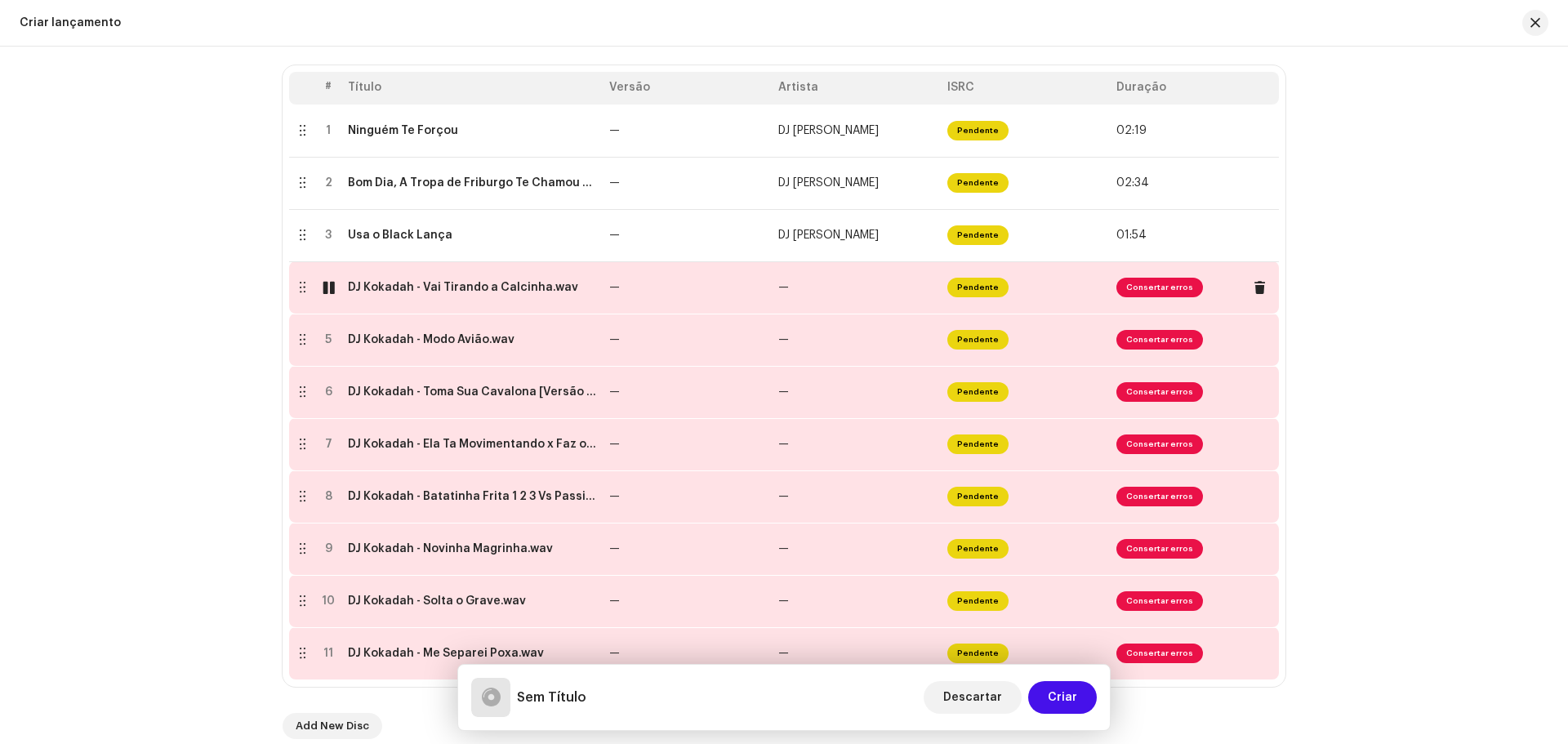
click at [326, 291] on div at bounding box center [329, 287] width 12 height 13
click at [323, 290] on div at bounding box center [329, 287] width 12 height 13
click at [324, 293] on div at bounding box center [329, 287] width 12 height 13
click at [561, 287] on div "DJ Kokadah - Vai Tirando a Calcinha.wav" at bounding box center [462, 287] width 230 height 13
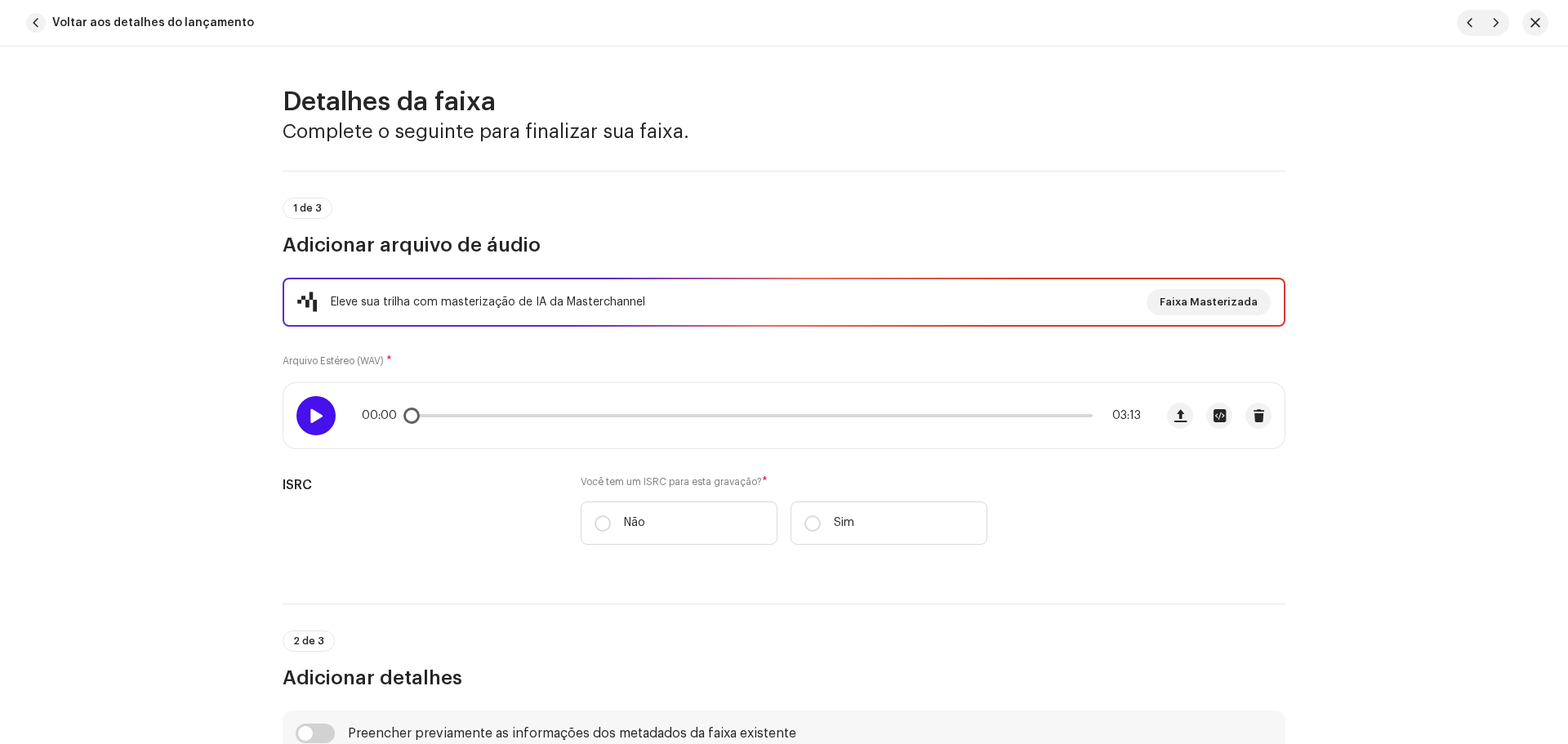
click at [317, 426] on div at bounding box center [316, 415] width 39 height 39
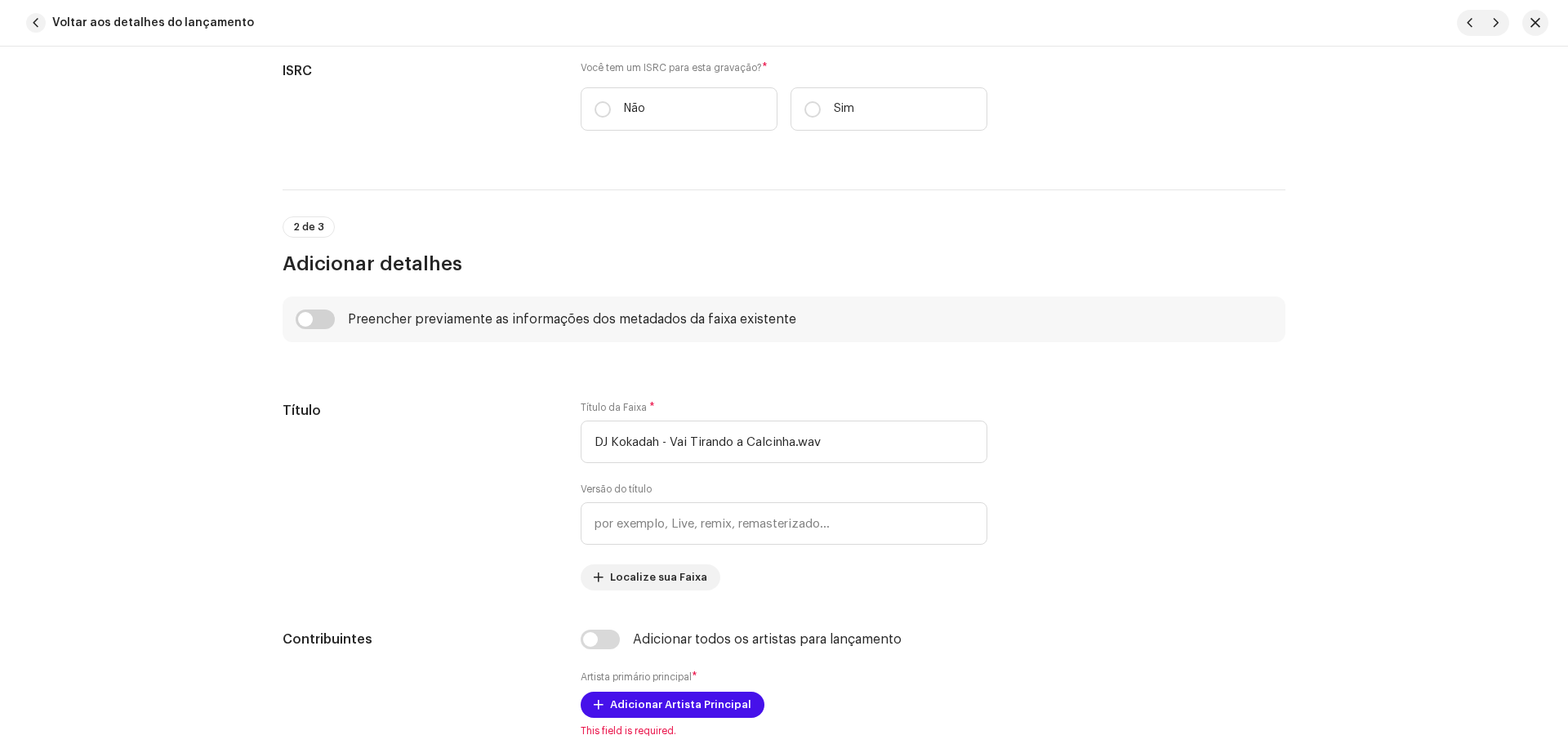
scroll to position [408, 0]
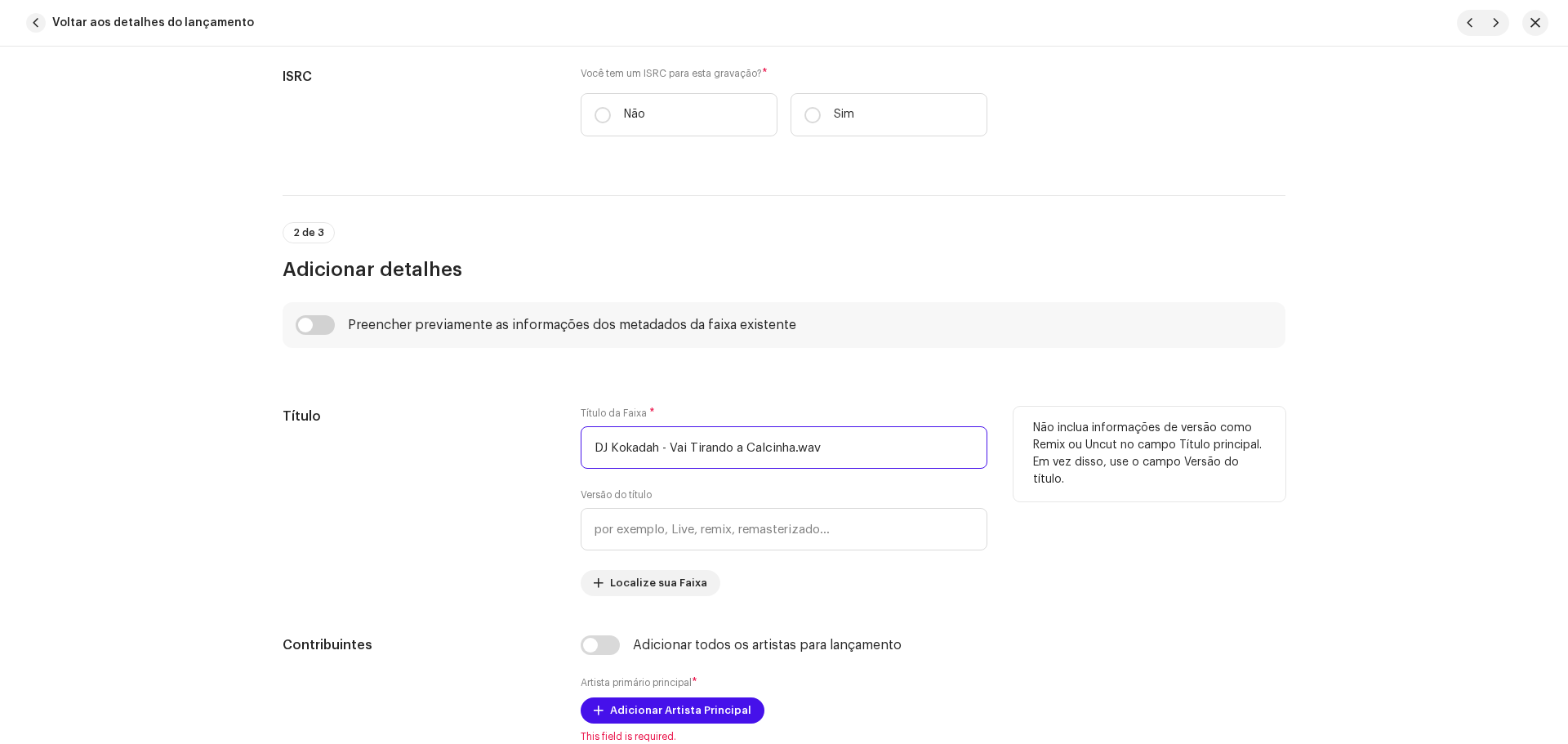
drag, startPoint x: 657, startPoint y: 449, endPoint x: 466, endPoint y: 431, distance: 191.8
click at [468, 432] on div "Título Título da Faixa * DJ Kokadah - Vai Tirando a Calcinha.wav Versão do títu…" at bounding box center [784, 501] width 1003 height 189
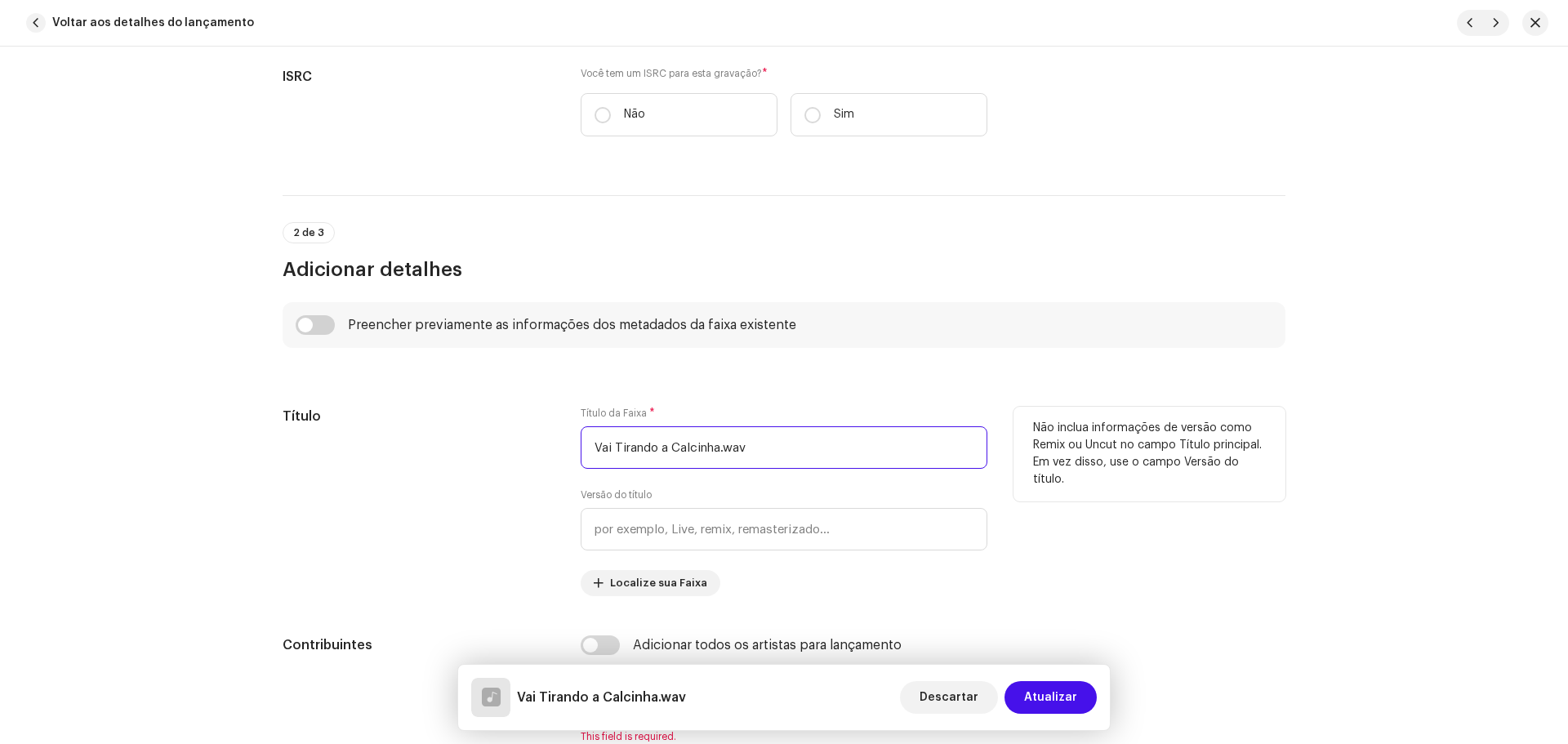
click at [802, 445] on input "Vai Tirando a Calcinha.wav" at bounding box center [784, 448] width 407 height 43
type input "Vai Tirando a Calcinha"
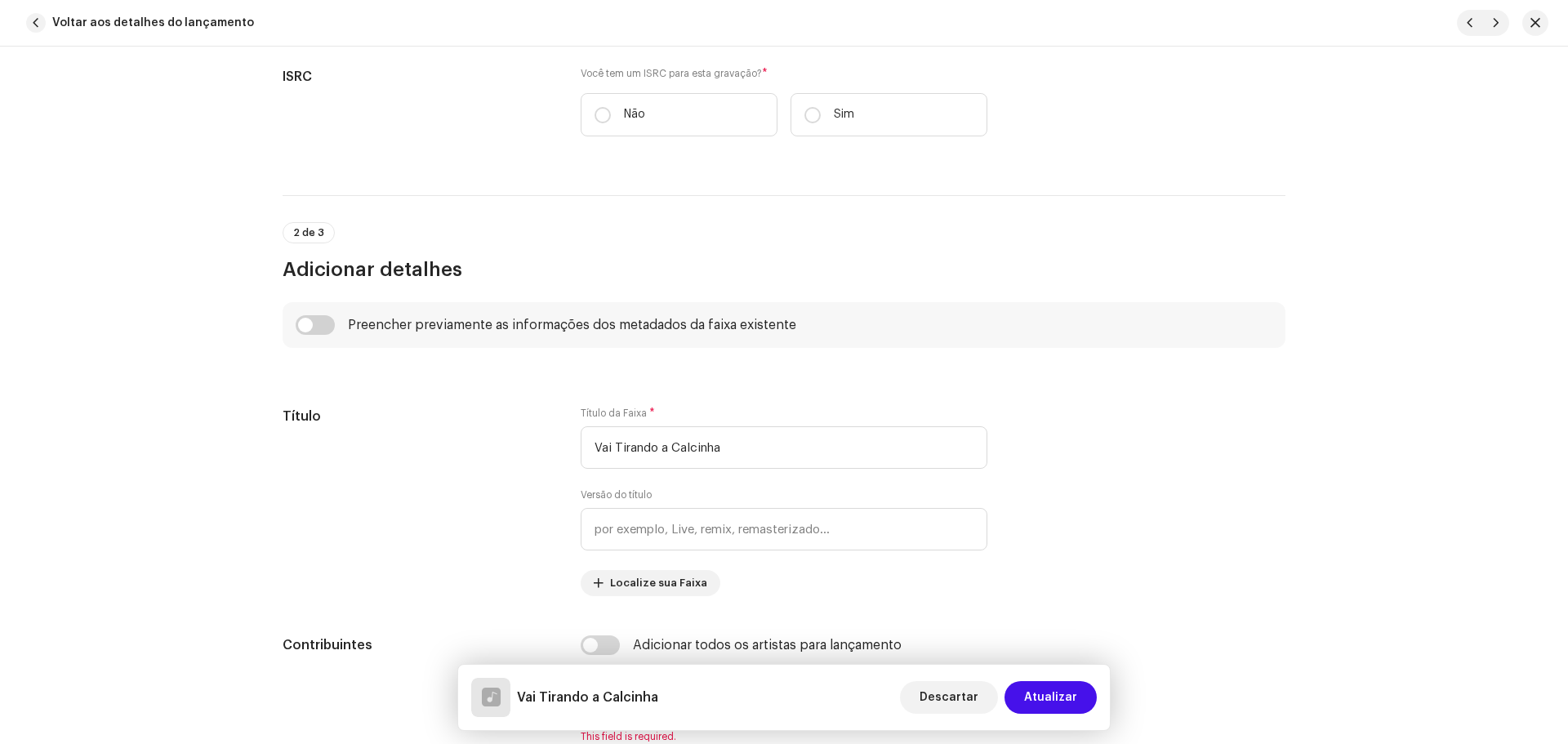
drag, startPoint x: 192, startPoint y: 192, endPoint x: 234, endPoint y: 105, distance: 96.6
click at [192, 191] on div "Detalhes da faixa Complete o seguinte para finalizar sua faixa. 1 de 3 Adiciona…" at bounding box center [784, 395] width 1568 height 697
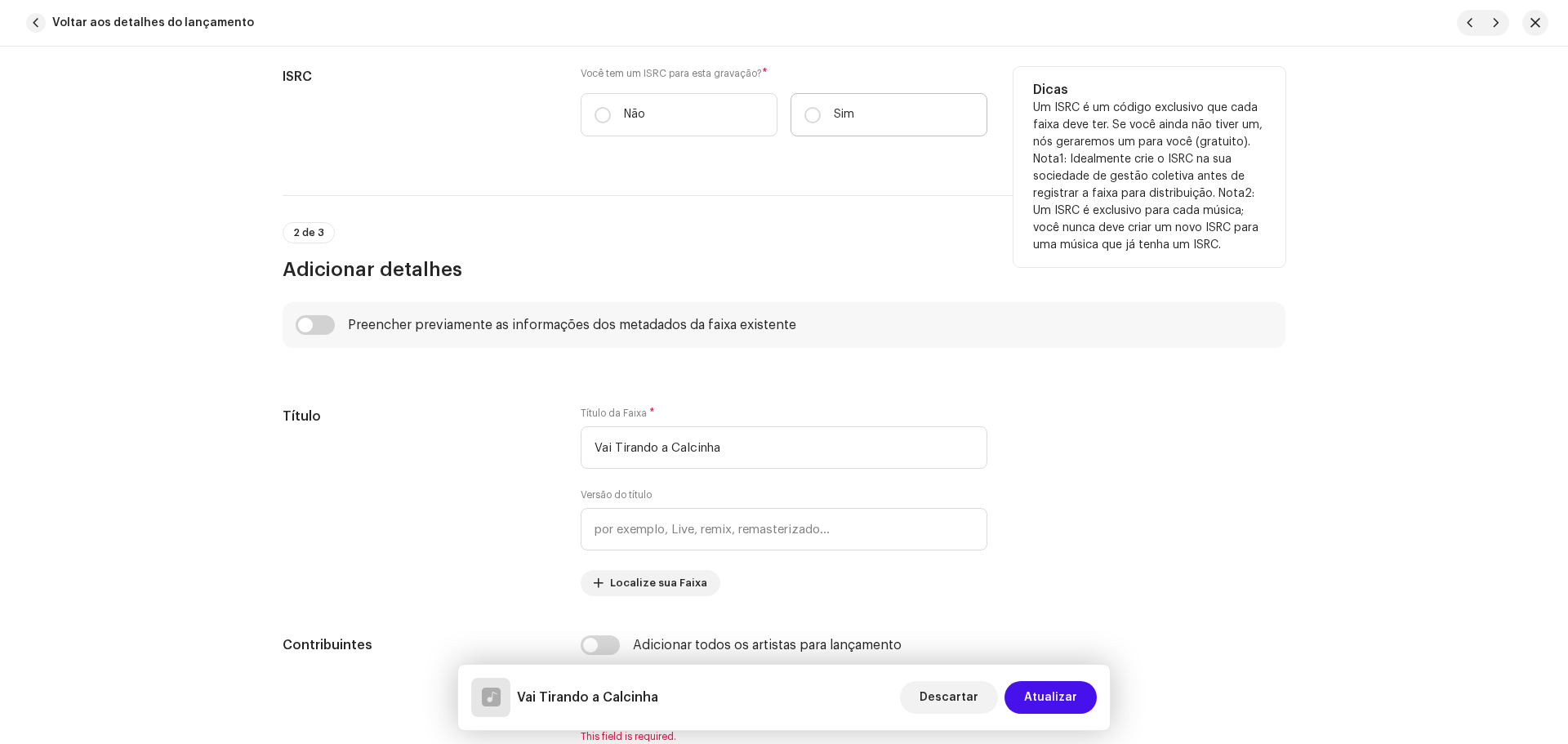
click at [799, 121] on label "Sim" at bounding box center [889, 115] width 197 height 44
click at [804, 121] on input "Sim" at bounding box center [812, 115] width 16 height 16
radio input "true"
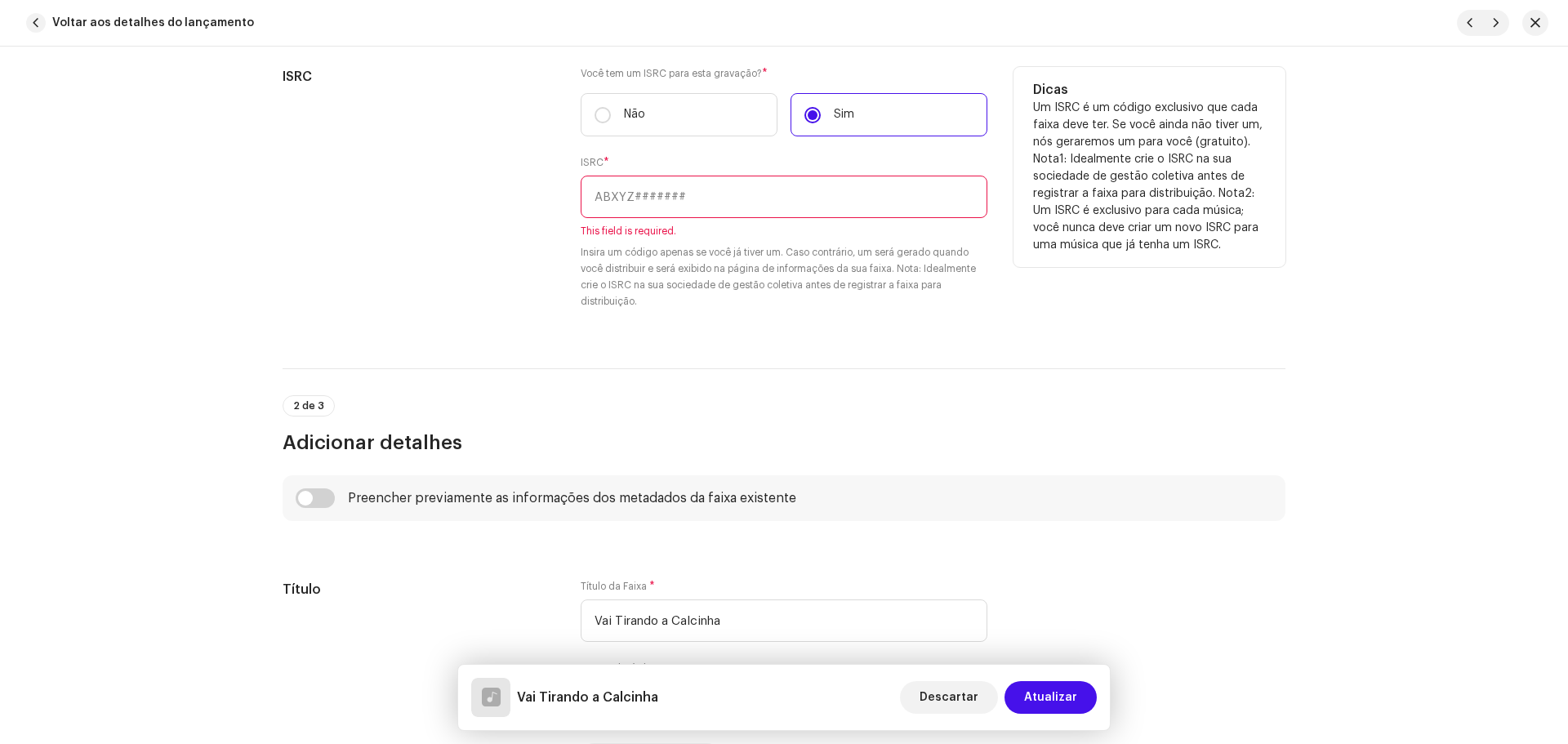
click at [667, 215] on input "text" at bounding box center [784, 197] width 407 height 43
paste input "QZ5AB2104311"
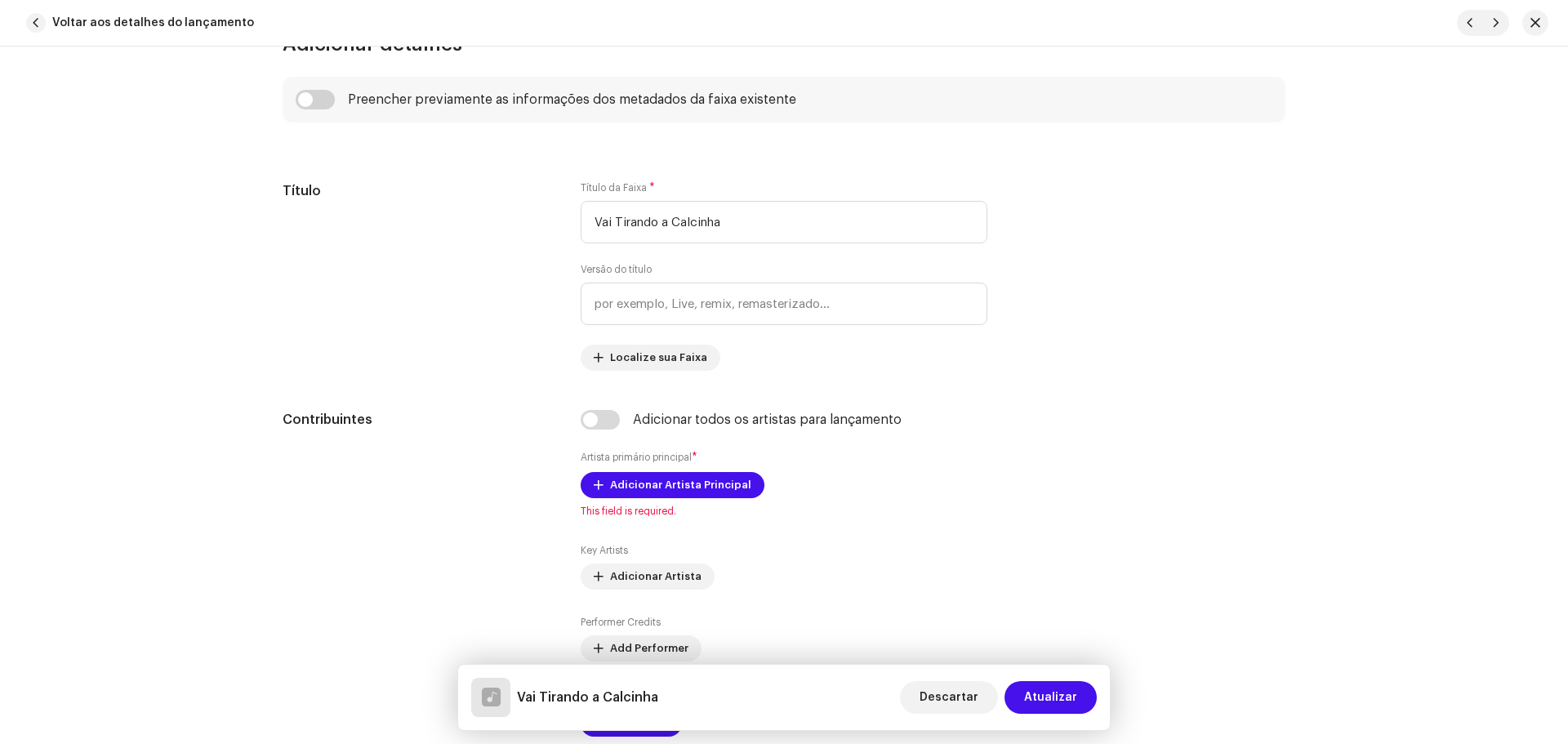
scroll to position [979, 0]
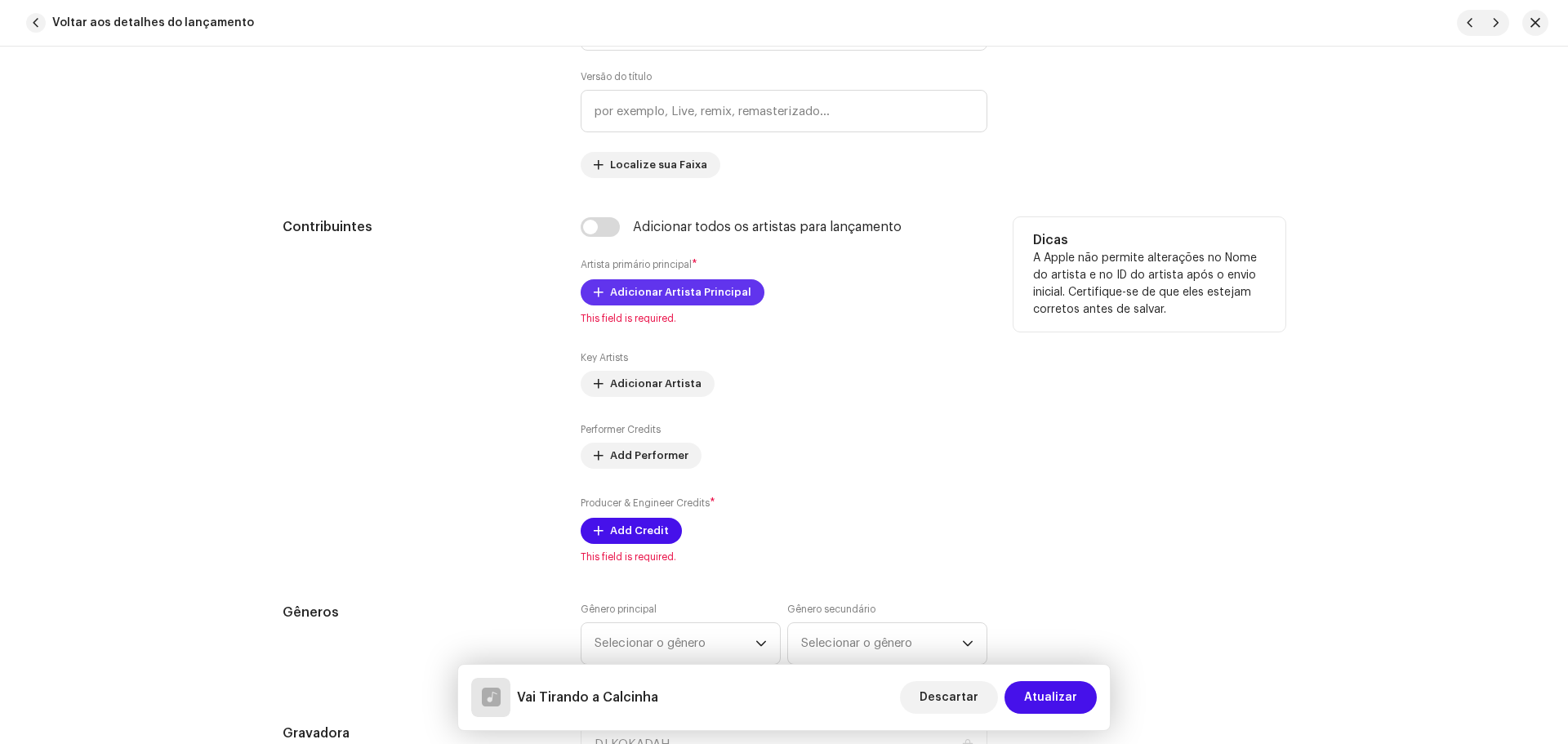
type input "QZ5AB2104311"
click at [640, 286] on span "Adicionar Artista Principal" at bounding box center [680, 292] width 141 height 33
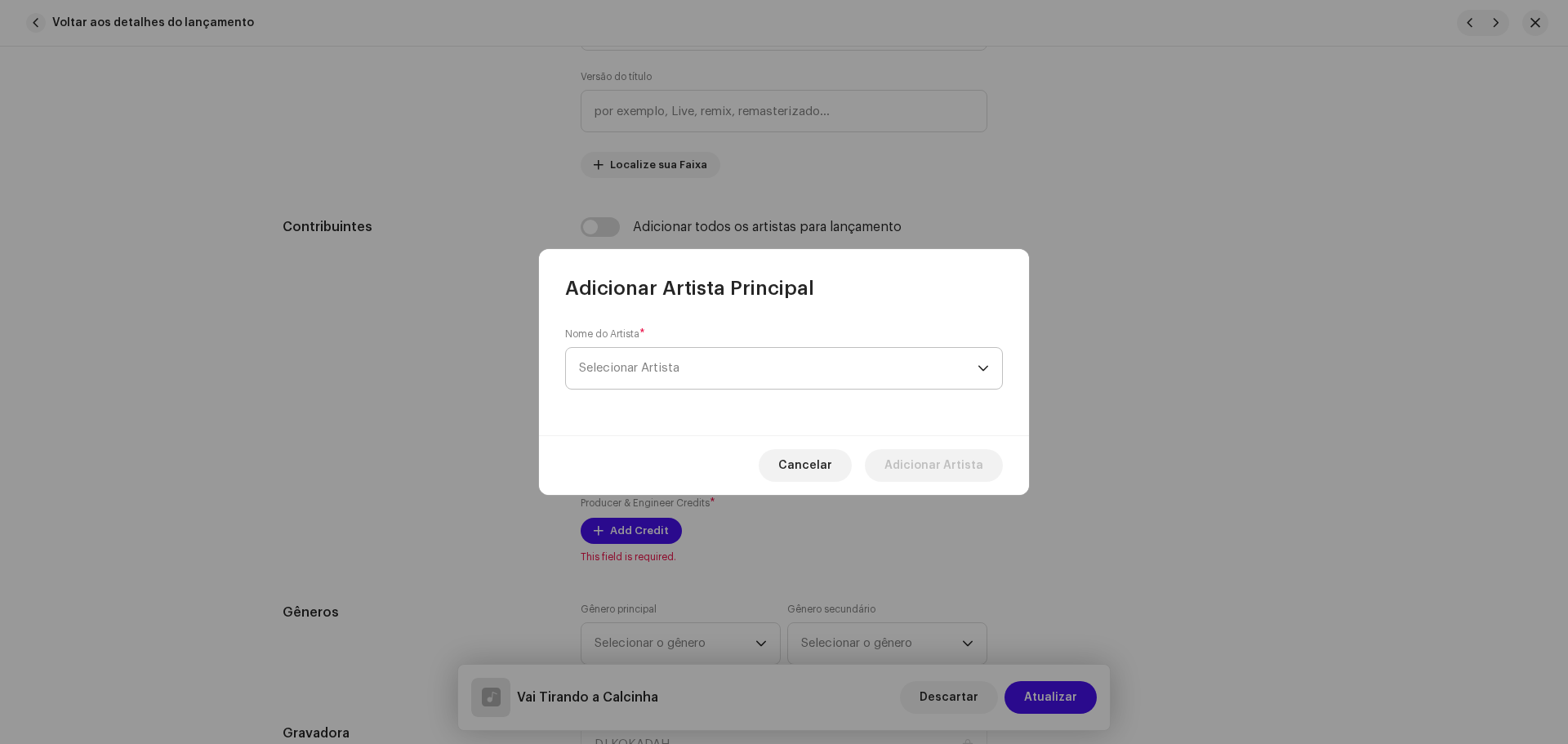
click at [740, 363] on span "Selecionar Artista" at bounding box center [778, 368] width 398 height 41
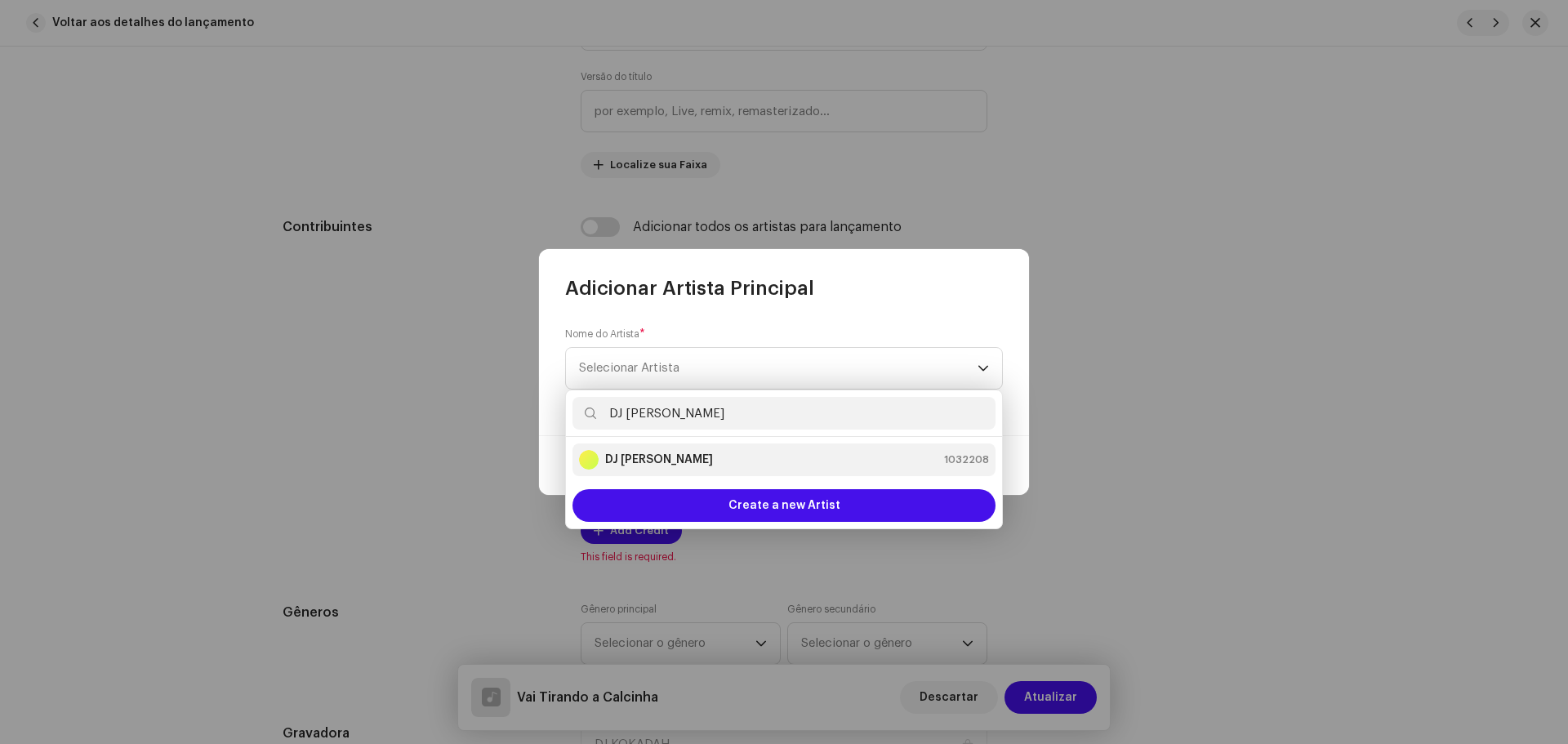
type input "DJ [PERSON_NAME]"
click at [725, 461] on div "DJ Kokadah 1032208" at bounding box center [784, 459] width 410 height 20
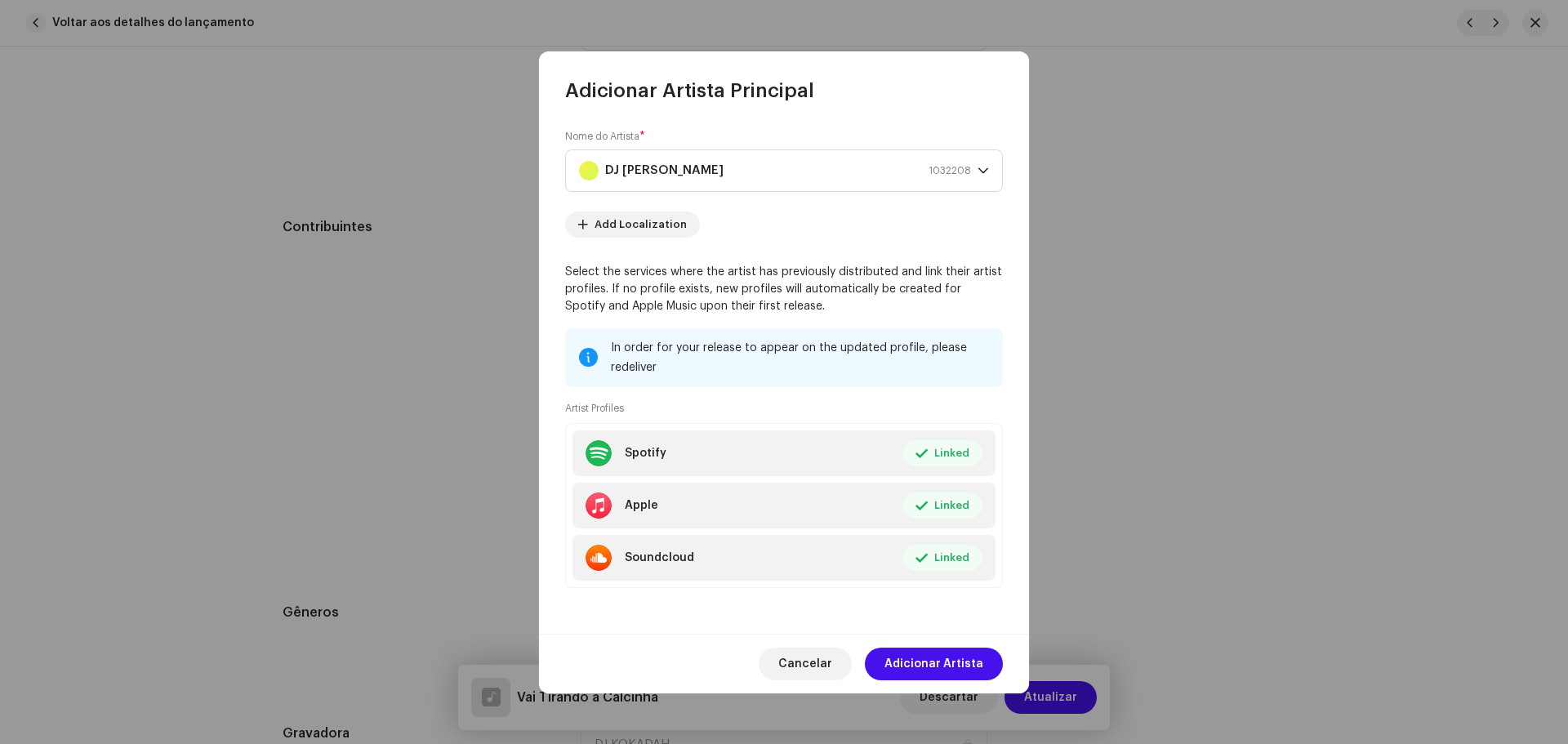
click at [965, 652] on span "Adicionar Artista" at bounding box center [933, 664] width 98 height 33
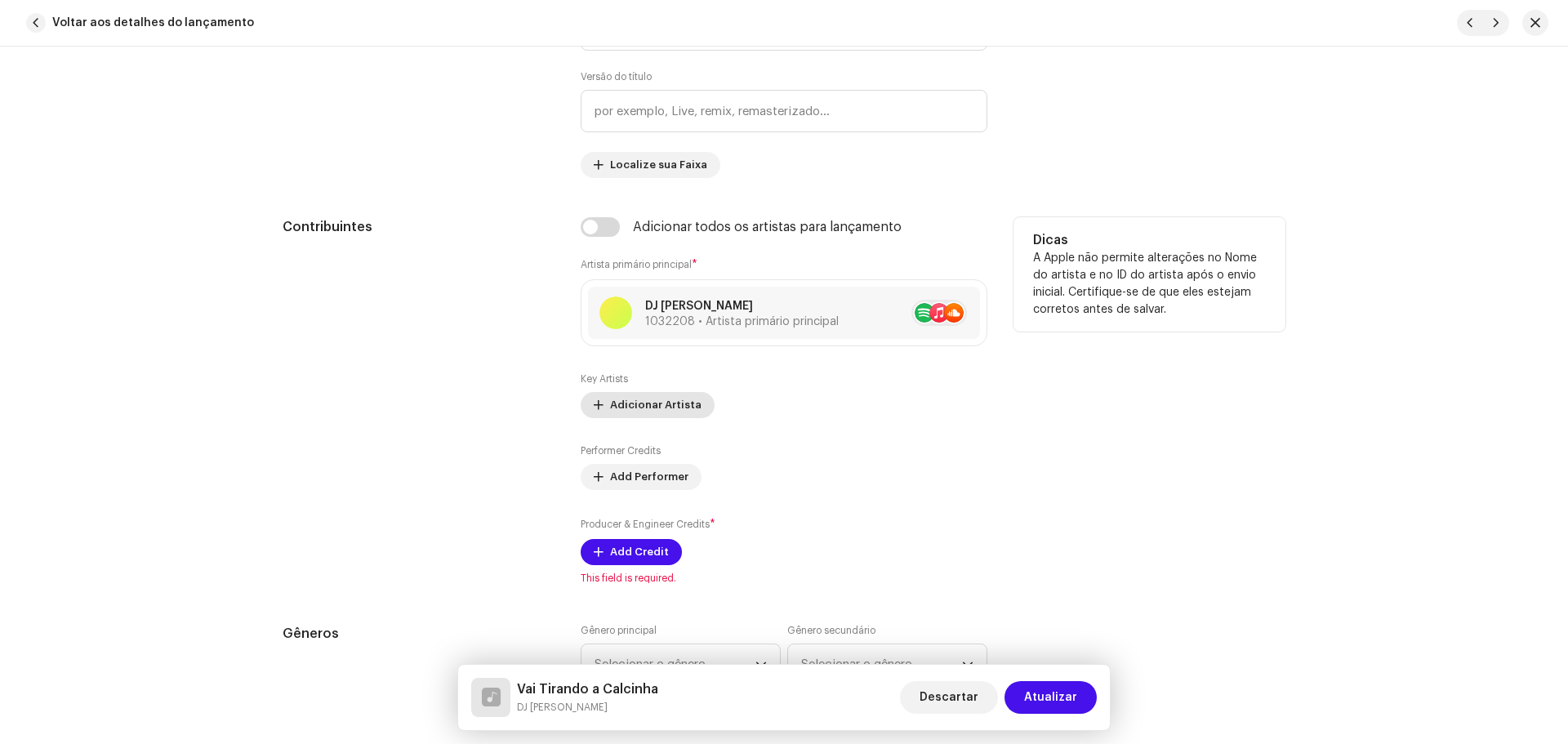
click at [640, 402] on span "Adicionar Artista" at bounding box center [655, 405] width 92 height 33
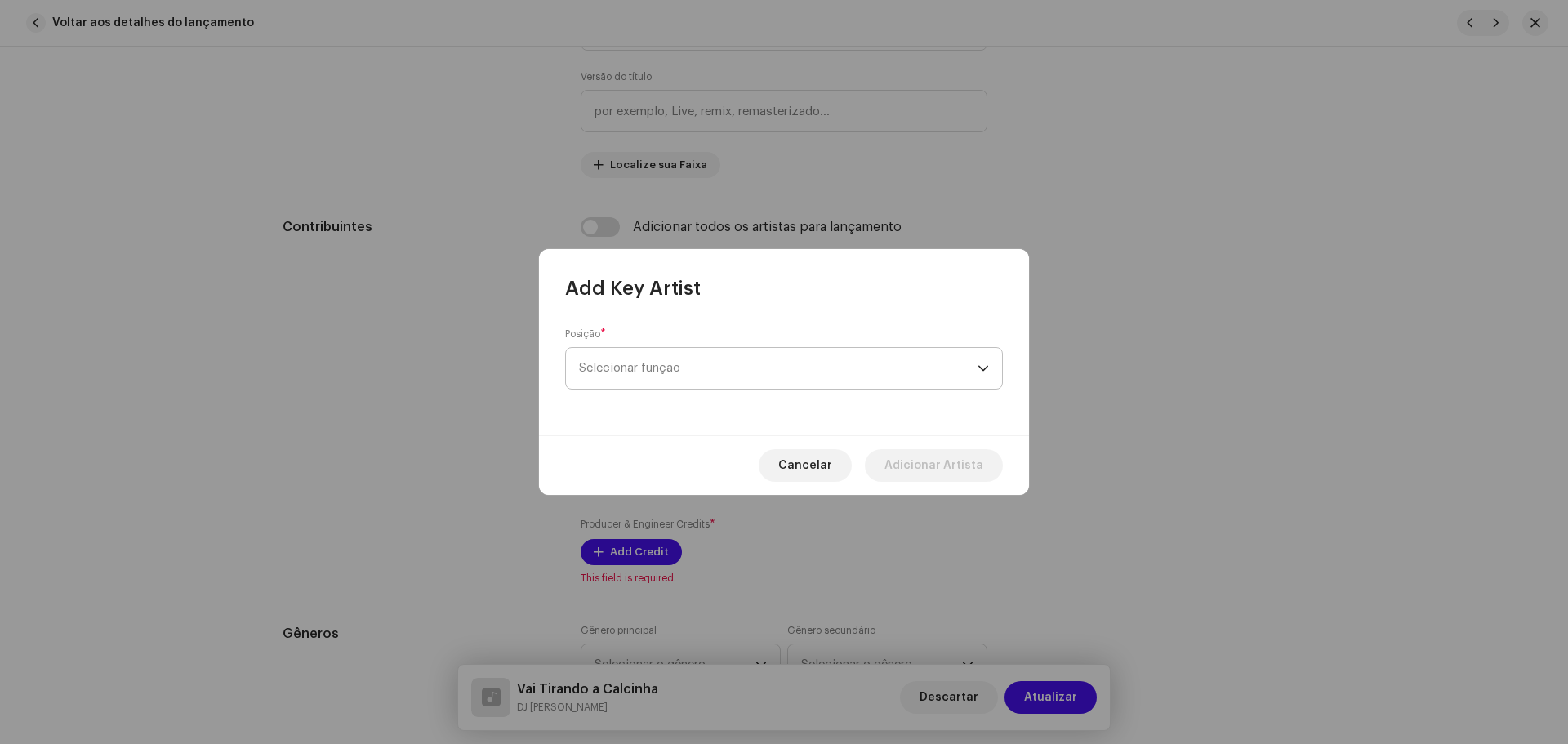
click at [736, 368] on span "Selecionar função" at bounding box center [778, 368] width 398 height 41
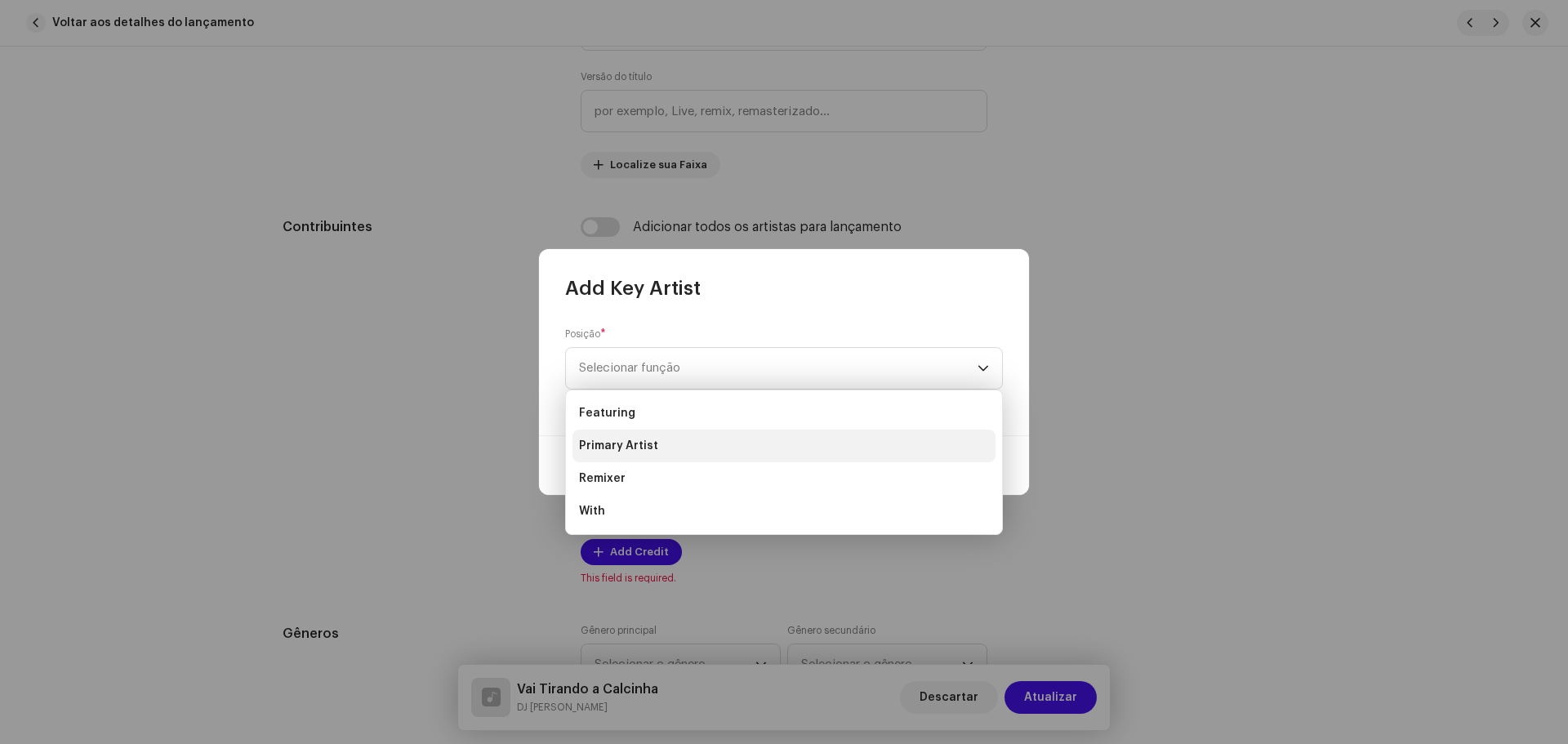
click at [675, 451] on li "Primary Artist" at bounding box center [784, 445] width 423 height 33
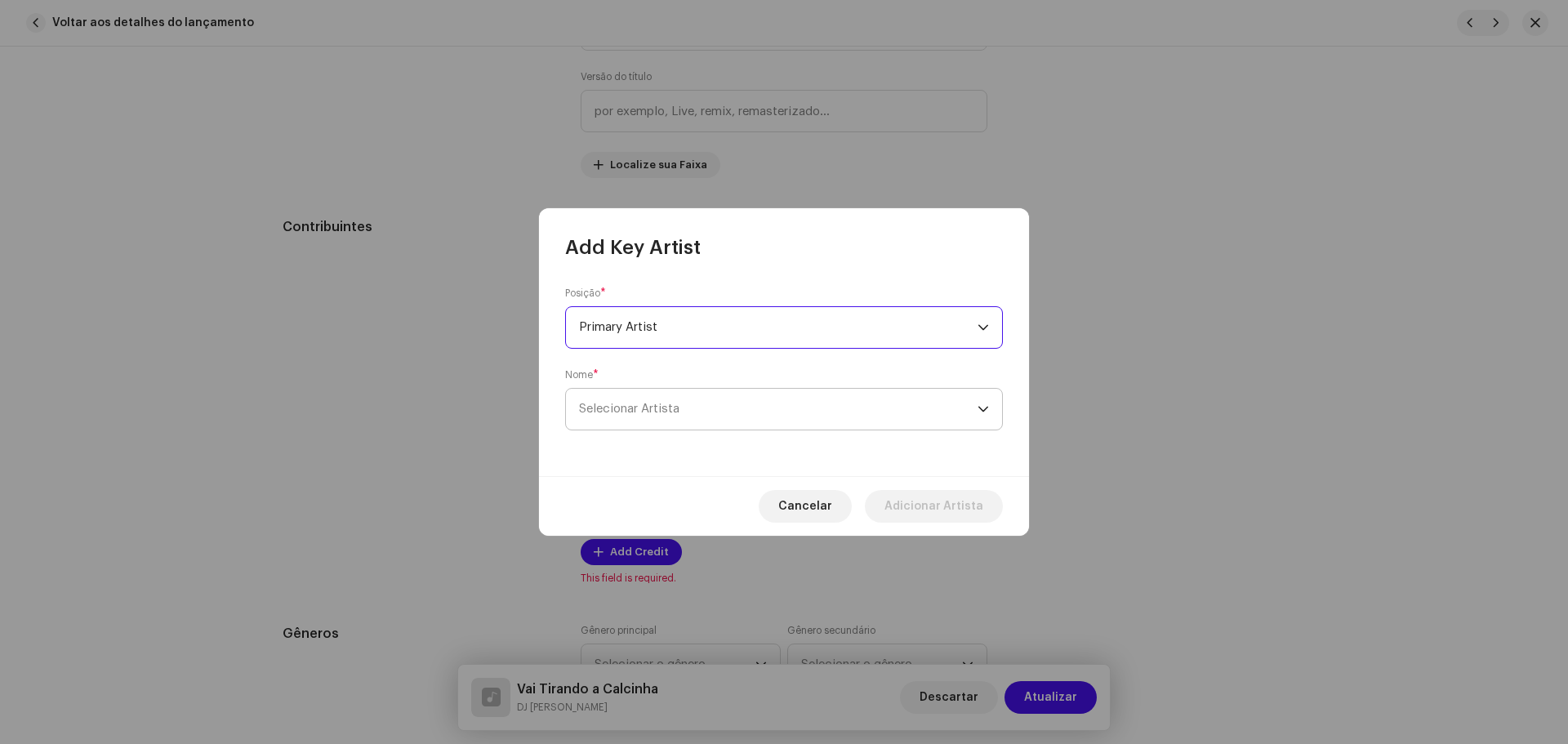
click at [753, 415] on span "Selecionar Artista" at bounding box center [778, 409] width 398 height 41
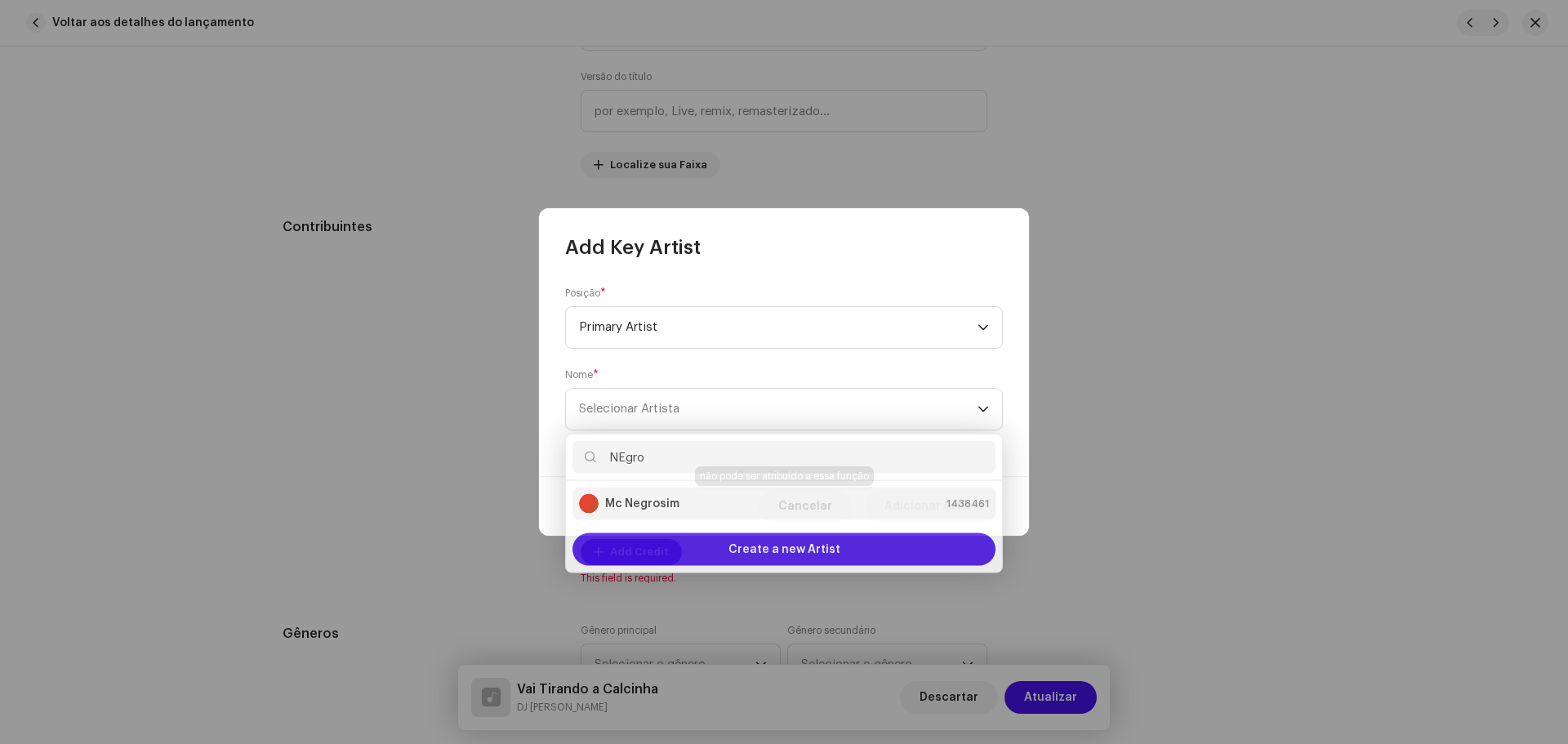
type input "NEgro"
click at [650, 505] on strong "Mc Negrosim" at bounding box center [641, 500] width 75 height 16
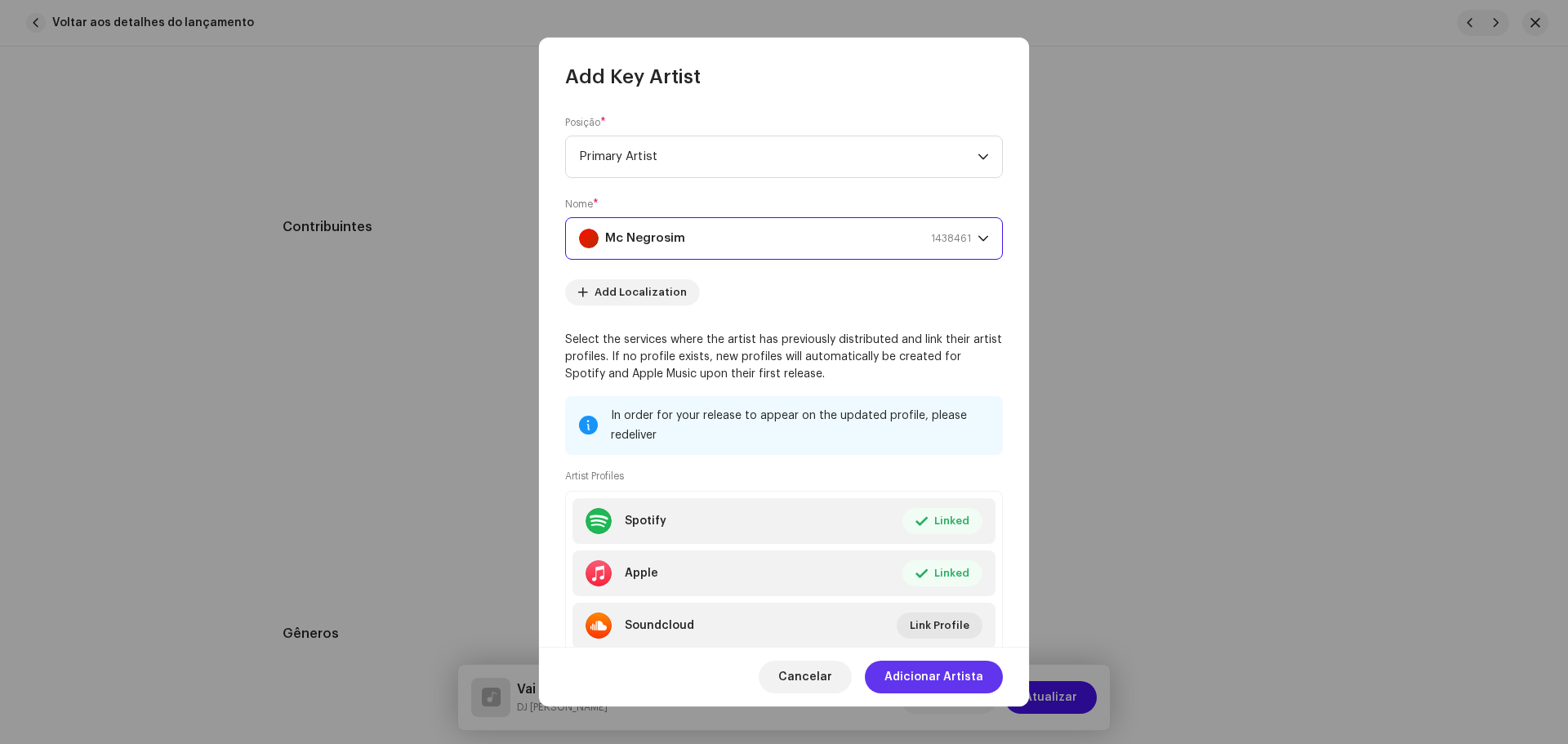
click at [948, 685] on span "Adicionar Artista" at bounding box center [933, 676] width 98 height 33
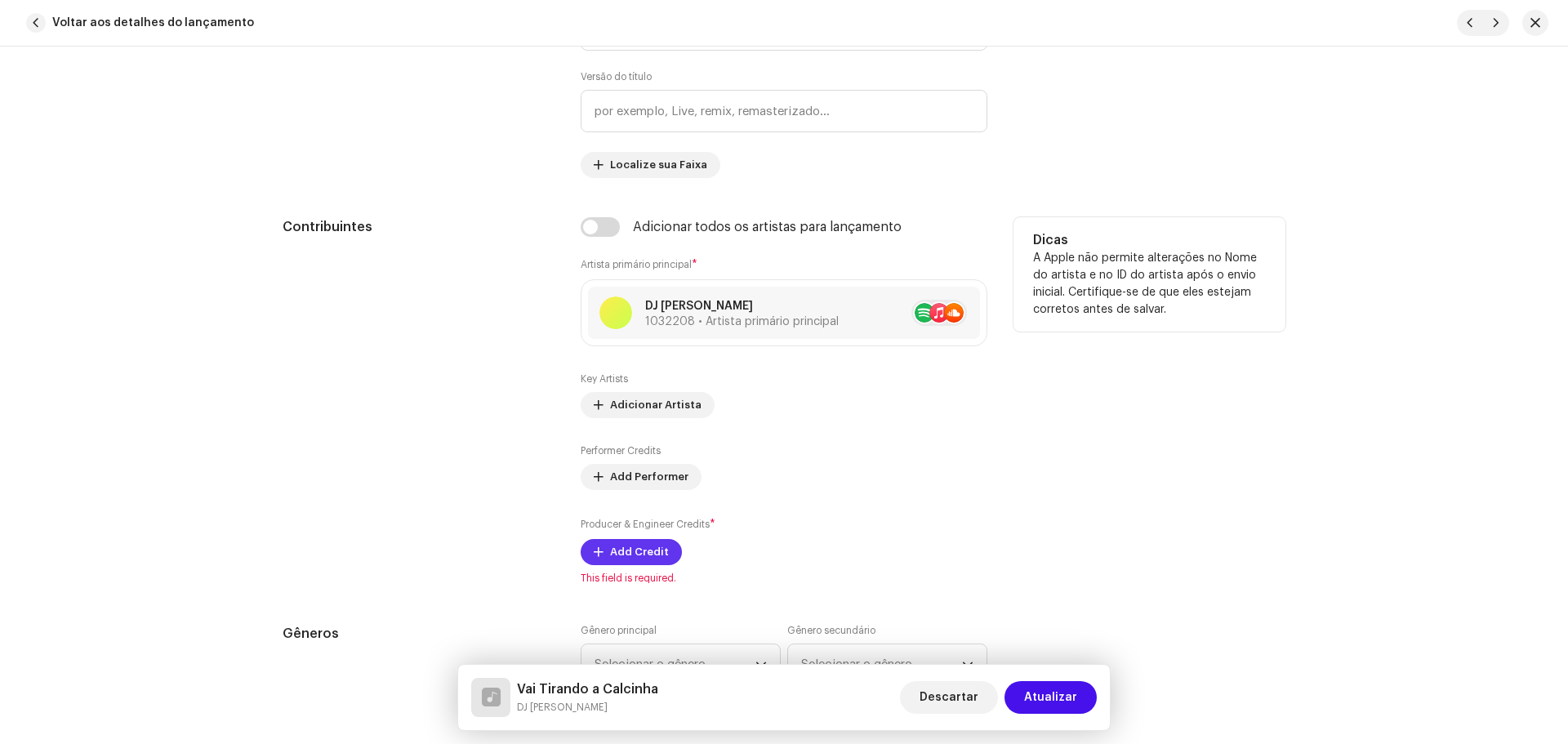
click at [637, 548] on span "Add Credit" at bounding box center [639, 551] width 59 height 33
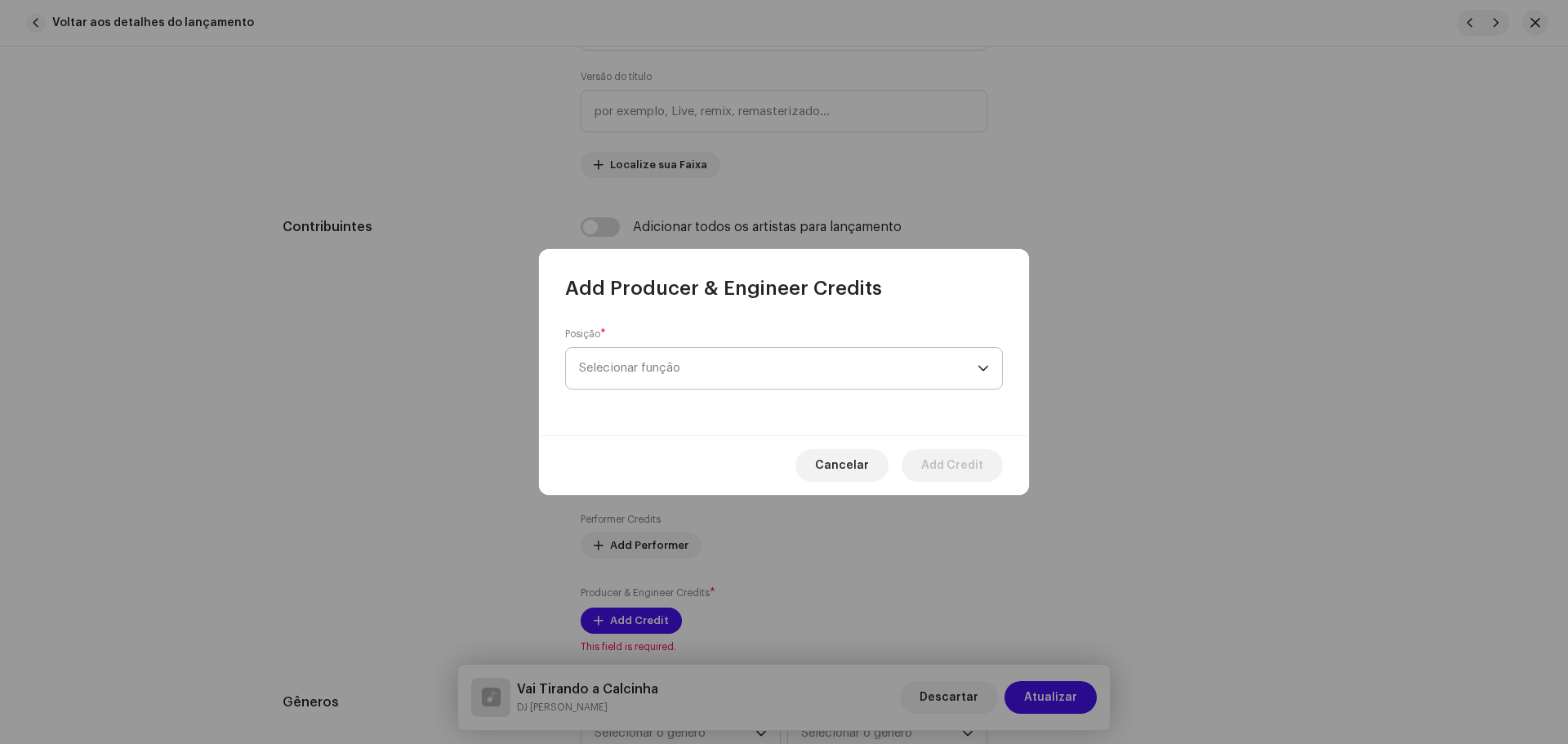
click at [614, 375] on span "Selecionar função" at bounding box center [778, 368] width 398 height 41
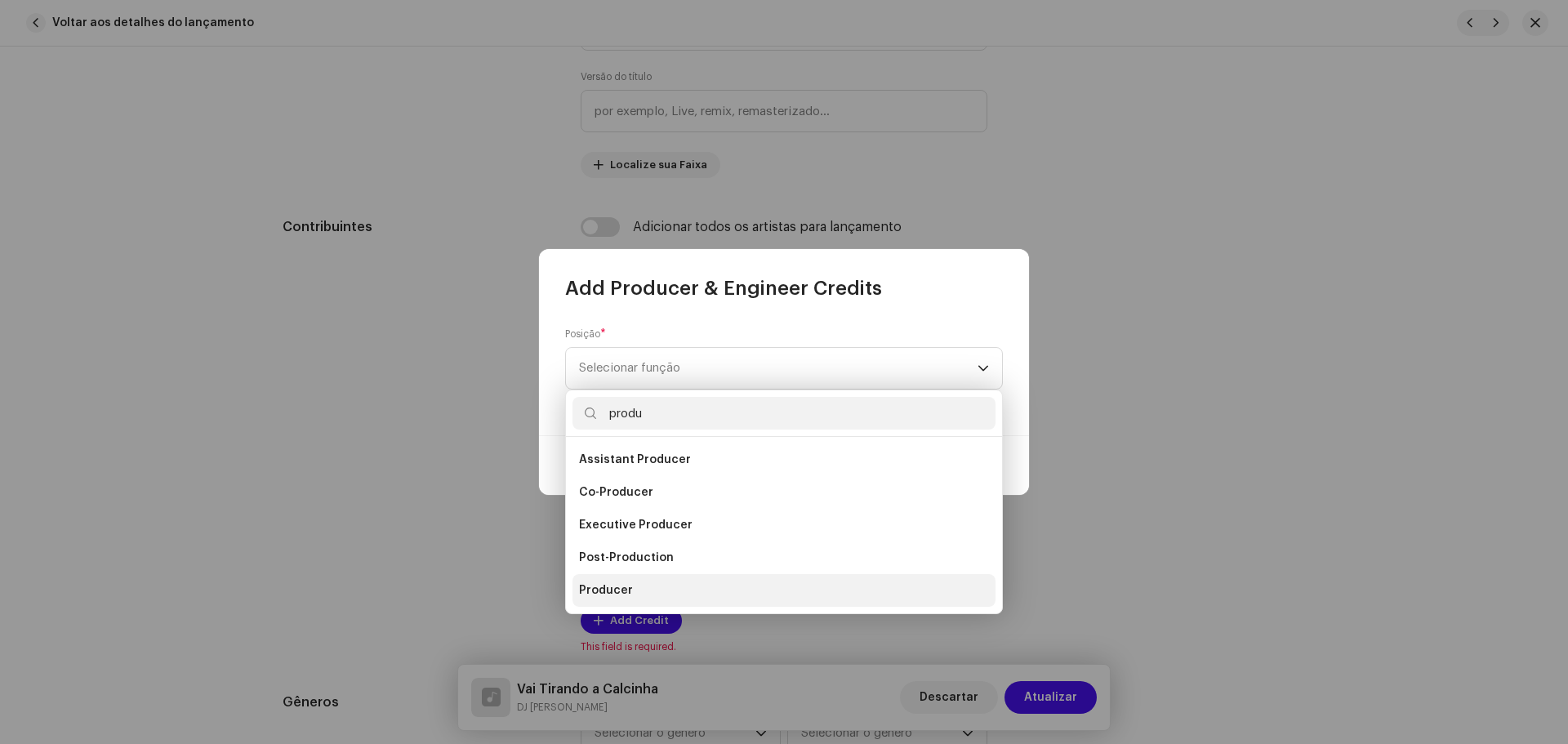
type input "produ"
click at [622, 592] on span "Producer" at bounding box center [605, 590] width 54 height 16
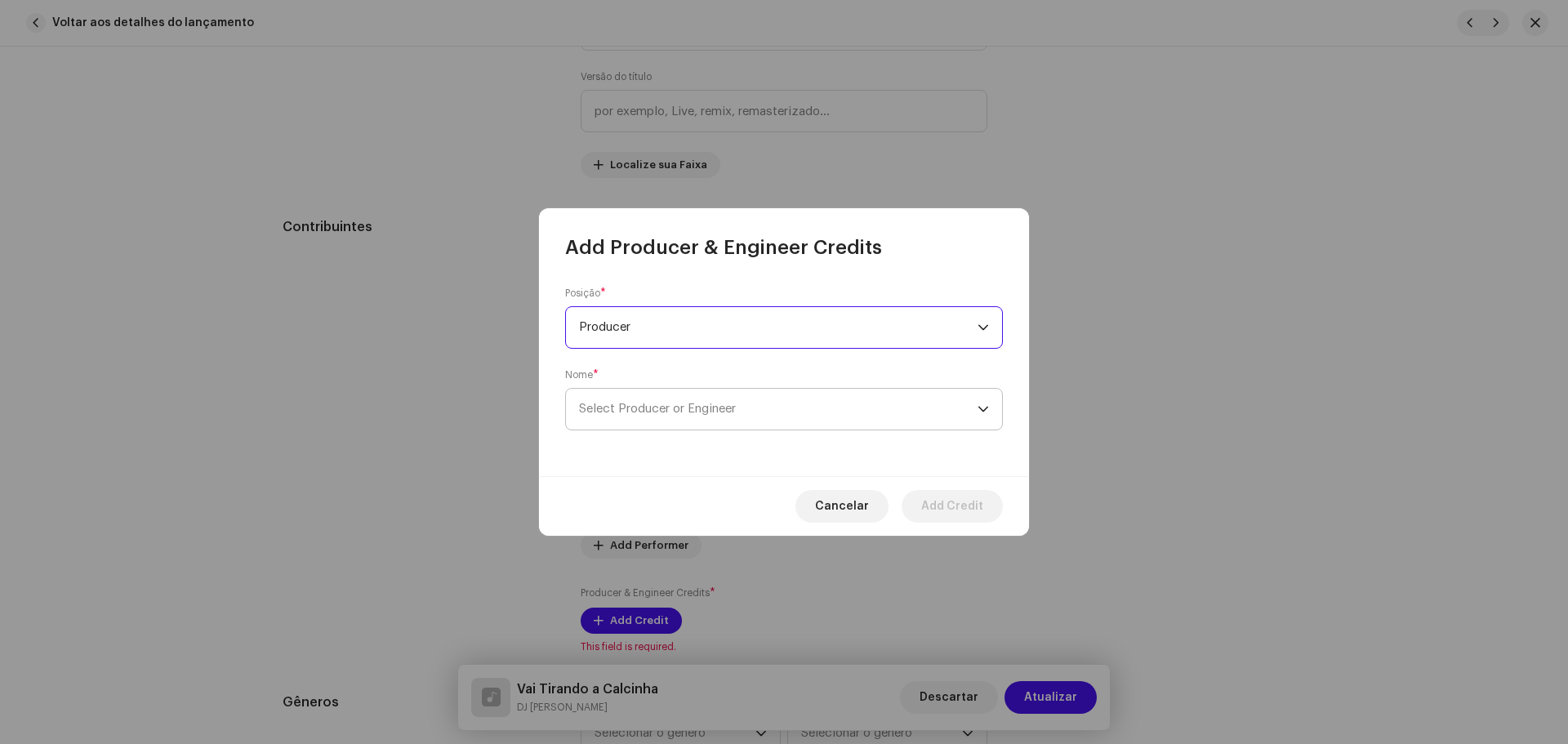
click at [680, 407] on span "Select Producer or Engineer" at bounding box center [657, 408] width 157 height 12
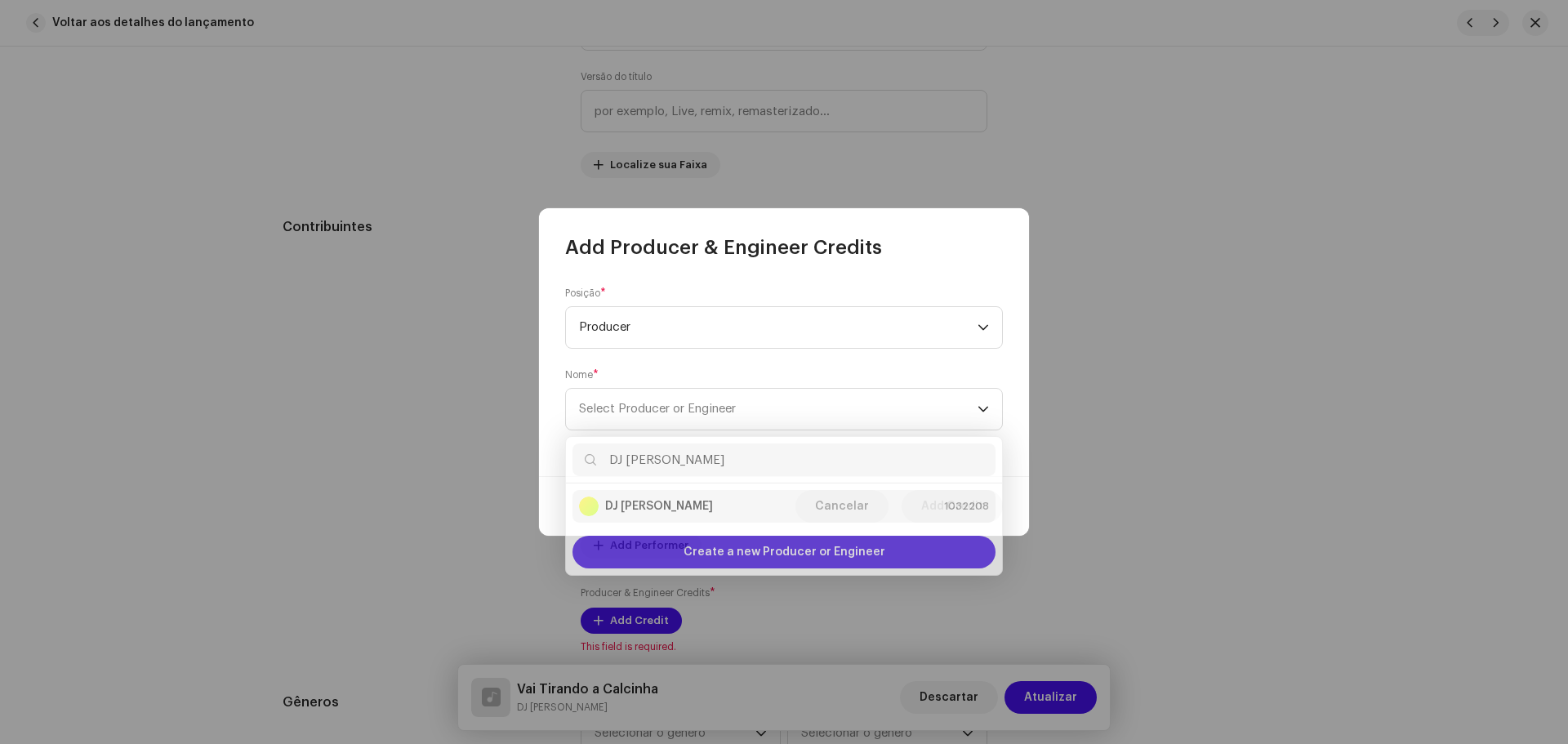
type input "DJ [PERSON_NAME]"
click at [677, 499] on div "DJ Kokadah 1032208" at bounding box center [784, 500] width 410 height 20
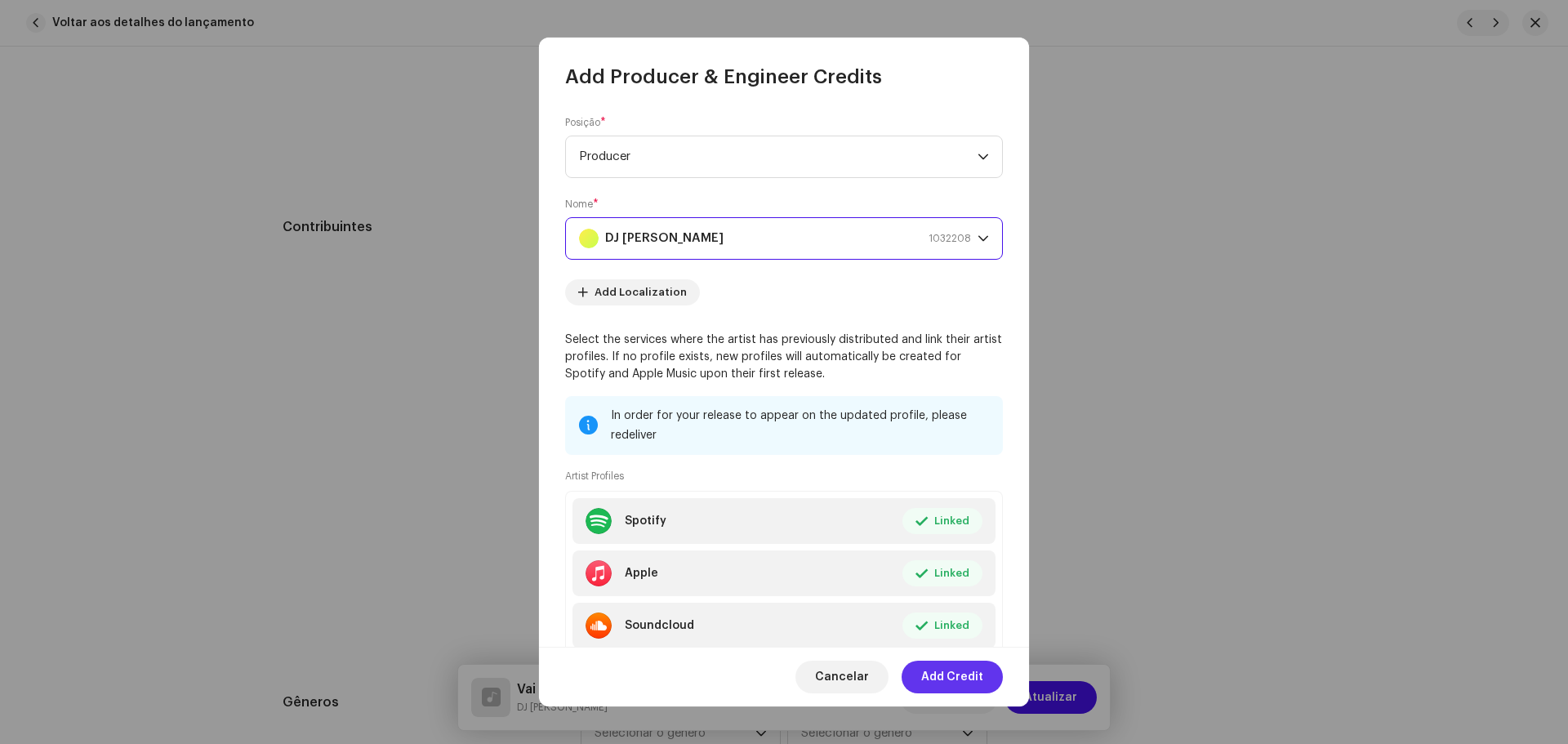
click at [979, 675] on span "Add Credit" at bounding box center [951, 676] width 62 height 33
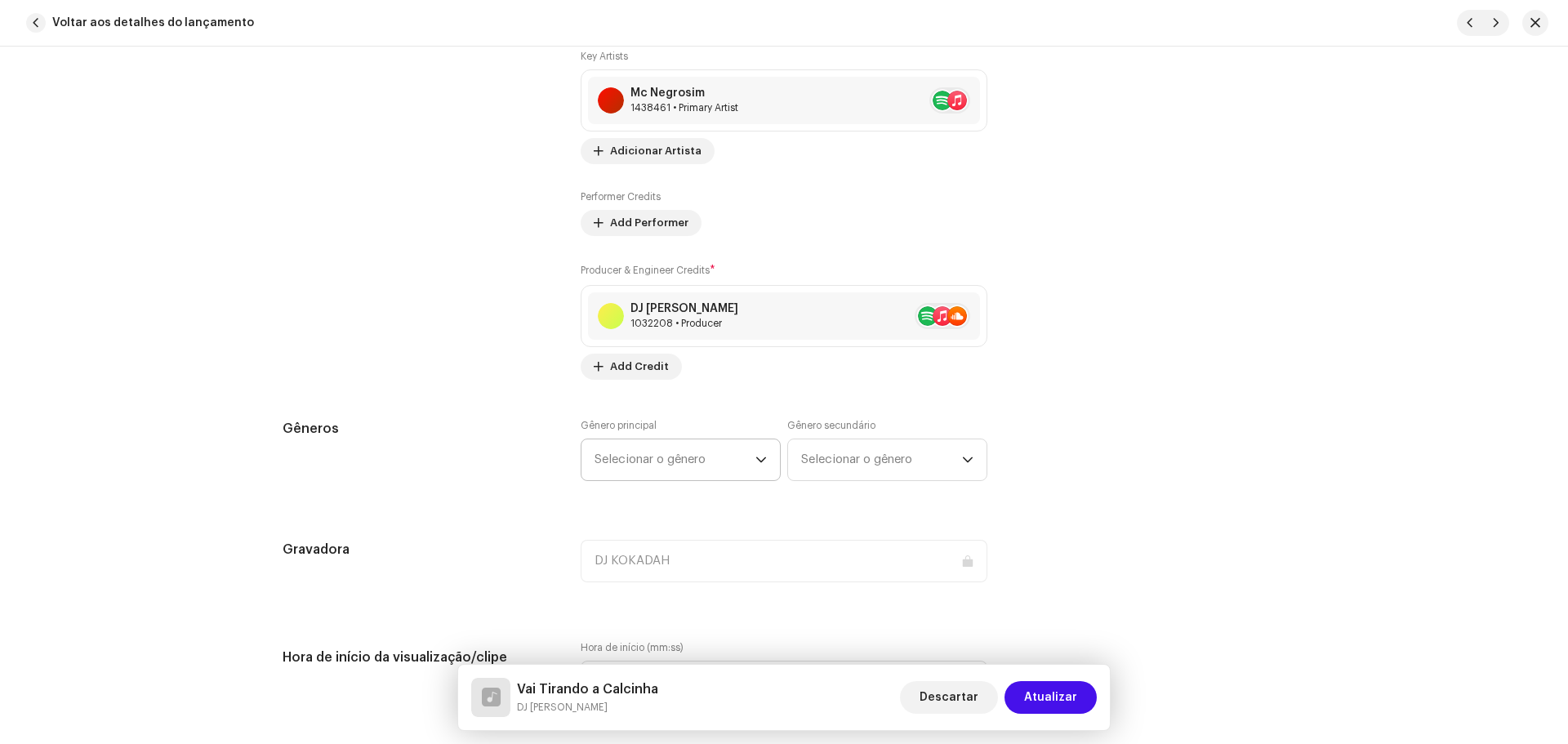
scroll to position [1306, 0]
click at [662, 459] on span "Selecionar o gênero" at bounding box center [675, 455] width 161 height 41
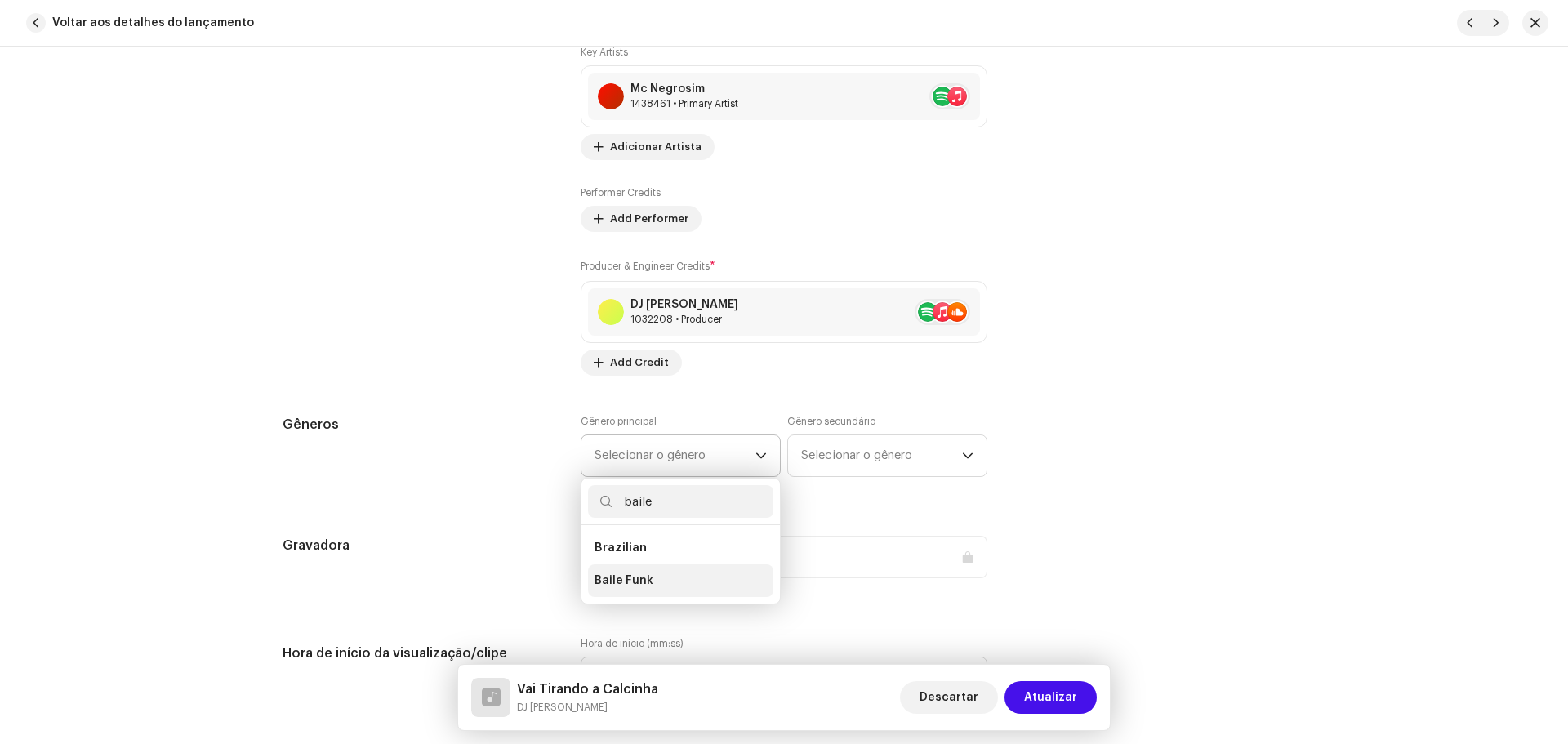
type input "baile"
click at [652, 576] on li "Baile Funk" at bounding box center [680, 580] width 185 height 33
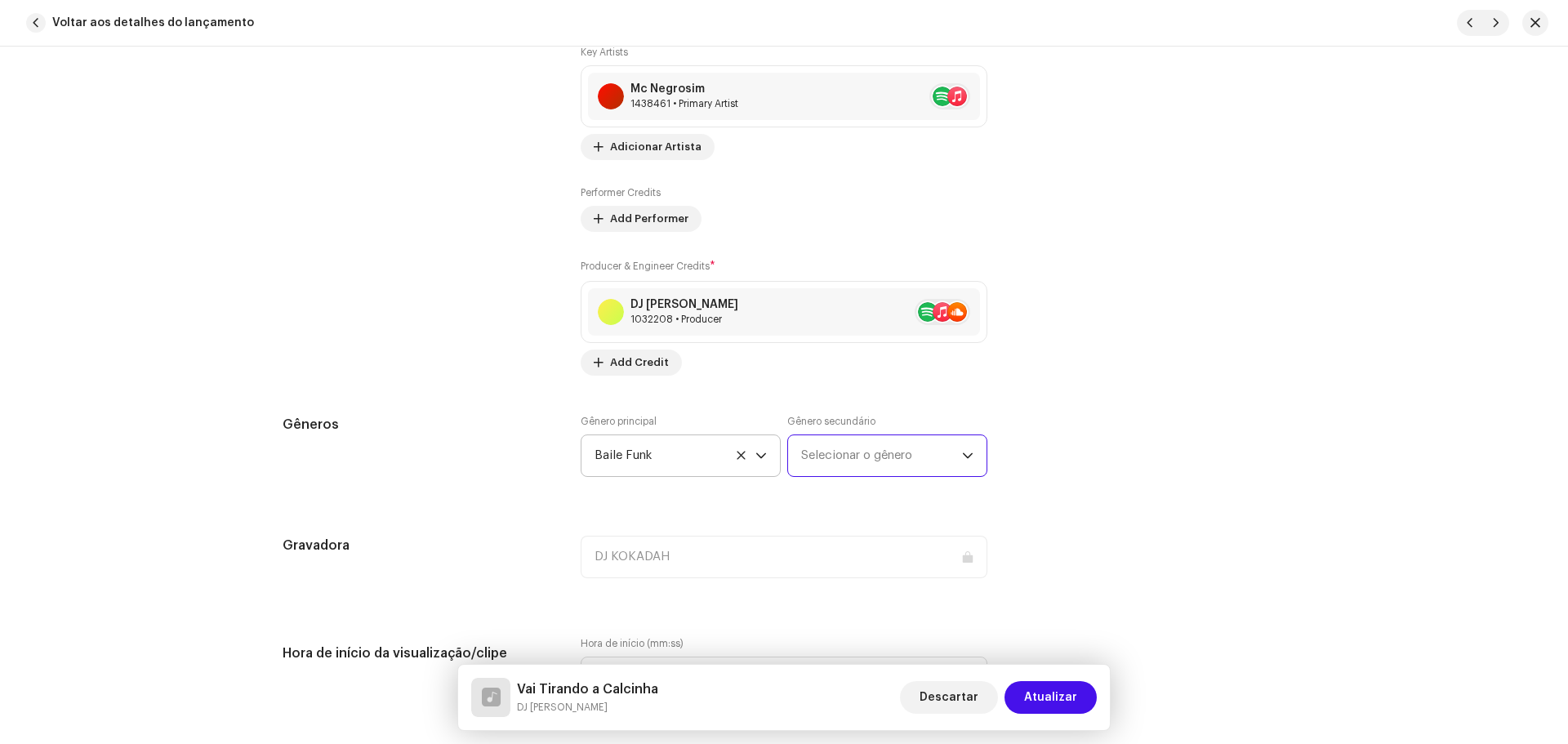
click at [875, 440] on span "Selecionar o gênero" at bounding box center [881, 455] width 161 height 41
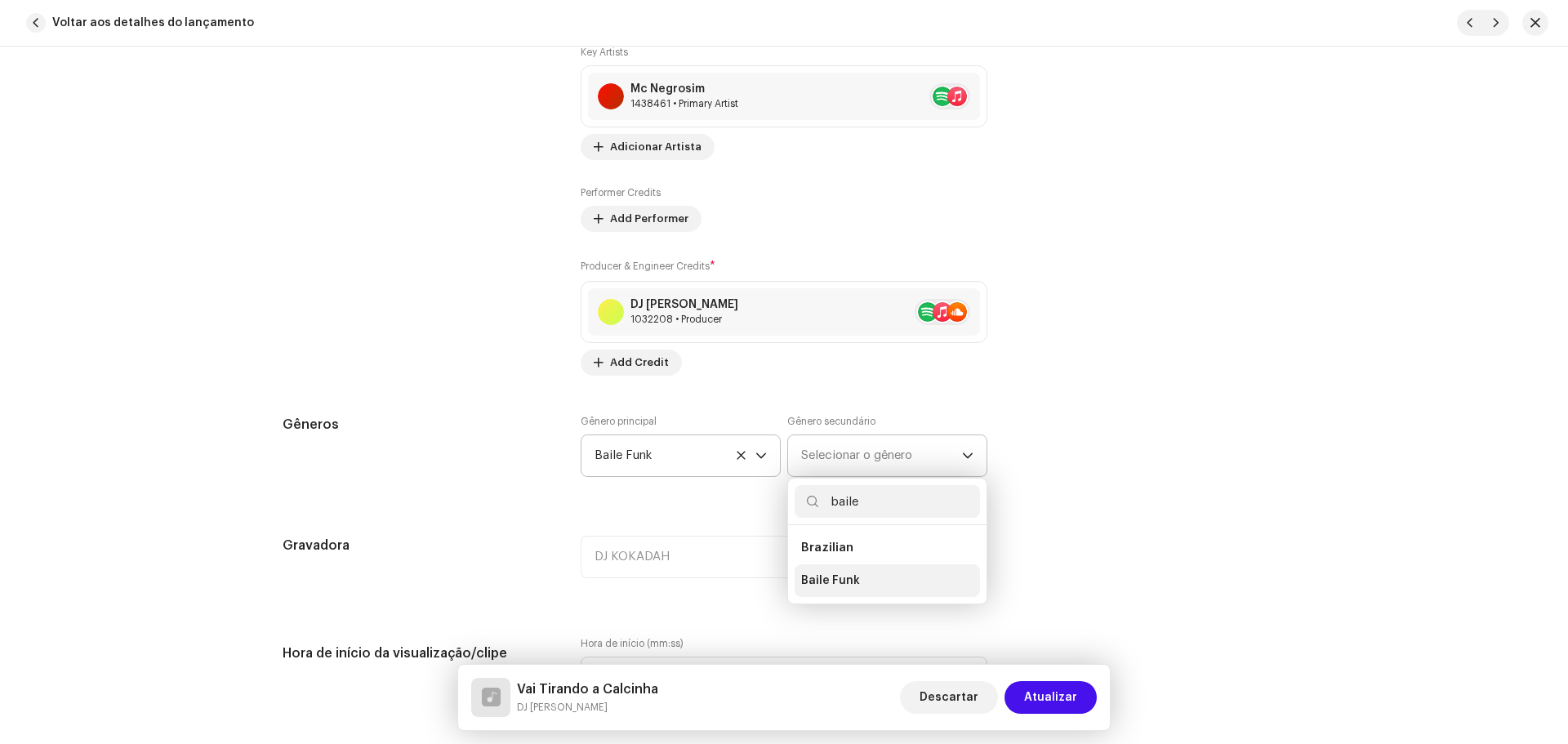
type input "baile"
click at [819, 593] on li "Baile Funk" at bounding box center [887, 580] width 185 height 33
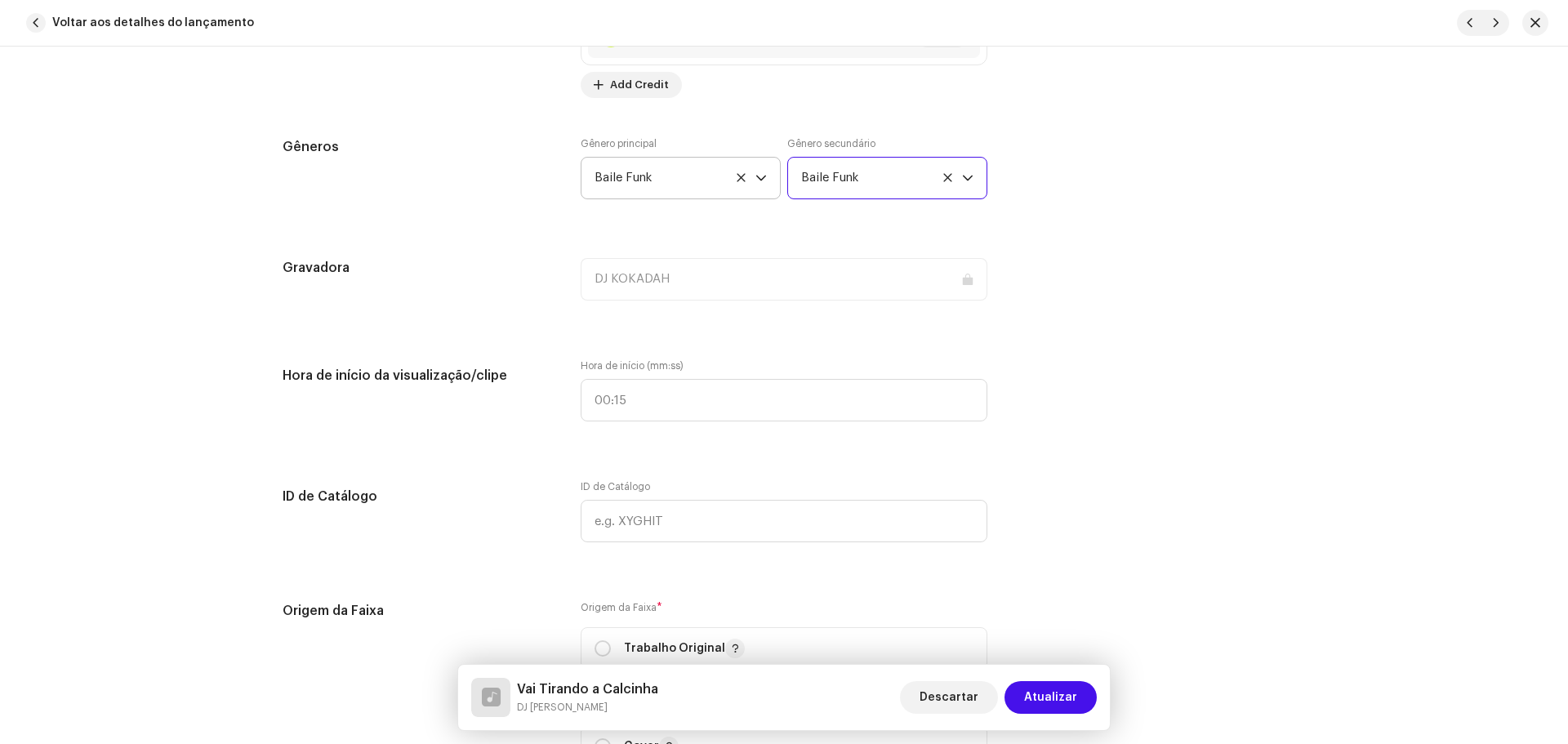
scroll to position [1633, 0]
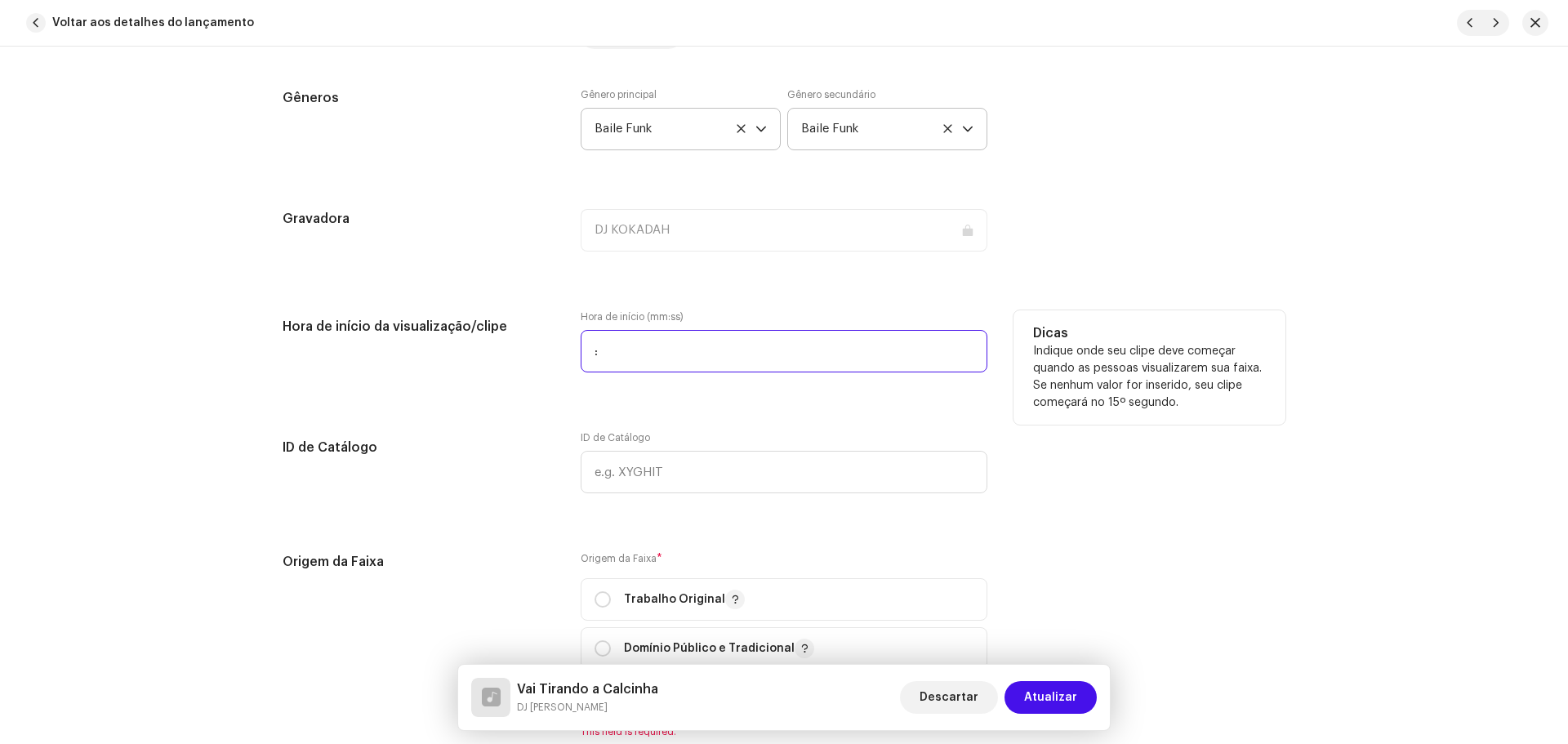
click at [684, 365] on input ":" at bounding box center [784, 351] width 407 height 43
type input "00:00"
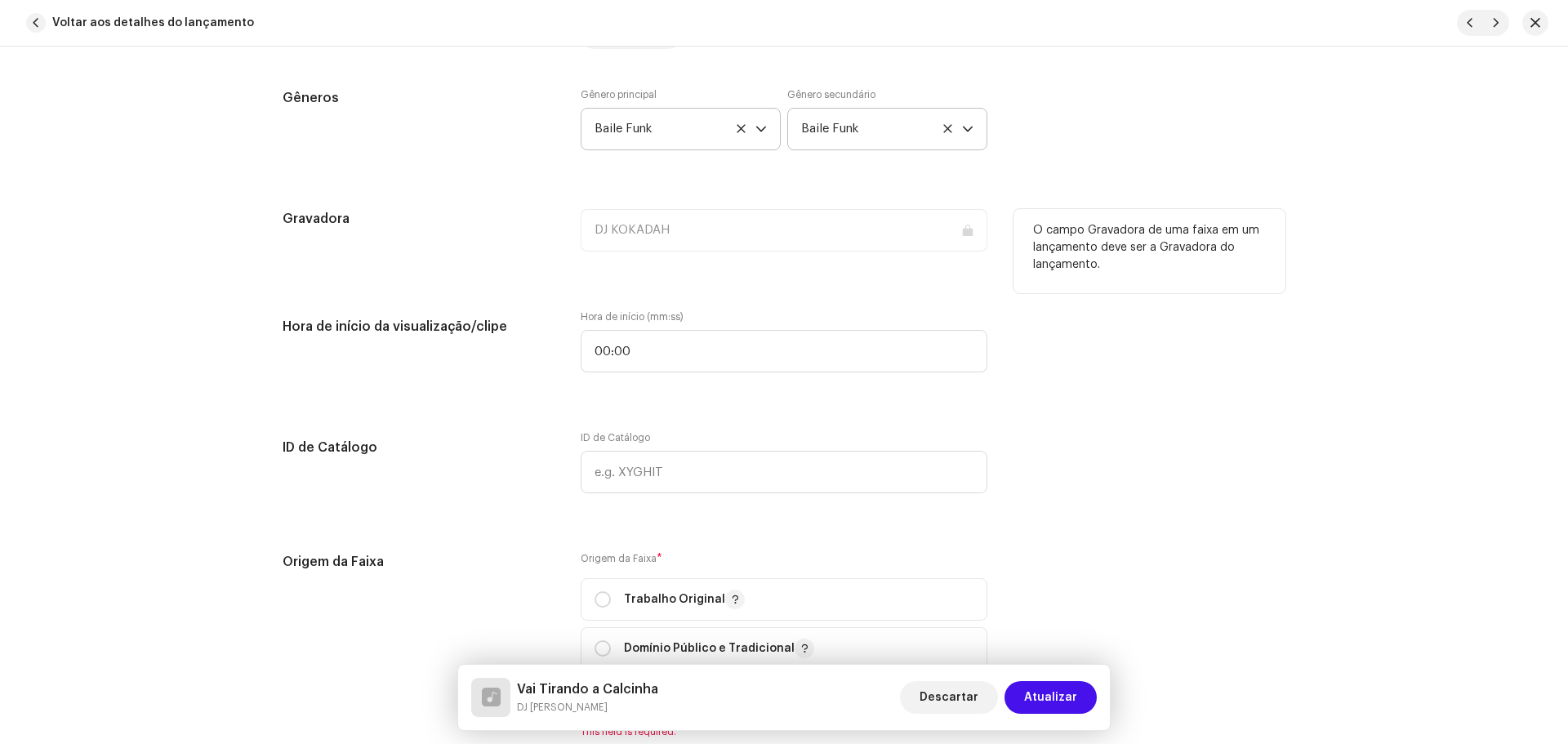
click at [1094, 228] on p "O campo Gravadora de uma faixa em um lançamento deve ser a Gravadora do lançame…" at bounding box center [1149, 247] width 233 height 51
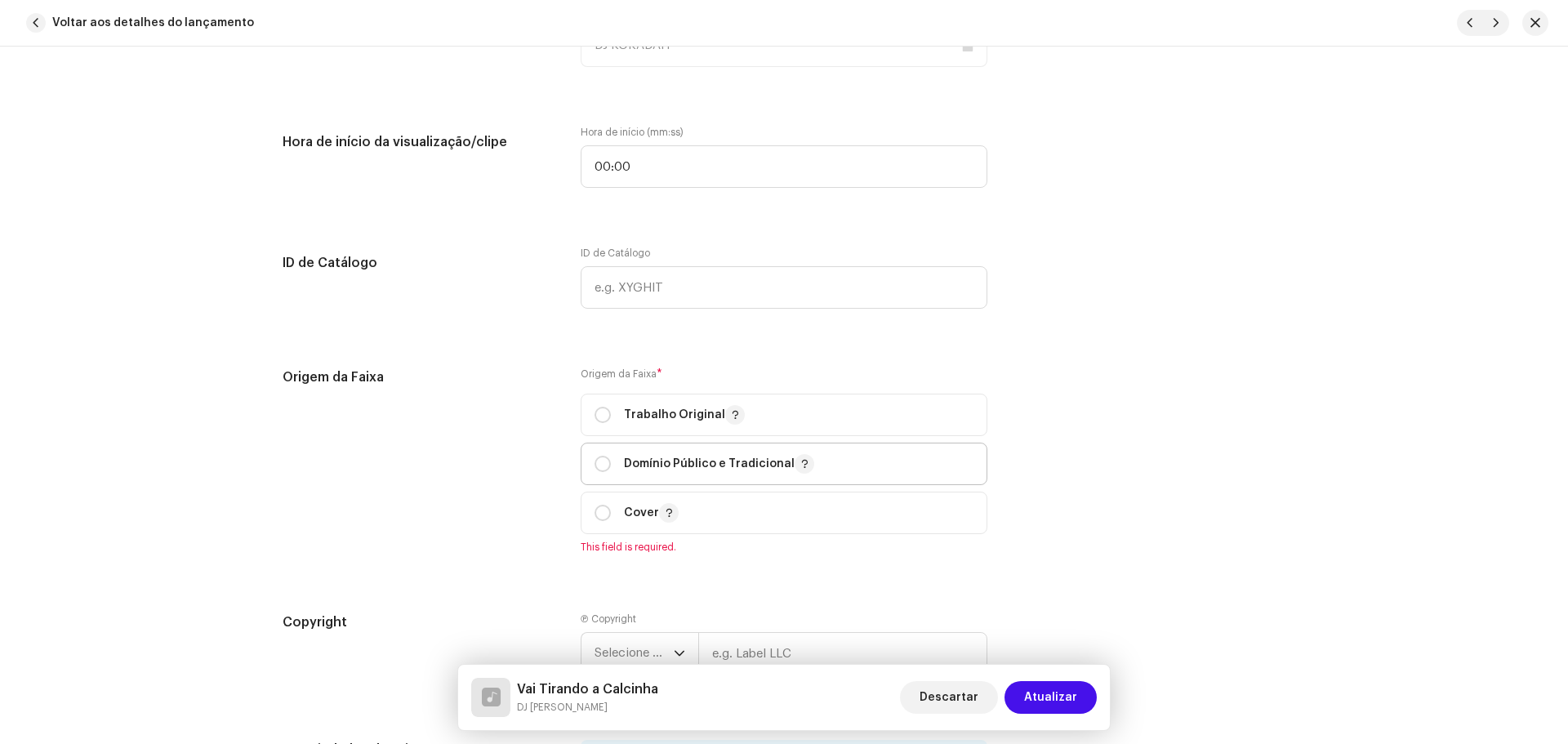
scroll to position [1878, 0]
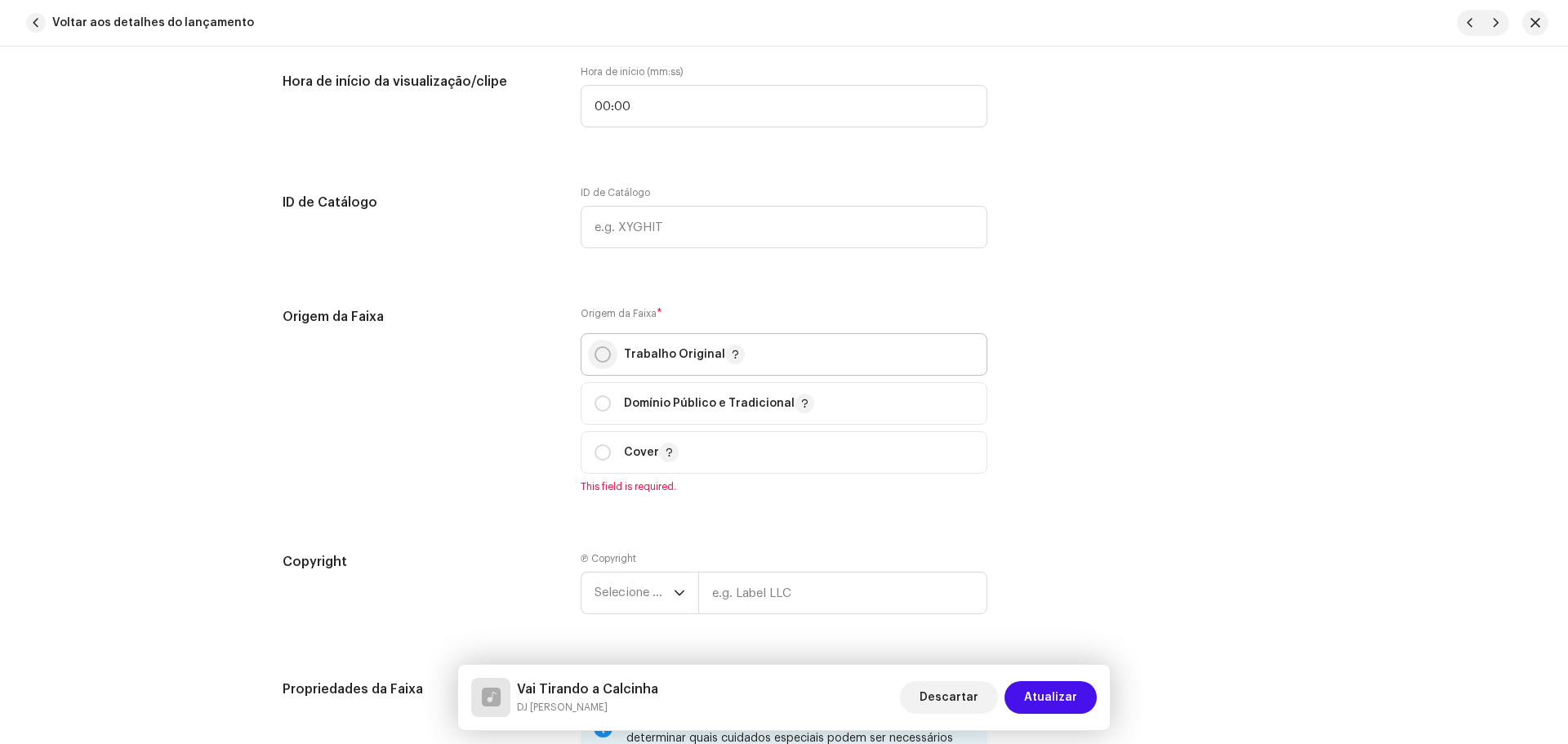
click at [604, 356] on input "radio" at bounding box center [602, 354] width 16 height 16
radio input "true"
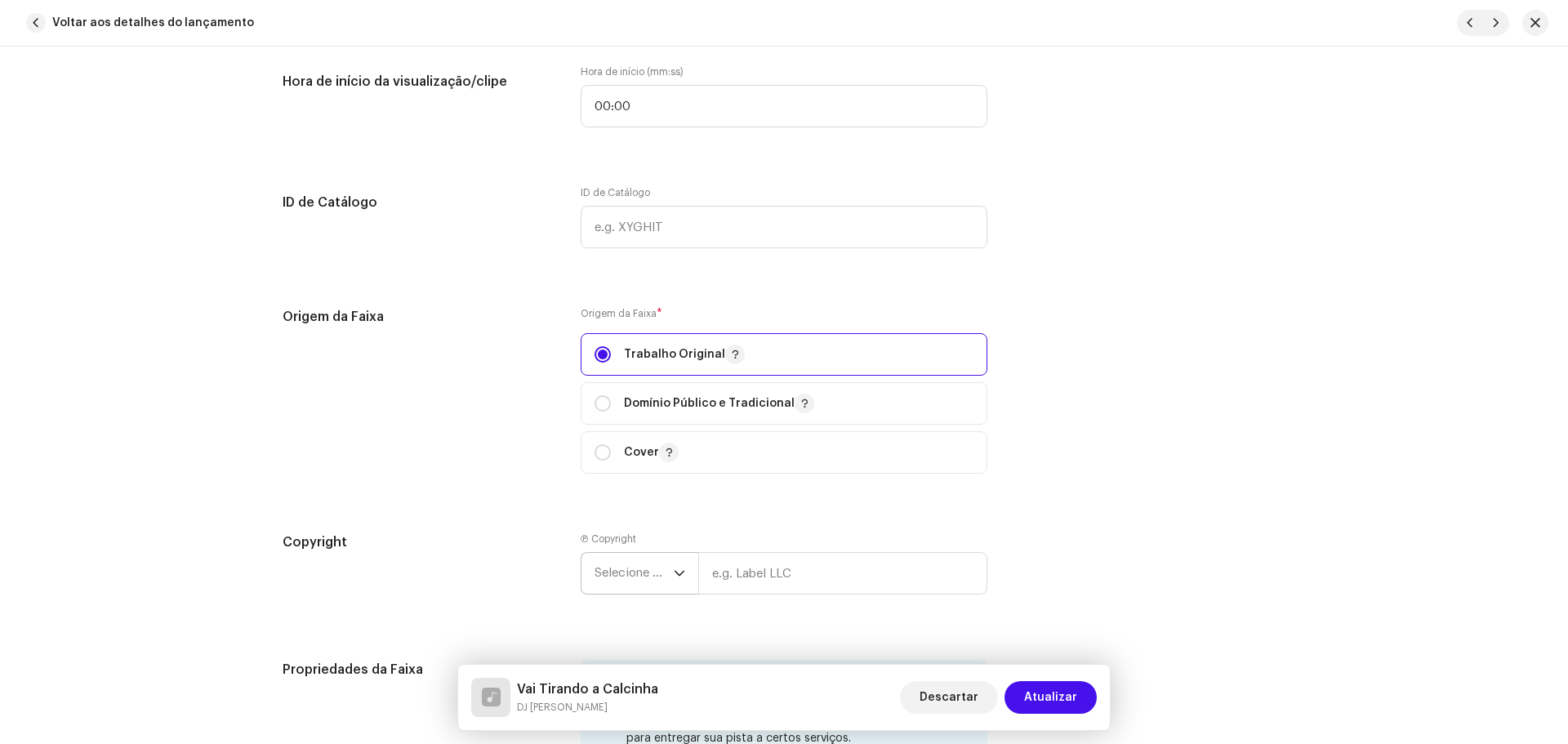
click at [619, 553] on span "Selecione o ano" at bounding box center [634, 573] width 79 height 41
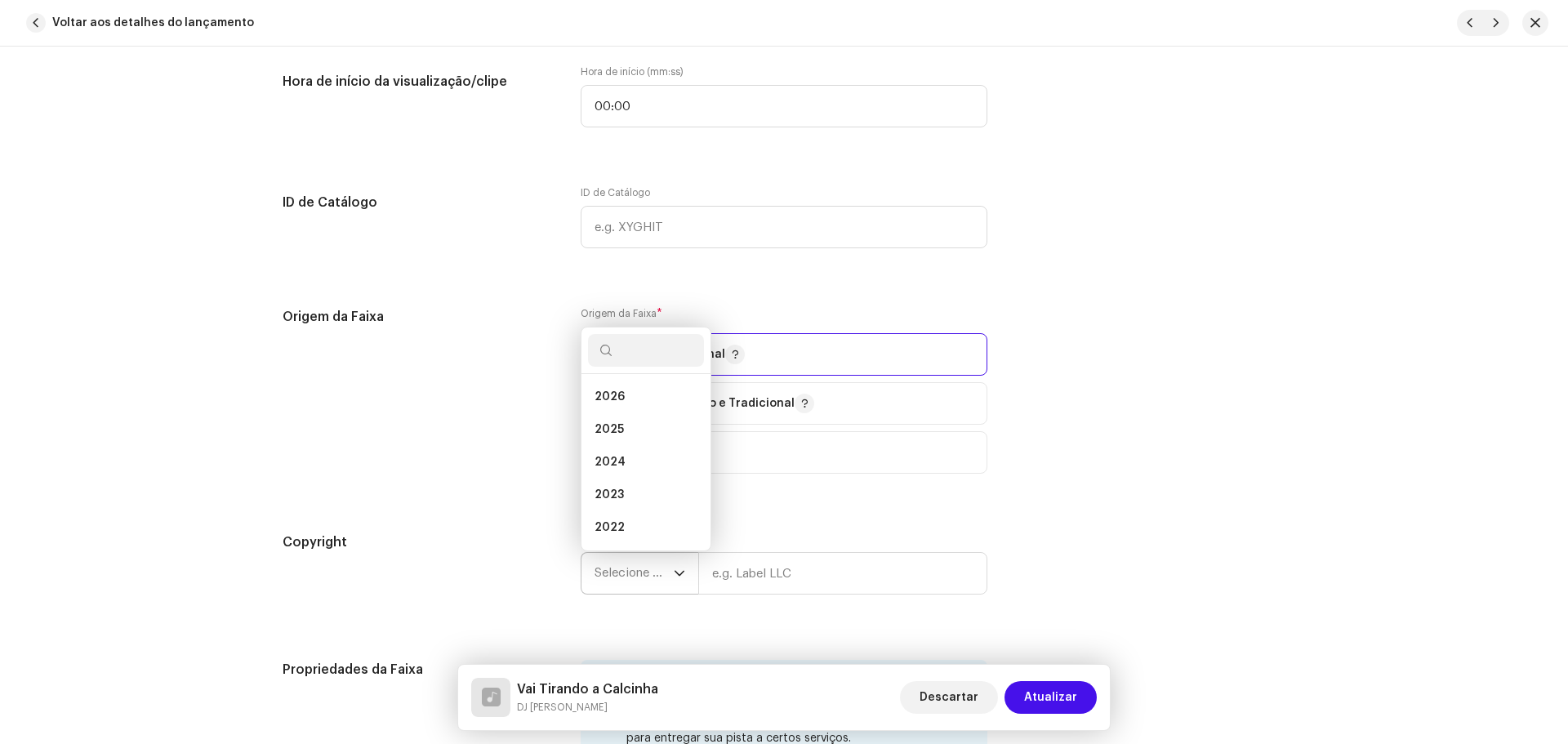
scroll to position [92, 0]
click at [626, 461] on li "2021" at bounding box center [645, 468] width 116 height 33
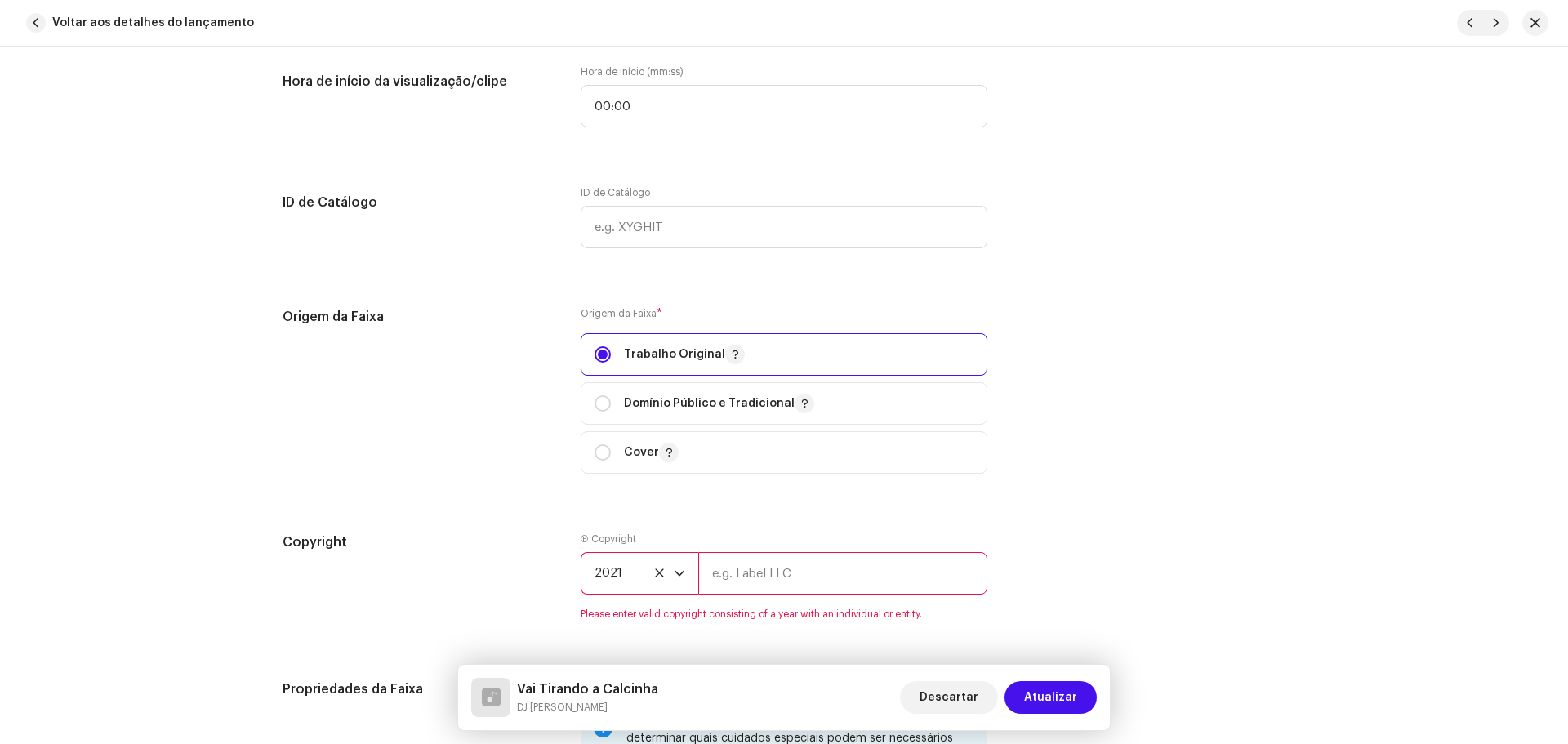
click at [814, 566] on input "text" at bounding box center [843, 573] width 289 height 43
type input "DJ [PERSON_NAME]"
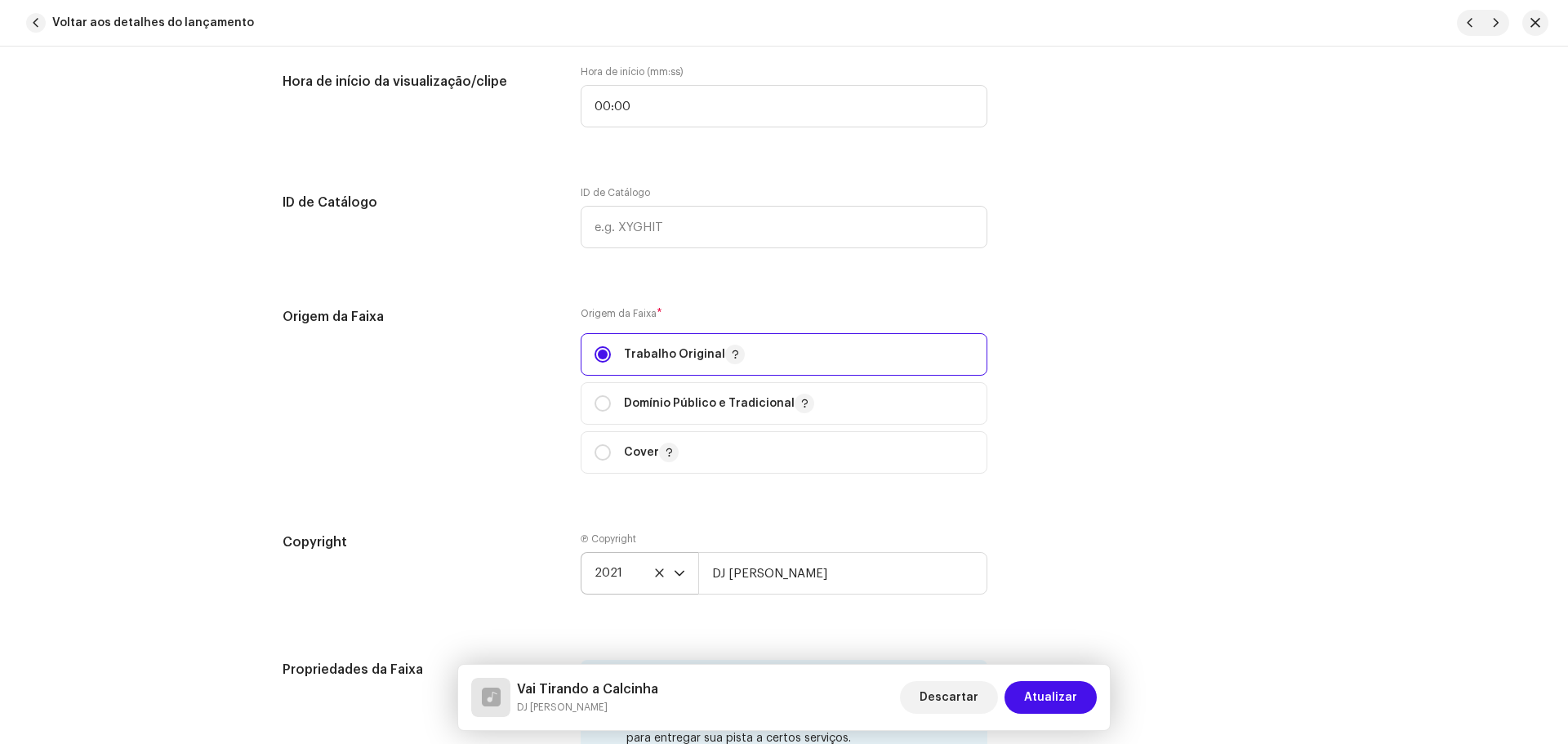
click at [1202, 492] on div "Origem da Faixa Origem da Faixa * Trabalho Original Domínio Público e Tradicion…" at bounding box center [784, 399] width 1003 height 186
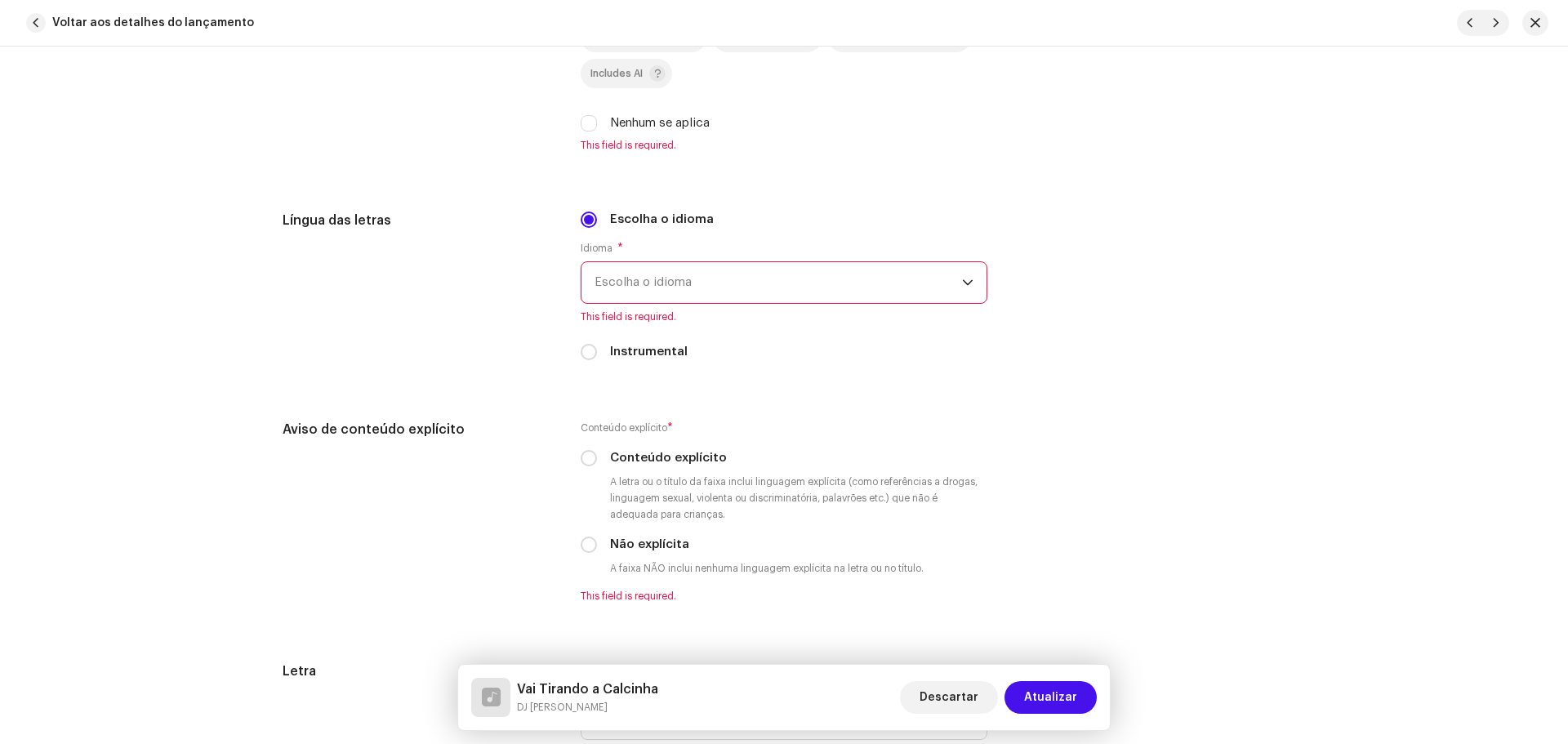
scroll to position [2693, 0]
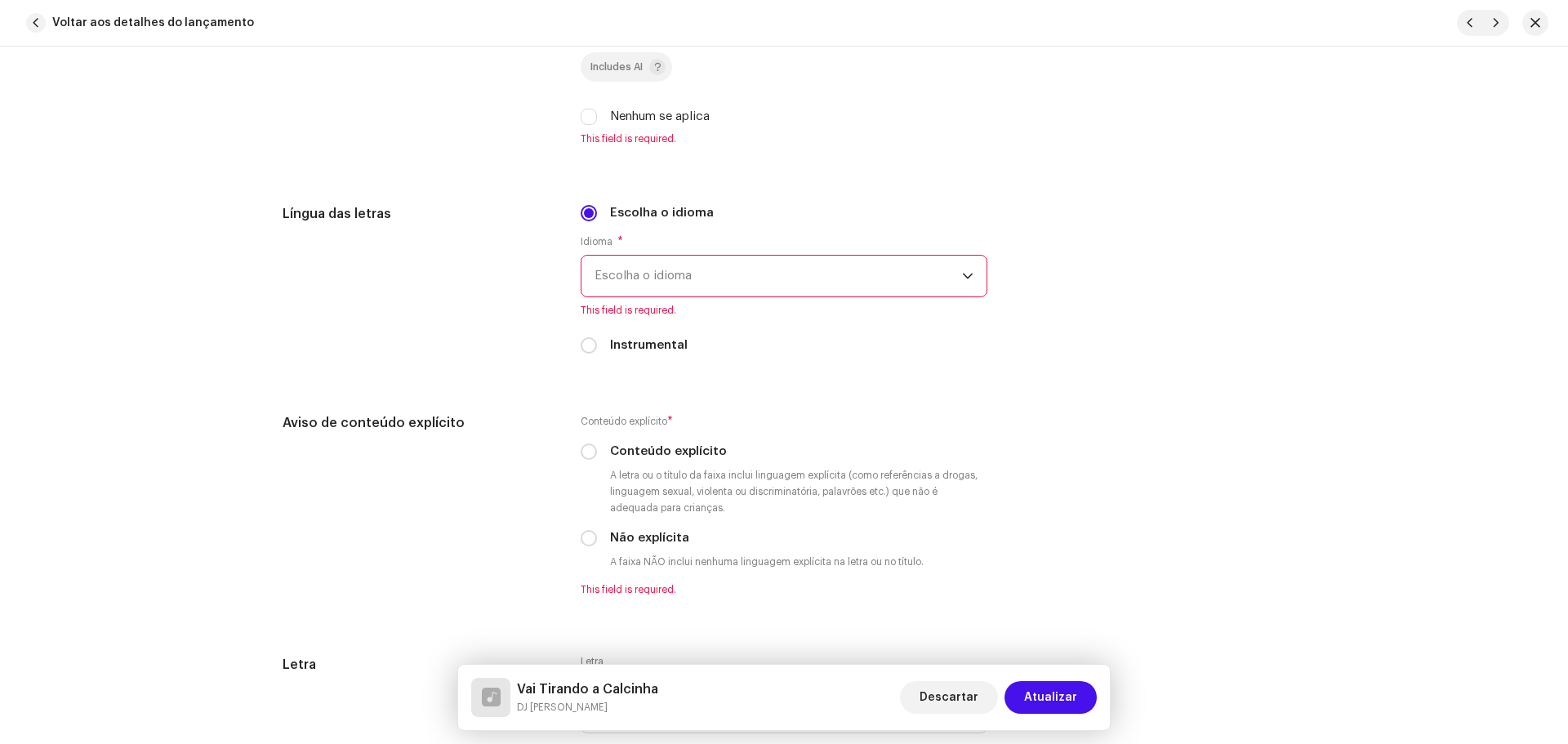
click at [661, 273] on span "Escolha o idioma" at bounding box center [778, 276] width 367 height 41
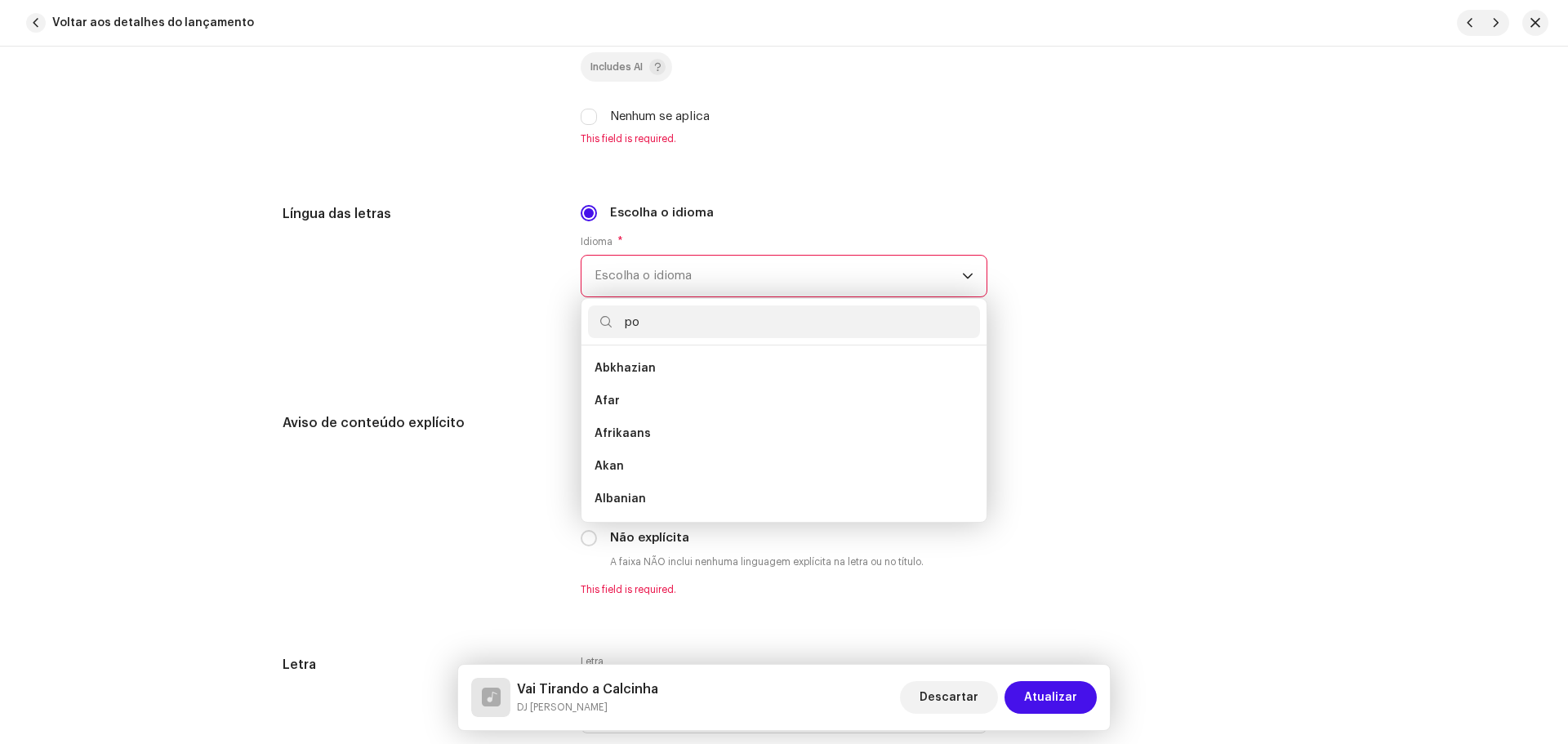
scroll to position [0, 0]
type input "por"
click at [617, 379] on li "Portuguese" at bounding box center [784, 368] width 392 height 33
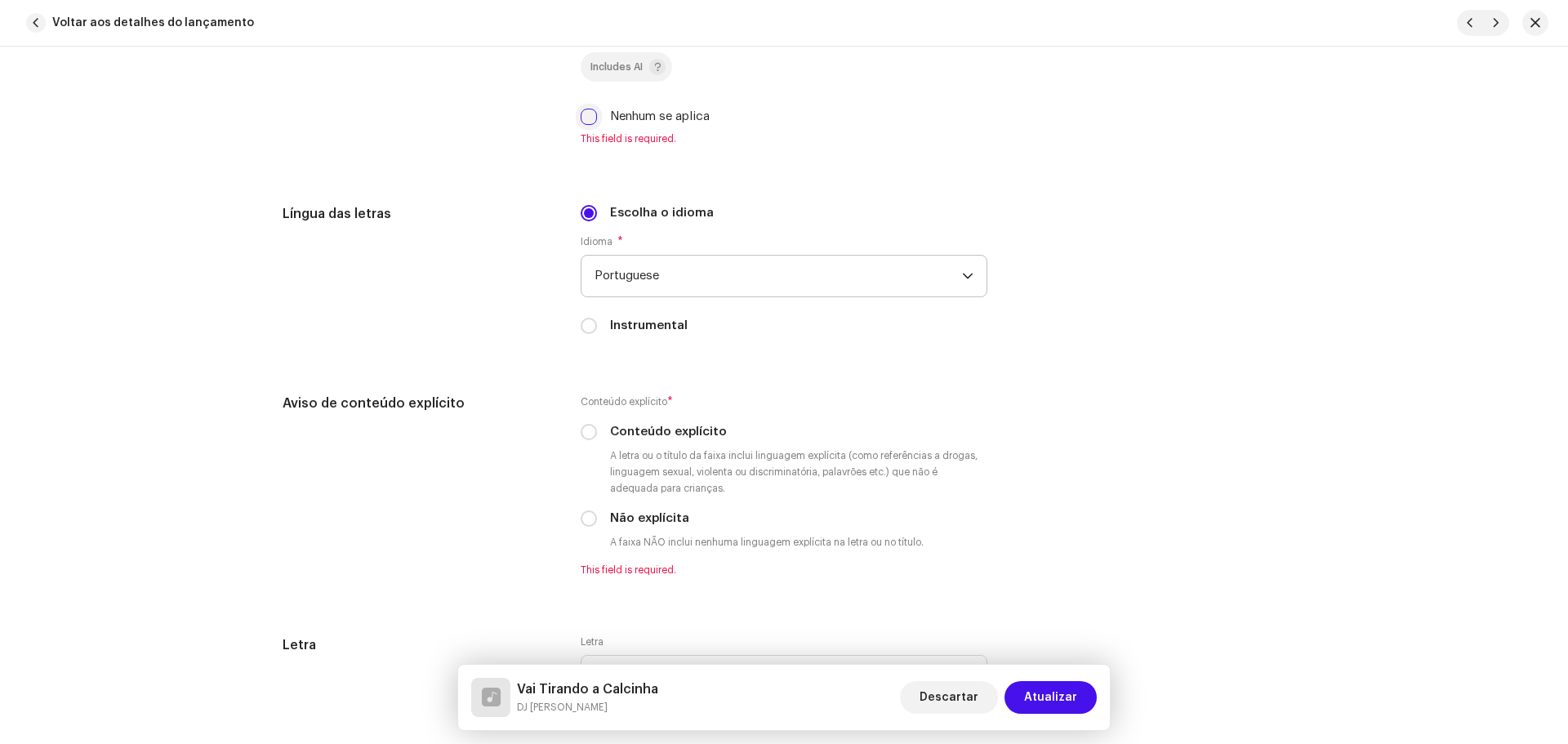
click at [581, 115] on input "Nenhum se aplica" at bounding box center [588, 116] width 16 height 16
checkbox input "true"
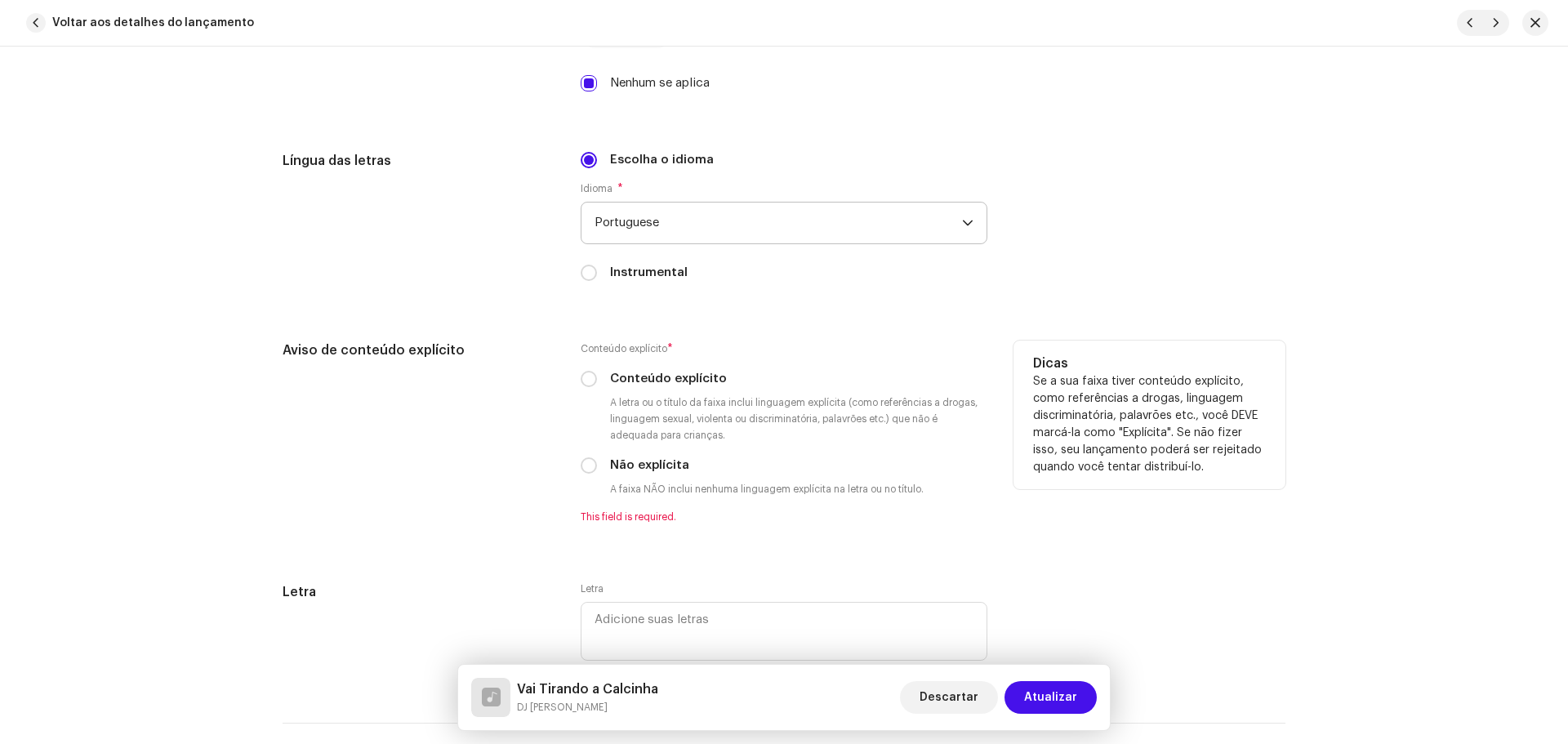
scroll to position [2857, 0]
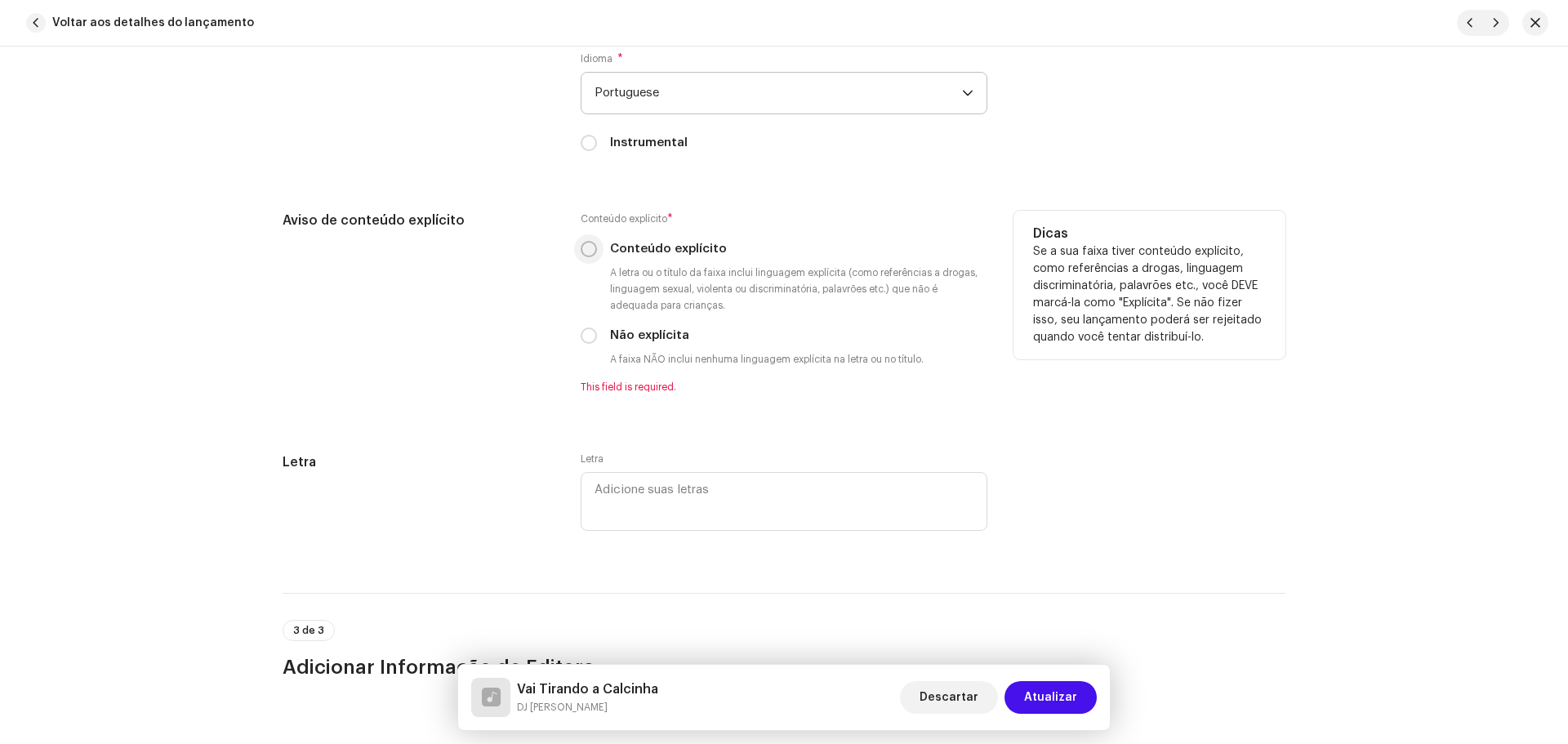
click at [587, 252] on input "Conteúdo explícito" at bounding box center [588, 248] width 16 height 16
radio input "true"
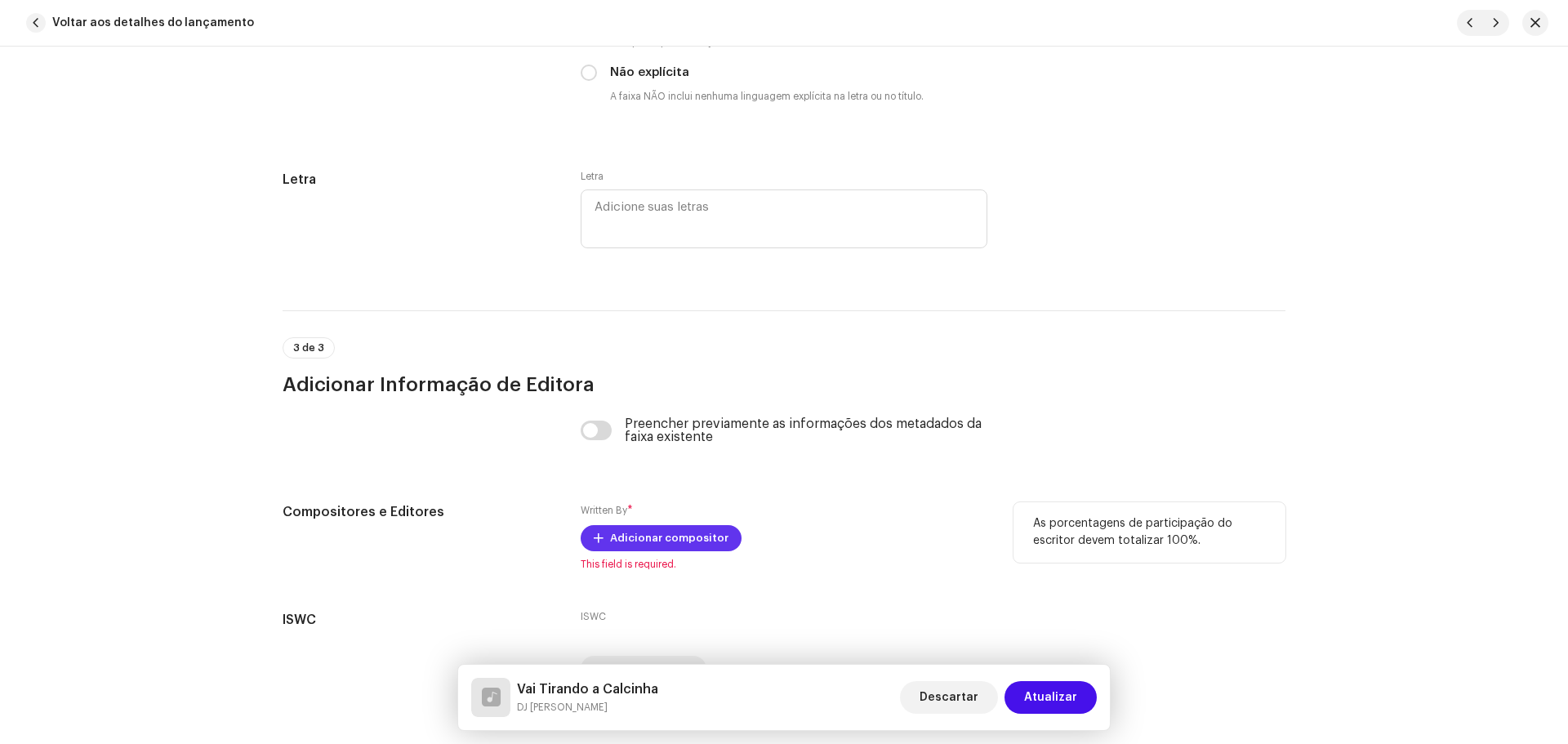
scroll to position [3214, 0]
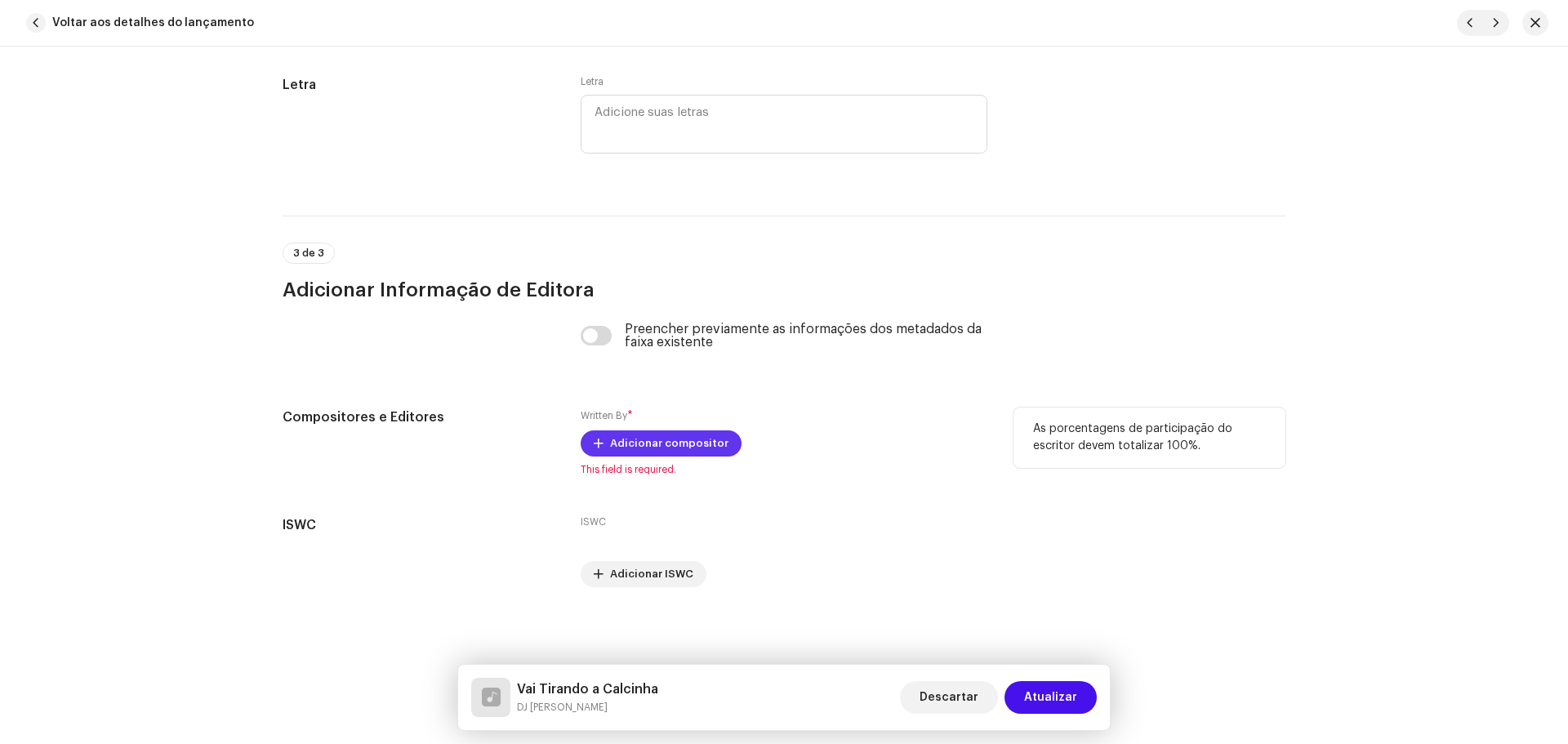
click at [665, 438] on span "Adicionar compositor" at bounding box center [669, 443] width 118 height 33
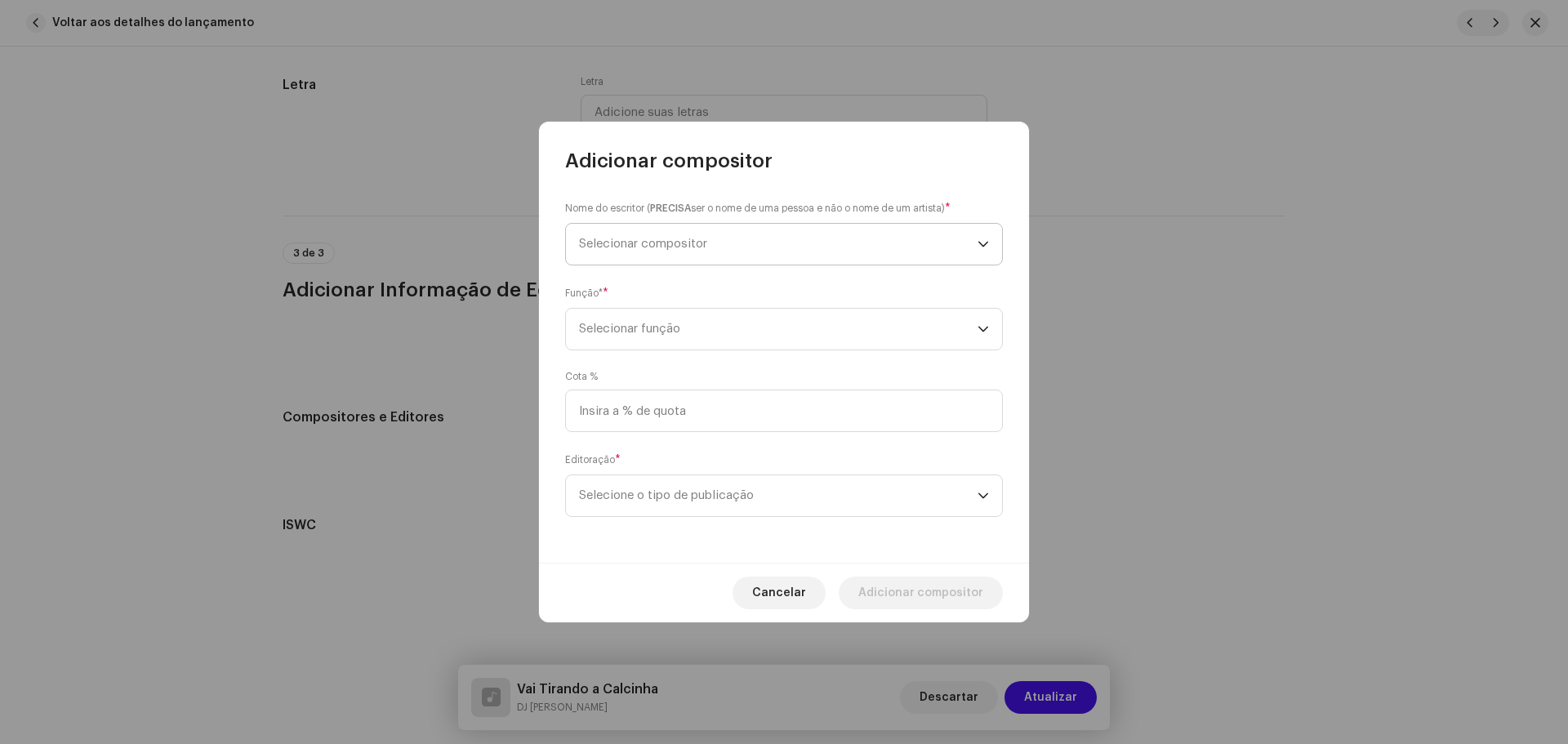
click at [669, 248] on span "Selecionar compositor" at bounding box center [643, 243] width 128 height 12
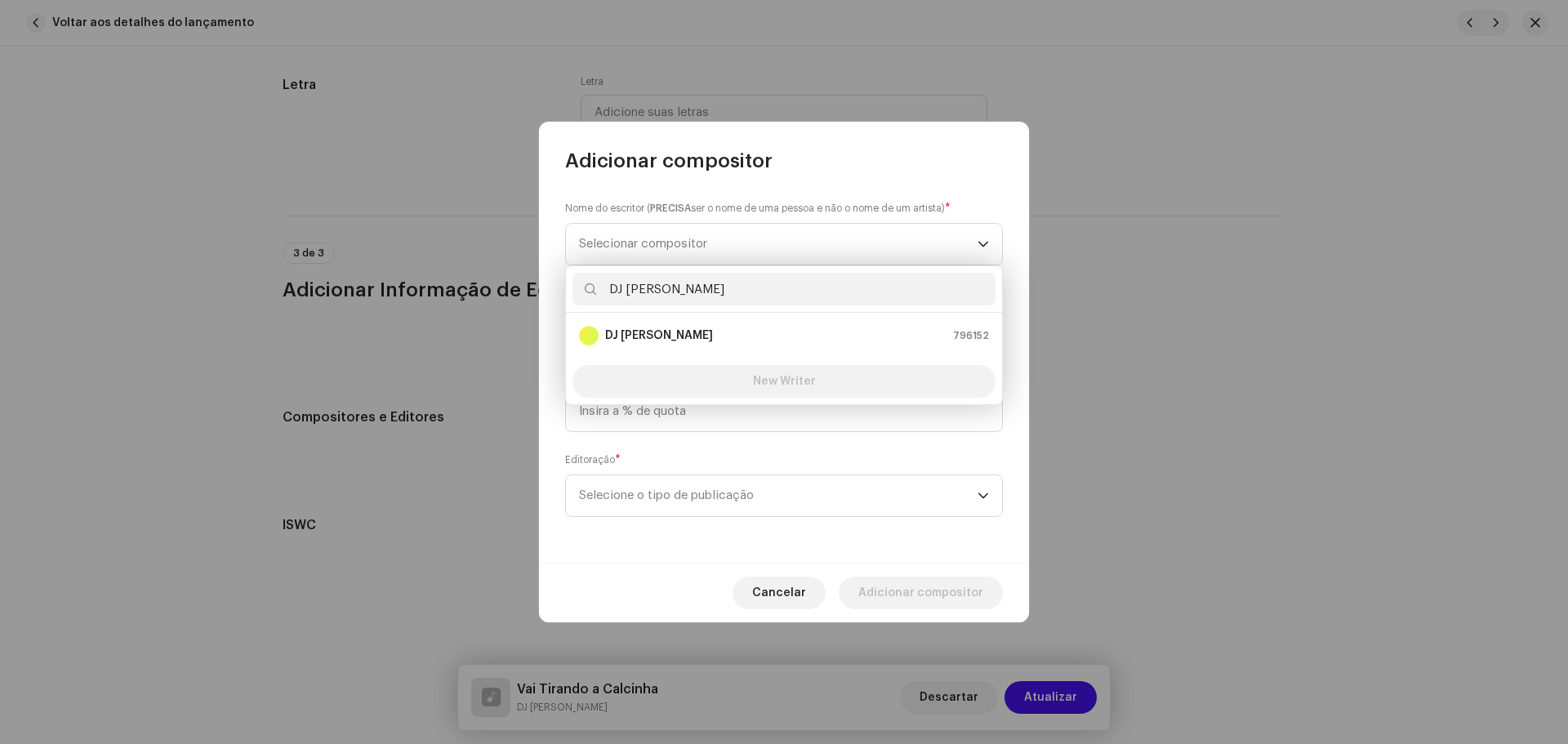
type input "DJ [PERSON_NAME]"
click at [694, 330] on div "DJ Kokadah 796152" at bounding box center [784, 335] width 410 height 20
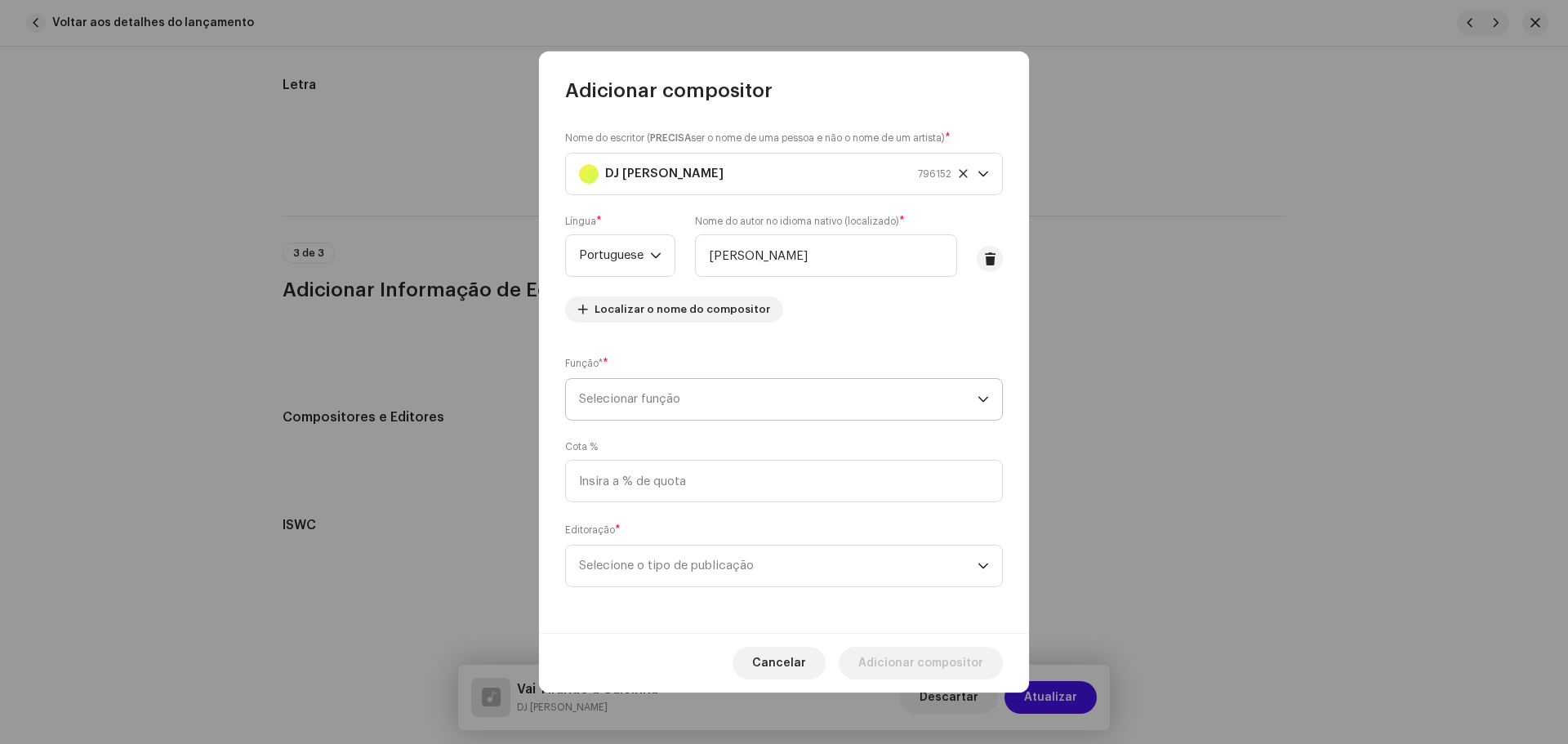
click at [760, 408] on span "Selecionar função" at bounding box center [778, 399] width 398 height 41
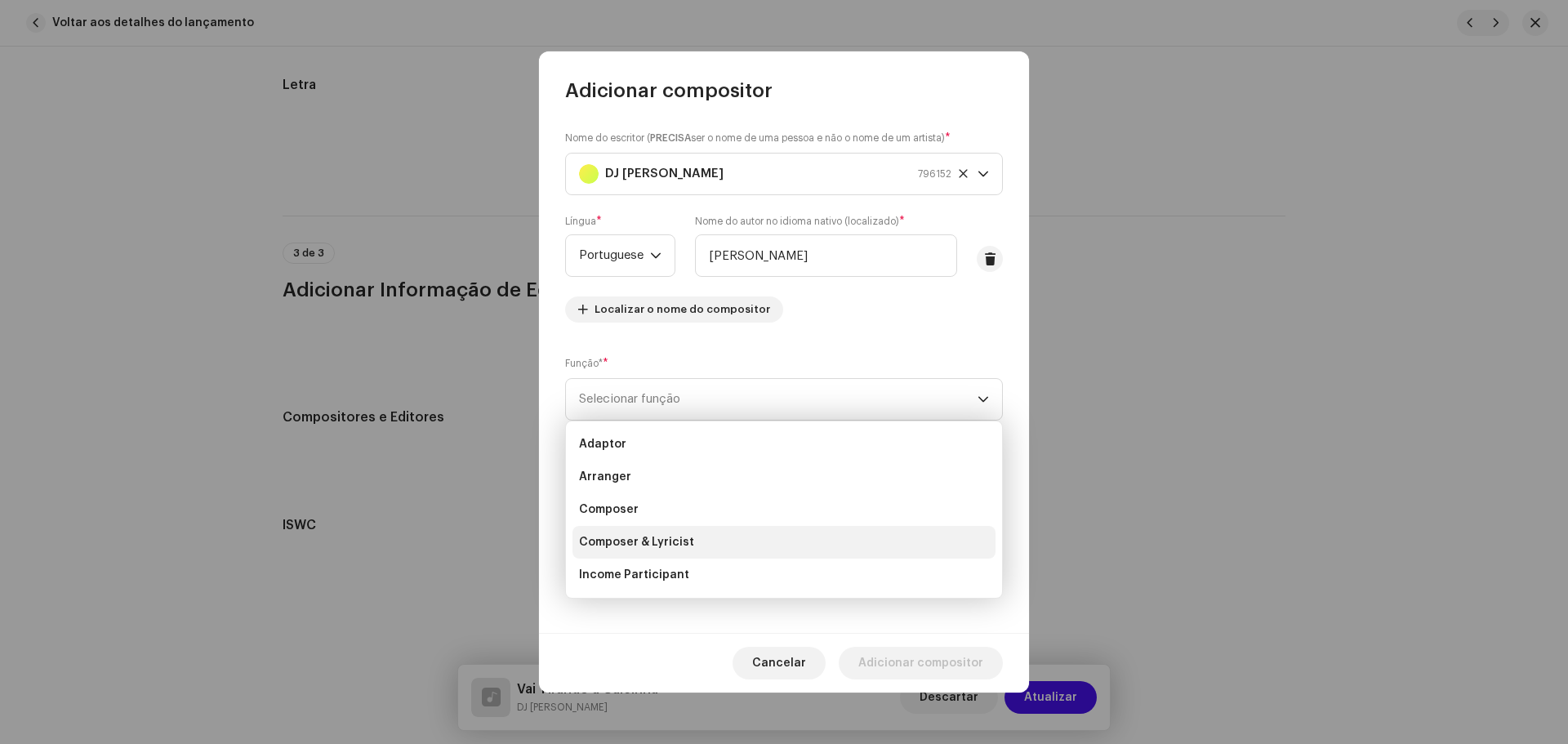
click at [675, 543] on span "Composer & Lyricist" at bounding box center [636, 542] width 115 height 16
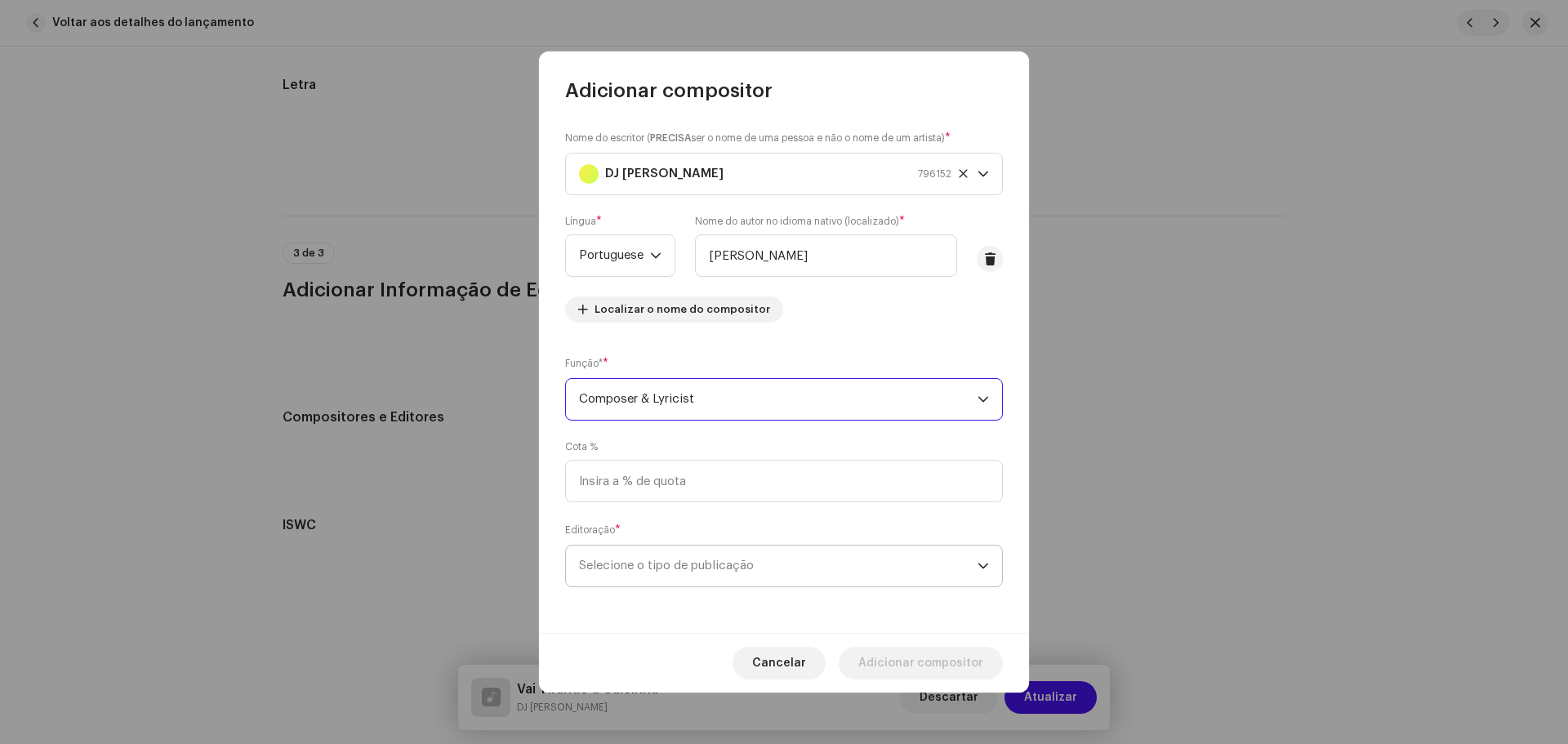
click at [706, 553] on span "Selecione o tipo de publicação" at bounding box center [778, 566] width 398 height 41
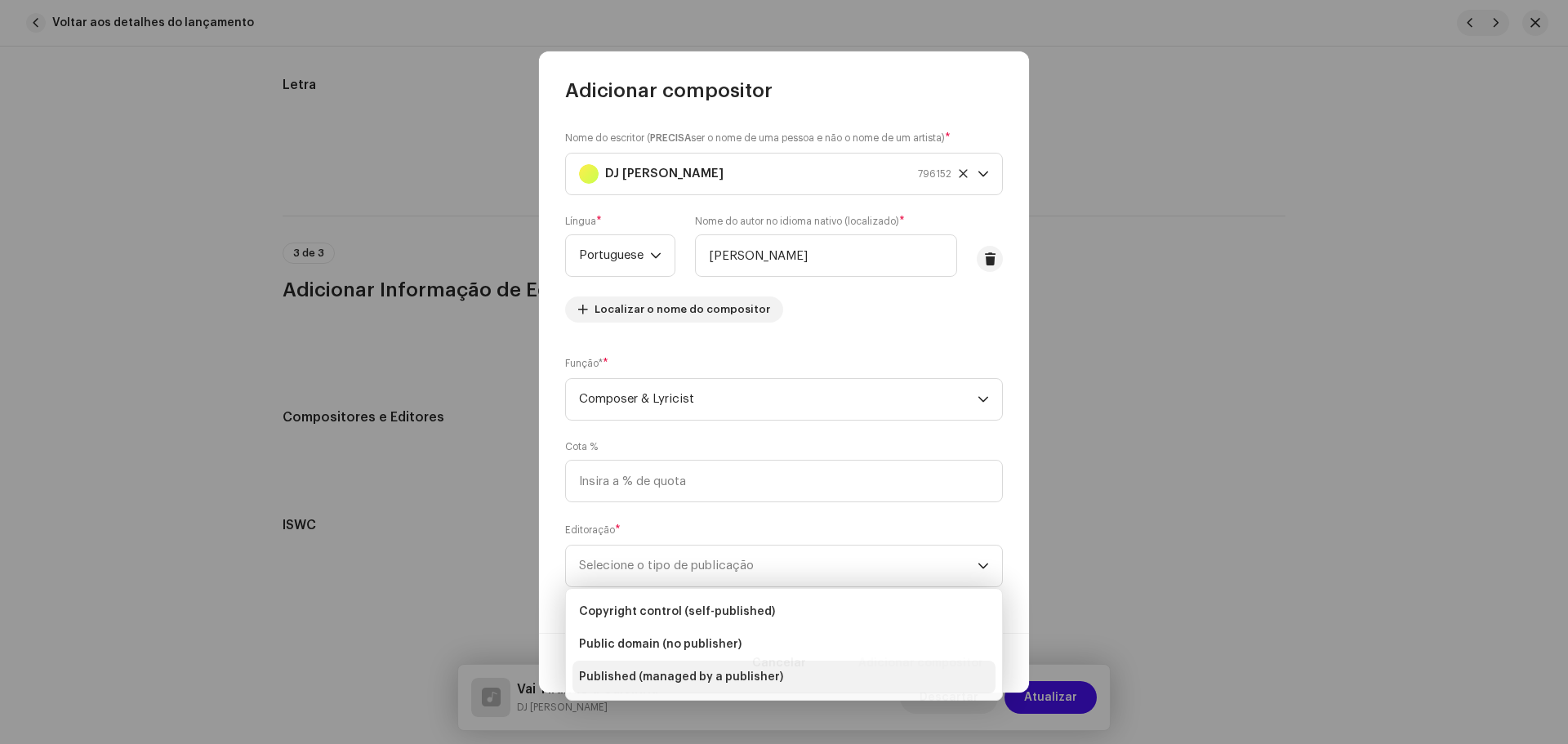
drag, startPoint x: 741, startPoint y: 675, endPoint x: 740, endPoint y: 657, distance: 18.0
click at [740, 675] on span "Published (managed by a publisher)" at bounding box center [681, 676] width 204 height 16
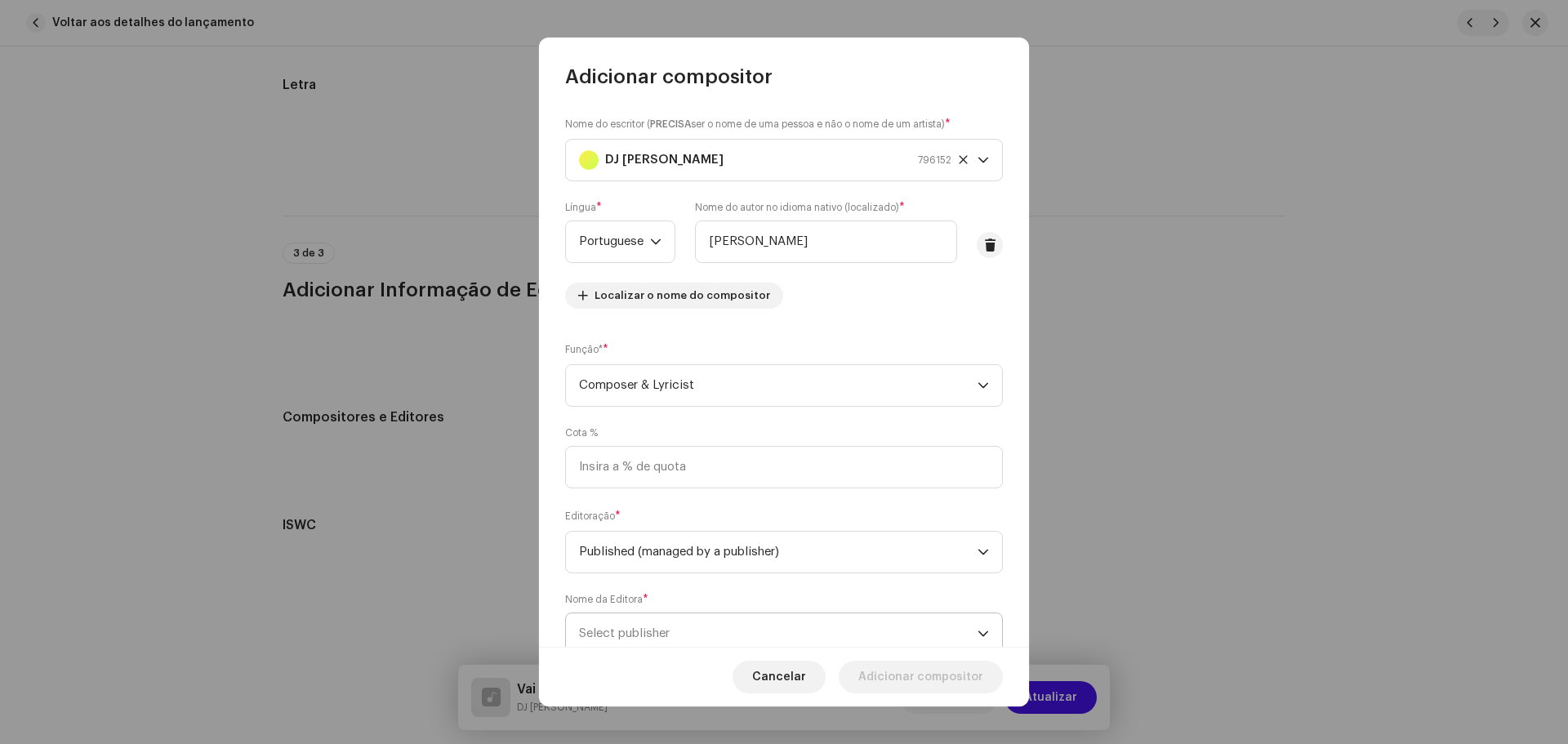
click at [680, 633] on span "Select publisher" at bounding box center [778, 634] width 398 height 41
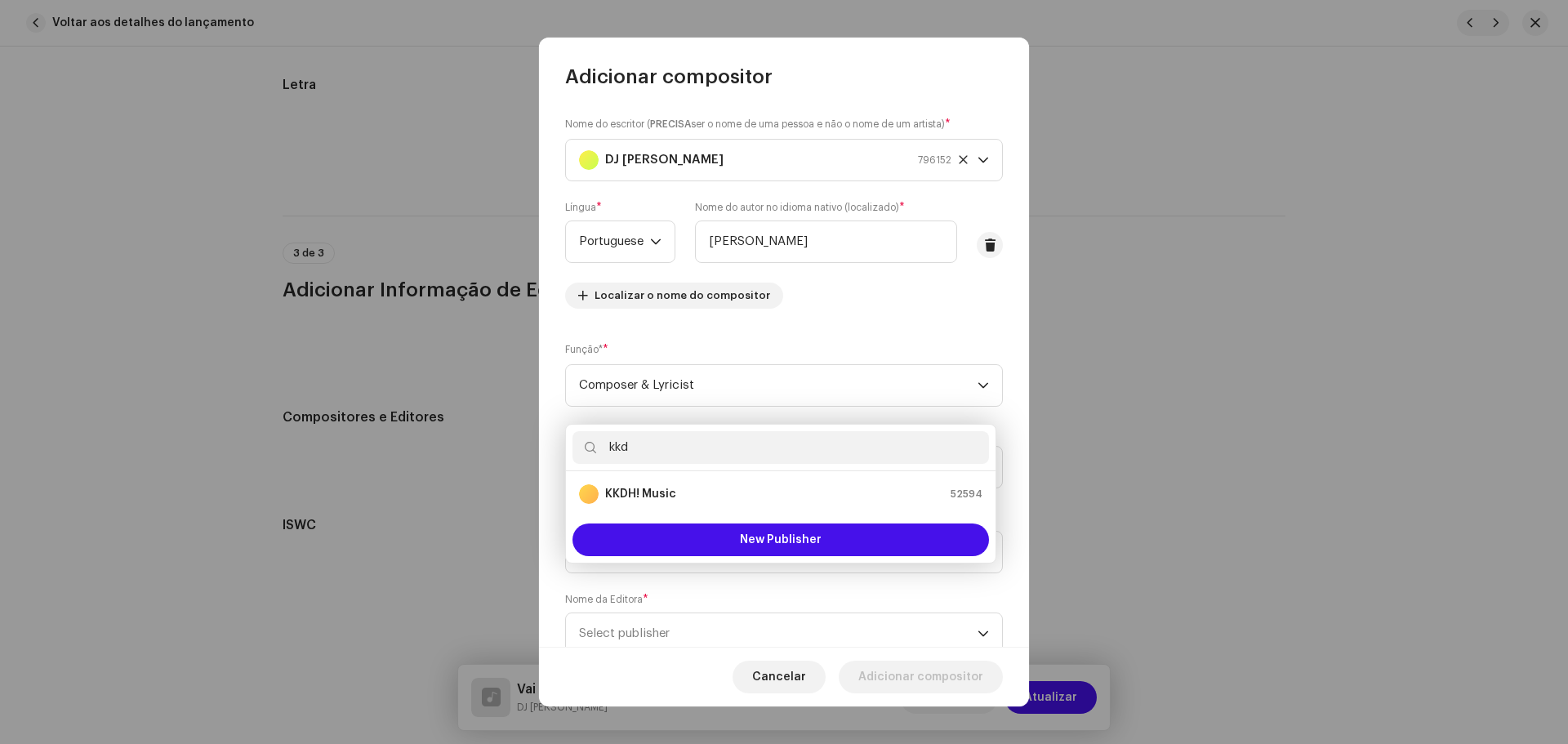
type input "kkd"
click at [713, 476] on ul "KKDH! Music 52594" at bounding box center [780, 493] width 429 height 45
click at [724, 484] on div "KKDH! Music 52594" at bounding box center [780, 493] width 403 height 20
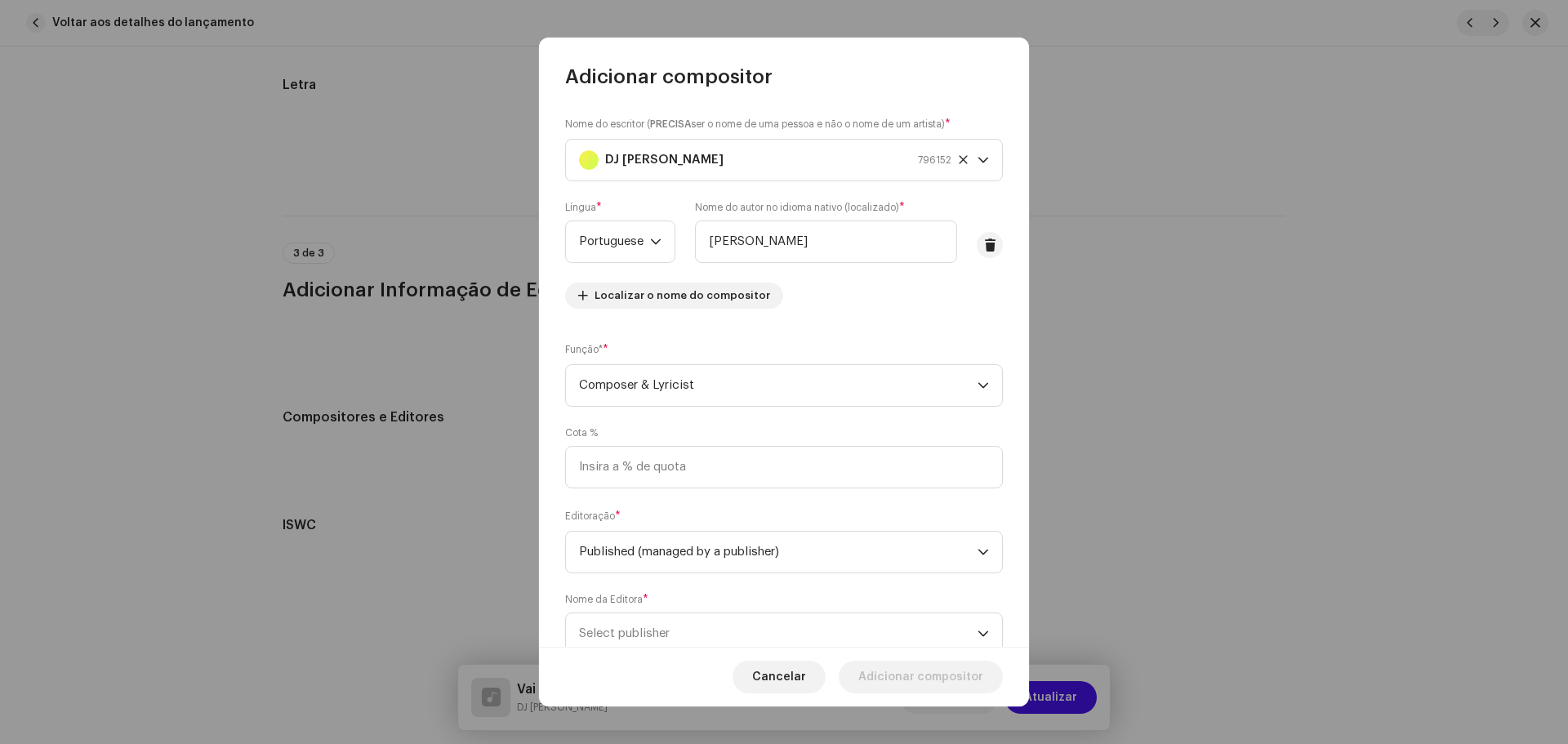
scroll to position [7, 0]
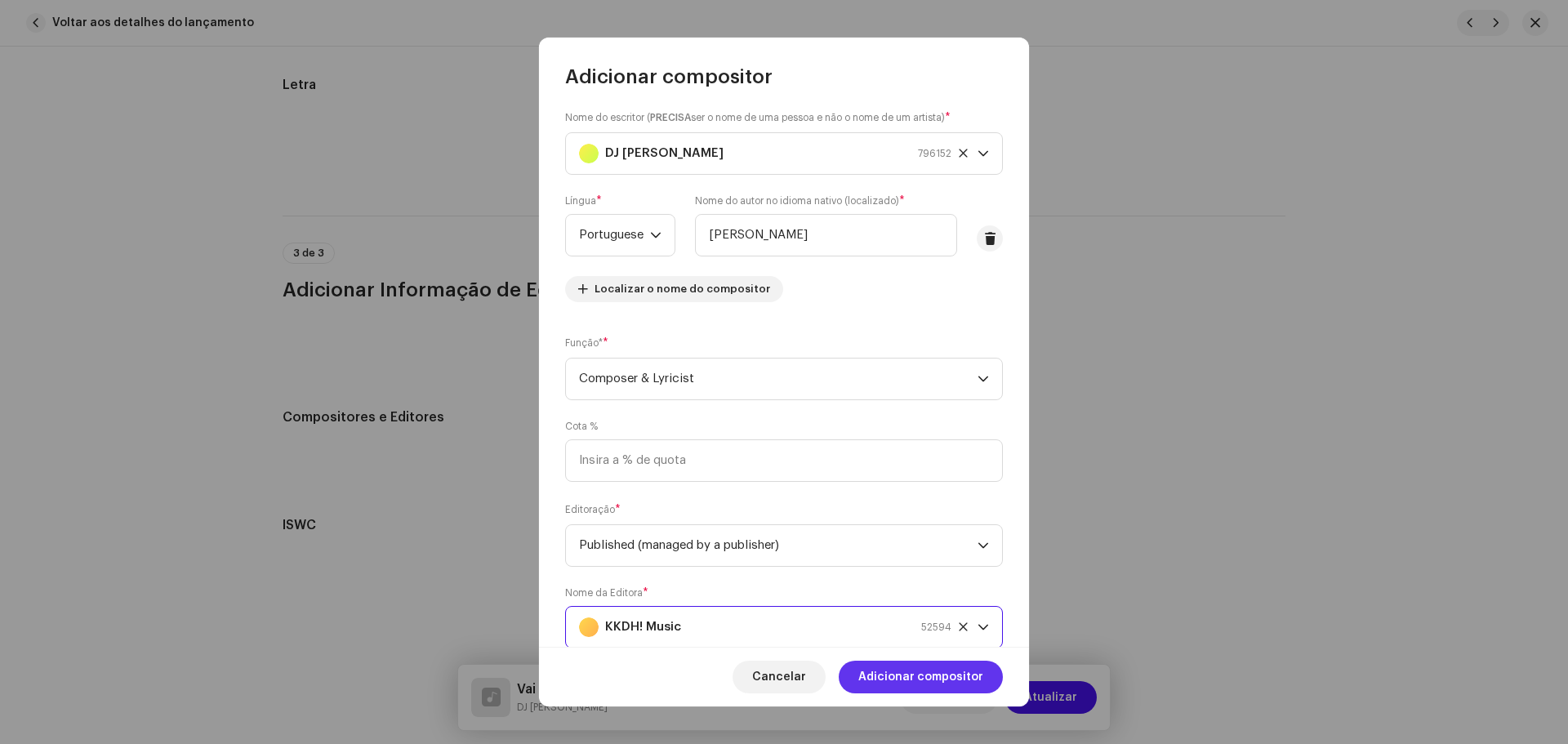
click at [933, 664] on span "Adicionar compositor" at bounding box center [921, 676] width 125 height 33
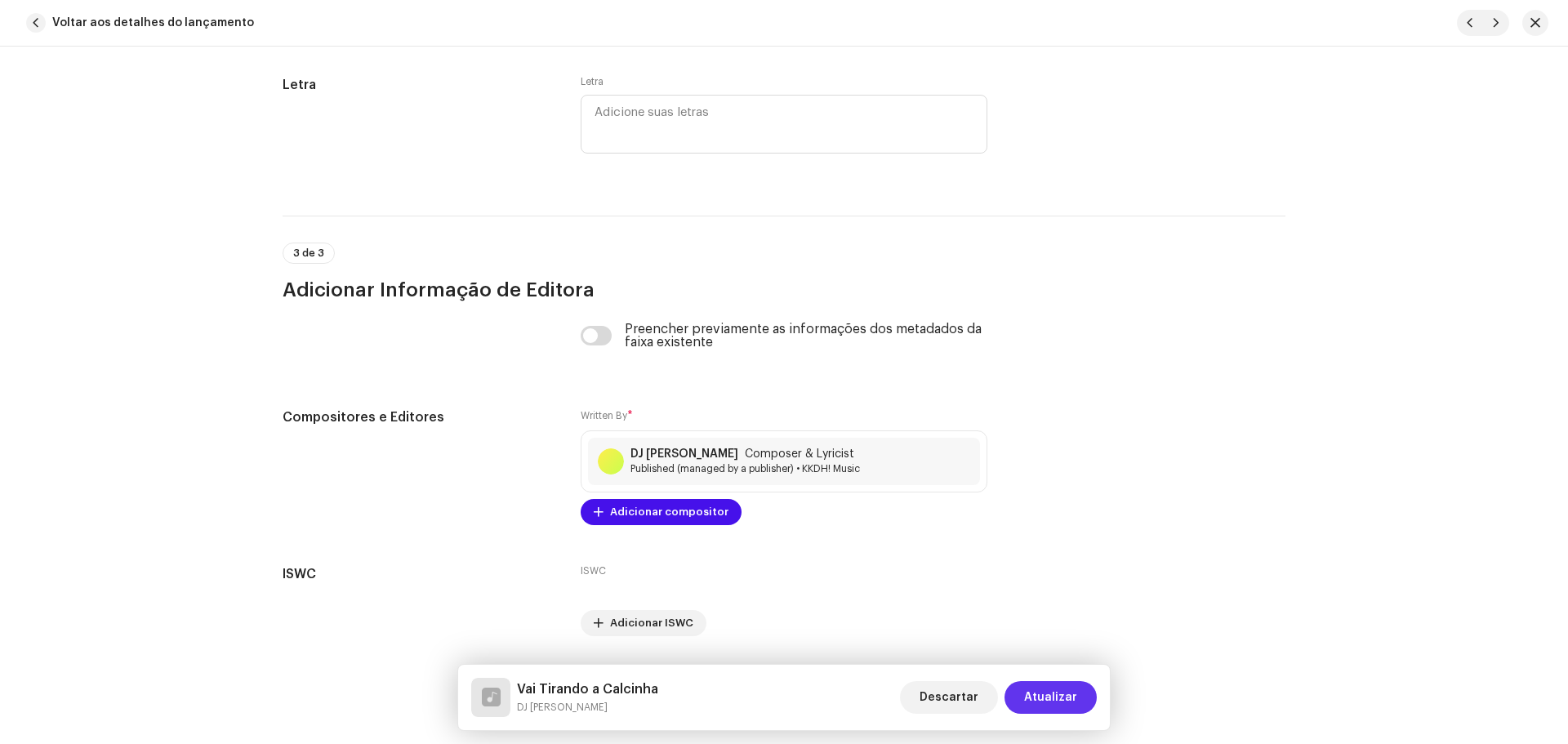
click at [1039, 705] on span "Atualizar" at bounding box center [1051, 697] width 53 height 33
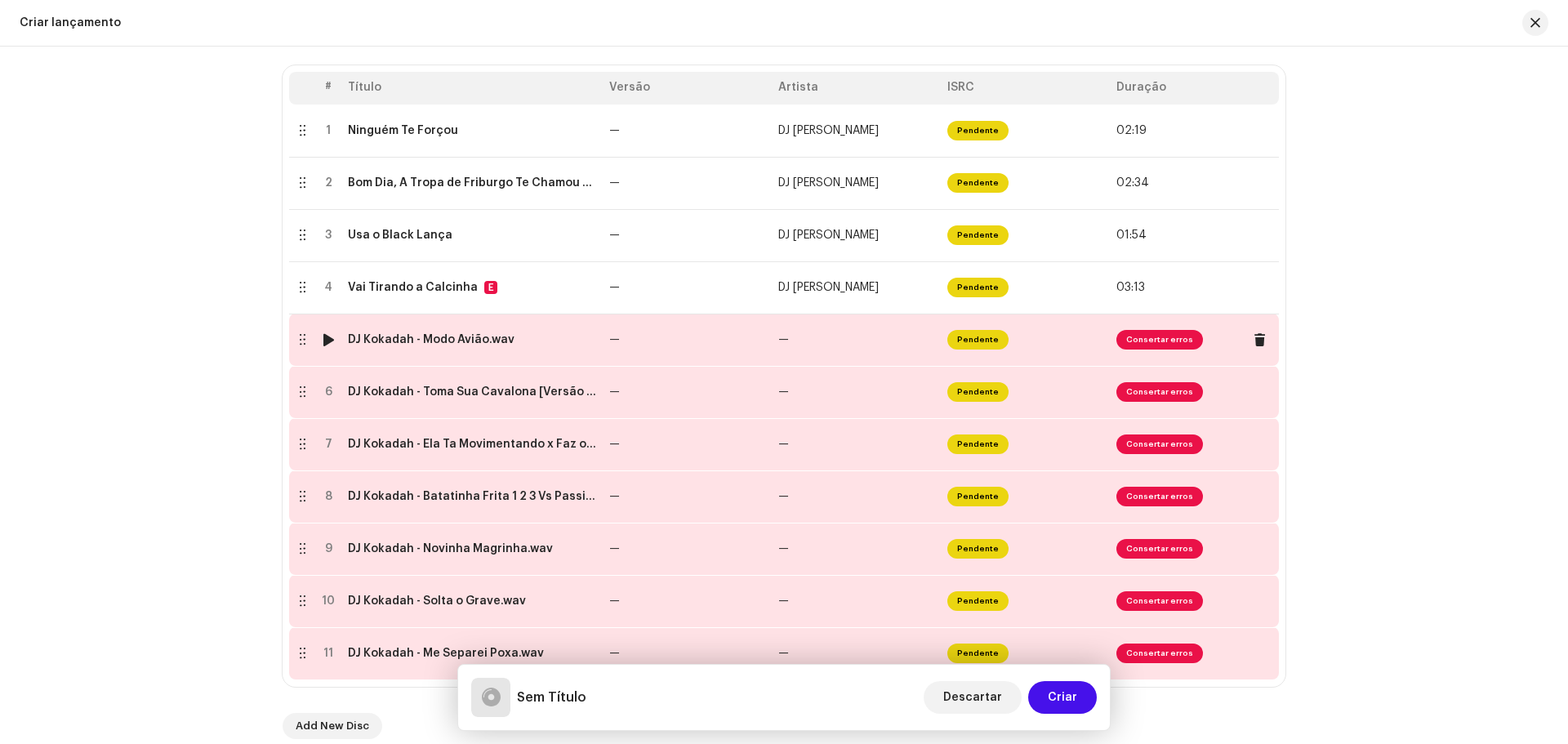
click at [479, 337] on div "DJ Kokadah - Modo Avião.wav" at bounding box center [431, 339] width 166 height 13
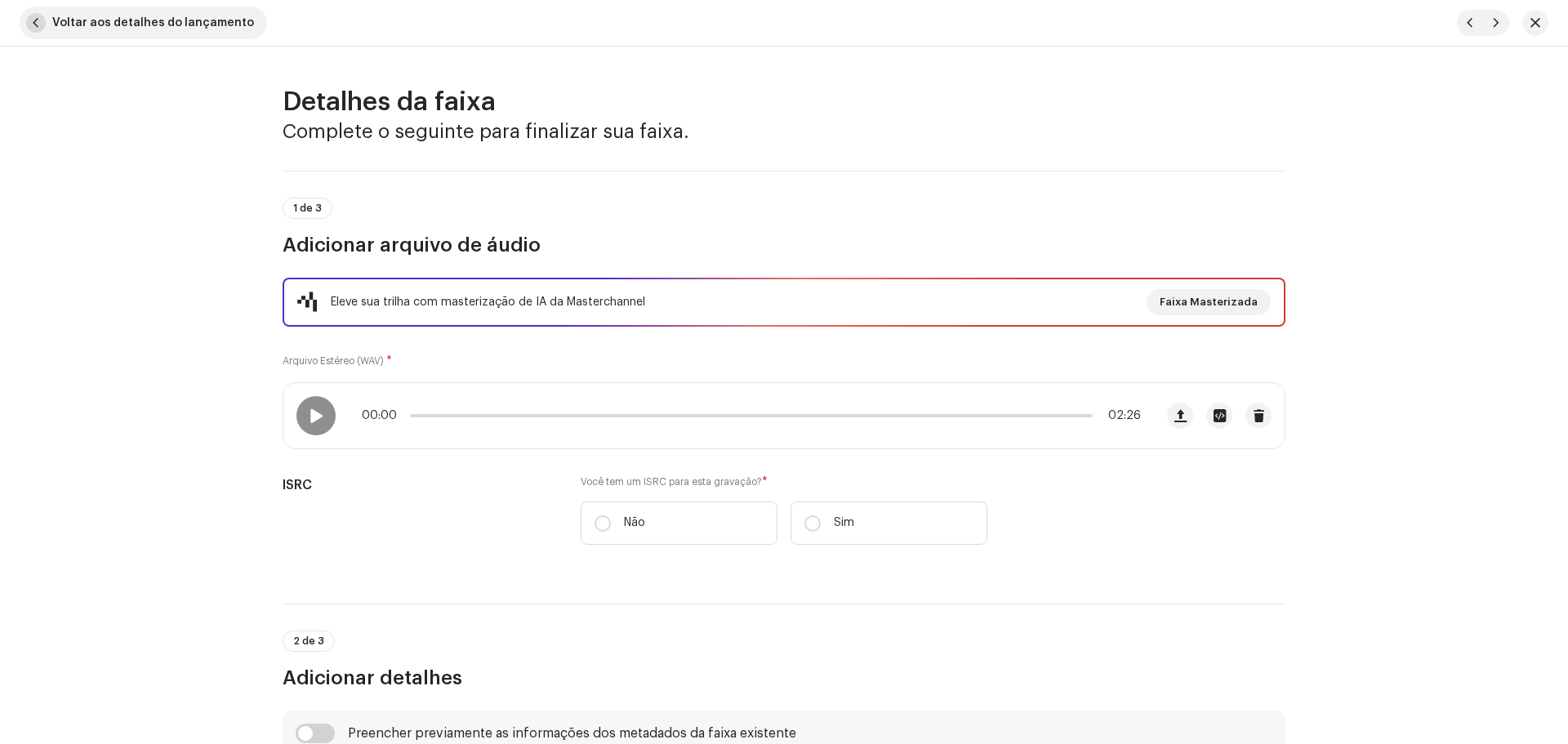
click at [44, 17] on span "button" at bounding box center [36, 22] width 20 height 20
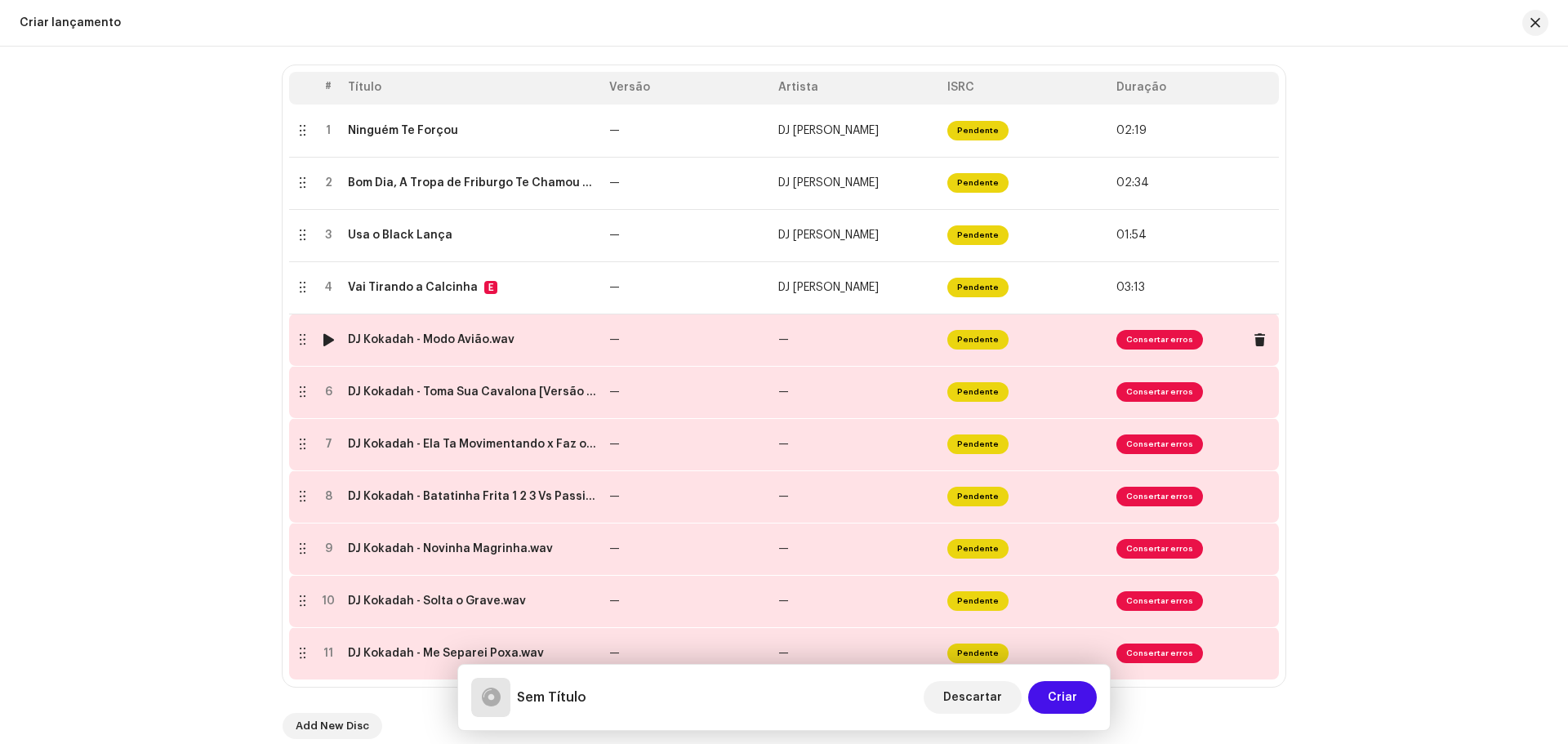
click at [331, 342] on img at bounding box center [328, 339] width 21 height 21
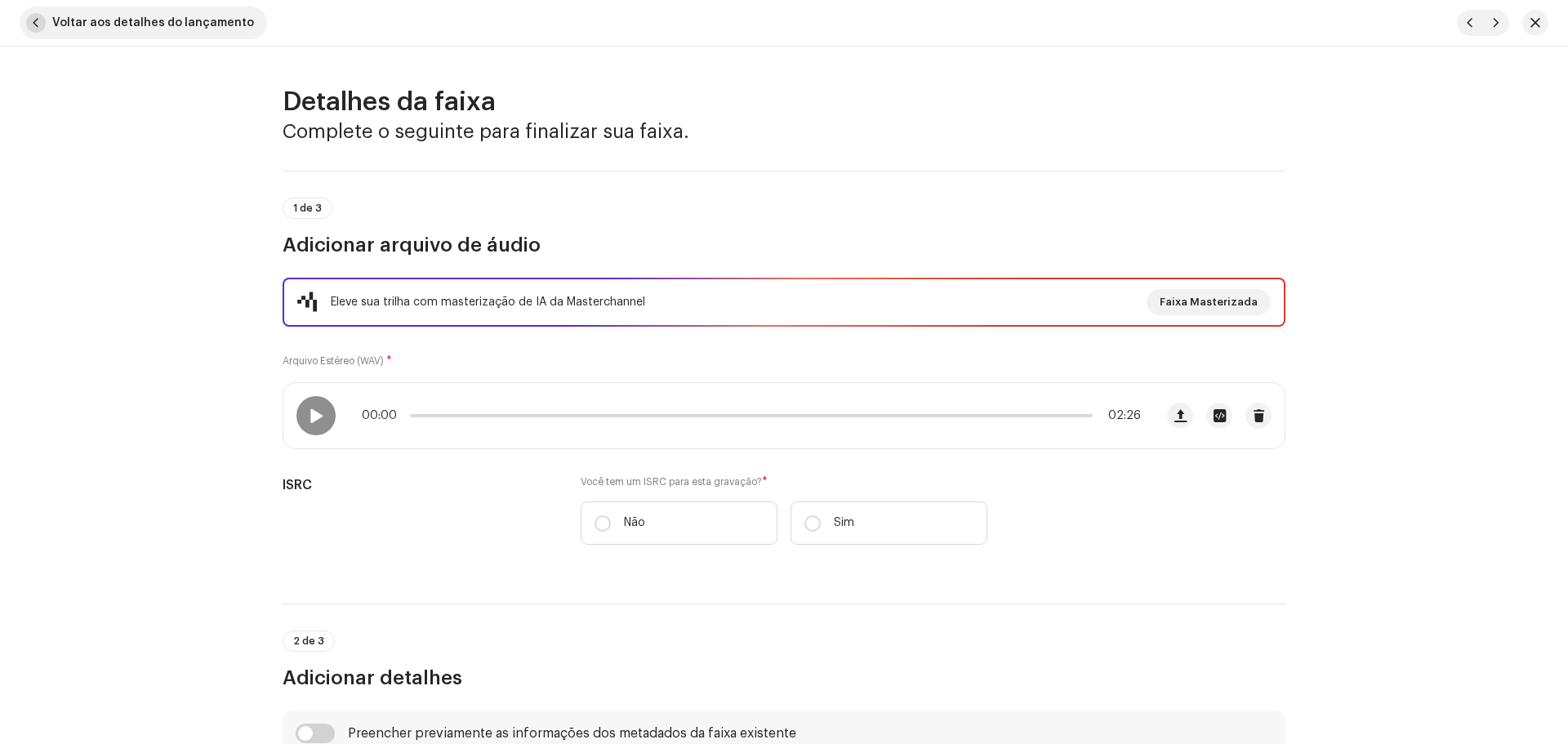
click at [42, 27] on span "button" at bounding box center [36, 22] width 20 height 20
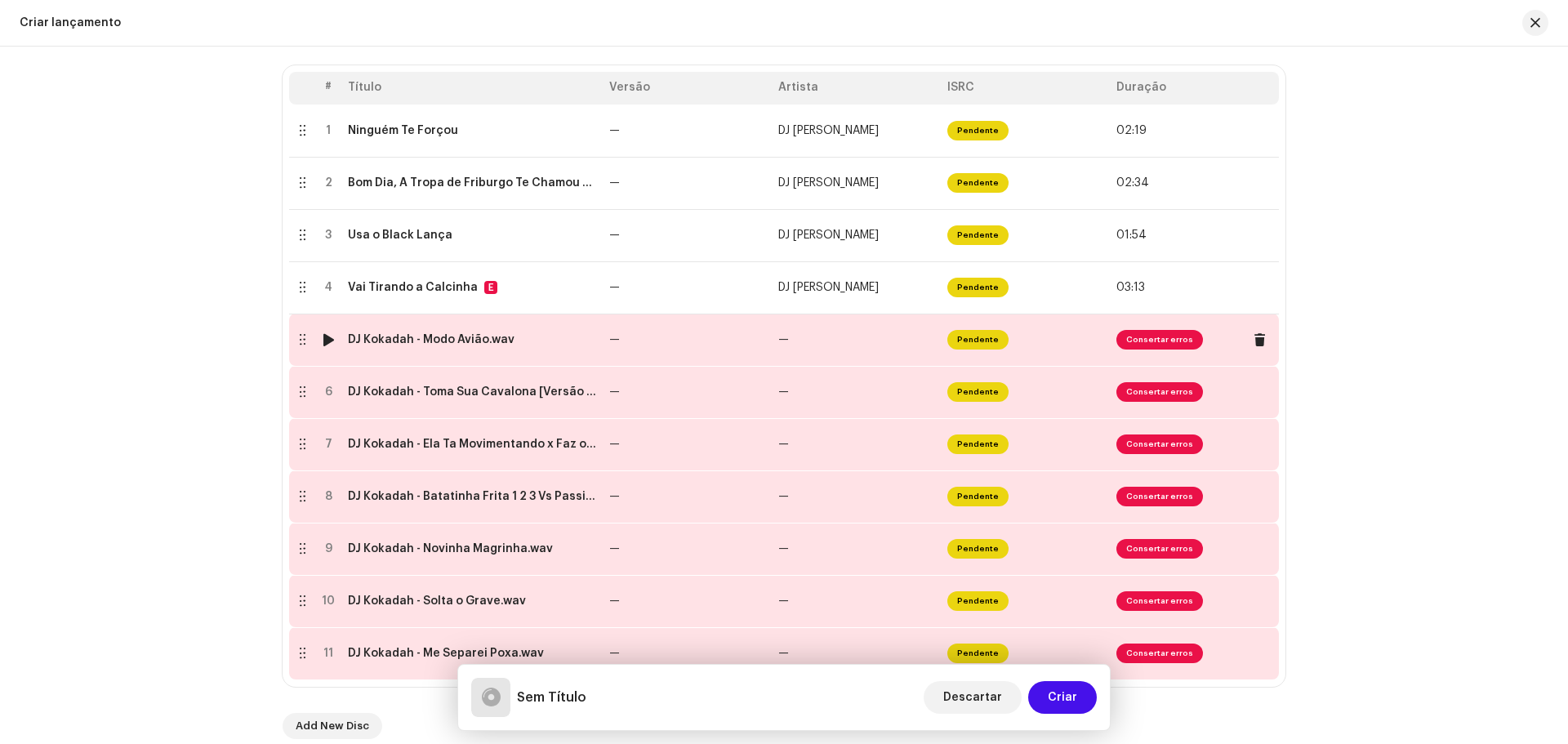
click at [325, 341] on div at bounding box center [329, 339] width 12 height 13
click at [587, 348] on td "DJ Kokadah - Modo Avião.wav" at bounding box center [472, 339] width 261 height 52
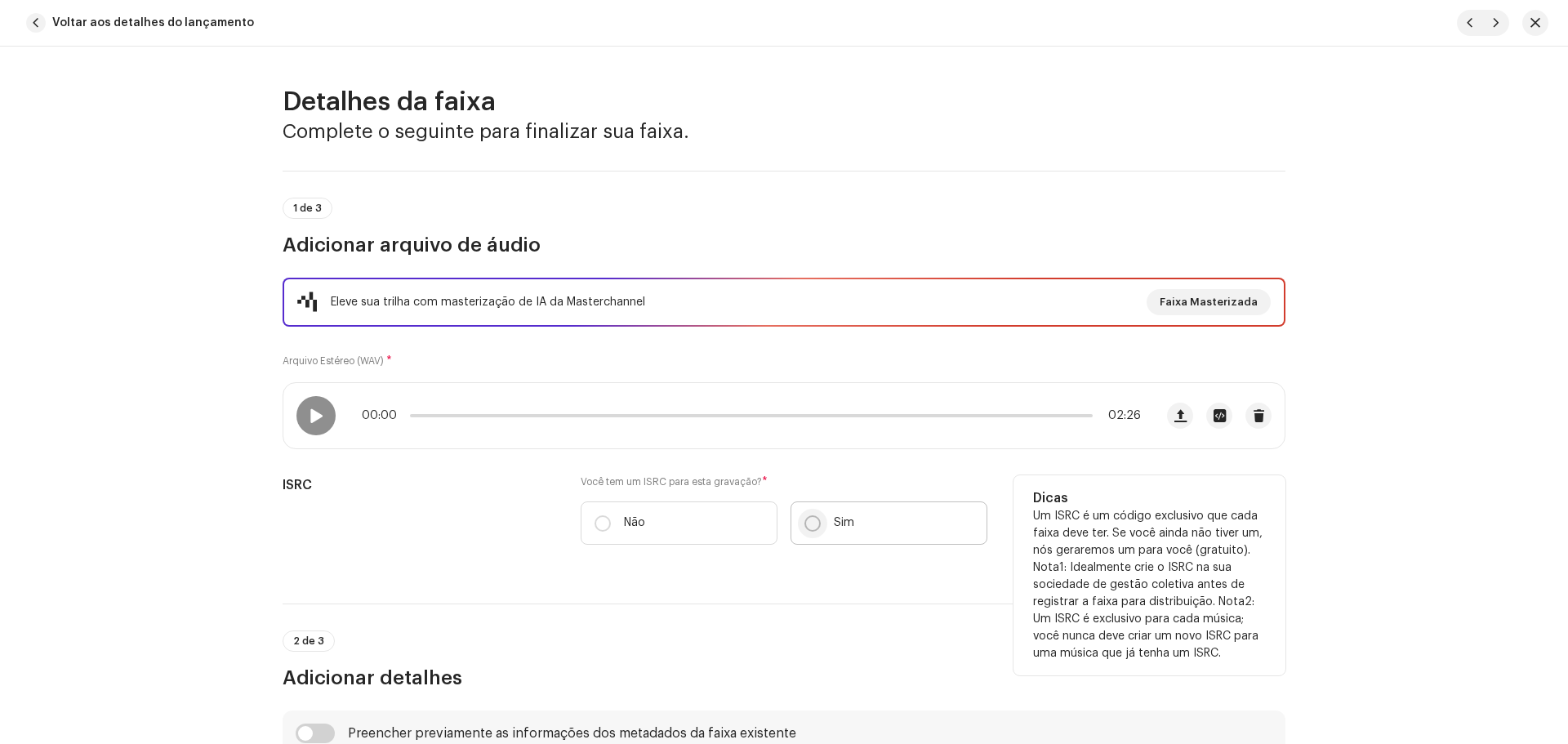
click at [814, 526] on input "Sim" at bounding box center [812, 523] width 16 height 16
radio input "true"
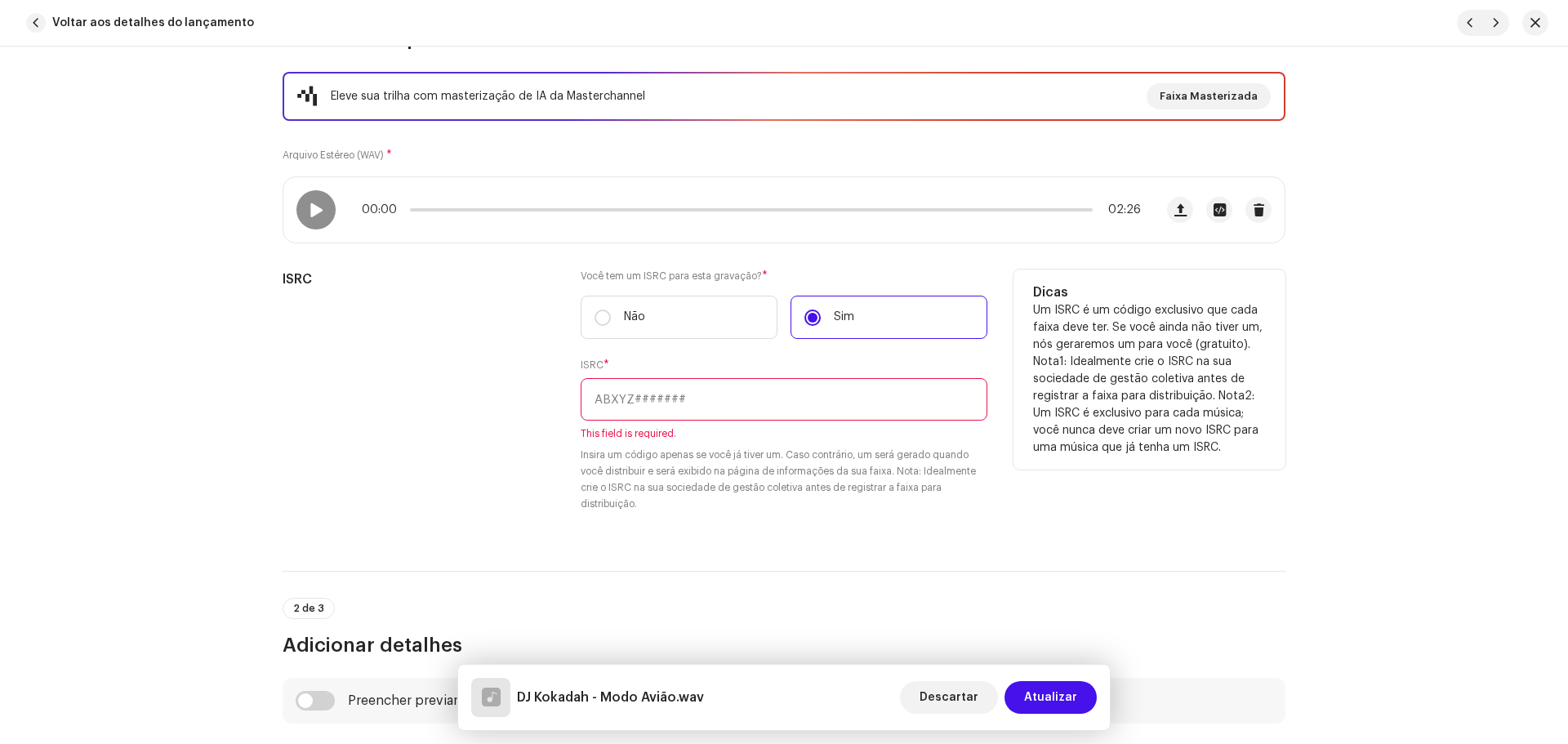
scroll to position [245, 0]
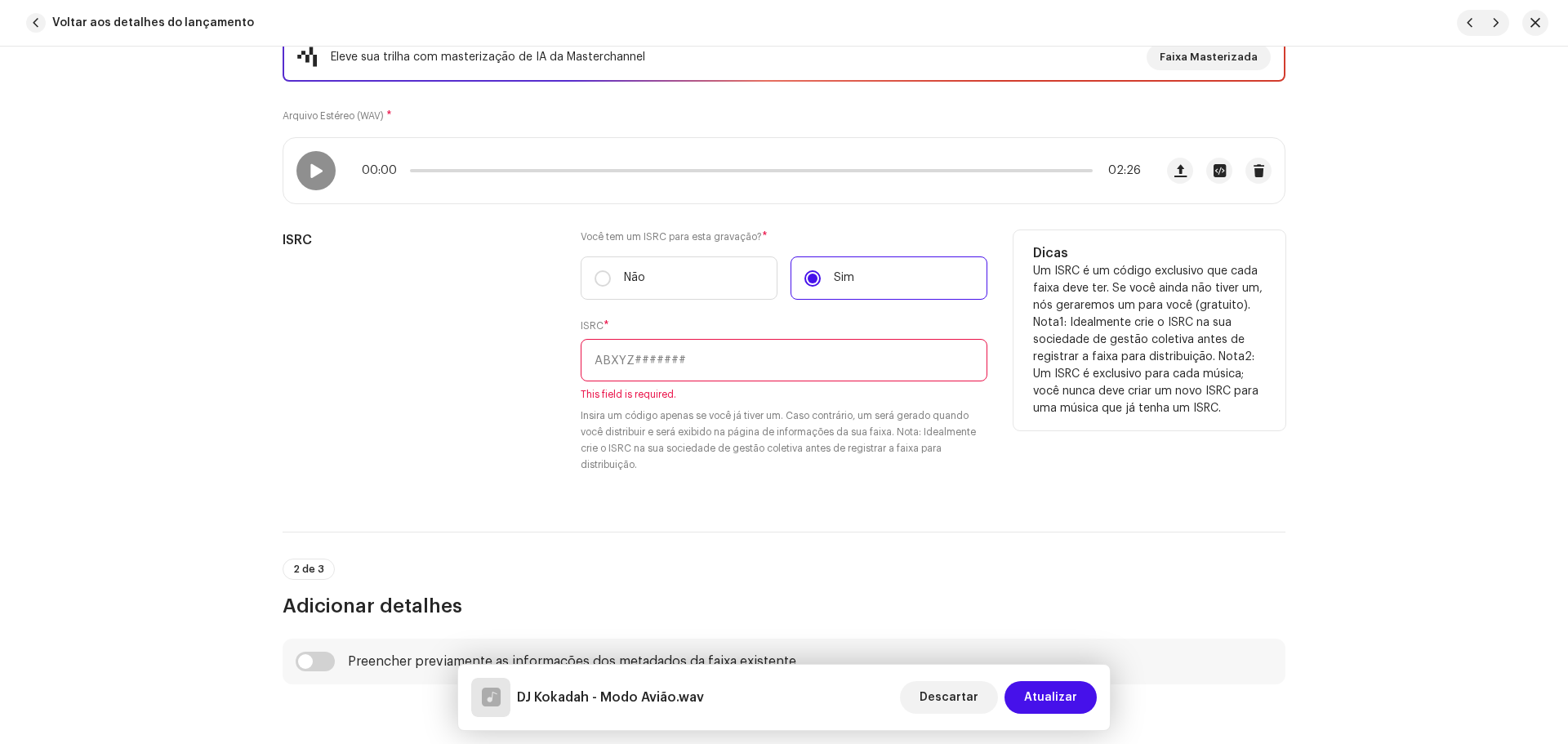
click at [635, 351] on input "text" at bounding box center [784, 360] width 407 height 43
paste input "QZ5AB2121091"
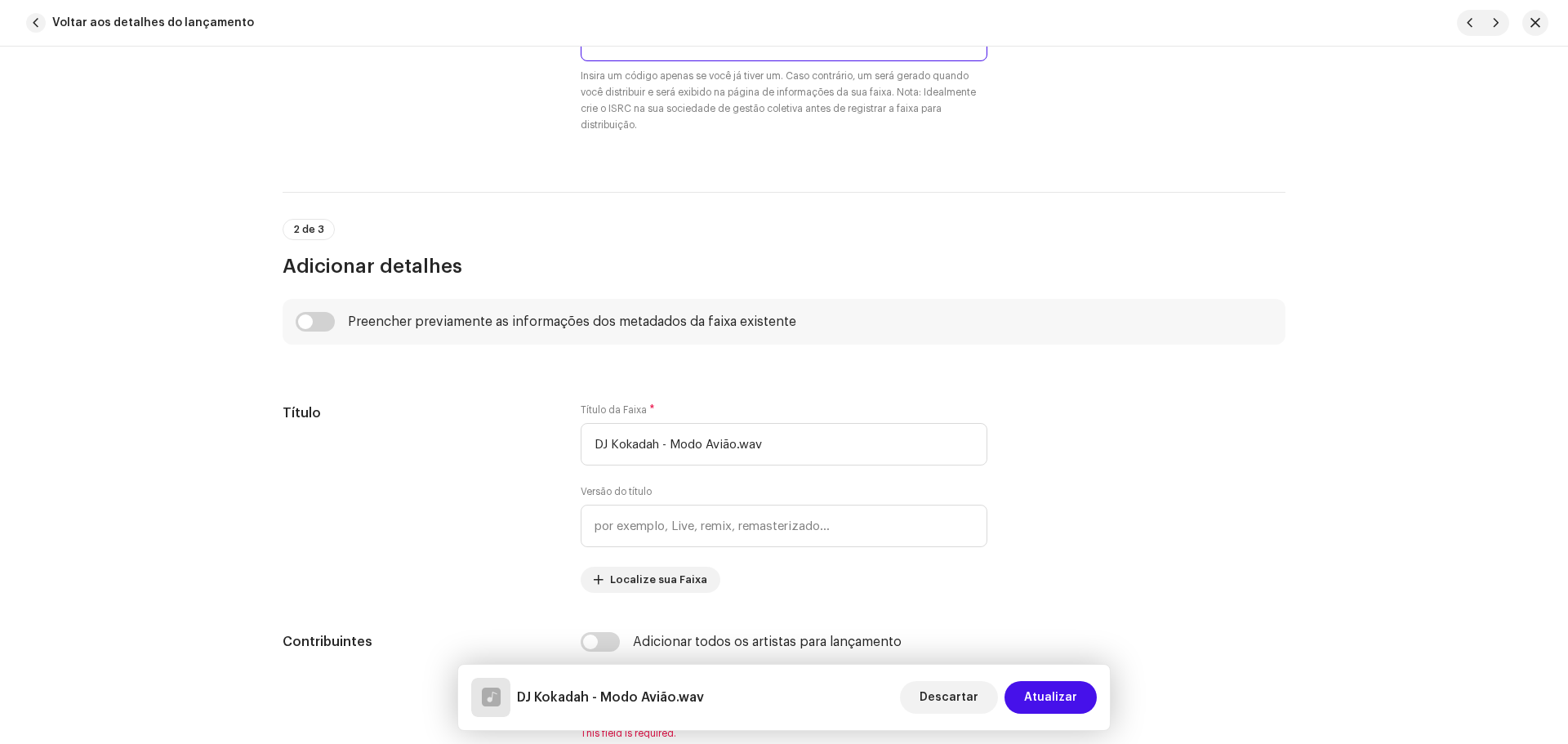
scroll to position [735, 0]
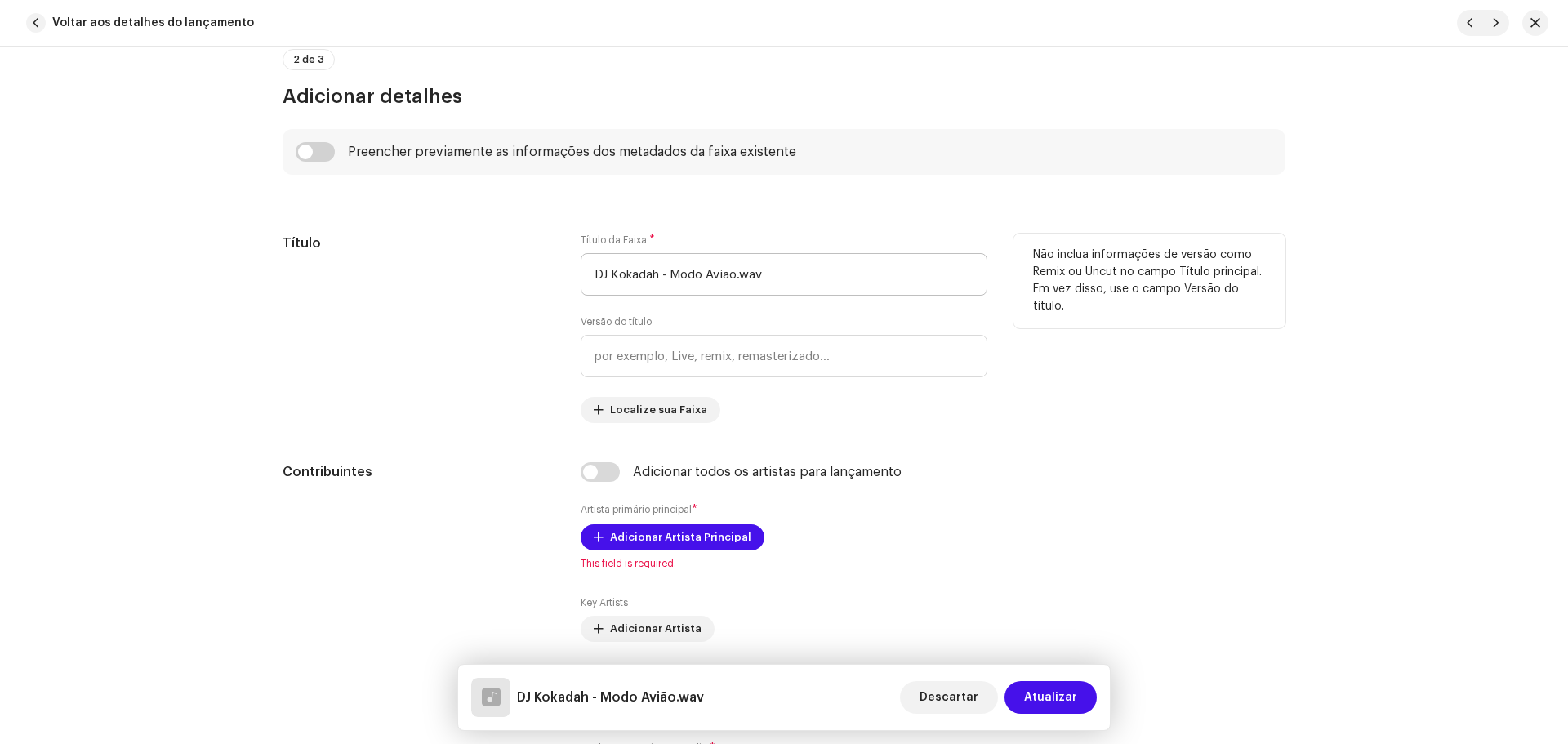
type input "QZ5AB2121091"
drag, startPoint x: 667, startPoint y: 271, endPoint x: 479, endPoint y: 265, distance: 188.1
click at [479, 265] on div "Título Título da Faixa * DJ [PERSON_NAME].wav Versão do título Localize sua Fai…" at bounding box center [784, 328] width 1003 height 189
click at [696, 279] on input "[PERSON_NAME].wav" at bounding box center [784, 275] width 407 height 43
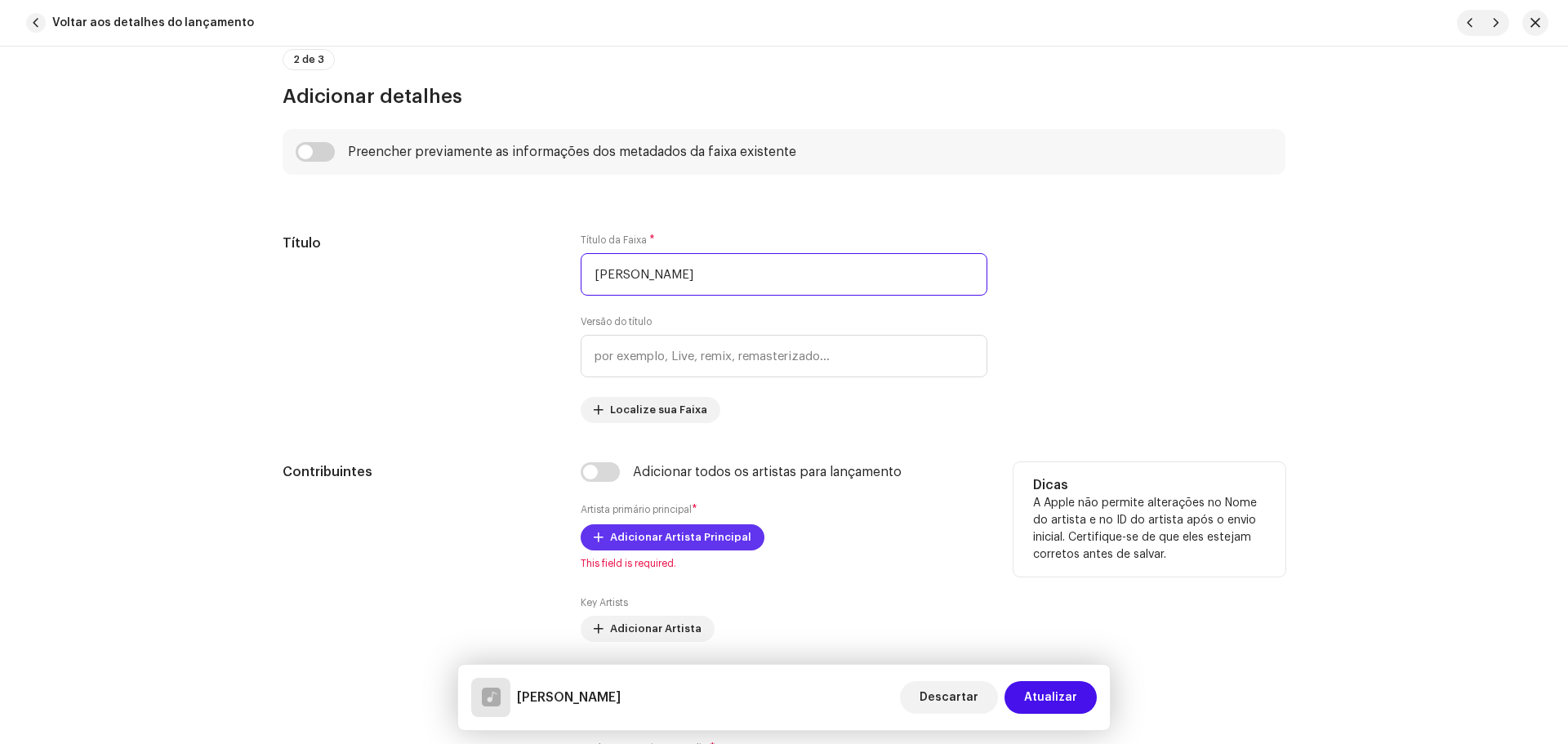
type input "[PERSON_NAME]"
click at [661, 529] on span "Adicionar Artista Principal" at bounding box center [680, 537] width 141 height 33
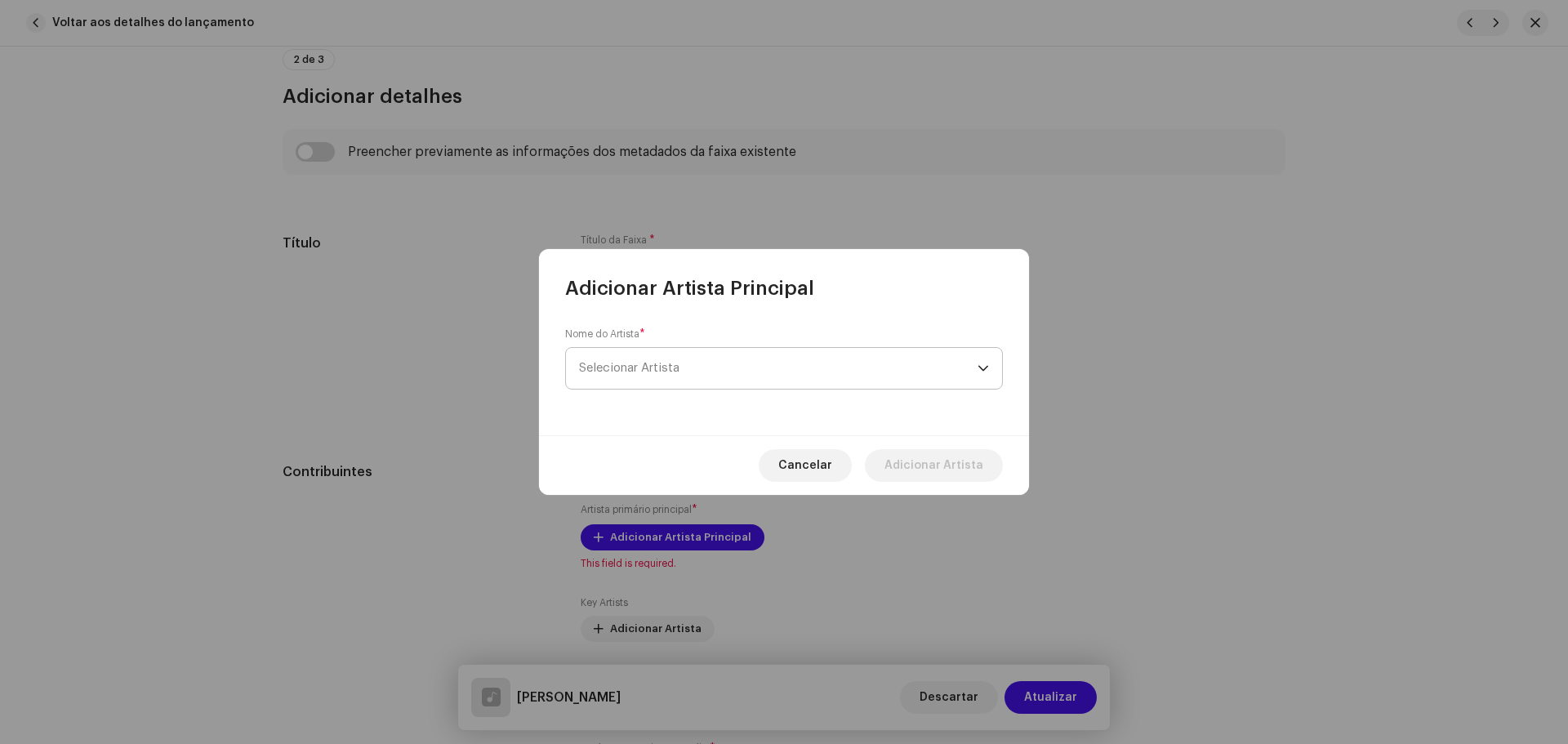
click at [700, 355] on span "Selecionar Artista" at bounding box center [778, 368] width 398 height 41
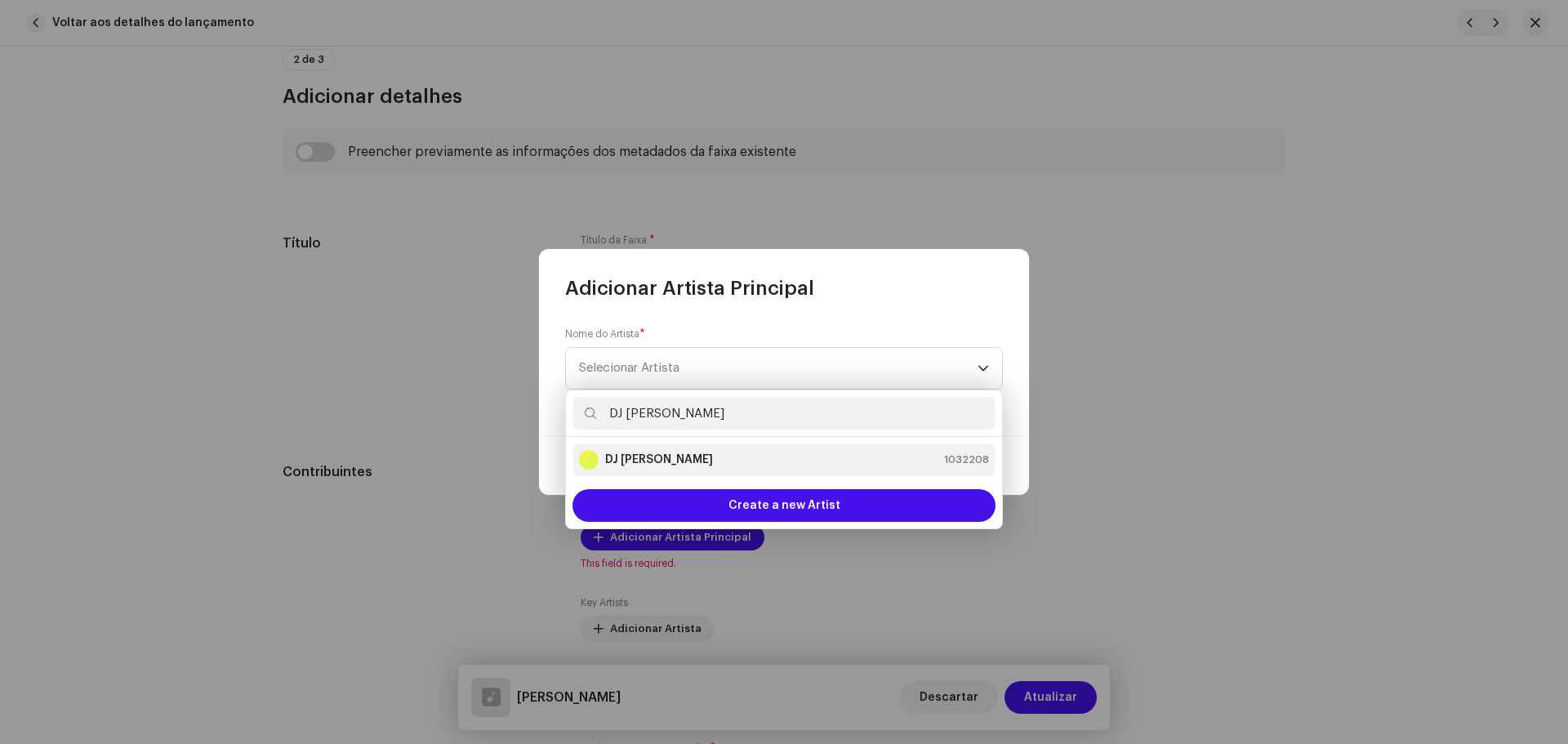
type input "DJ [PERSON_NAME]"
click at [824, 451] on div "DJ Kokadah 1032208" at bounding box center [784, 459] width 410 height 20
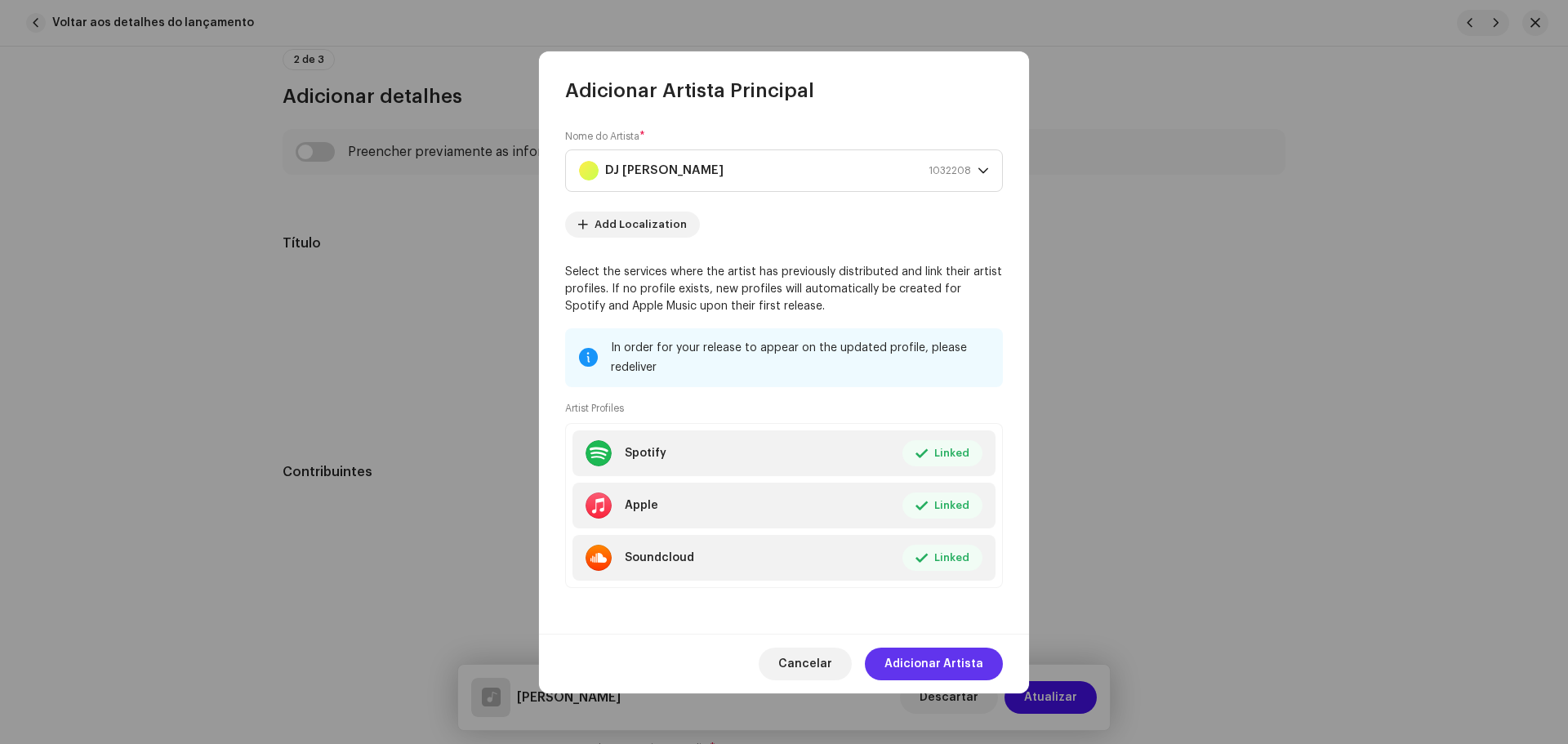
click at [967, 657] on span "Adicionar Artista" at bounding box center [933, 664] width 98 height 33
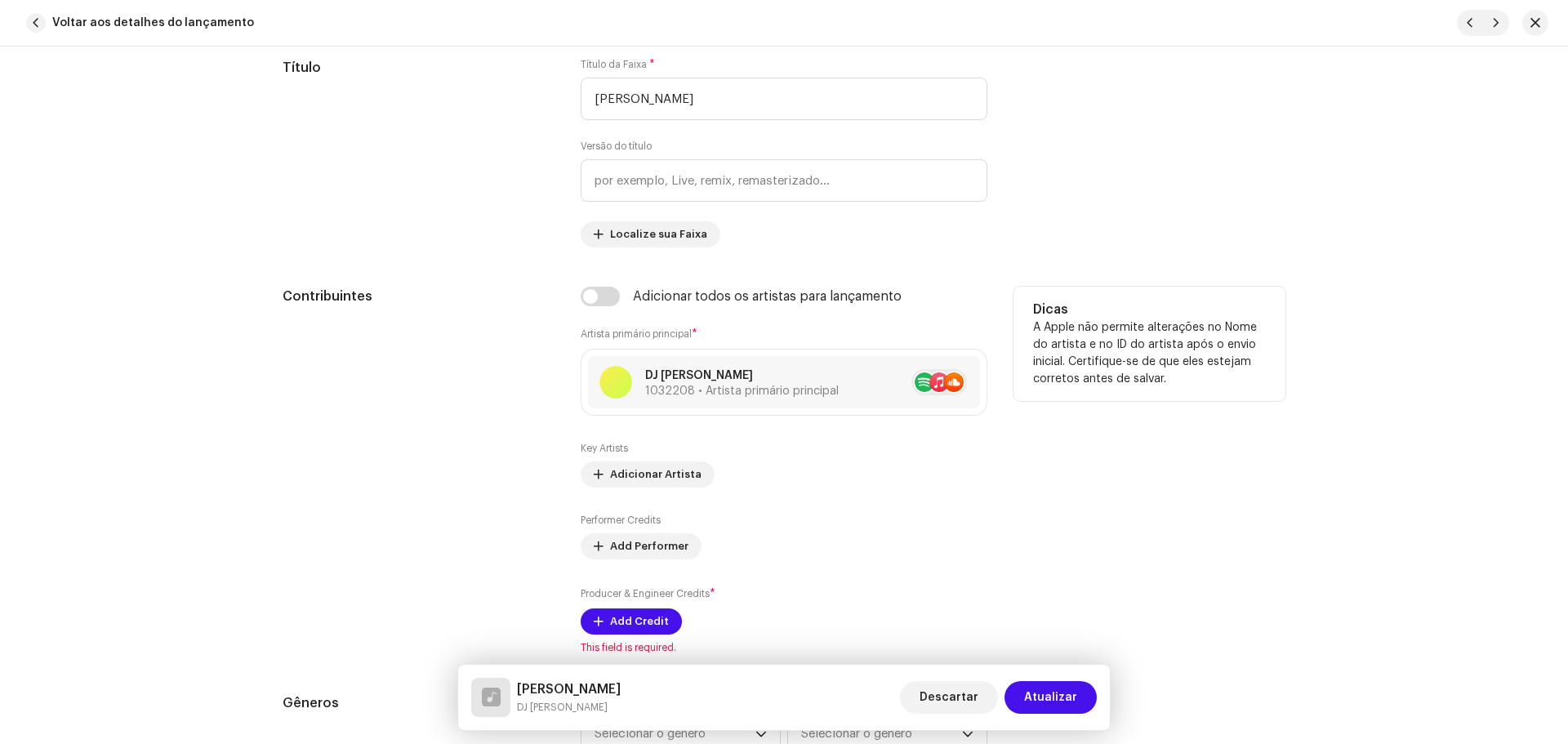
scroll to position [979, 0]
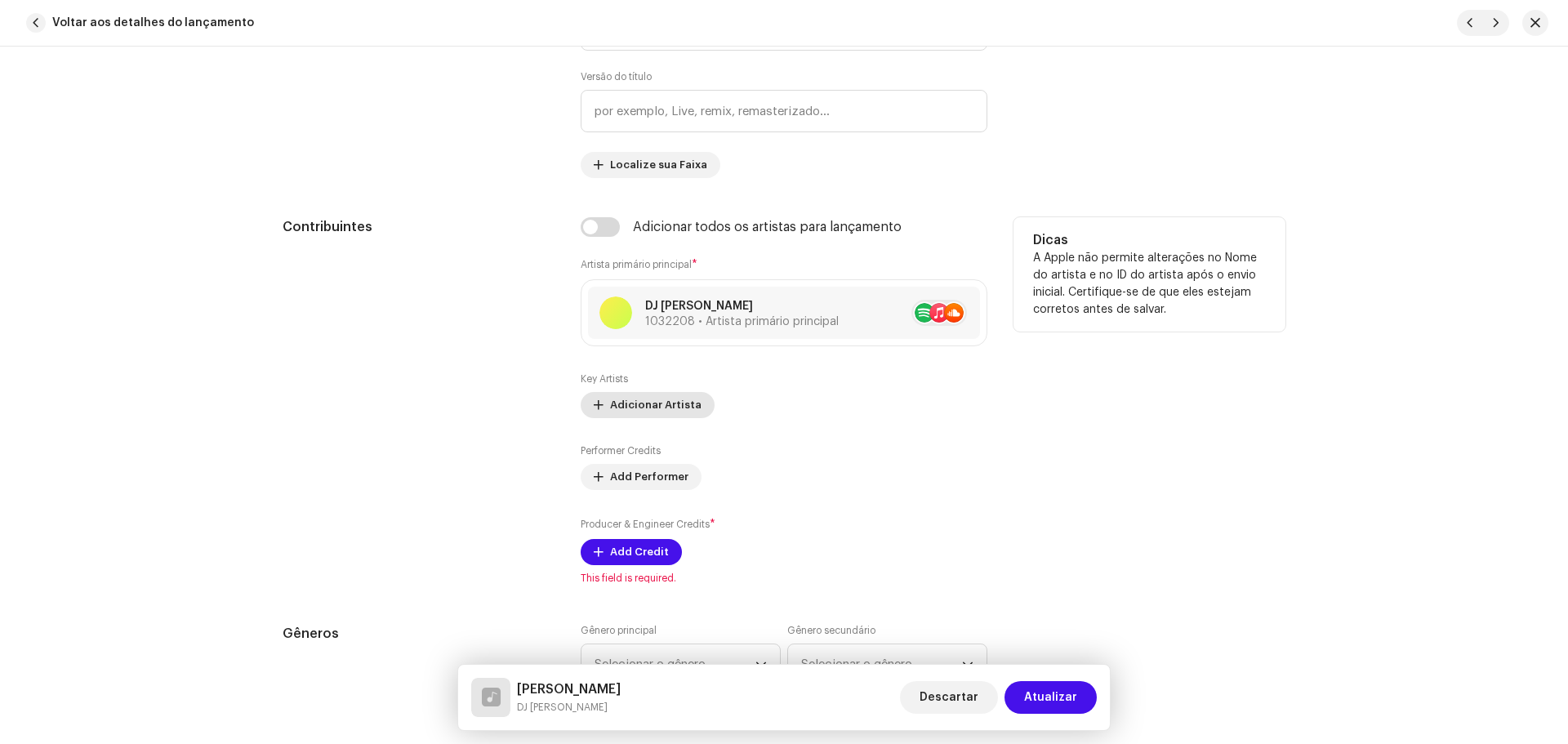
click at [647, 401] on span "Adicionar Artista" at bounding box center [655, 405] width 92 height 33
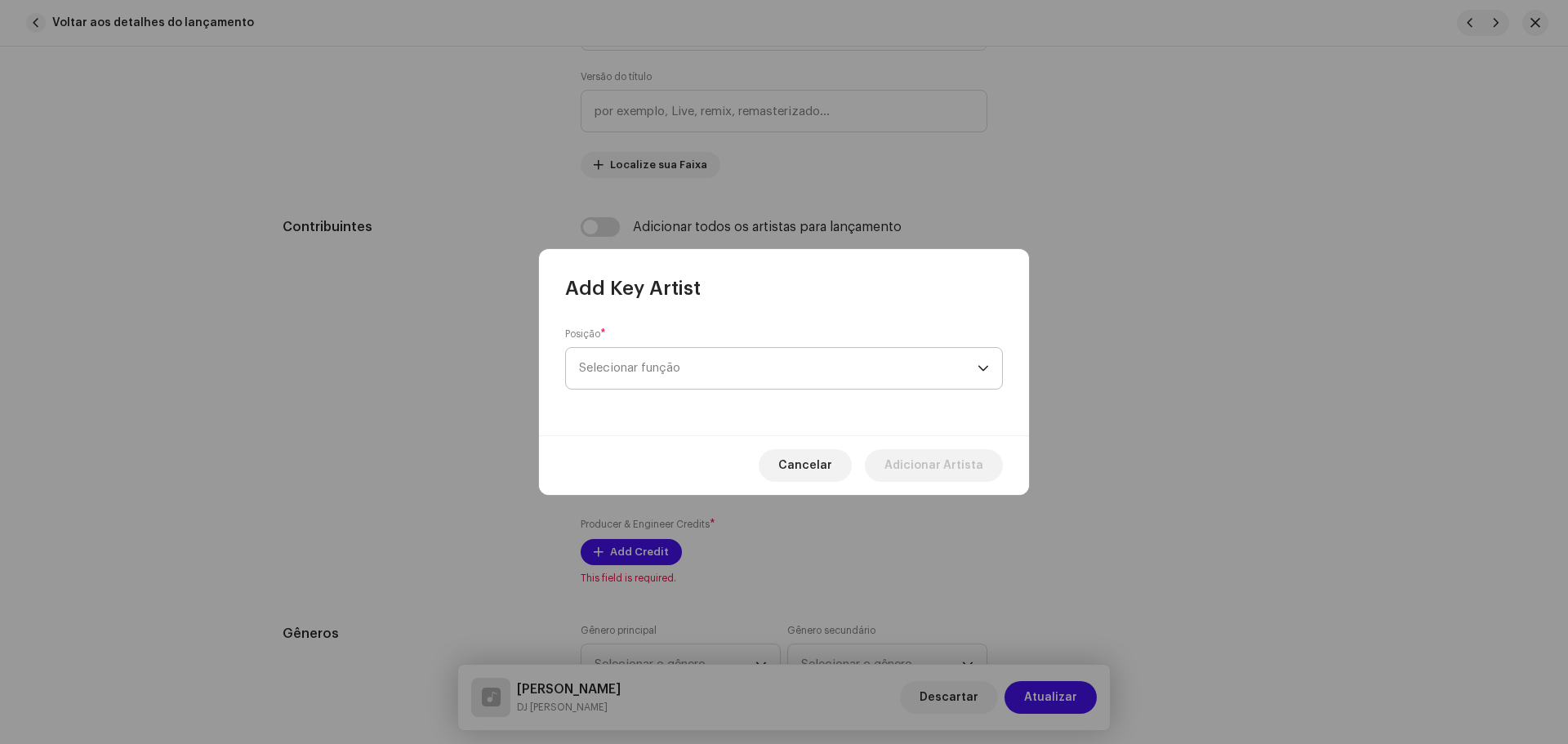
click at [647, 362] on span "Selecionar função" at bounding box center [778, 368] width 398 height 41
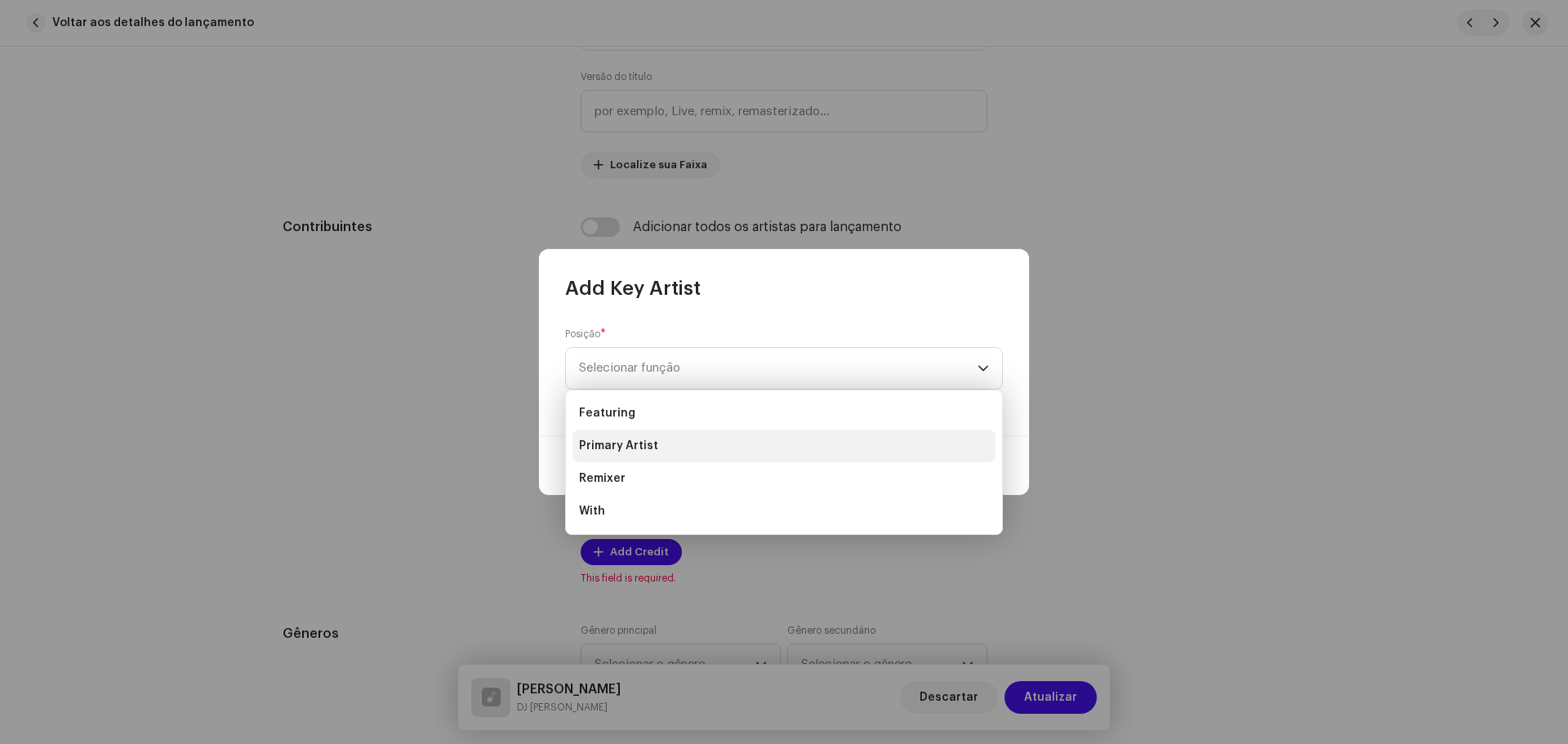
drag, startPoint x: 640, startPoint y: 443, endPoint x: 648, endPoint y: 425, distance: 19.7
click at [640, 443] on span "Primary Artist" at bounding box center [618, 445] width 79 height 16
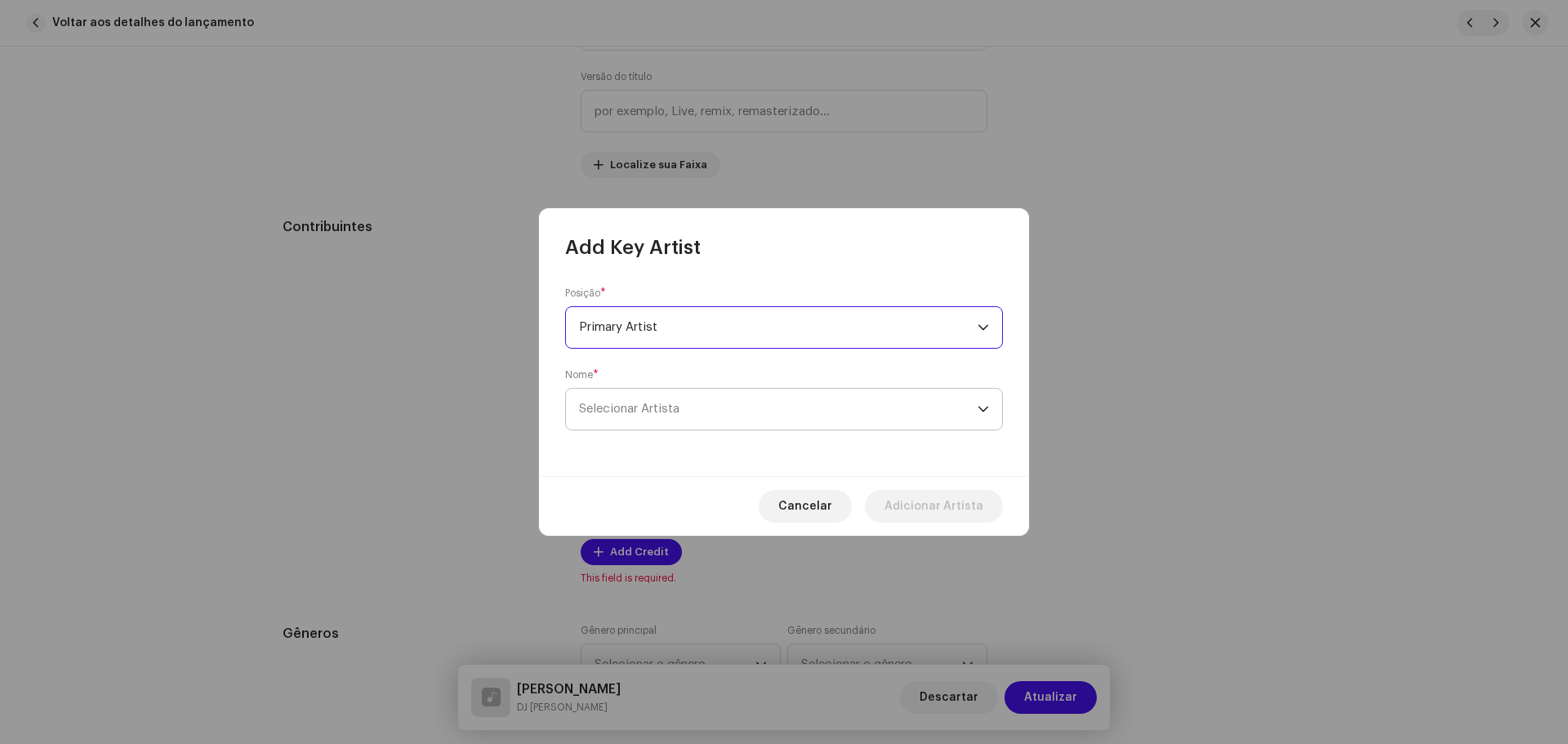
click at [709, 403] on span "Selecionar Artista" at bounding box center [778, 409] width 398 height 41
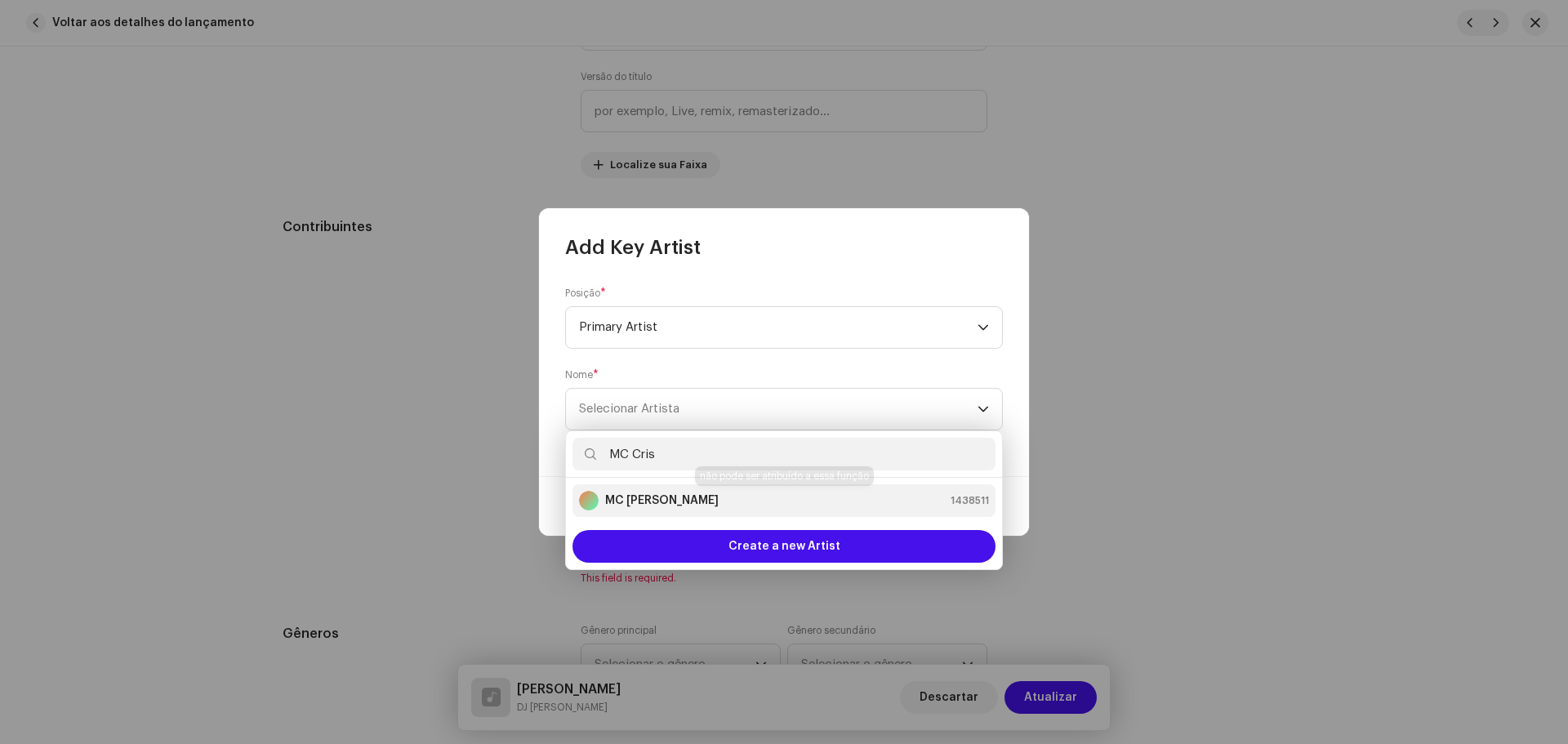
type input "MC Cris"
click at [736, 506] on div "MC [PERSON_NAME] 1438511" at bounding box center [784, 500] width 410 height 20
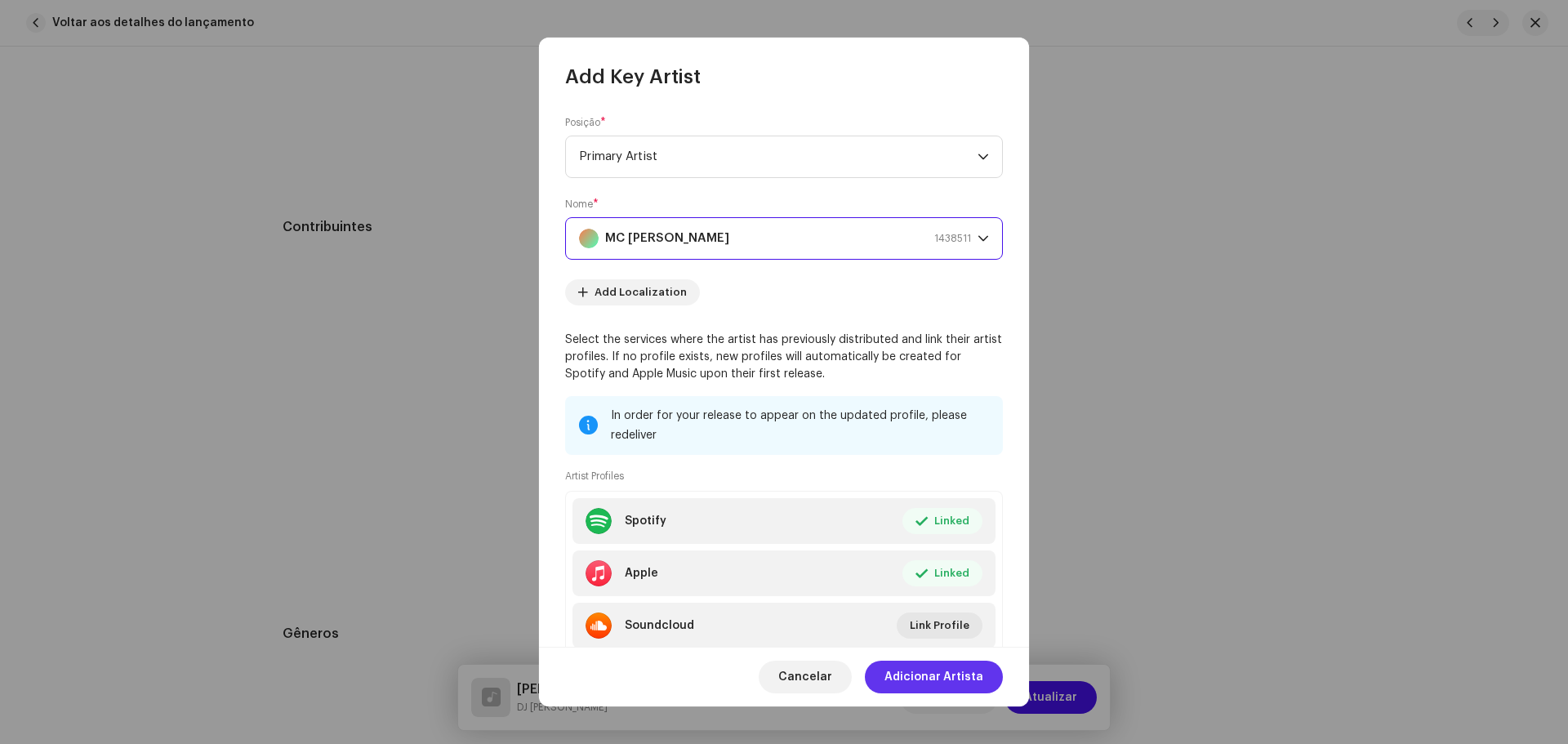
click at [962, 675] on span "Adicionar Artista" at bounding box center [933, 676] width 98 height 33
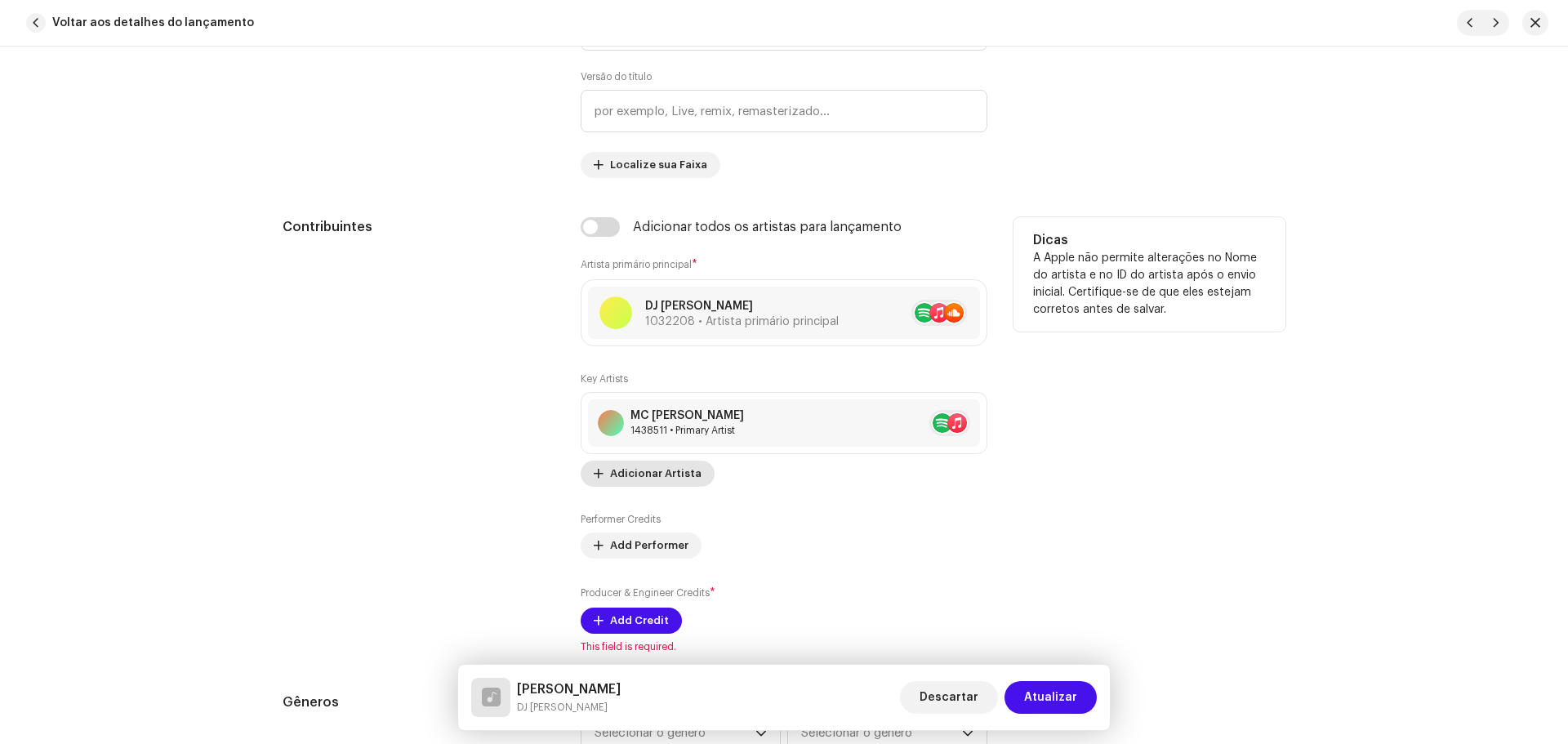
click at [625, 481] on span "Adicionar Artista" at bounding box center [655, 473] width 92 height 33
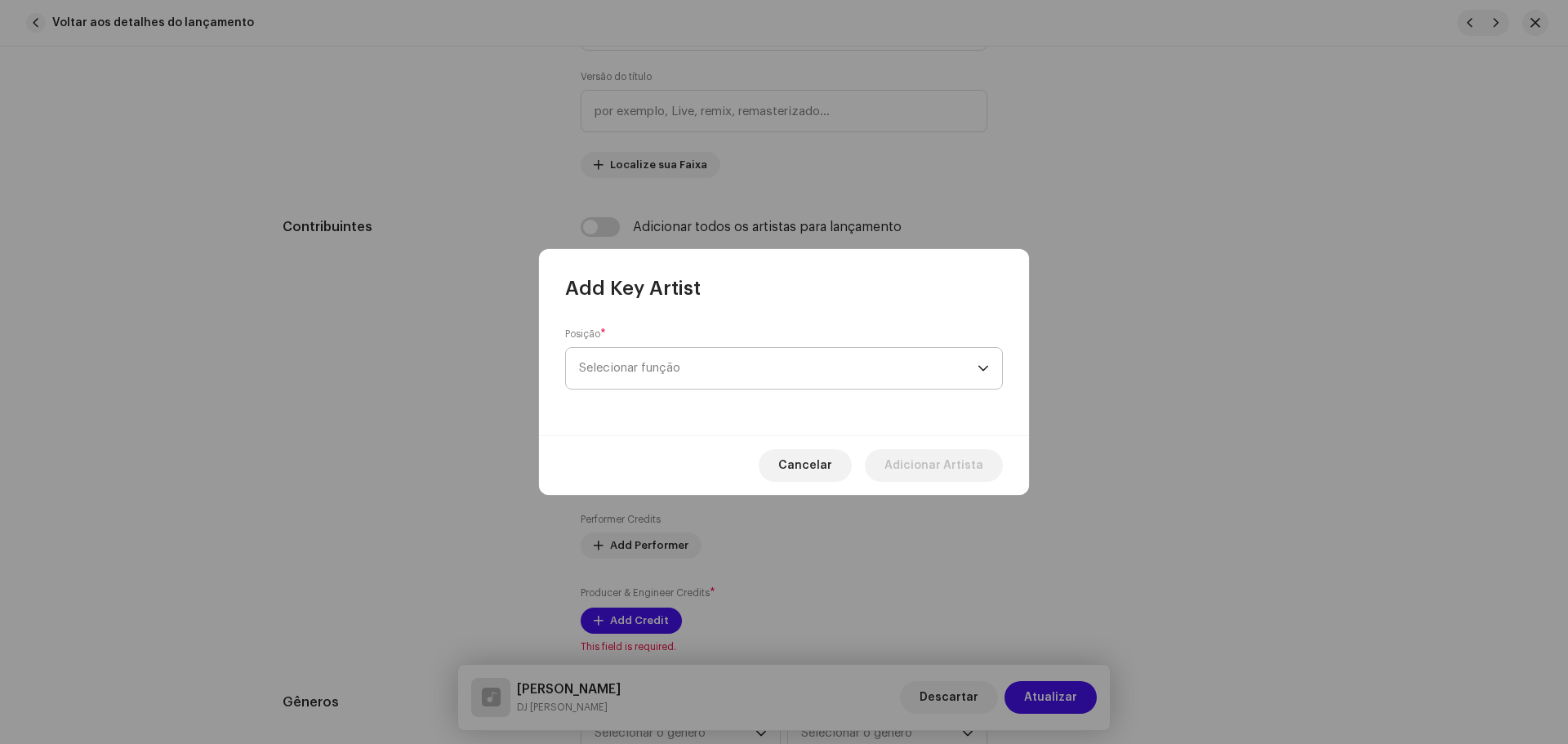
click at [641, 361] on span "Selecionar função" at bounding box center [778, 368] width 398 height 41
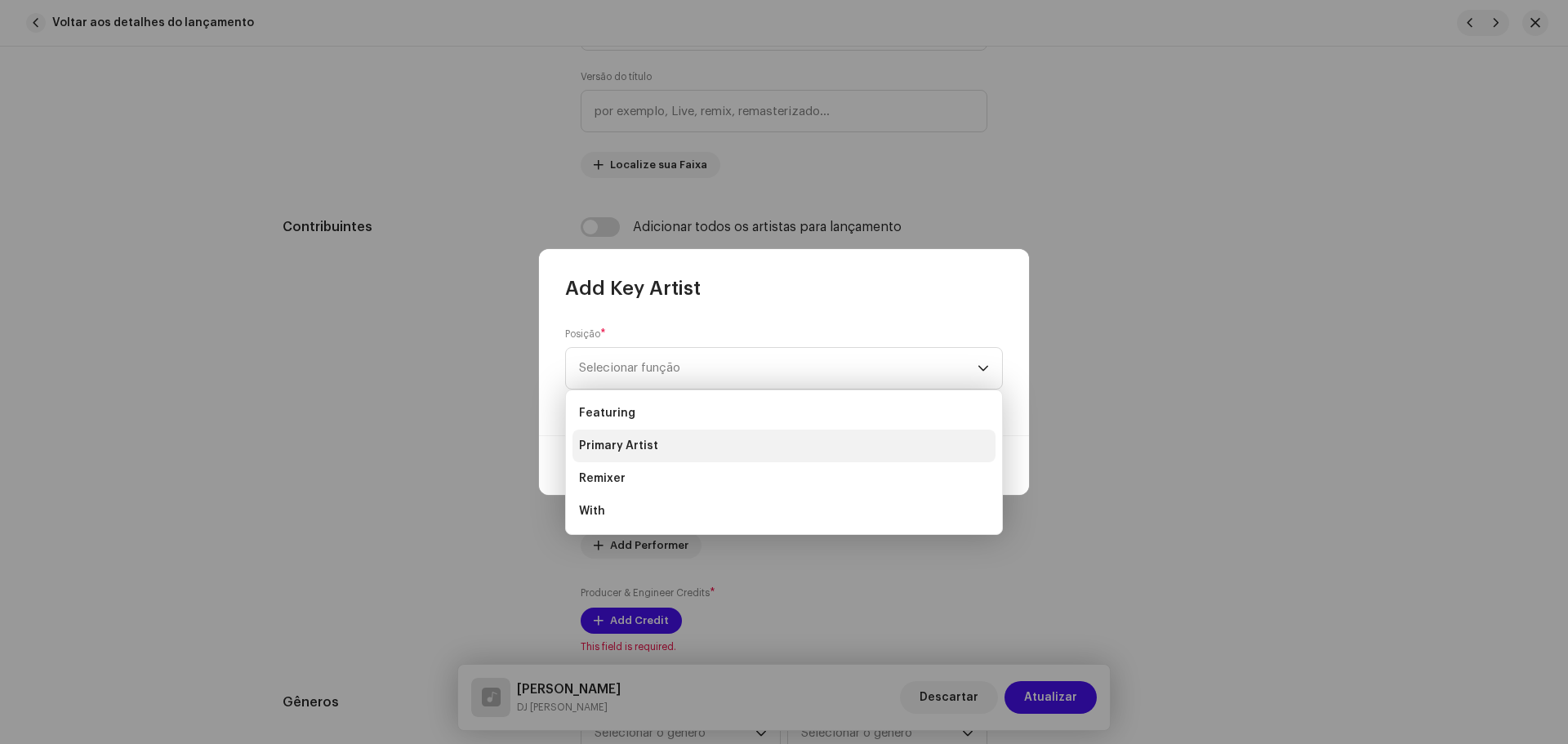
click at [672, 446] on li "Primary Artist" at bounding box center [784, 445] width 423 height 33
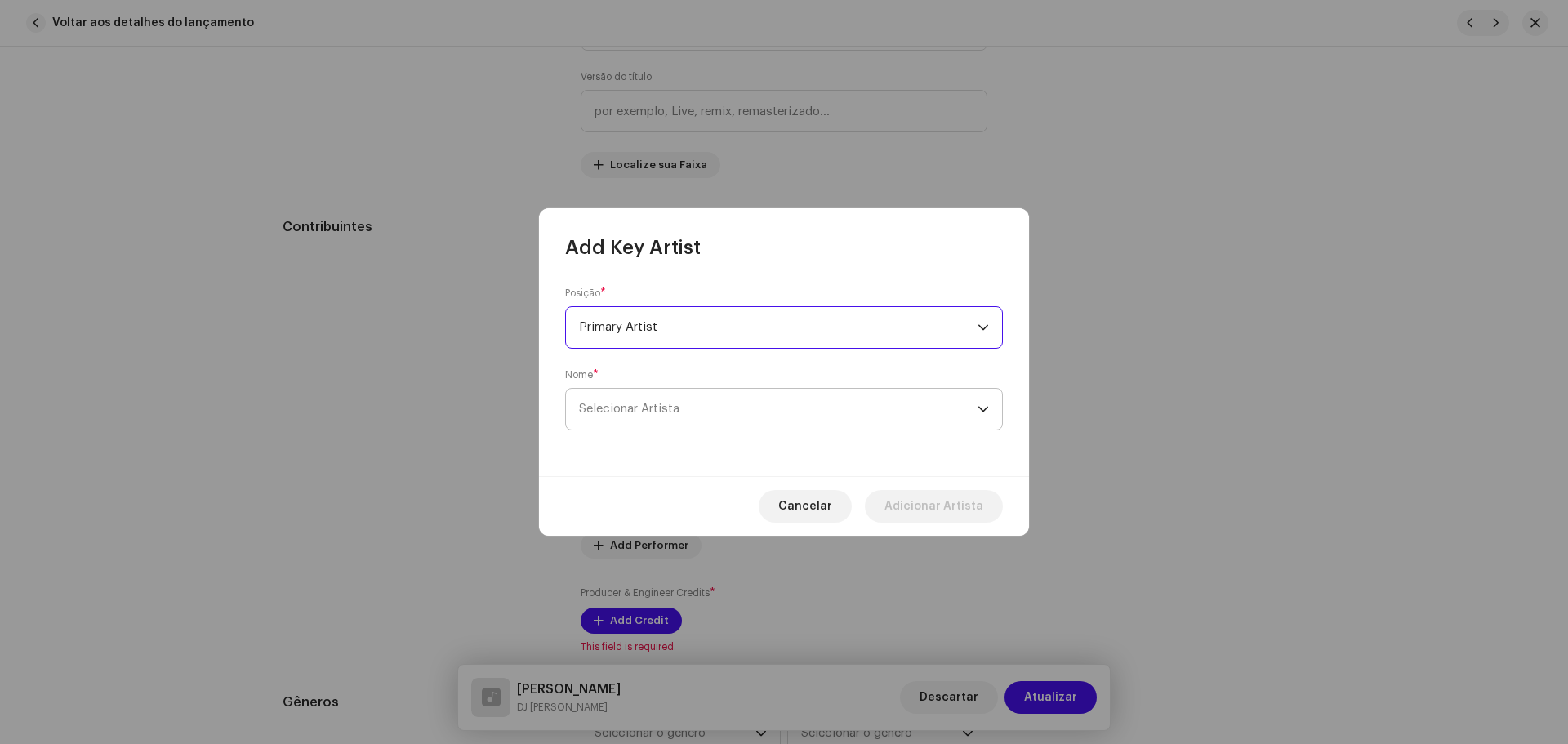
click at [673, 417] on span "Selecionar Artista" at bounding box center [778, 409] width 398 height 41
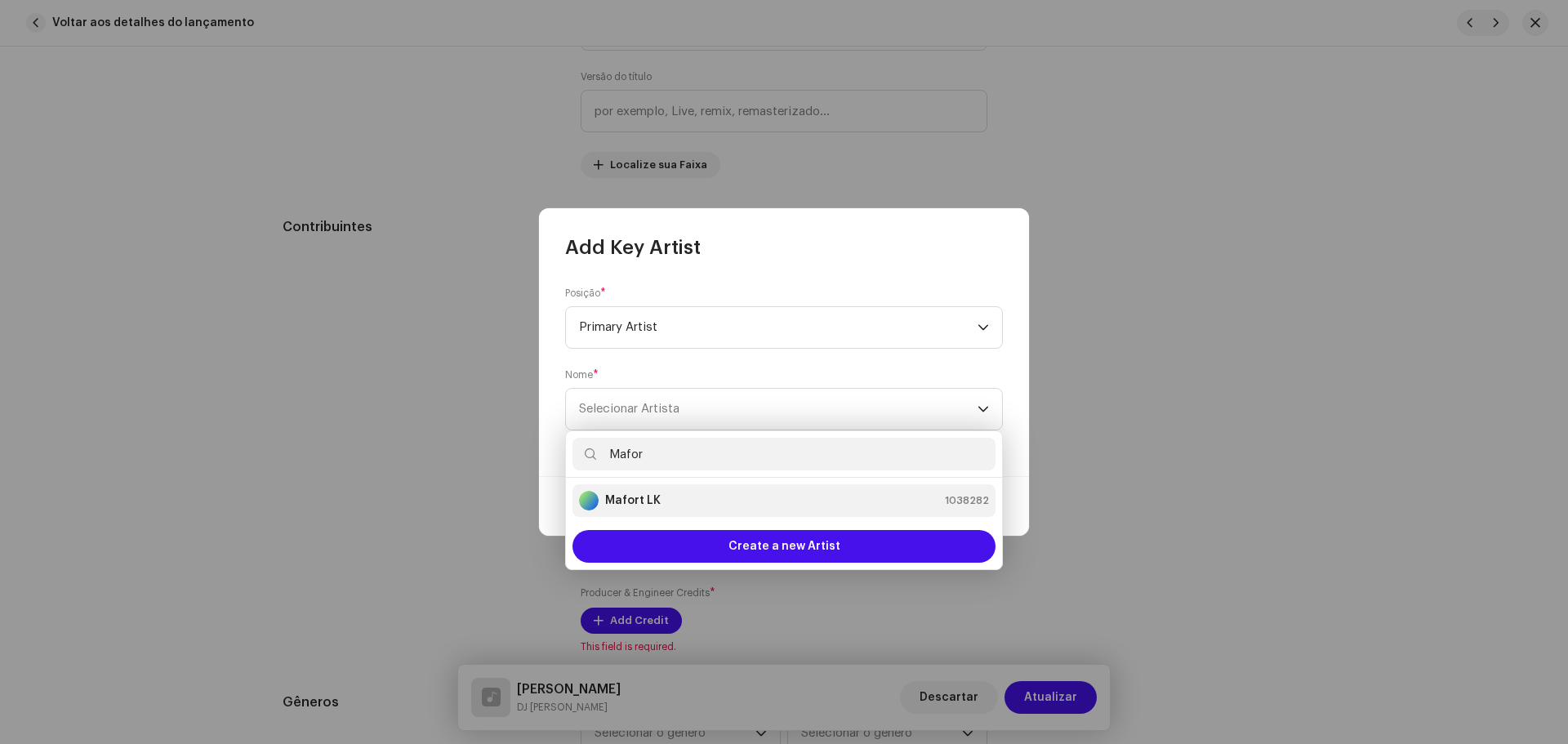
type input "Mafor"
click at [695, 484] on li "Mafort LK 1038282" at bounding box center [784, 500] width 423 height 33
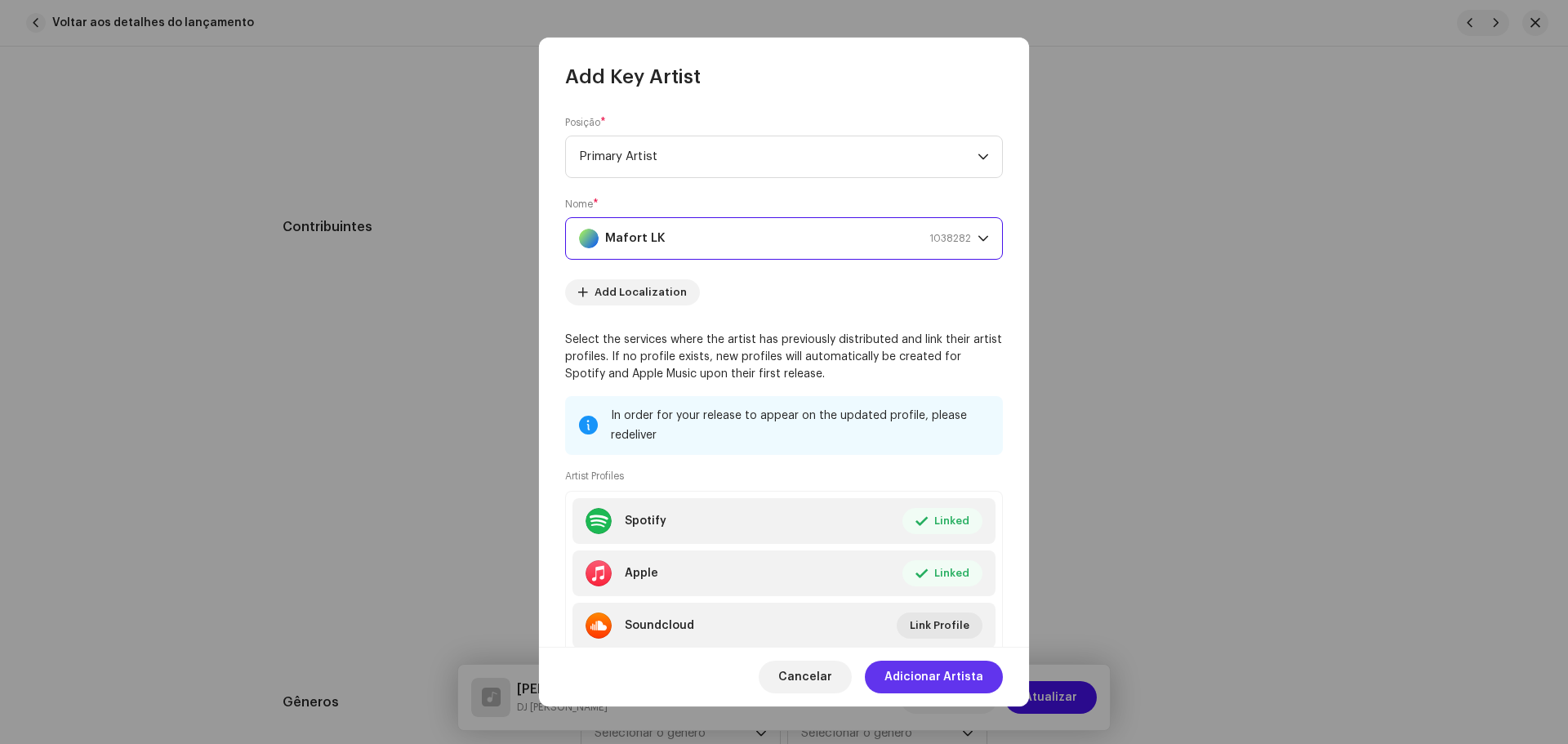
click at [986, 674] on button "Adicionar Artista" at bounding box center [933, 676] width 138 height 33
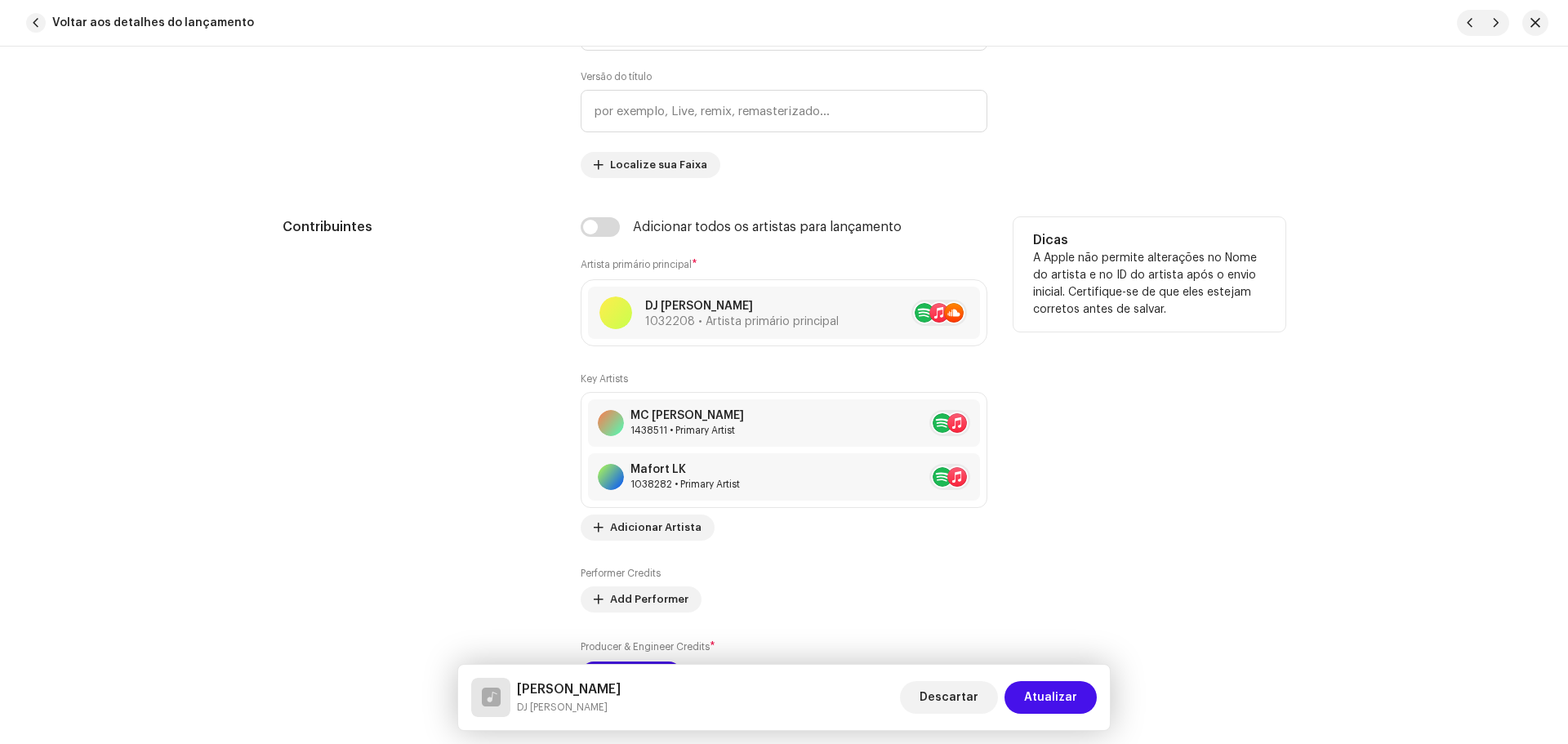
click at [632, 615] on div "Key Artists MC [PERSON_NAME] 1438511 • Primary Artist Mafort LK 1038282 • Prima…" at bounding box center [784, 530] width 407 height 315
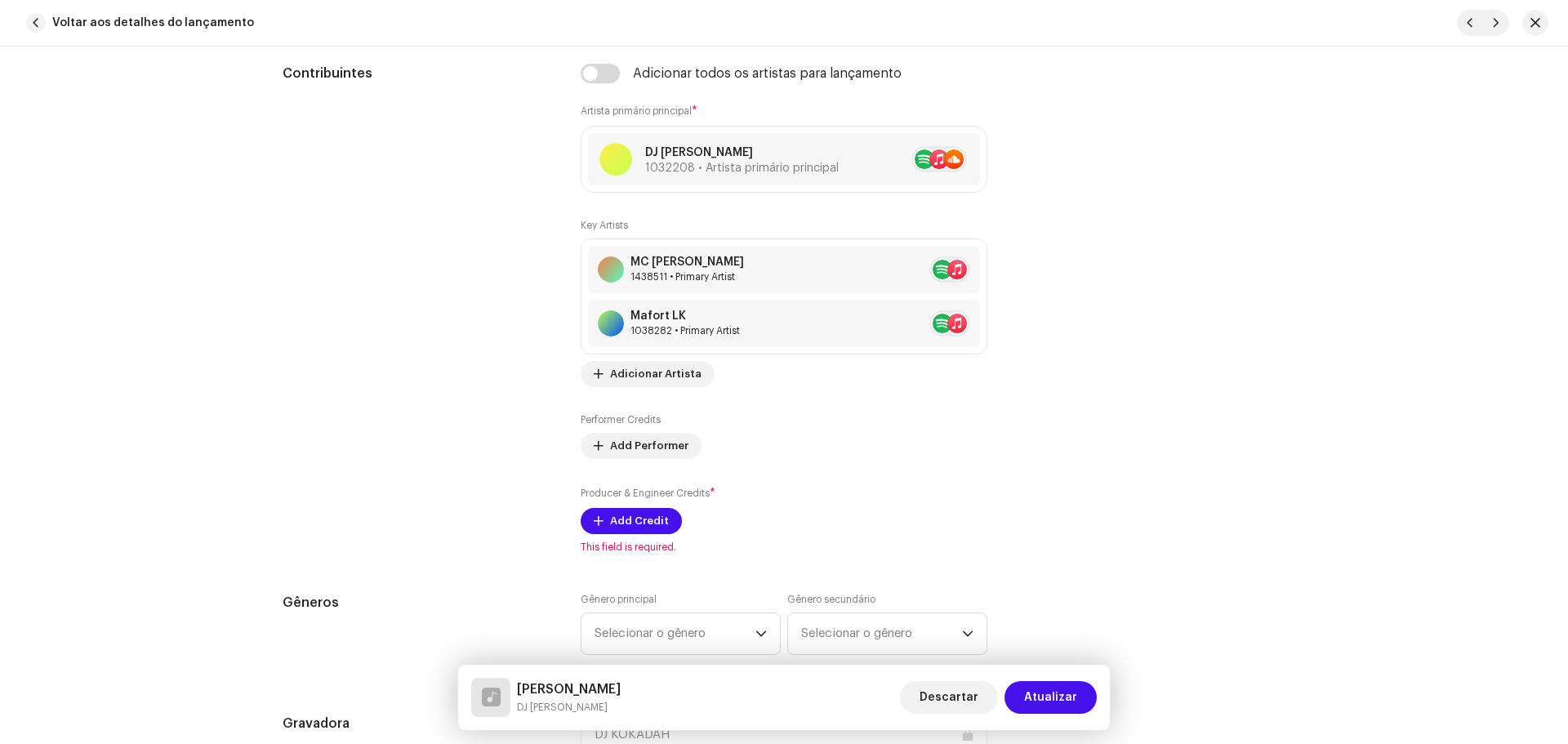
scroll to position [1224, 0]
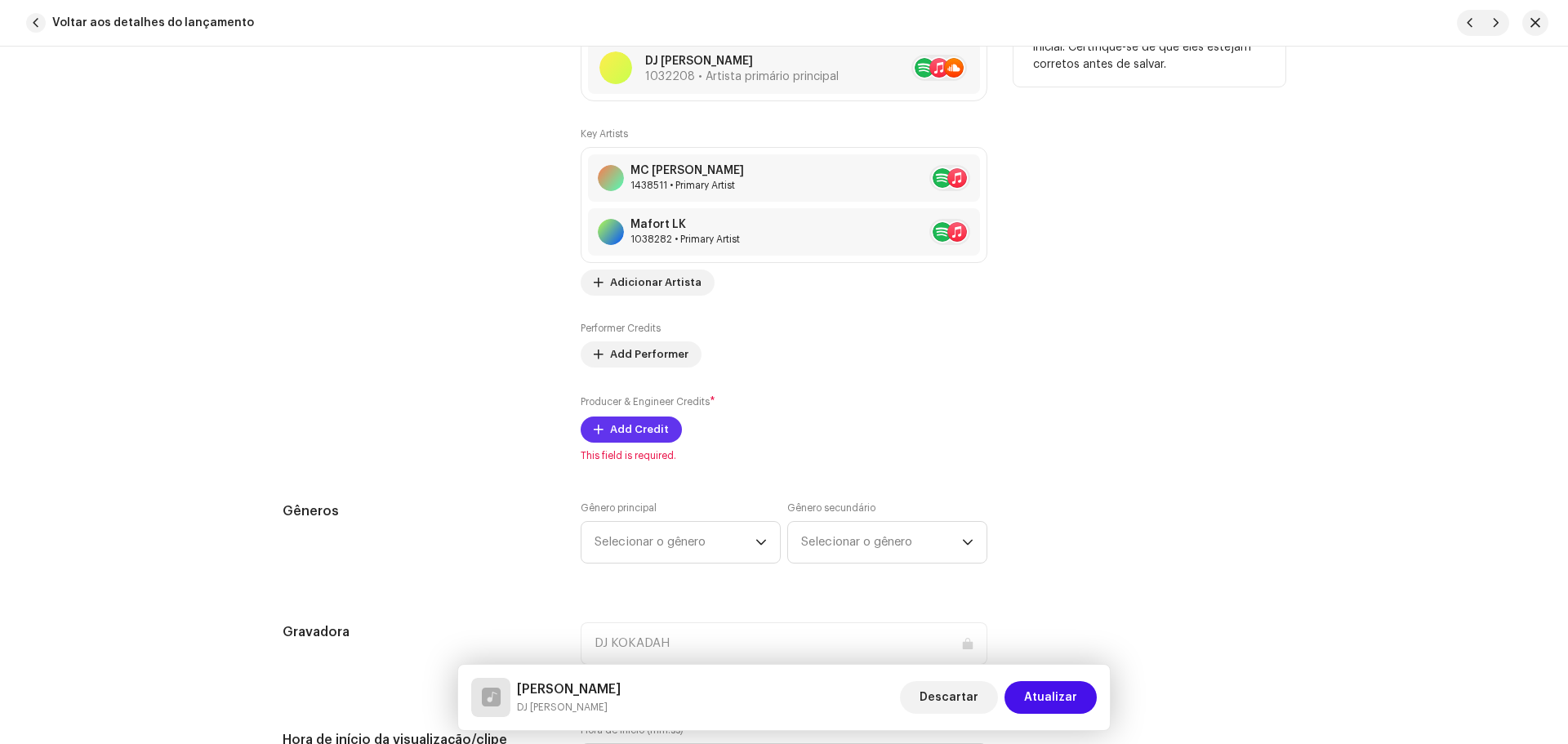
click at [616, 433] on span "Add Credit" at bounding box center [639, 429] width 59 height 33
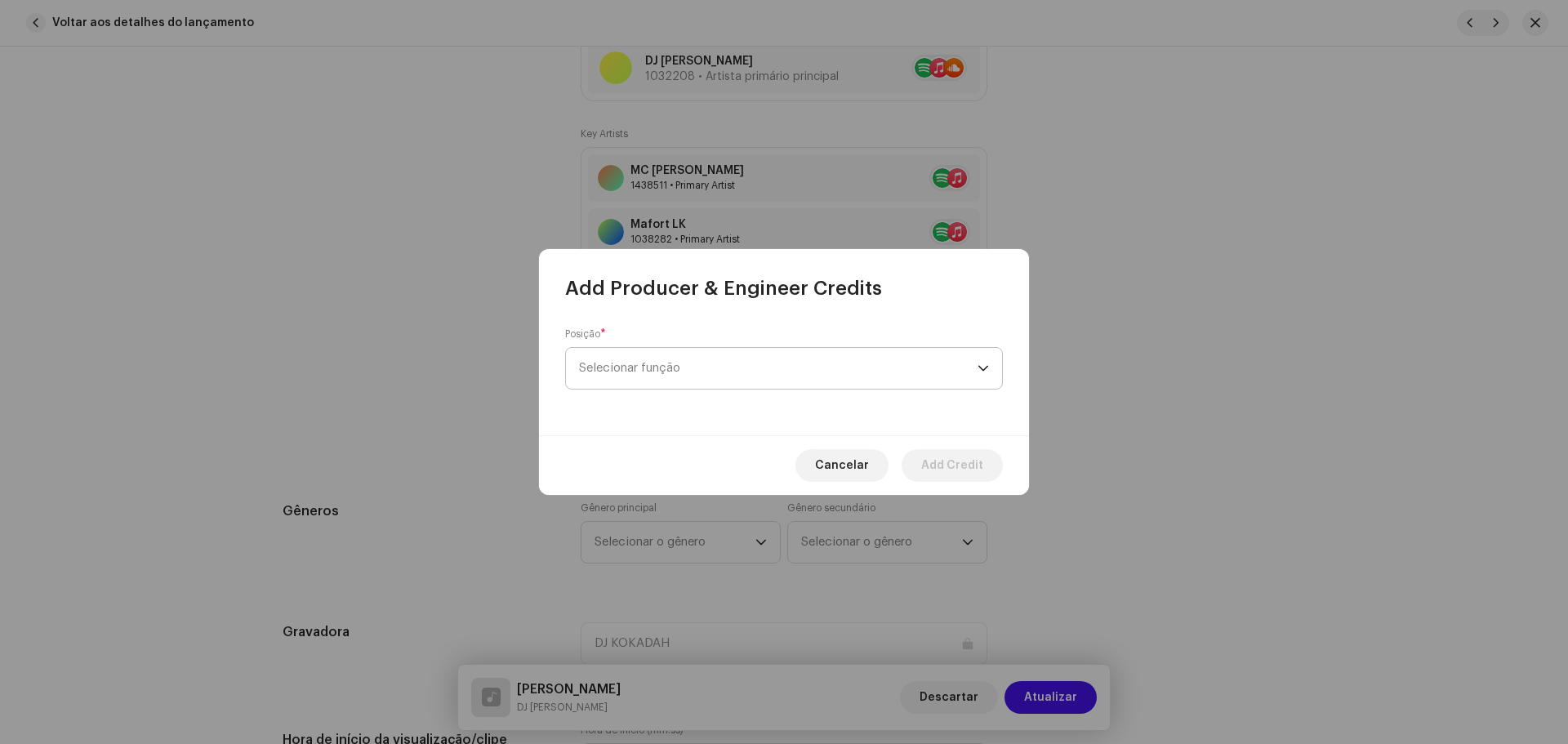
click at [641, 372] on span "Selecionar função" at bounding box center [778, 368] width 398 height 41
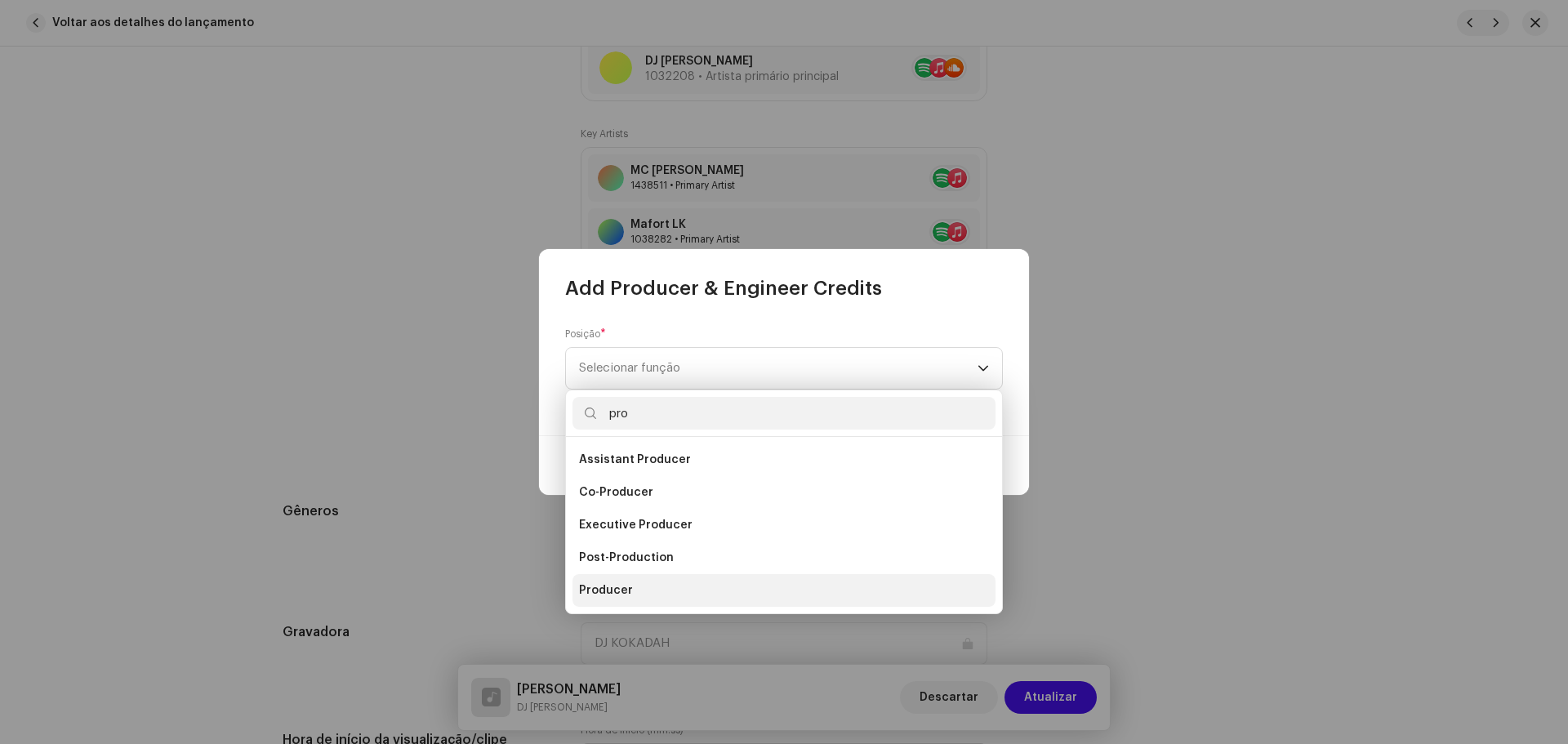
type input "pro"
click at [641, 597] on li "Producer" at bounding box center [784, 590] width 423 height 33
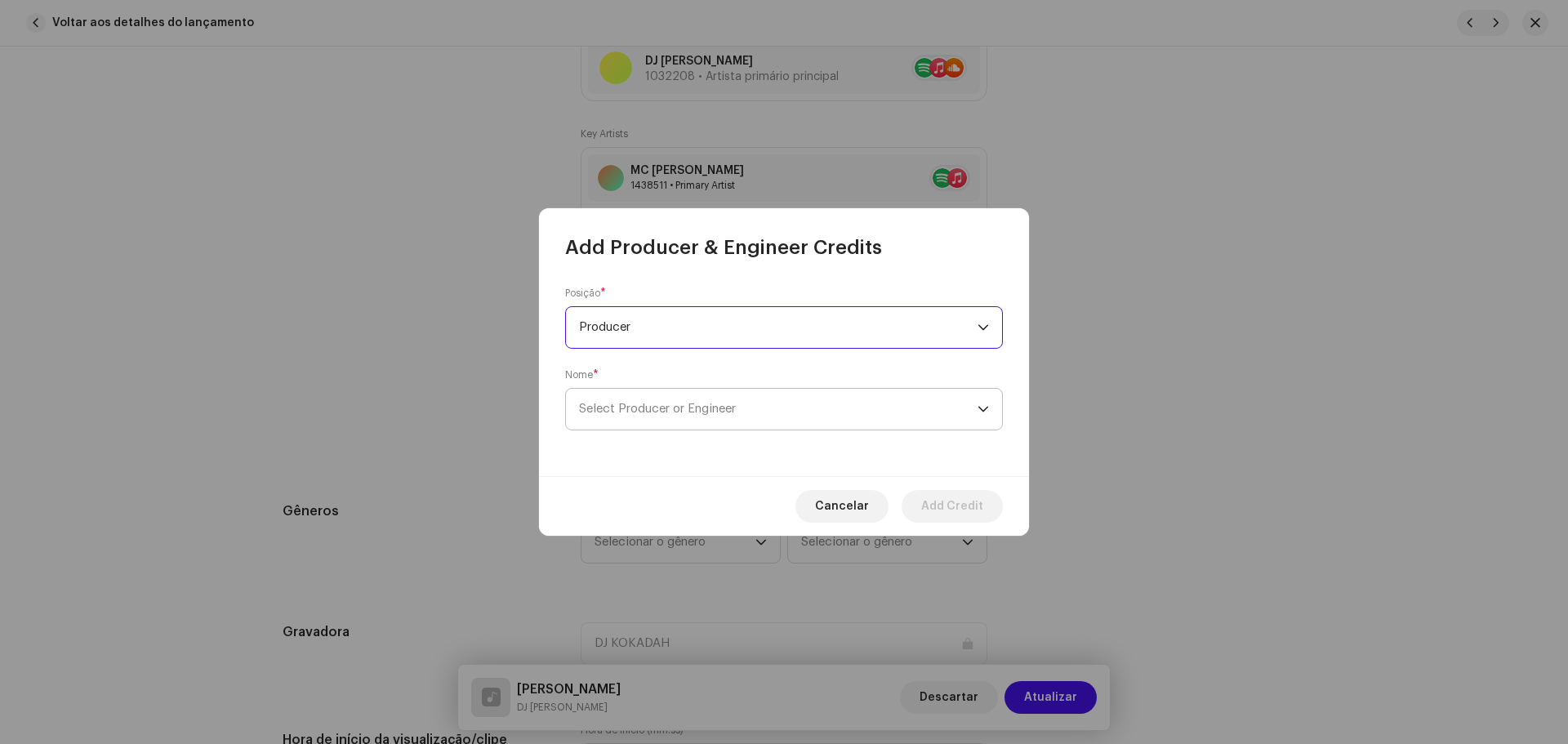
click at [665, 412] on span "Select Producer or Engineer" at bounding box center [657, 408] width 157 height 12
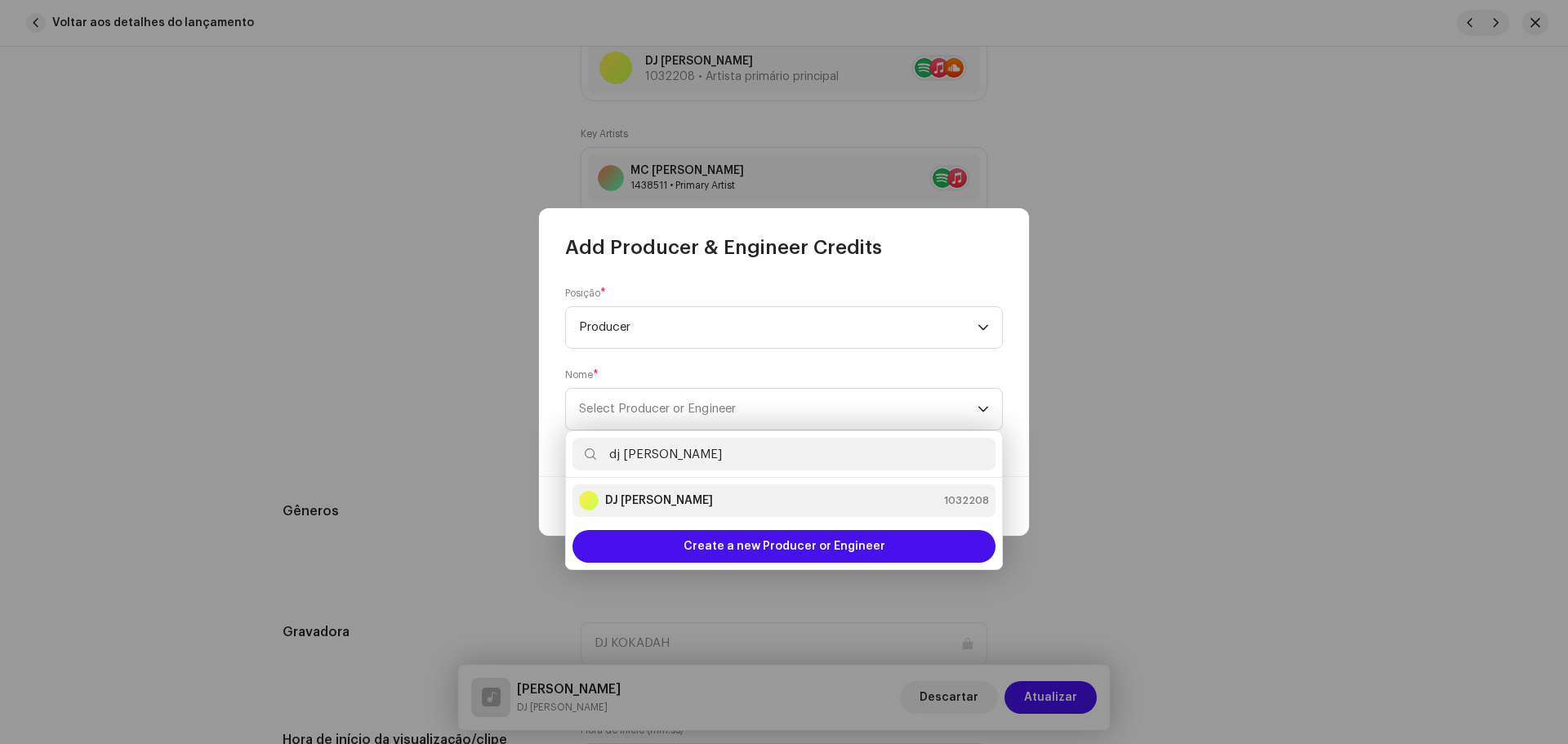
type input "dj [PERSON_NAME]"
click at [714, 497] on div "DJ Kokadah 1032208" at bounding box center [784, 500] width 410 height 20
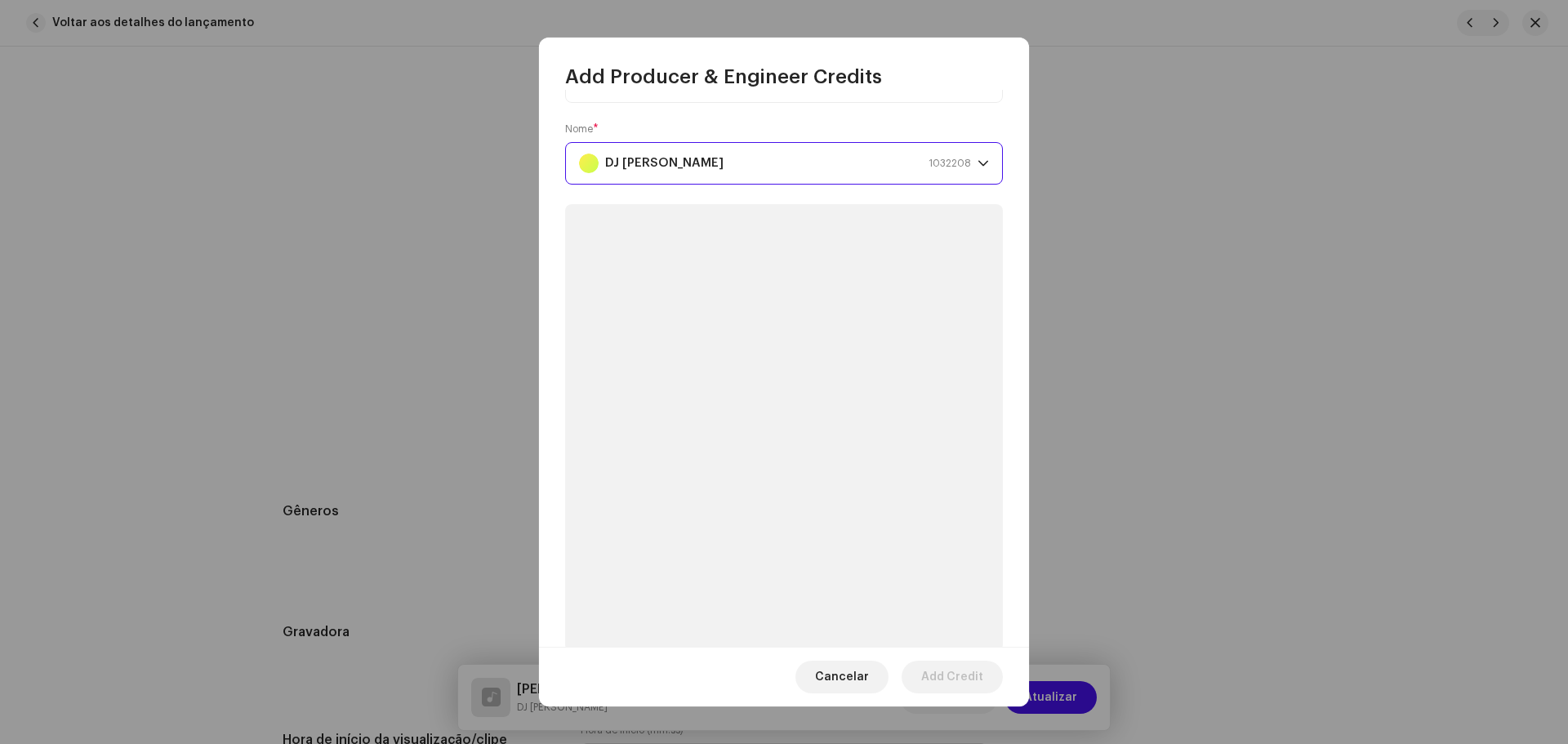
scroll to position [54, 0]
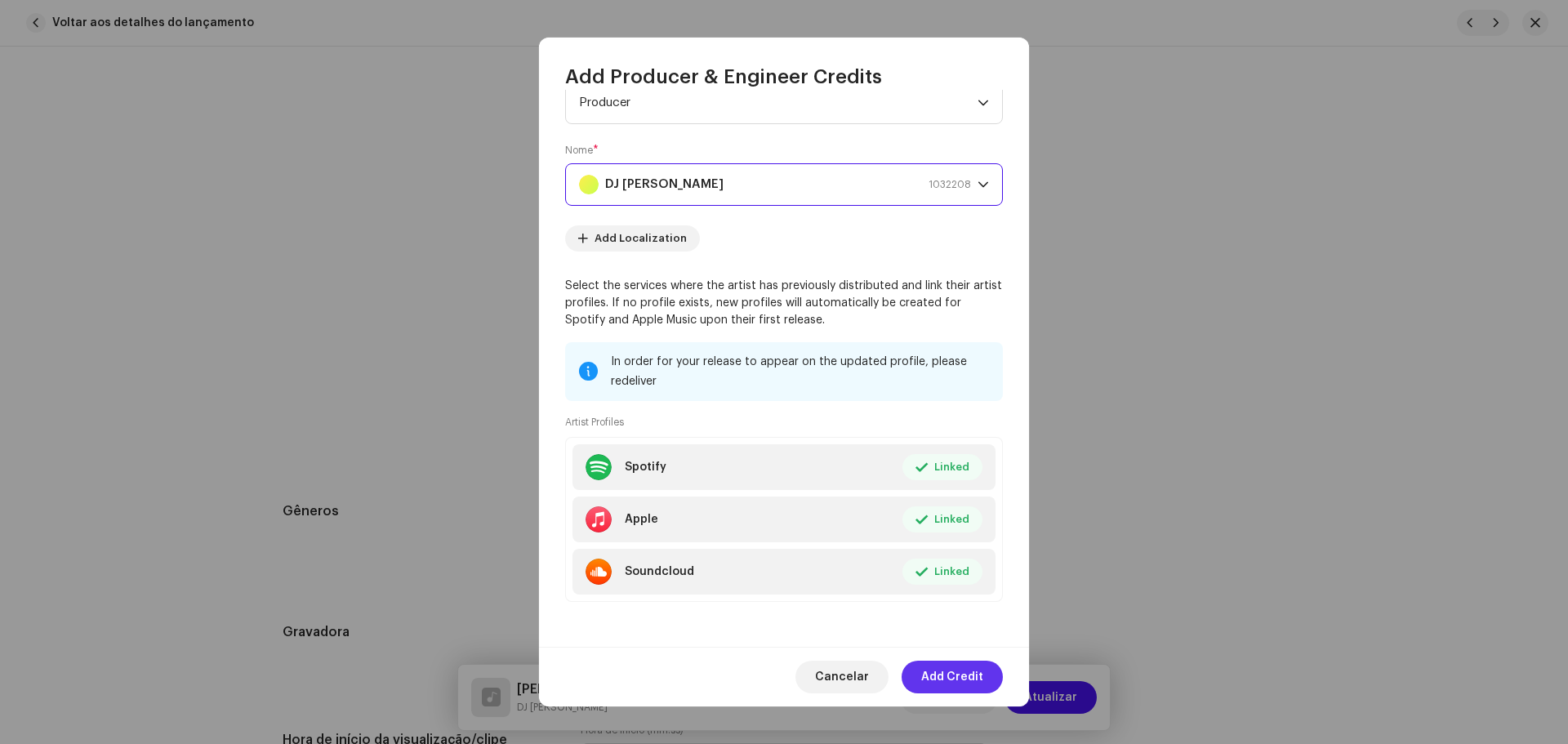
click at [940, 670] on span "Add Credit" at bounding box center [951, 676] width 62 height 33
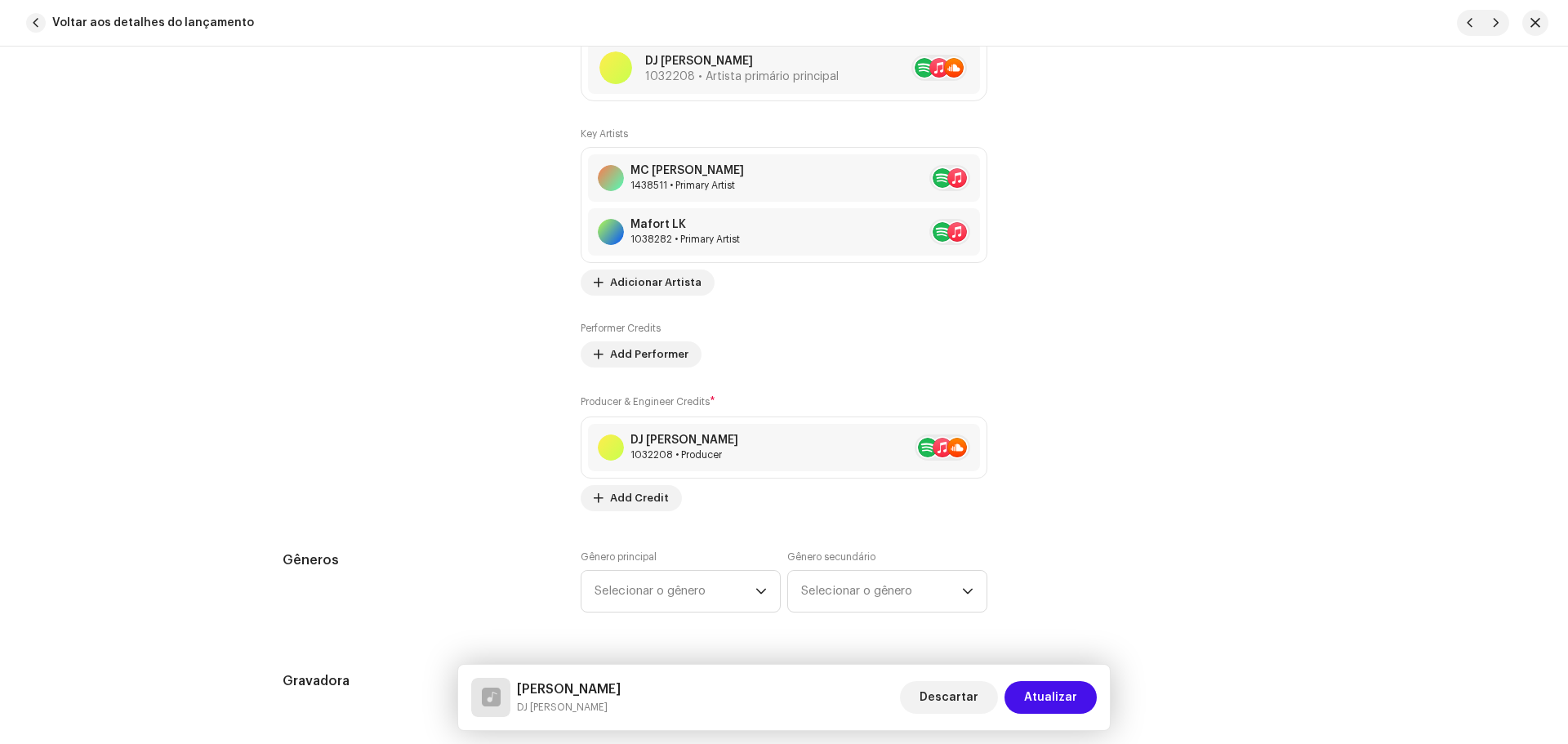
click at [698, 553] on div "Gênero principal Selecionar o gênero" at bounding box center [681, 581] width 200 height 62
click at [696, 580] on span "Selecionar o gênero" at bounding box center [675, 591] width 161 height 41
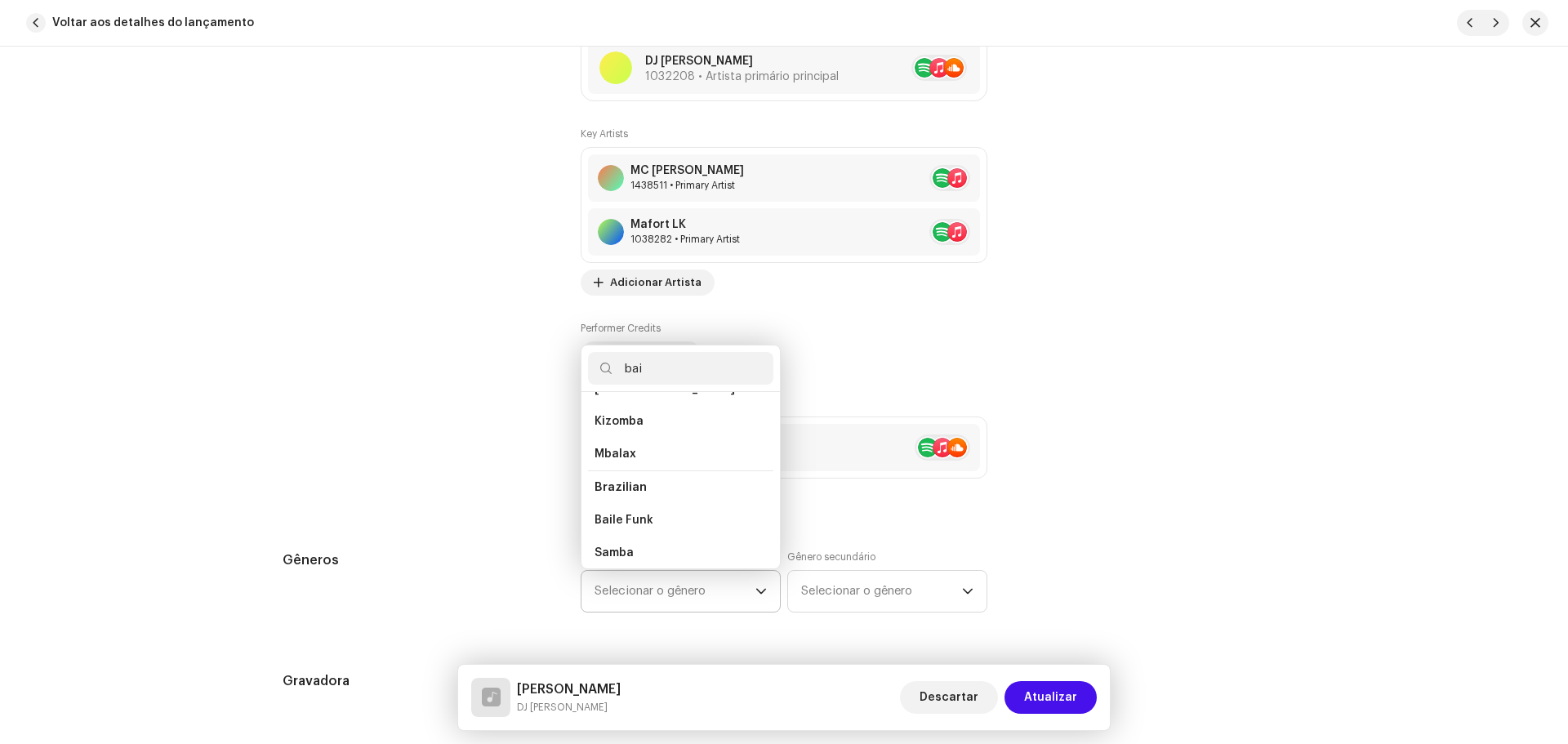
scroll to position [0, 0]
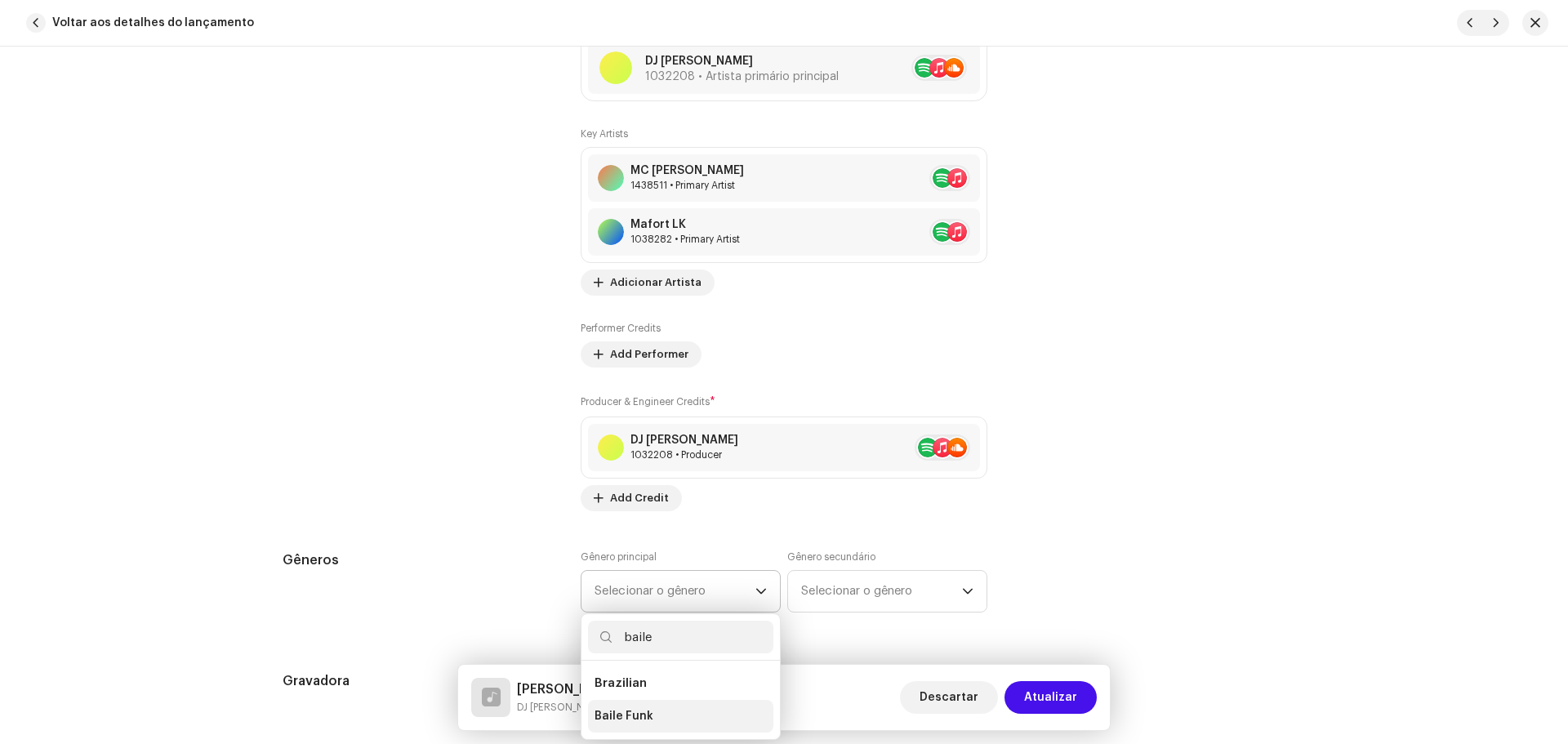
type input "baile"
drag, startPoint x: 648, startPoint y: 714, endPoint x: 657, endPoint y: 701, distance: 15.8
click at [648, 715] on li "Baile Funk" at bounding box center [680, 716] width 185 height 33
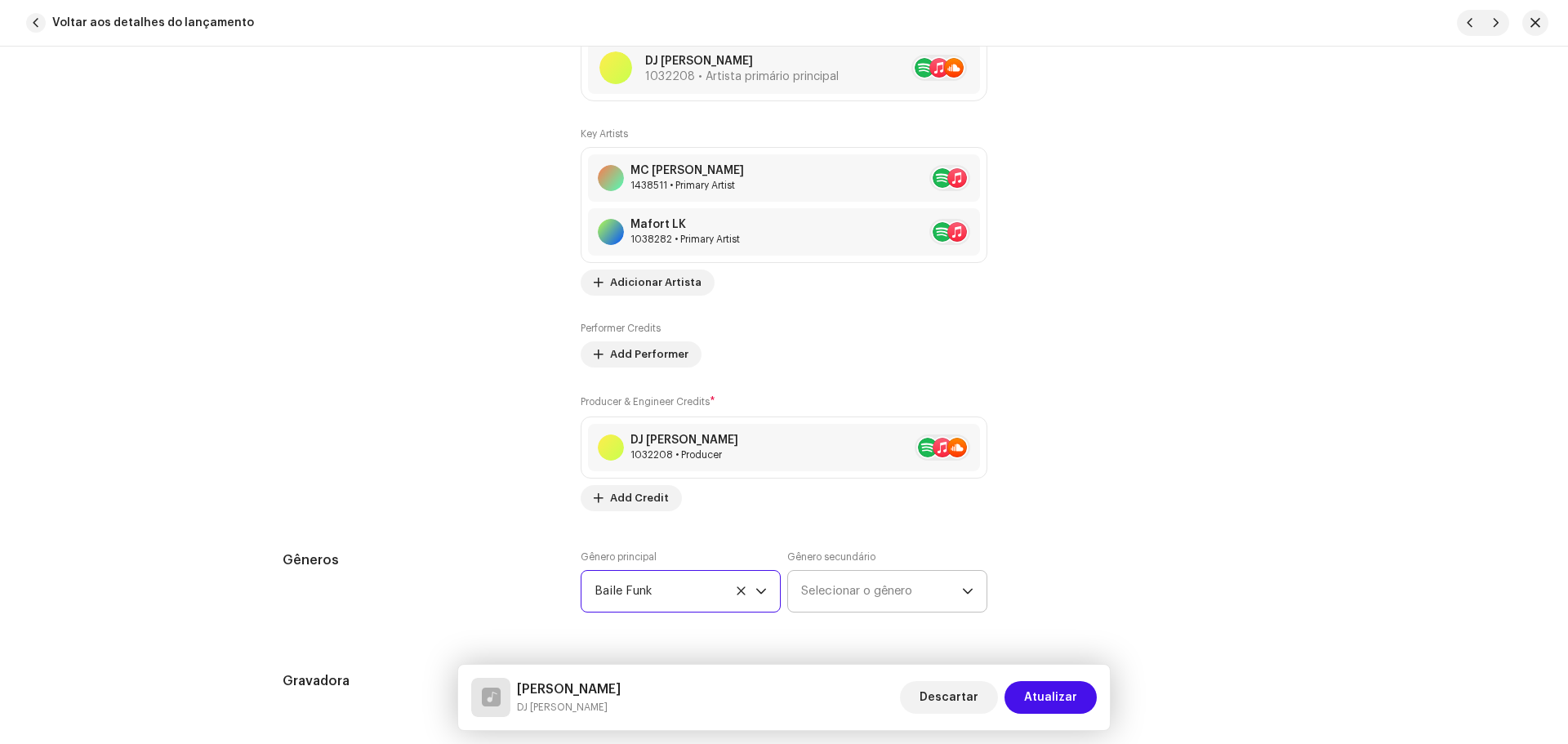
click at [840, 592] on span "Selecionar o gênero" at bounding box center [881, 591] width 161 height 41
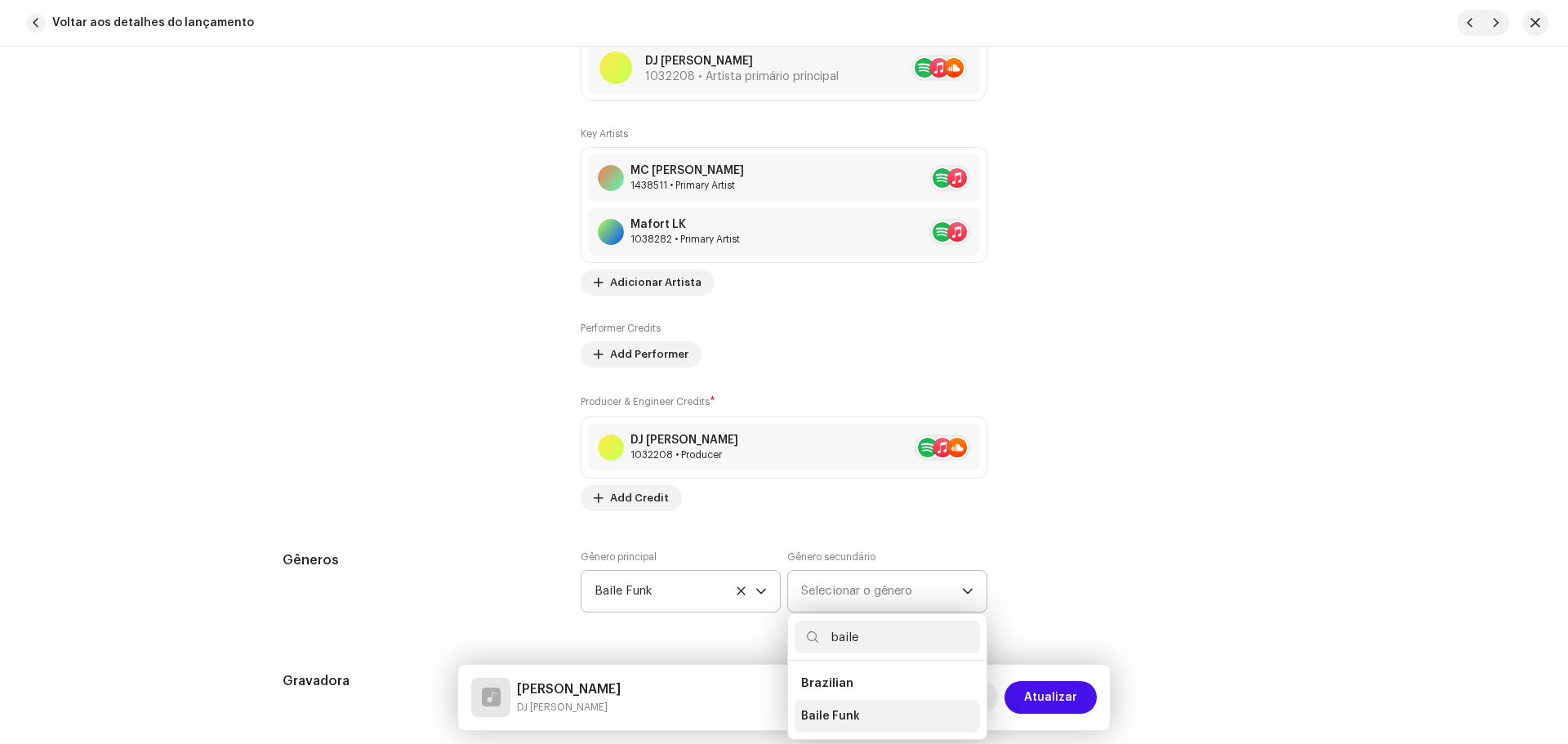
type input "baile"
drag, startPoint x: 832, startPoint y: 711, endPoint x: 857, endPoint y: 700, distance: 27.3
click at [832, 711] on span "Baile Funk" at bounding box center [830, 716] width 59 height 16
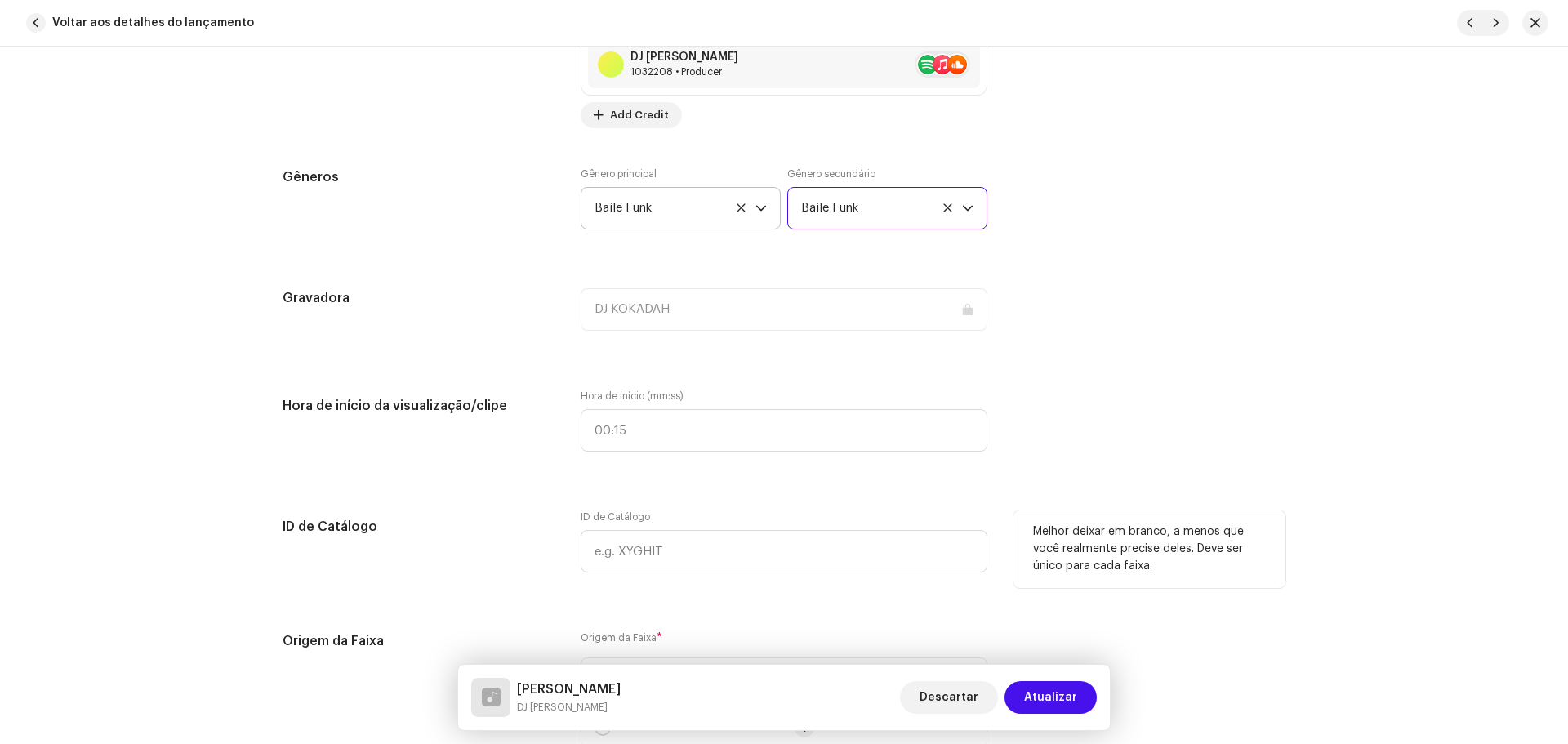
scroll to position [1633, 0]
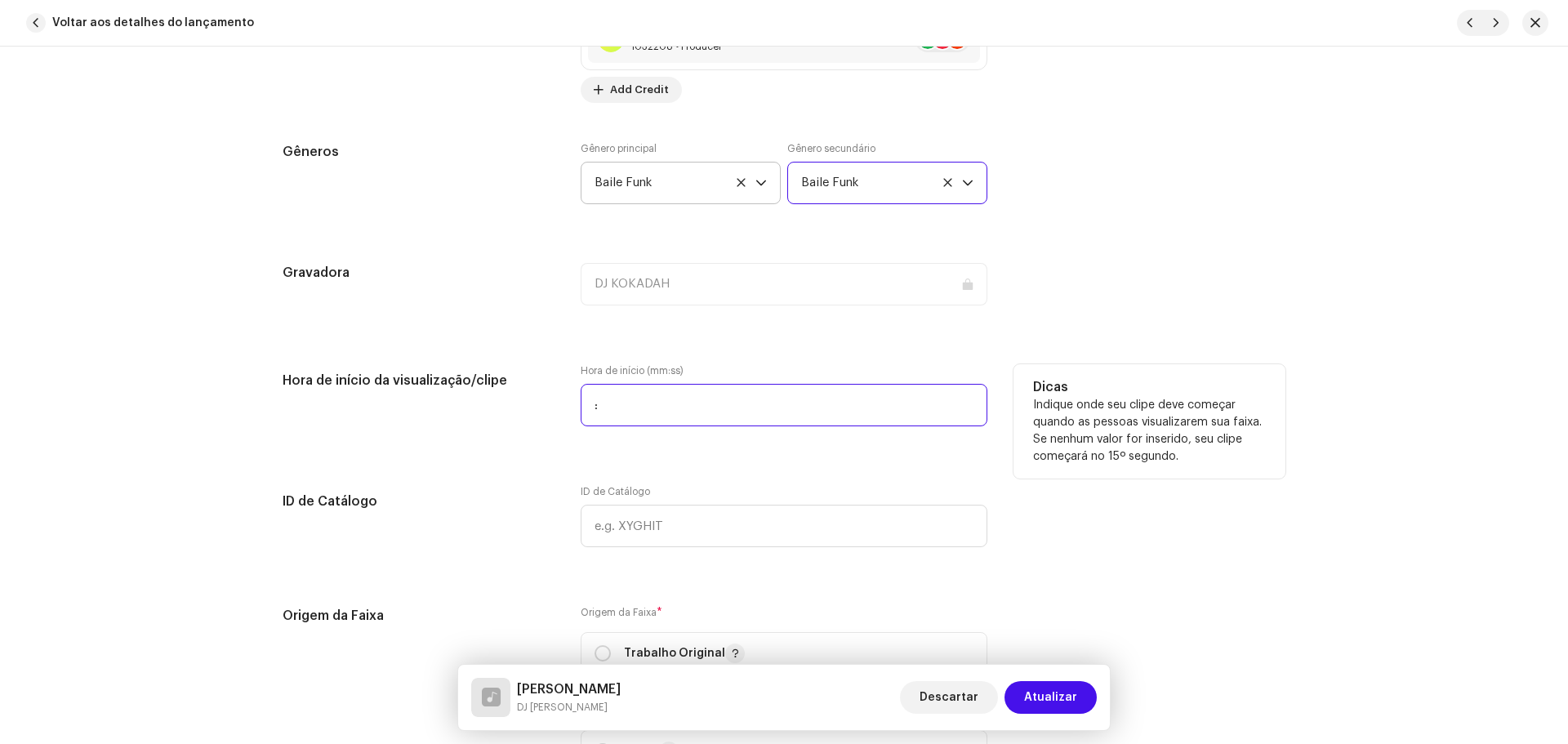
click at [629, 400] on input ":" at bounding box center [784, 405] width 407 height 43
type input "00:00"
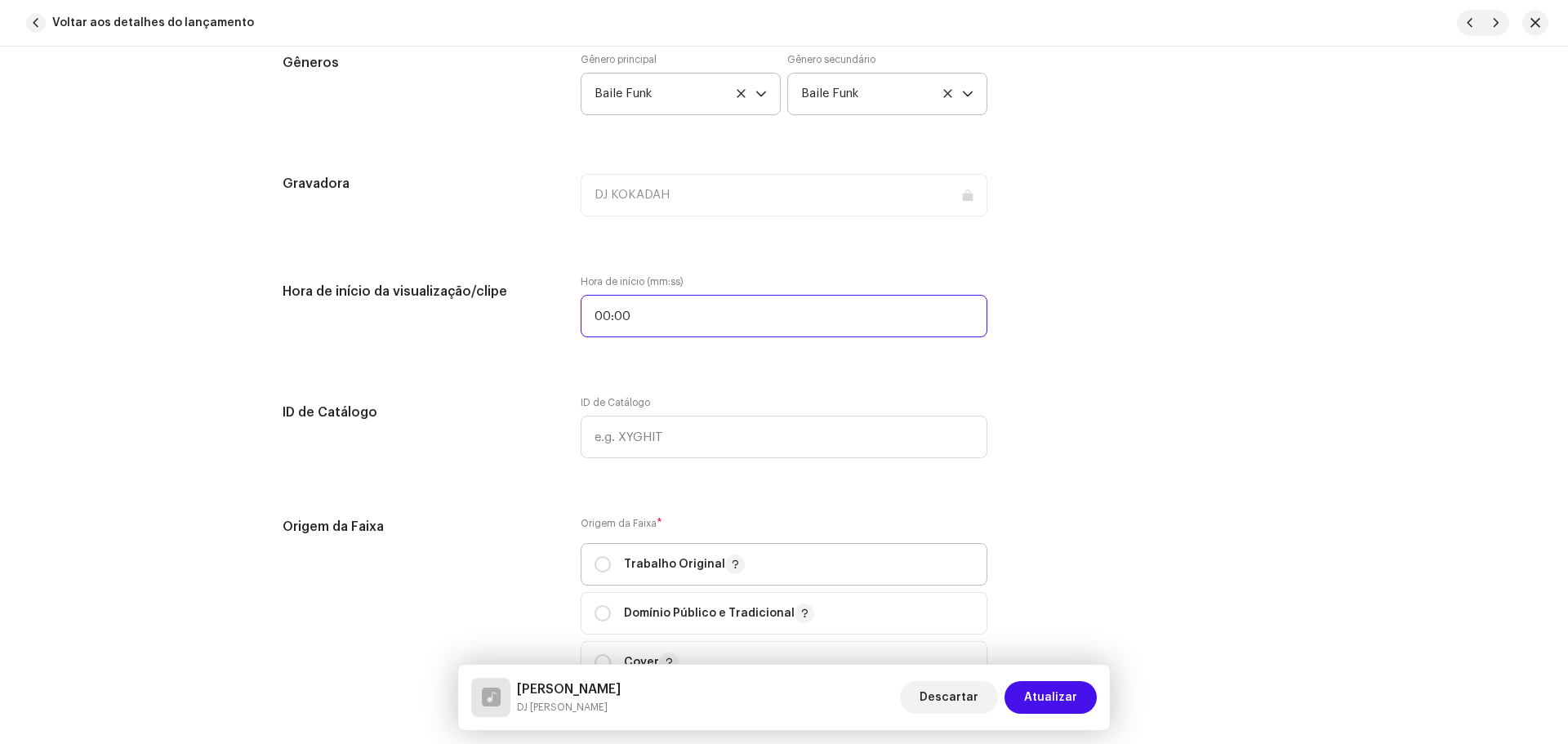
scroll to position [1795, 0]
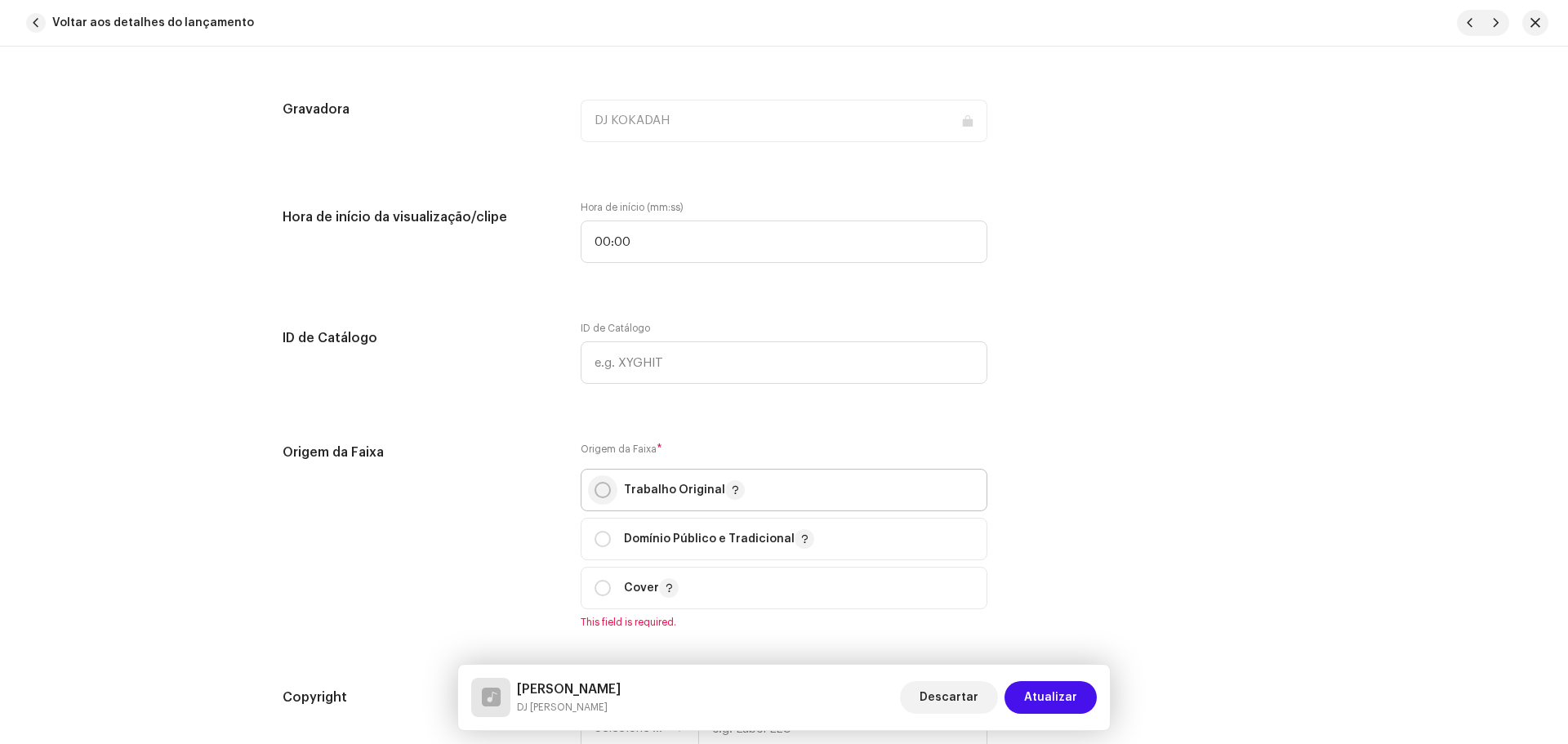
click at [605, 490] on input "radio" at bounding box center [602, 490] width 16 height 16
radio input "true"
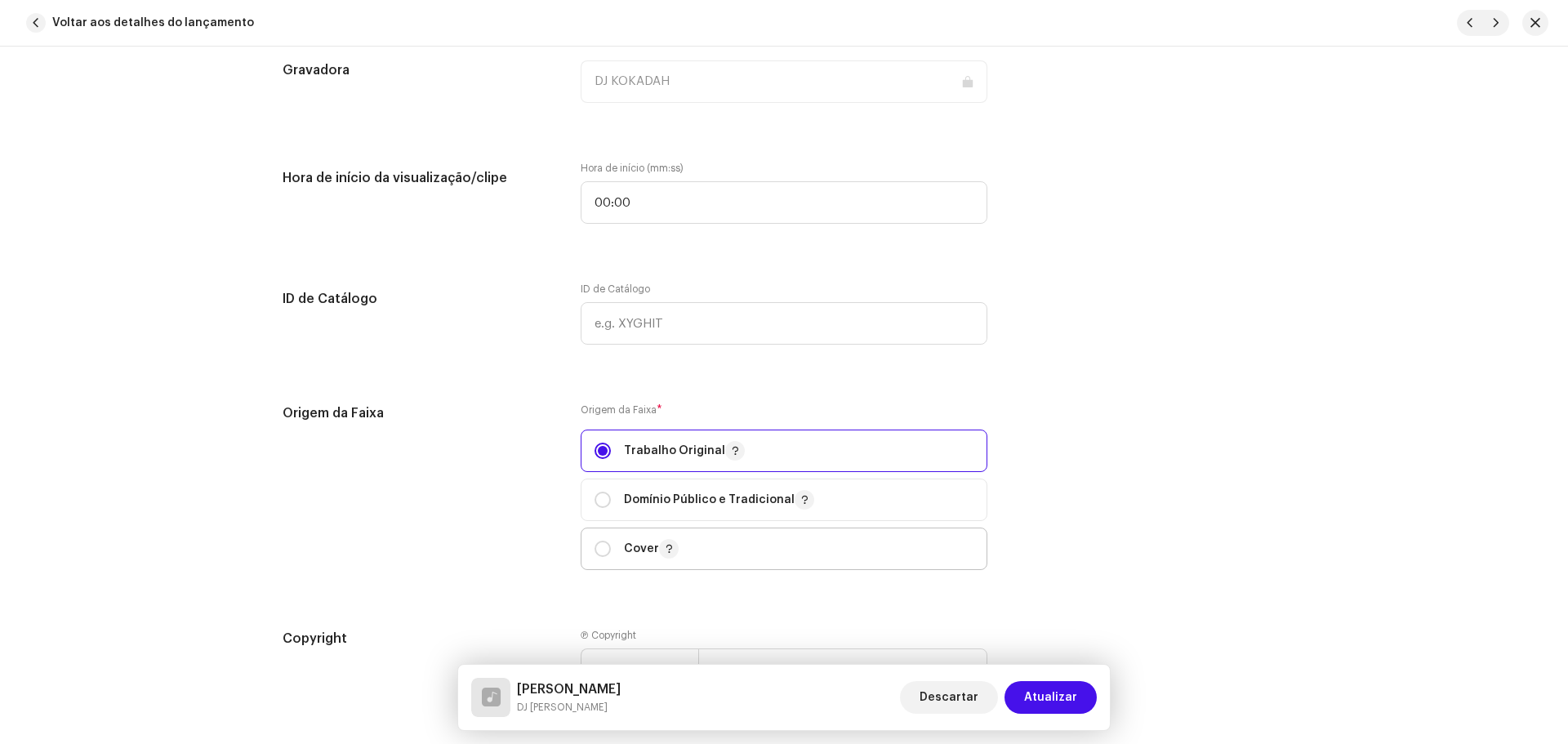
scroll to position [1959, 0]
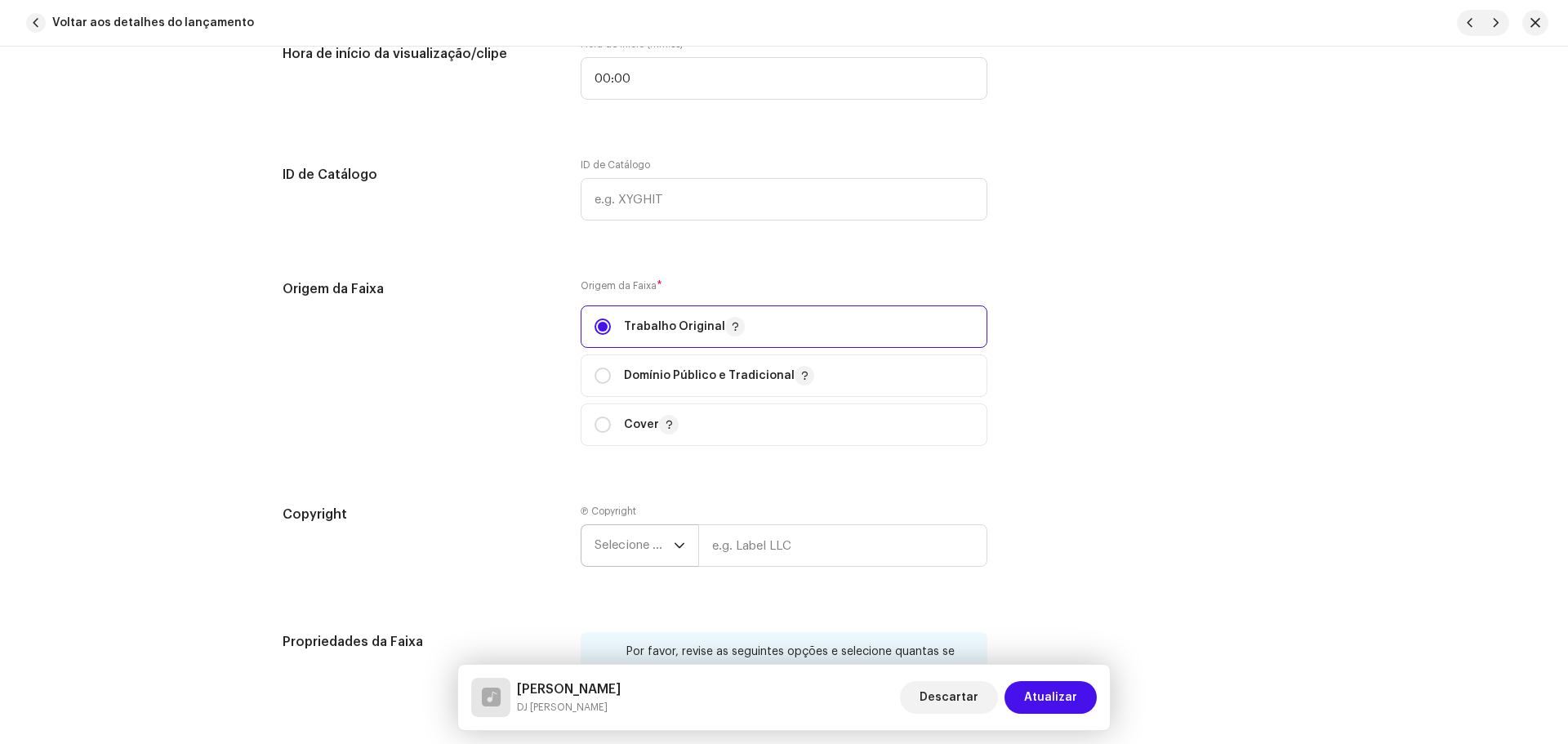
click at [641, 533] on span "Selecione o ano" at bounding box center [634, 545] width 79 height 41
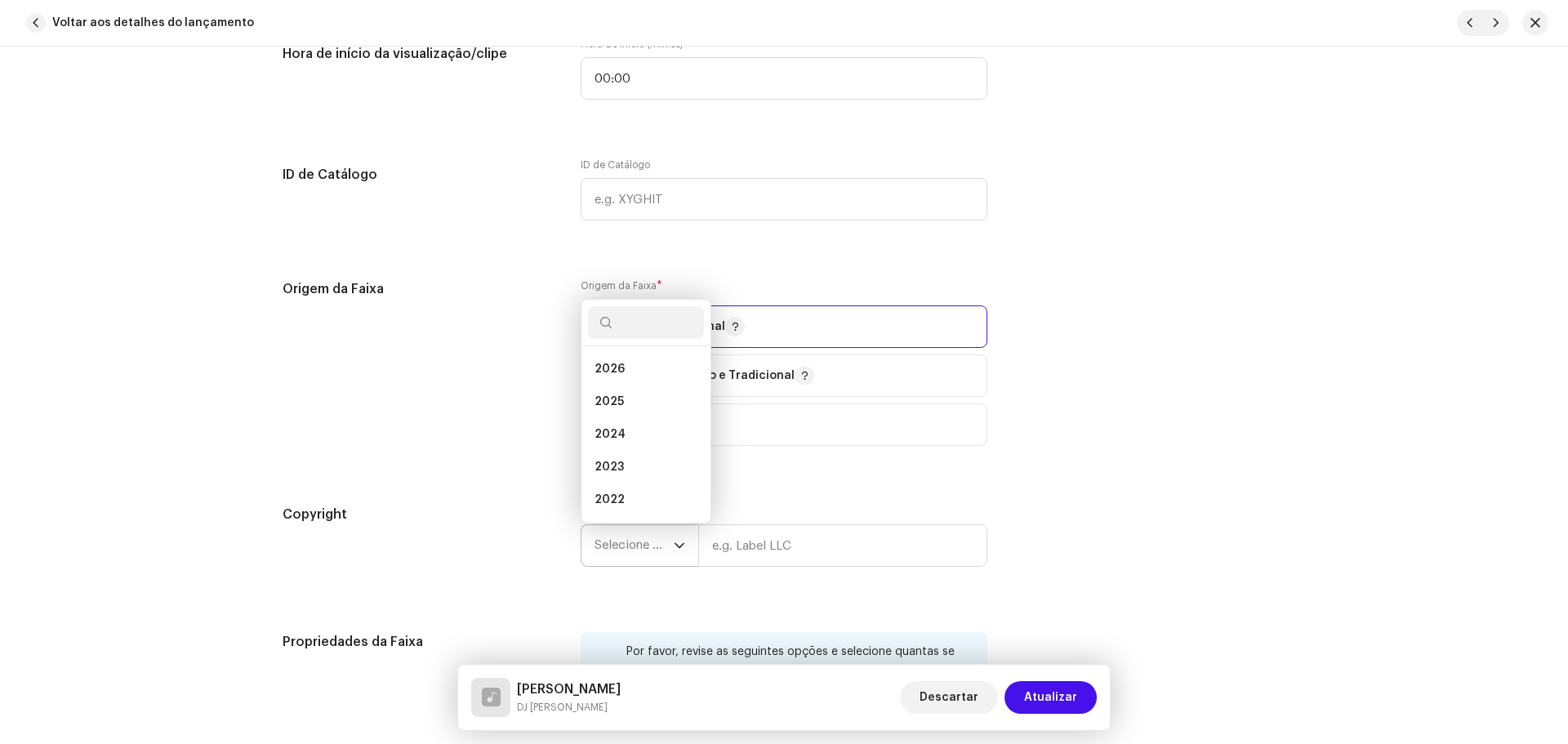
scroll to position [27, 0]
click at [645, 503] on li "2021" at bounding box center [645, 506] width 116 height 33
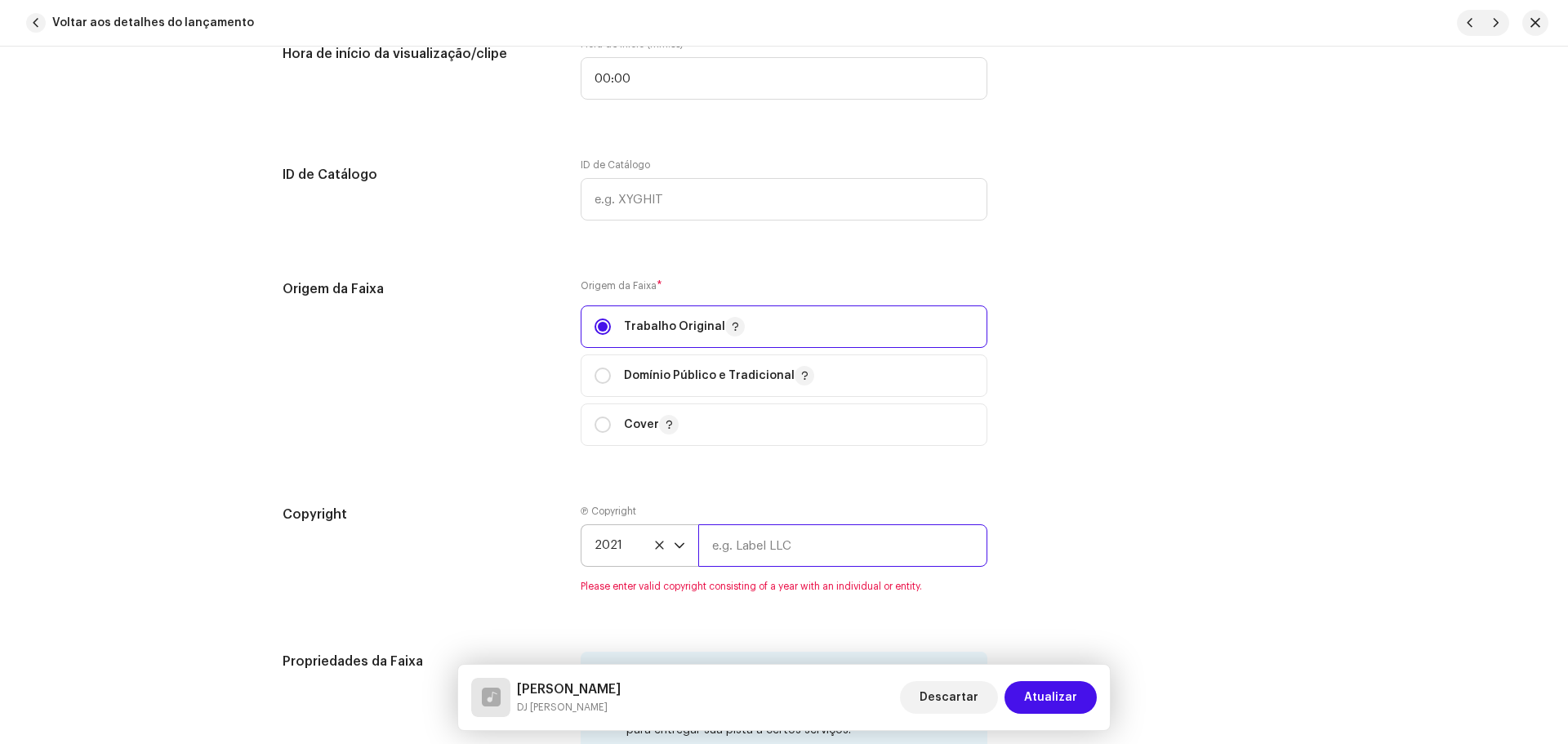
click at [754, 545] on input "text" at bounding box center [843, 545] width 289 height 43
type input "DJ [PERSON_NAME]"
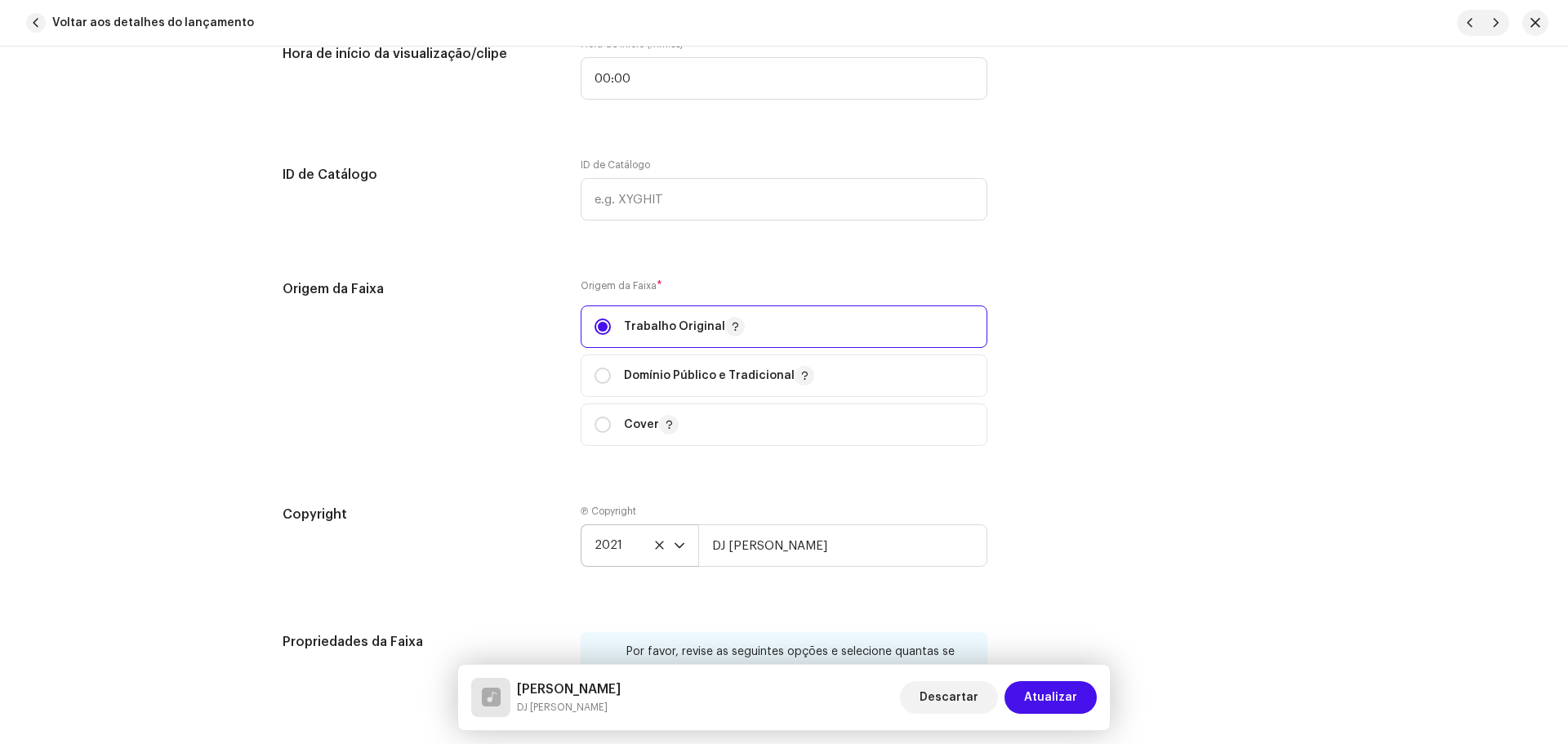
click at [1123, 497] on div "Detalhes da faixa Complete o seguinte para finalizar sua faixa. 1 de 3 Adiciona…" at bounding box center [784, 40] width 1055 height 3828
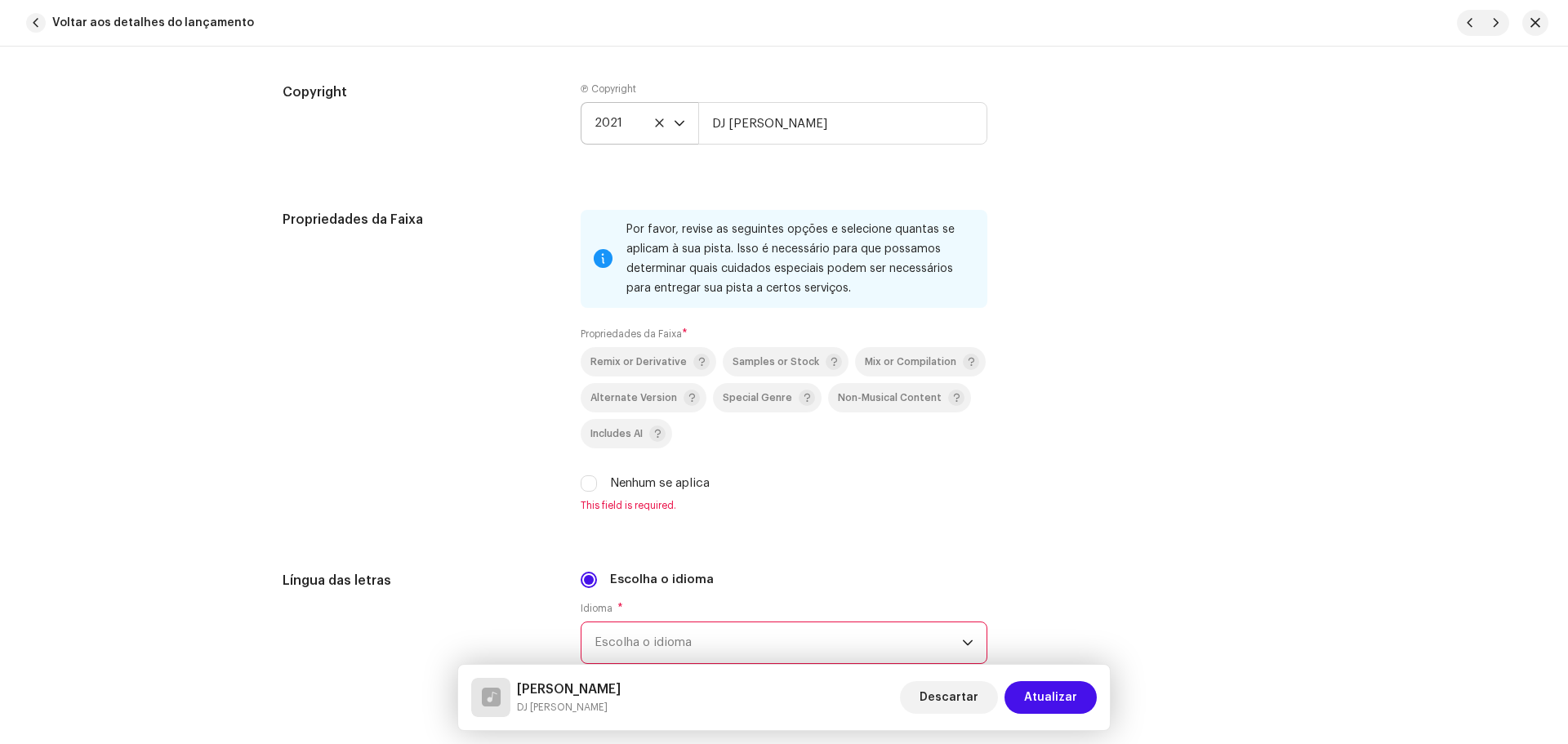
scroll to position [2449, 0]
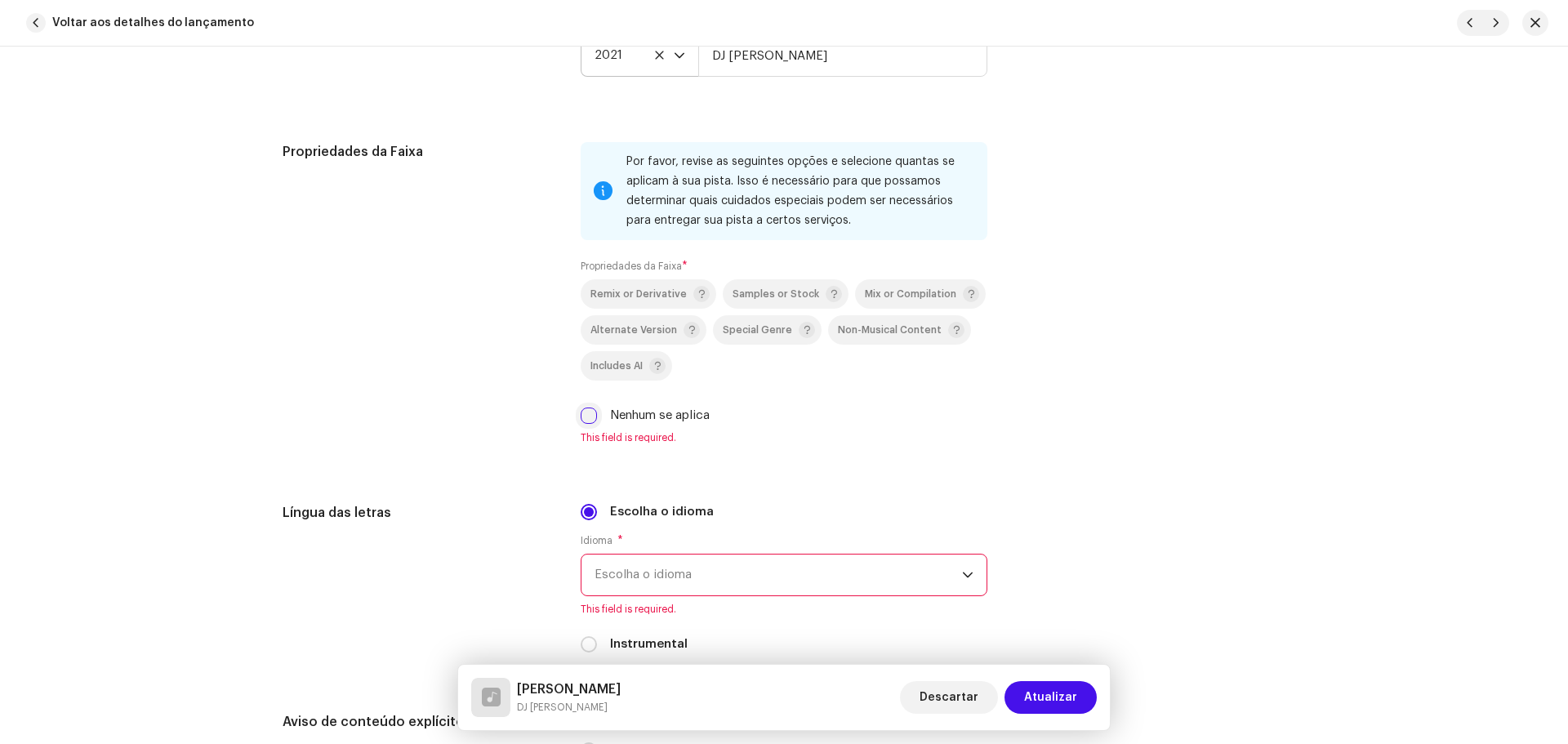
click at [581, 411] on input "Nenhum se aplica" at bounding box center [588, 415] width 16 height 16
checkbox input "true"
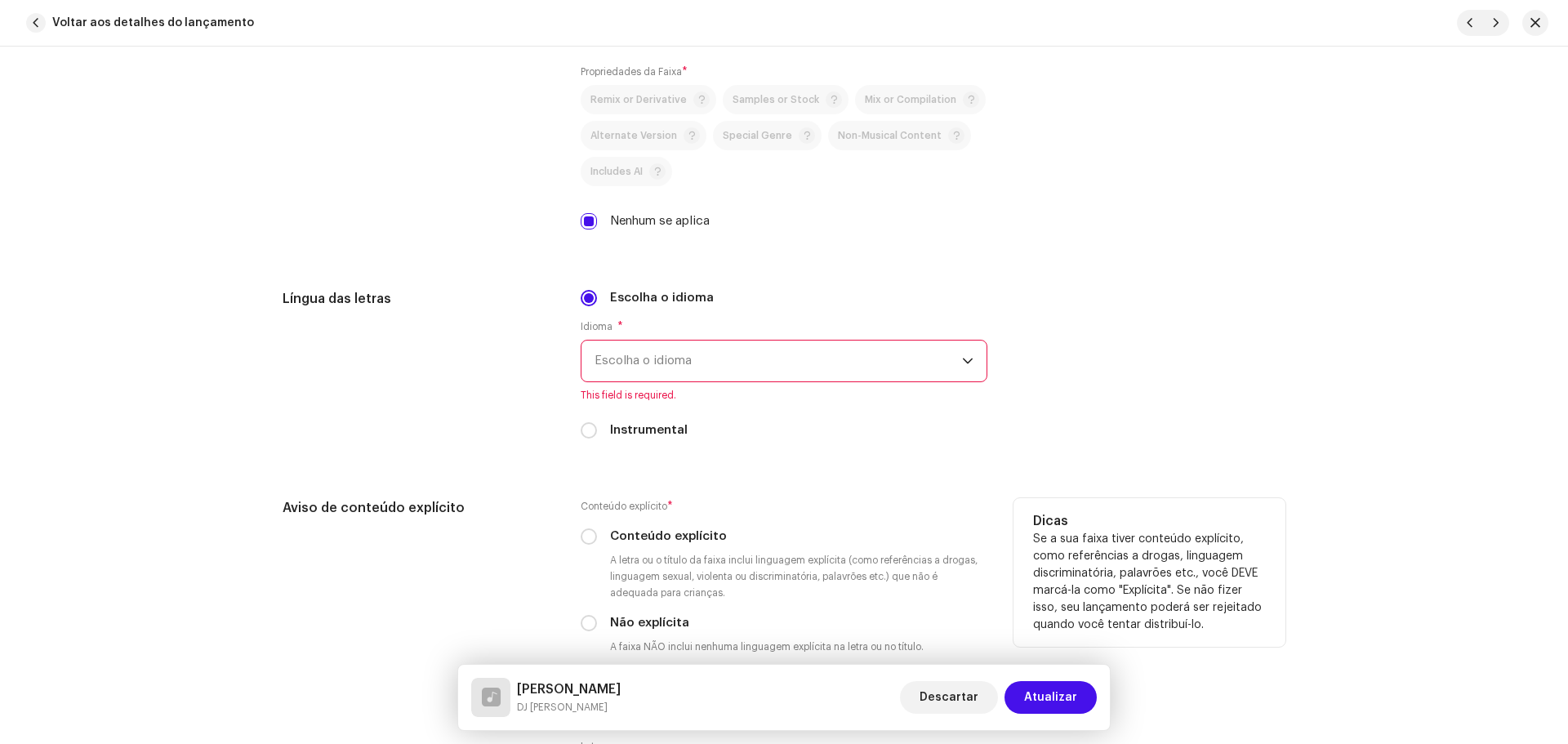
scroll to position [2776, 0]
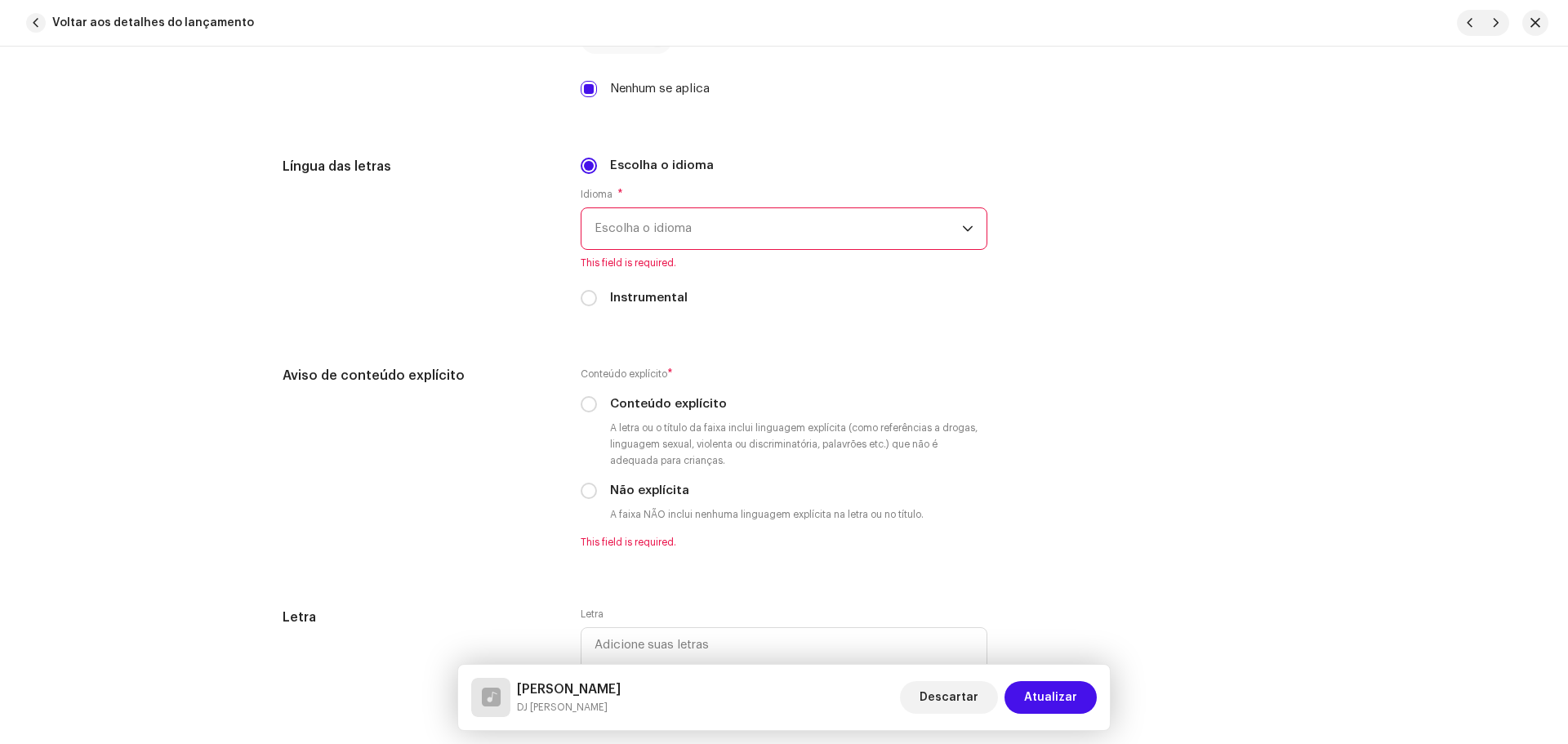
click at [665, 237] on span "Escolha o idioma" at bounding box center [778, 229] width 367 height 41
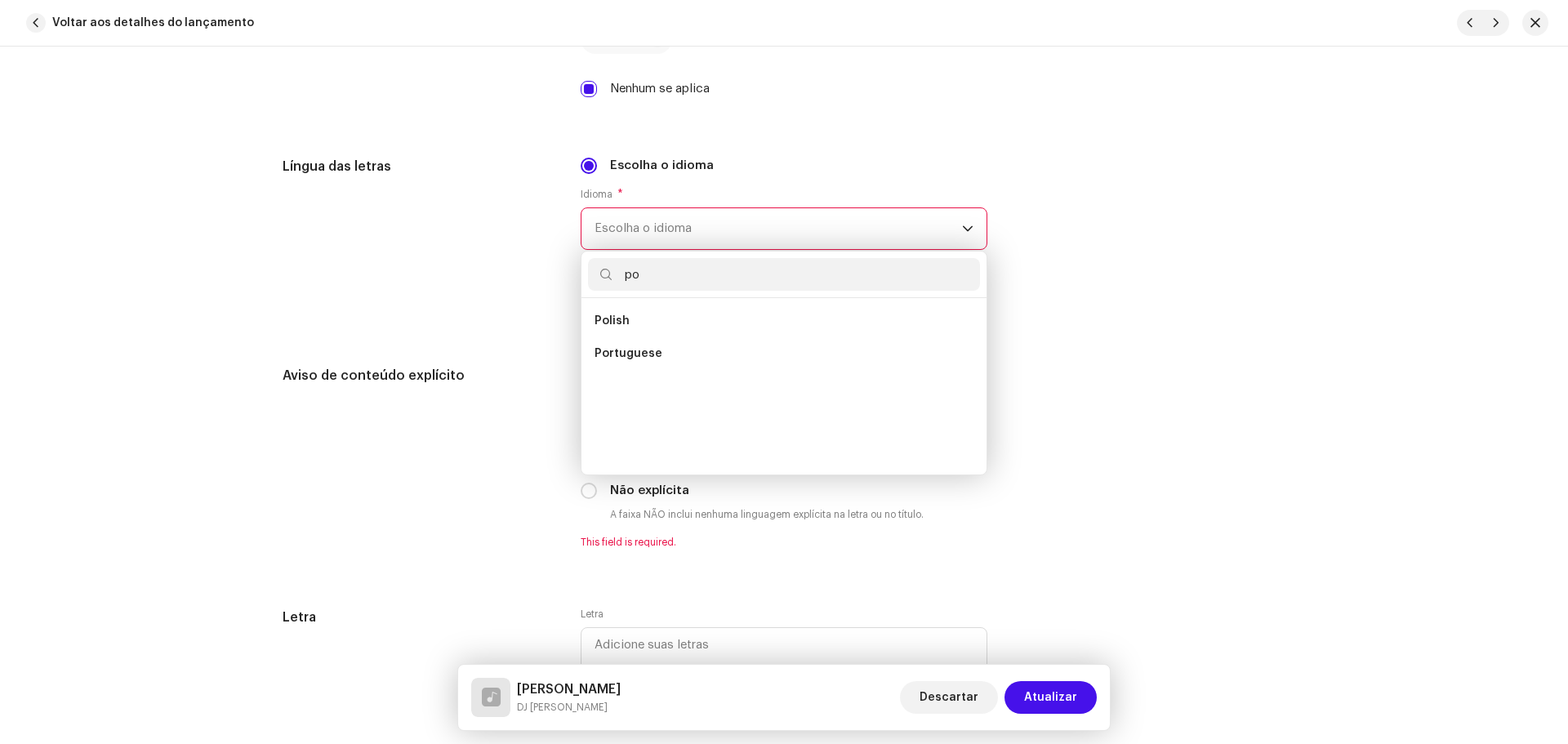
scroll to position [0, 0]
type input "por"
click at [623, 332] on li "Portuguese" at bounding box center [784, 321] width 392 height 33
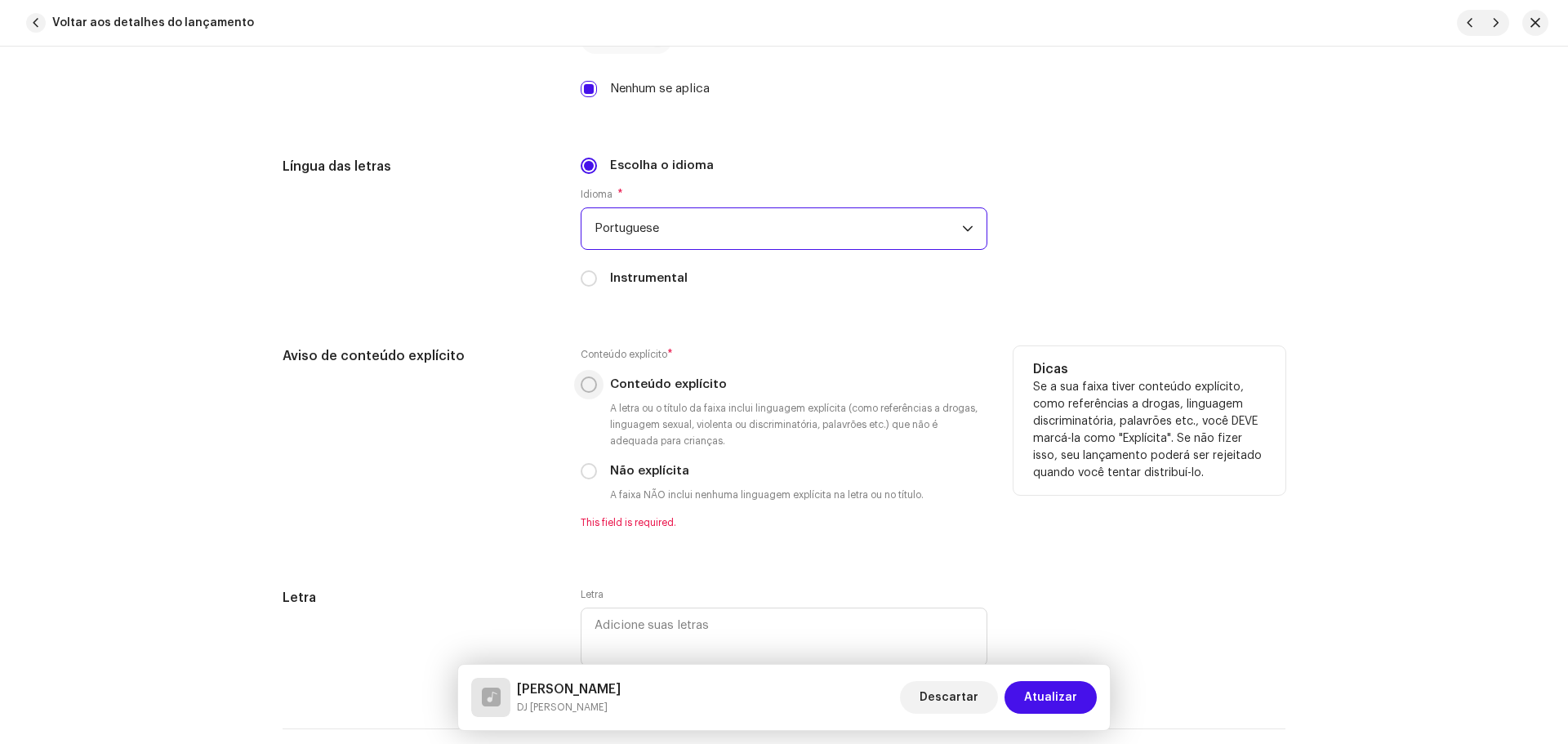
click at [587, 385] on input "Conteúdo explícito" at bounding box center [588, 384] width 16 height 16
radio input "true"
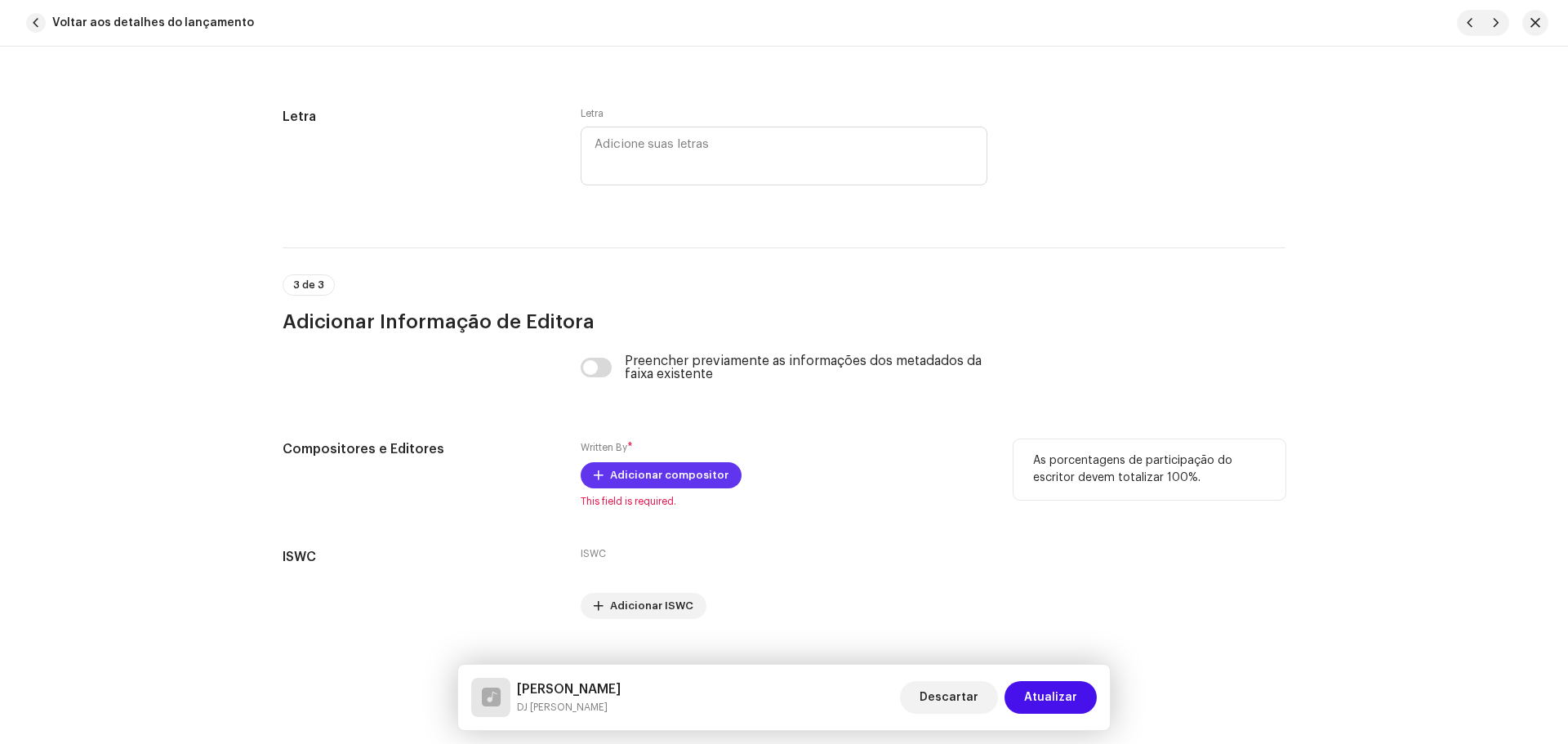
scroll to position [3268, 0]
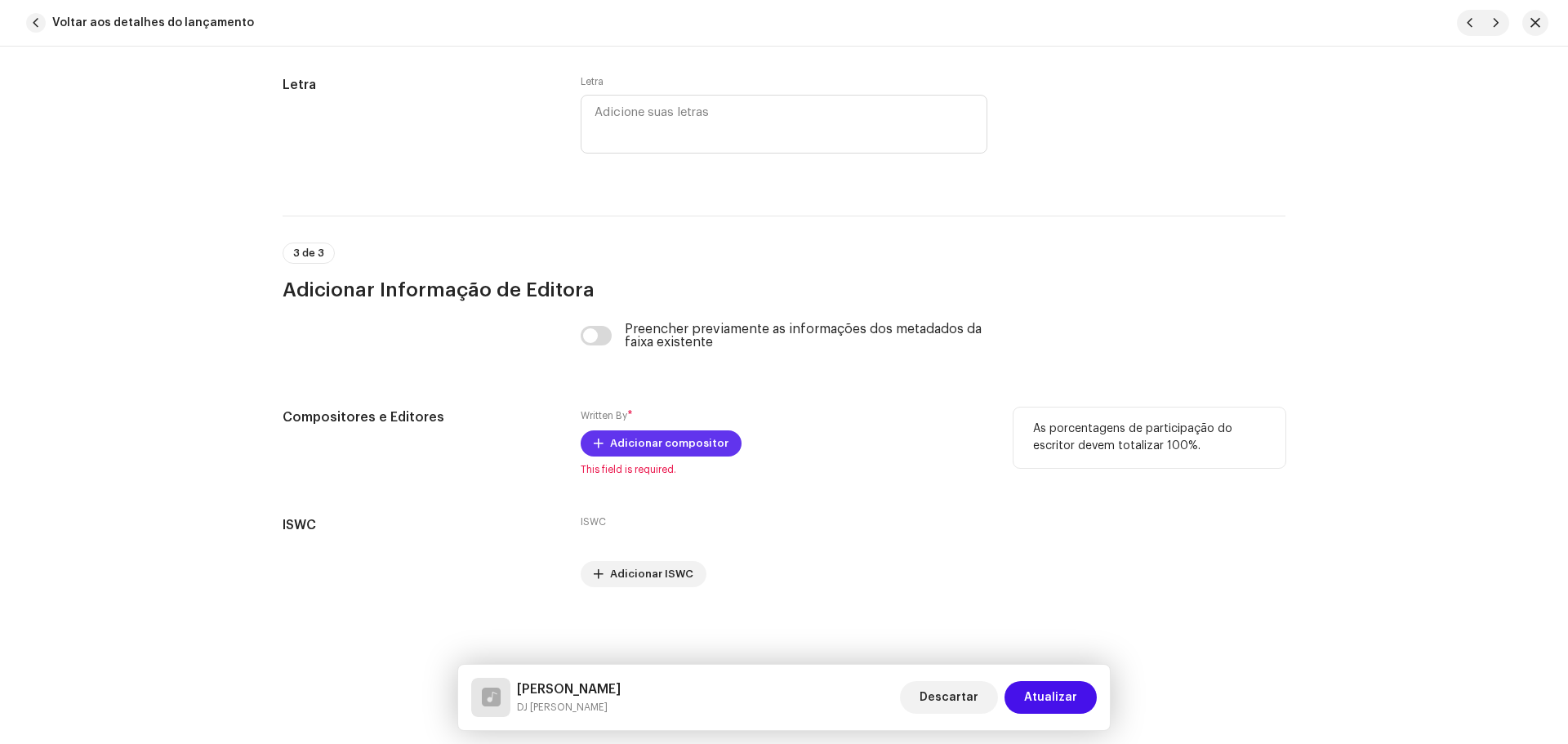
click at [653, 439] on span "Adicionar compositor" at bounding box center [669, 443] width 118 height 33
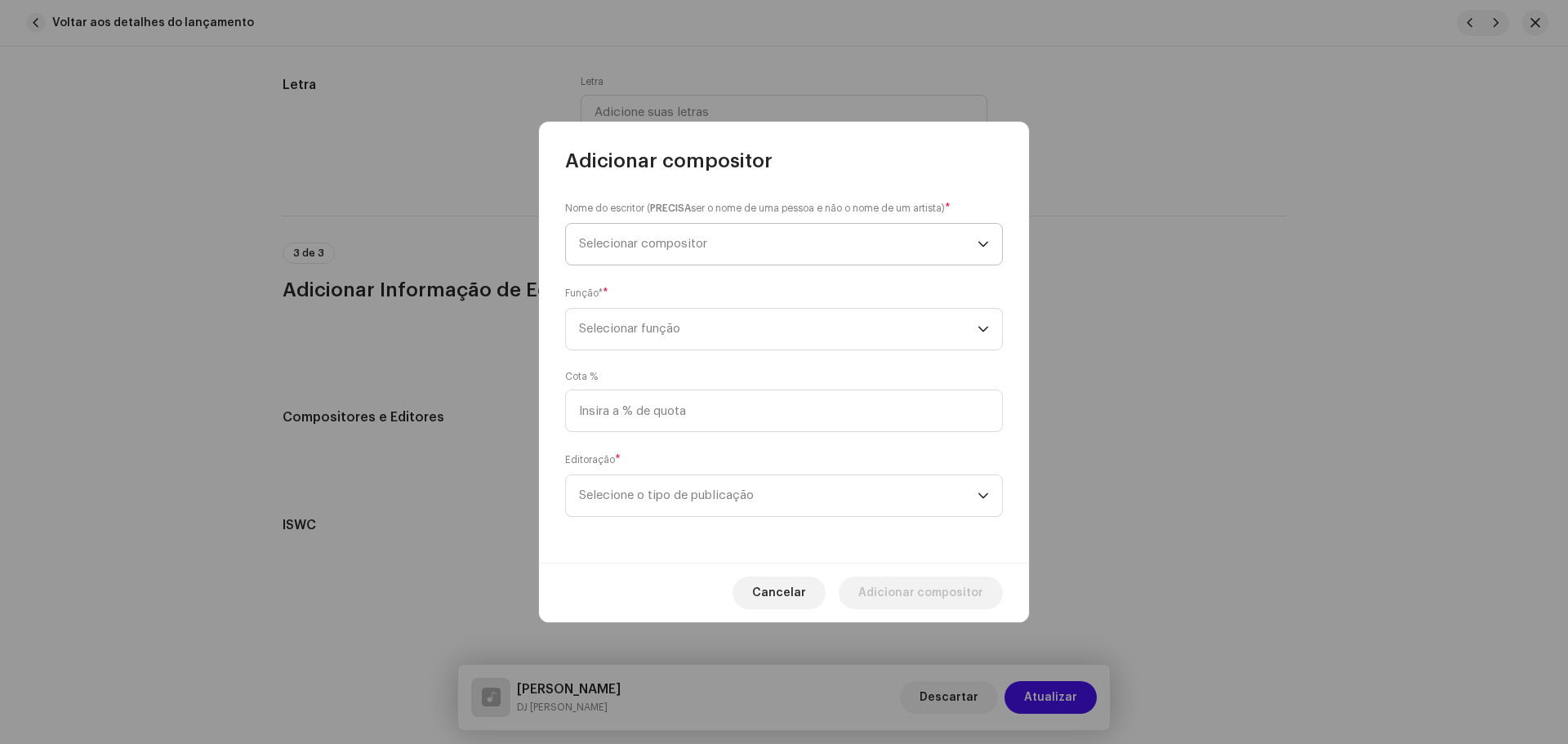
click at [594, 252] on span "Selecionar compositor" at bounding box center [778, 244] width 398 height 41
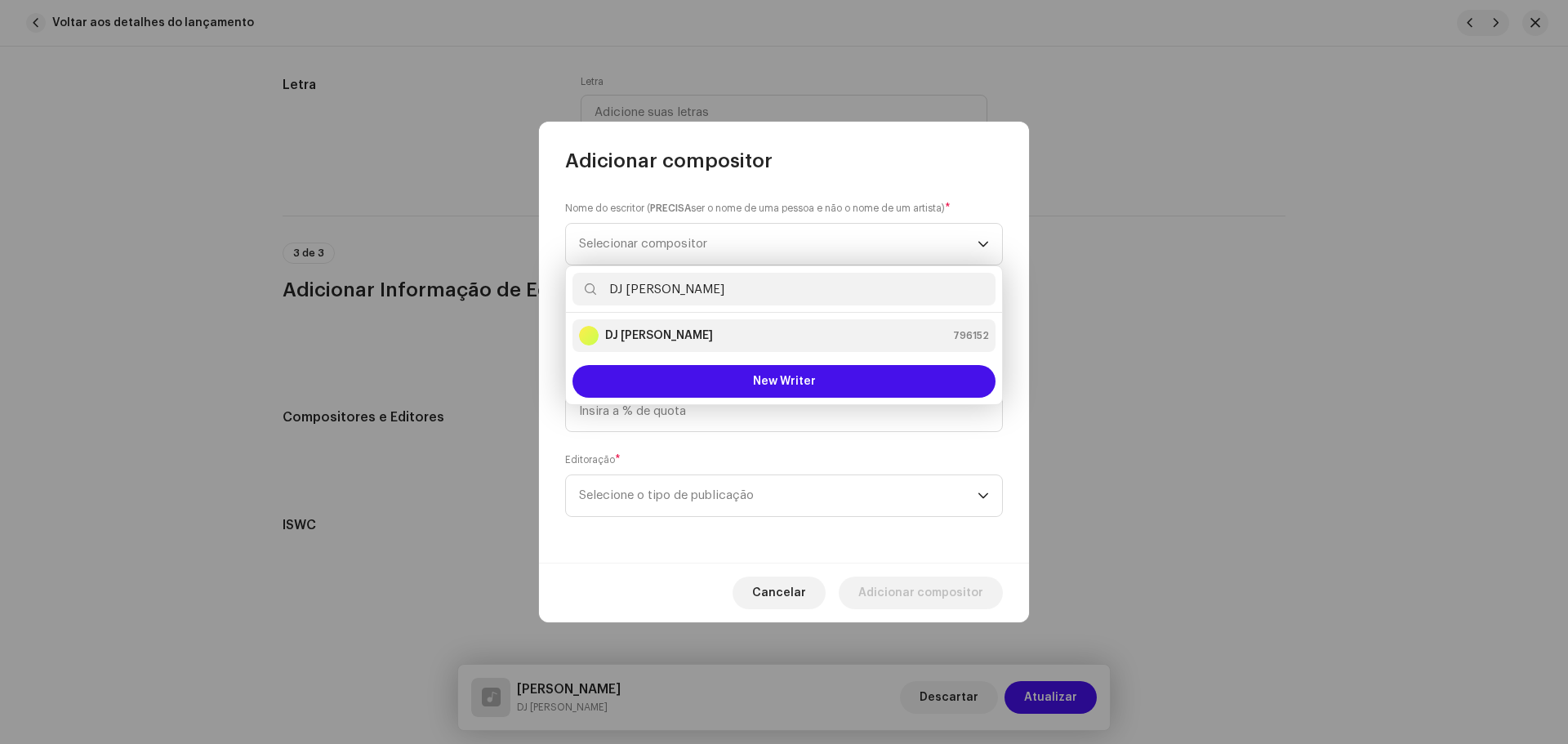
type input "DJ [PERSON_NAME]"
click at [659, 335] on strong "DJ [PERSON_NAME]" at bounding box center [659, 335] width 108 height 16
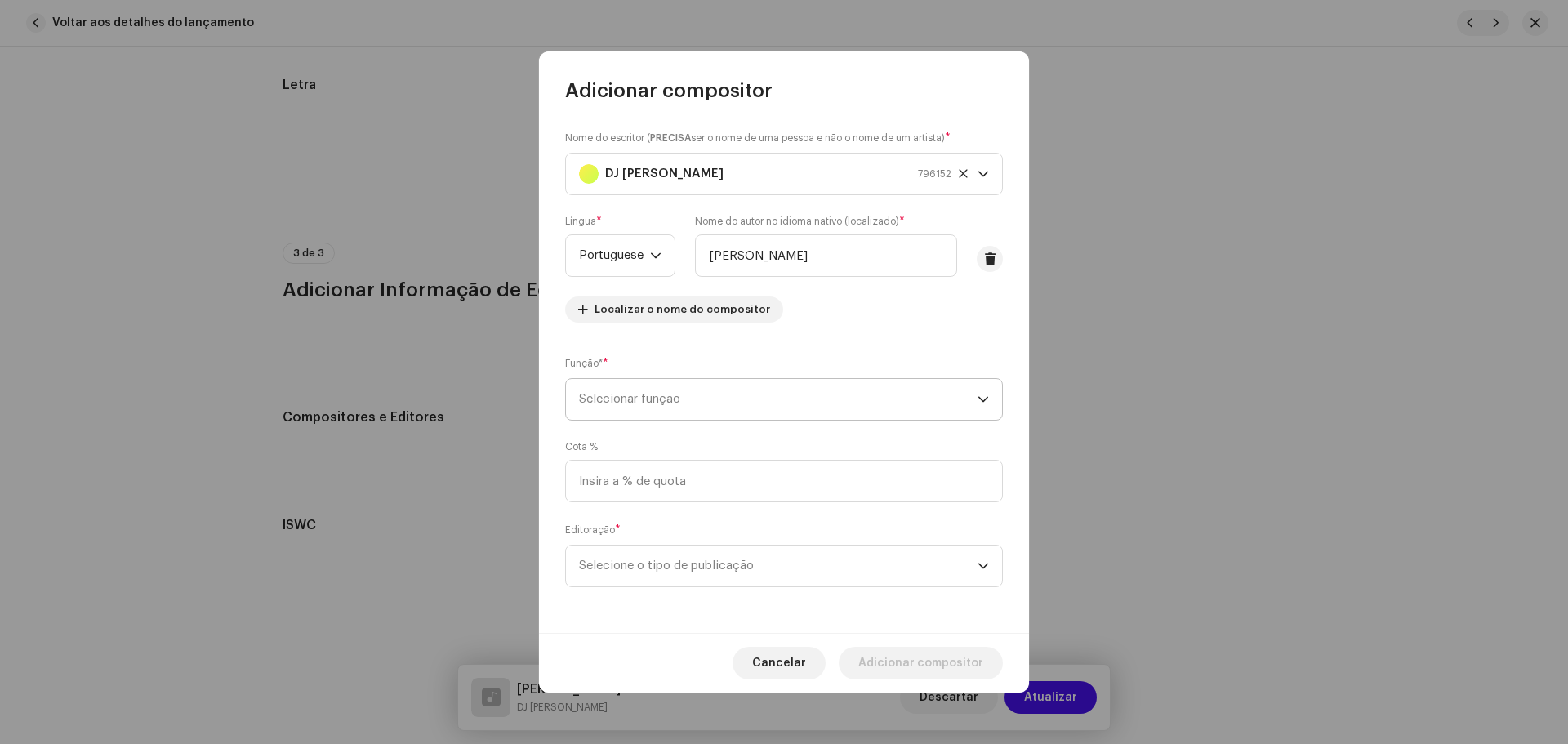
click at [722, 403] on span "Selecionar função" at bounding box center [778, 399] width 398 height 41
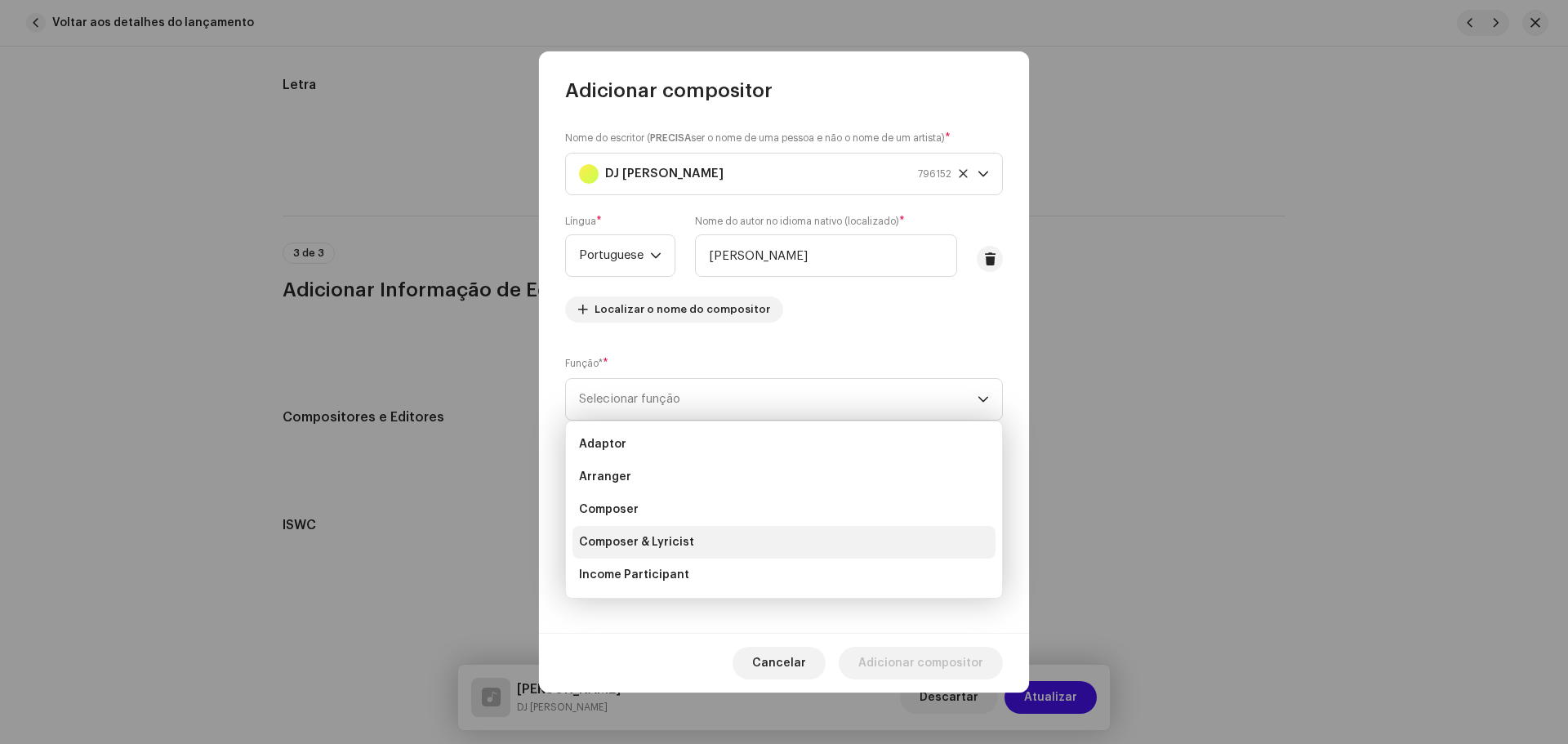
click at [686, 551] on li "Composer & Lyricist" at bounding box center [784, 542] width 423 height 33
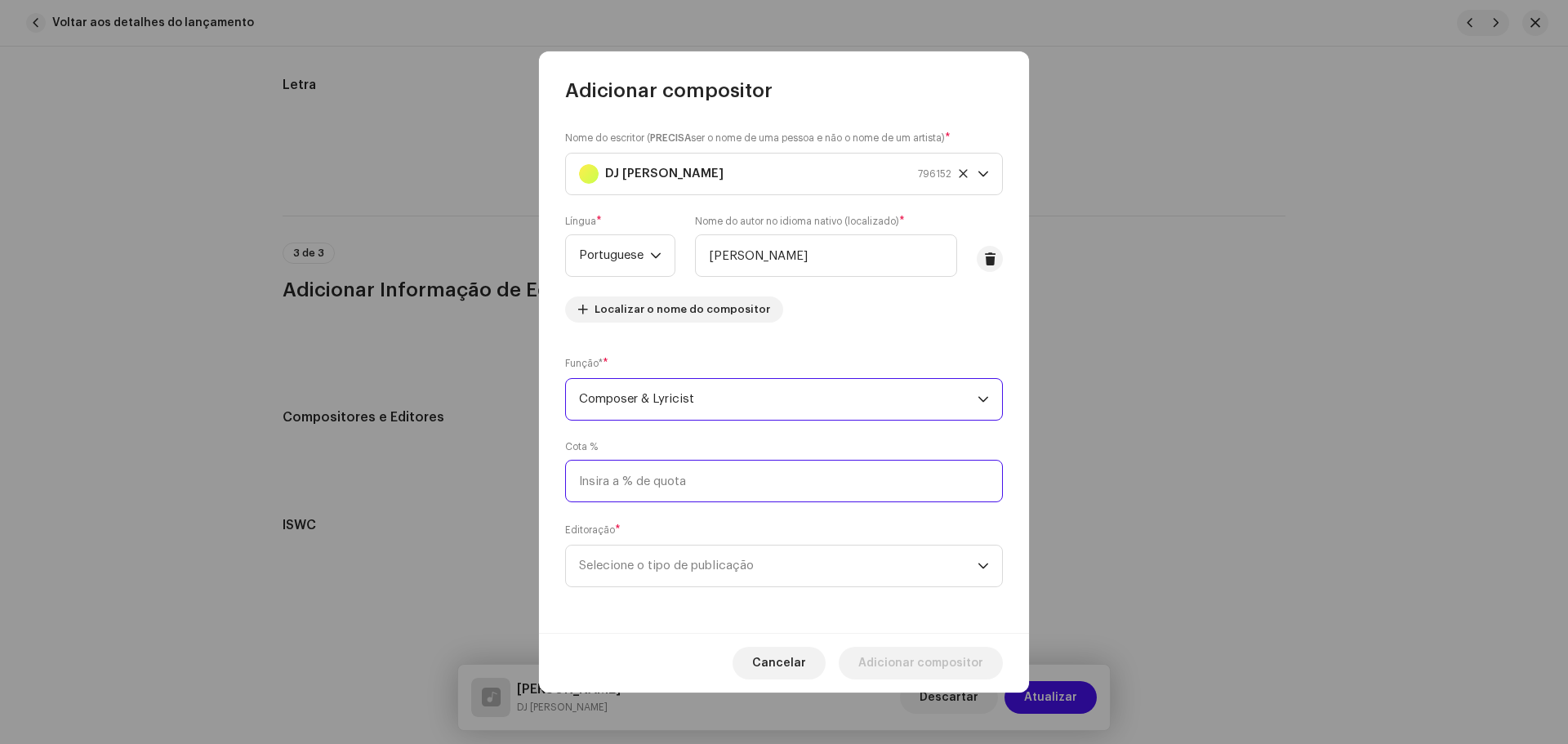
click at [725, 482] on input at bounding box center [784, 481] width 438 height 43
click at [773, 539] on div "Editoração * Selecione o tipo de publicação" at bounding box center [784, 554] width 438 height 65
click at [787, 557] on span "Selecione o tipo de publicação" at bounding box center [778, 566] width 398 height 41
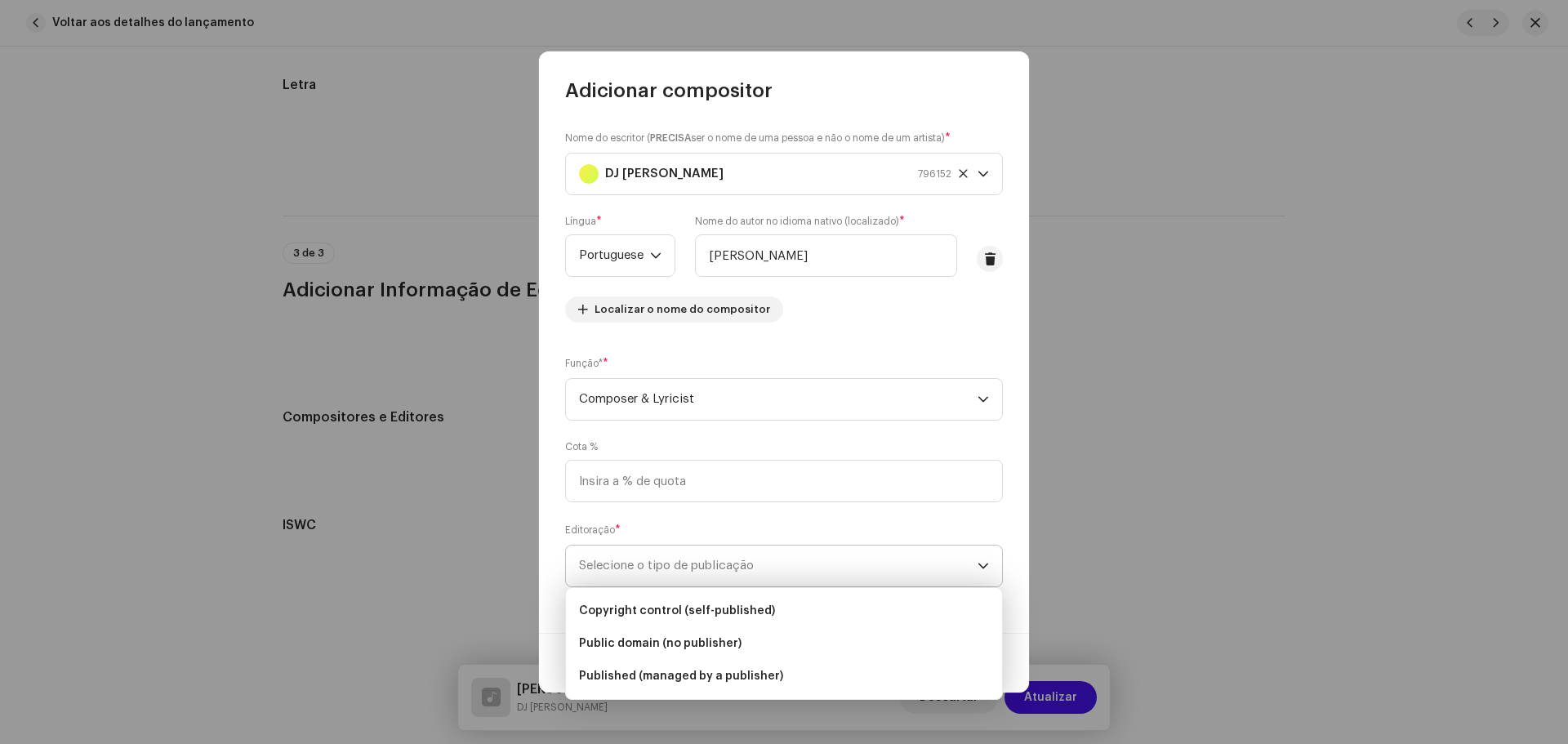
click at [701, 559] on span "Selecione o tipo de publicação" at bounding box center [778, 566] width 398 height 41
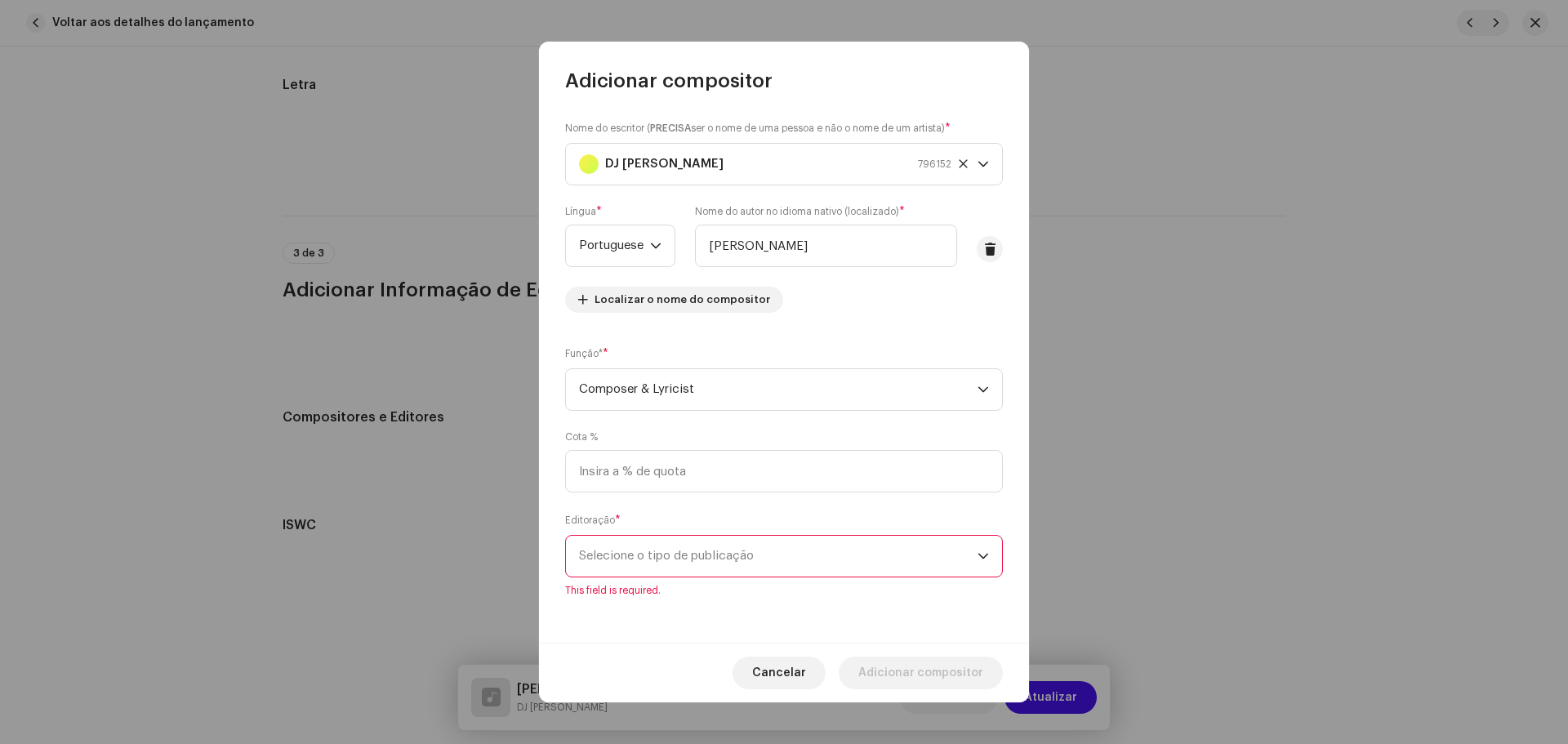
click at [701, 559] on span "Selecione o tipo de publicação" at bounding box center [778, 556] width 398 height 41
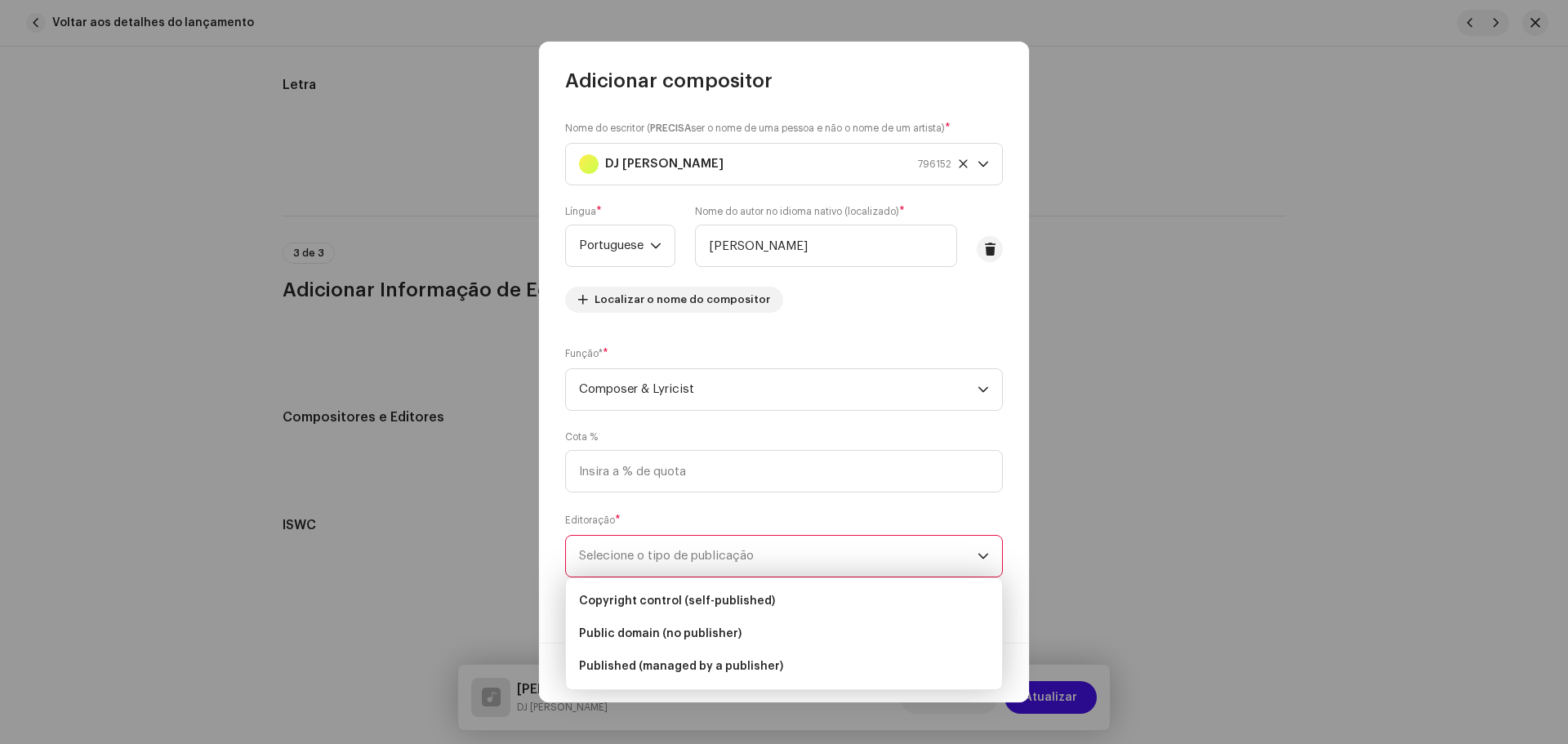
click at [712, 551] on span "Selecione o tipo de publicação" at bounding box center [778, 556] width 398 height 41
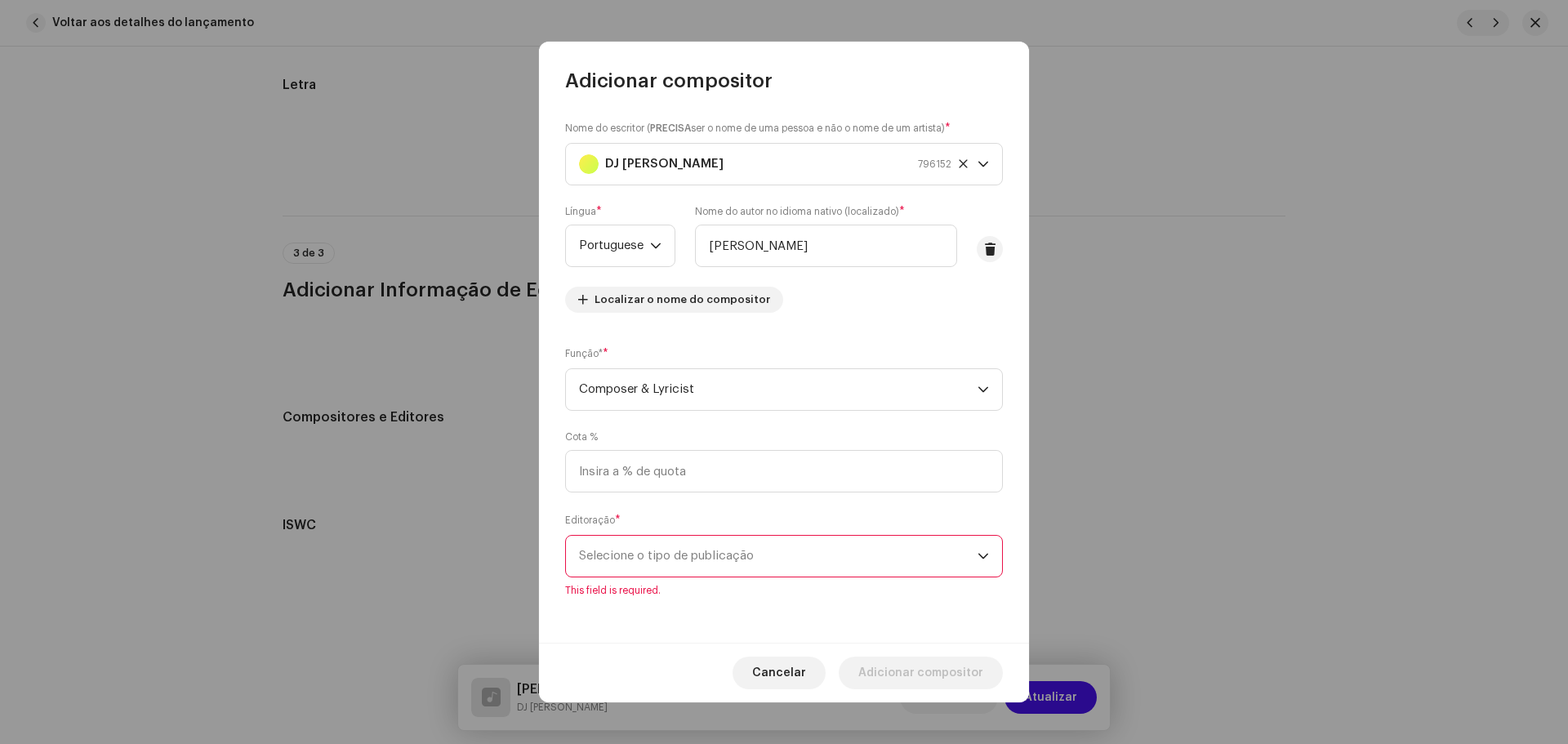
click at [735, 557] on span "Selecione o tipo de publicação" at bounding box center [778, 556] width 398 height 41
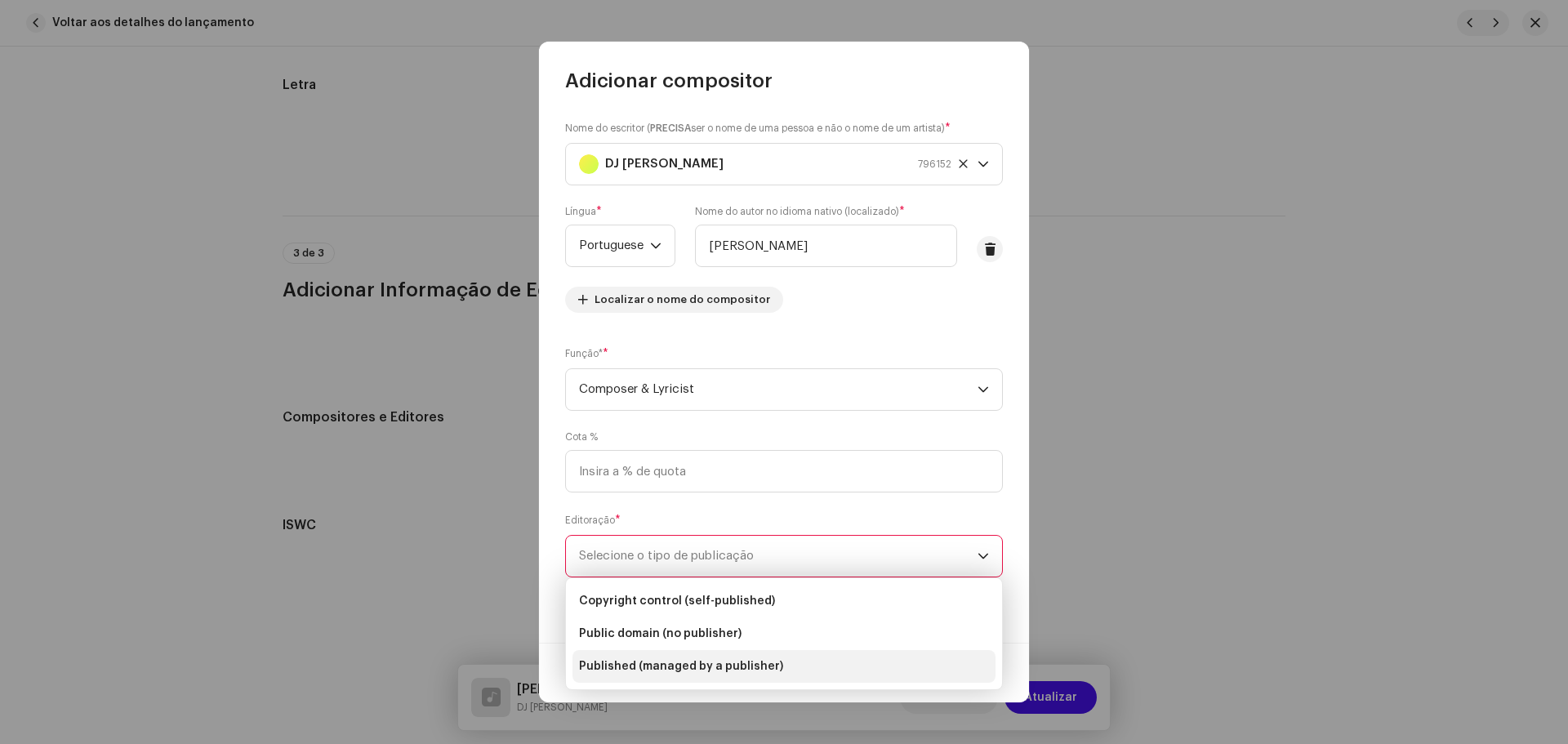
click at [698, 678] on li "Published (managed by a publisher)" at bounding box center [784, 666] width 423 height 33
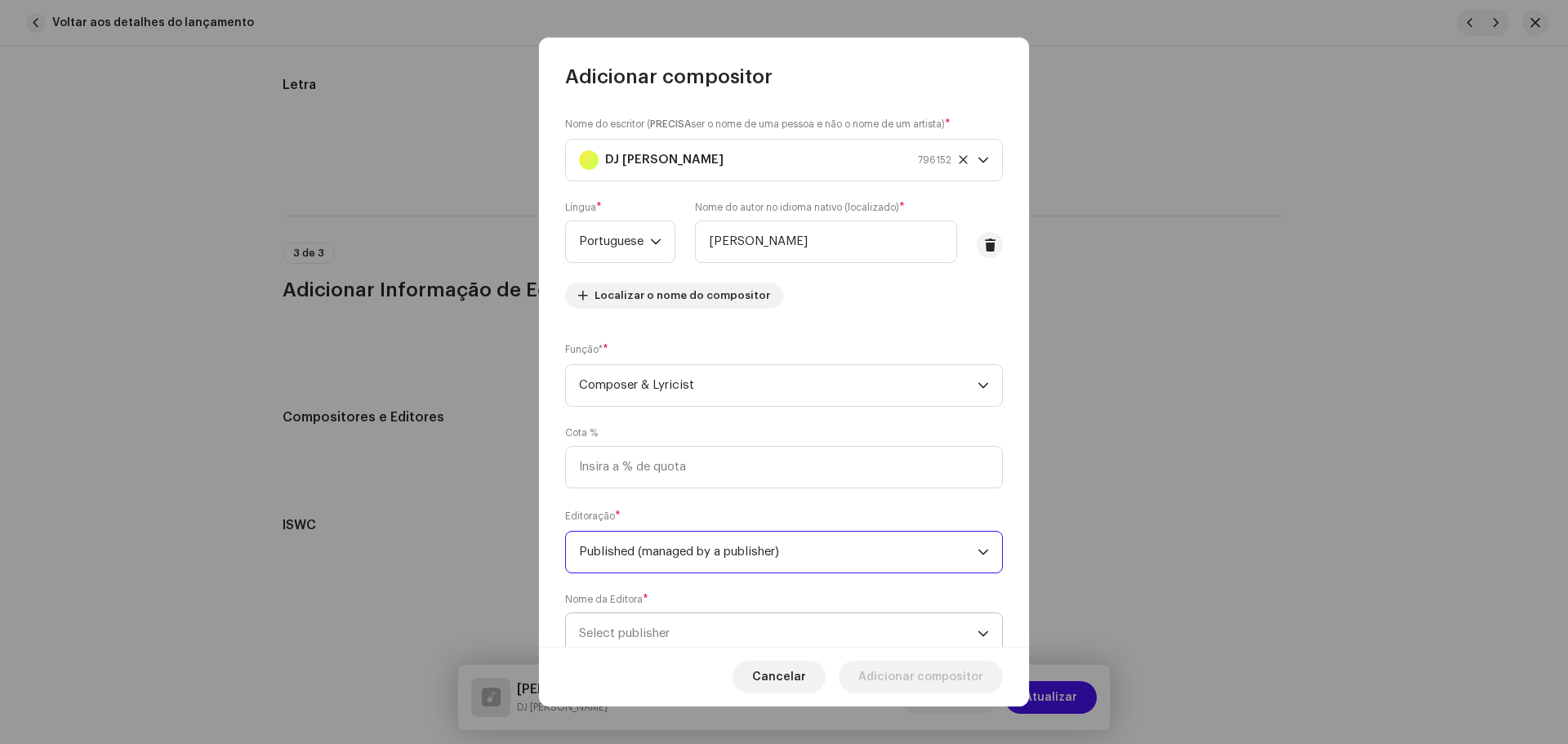
click at [706, 629] on span "Select publisher" at bounding box center [778, 634] width 398 height 41
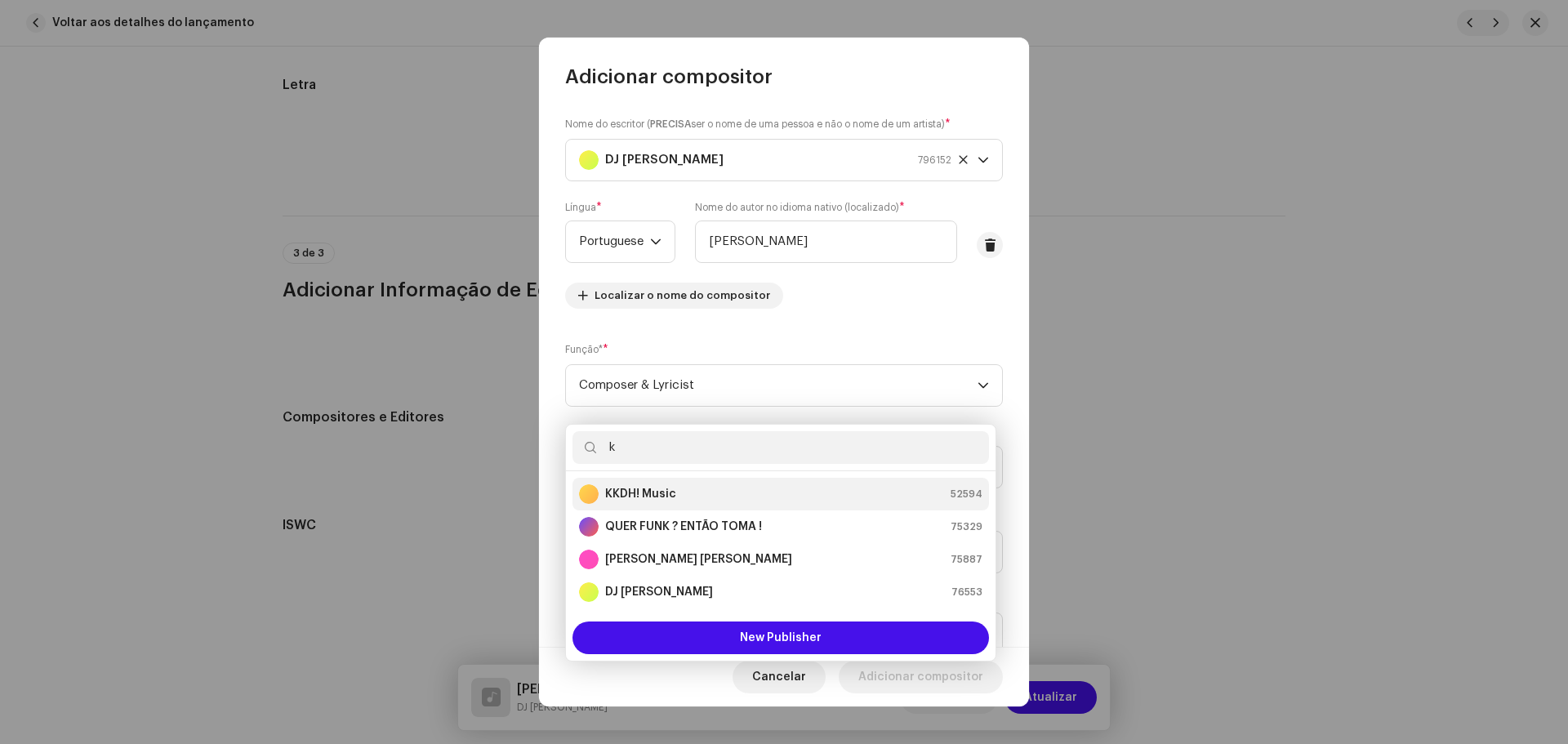
type input "k"
click at [664, 488] on strong "KKDH! Music" at bounding box center [640, 493] width 71 height 16
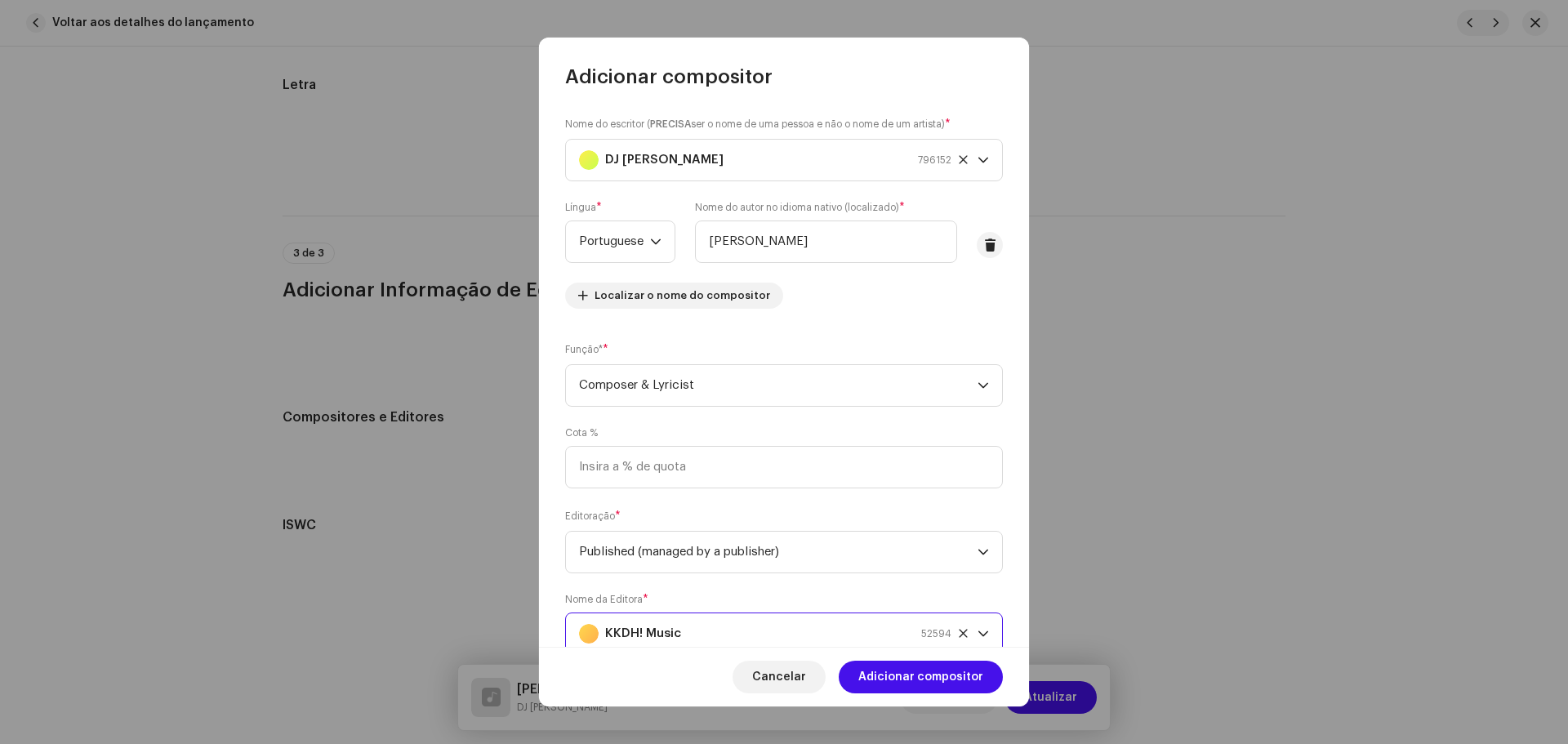
scroll to position [7, 0]
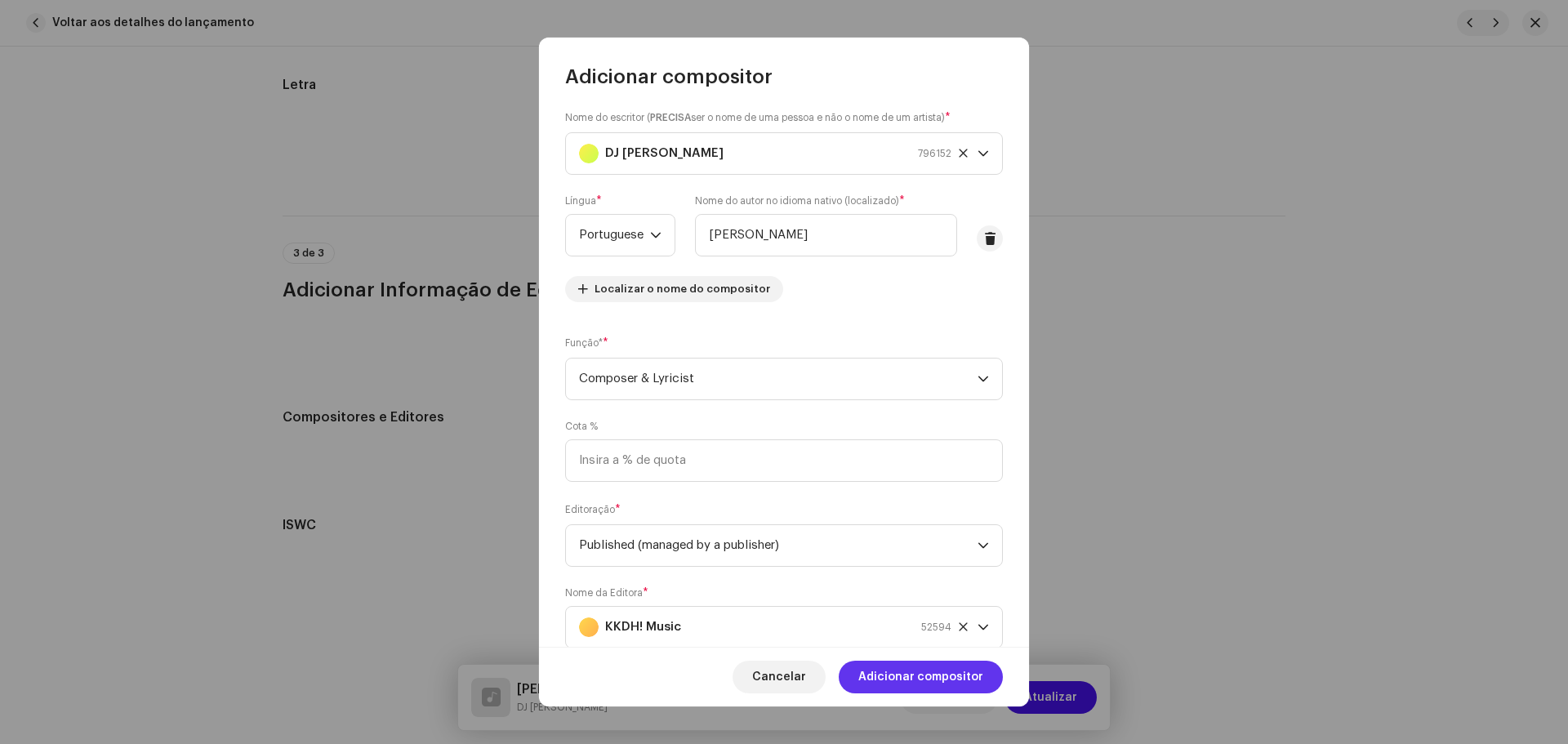
click at [939, 676] on span "Adicionar compositor" at bounding box center [921, 676] width 125 height 33
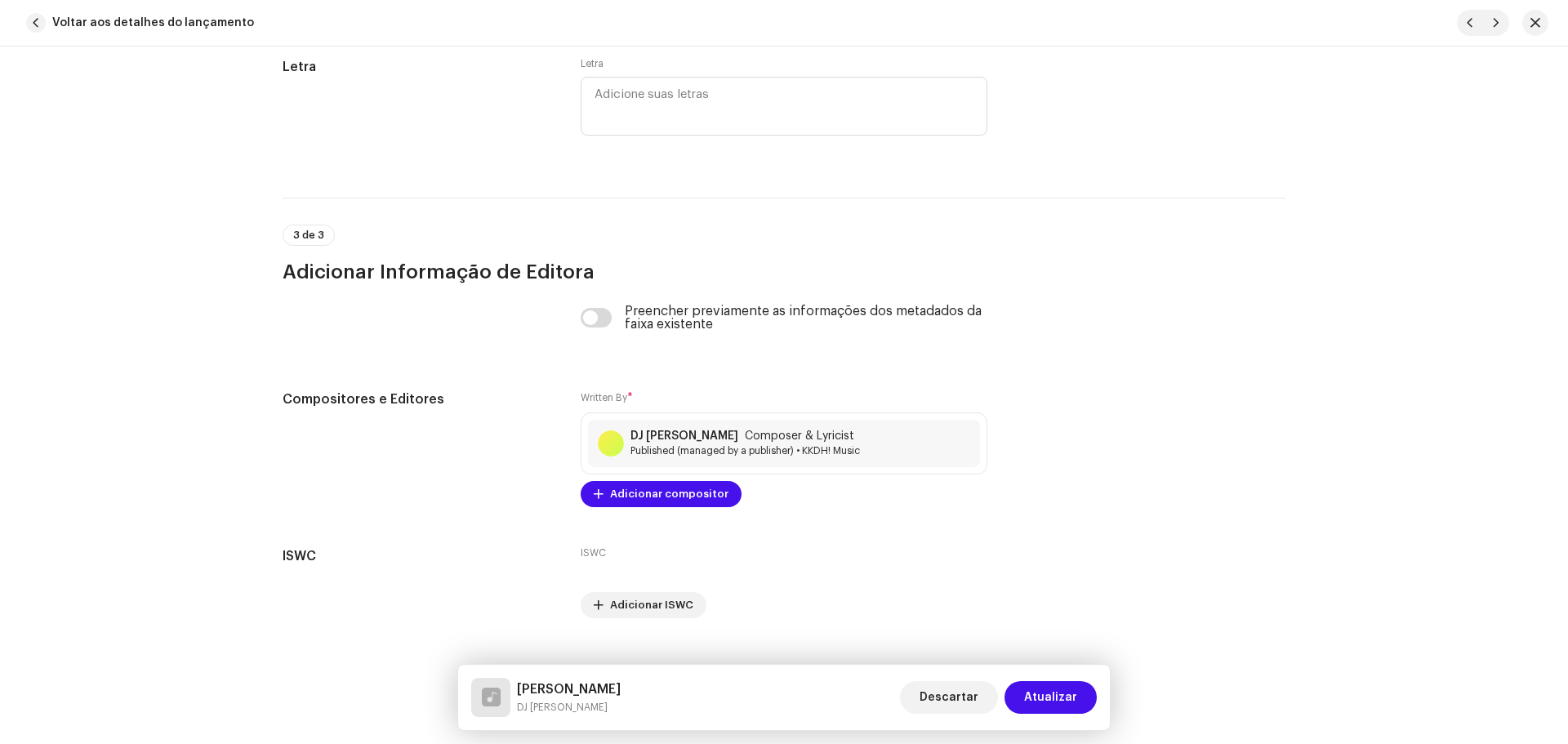
scroll to position [3318, 0]
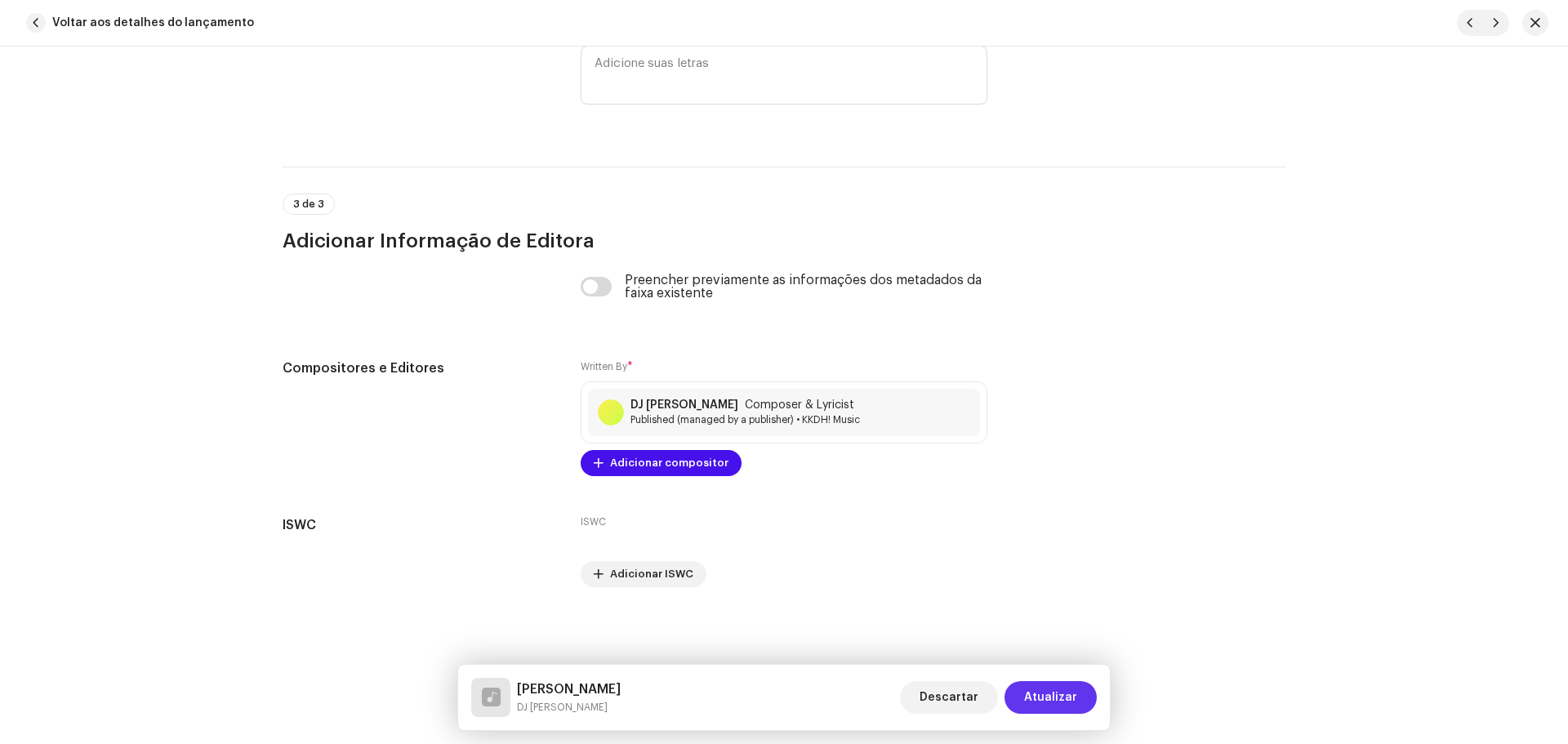
click at [1066, 692] on span "Atualizar" at bounding box center [1051, 697] width 53 height 33
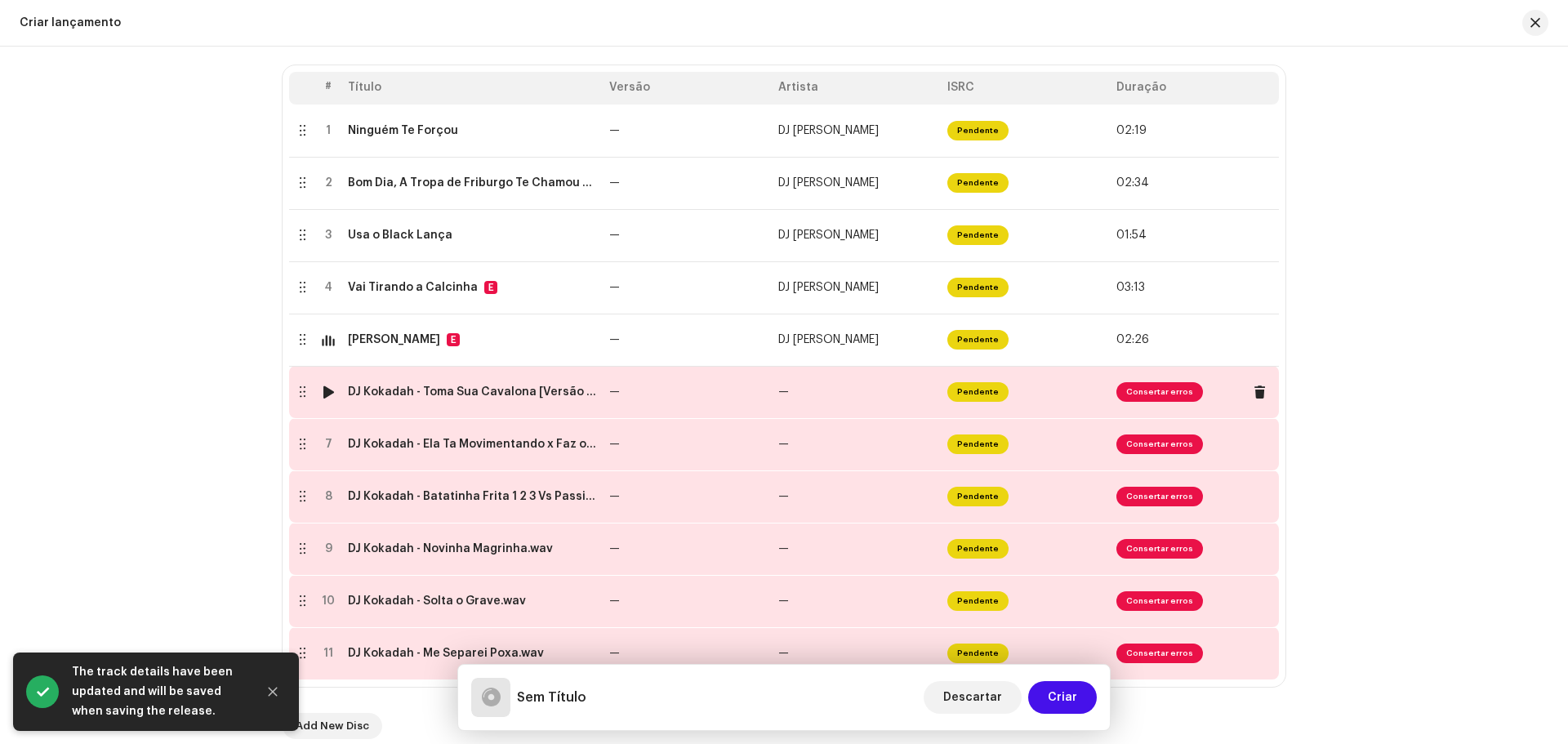
click at [323, 394] on div at bounding box center [329, 391] width 12 height 13
click at [486, 402] on td "DJ Kokadah - Toma Sua Cavalona [Versão Rádio].wav" at bounding box center [472, 391] width 261 height 52
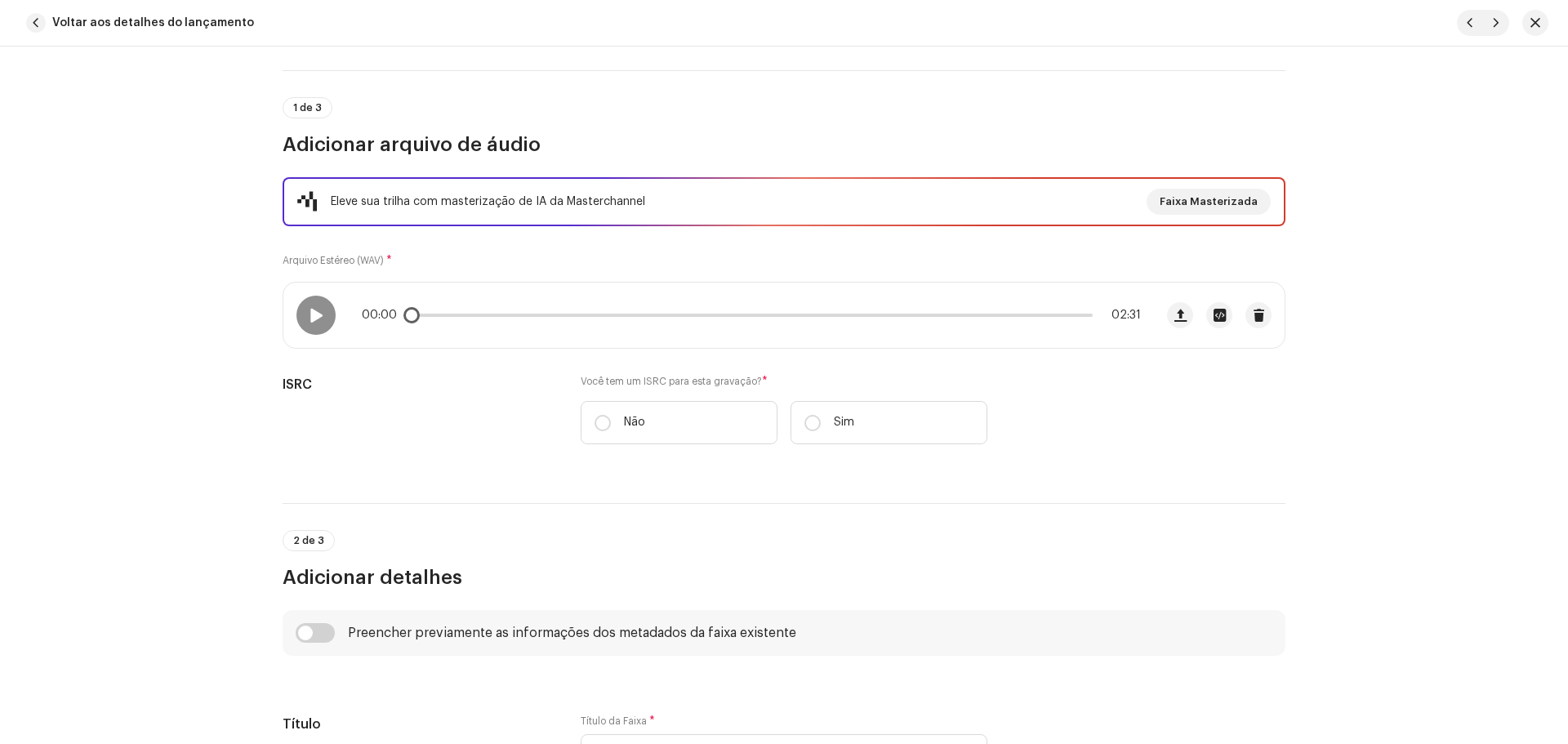
scroll to position [81, 0]
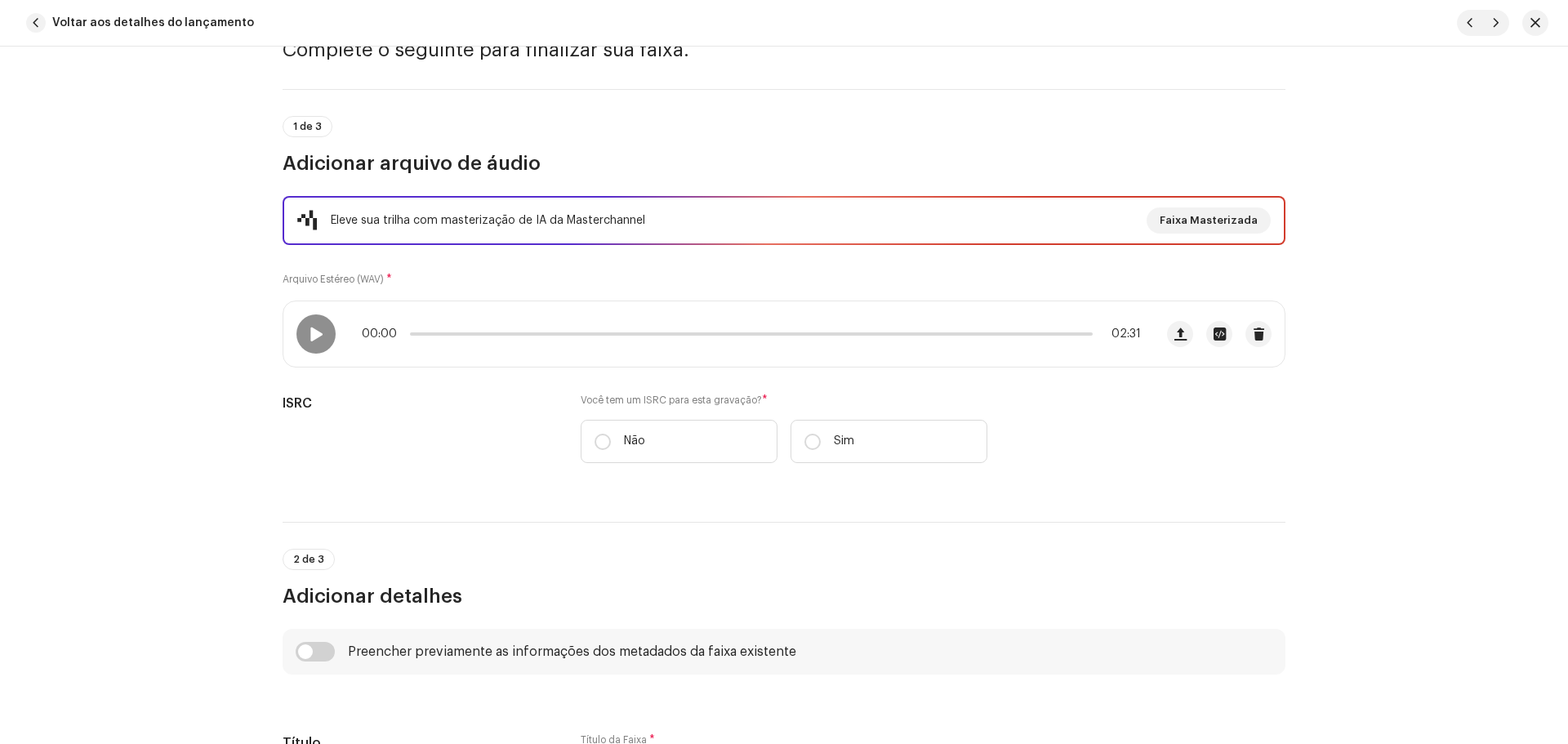
drag, startPoint x: 816, startPoint y: 437, endPoint x: 686, endPoint y: 258, distance: 221.2
click at [815, 437] on input "Sim" at bounding box center [812, 441] width 16 height 16
radio input "true"
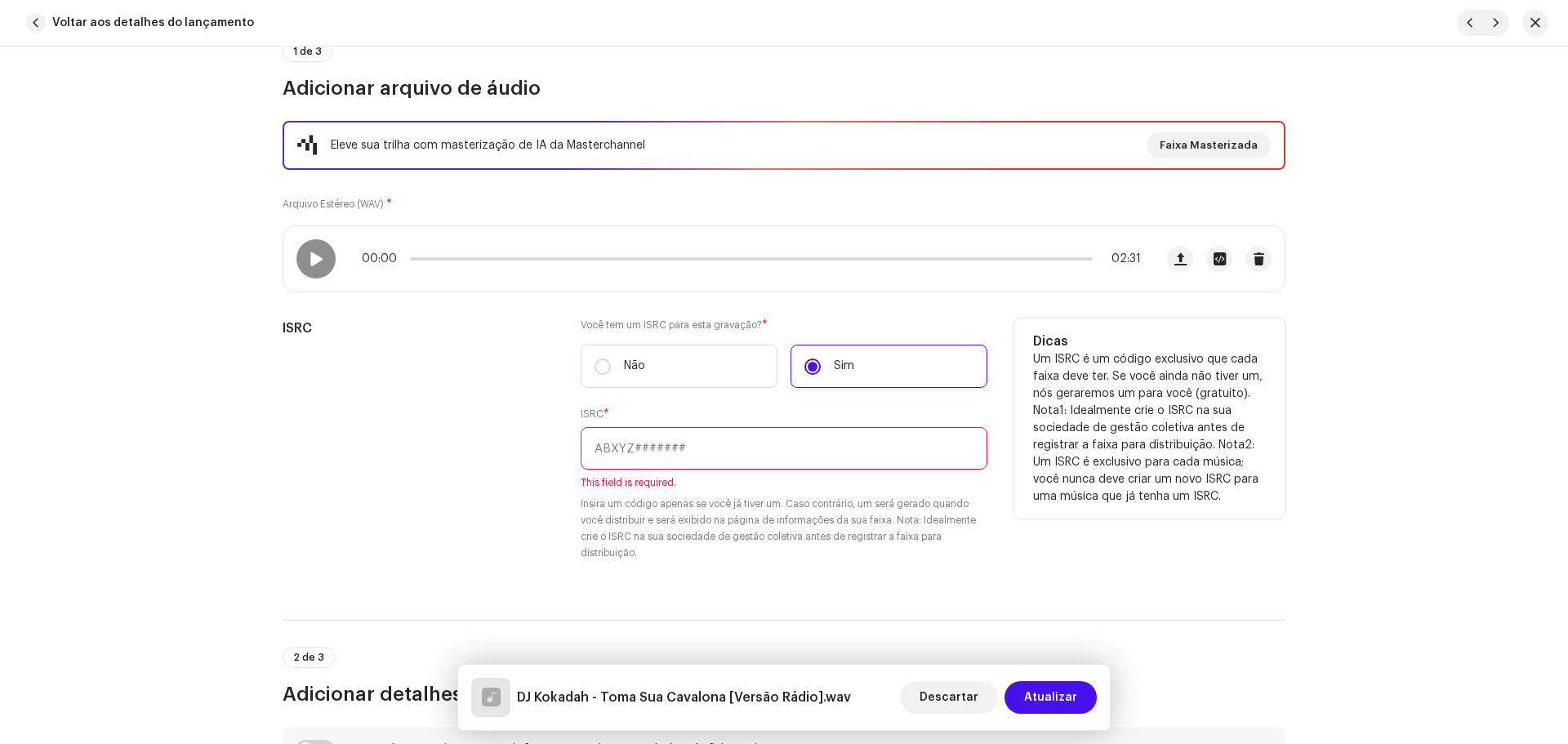
scroll to position [164, 0]
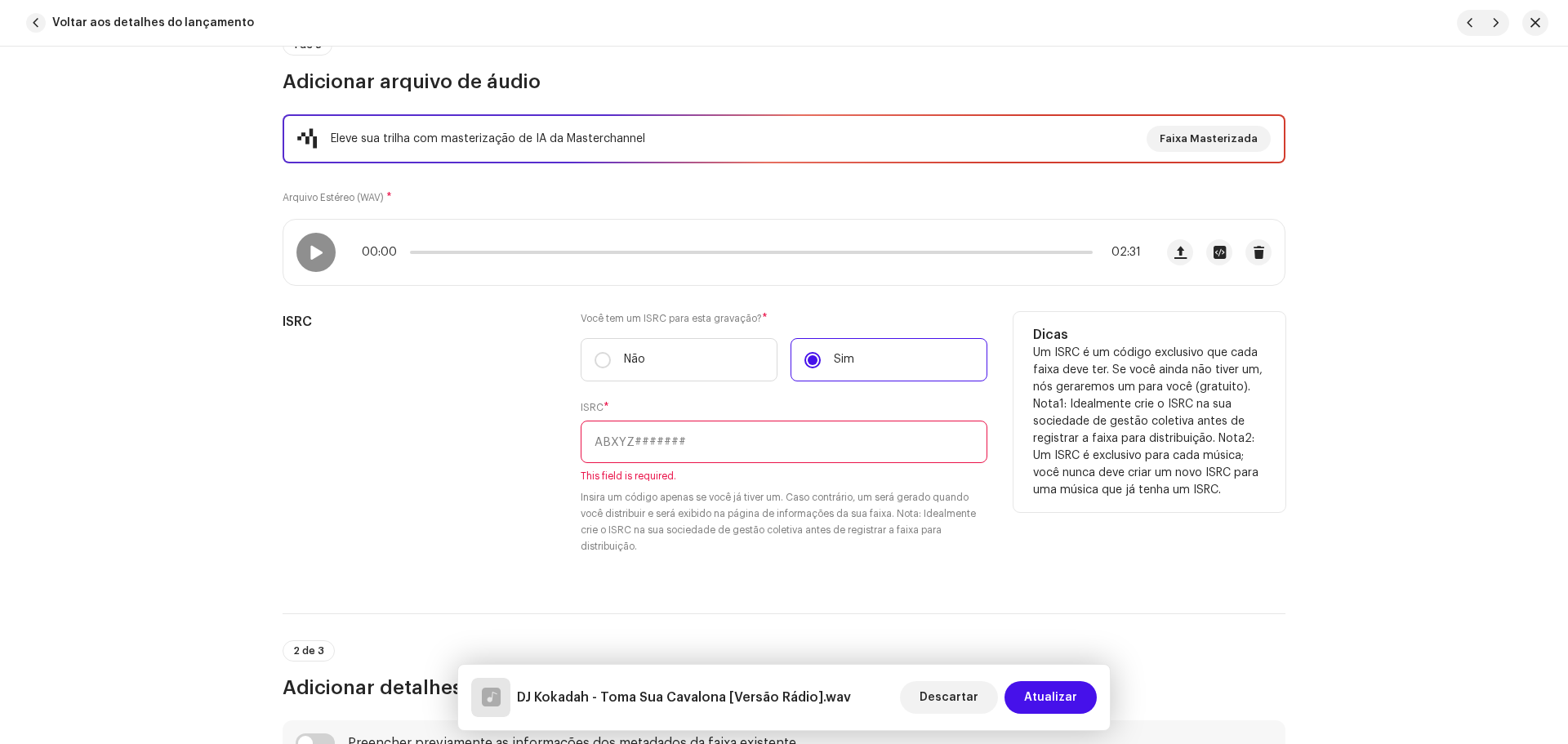
click at [725, 438] on input "text" at bounding box center [784, 442] width 407 height 43
paste input "QZS642128024"
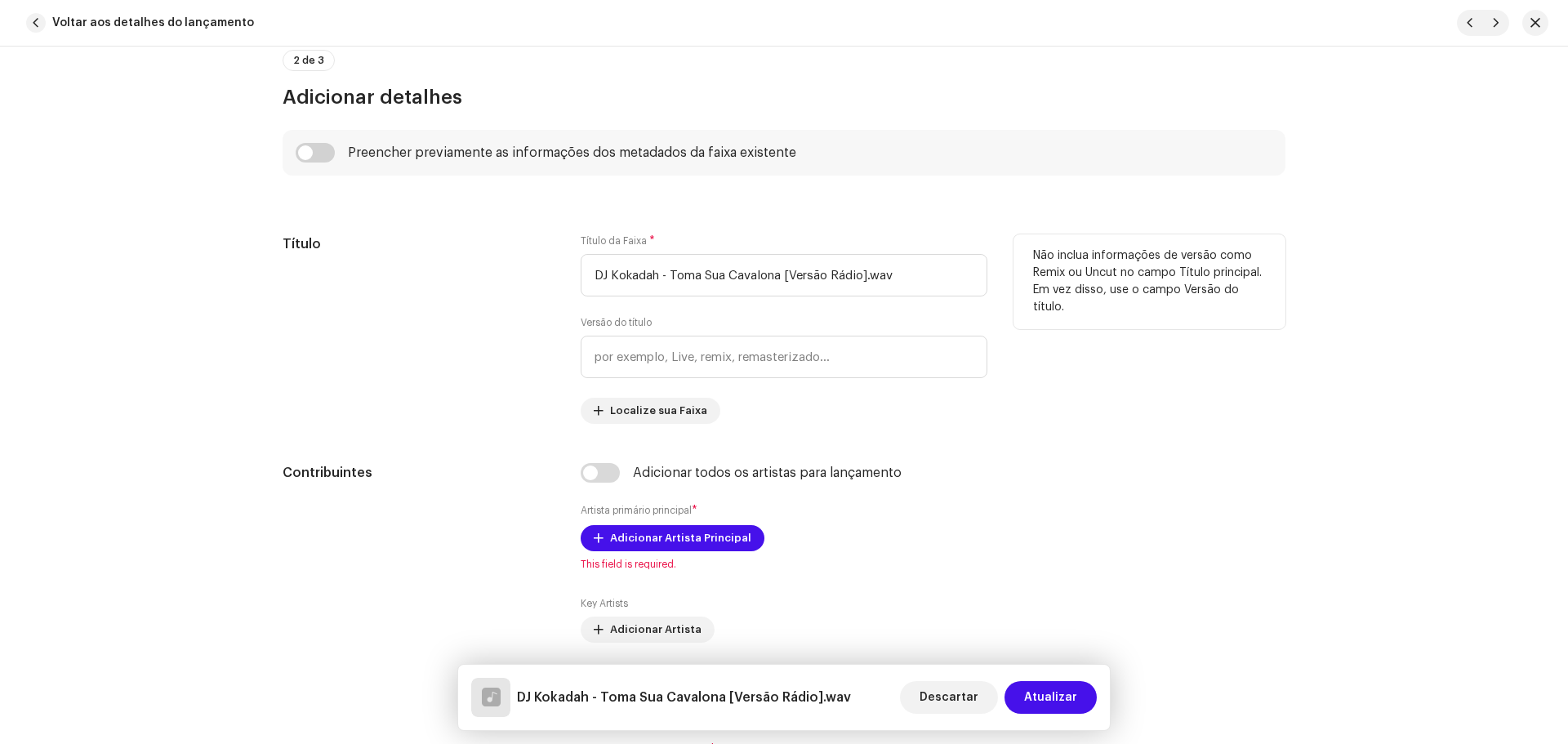
scroll to position [735, 0]
type input "QZS642128024"
drag, startPoint x: 665, startPoint y: 270, endPoint x: 481, endPoint y: 253, distance: 184.8
click at [490, 254] on div "Título Título da Faixa * DJ Kokadah - [PERSON_NAME] [Versão Rádio].wav Versão d…" at bounding box center [784, 328] width 1003 height 189
drag, startPoint x: 895, startPoint y: 276, endPoint x: 700, endPoint y: 279, distance: 195.0
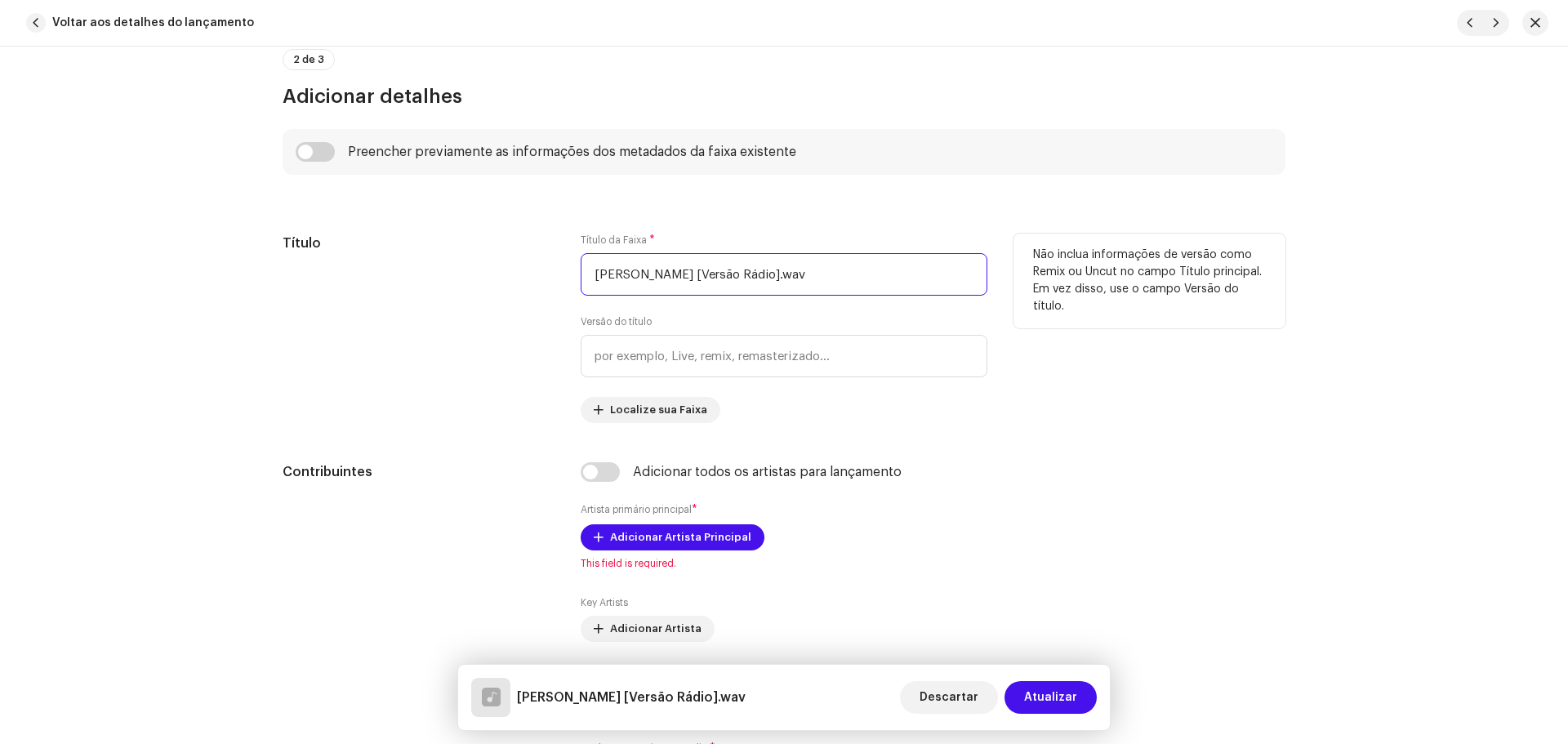
click at [700, 279] on input "[PERSON_NAME] [Versão Rádio].wav" at bounding box center [784, 275] width 407 height 43
type input "[PERSON_NAME]"
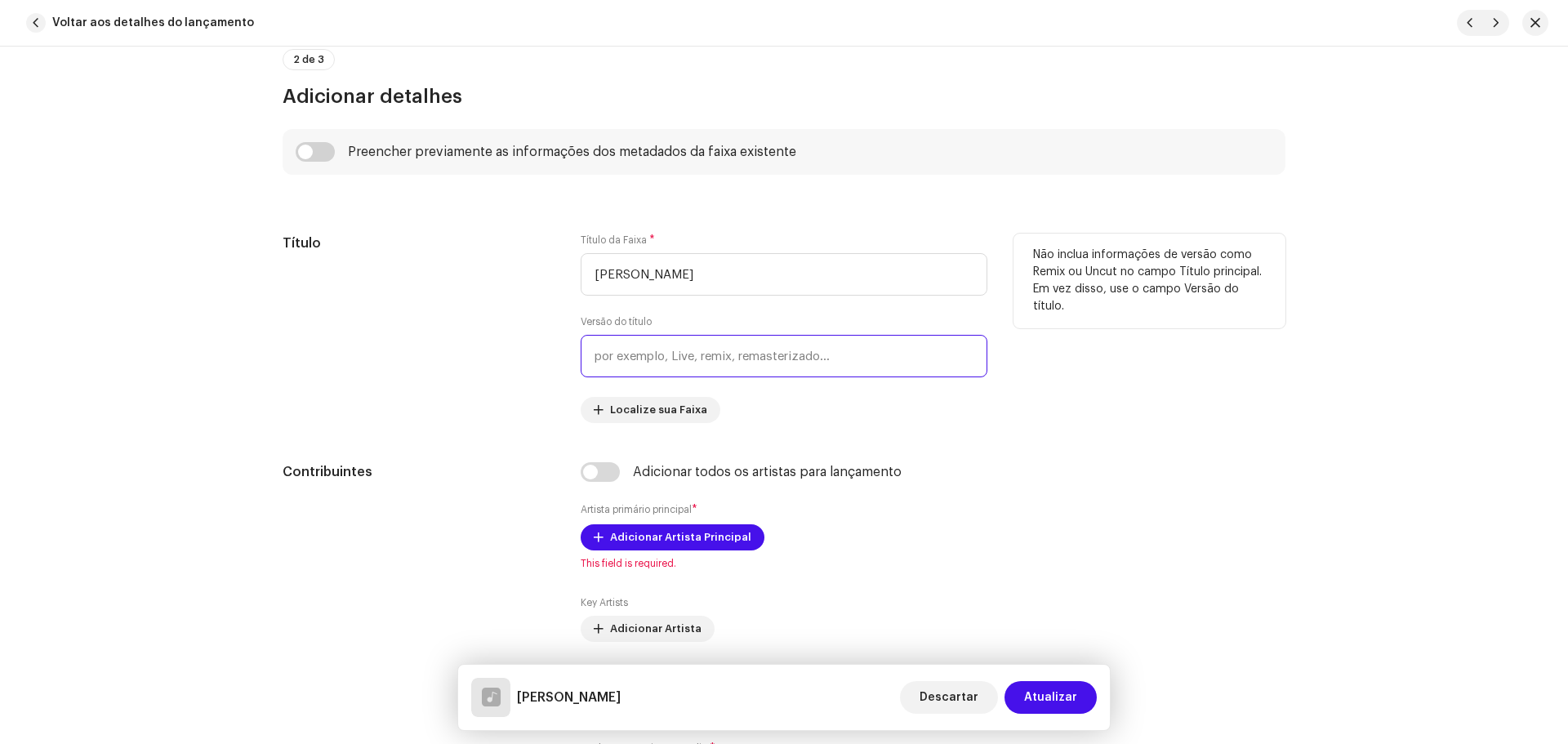
click at [735, 372] on input "text" at bounding box center [784, 356] width 407 height 43
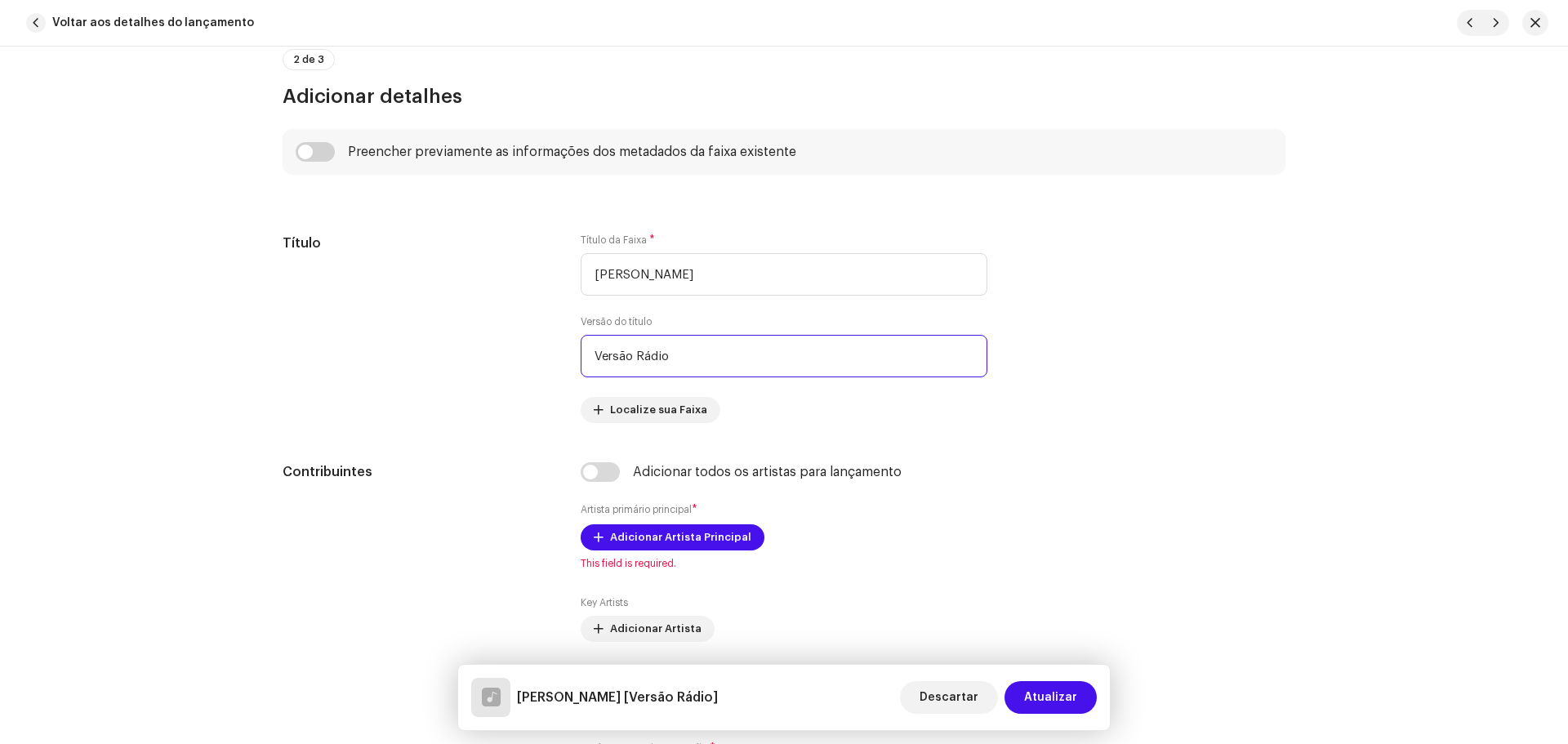
type input "Versão Rádio"
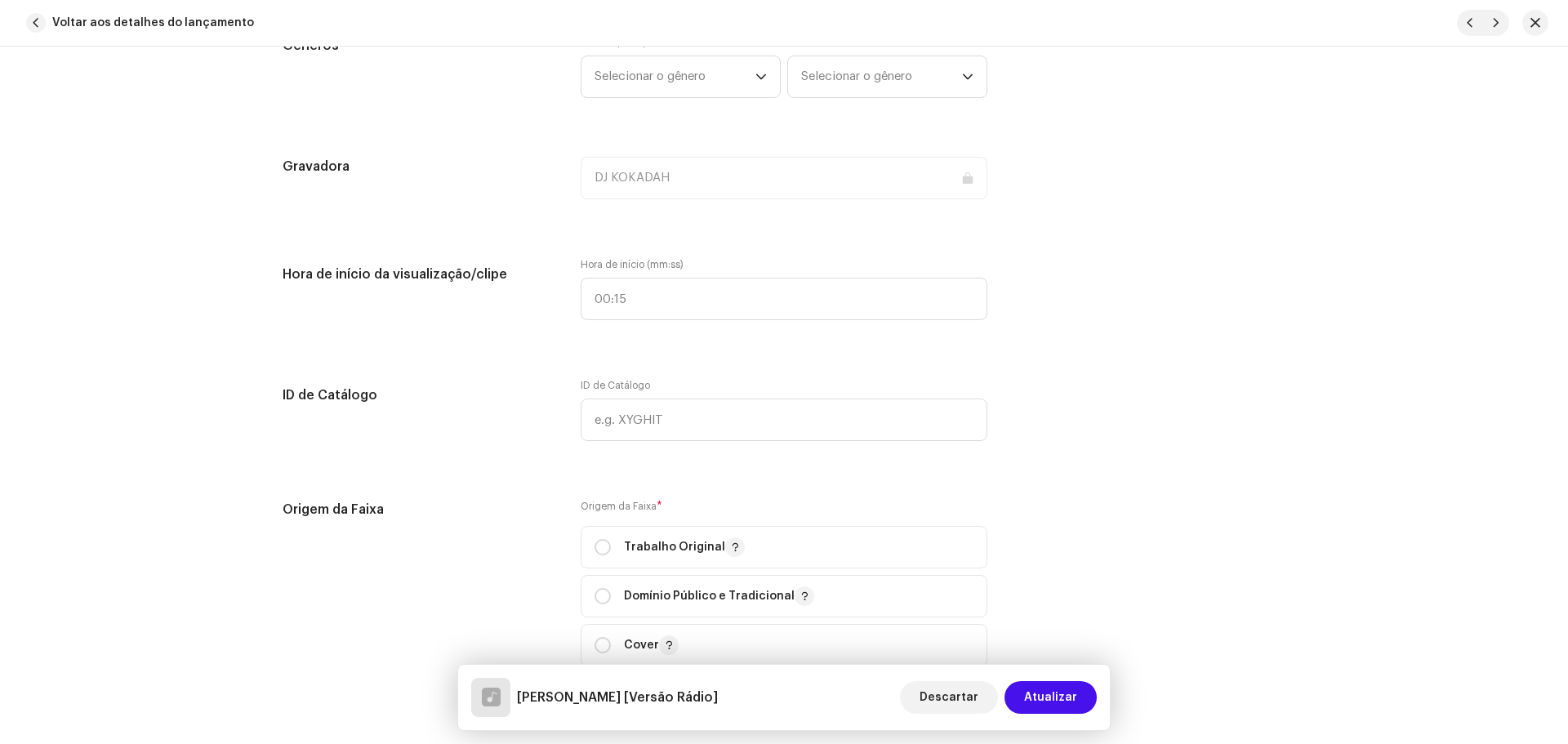
scroll to position [1550, 0]
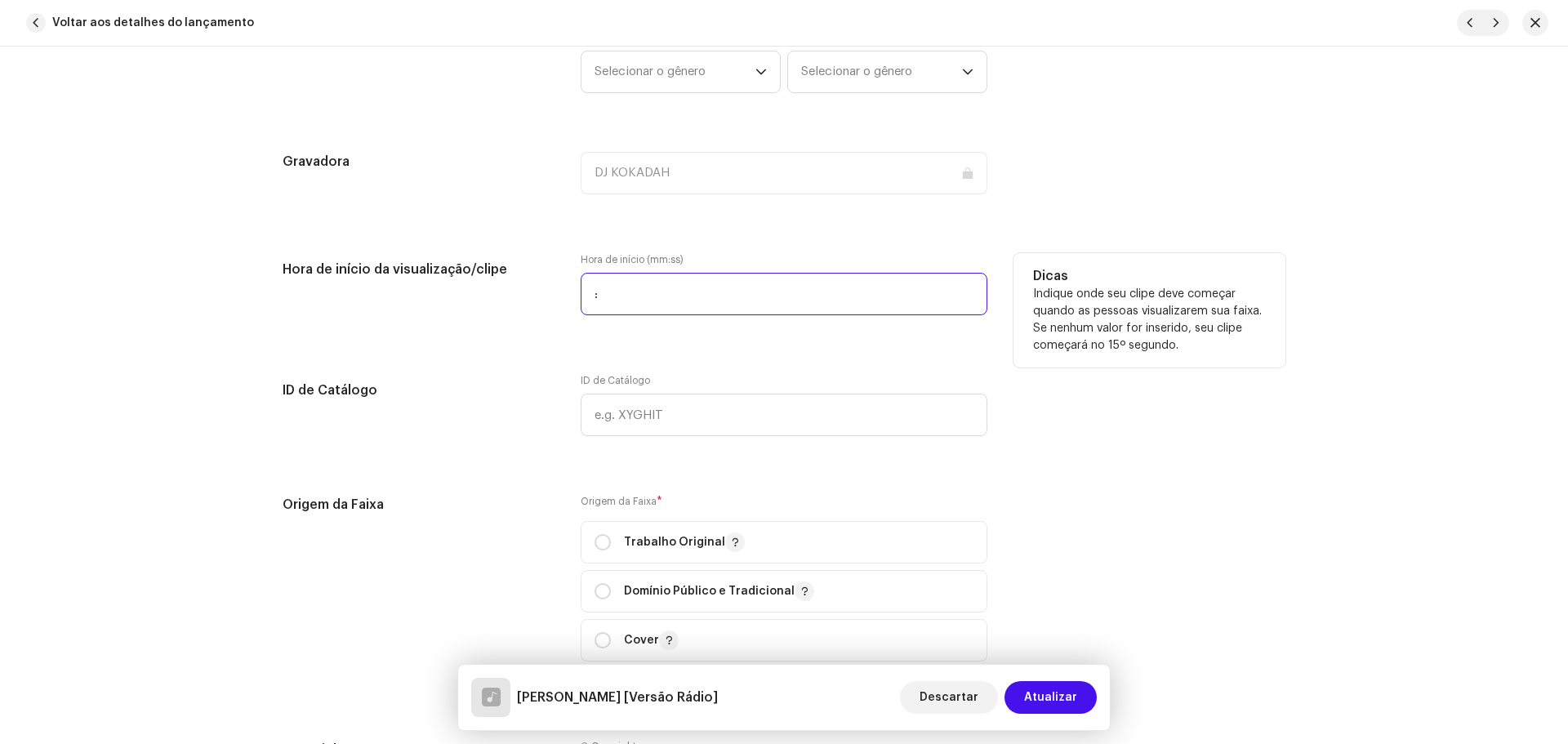
click at [648, 284] on input ":" at bounding box center [784, 294] width 407 height 43
type input "00:06"
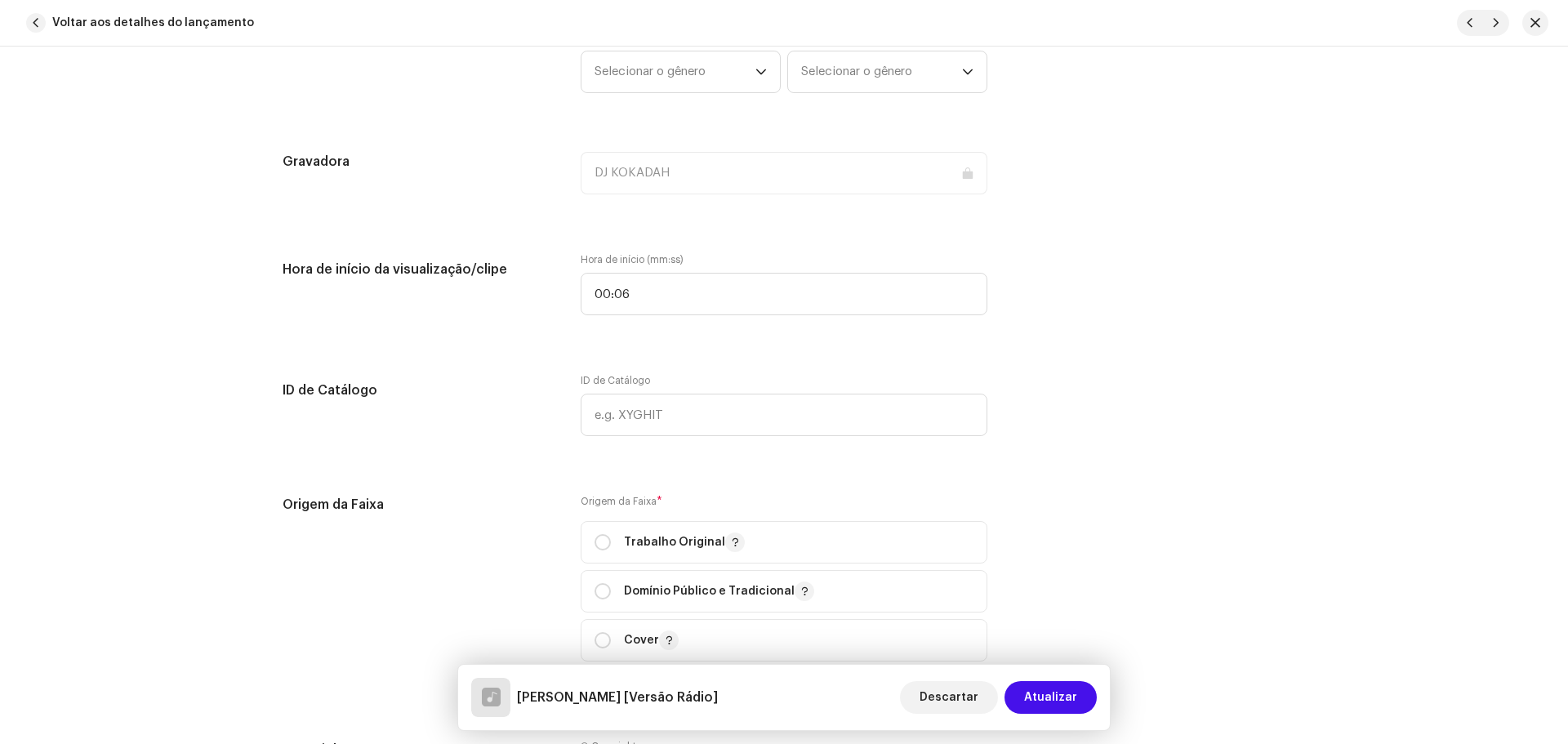
click at [1317, 501] on div "Detalhes da faixa Complete o seguinte para finalizar sua faixa. 1 de 3 Adiciona…" at bounding box center [784, 395] width 1568 height 697
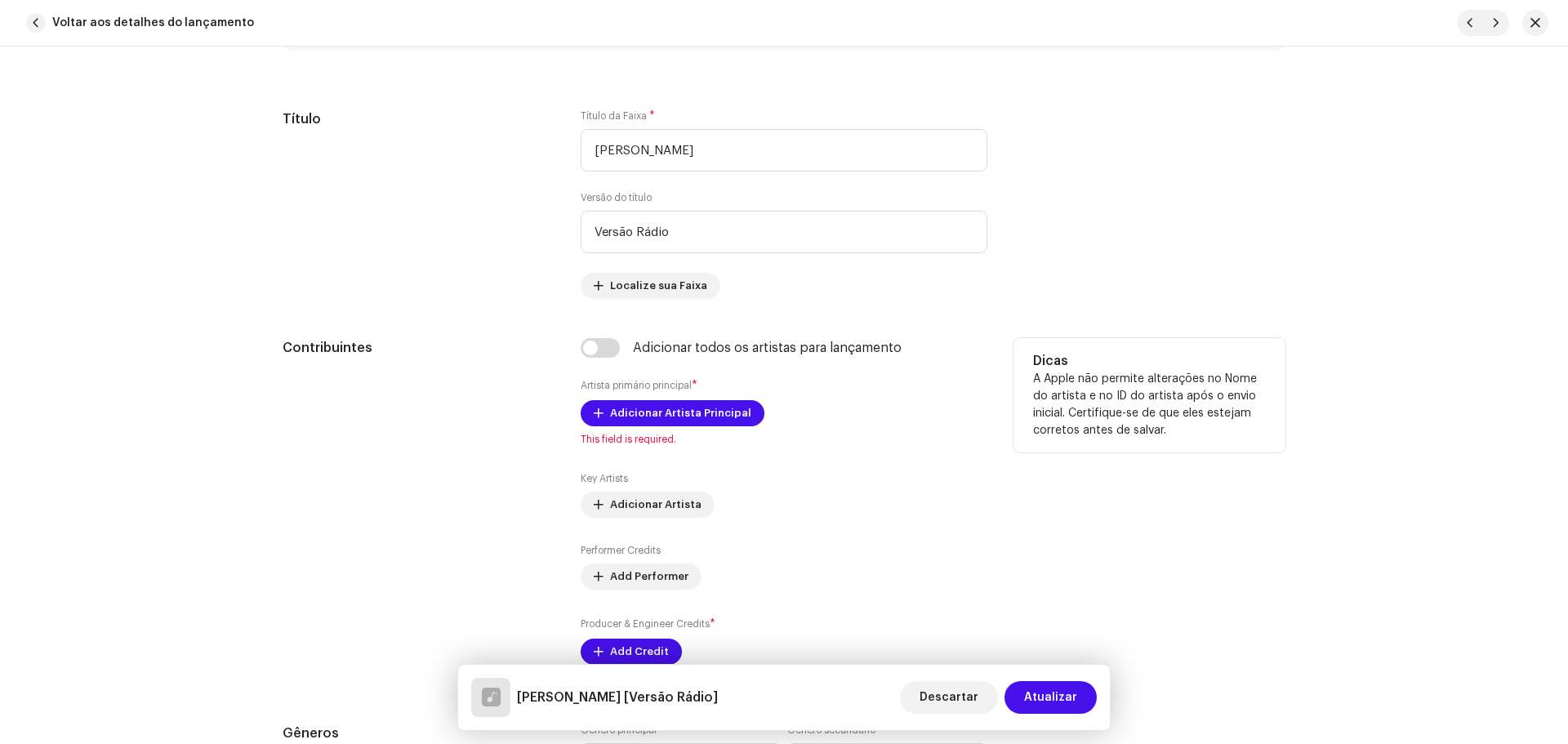
scroll to position [653, 0]
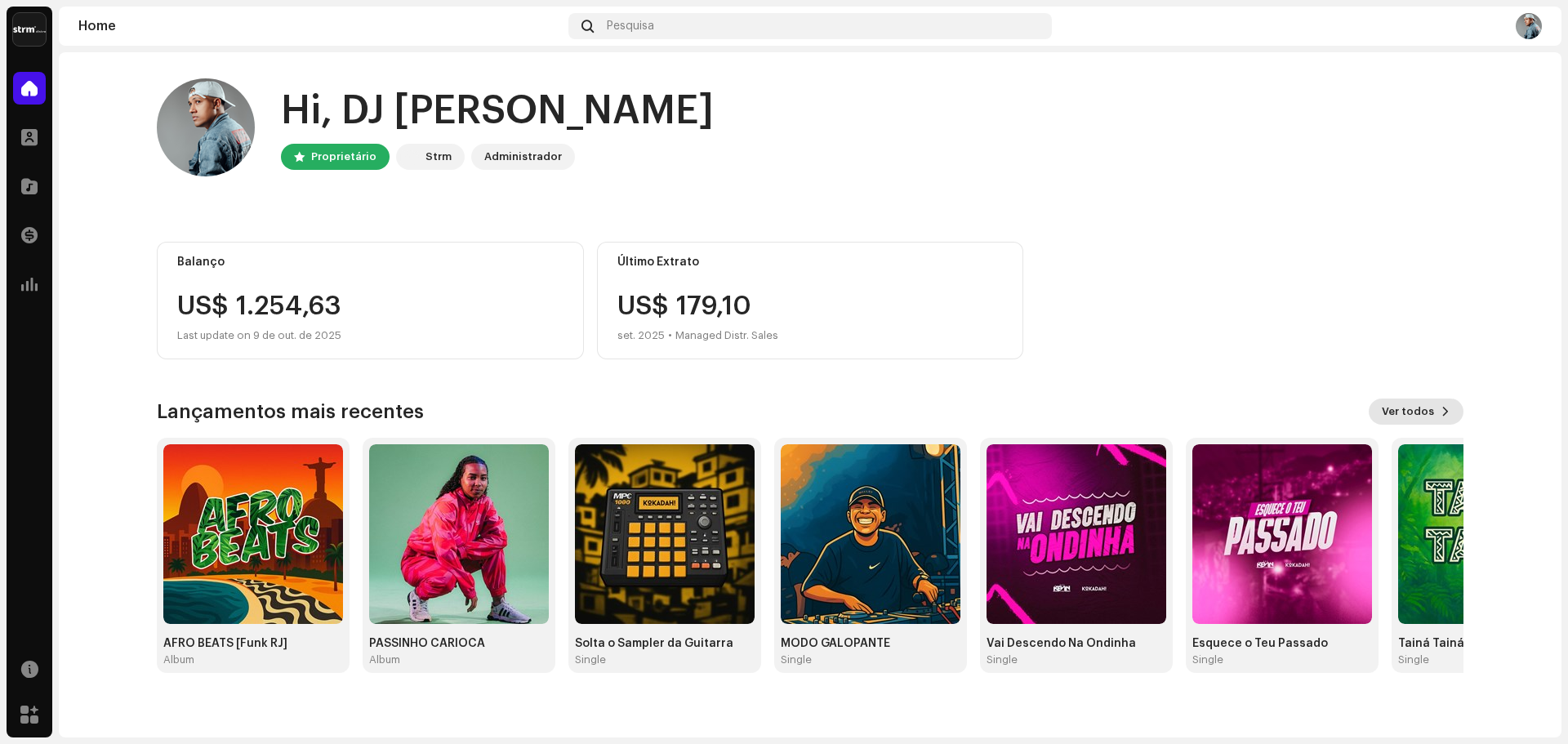
click at [1404, 404] on span "Ver todos" at bounding box center [1407, 411] width 52 height 33
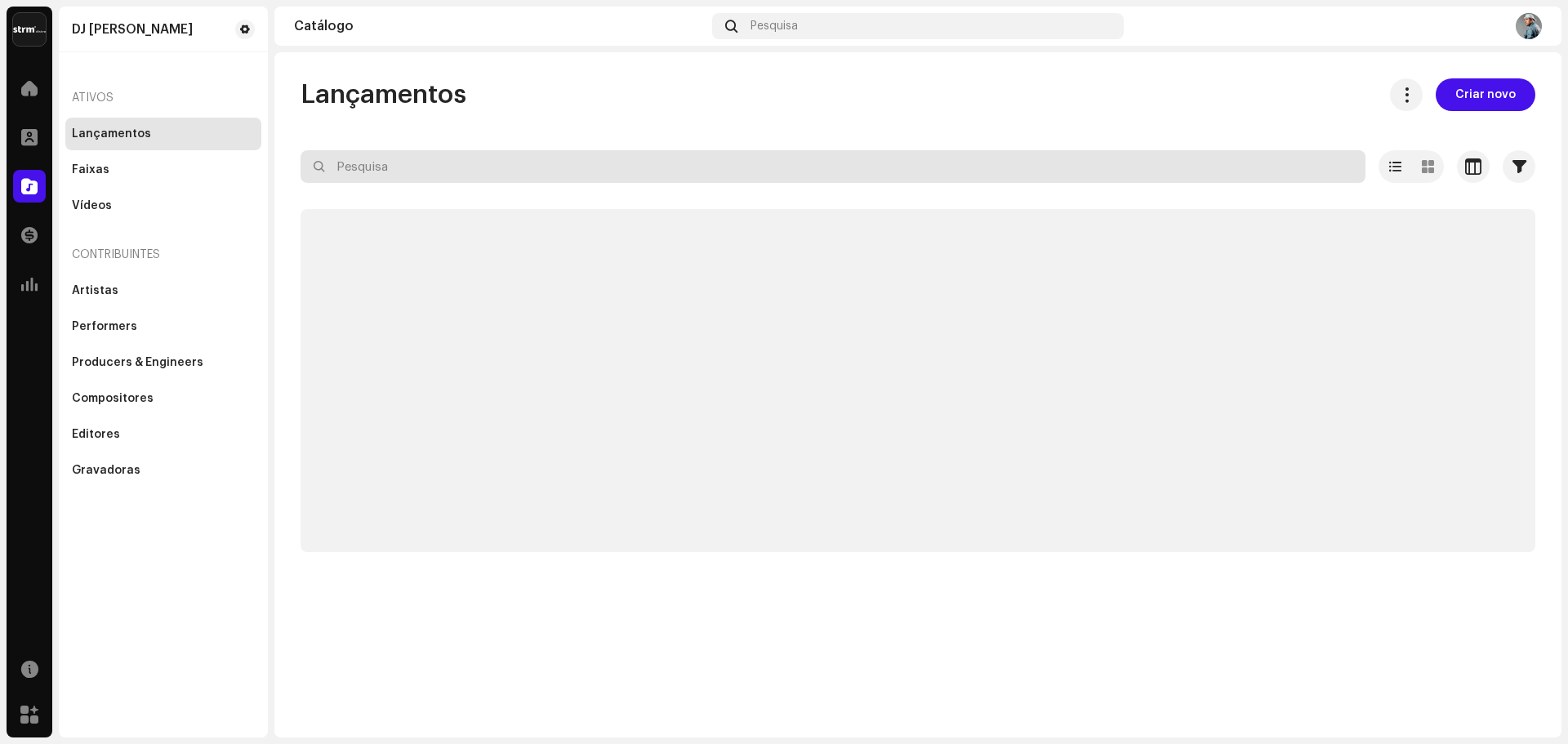
click at [420, 178] on input "text" at bounding box center [832, 166] width 1064 height 33
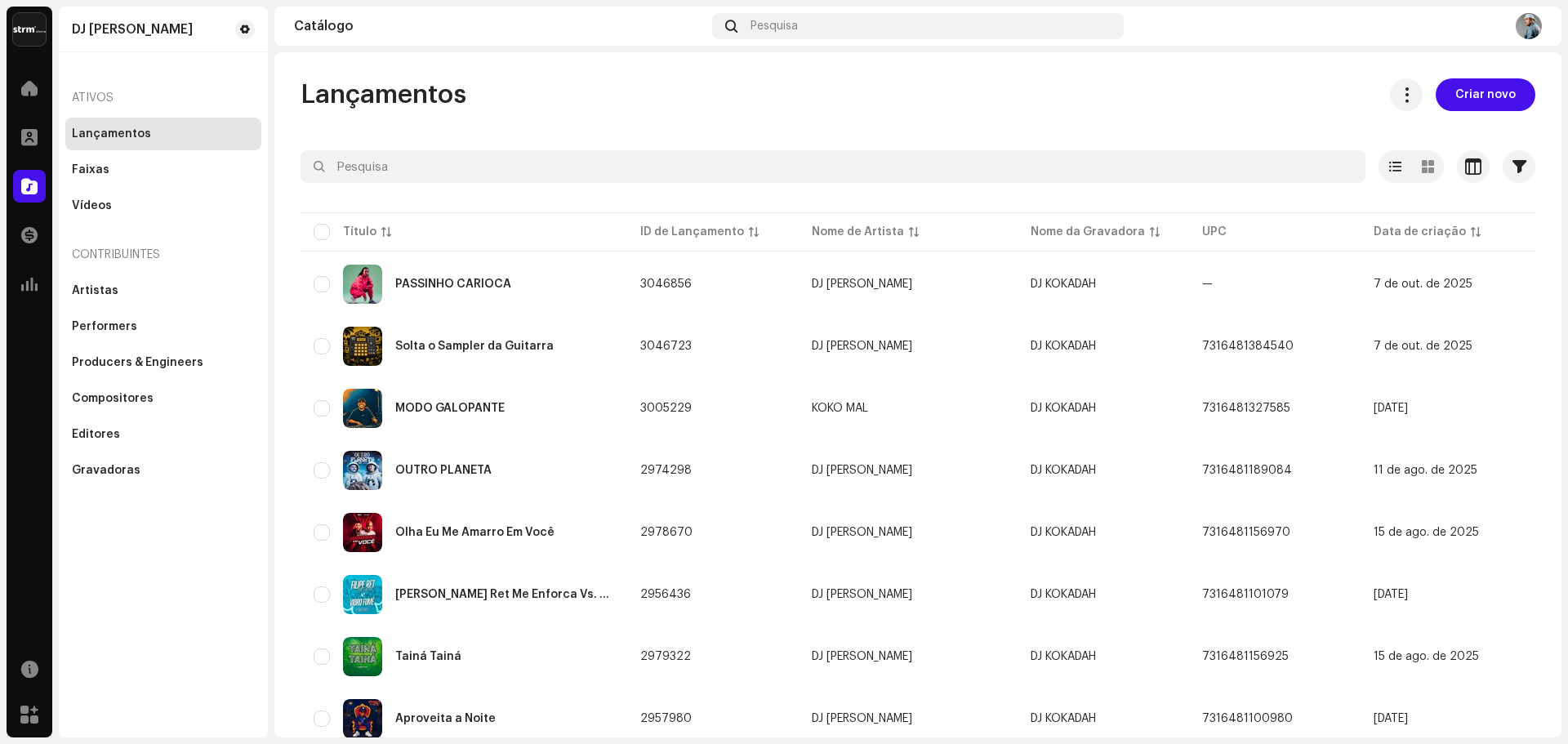
click at [548, 79] on div "Lançamentos Criar novo Selecionado 0 Opções Filtros Status de distribuição Nunc…" at bounding box center [917, 395] width 1287 height 685
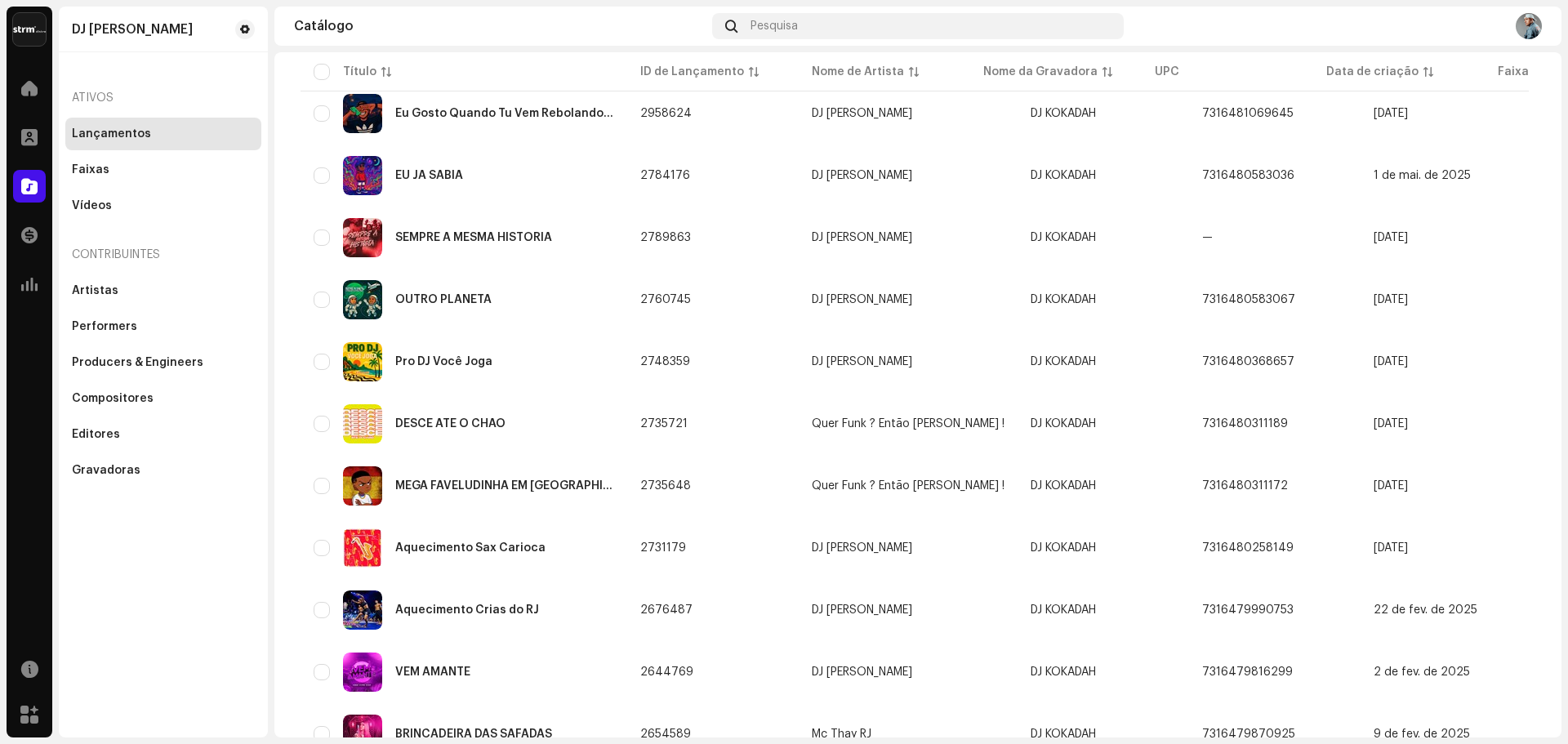
scroll to position [735, 0]
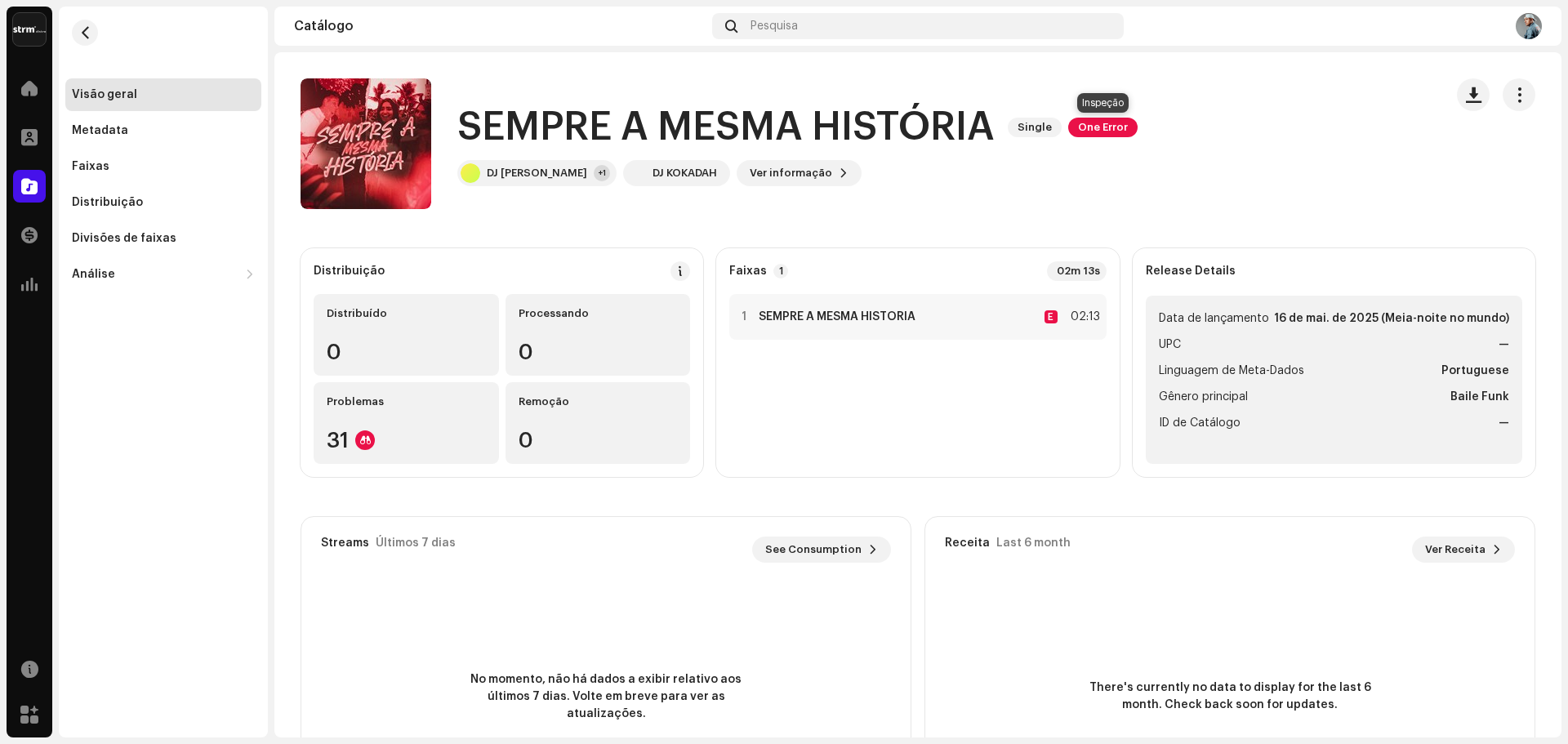
click at [1118, 134] on span "One Error" at bounding box center [1102, 127] width 69 height 20
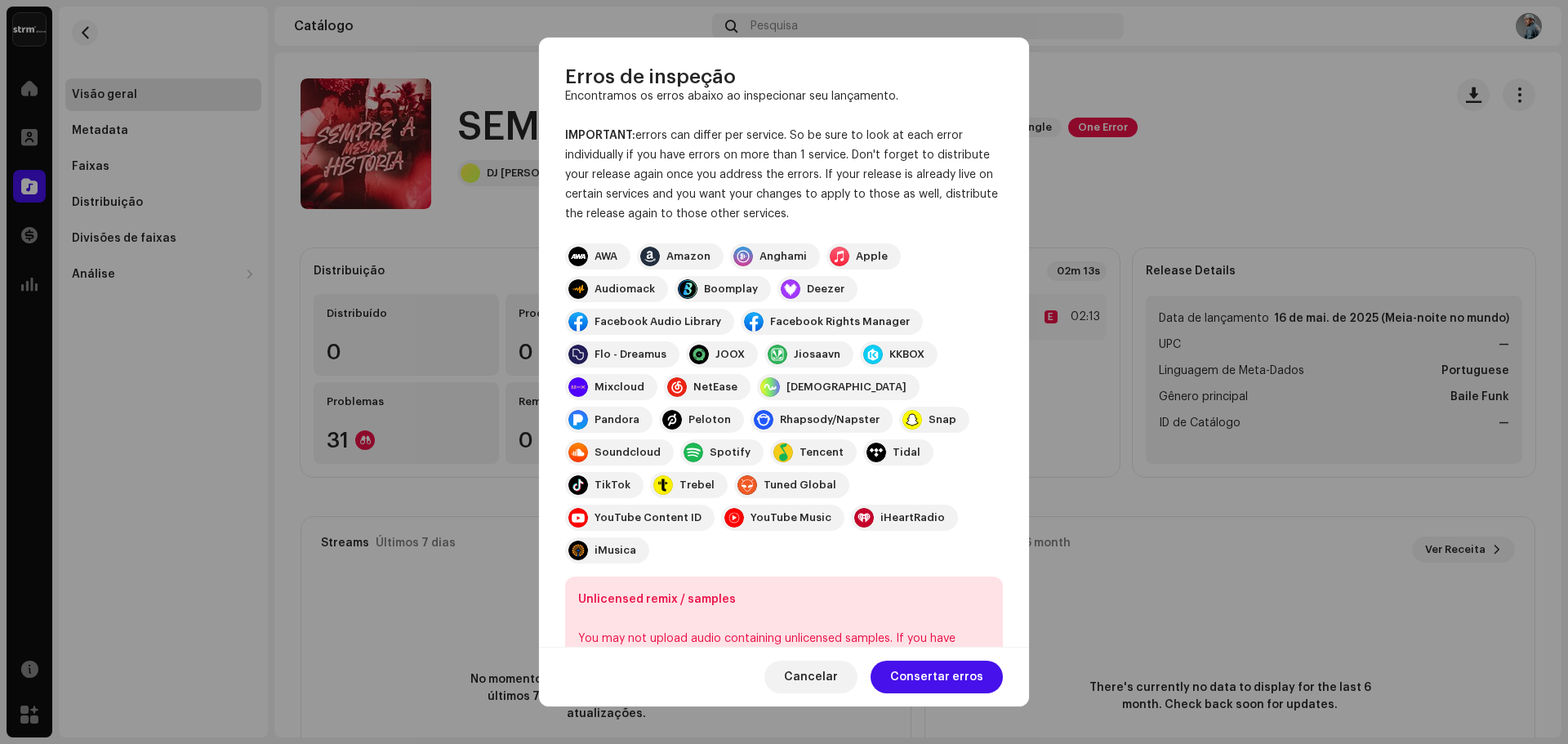
scroll to position [115, 0]
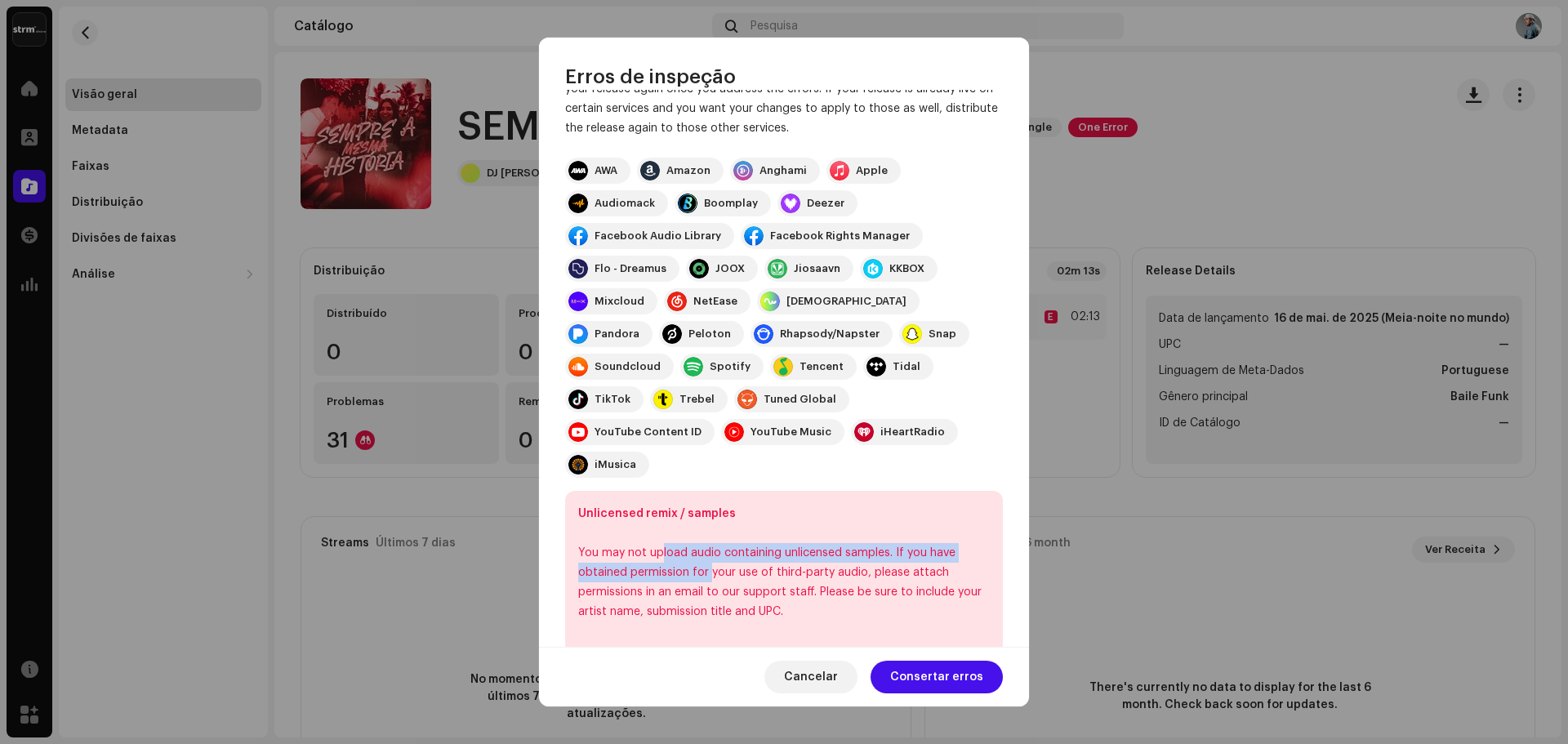
drag, startPoint x: 665, startPoint y: 517, endPoint x: 722, endPoint y: 534, distance: 59.5
click at [721, 543] on div "You may not upload audio containing unlicensed samples. If you have obtained pe…" at bounding box center [784, 582] width 412 height 79
click at [648, 543] on div "You may not upload audio containing unlicensed samples. If you have obtained pe…" at bounding box center [784, 582] width 412 height 79
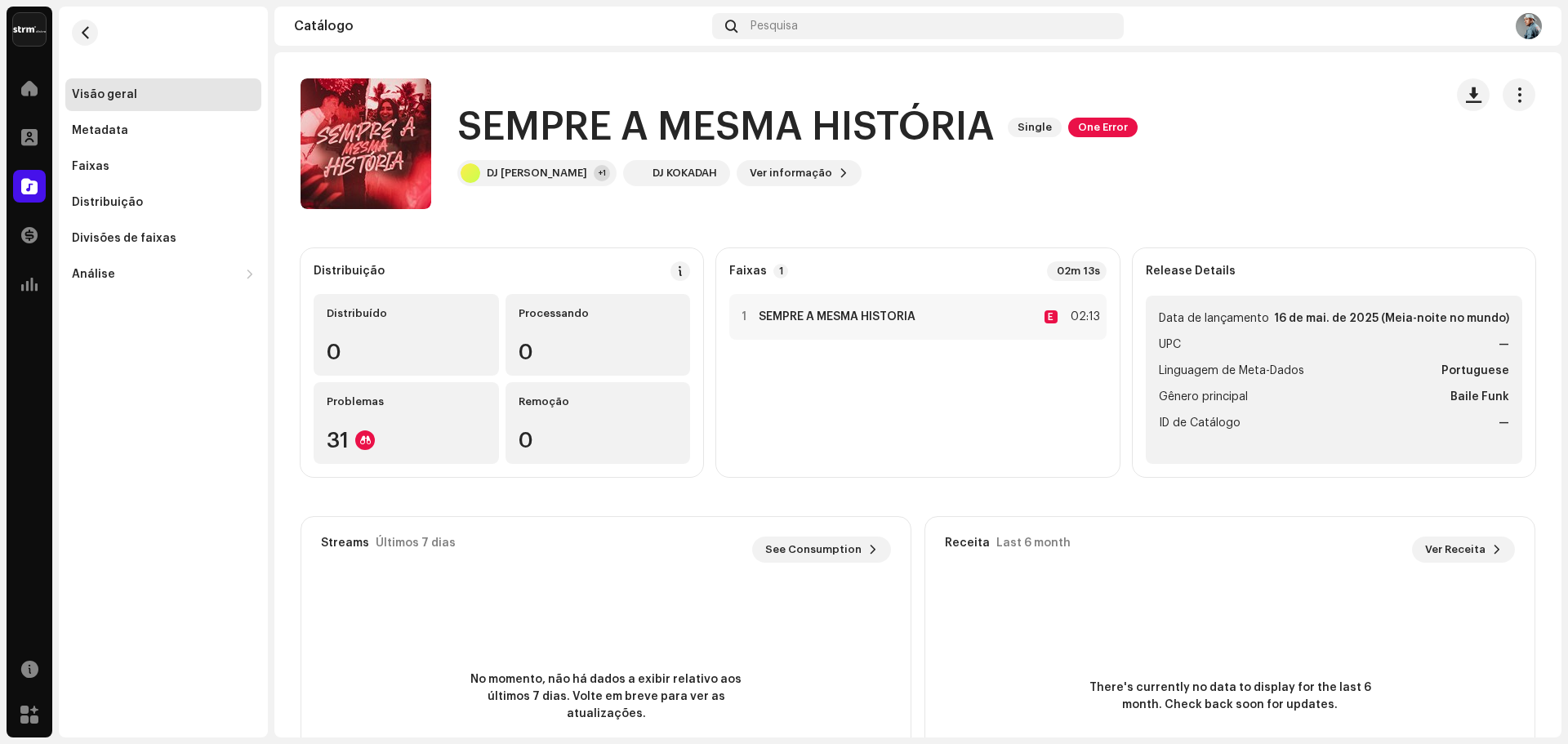
click at [1131, 509] on div "Erros de inspeção Encontramos os erros abaixo ao inspecionar seu lançamento. IM…" at bounding box center [784, 372] width 1568 height 744
click at [734, 324] on div "1 SEMPRE A MESMA HISTÓRIA E 02:13" at bounding box center [917, 316] width 377 height 45
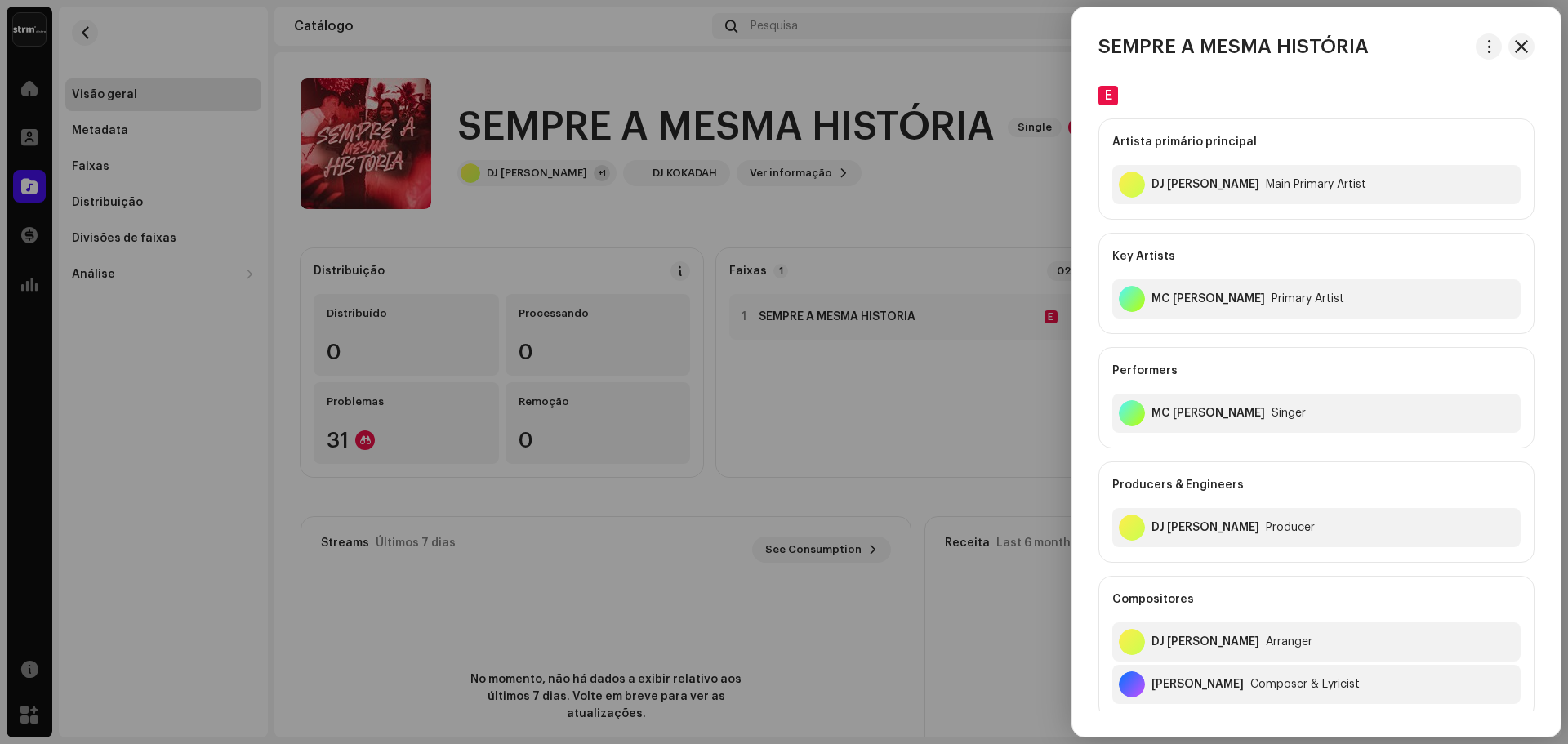
click at [976, 343] on div at bounding box center [784, 372] width 1568 height 744
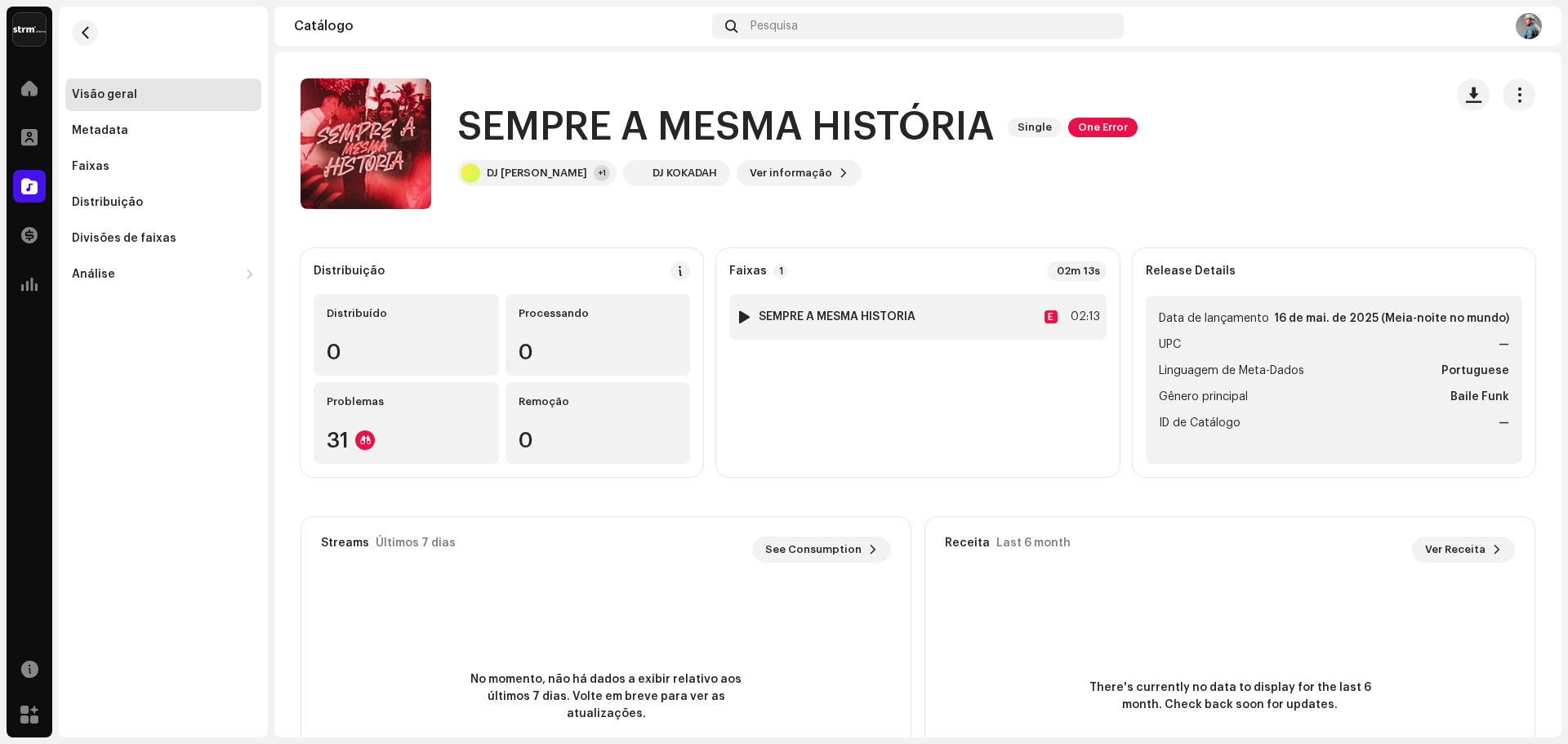
click at [742, 313] on div at bounding box center [744, 316] width 12 height 13
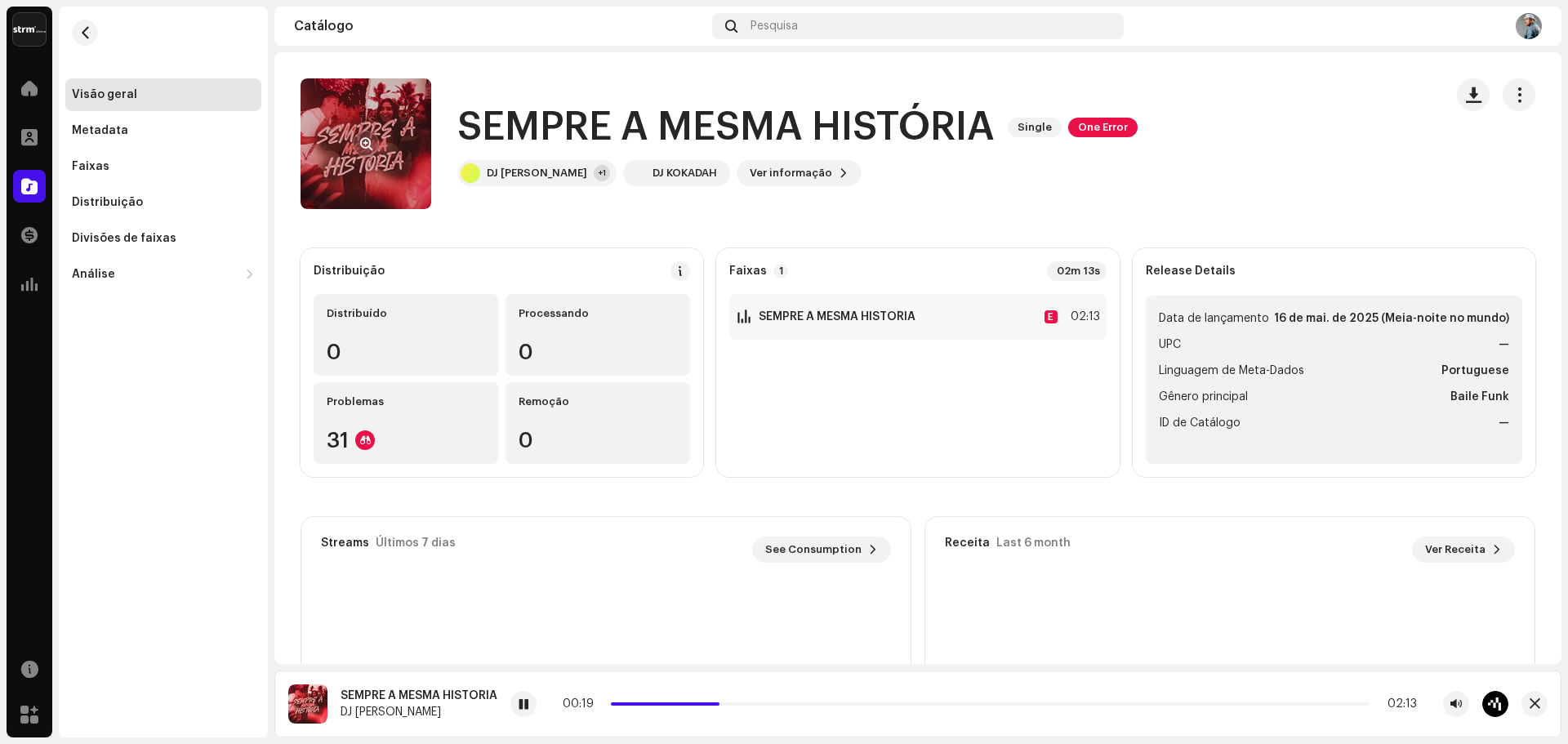
click at [367, 137] on span "button" at bounding box center [366, 143] width 12 height 13
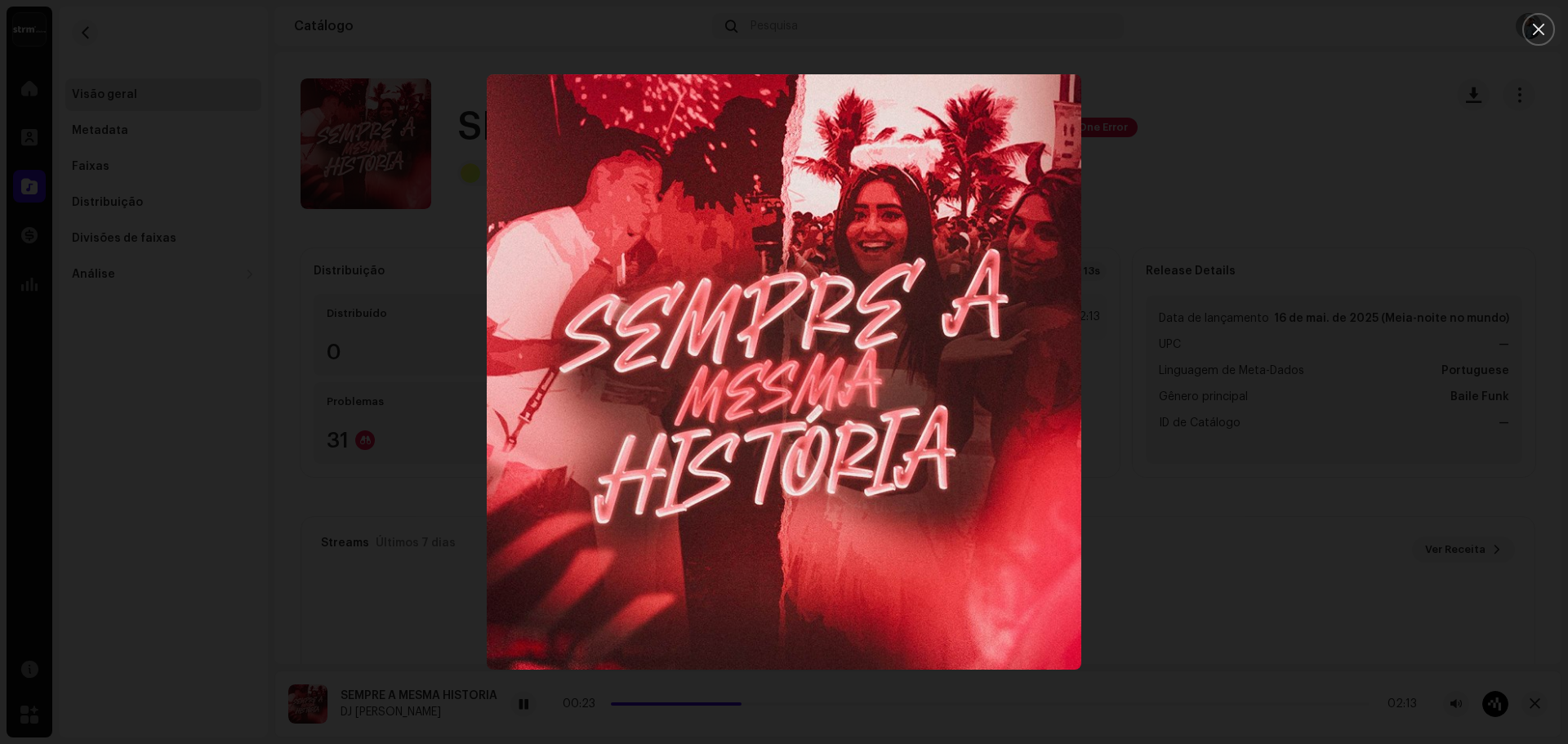
click at [1182, 485] on div at bounding box center [784, 372] width 1568 height 744
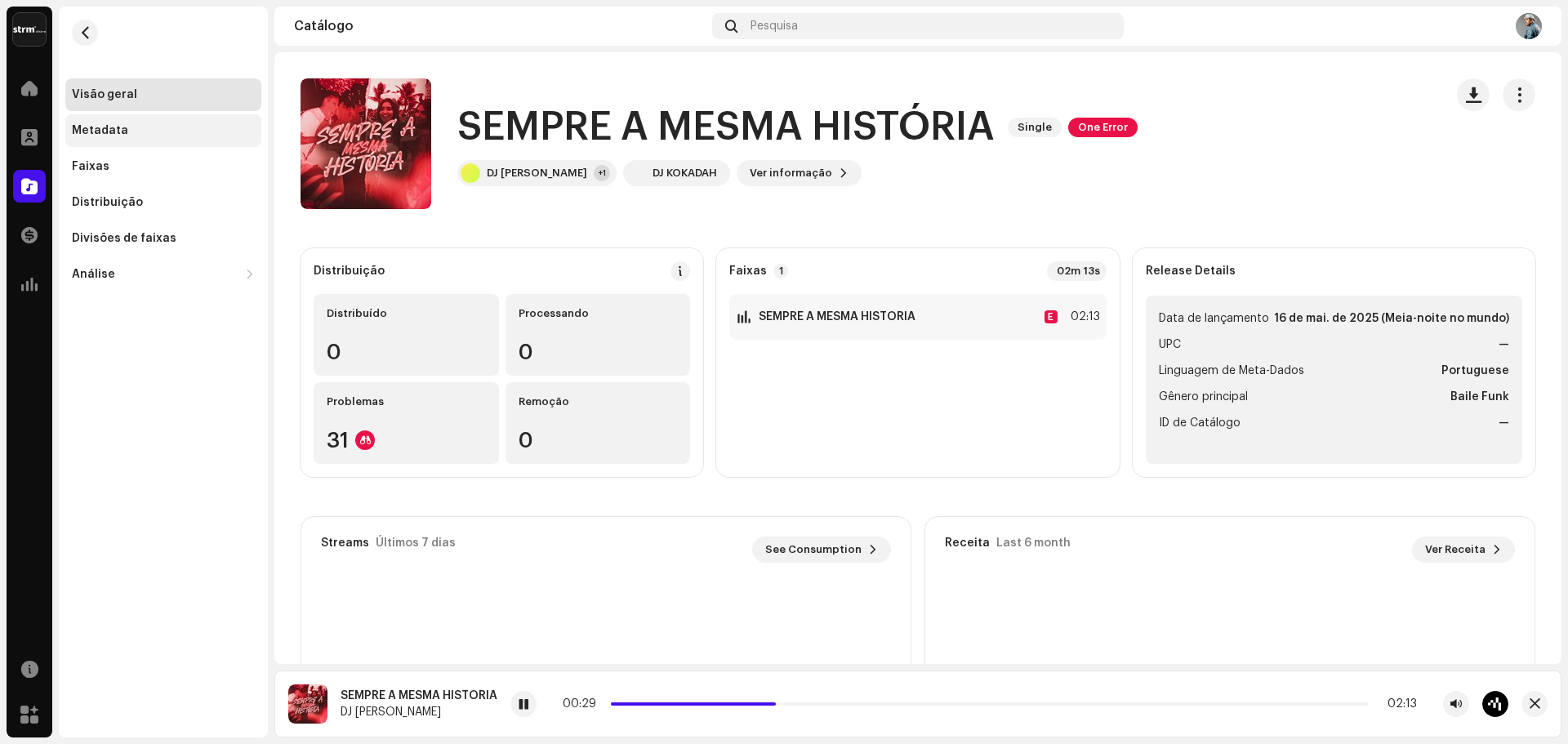
click at [102, 127] on div "Metadata" at bounding box center [100, 130] width 57 height 13
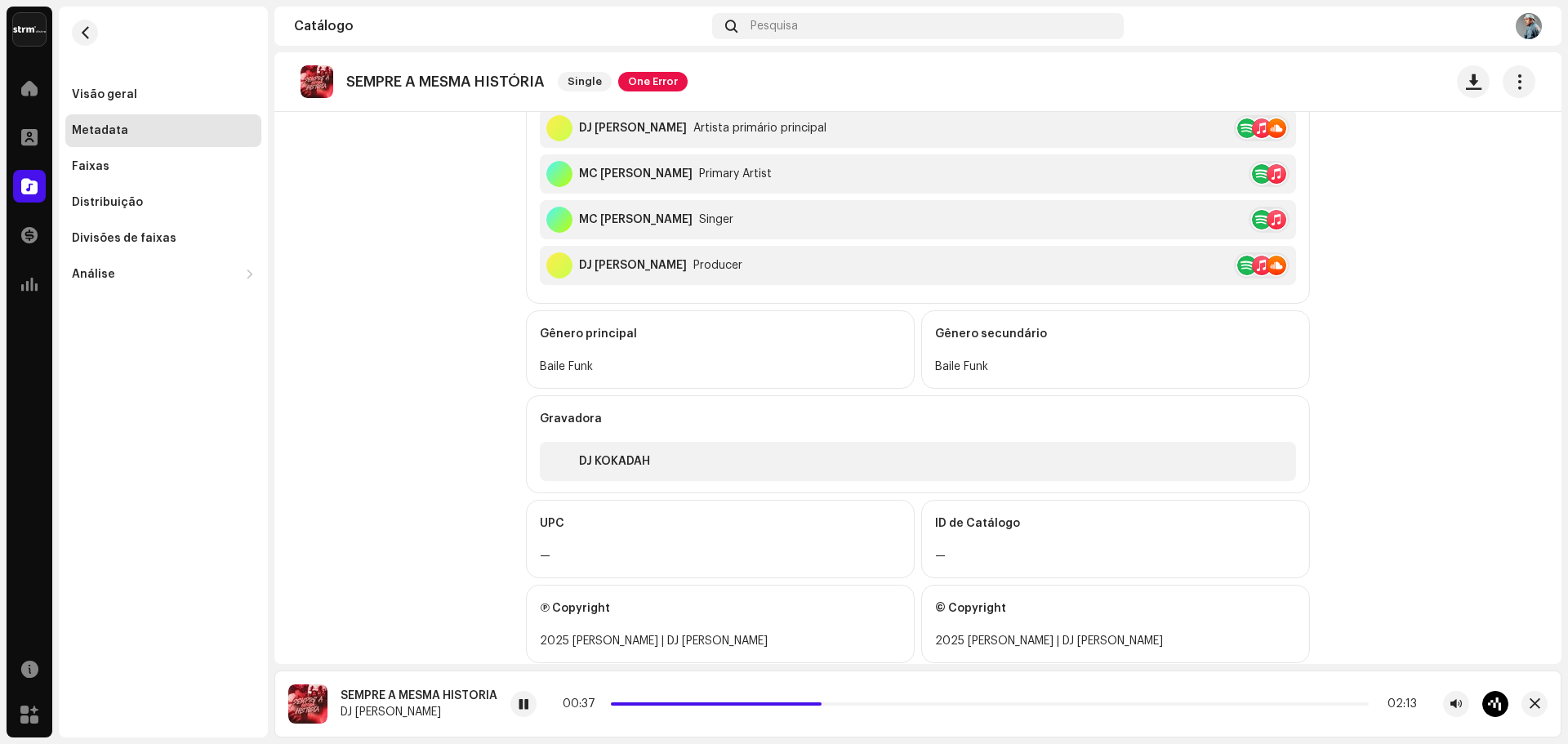
scroll to position [526, 0]
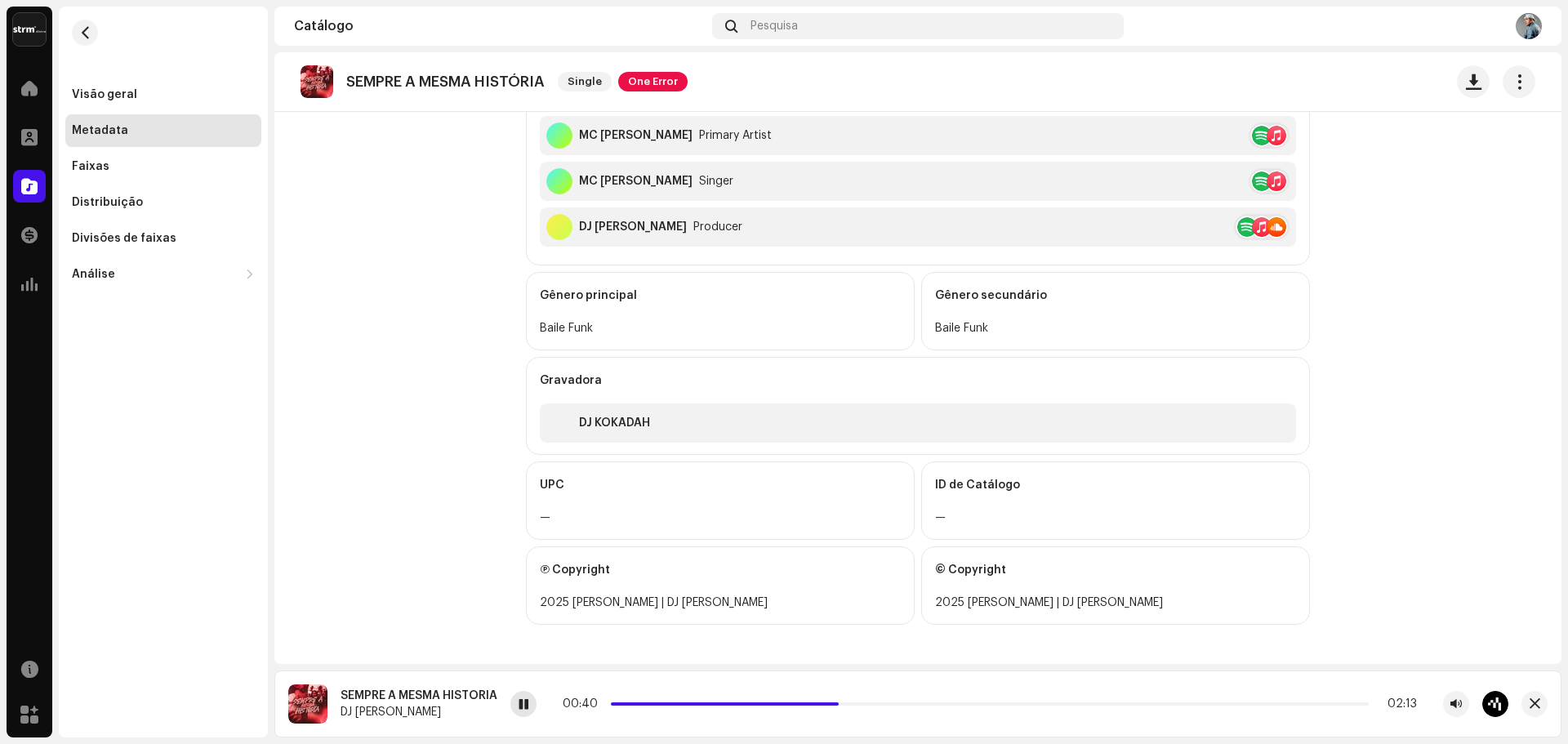
click at [517, 707] on div at bounding box center [523, 704] width 27 height 27
click at [27, 92] on span at bounding box center [29, 87] width 16 height 13
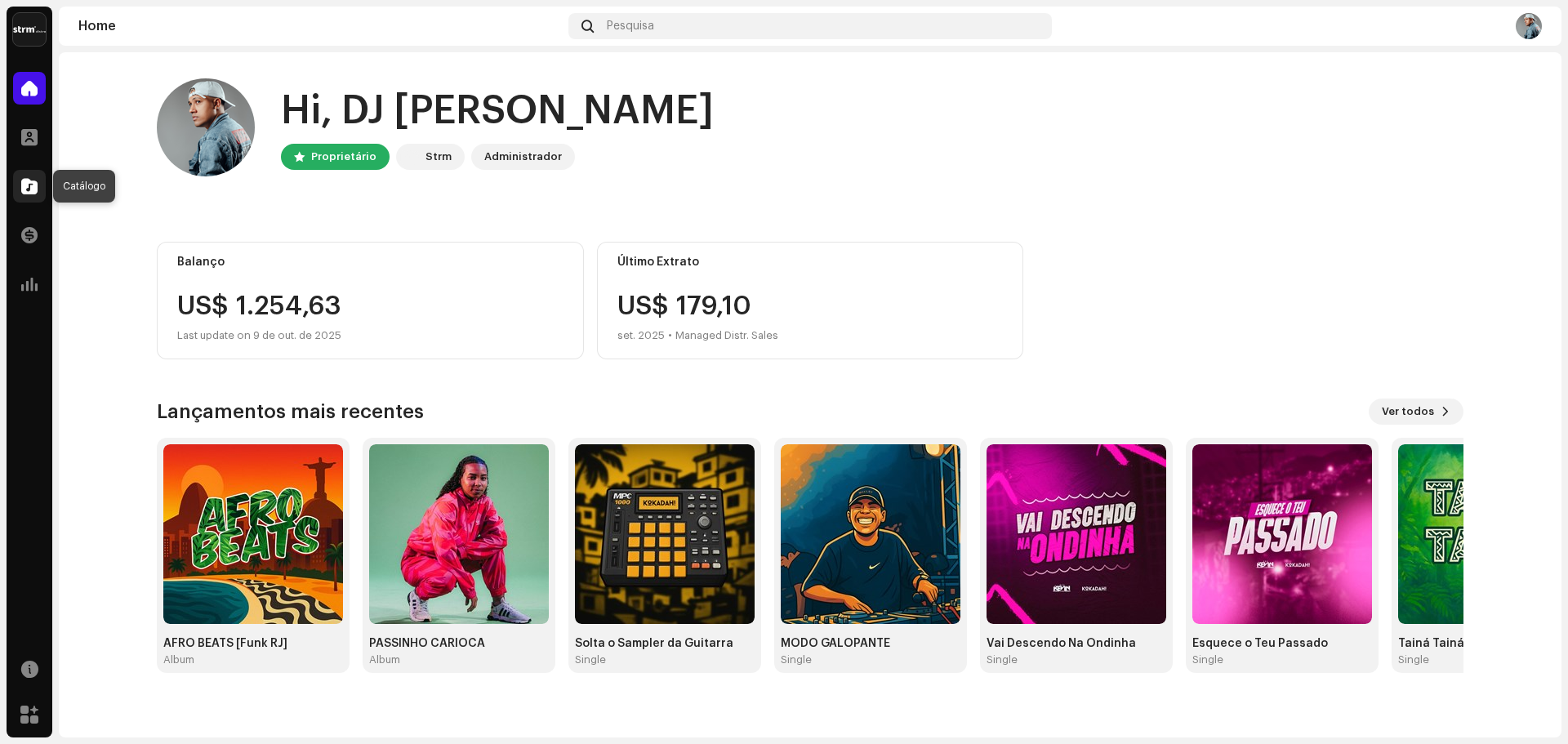
click at [21, 181] on span at bounding box center [29, 186] width 16 height 13
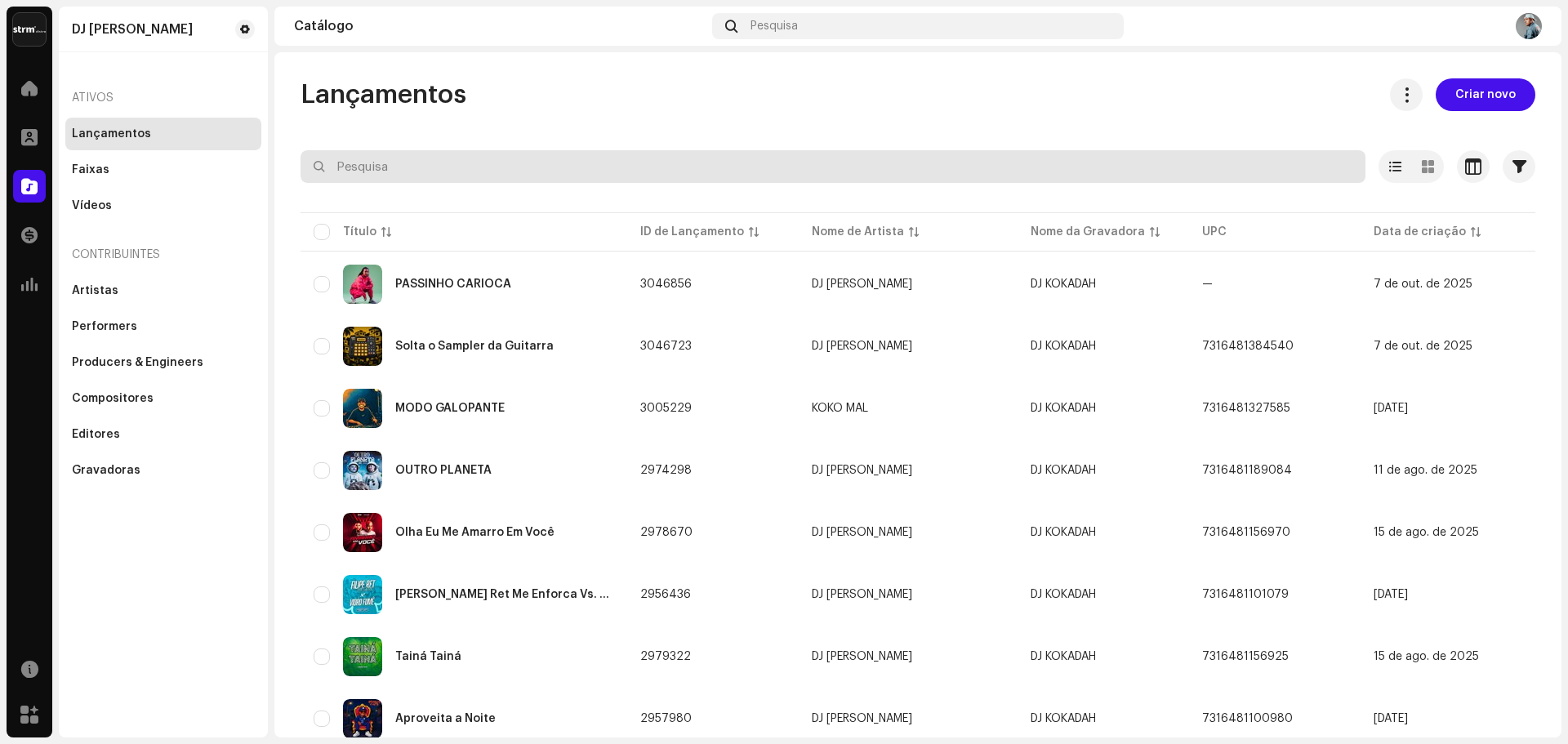
click at [411, 172] on input "text" at bounding box center [832, 166] width 1064 height 33
click at [589, 170] on input "text" at bounding box center [832, 166] width 1064 height 33
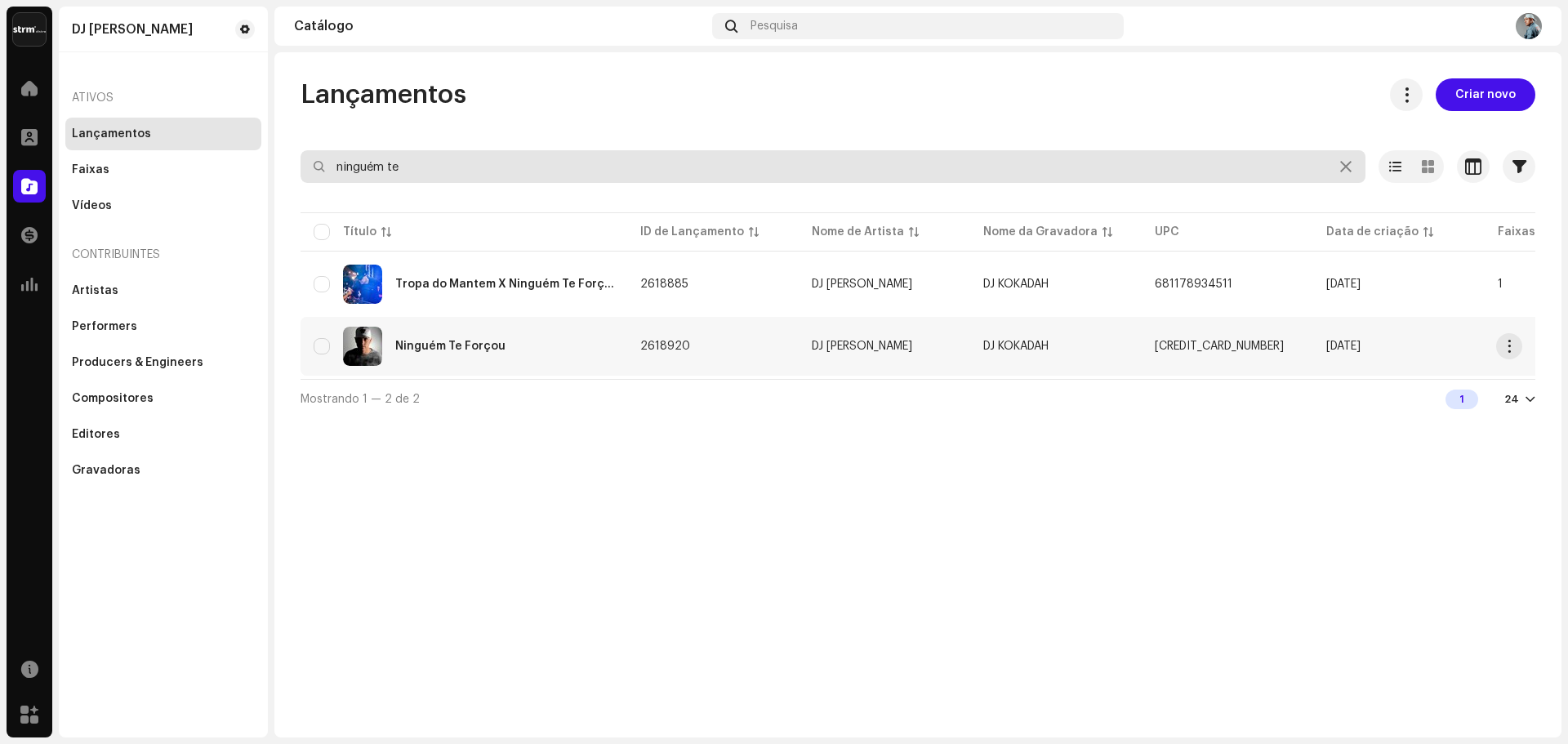
type input "ninguém te"
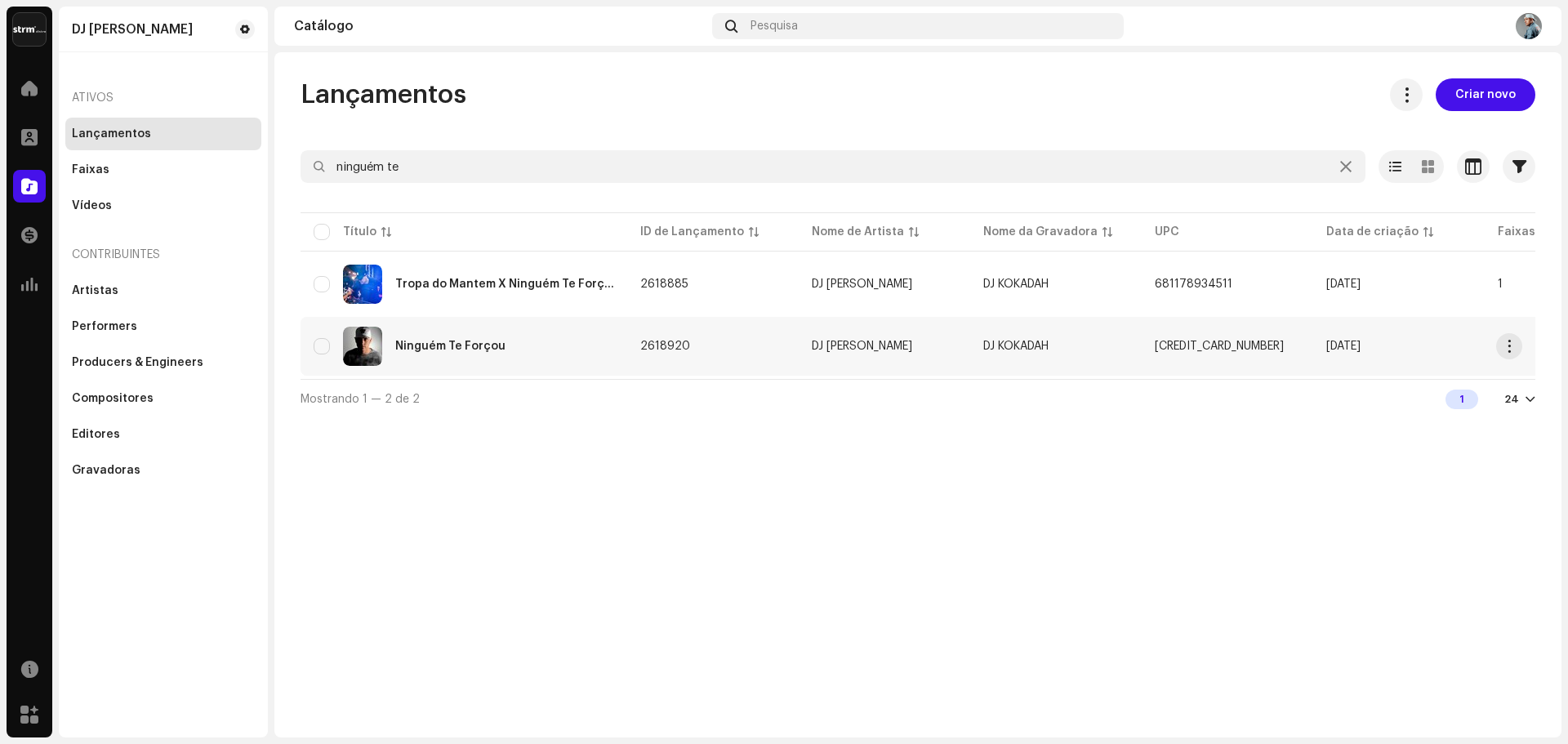
click at [469, 337] on div "Ninguém Te Forçou" at bounding box center [463, 346] width 301 height 39
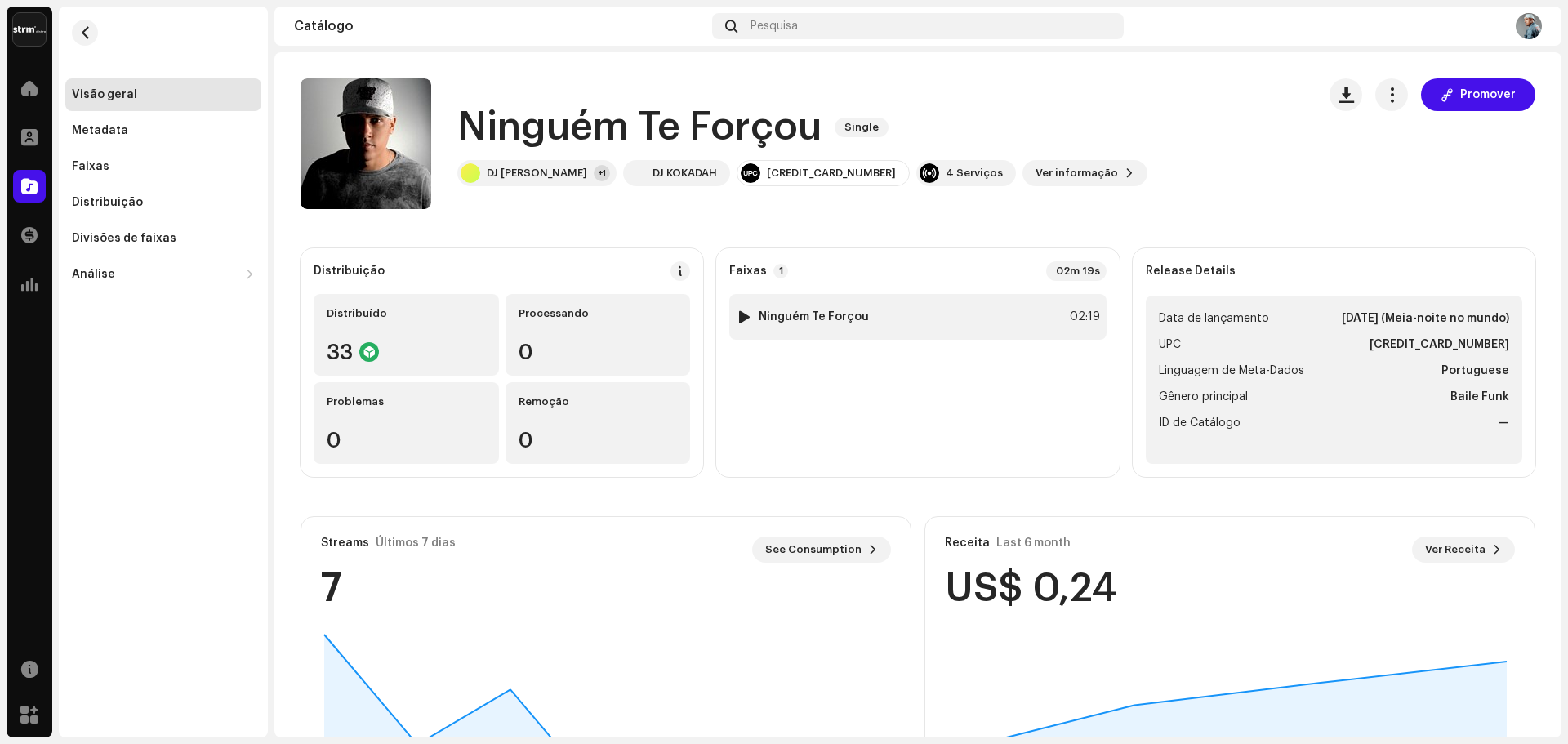
click at [742, 316] on div at bounding box center [744, 316] width 12 height 13
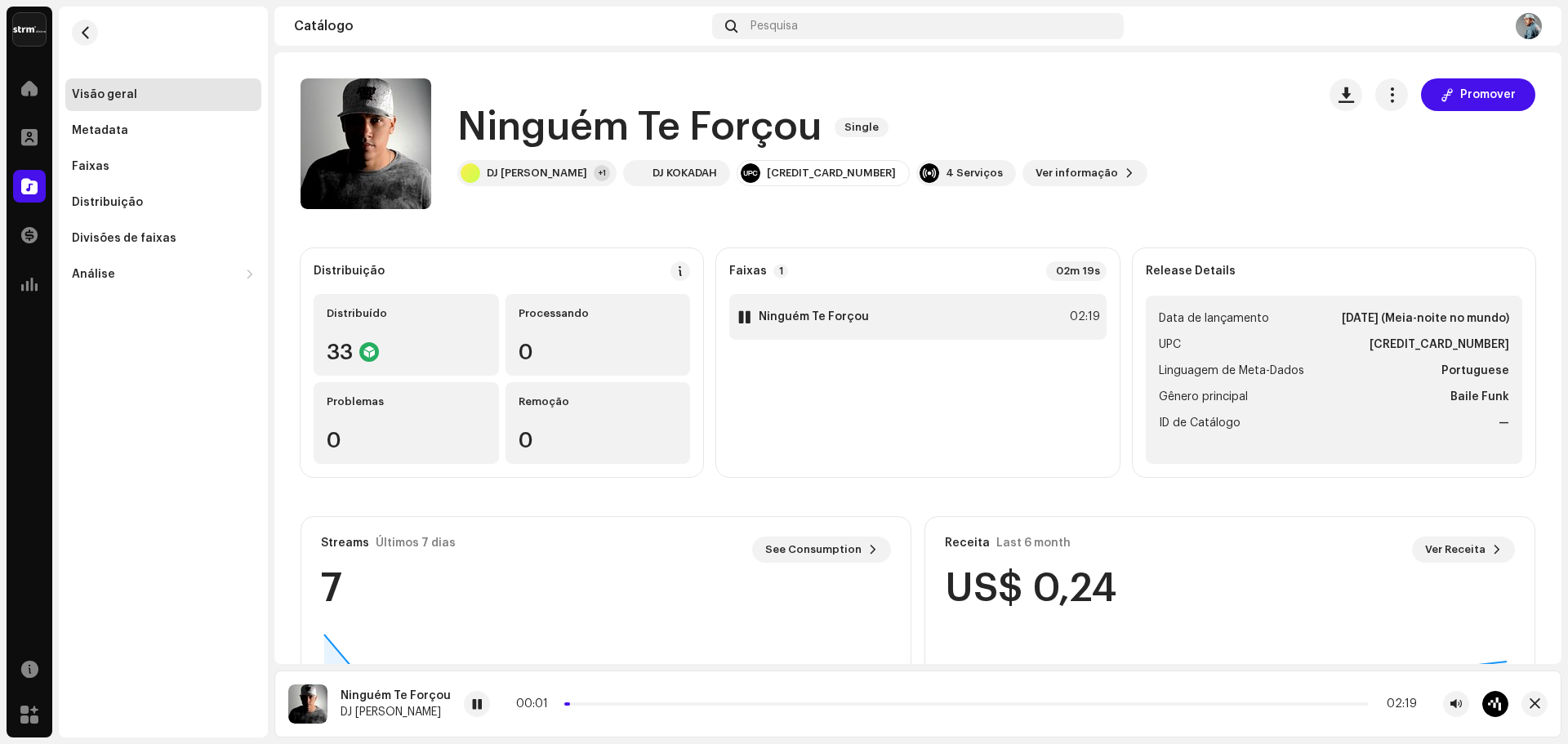
click at [743, 318] on div at bounding box center [744, 316] width 12 height 13
click at [1384, 99] on span "button" at bounding box center [1392, 94] width 15 height 13
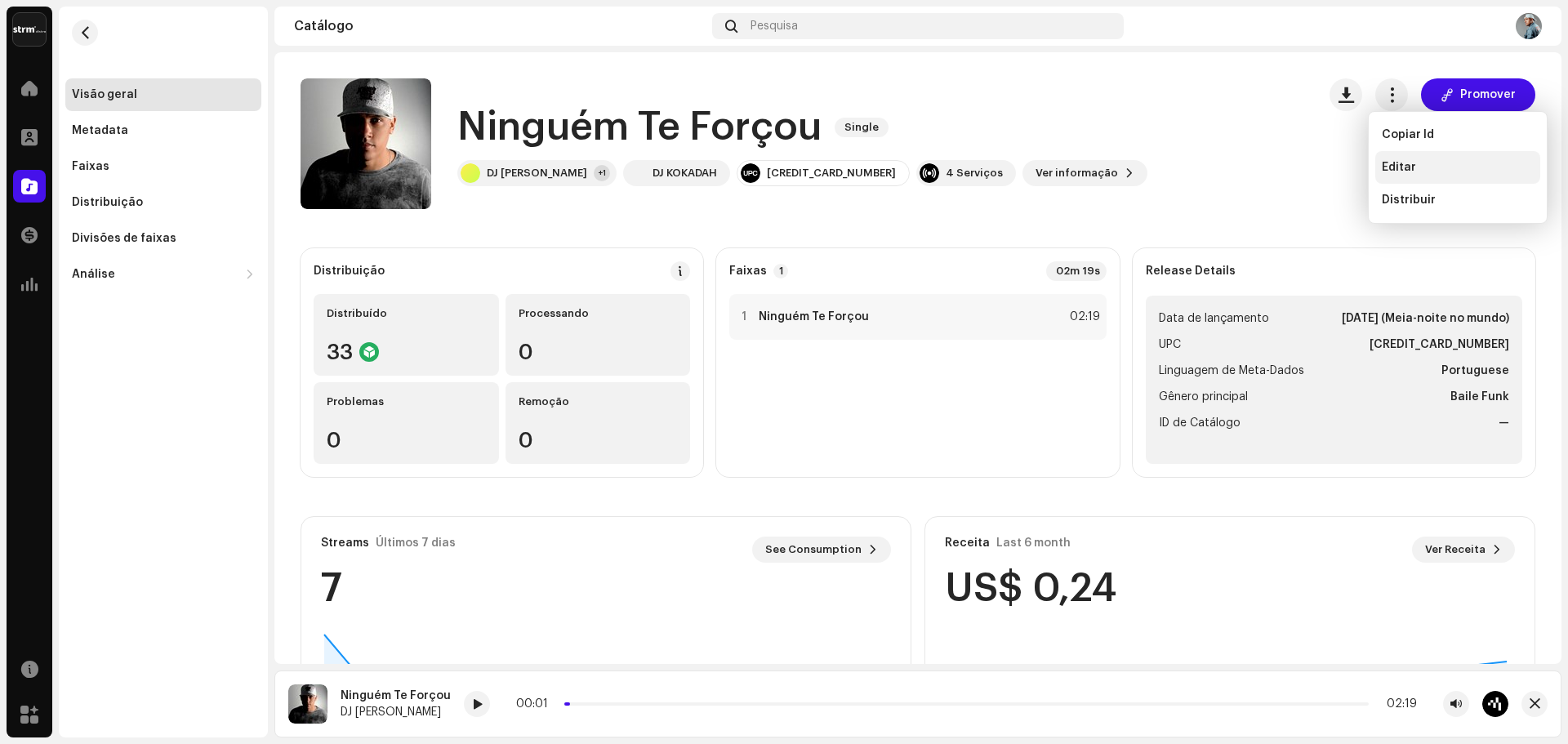
click at [1392, 170] on span "Editar" at bounding box center [1398, 167] width 34 height 13
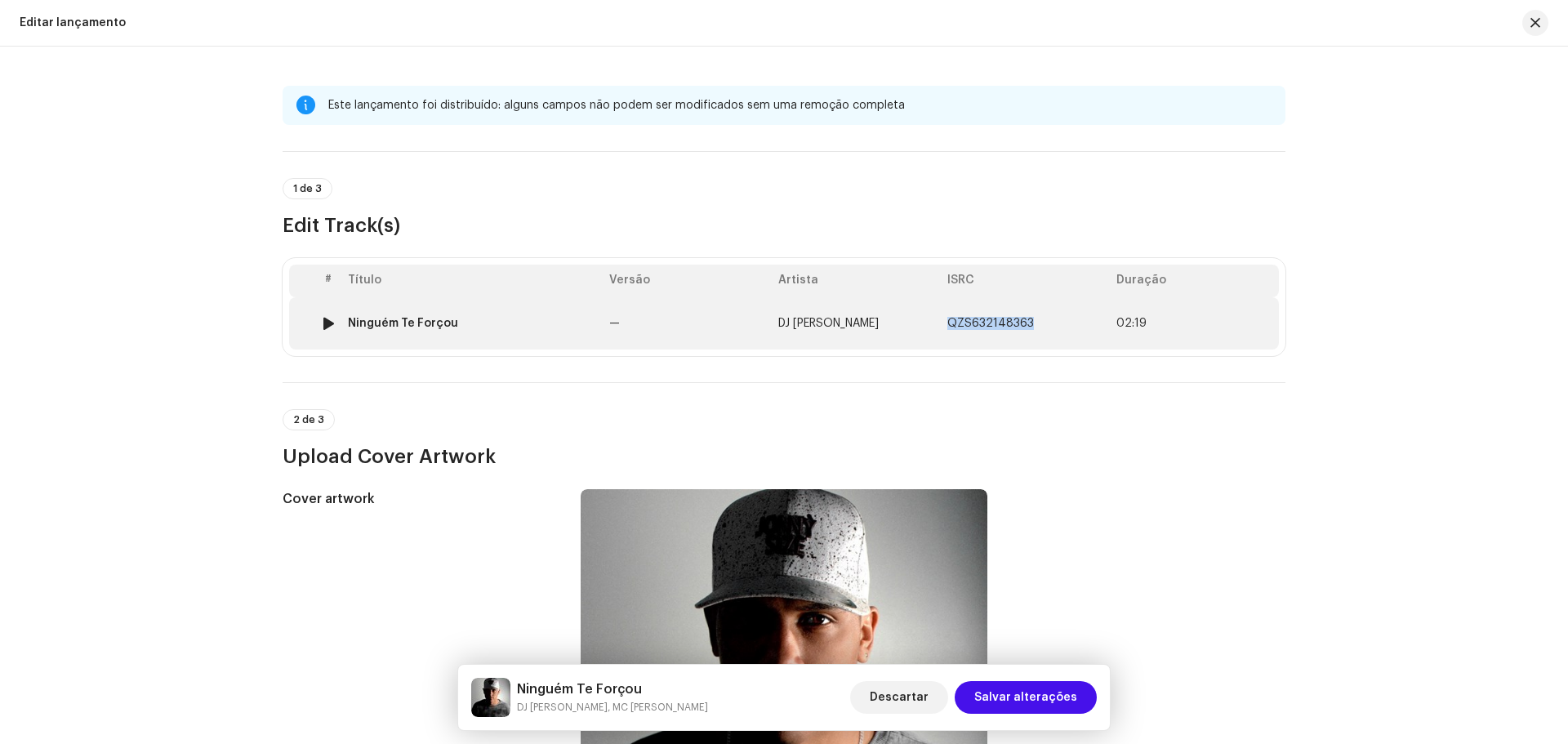
drag, startPoint x: 1028, startPoint y: 320, endPoint x: 945, endPoint y: 326, distance: 83.2
click at [945, 326] on td "QZS632148363" at bounding box center [1024, 323] width 169 height 52
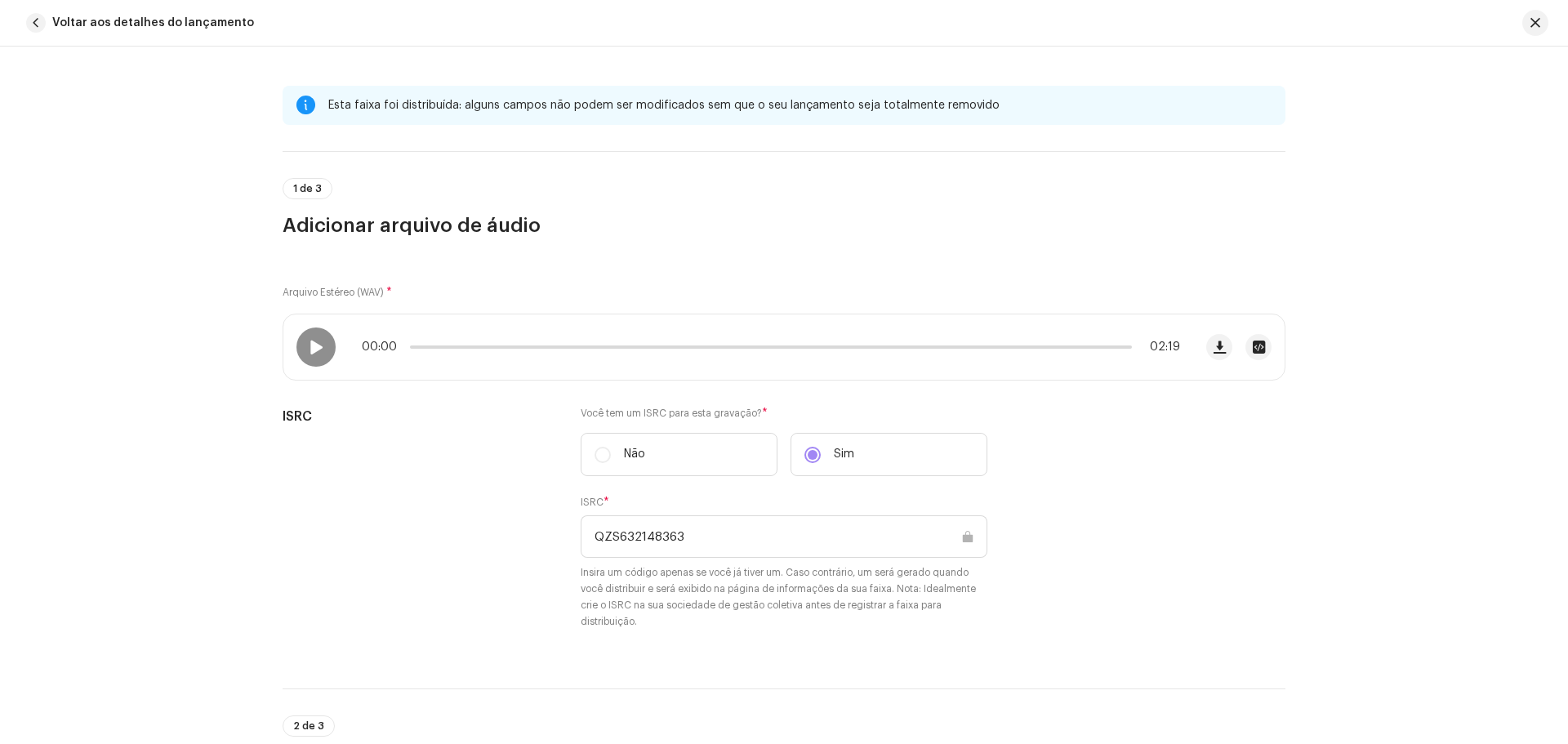
copy span "QZS632148363"
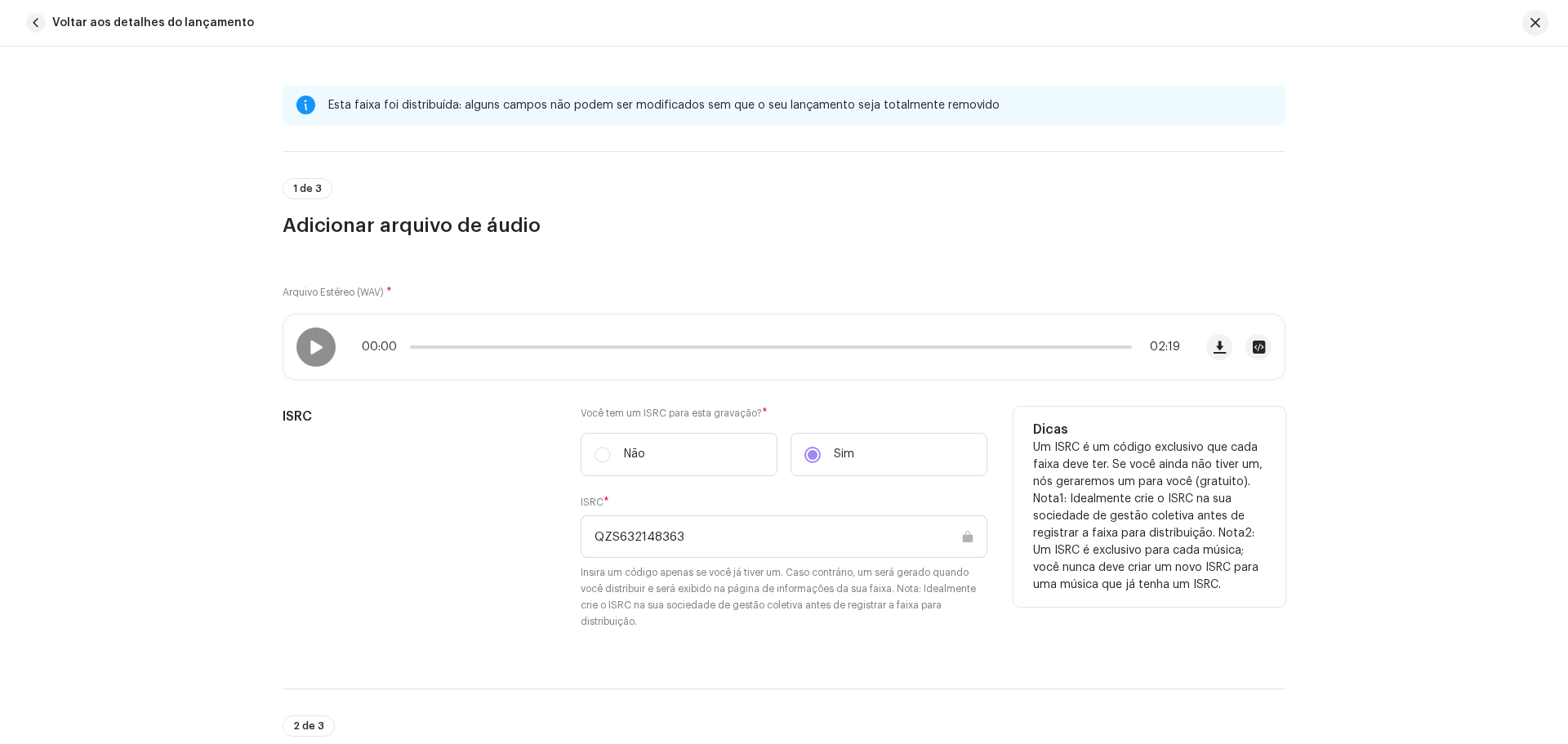
drag, startPoint x: 677, startPoint y: 534, endPoint x: 555, endPoint y: 532, distance: 122.0
click at [557, 533] on div "ISRC Você tem um ISRC para esta gravação? * Não Sim ISRC * QZS632148363 Insira …" at bounding box center [784, 527] width 1003 height 242
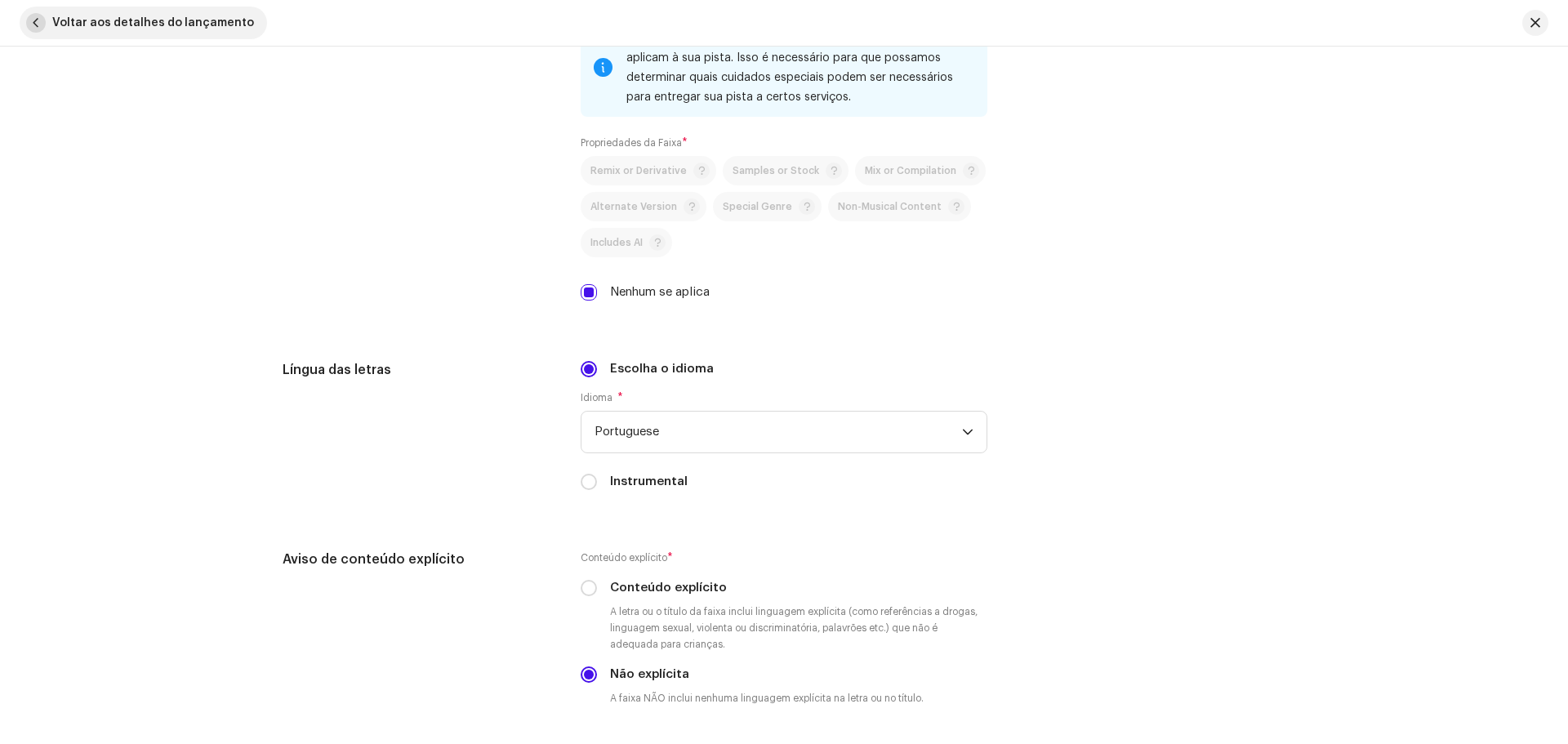
scroll to position [2449, 0]
click at [81, 15] on span "Voltar aos detalhes do lançamento" at bounding box center [152, 23] width 201 height 33
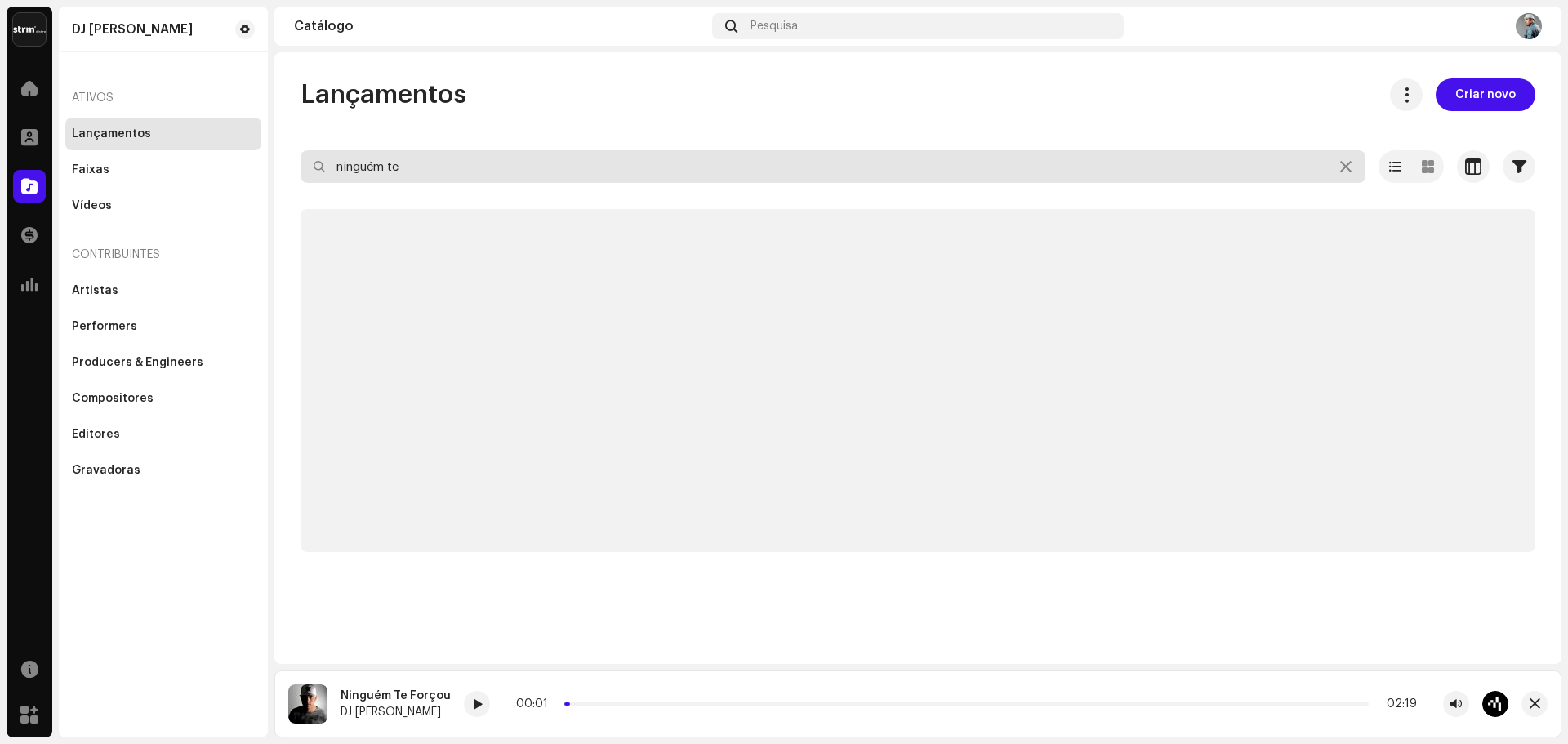
click at [487, 174] on input "ninguém te" at bounding box center [832, 166] width 1064 height 33
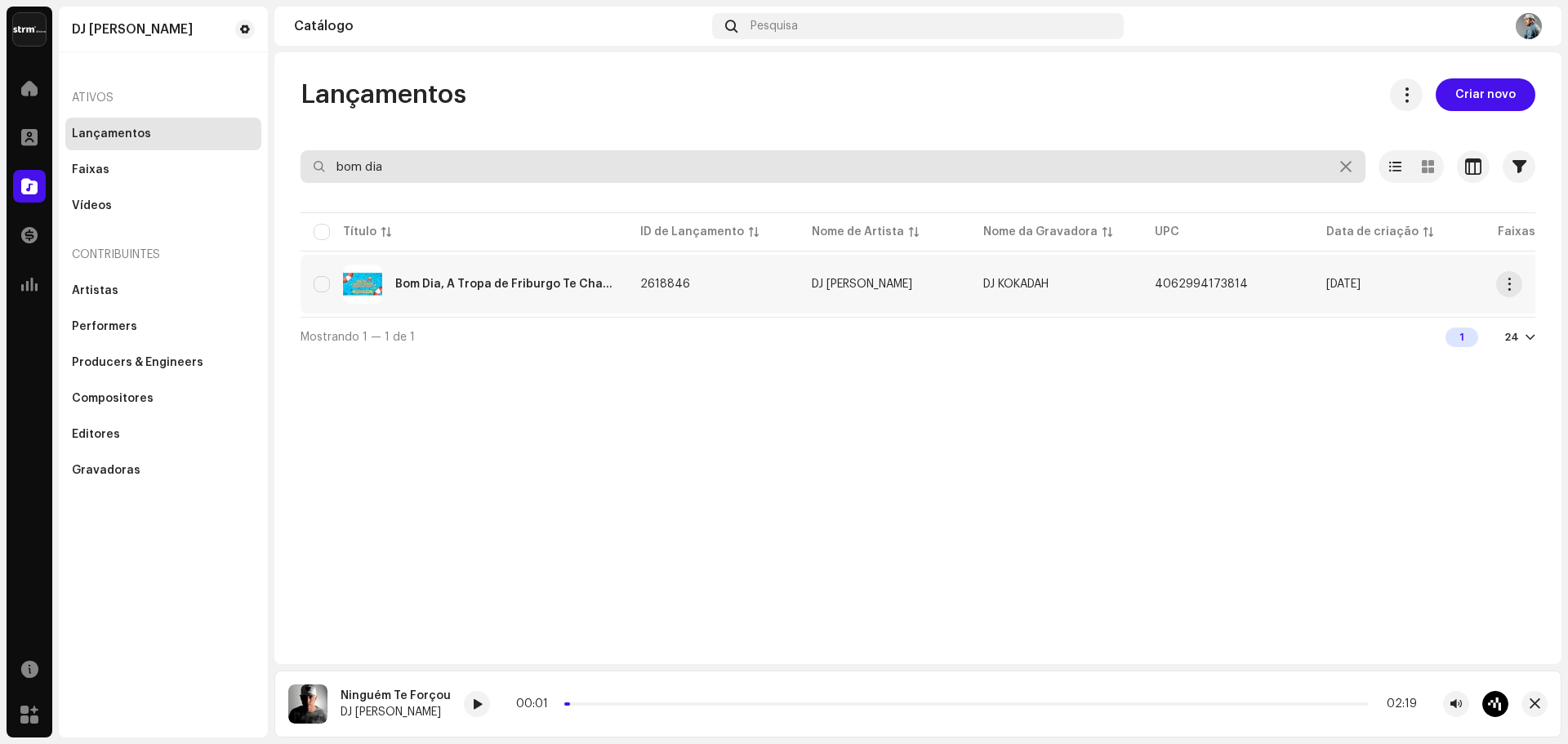
type input "bom dia"
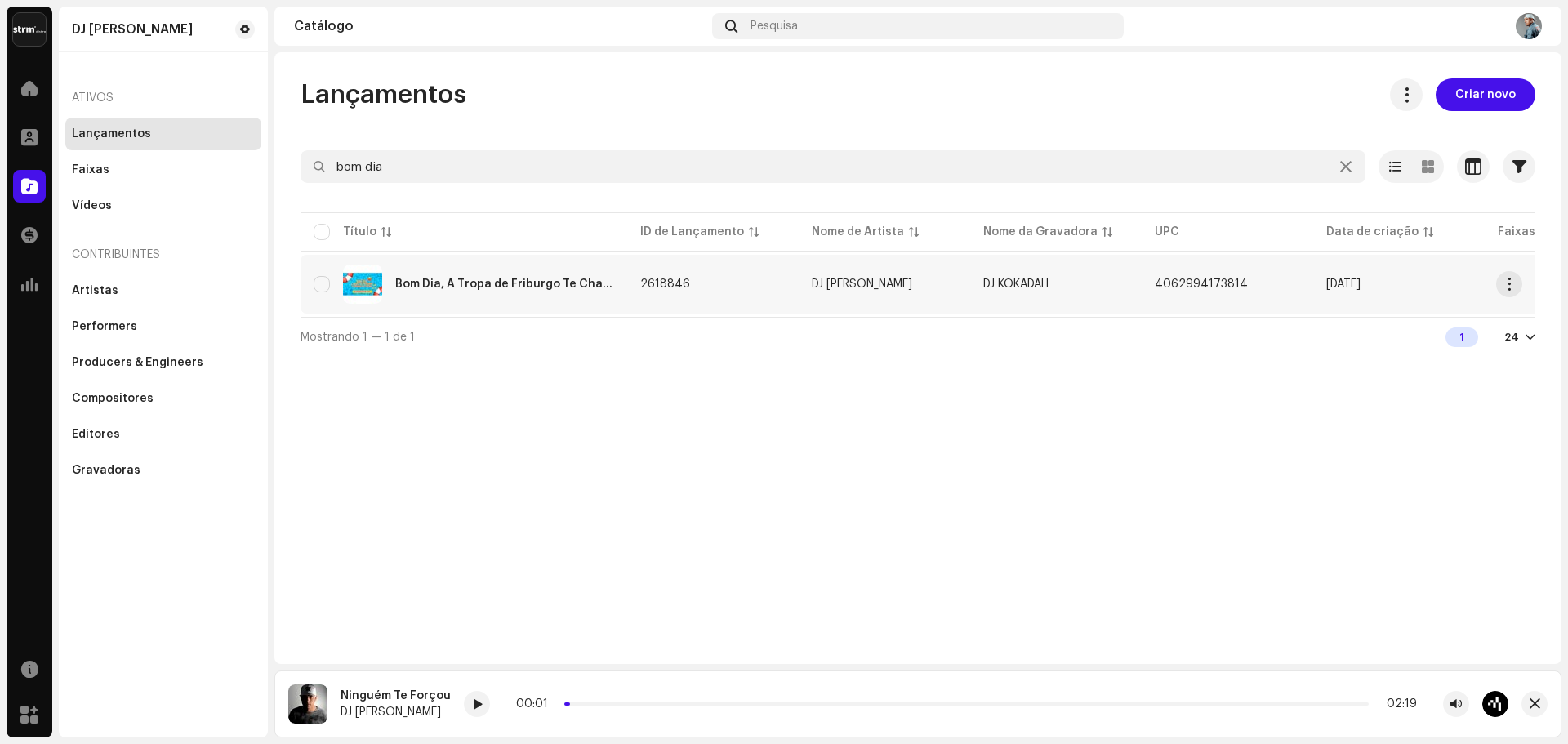
click at [534, 283] on div "Bom Dia, A Tropa de Friburgo Te Chamou Pra Piscina" at bounding box center [504, 283] width 219 height 11
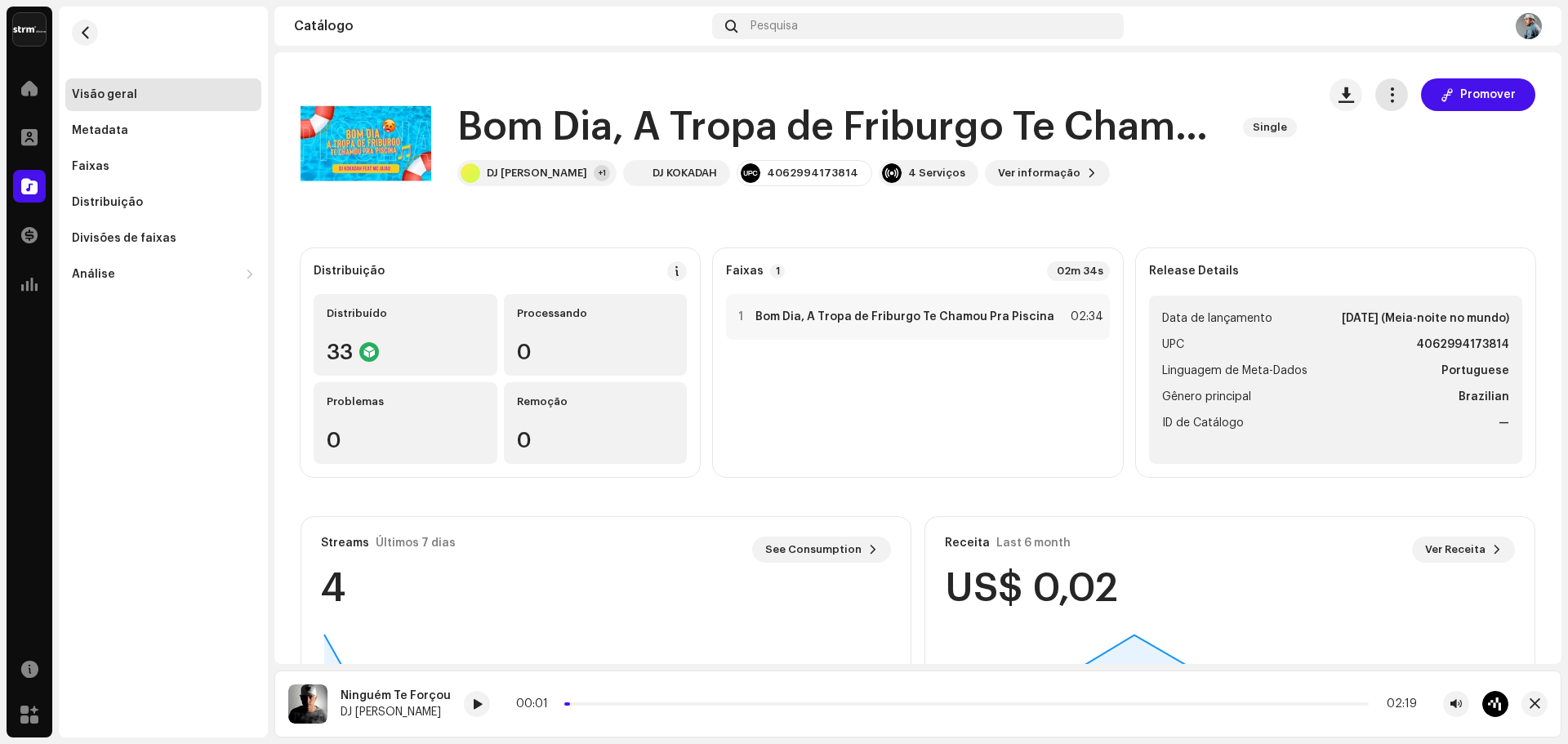
click at [1380, 104] on button "button" at bounding box center [1392, 95] width 33 height 33
click at [1404, 170] on span "Editar" at bounding box center [1398, 167] width 34 height 13
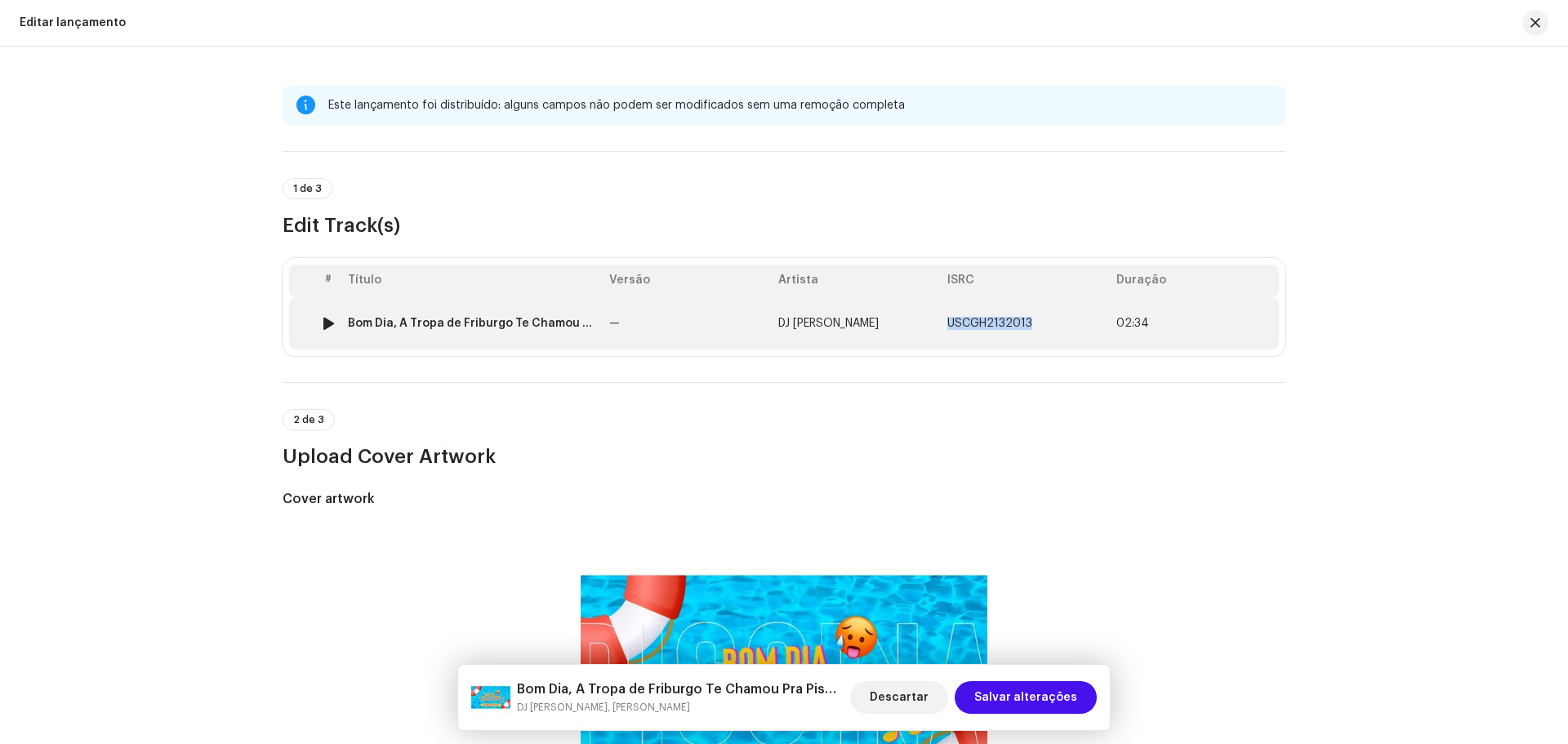
drag, startPoint x: 1031, startPoint y: 321, endPoint x: 946, endPoint y: 324, distance: 85.1
click at [946, 324] on td "USCGH2132013" at bounding box center [1024, 323] width 169 height 52
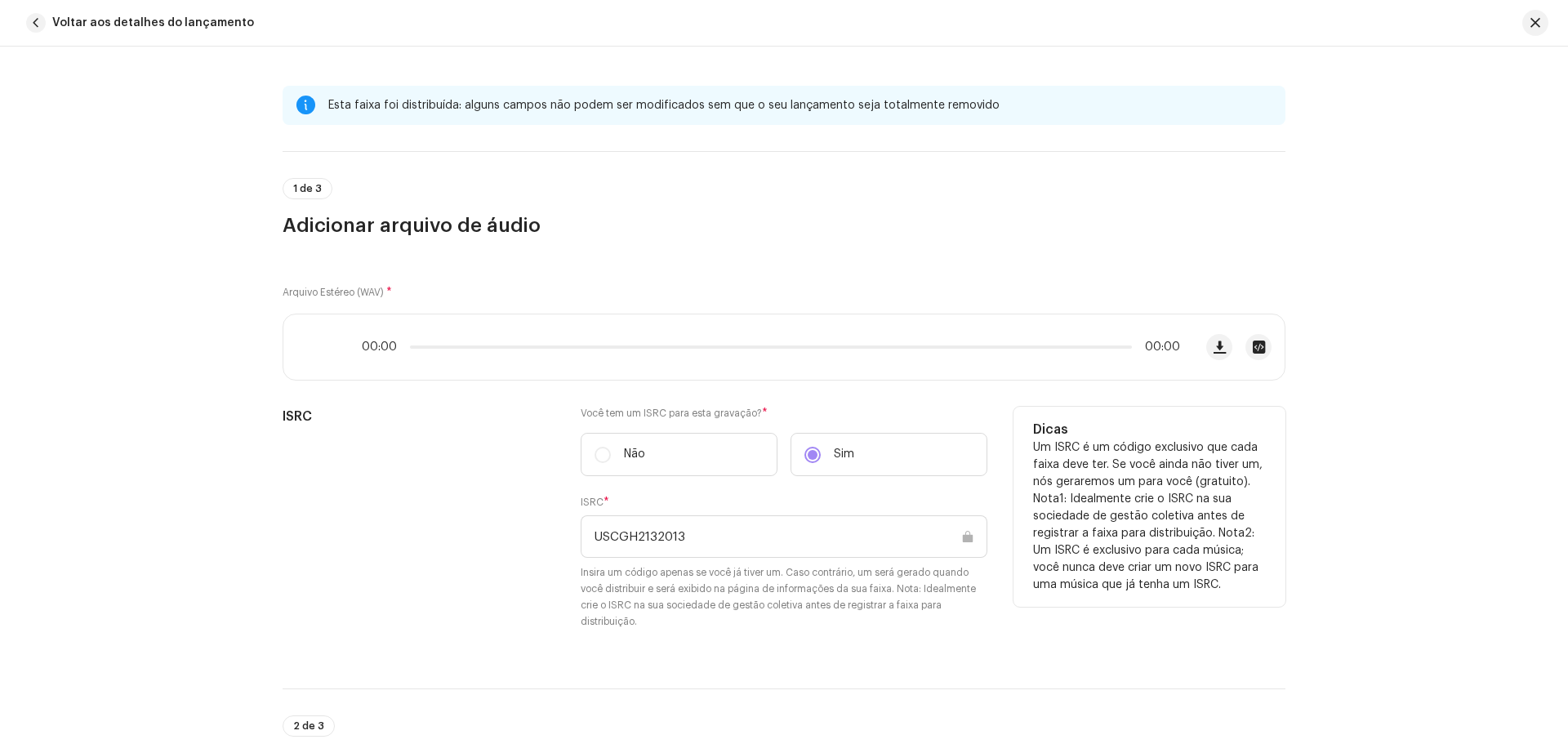
drag, startPoint x: 651, startPoint y: 534, endPoint x: 553, endPoint y: 421, distance: 149.6
click at [565, 533] on div "ISRC Você tem um ISRC para esta gravação? * Não Sim ISRC * USCGH2132013 Insira …" at bounding box center [784, 527] width 1003 height 242
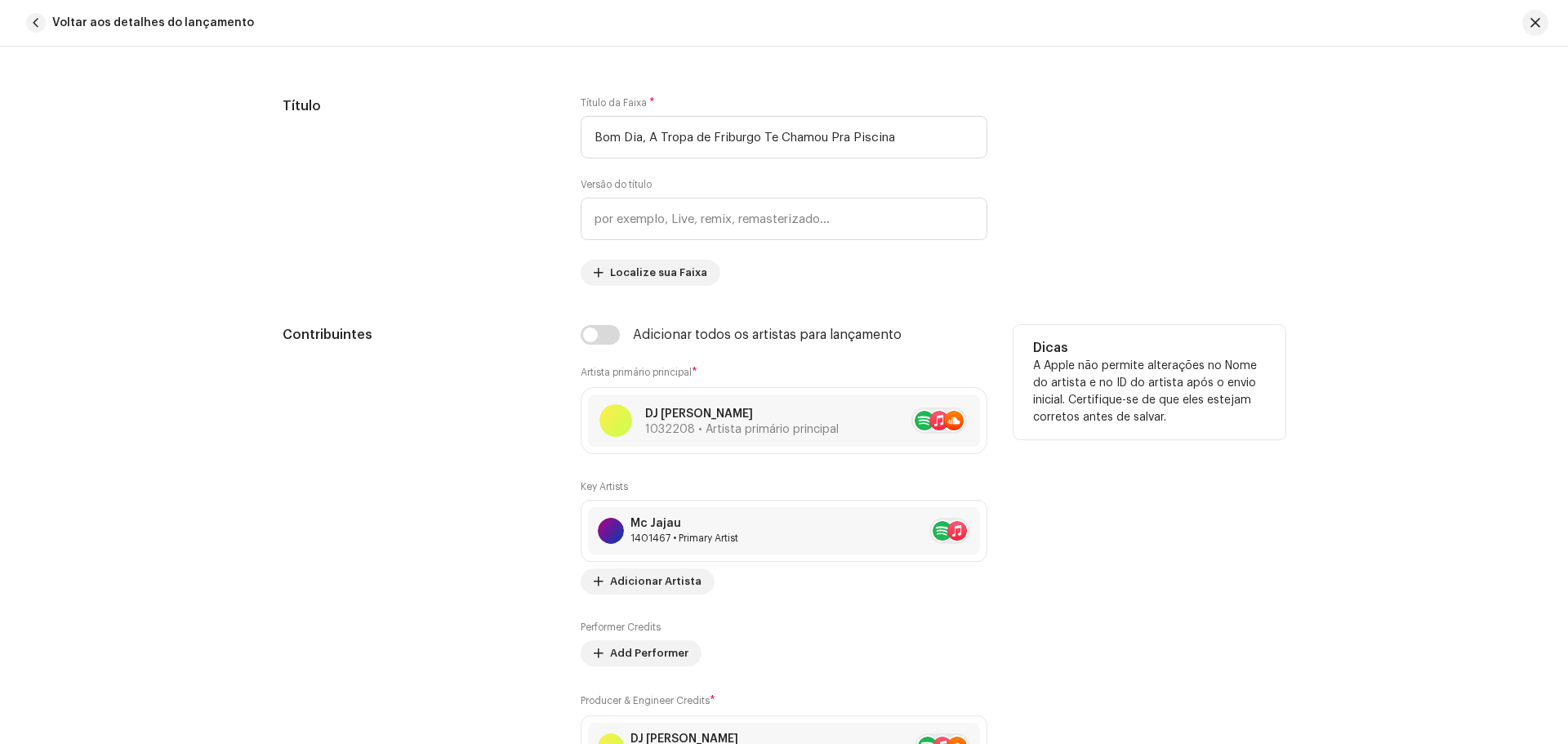
scroll to position [816, 0]
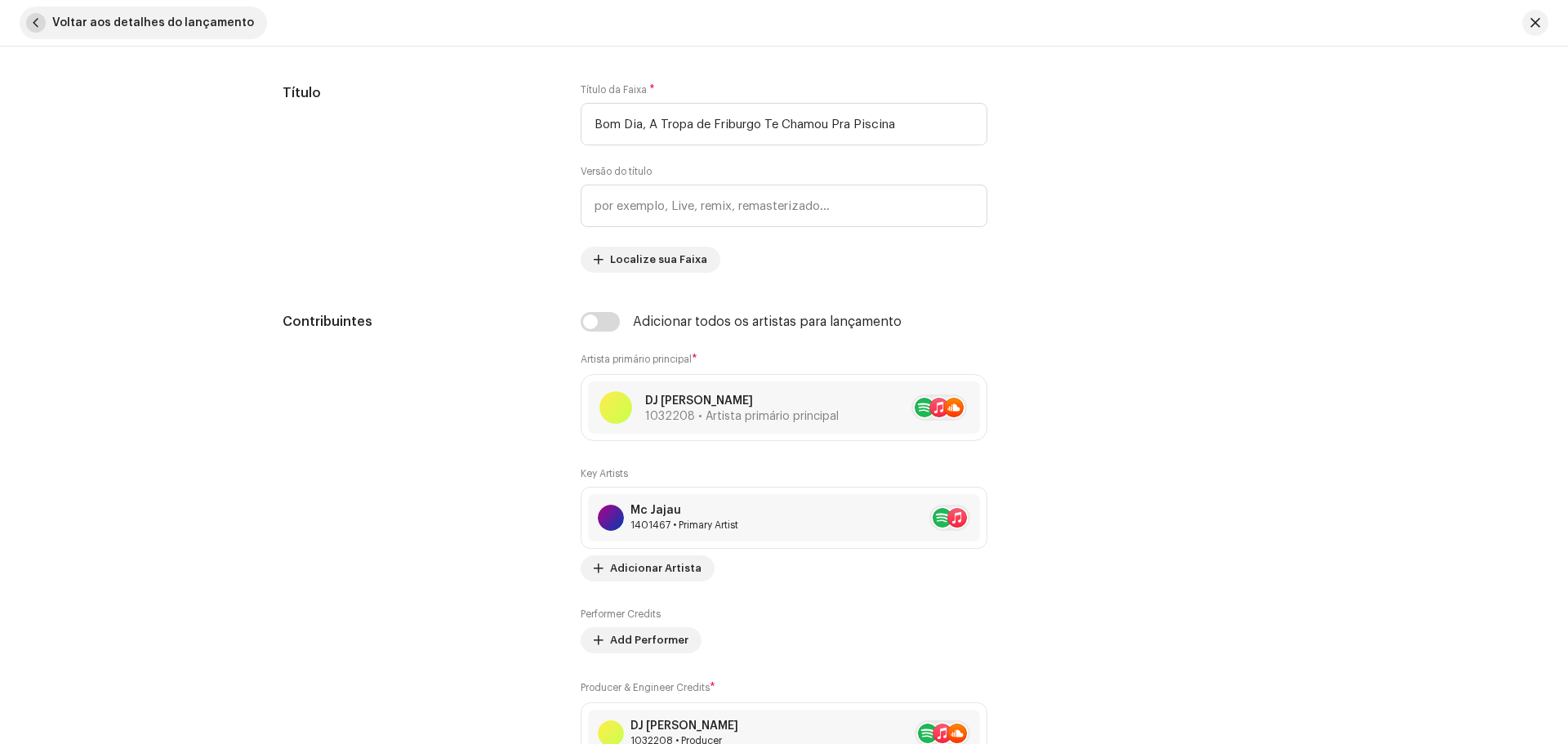
click at [39, 23] on span "button" at bounding box center [36, 22] width 20 height 20
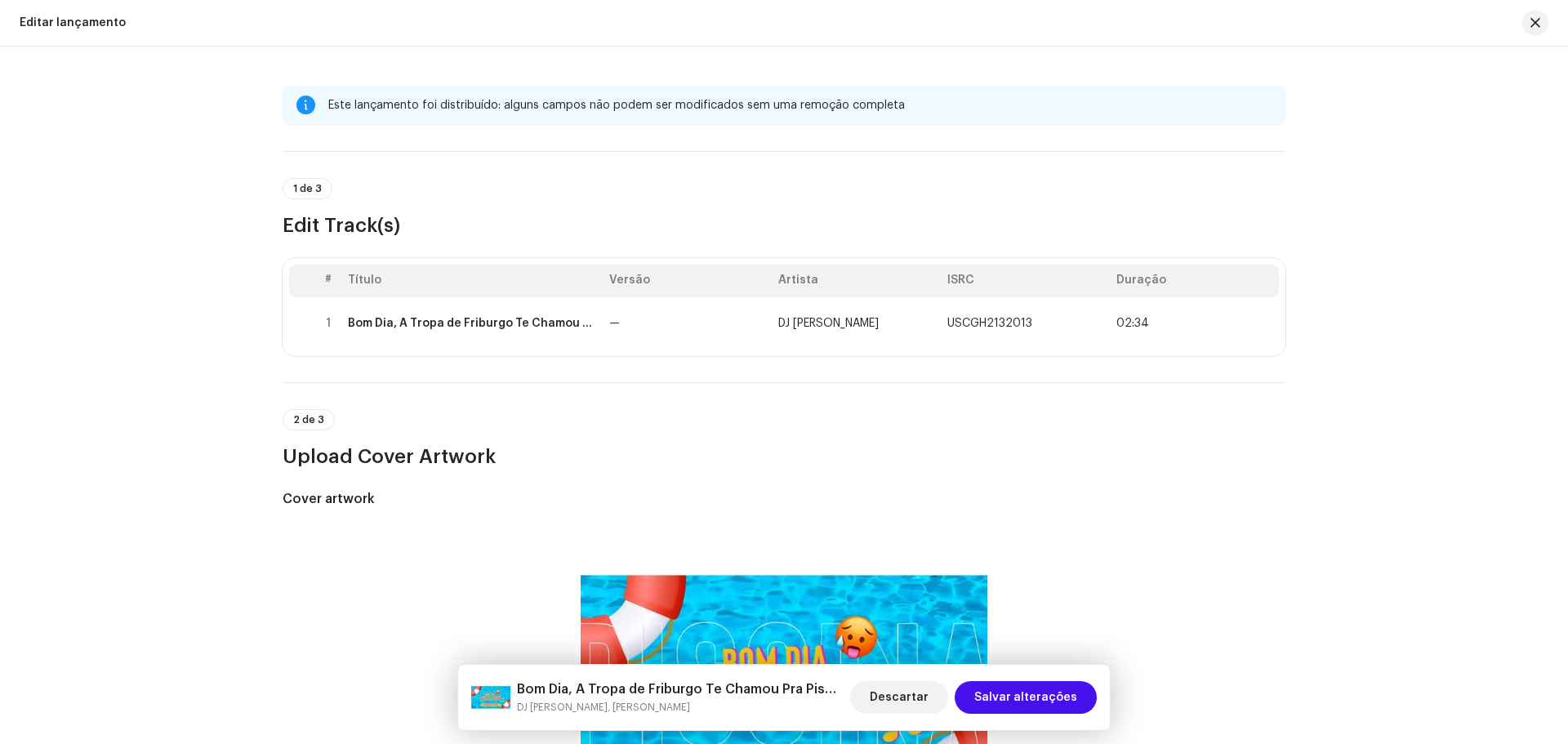
click at [43, 27] on div "Editar lançamento" at bounding box center [73, 22] width 106 height 13
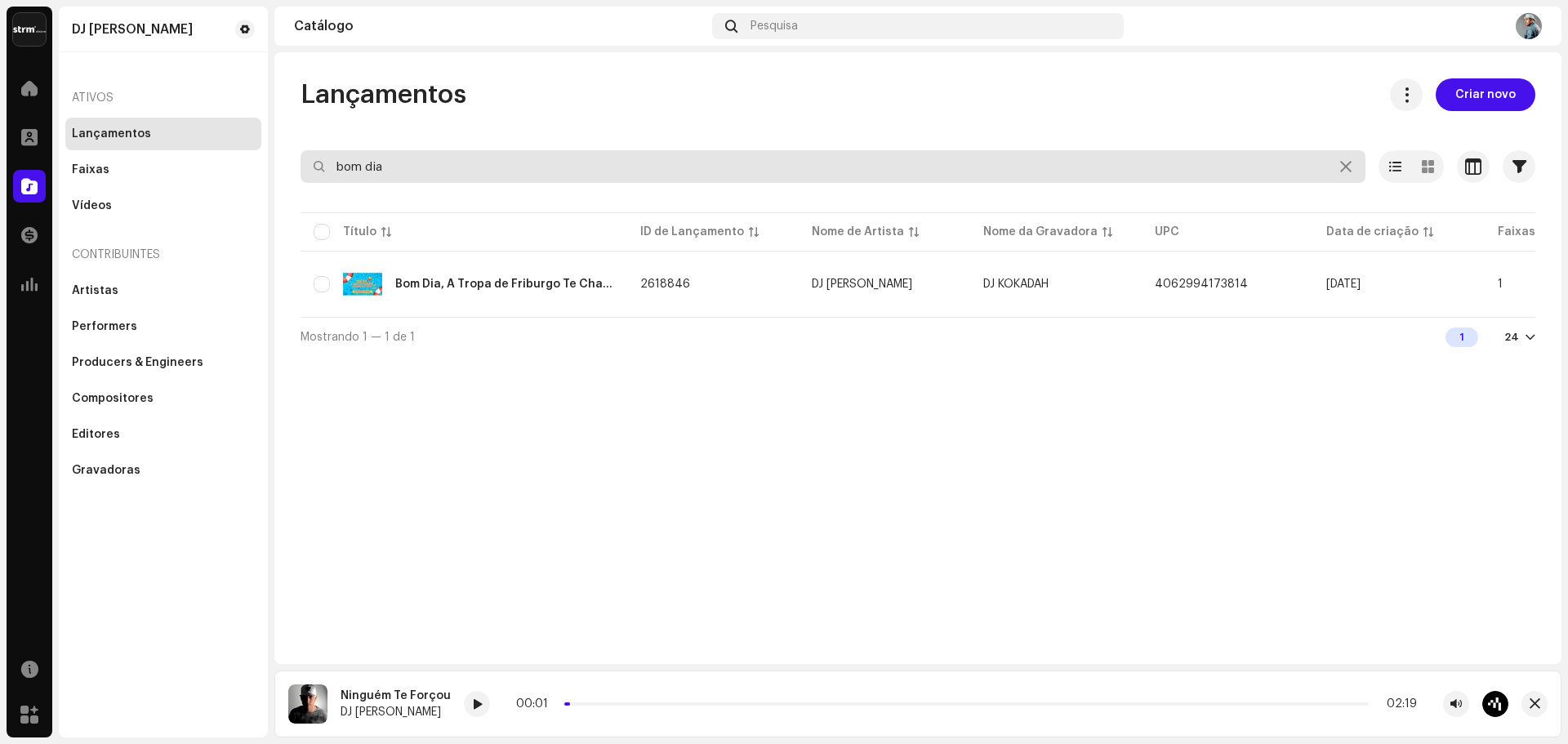
drag, startPoint x: 398, startPoint y: 163, endPoint x: 253, endPoint y: 146, distance: 146.0
click at [258, 149] on div "DJ Kokadah Home Perfil Catálogo Transações Análise Recursos Marketplace DJ Koka…" at bounding box center [784, 372] width 1568 height 744
type input "usa o black"
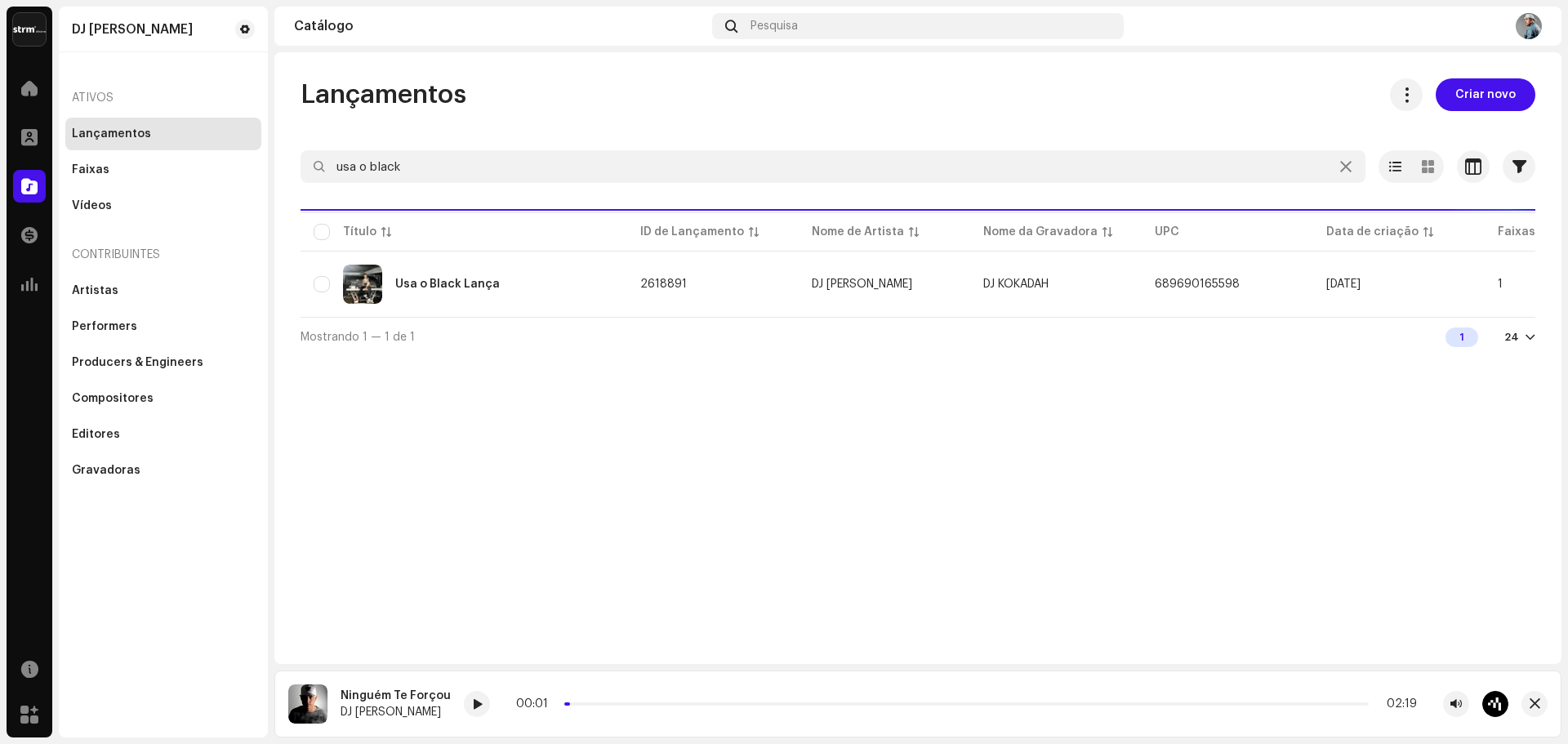
click at [486, 280] on div "Usa o Black Lança" at bounding box center [447, 283] width 104 height 11
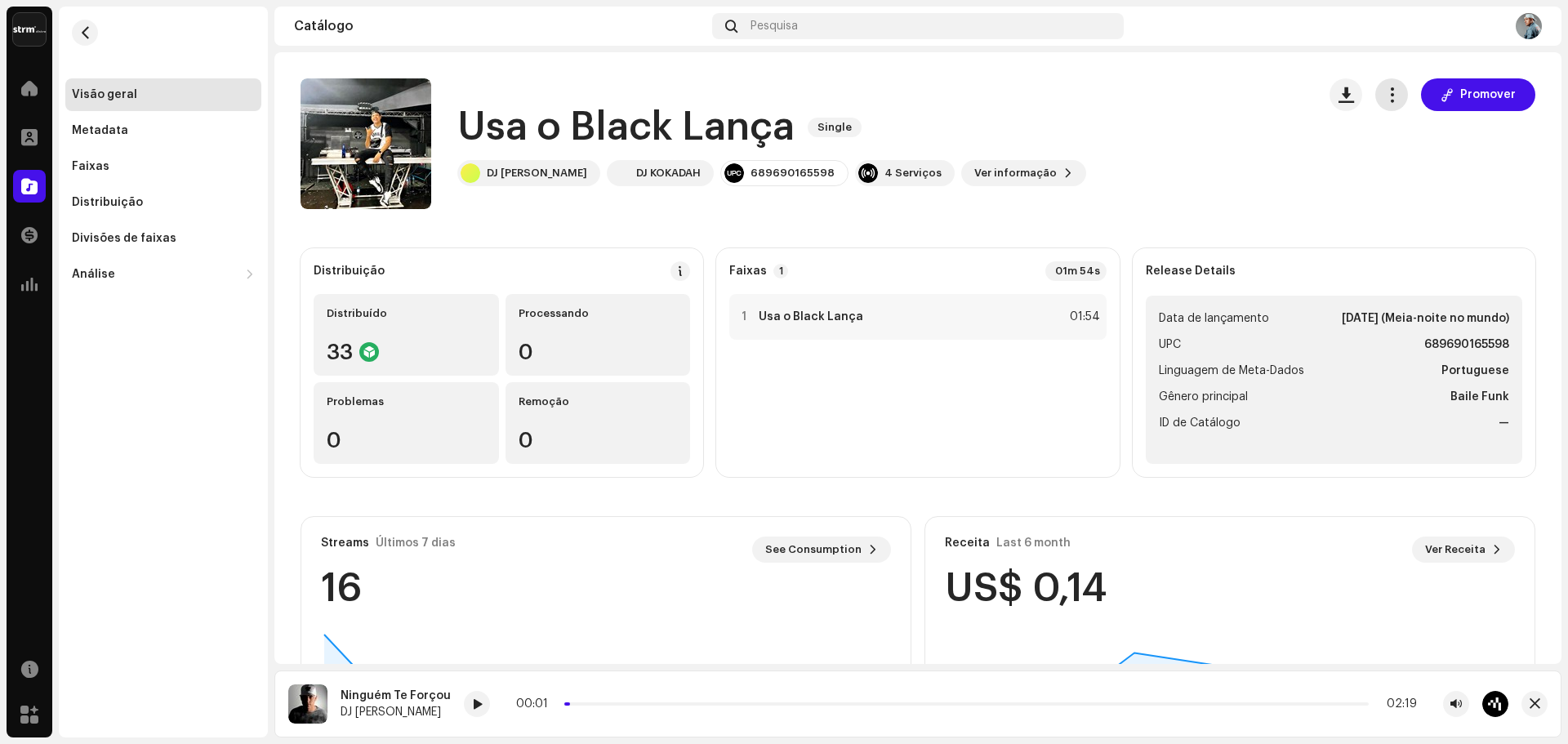
click at [1386, 104] on button "button" at bounding box center [1392, 95] width 33 height 33
click at [1418, 169] on div "Editar" at bounding box center [1457, 167] width 152 height 13
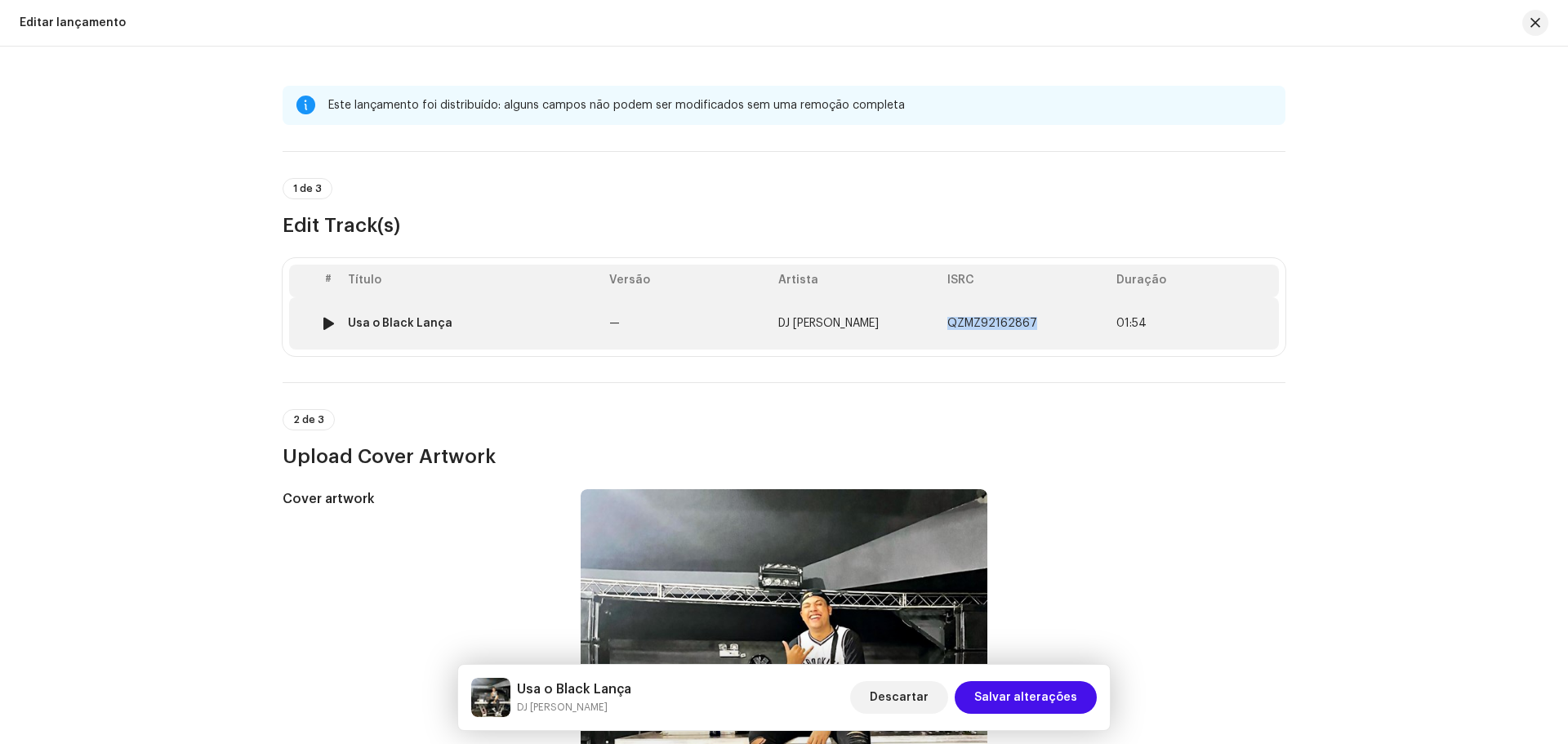
drag, startPoint x: 1025, startPoint y: 324, endPoint x: 942, endPoint y: 324, distance: 83.0
click at [942, 324] on td "QZMZ92162867" at bounding box center [1024, 323] width 169 height 52
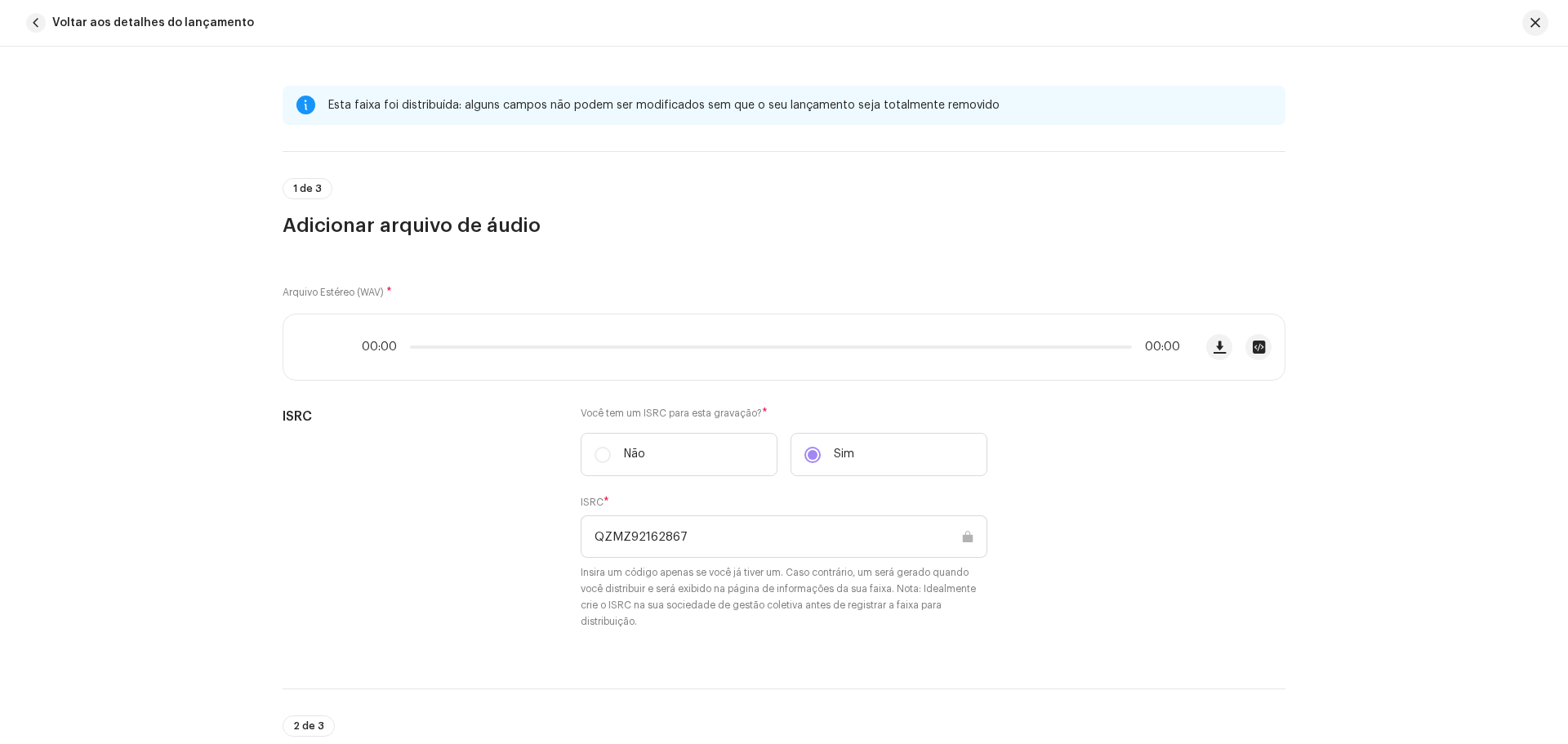
copy span "QZMZ92162867"
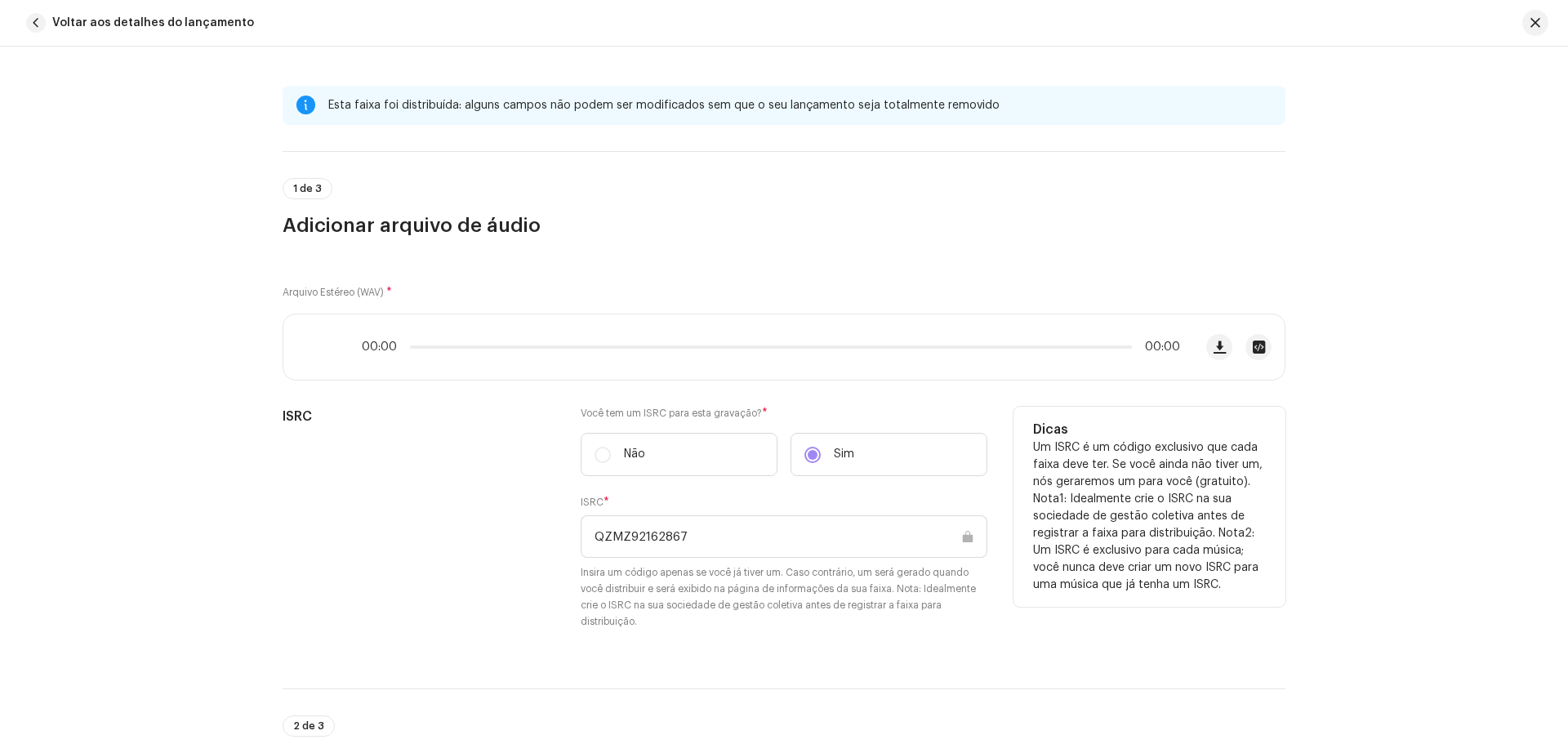
drag, startPoint x: 683, startPoint y: 534, endPoint x: 533, endPoint y: 529, distance: 150.1
click at [534, 530] on div "ISRC Você tem um ISRC para esta gravação? * Não Sim ISRC * QZMZ92162867 Insira …" at bounding box center [784, 527] width 1003 height 242
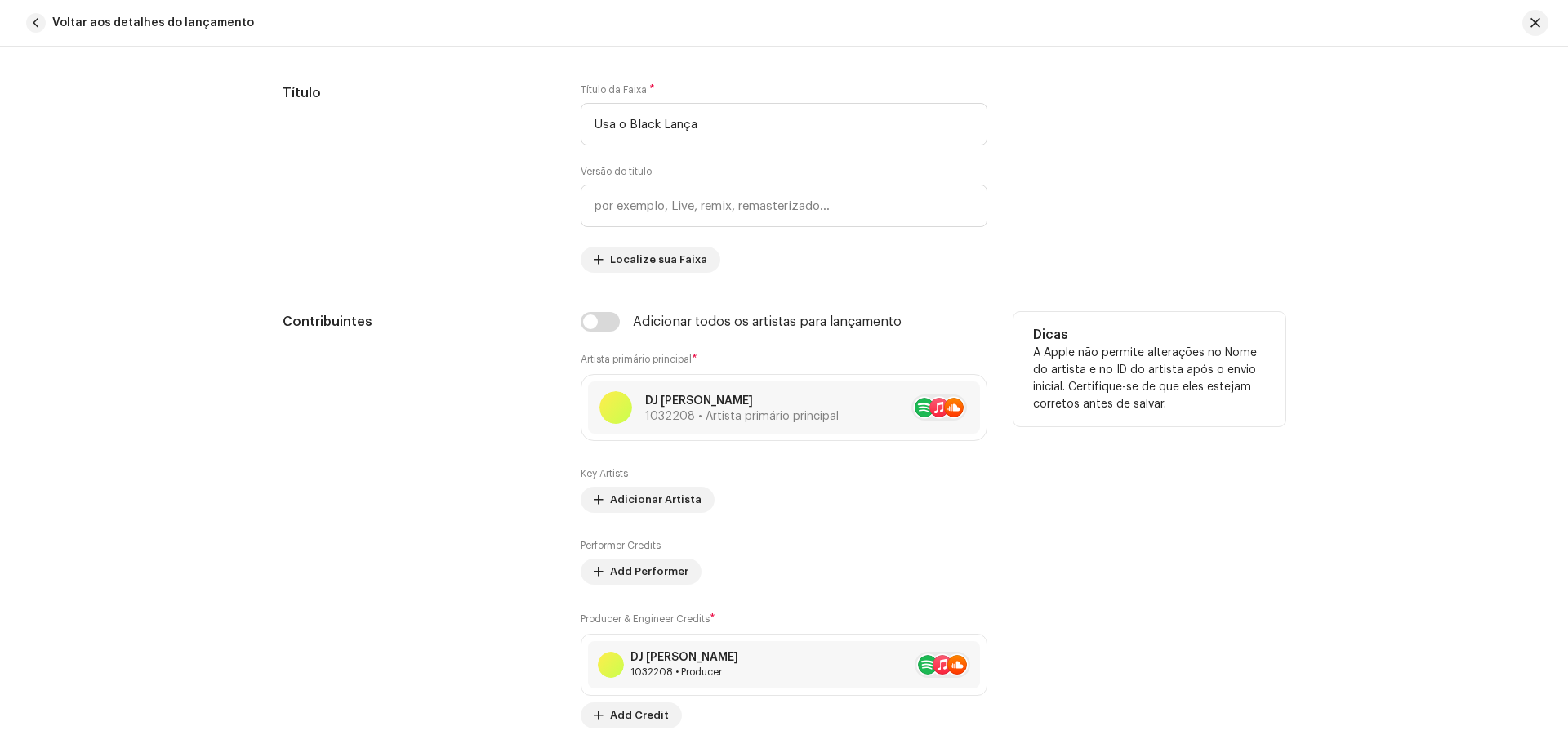
scroll to position [1224, 0]
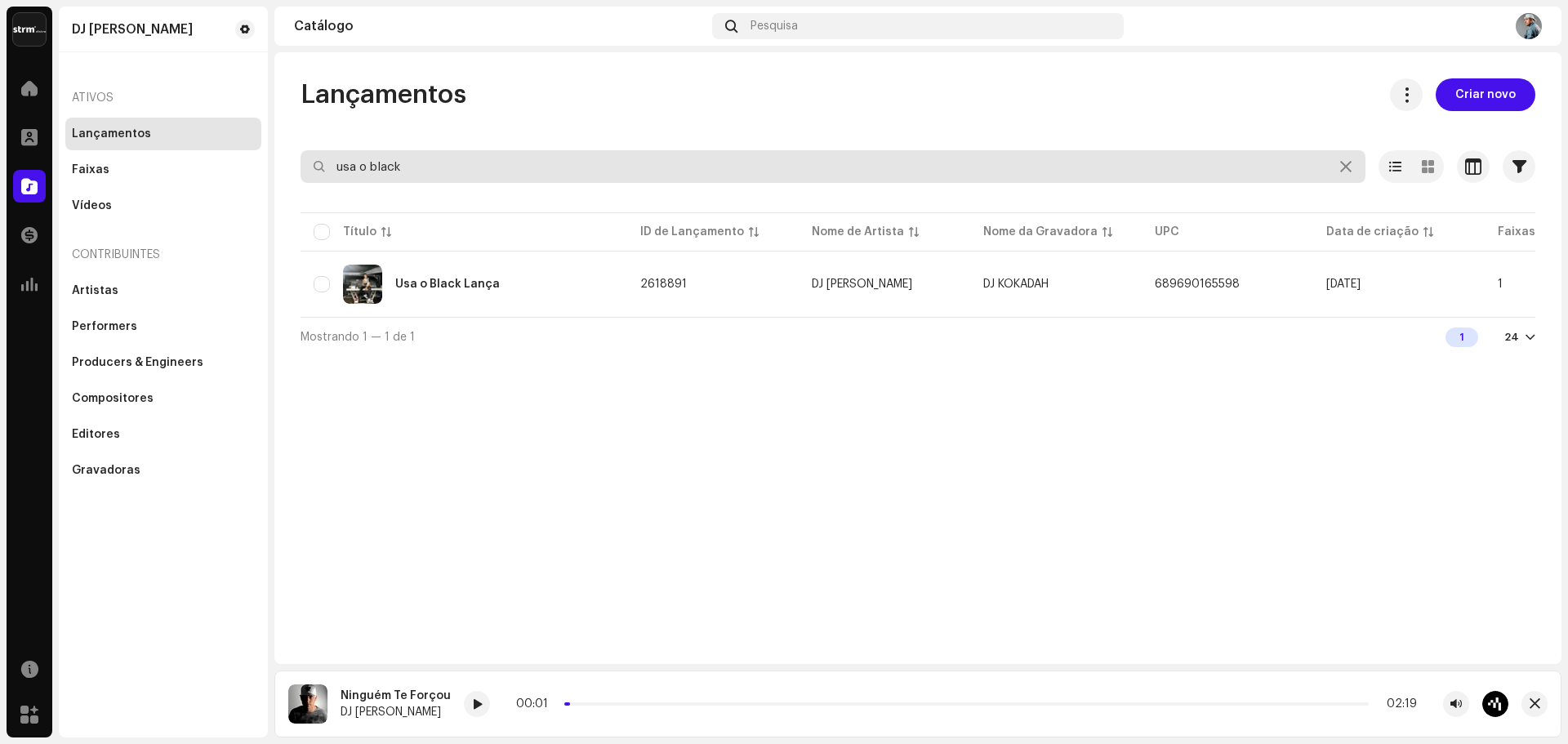
drag, startPoint x: 334, startPoint y: 152, endPoint x: 141, endPoint y: 116, distance: 196.3
click at [235, 133] on div "DJ Kokadah Home Perfil Catálogo Transações Análise Recursos Marketplace DJ Koka…" at bounding box center [784, 372] width 1568 height 744
type input "vai tirando"
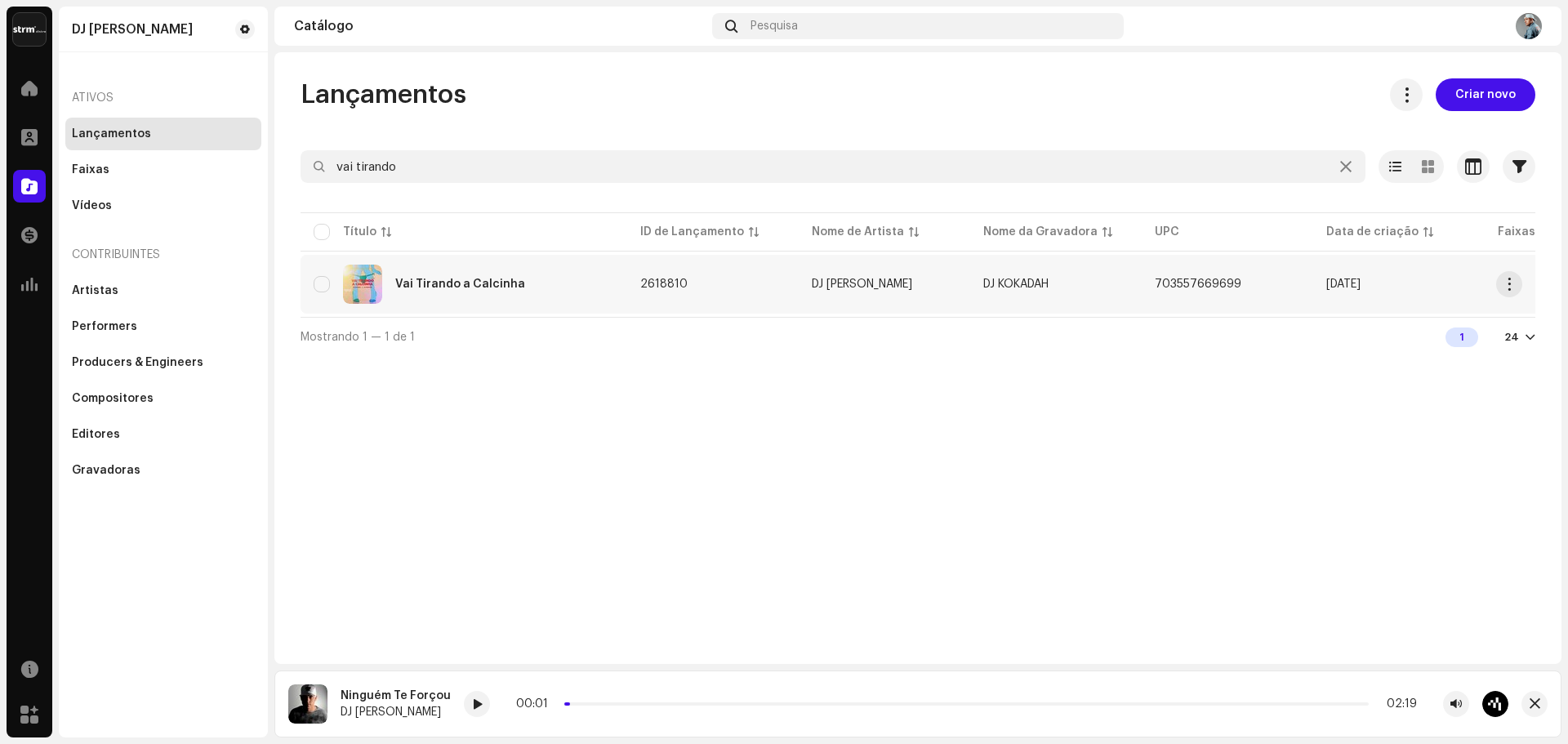
click at [467, 279] on div "Vai Tirando a Calcinha" at bounding box center [460, 283] width 130 height 11
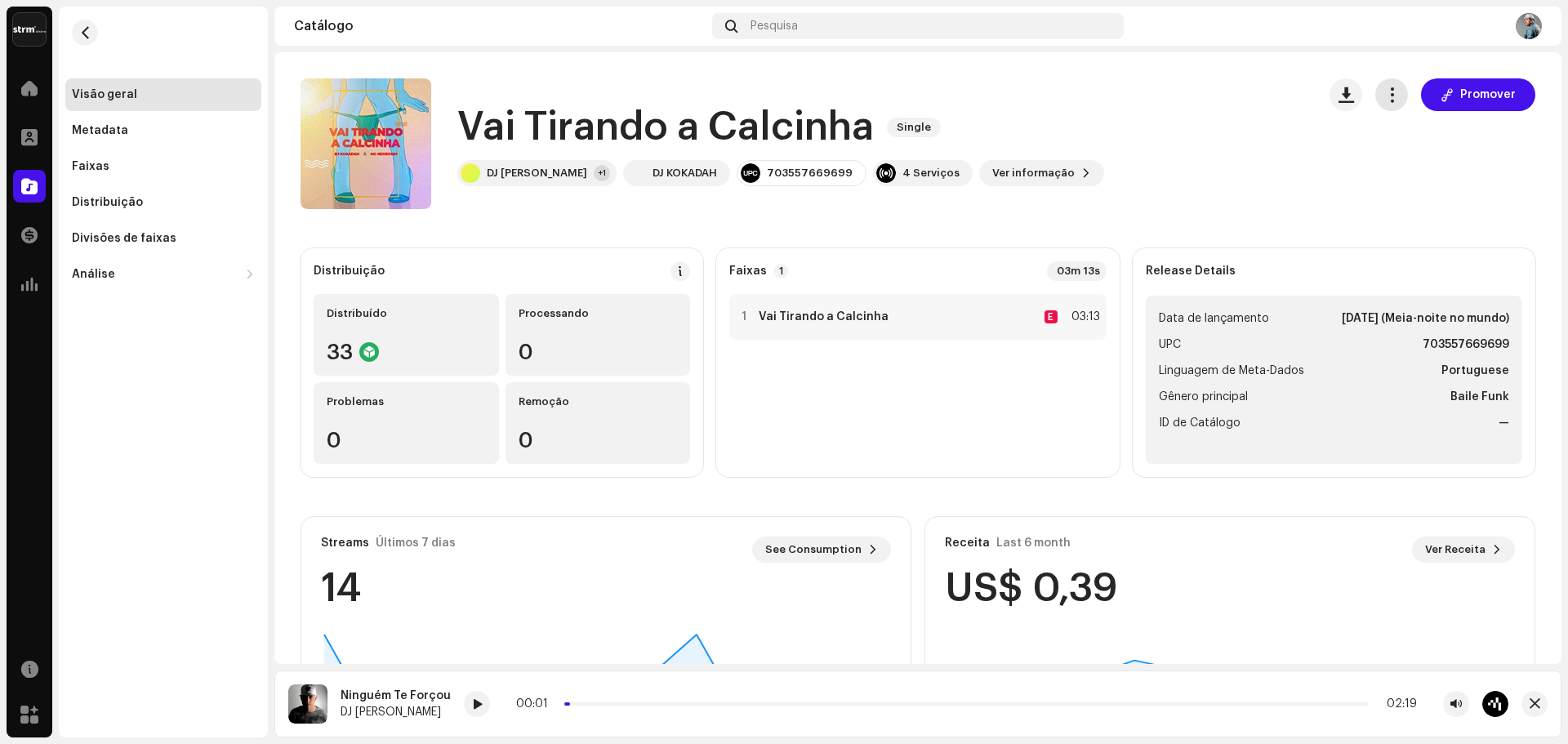
click at [1384, 88] on span "button" at bounding box center [1392, 94] width 15 height 13
click at [1408, 167] on span "Editar" at bounding box center [1398, 167] width 34 height 13
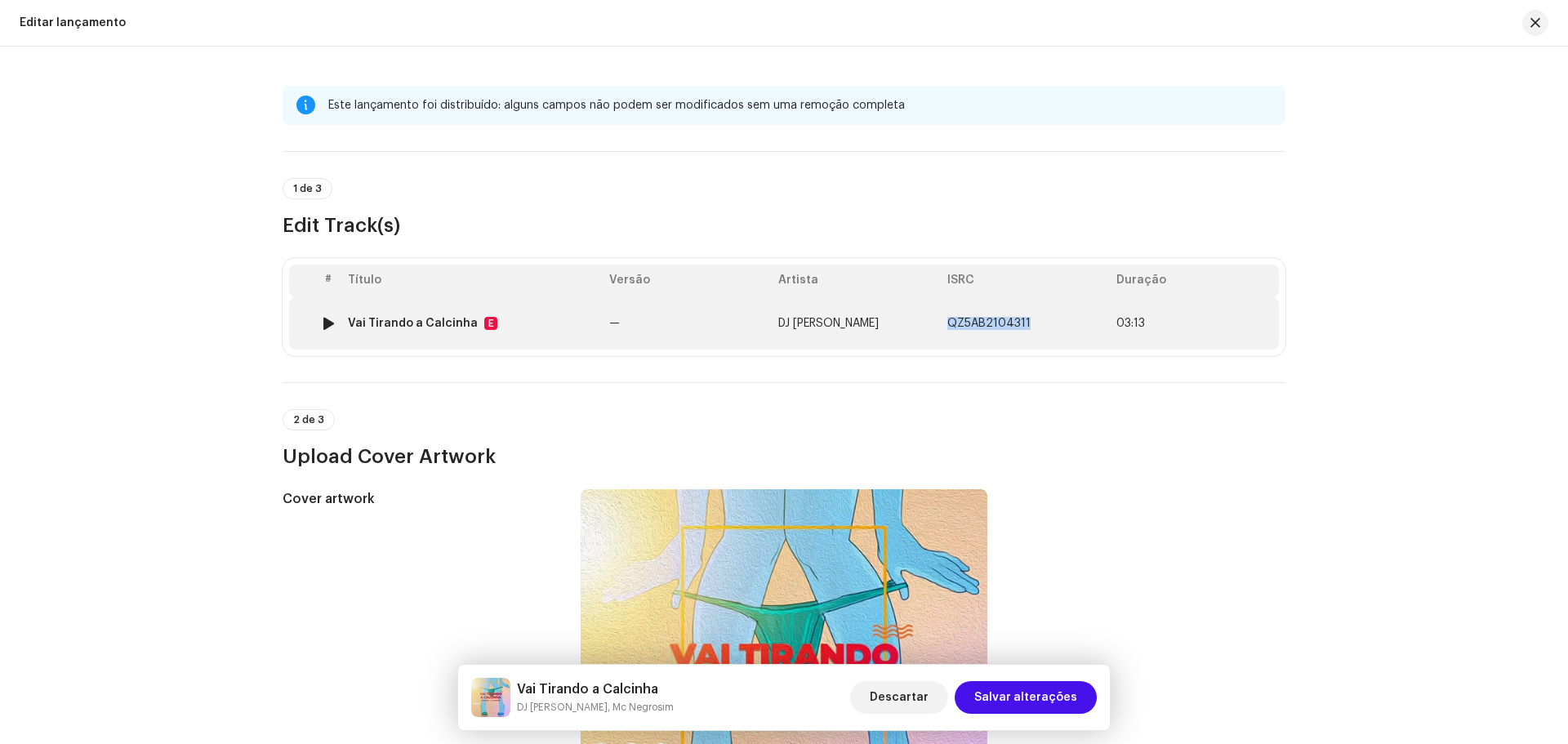
drag, startPoint x: 1015, startPoint y: 322, endPoint x: 941, endPoint y: 332, distance: 74.7
click at [941, 332] on td "QZ5AB2104311" at bounding box center [1024, 323] width 169 height 52
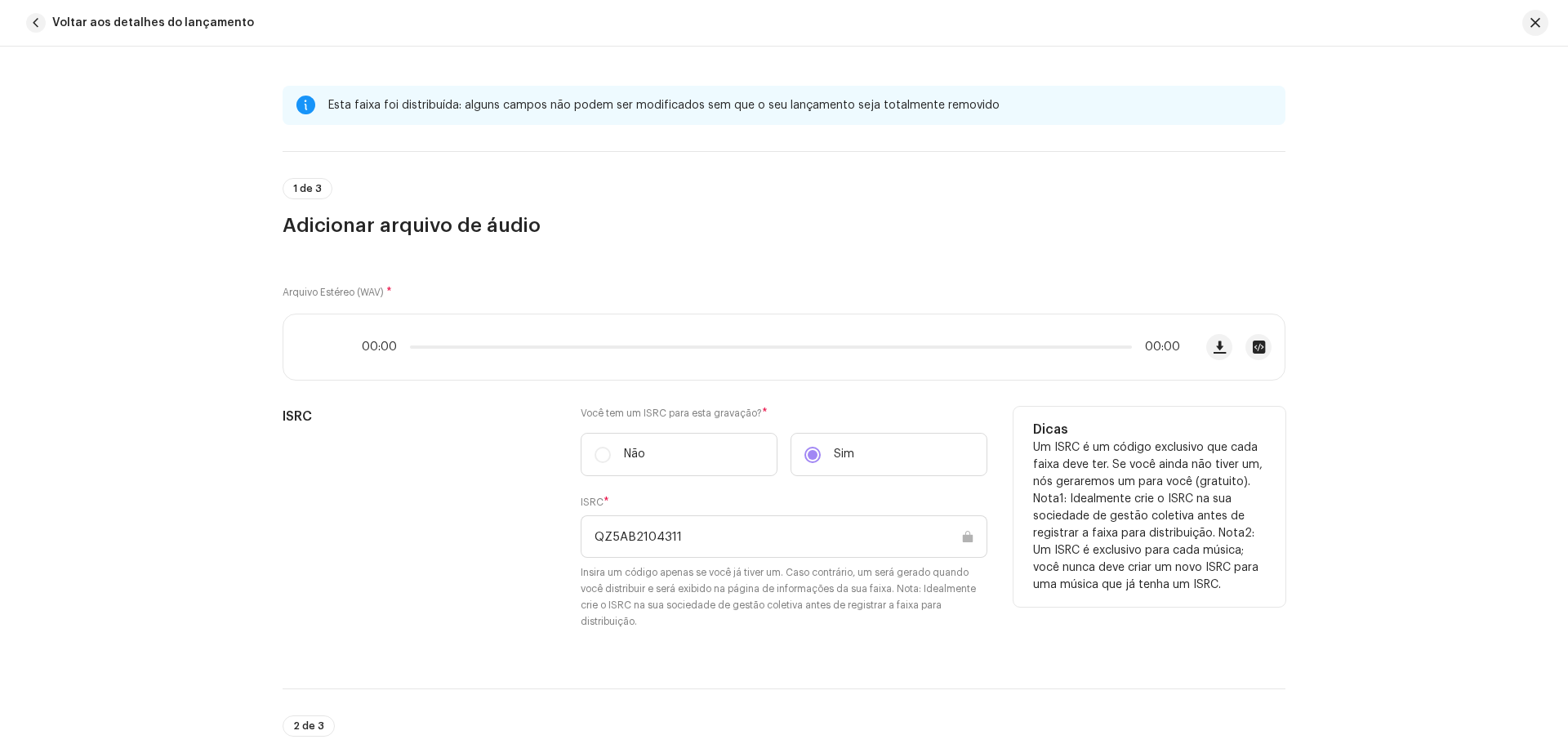
drag, startPoint x: 732, startPoint y: 536, endPoint x: 557, endPoint y: 534, distance: 175.0
click at [558, 534] on div "ISRC Você tem um ISRC para esta gravação? * Não Sim ISRC * QZ5AB2104311 Insira …" at bounding box center [784, 527] width 1003 height 242
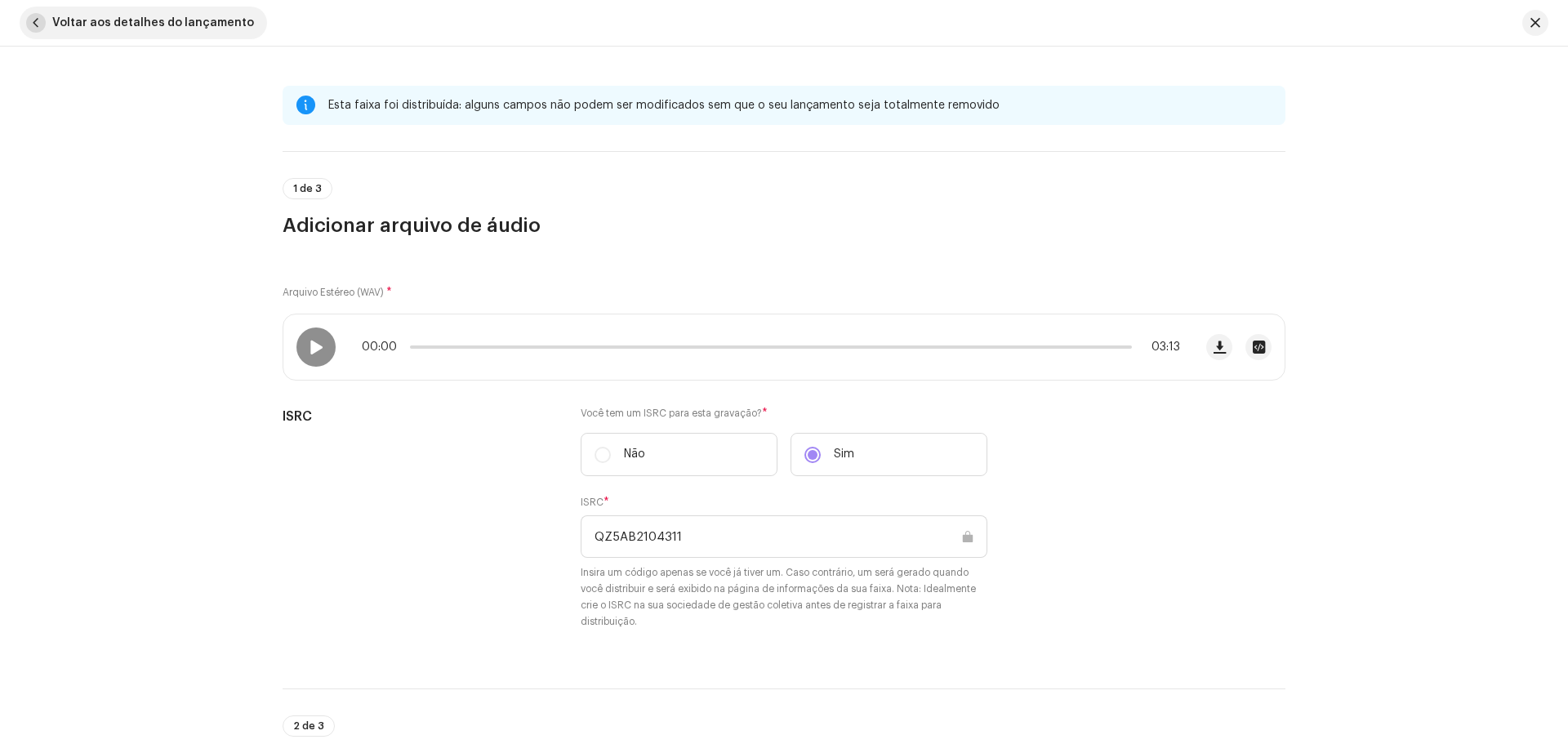
click at [31, 21] on span "button" at bounding box center [36, 22] width 20 height 20
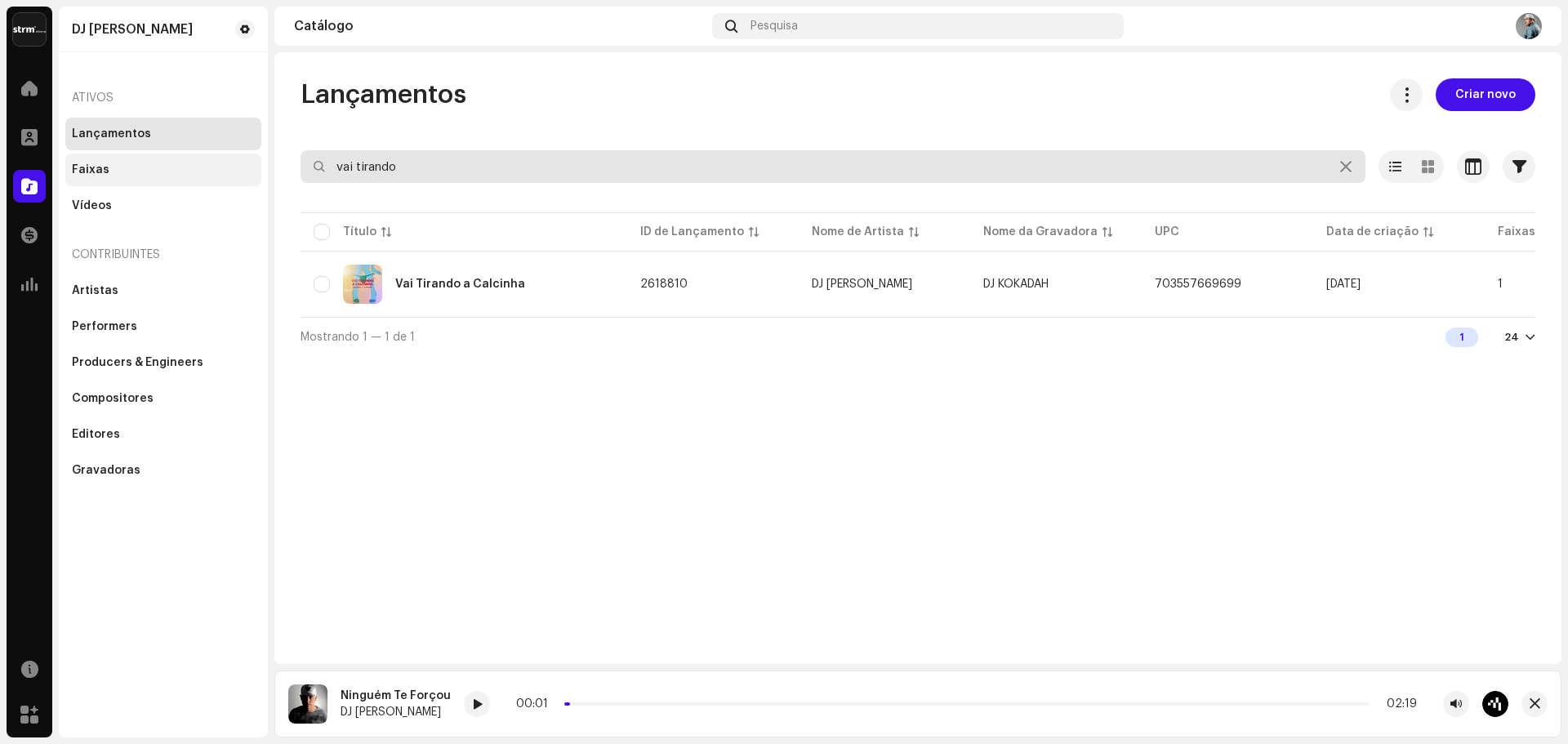
drag, startPoint x: 450, startPoint y: 158, endPoint x: 175, endPoint y: 169, distance: 275.2
click at [188, 166] on div "DJ Kokadah Home Perfil Catálogo Transações Análise Recursos Marketplace DJ Koka…" at bounding box center [784, 372] width 1568 height 744
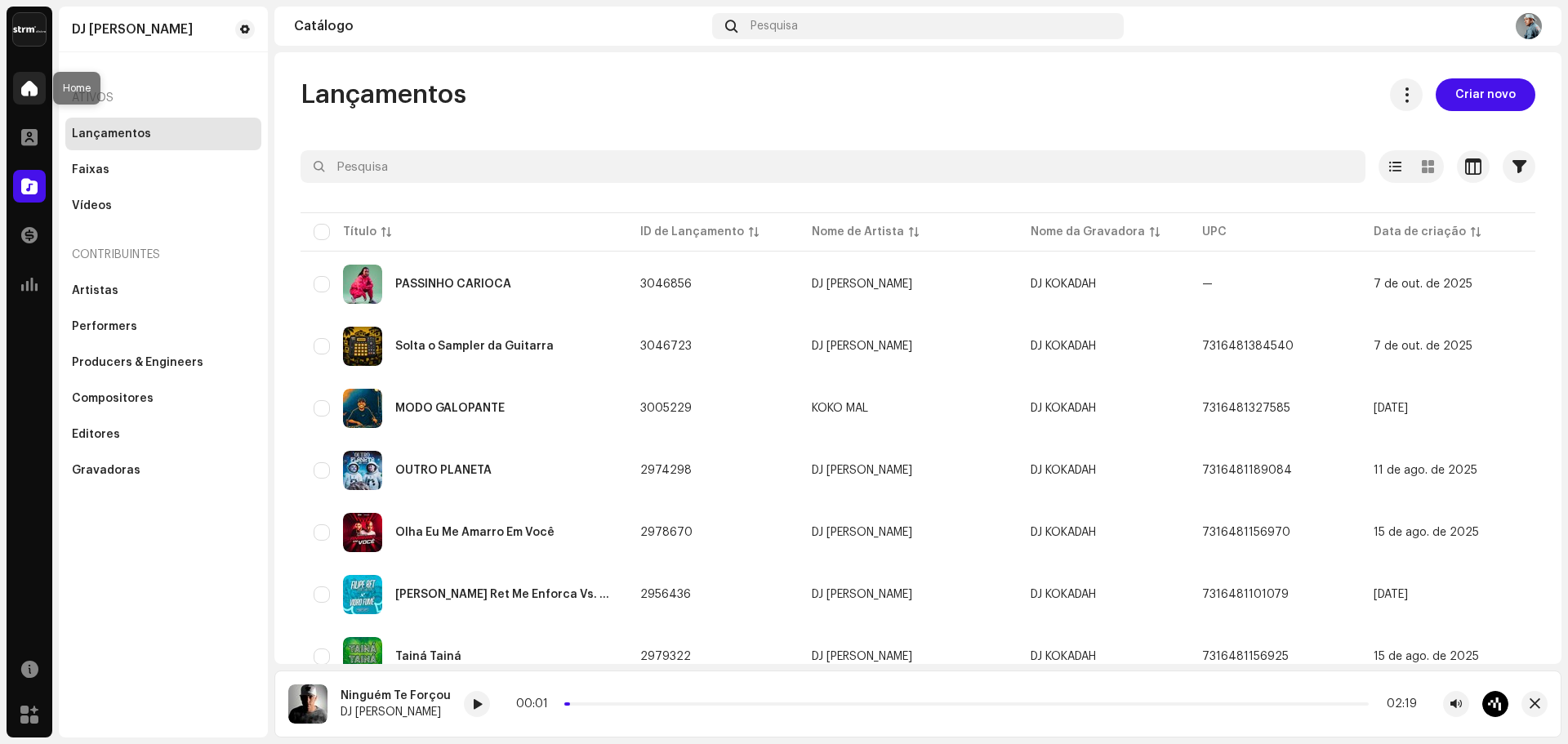
click at [16, 87] on div at bounding box center [29, 88] width 33 height 33
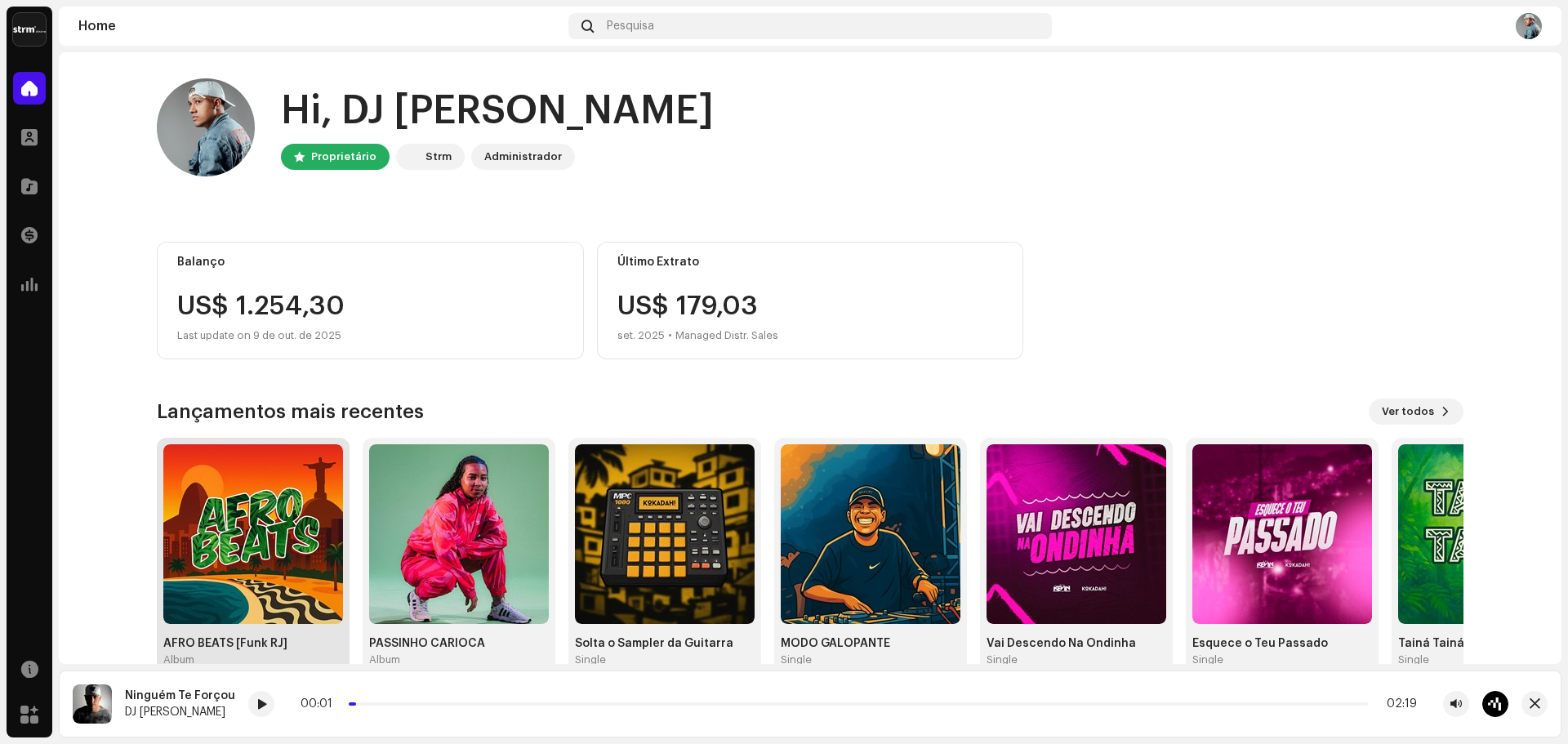
click at [238, 520] on img at bounding box center [253, 534] width 180 height 180
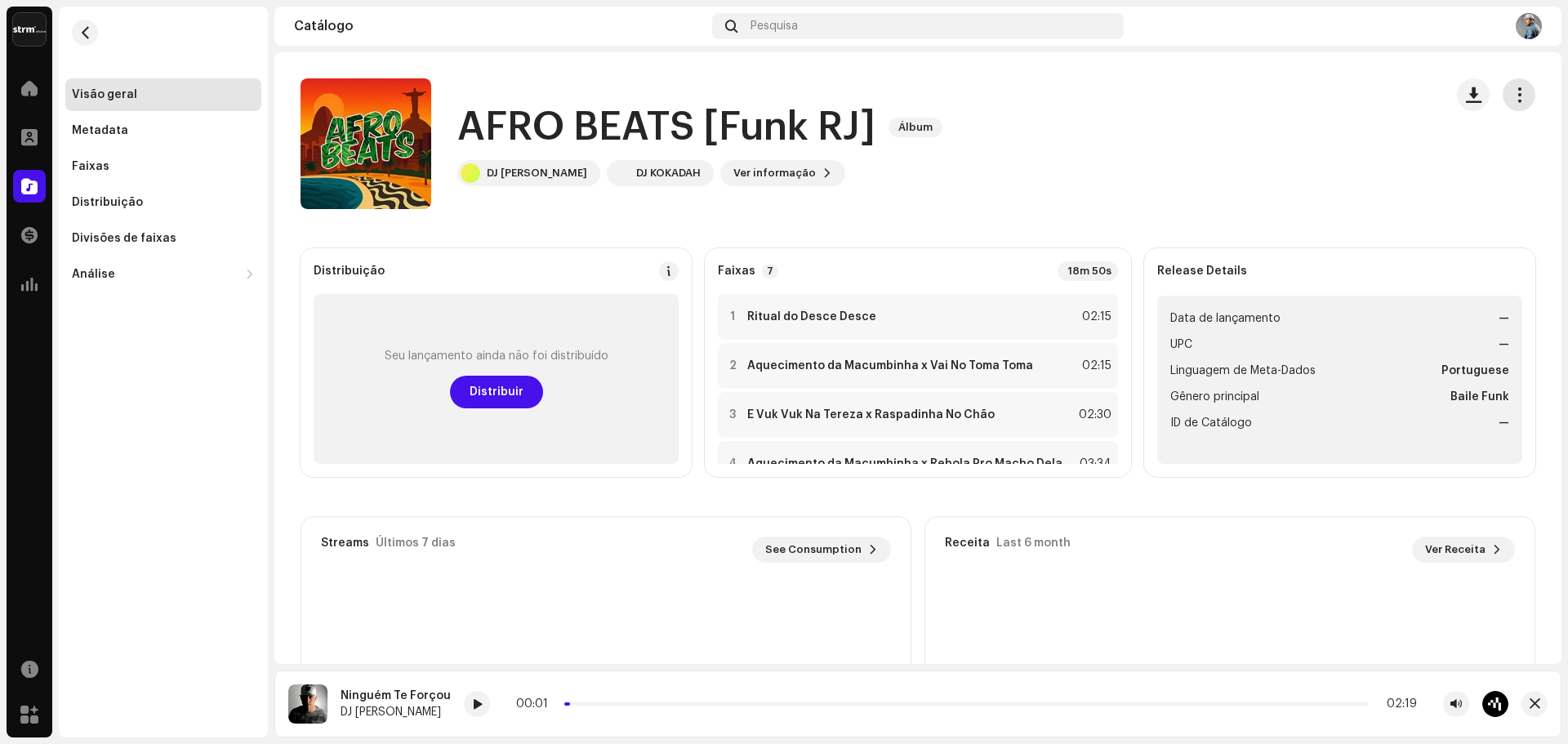
click at [1515, 97] on span "button" at bounding box center [1519, 94] width 15 height 13
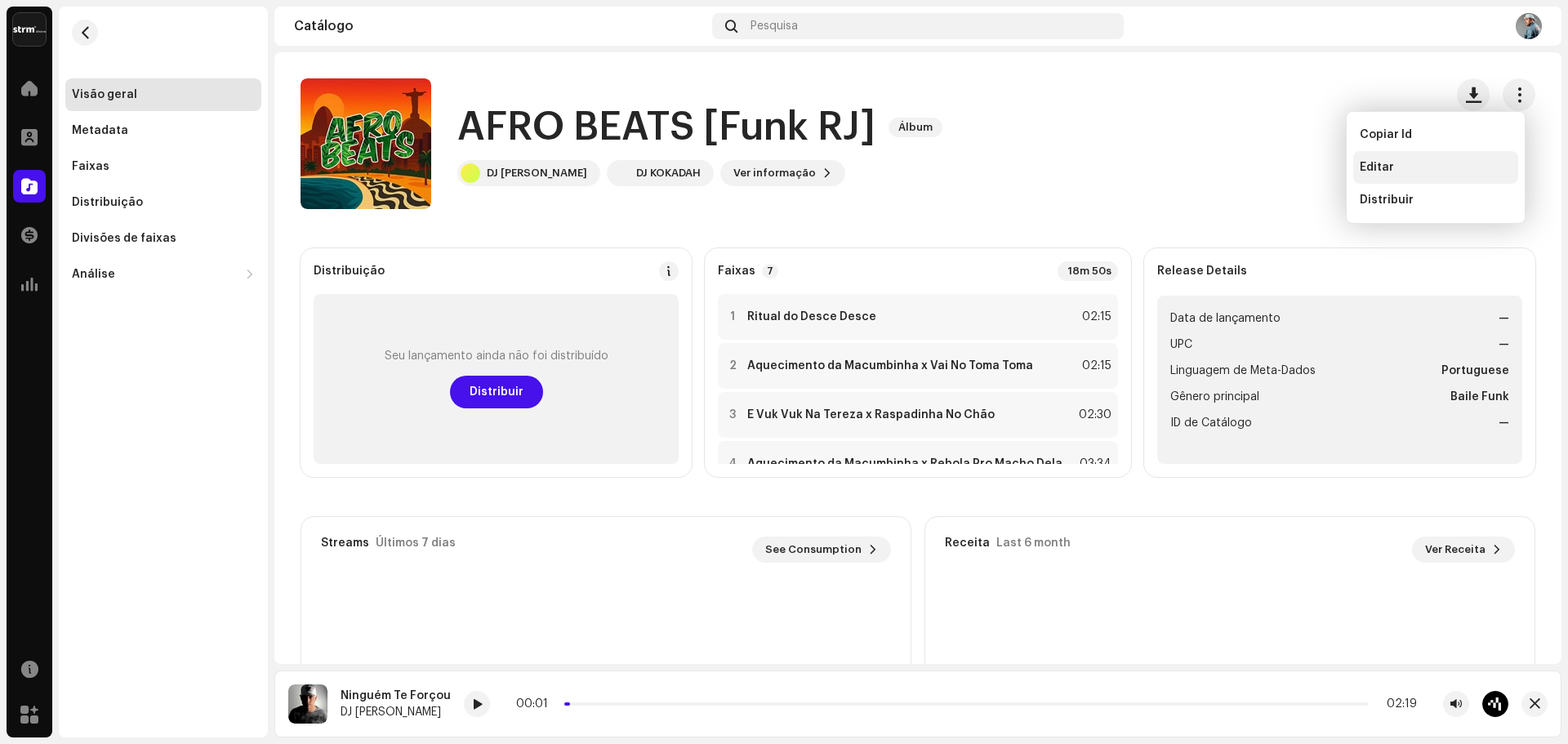
click at [1386, 169] on span "Editar" at bounding box center [1376, 167] width 34 height 13
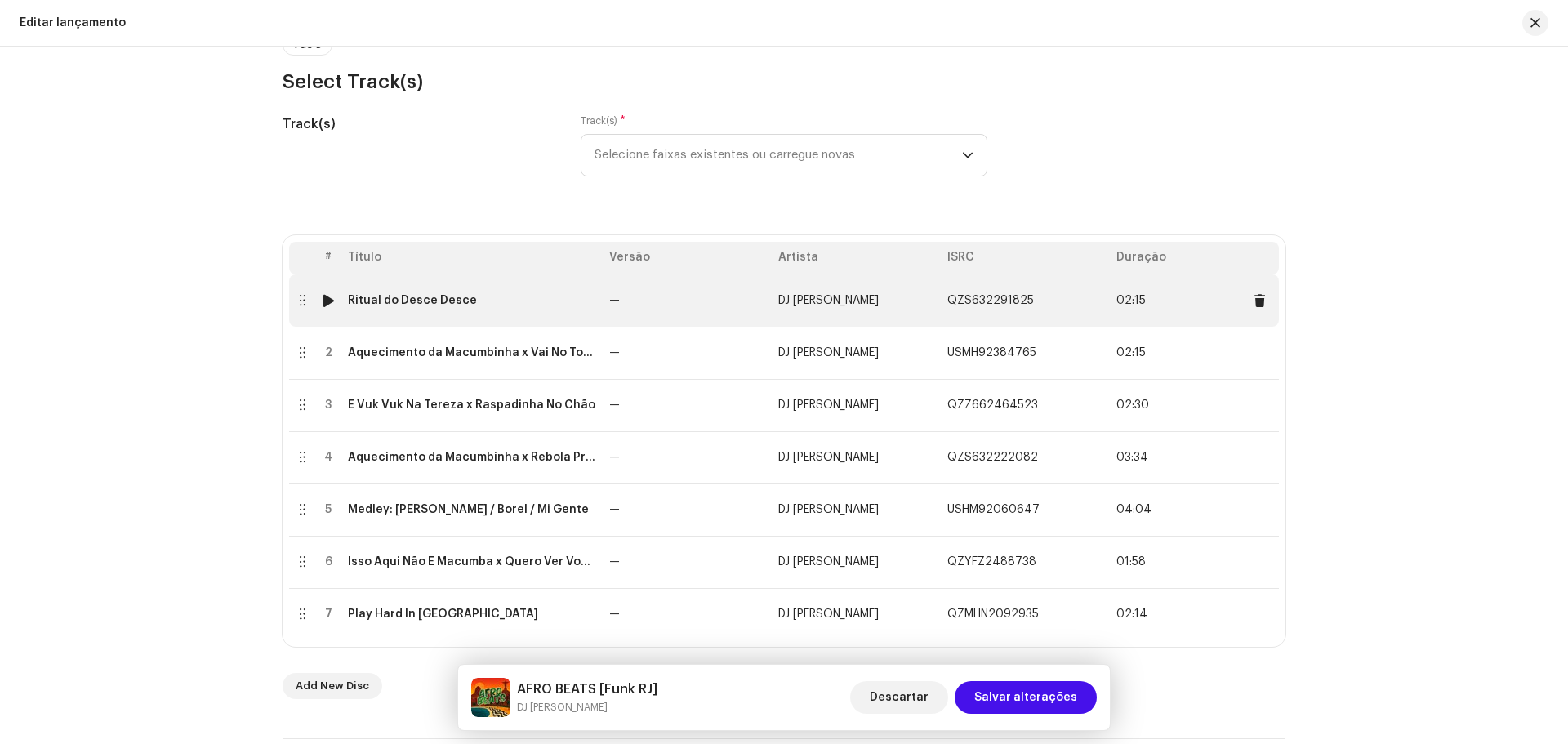
scroll to position [164, 0]
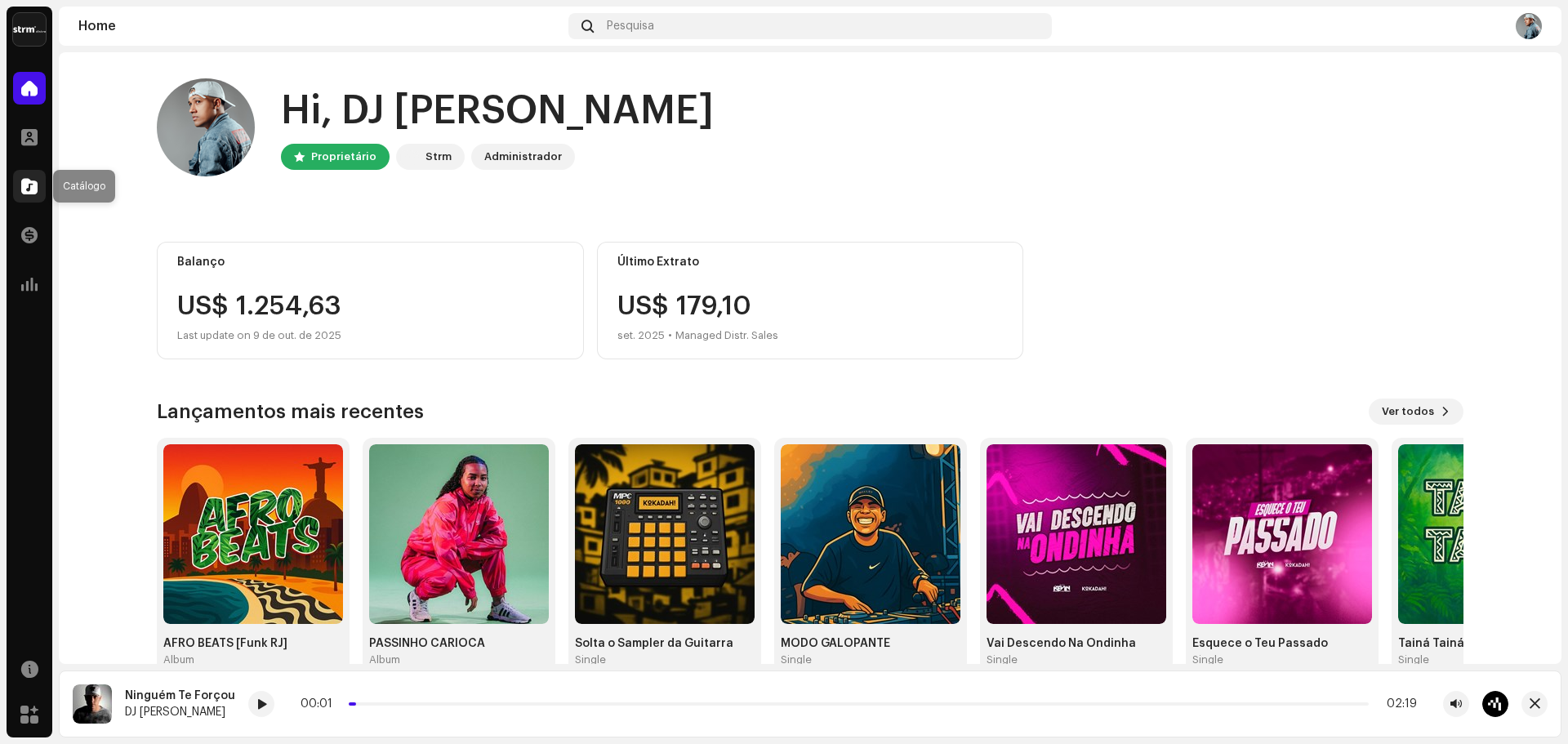
click at [21, 193] on div at bounding box center [29, 186] width 33 height 33
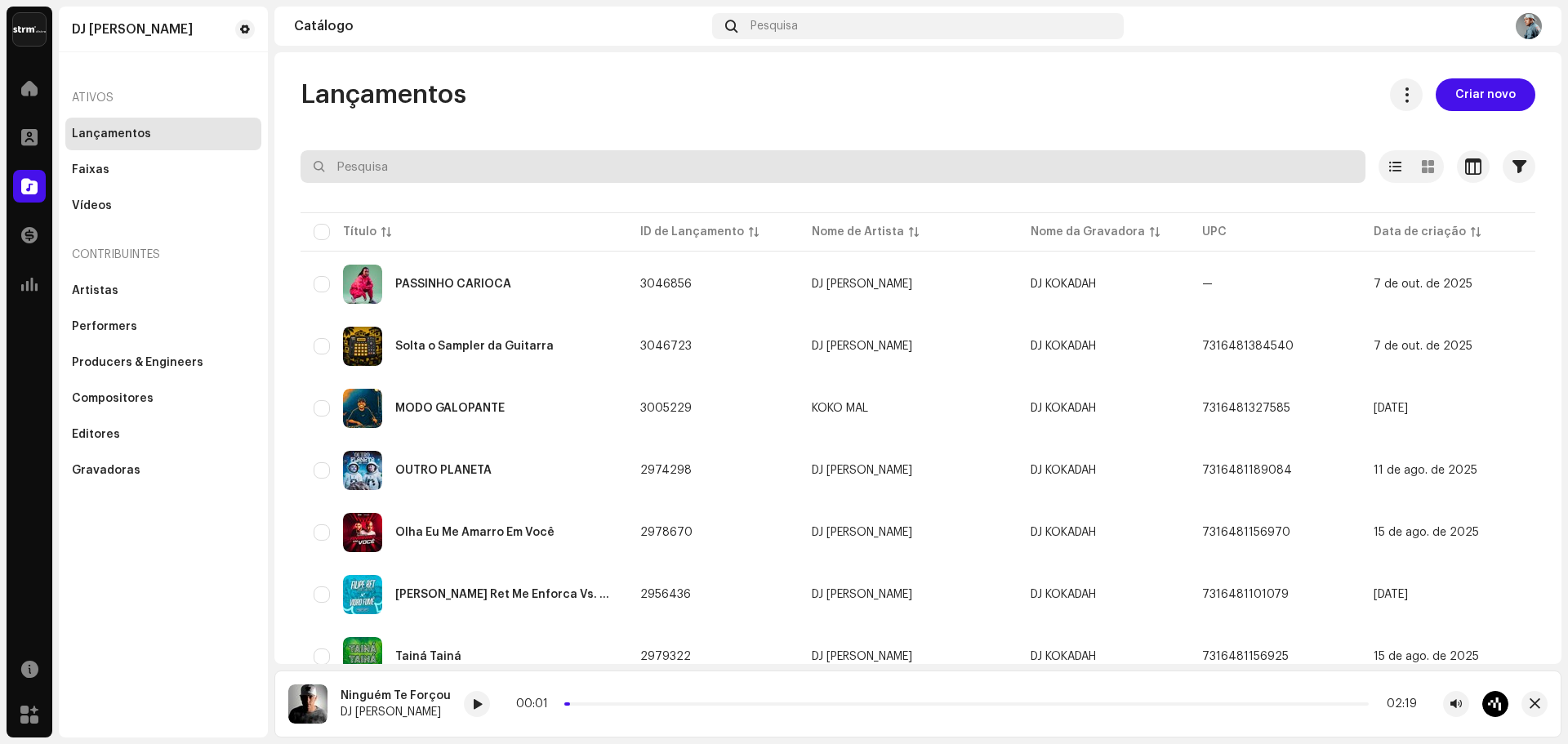
click at [488, 172] on input "text" at bounding box center [832, 166] width 1064 height 33
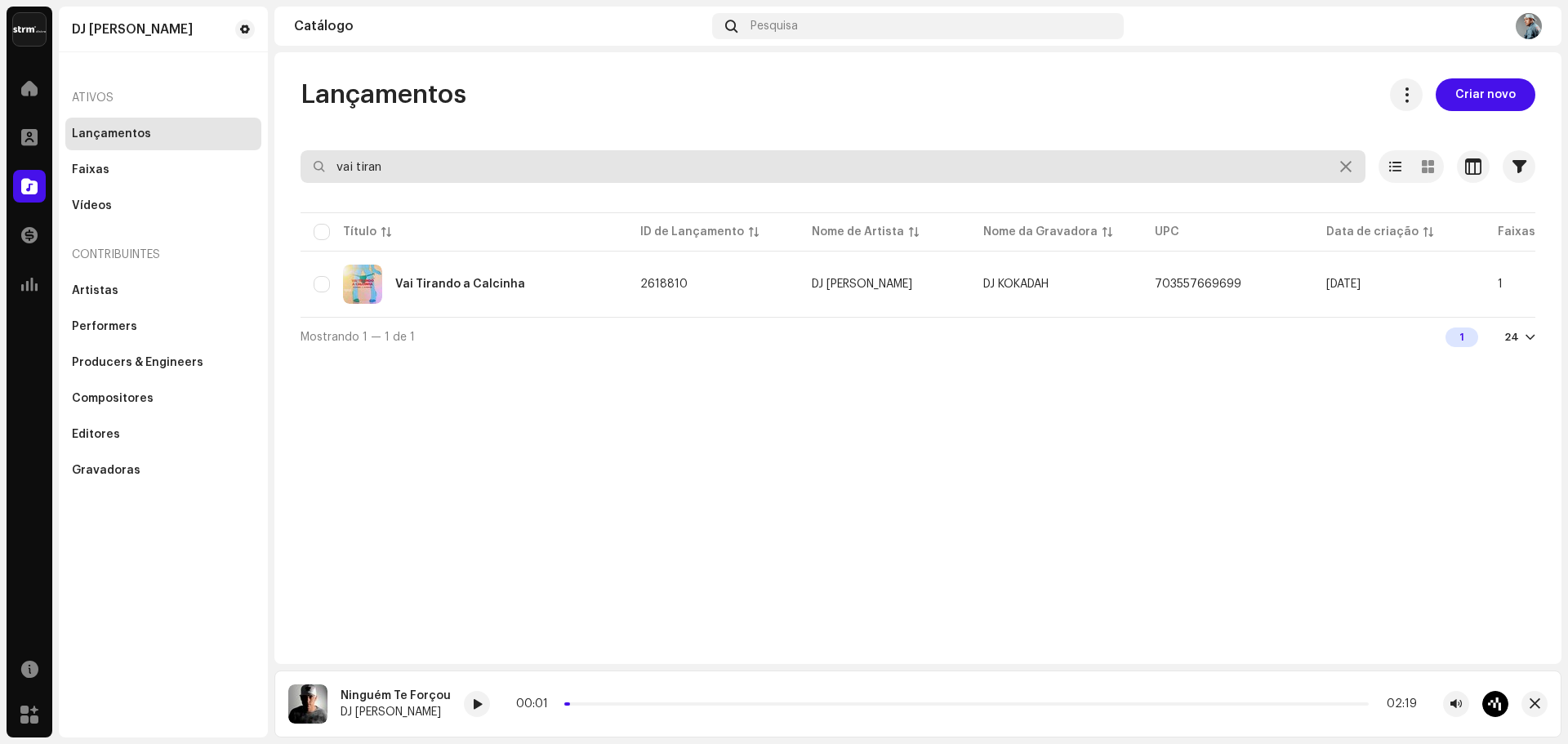
drag, startPoint x: 399, startPoint y: 168, endPoint x: 248, endPoint y: 130, distance: 155.7
click at [267, 139] on div "DJ Kokadah Home Perfil Catálogo Transações Análise Recursos Marketplace DJ Koka…" at bounding box center [784, 372] width 1568 height 744
type input "modo avi"
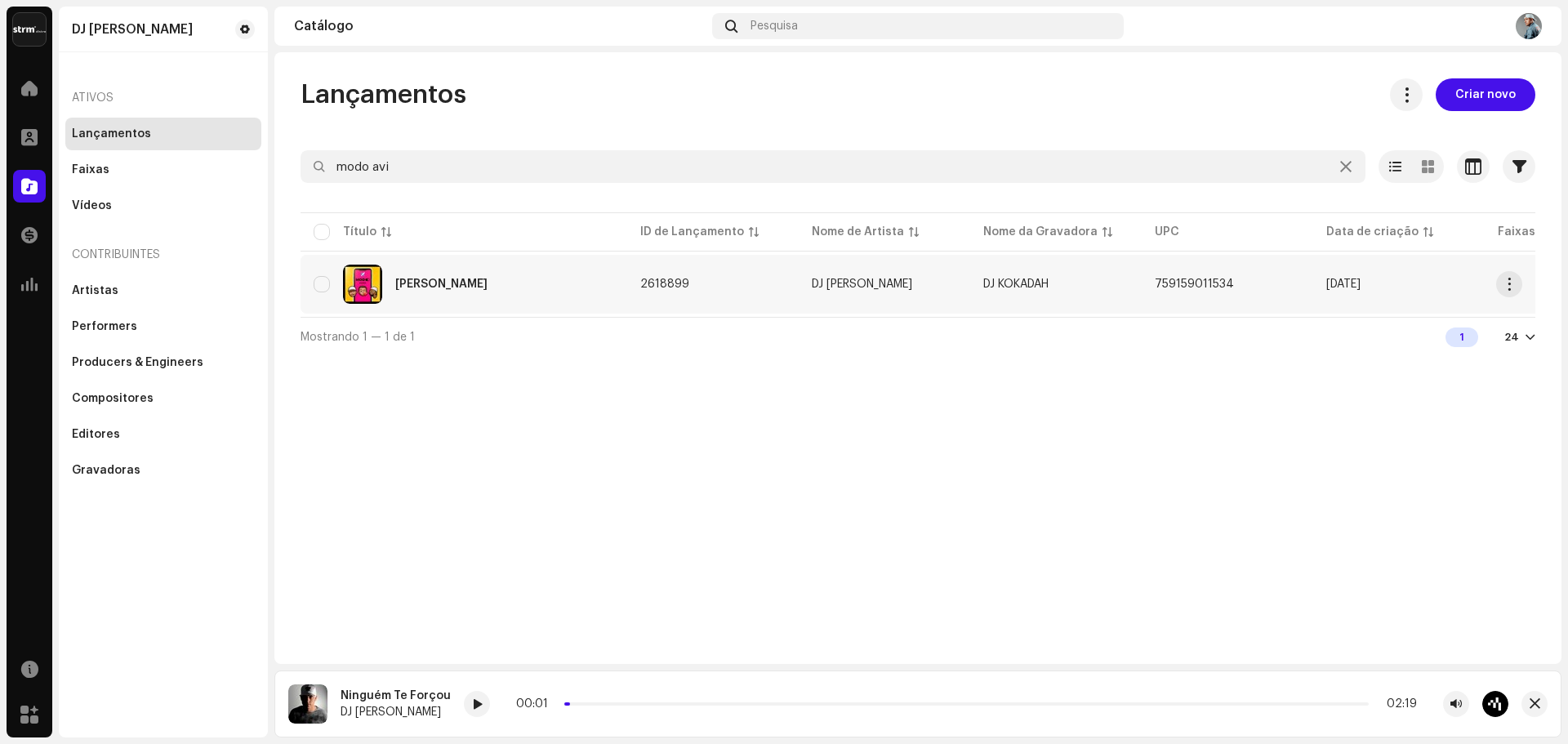
click at [436, 280] on div "[PERSON_NAME]" at bounding box center [441, 283] width 92 height 11
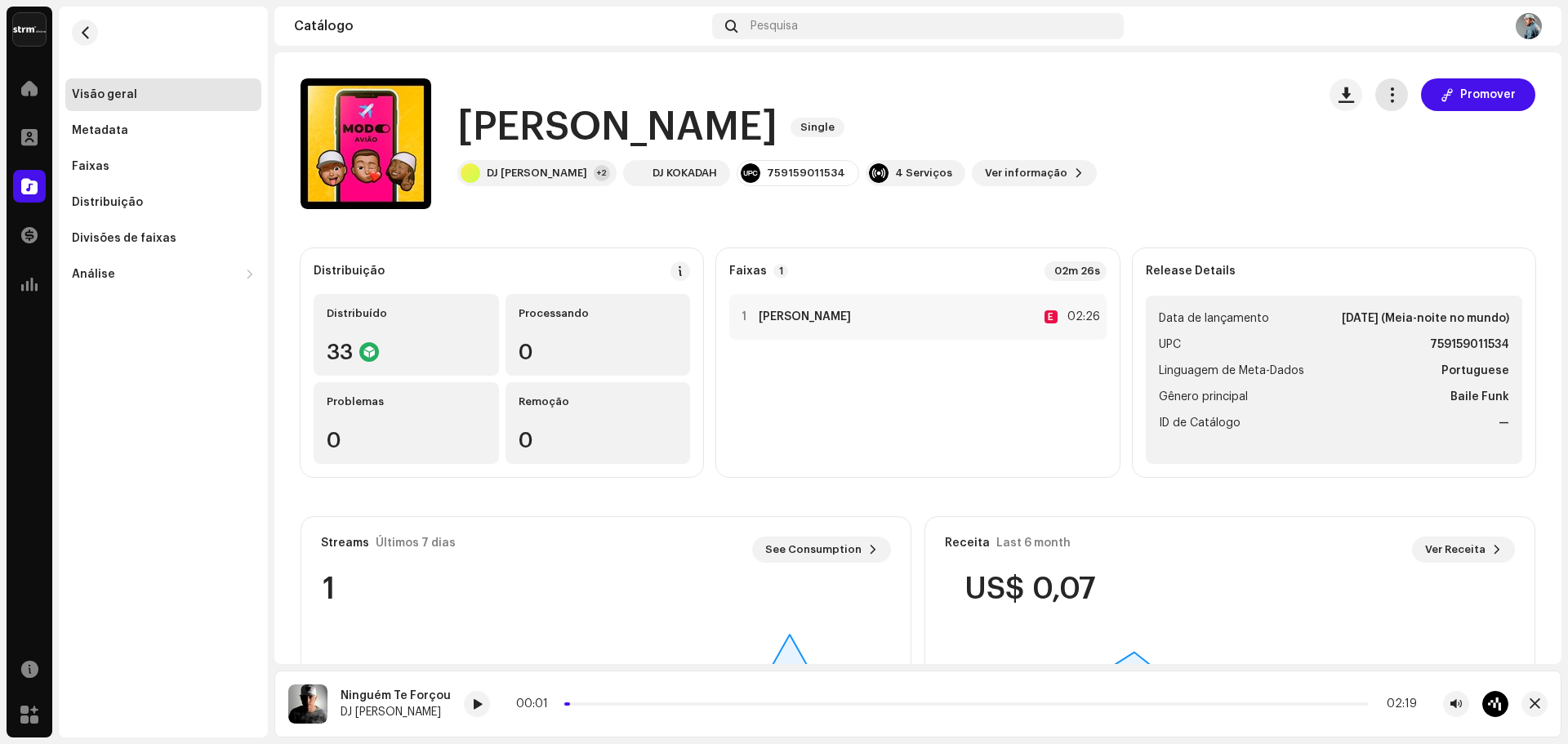
click at [1389, 98] on span "button" at bounding box center [1392, 94] width 15 height 13
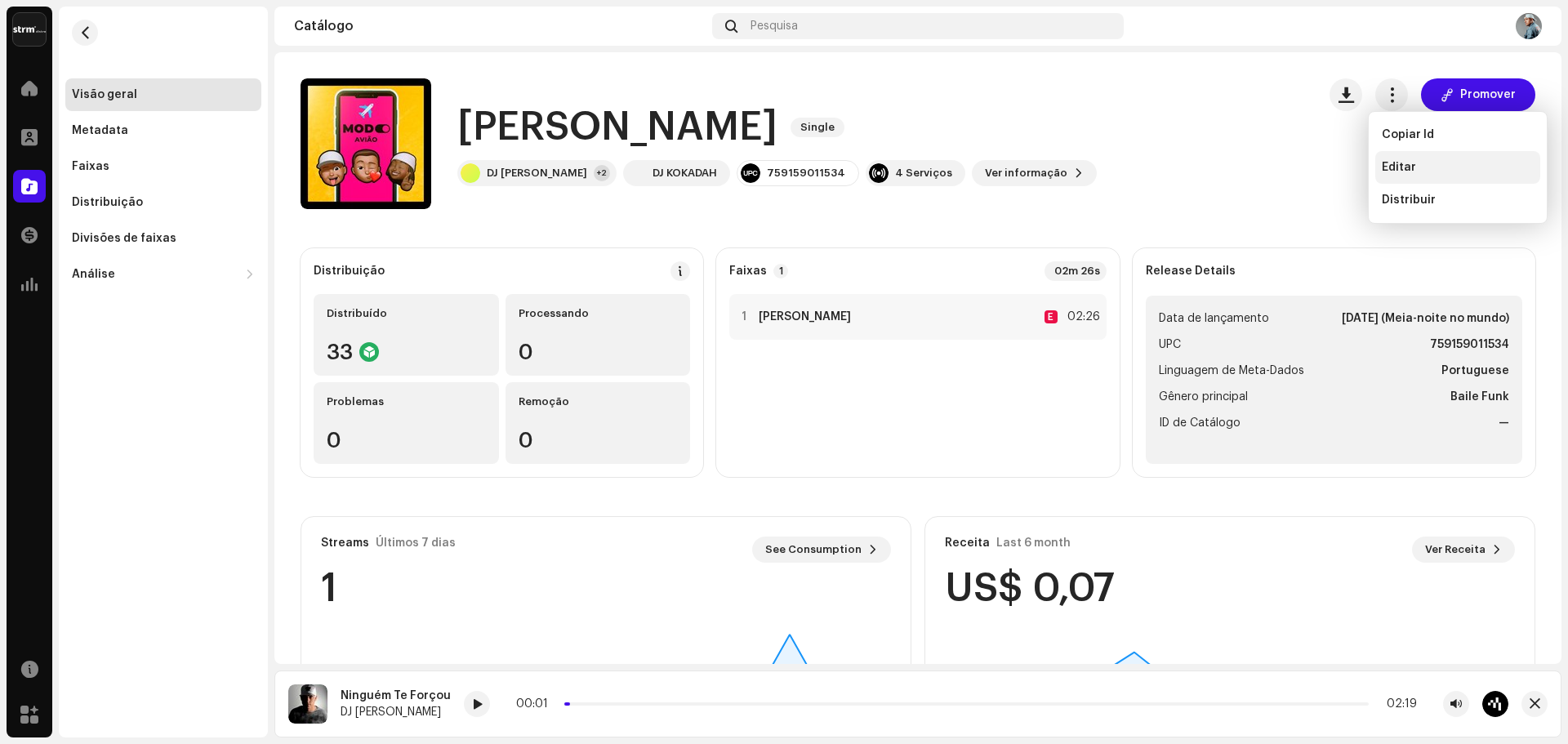
click at [1376, 176] on div "Editar" at bounding box center [1458, 167] width 165 height 33
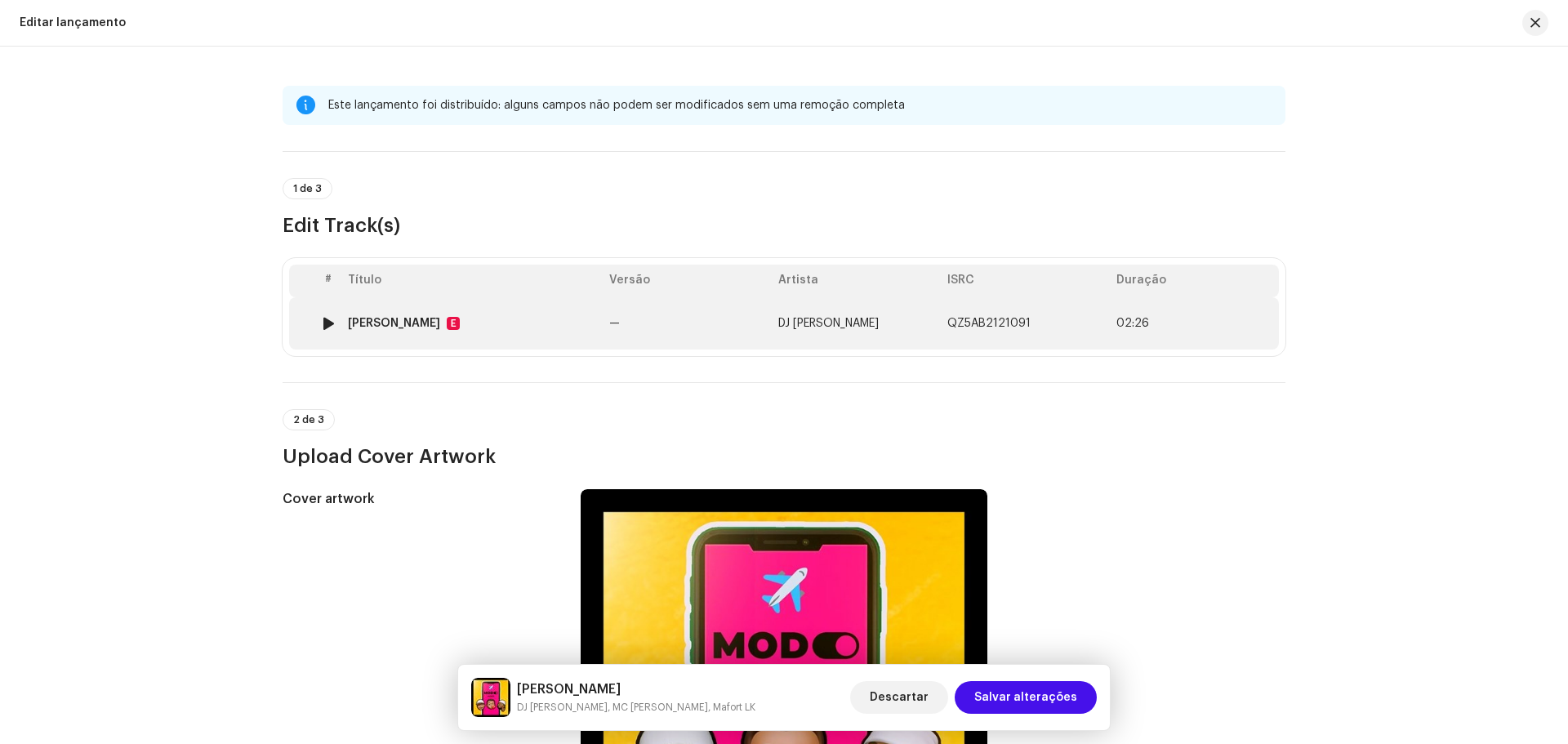
click at [976, 327] on span "QZ5AB2121091" at bounding box center [988, 323] width 83 height 11
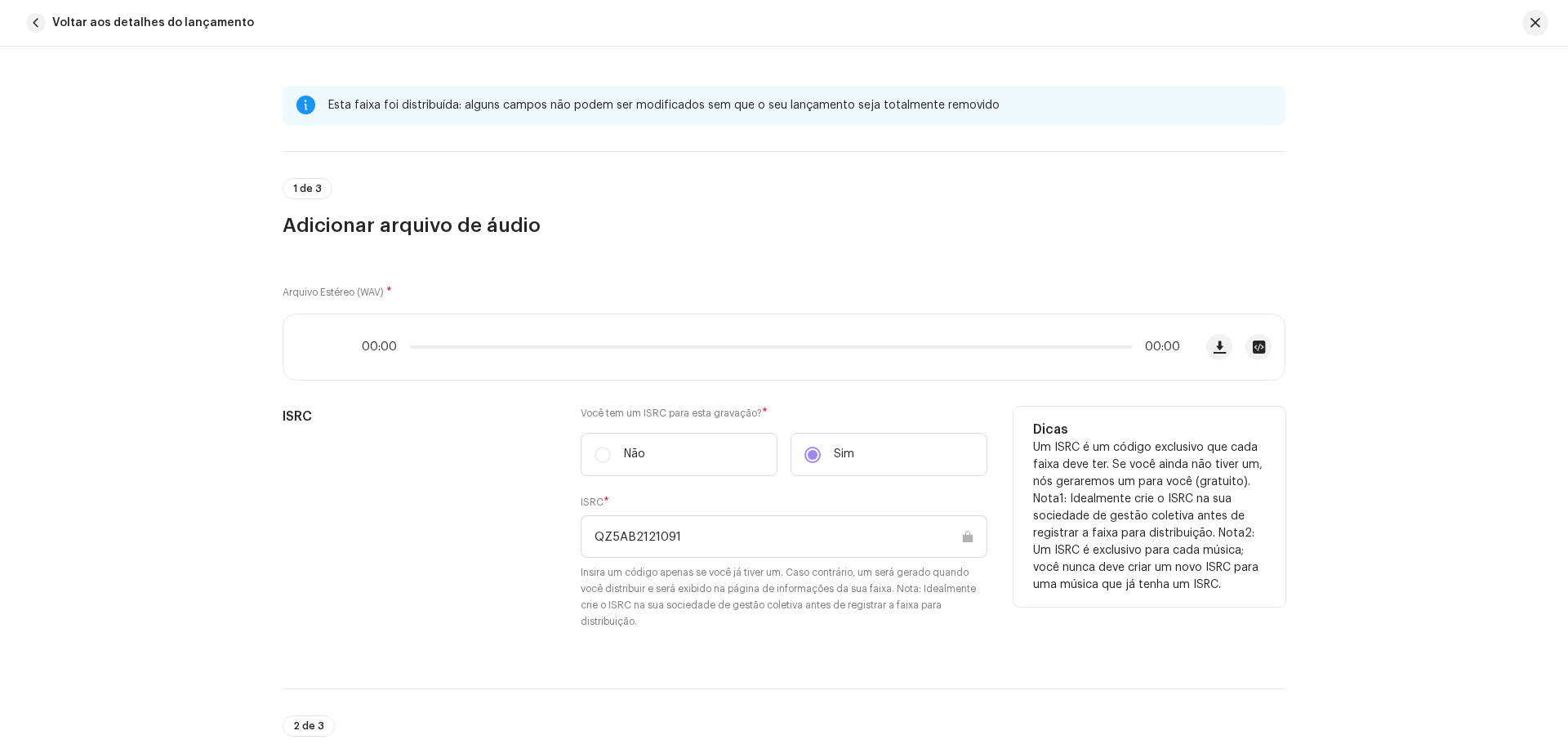
drag, startPoint x: 698, startPoint y: 537, endPoint x: 567, endPoint y: 533, distance: 131.1
click at [567, 533] on div "ISRC Você tem um ISRC para esta gravação? * Não Sim ISRC * QZ5AB2121091 Insira …" at bounding box center [784, 527] width 1003 height 242
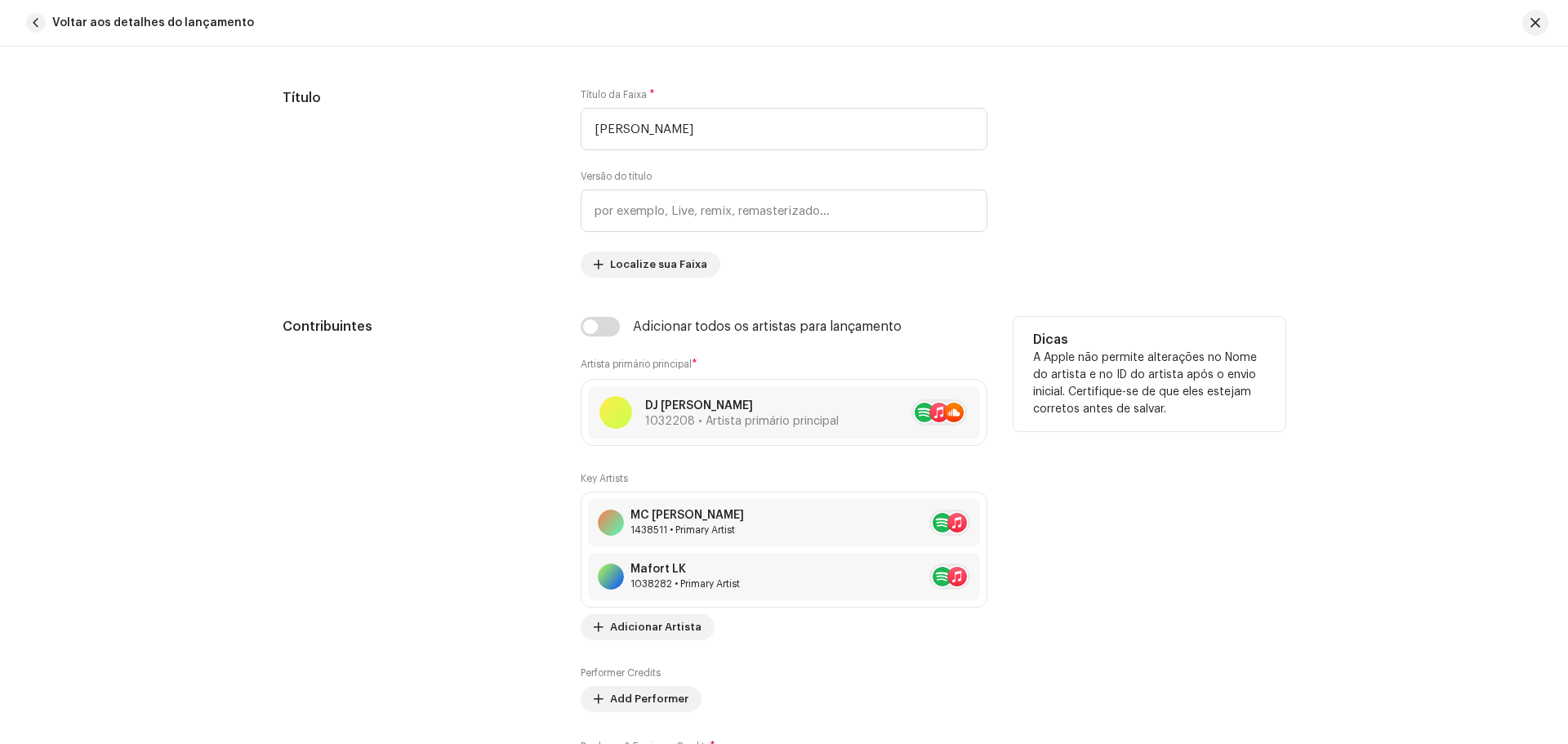
scroll to position [816, 0]
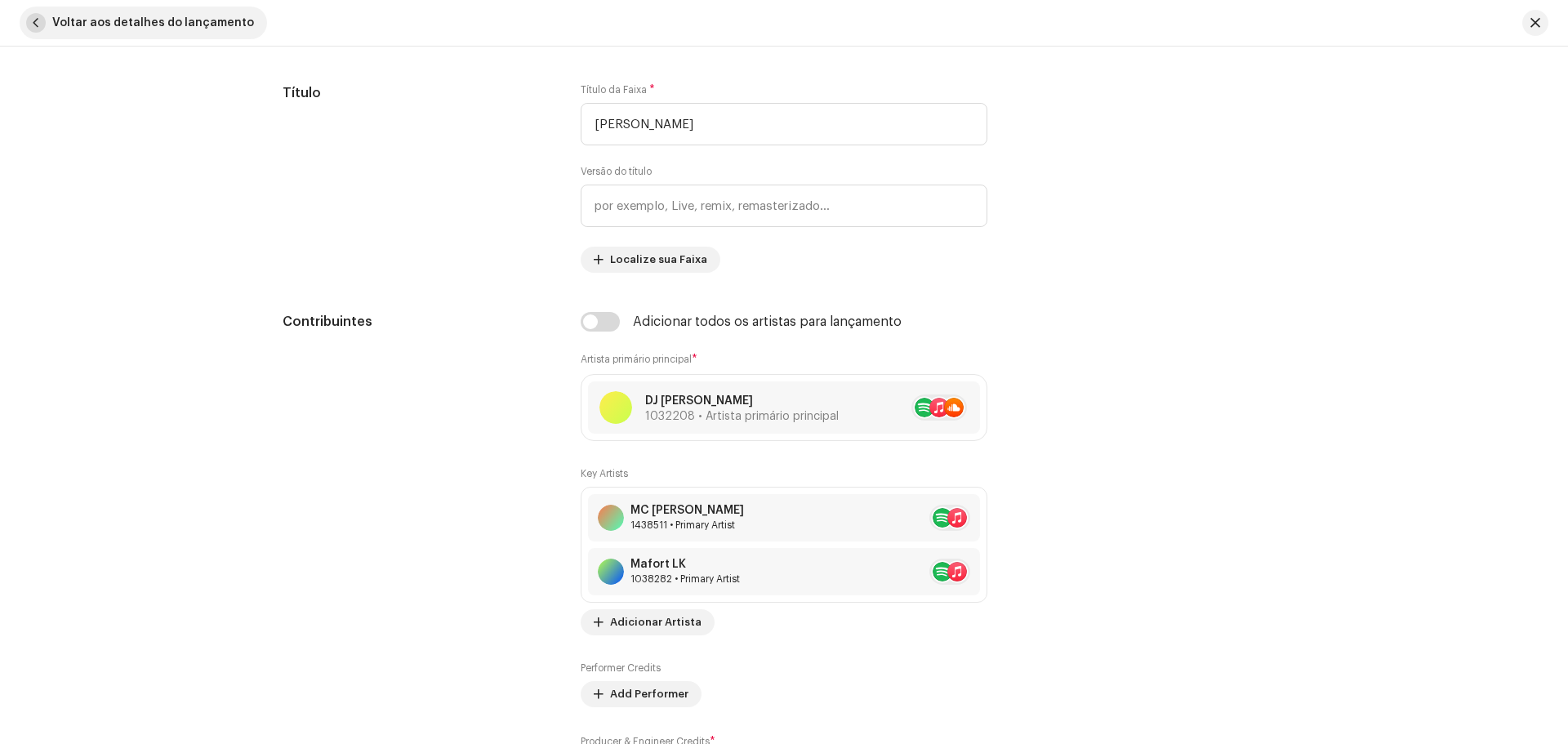
click at [44, 27] on span "button" at bounding box center [36, 22] width 20 height 20
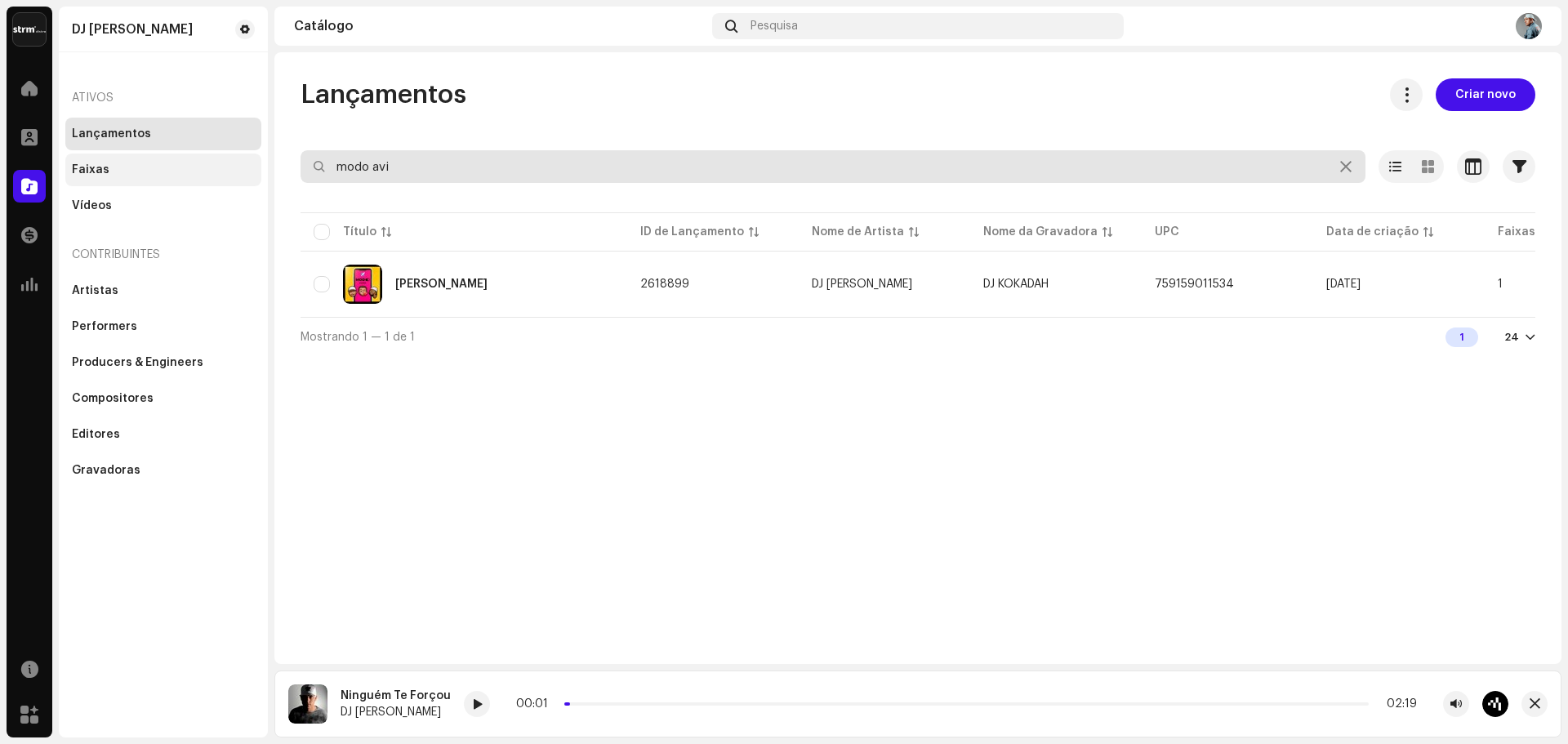
drag, startPoint x: 487, startPoint y: 169, endPoint x: 138, endPoint y: 169, distance: 349.0
click at [148, 170] on div "DJ Kokadah Home Perfil Catálogo Transações Análise Recursos Marketplace DJ Koka…" at bounding box center [784, 372] width 1568 height 744
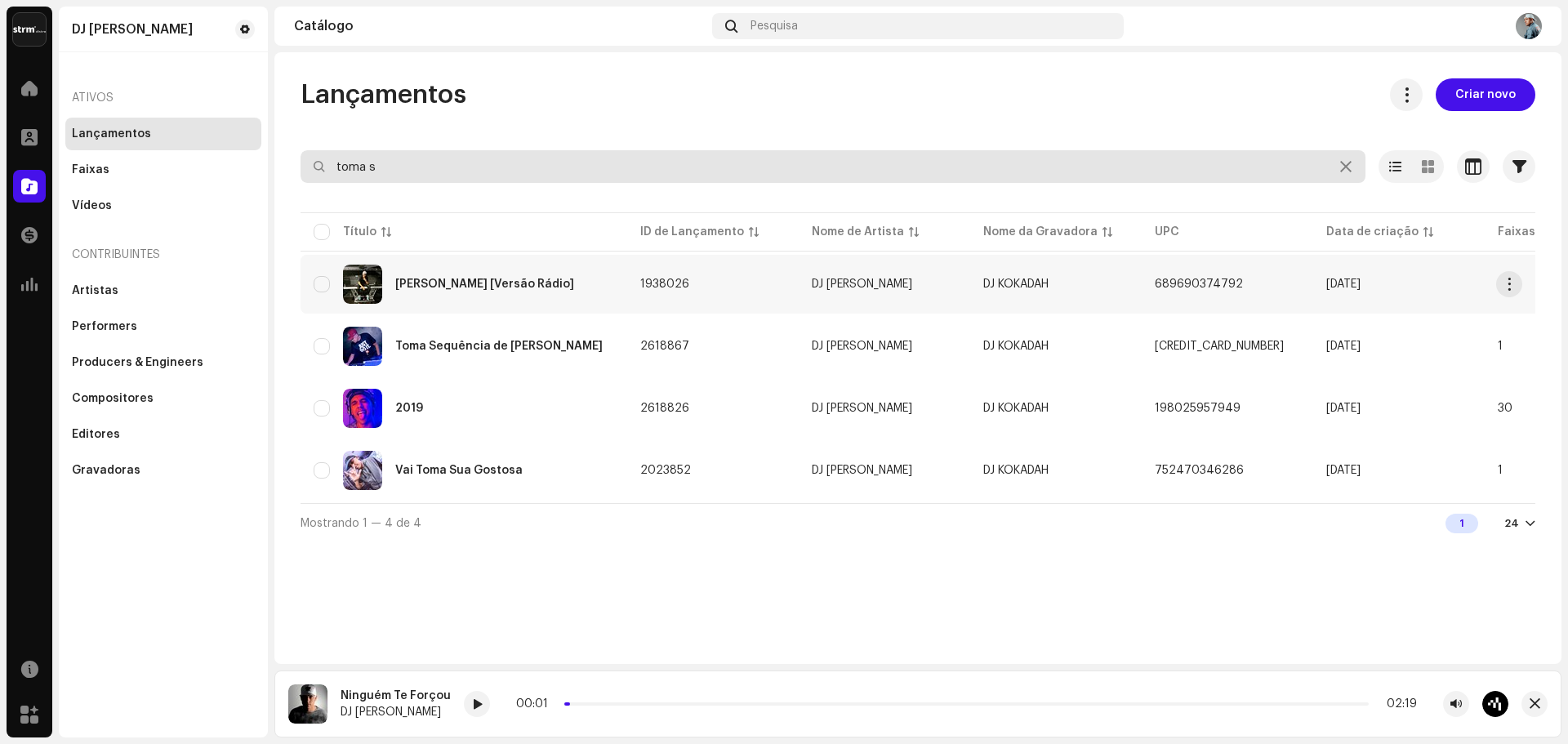
type input "toma s"
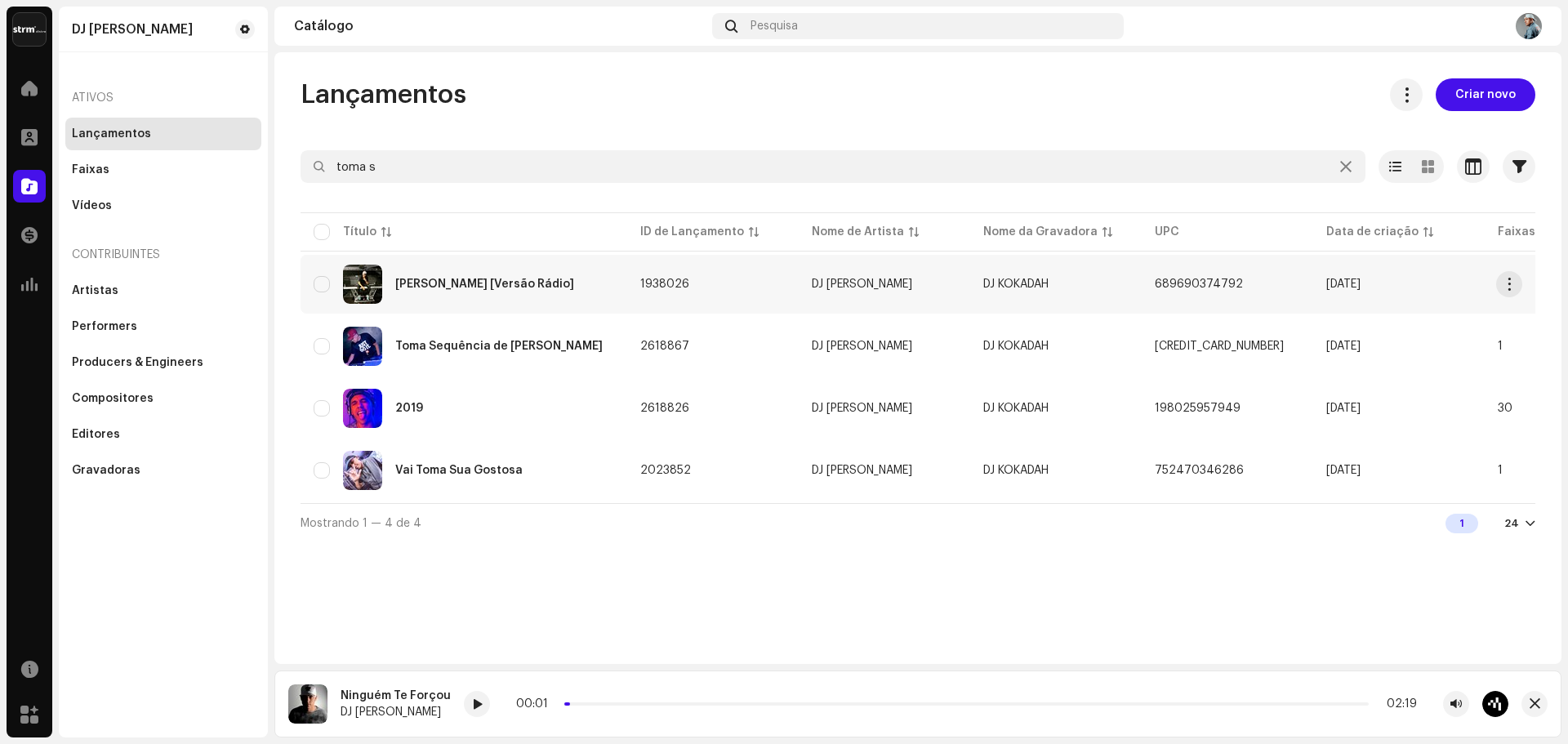
click at [500, 289] on div "[PERSON_NAME] [Versão Rádio]" at bounding box center [484, 283] width 179 height 11
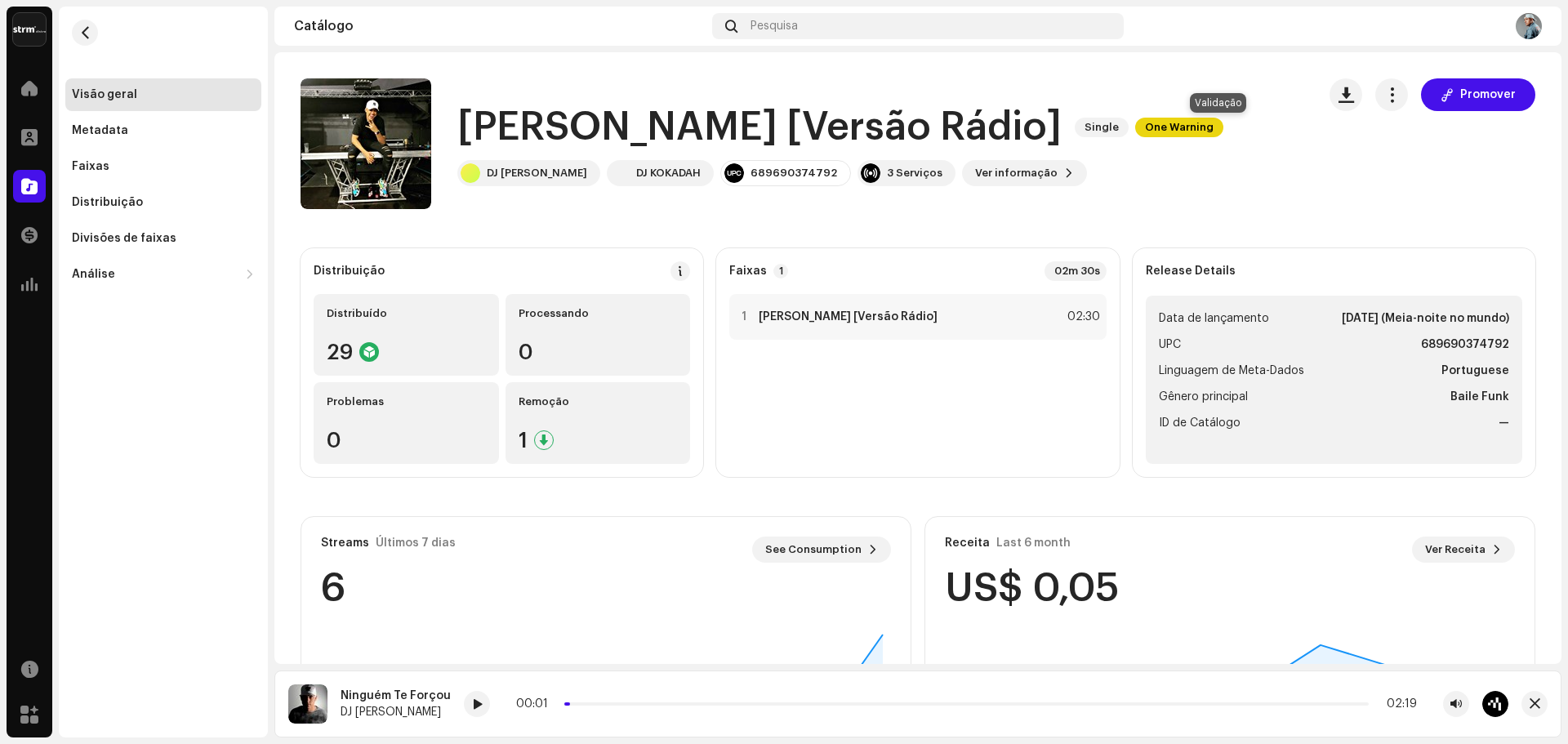
click at [1200, 134] on span "One Warning" at bounding box center [1178, 127] width 88 height 20
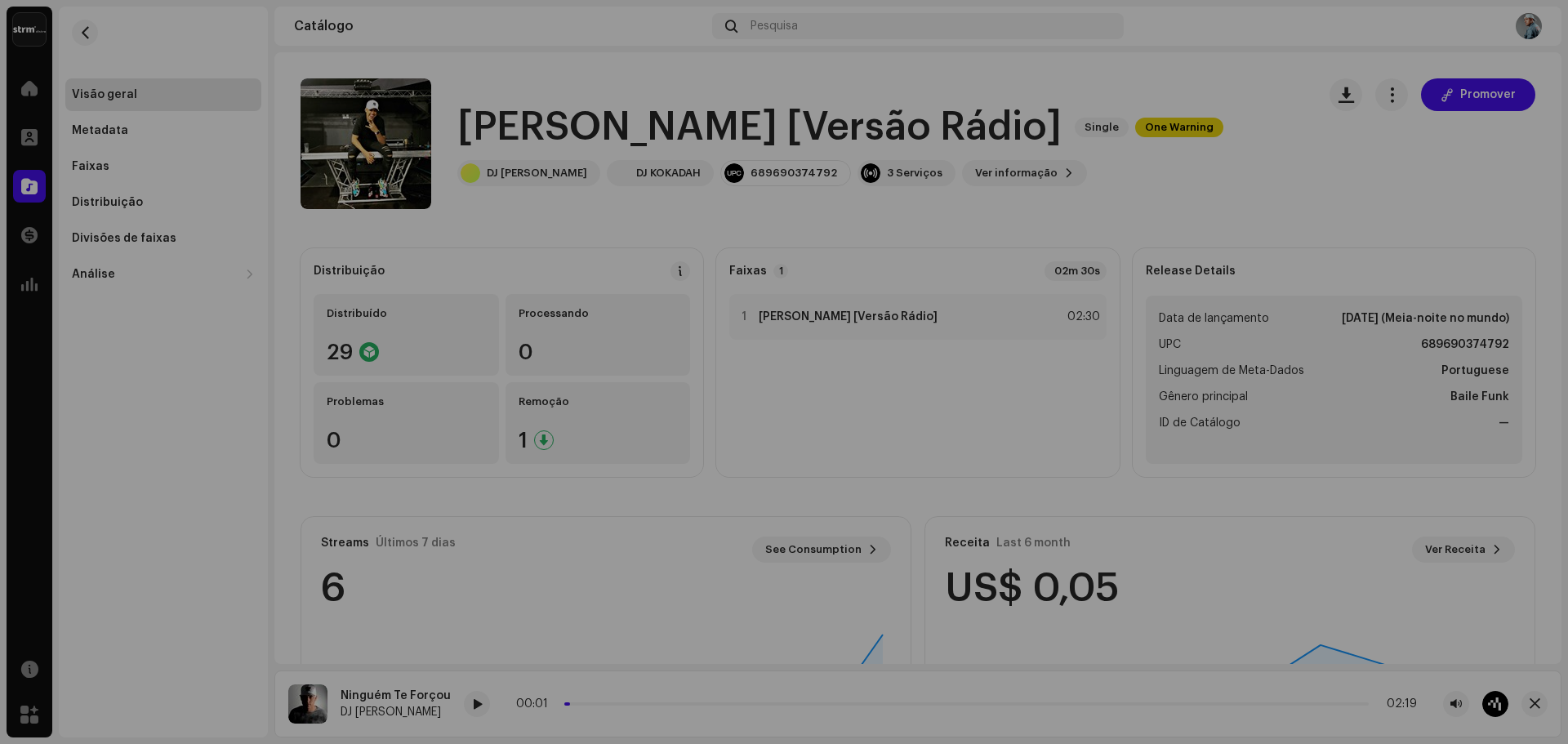
drag, startPoint x: 1200, startPoint y: 132, endPoint x: 1203, endPoint y: 140, distance: 8.5
click at [1203, 140] on div "Alertas Revise esses avisos para ver se você precisa corrigir alguma coisa e/ou…" at bounding box center [784, 372] width 1568 height 744
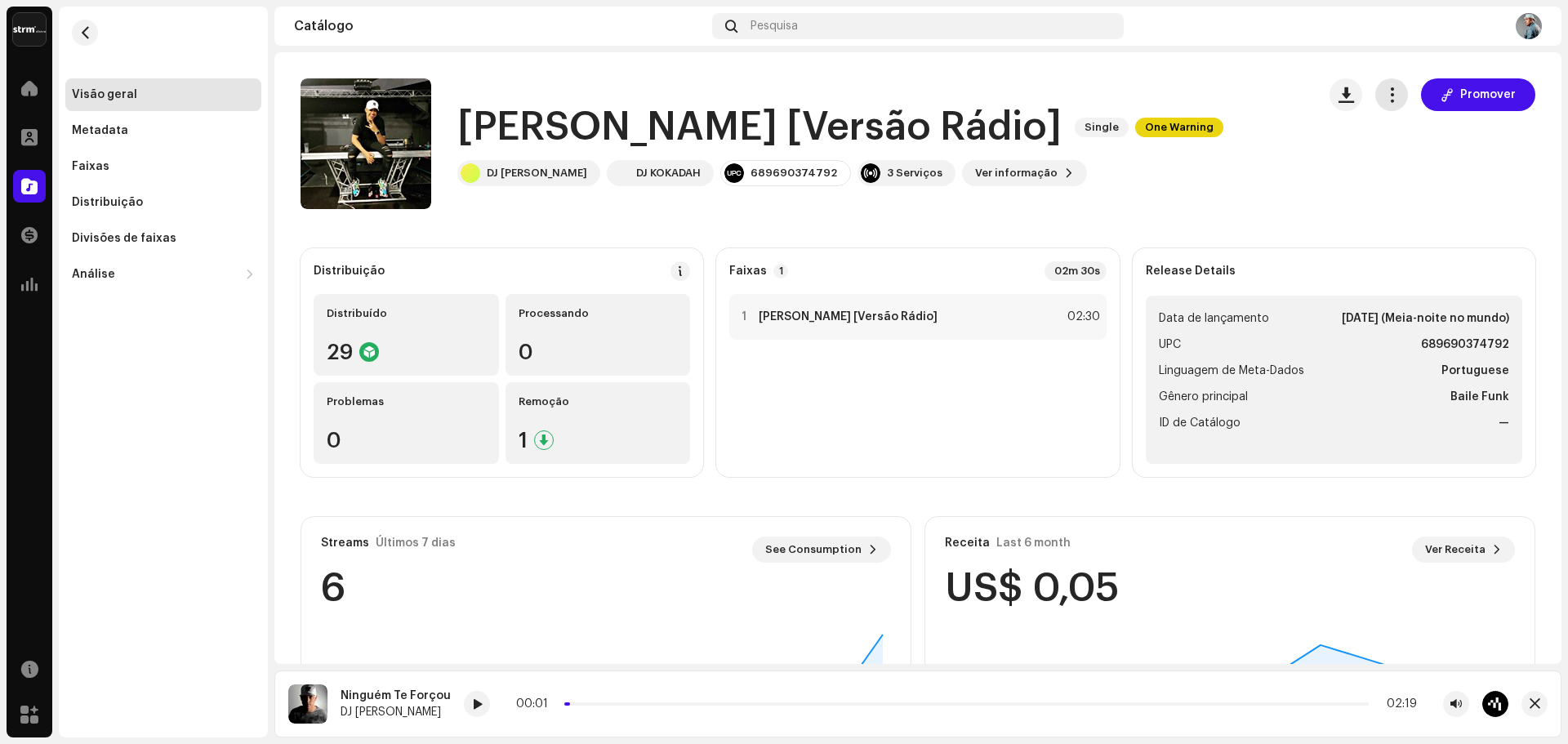
click at [1386, 101] on span "button" at bounding box center [1392, 94] width 15 height 13
click at [1374, 170] on div "Copiar Id Editar Distribuir" at bounding box center [1458, 168] width 180 height 113
click at [1382, 166] on span "Editar" at bounding box center [1398, 167] width 34 height 13
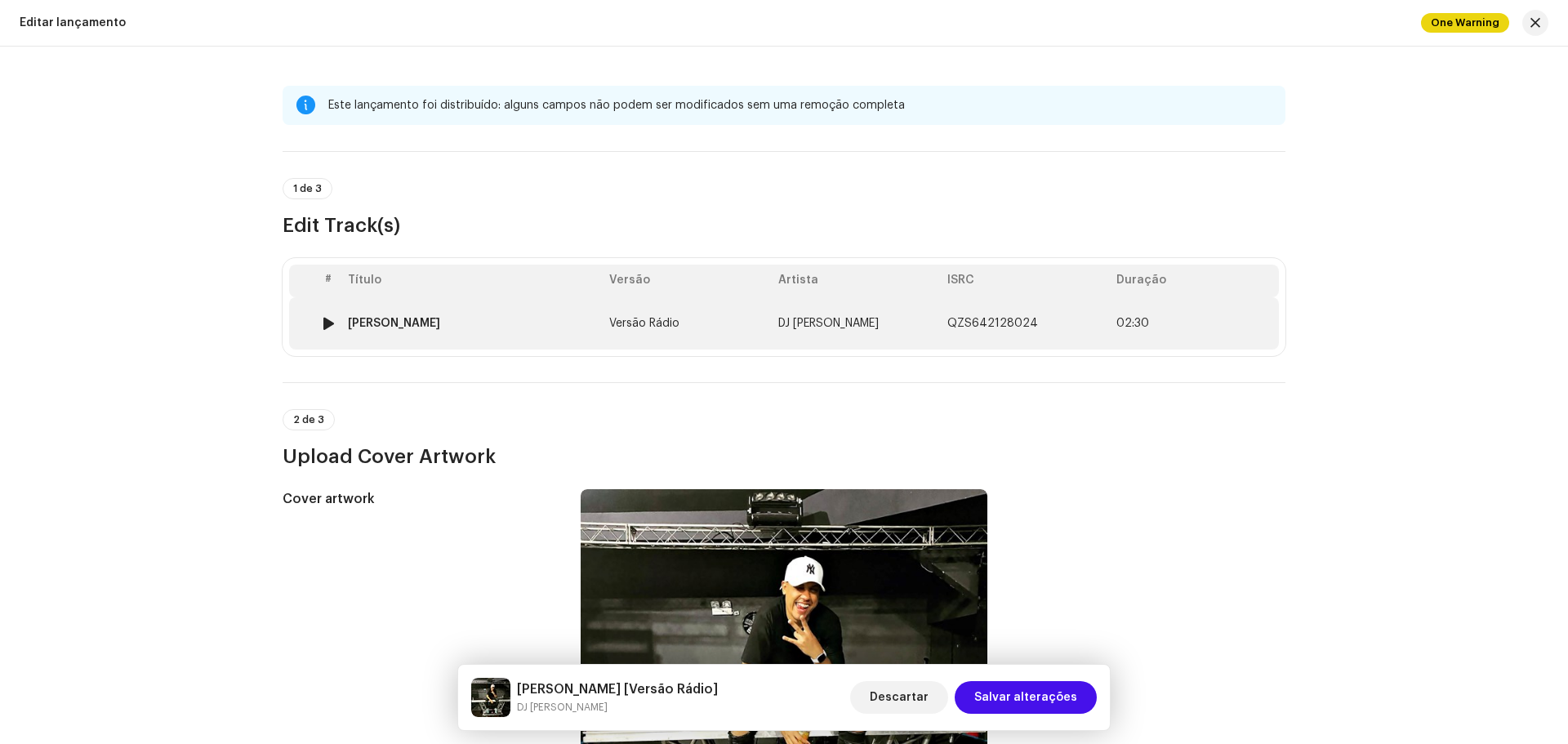
click at [516, 322] on div "[PERSON_NAME]" at bounding box center [472, 323] width 248 height 13
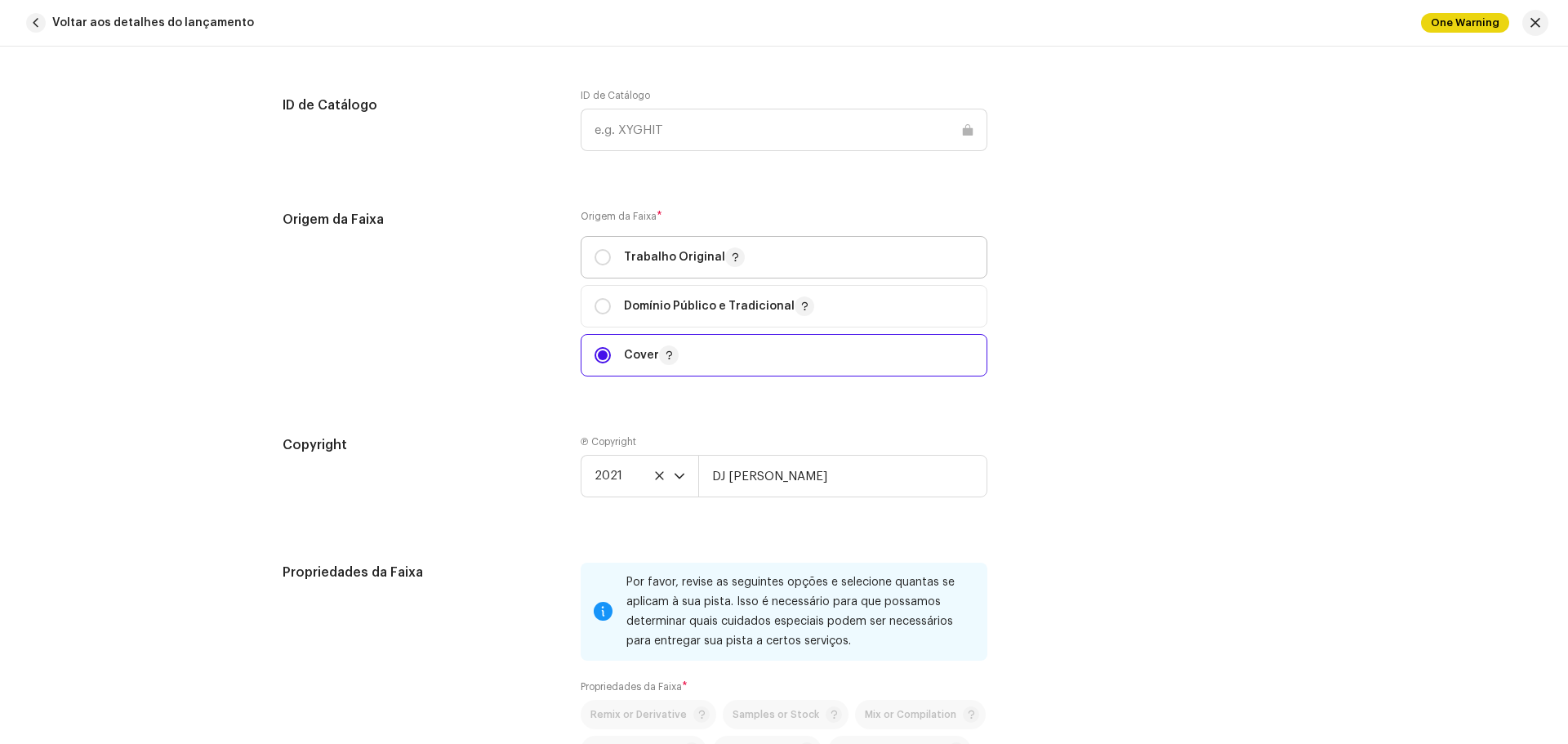
scroll to position [1795, 0]
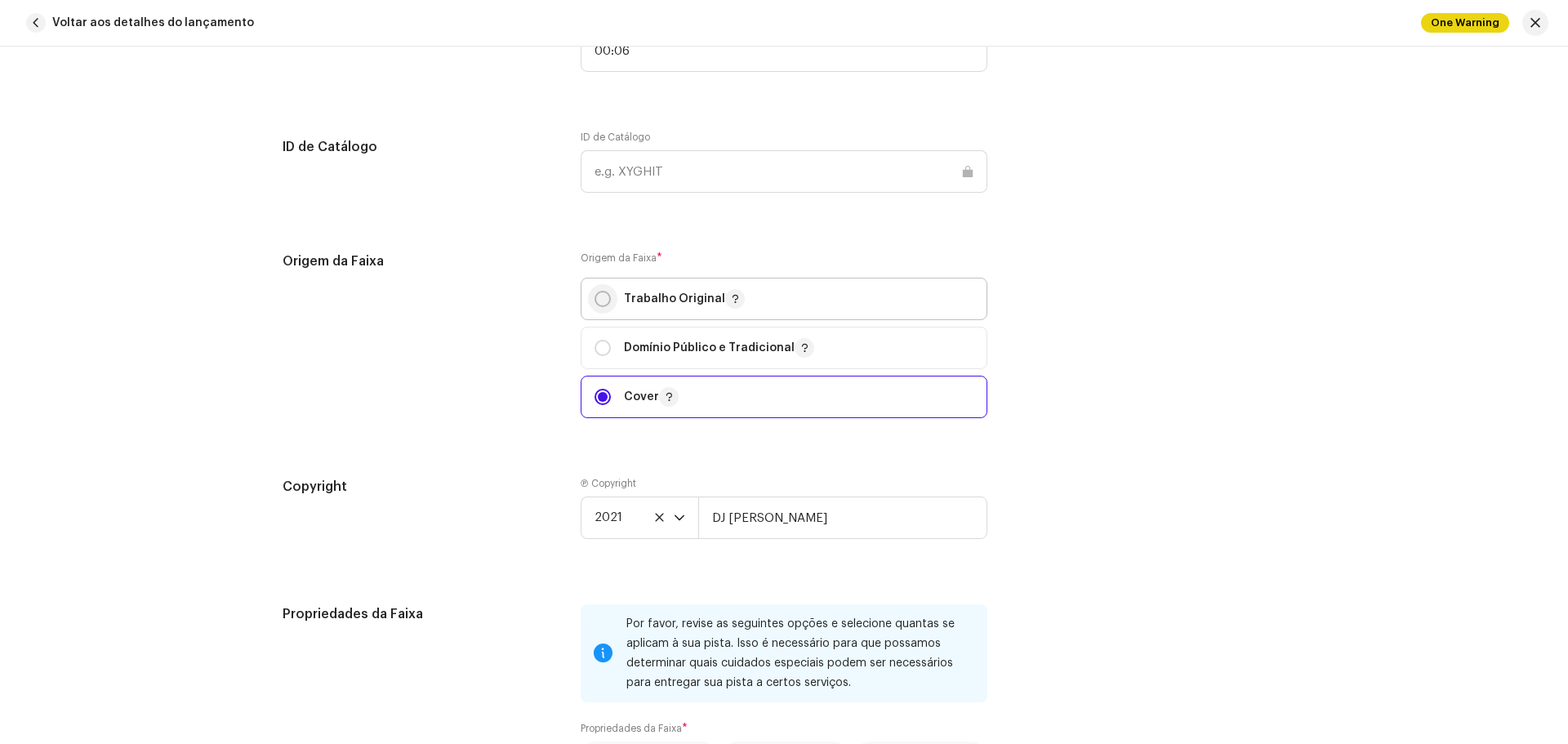
click at [594, 294] on input "radio" at bounding box center [602, 298] width 16 height 16
radio input "true"
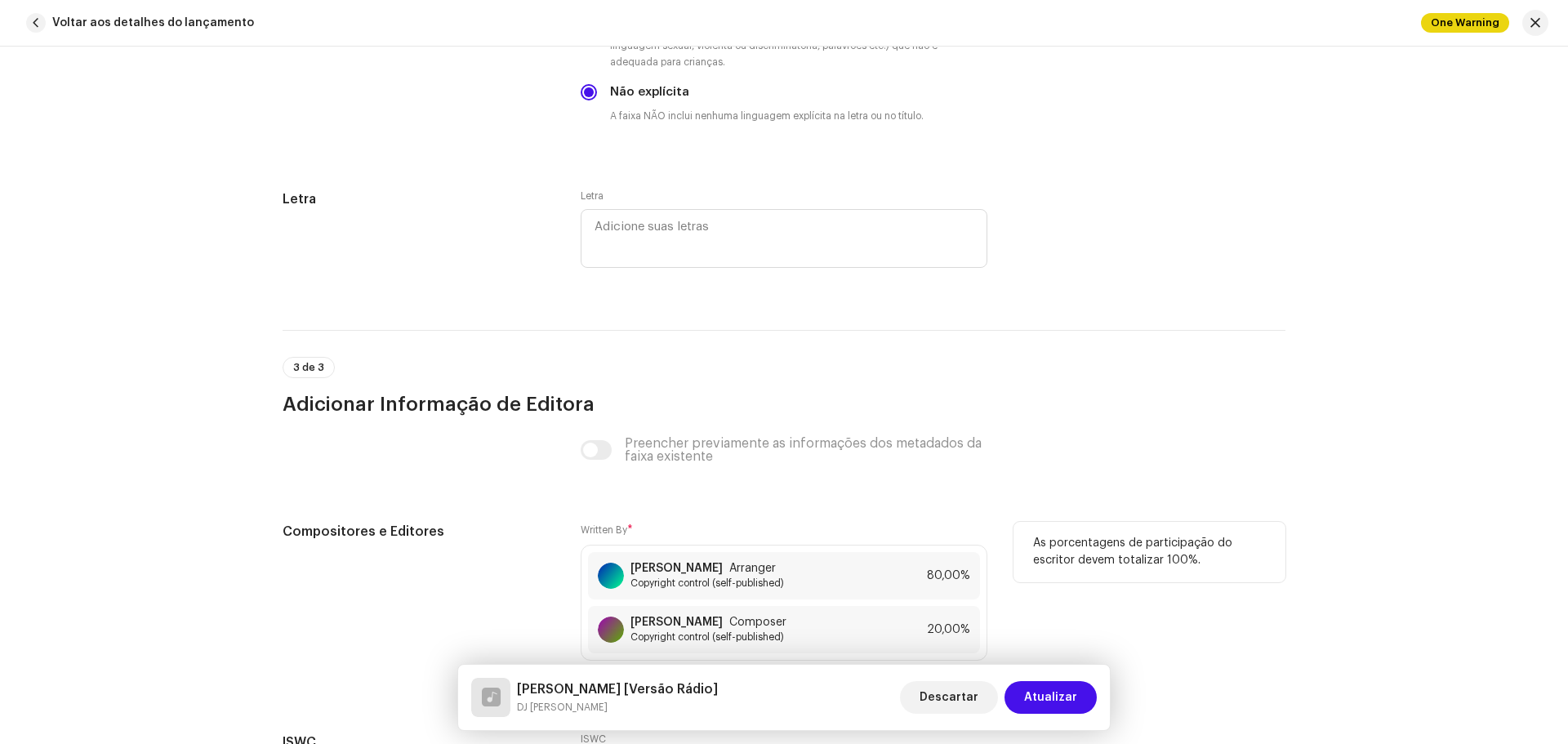
scroll to position [3180, 0]
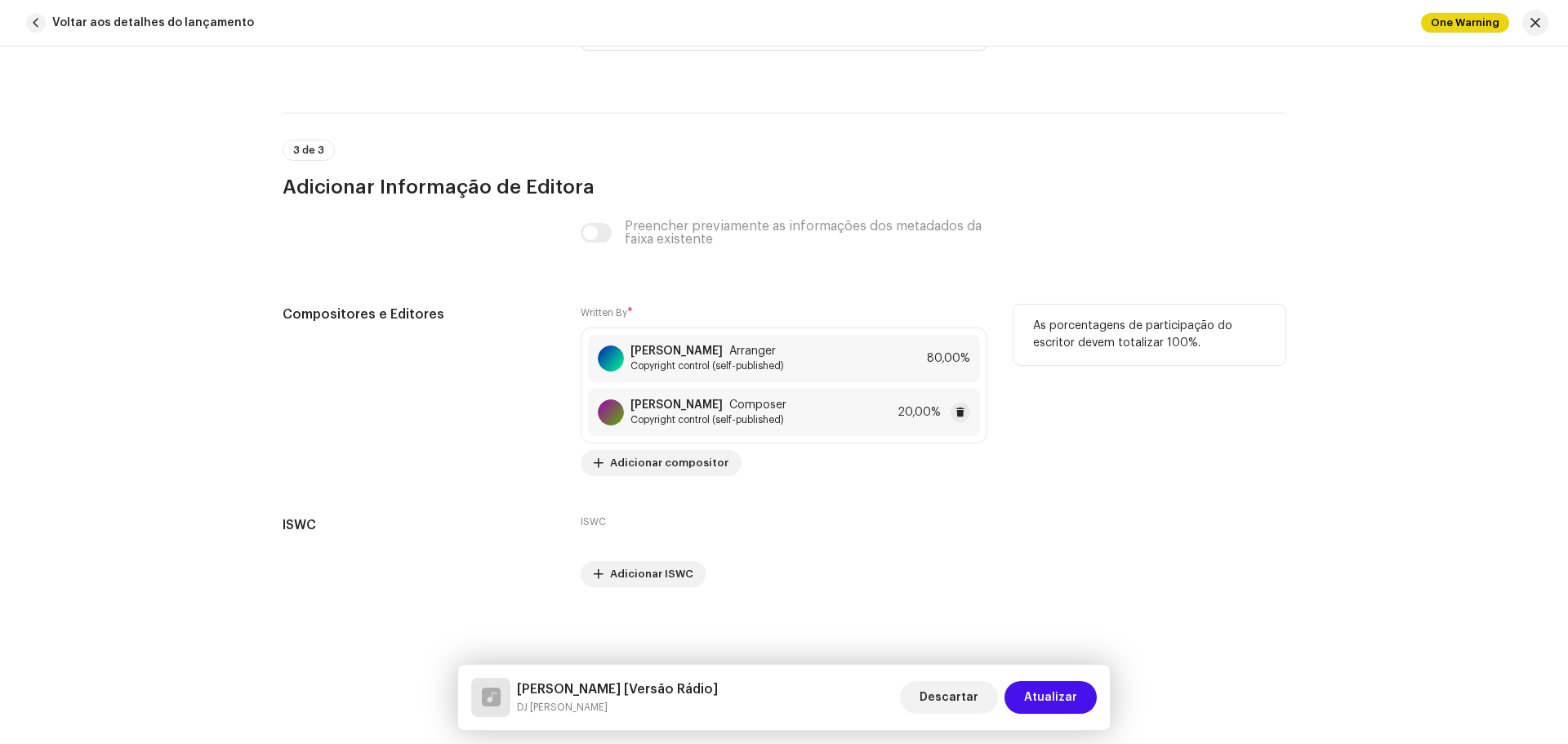
click at [830, 408] on div "Pedro Henrique Mendes Composer Copyright control (self-published) 20,00%" at bounding box center [784, 412] width 392 height 47
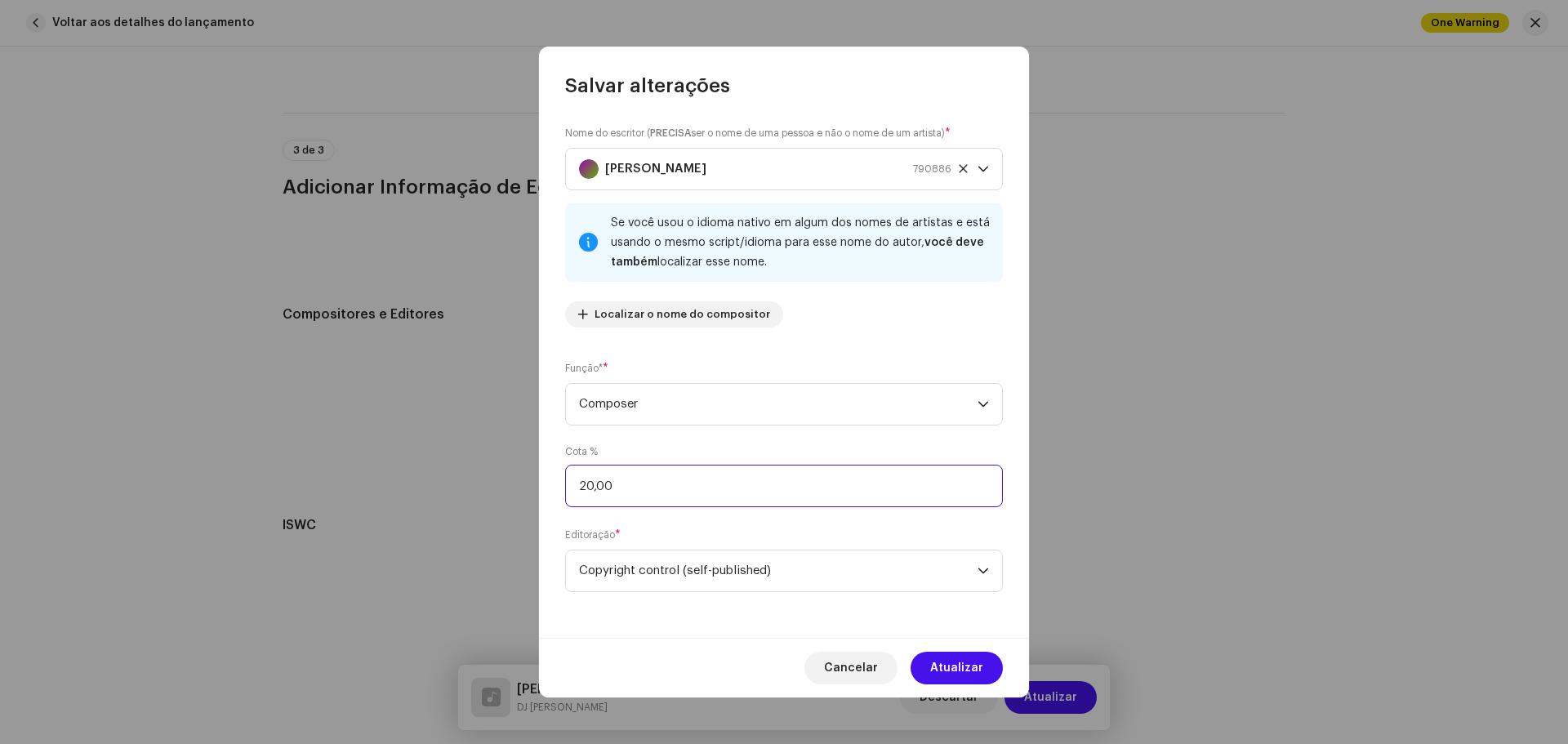
drag, startPoint x: 649, startPoint y: 488, endPoint x: 474, endPoint y: 456, distance: 177.9
click at [490, 467] on div "Salvar alterações Nome do escritor ( PRECISA ser o nome de uma pessoa e não o n…" at bounding box center [784, 372] width 1568 height 744
type input "50,00"
drag, startPoint x: 760, startPoint y: 168, endPoint x: 589, endPoint y: 169, distance: 171.0
click at [594, 167] on div "Pedro Henrique Mendes 790886" at bounding box center [765, 170] width 373 height 41
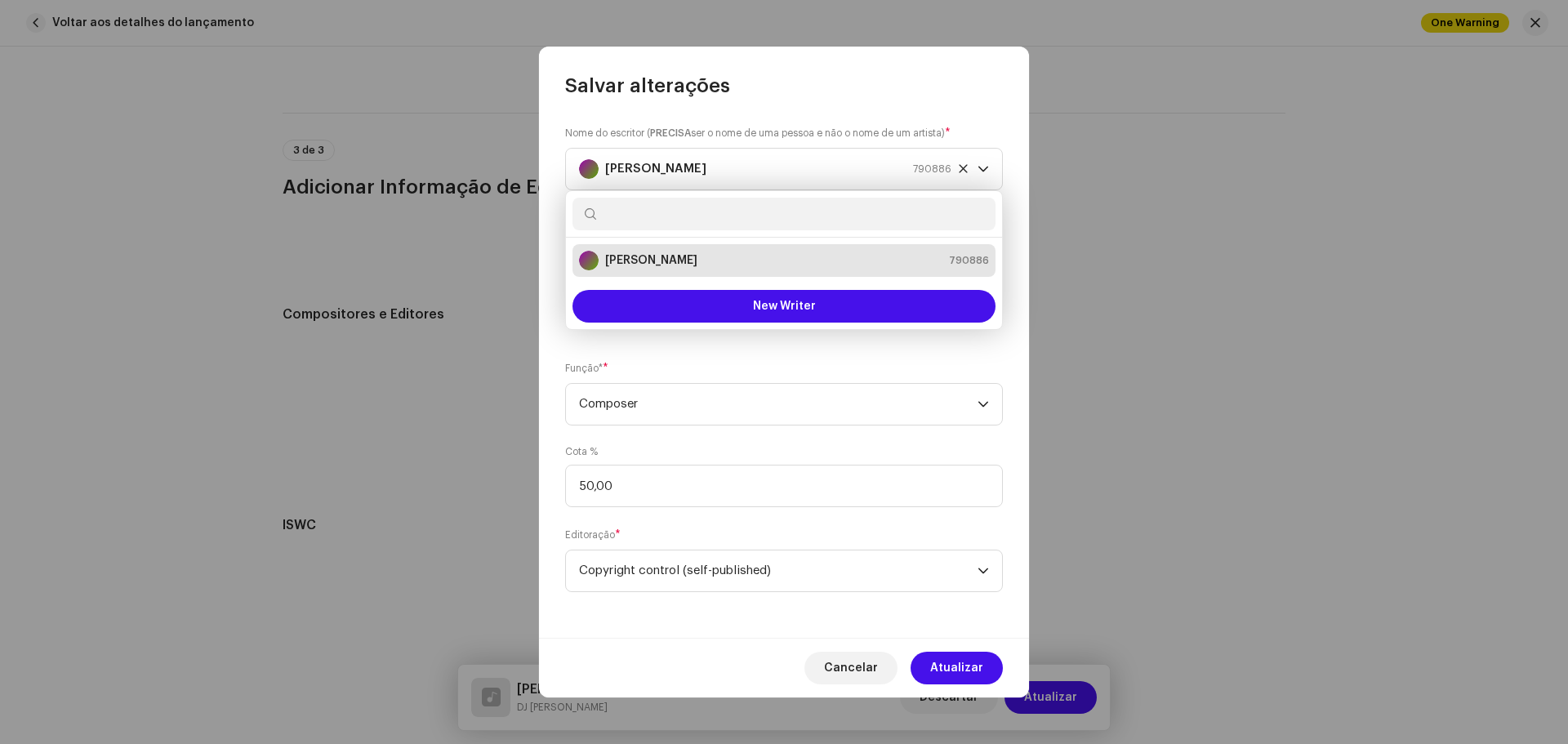
drag, startPoint x: 743, startPoint y: 255, endPoint x: 1041, endPoint y: 75, distance: 348.1
click at [897, 107] on body "DJ Kokadah Home Perfil Catálogo Transações Análise Recursos Marketplace DJ Koka…" at bounding box center [784, 372] width 1568 height 744
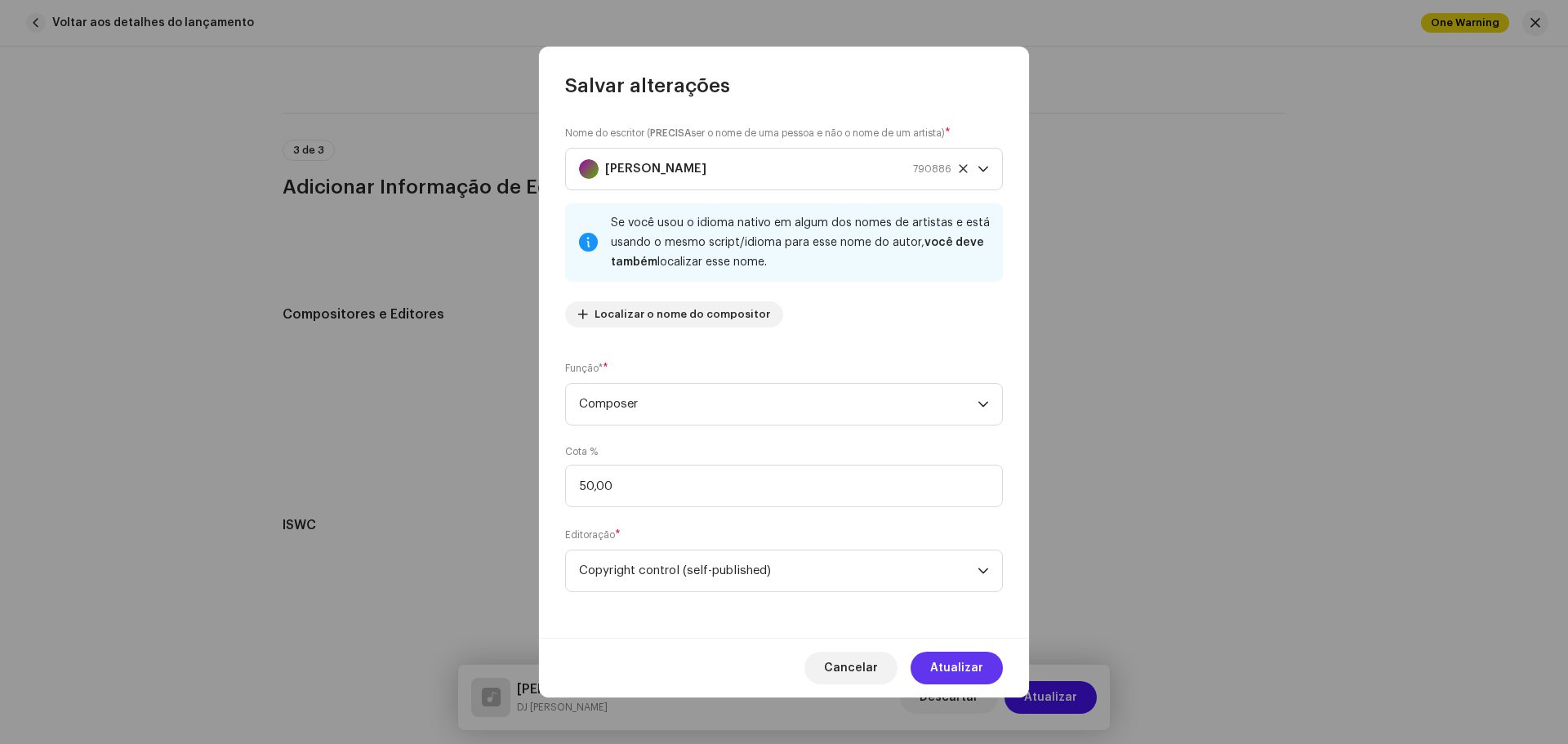
click at [980, 663] on span "Atualizar" at bounding box center [957, 668] width 53 height 33
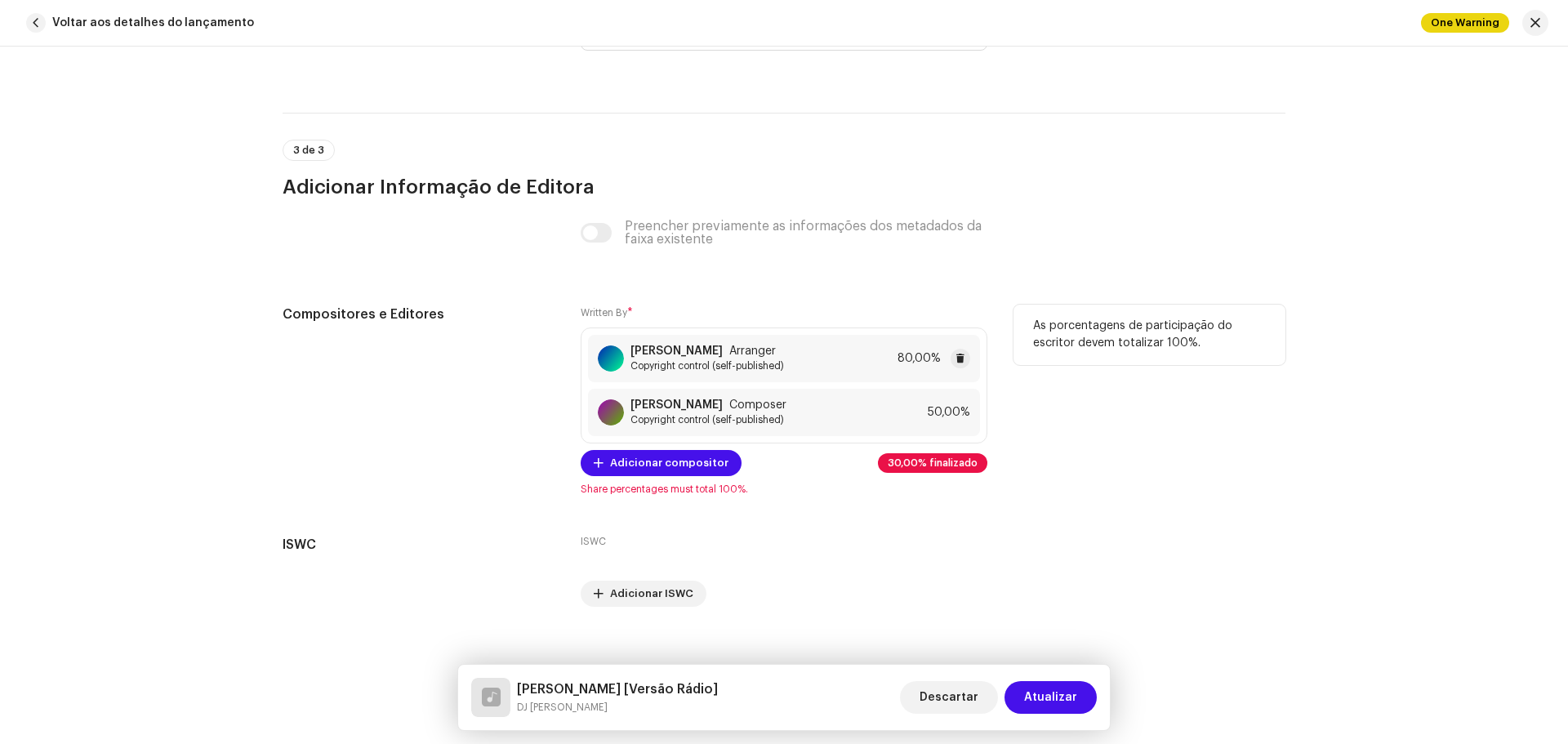
click at [754, 352] on span "Arranger" at bounding box center [752, 350] width 46 height 13
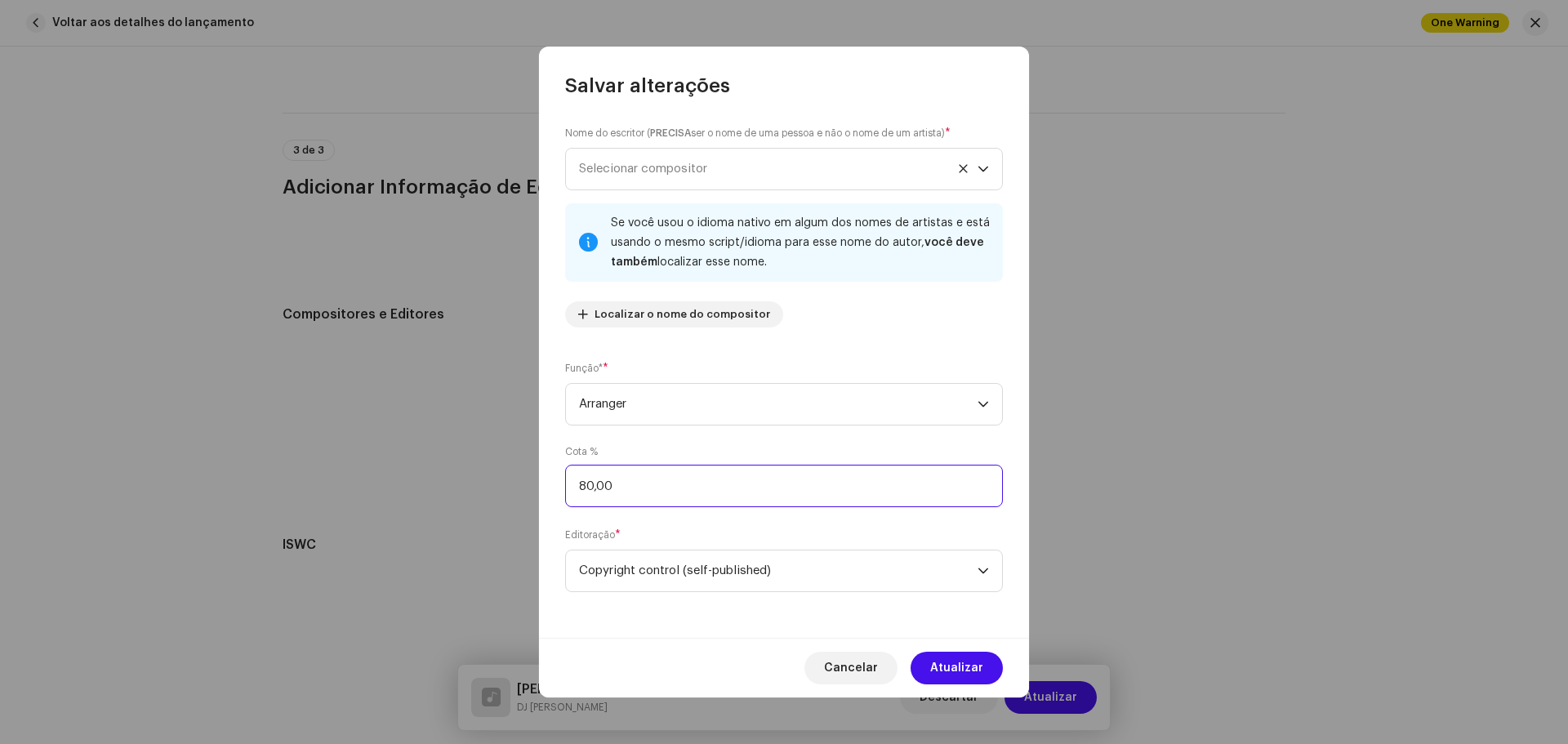
drag, startPoint x: 496, startPoint y: 473, endPoint x: 435, endPoint y: 473, distance: 61.0
click at [451, 473] on div "Salvar alterações Nome do escritor ( PRECISA ser o nome de uma pessoa e não o n…" at bounding box center [784, 372] width 1568 height 744
type input "50,00"
click at [972, 654] on span "Atualizar" at bounding box center [957, 668] width 53 height 33
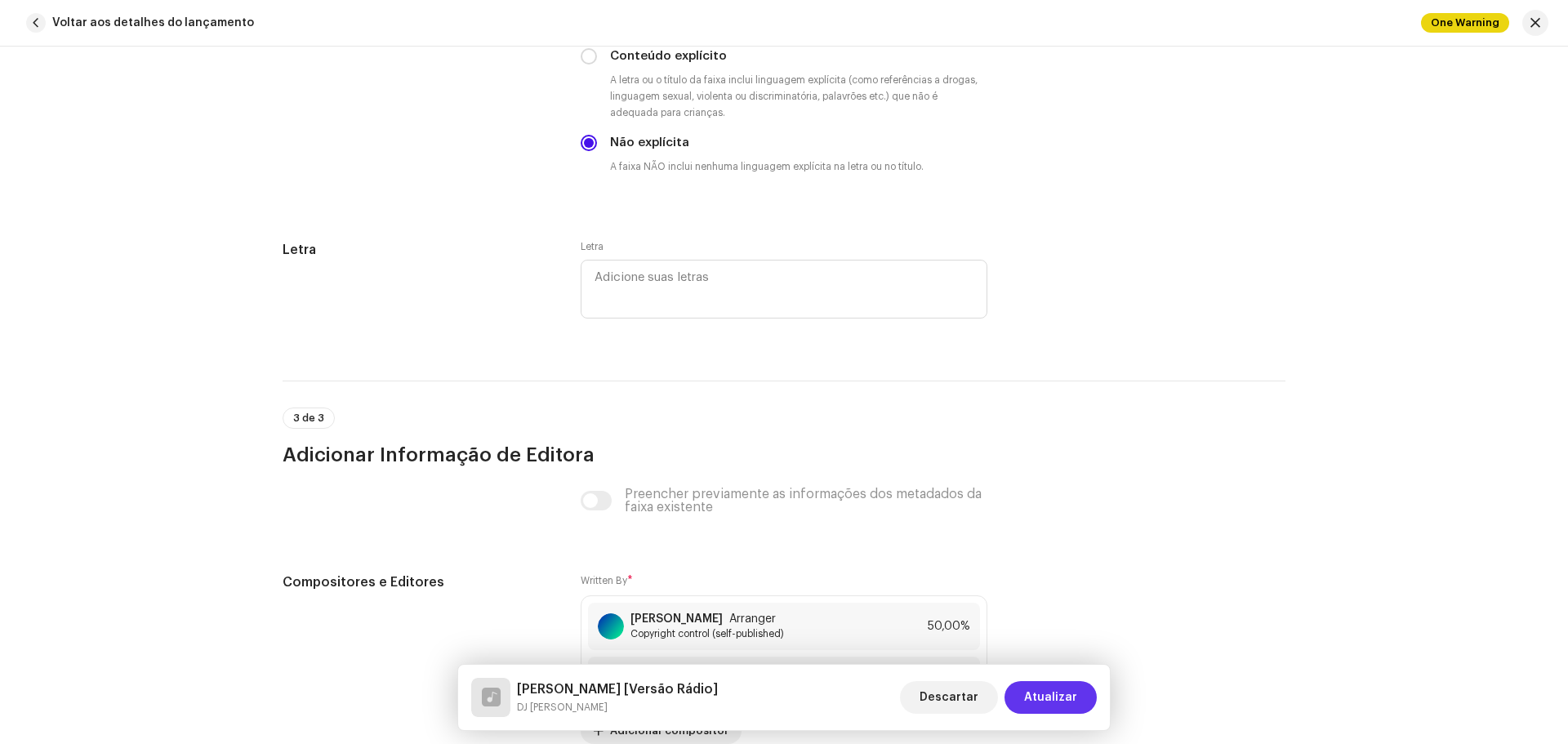
scroll to position [2938, 0]
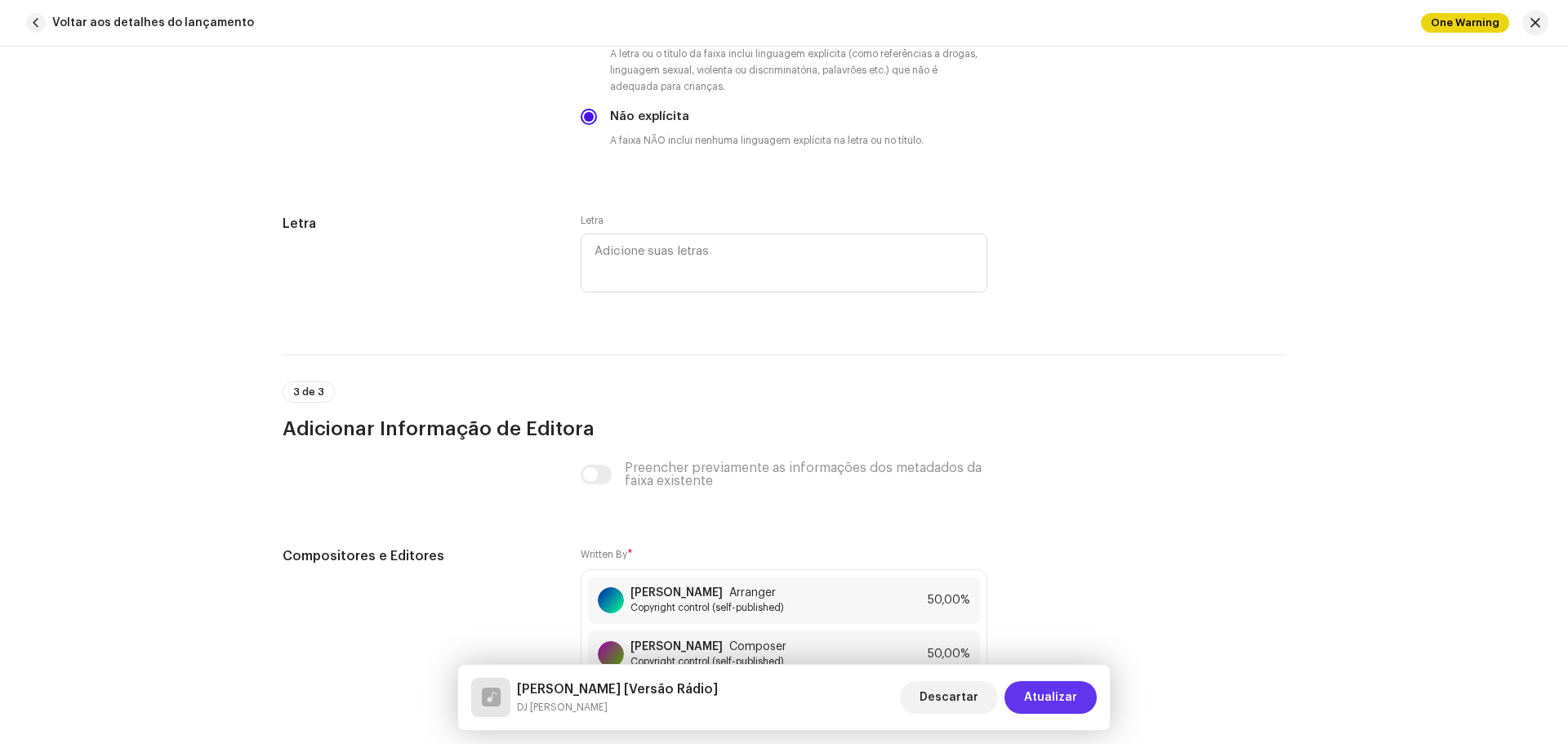
click at [1057, 688] on span "Atualizar" at bounding box center [1051, 697] width 53 height 33
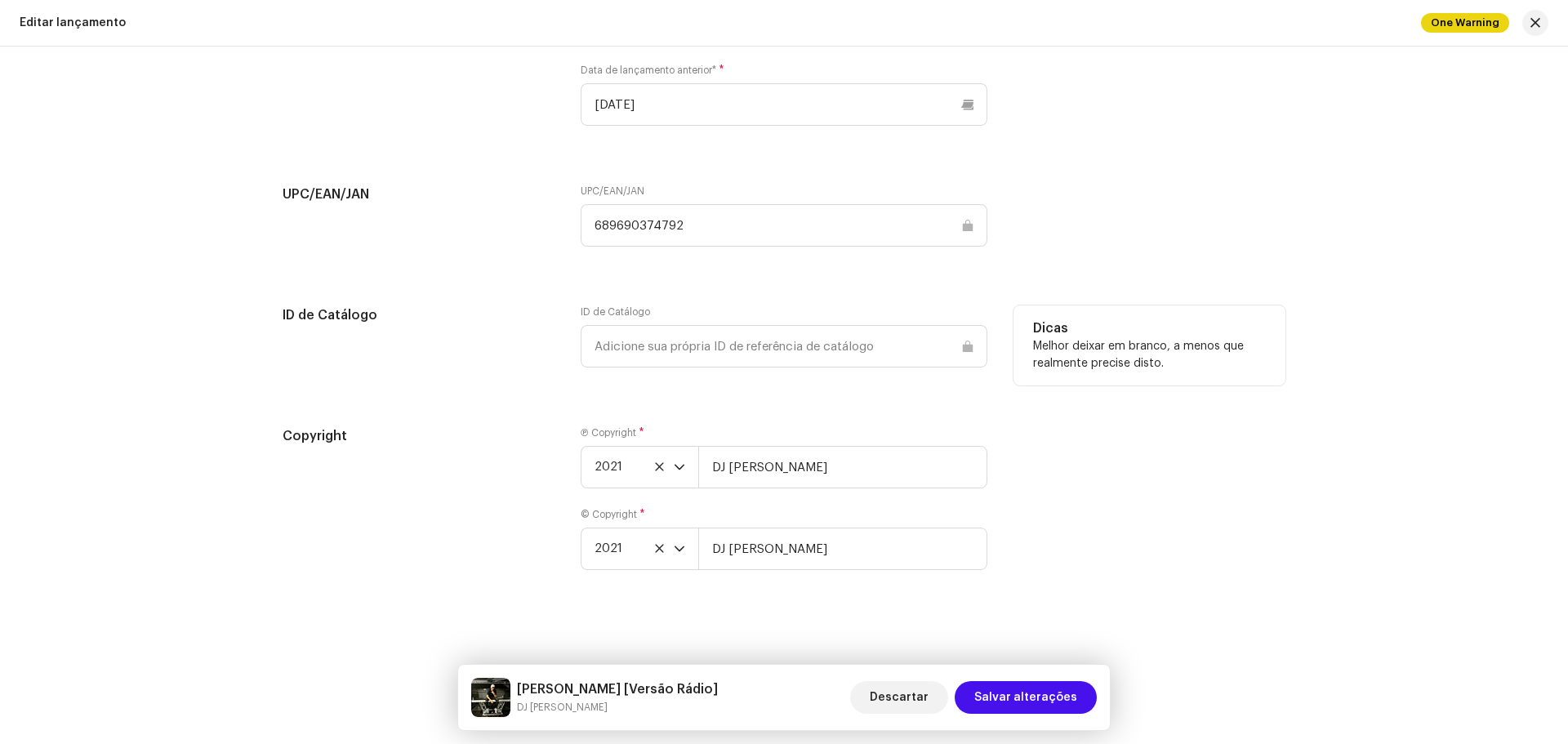
scroll to position [2251, 0]
click at [1066, 697] on span "Salvar alterações" at bounding box center [1025, 697] width 103 height 33
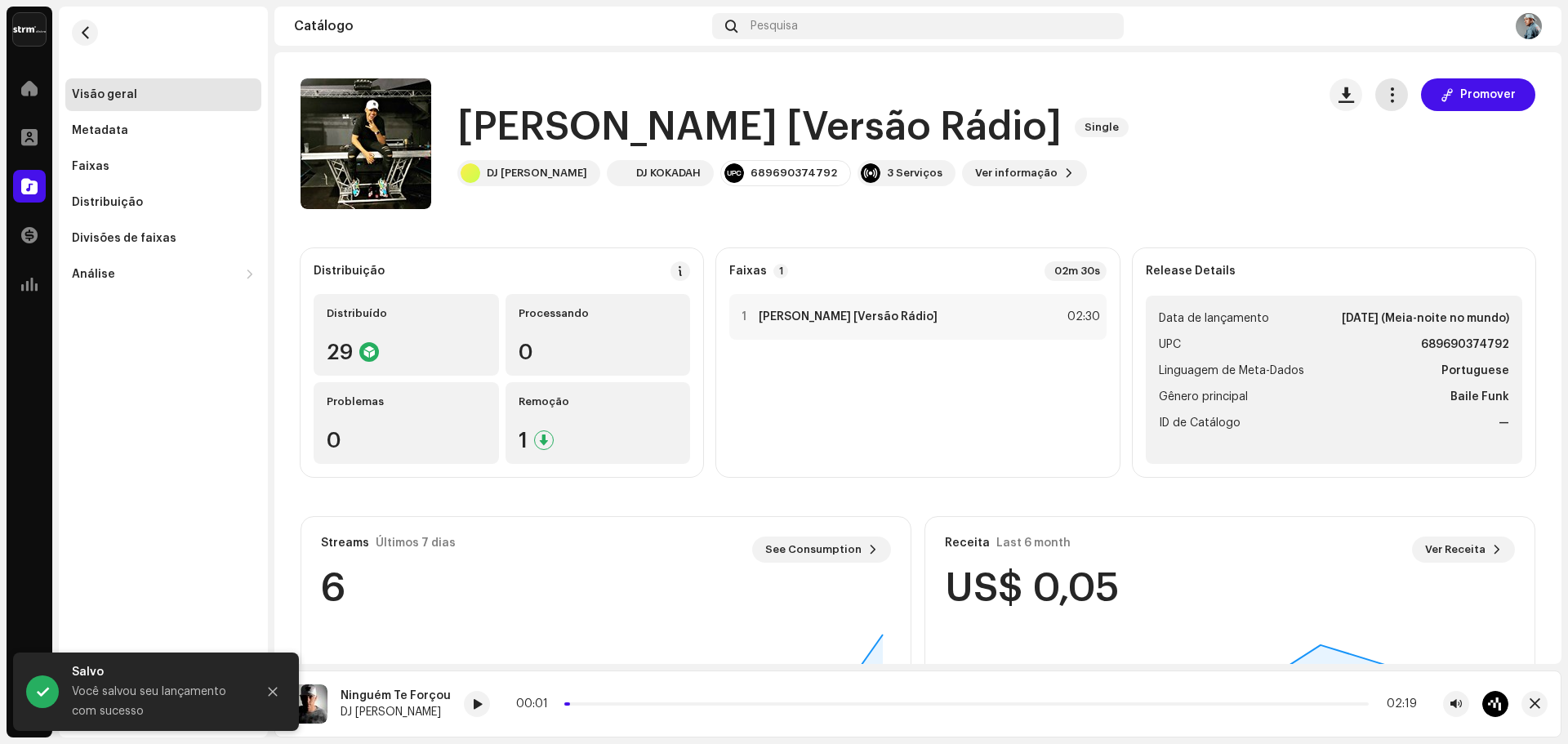
click at [1379, 103] on button "button" at bounding box center [1392, 95] width 33 height 33
click at [1398, 166] on span "Editar" at bounding box center [1398, 167] width 34 height 13
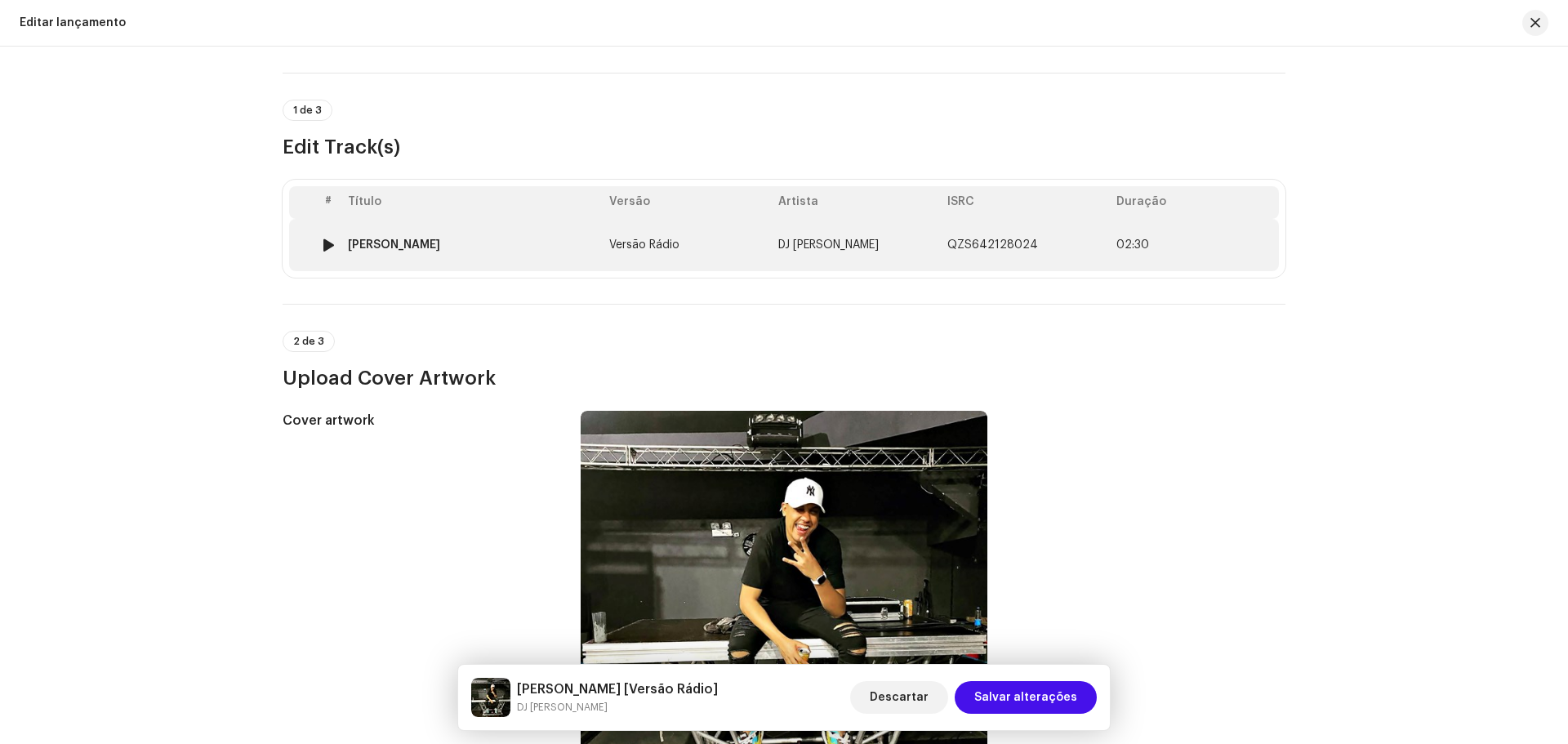
scroll to position [408, 0]
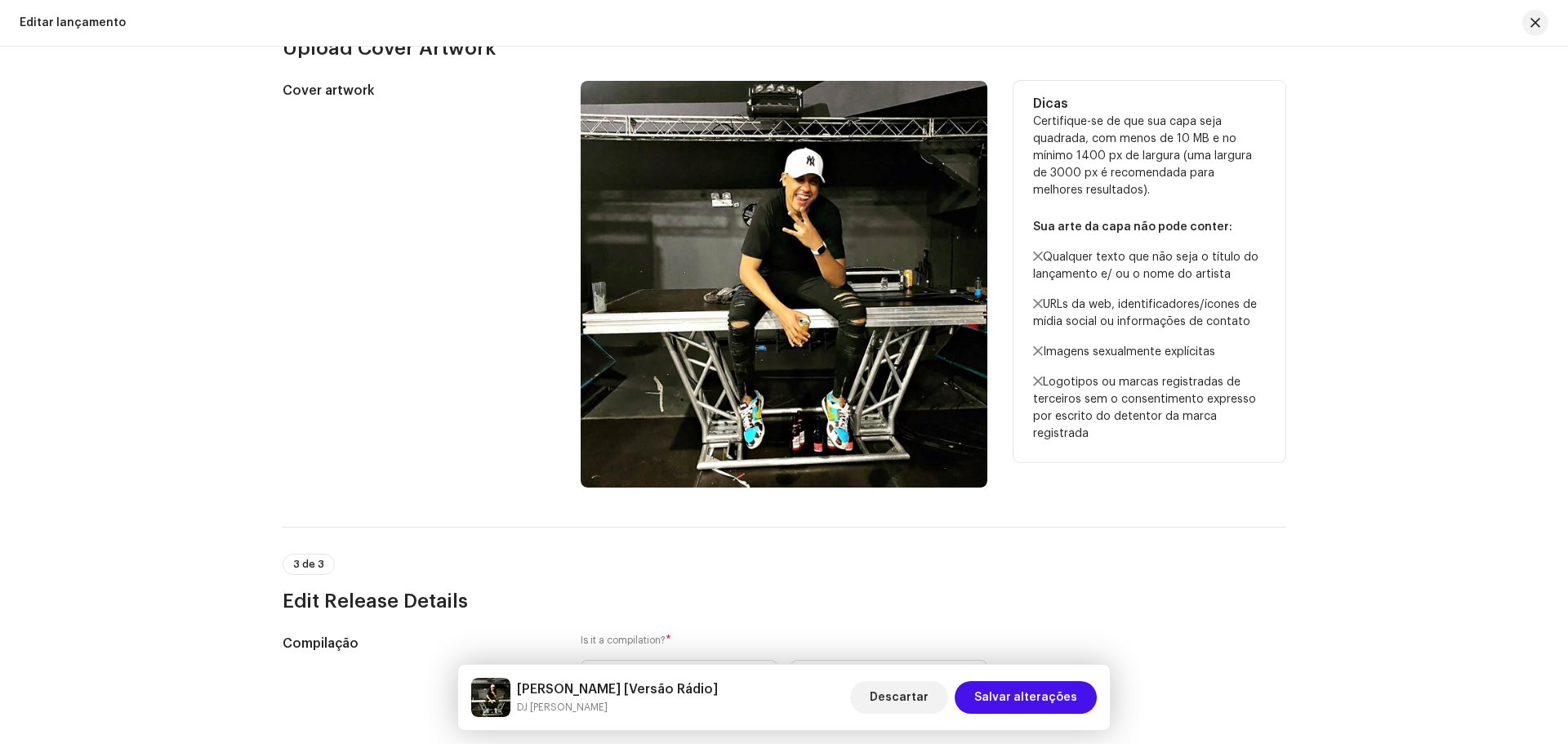
click at [283, 344] on div "Cover artwork" at bounding box center [418, 283] width 271 height 407
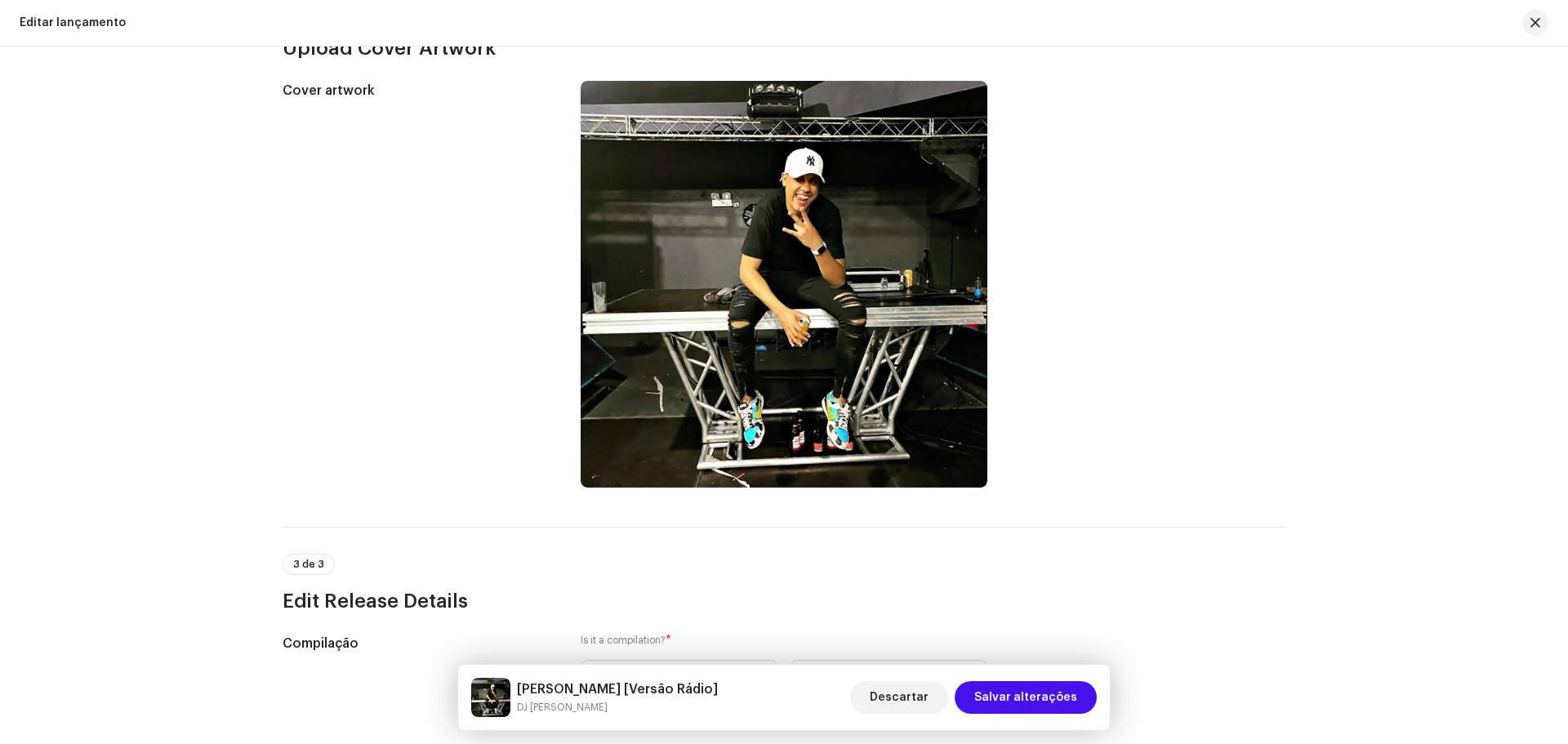
click at [114, 279] on div "Este lançamento foi distribuído: alguns campos não podem ser modificados sem um…" at bounding box center [784, 395] width 1568 height 697
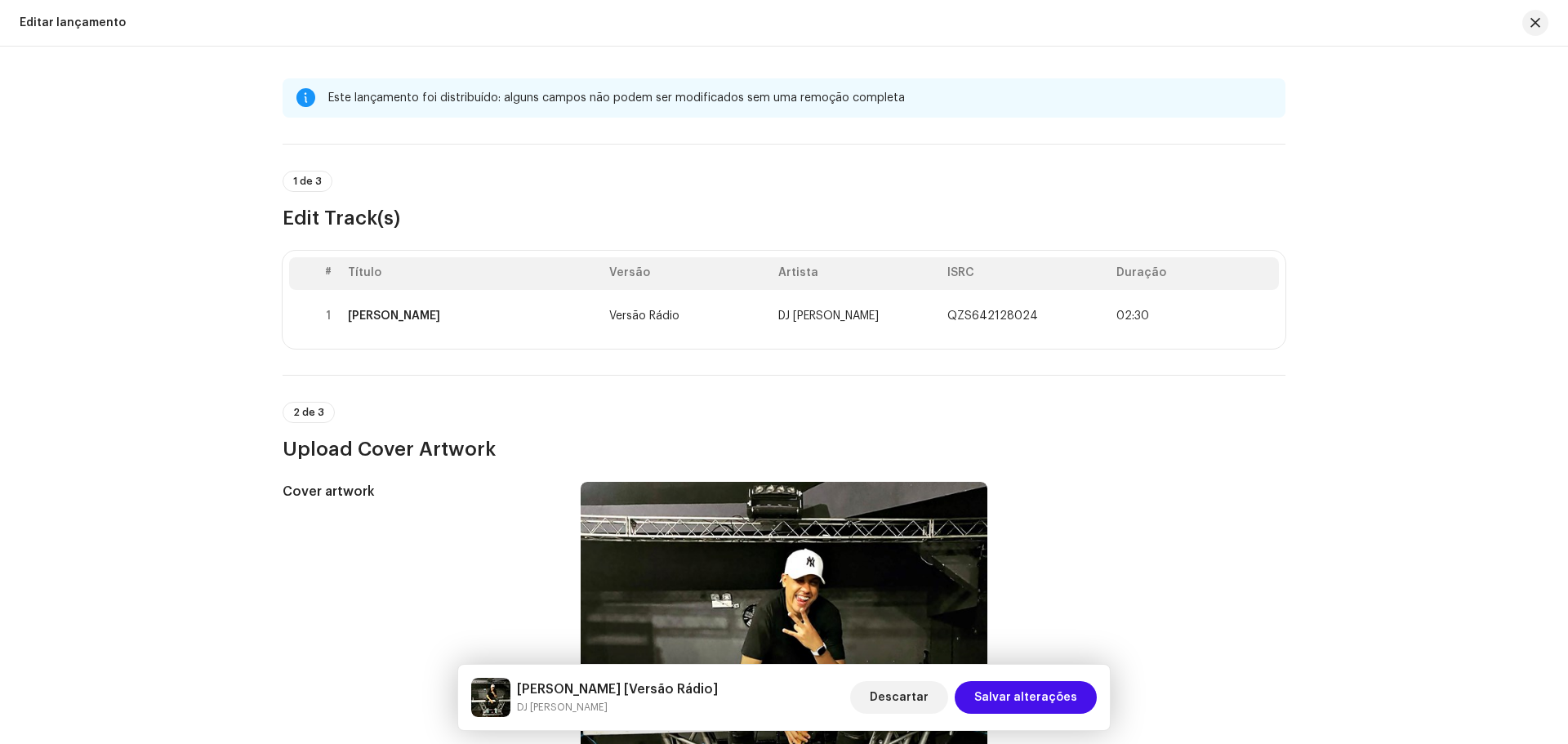
scroll to position [0, 0]
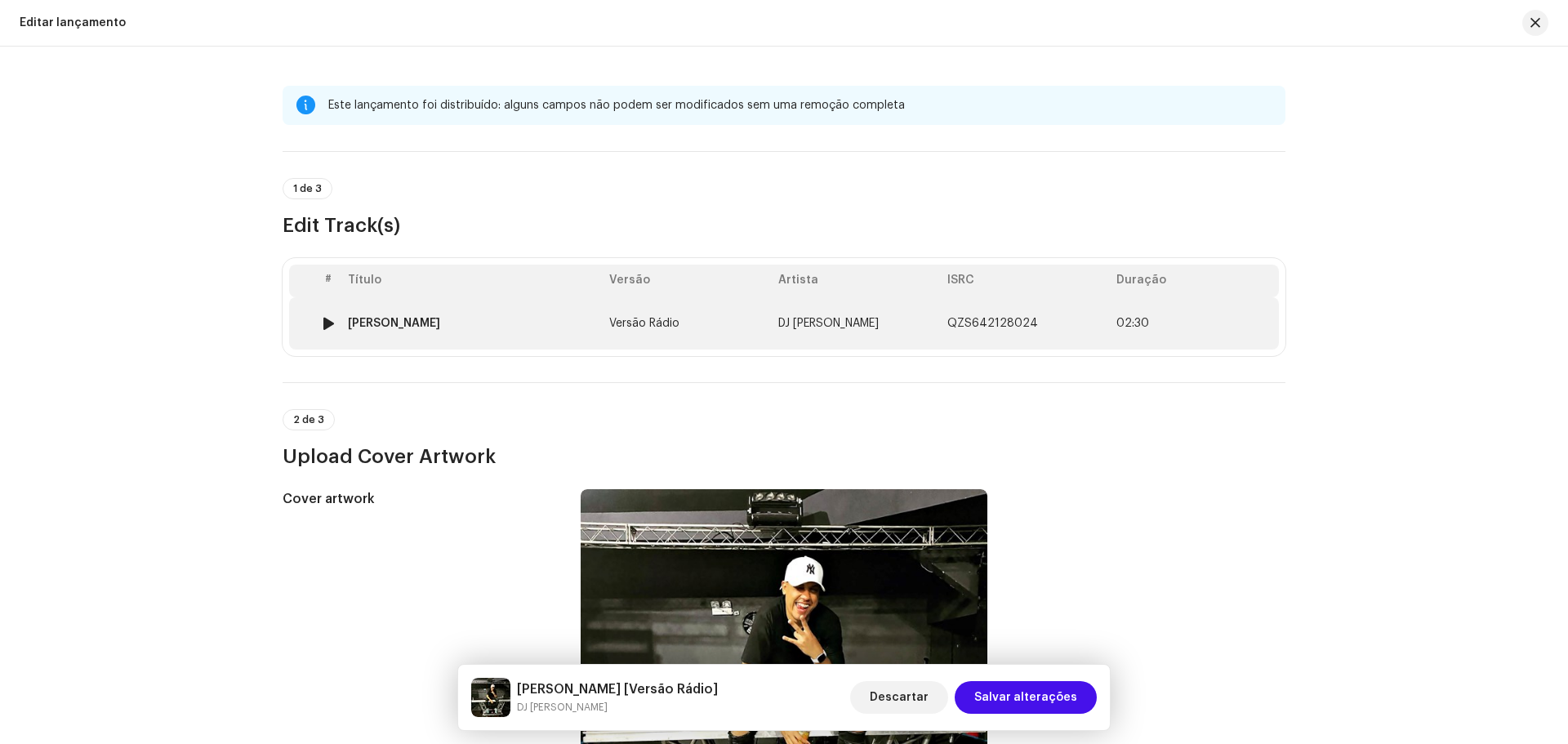
click at [1039, 324] on td "QZS642128024" at bounding box center [1024, 323] width 169 height 52
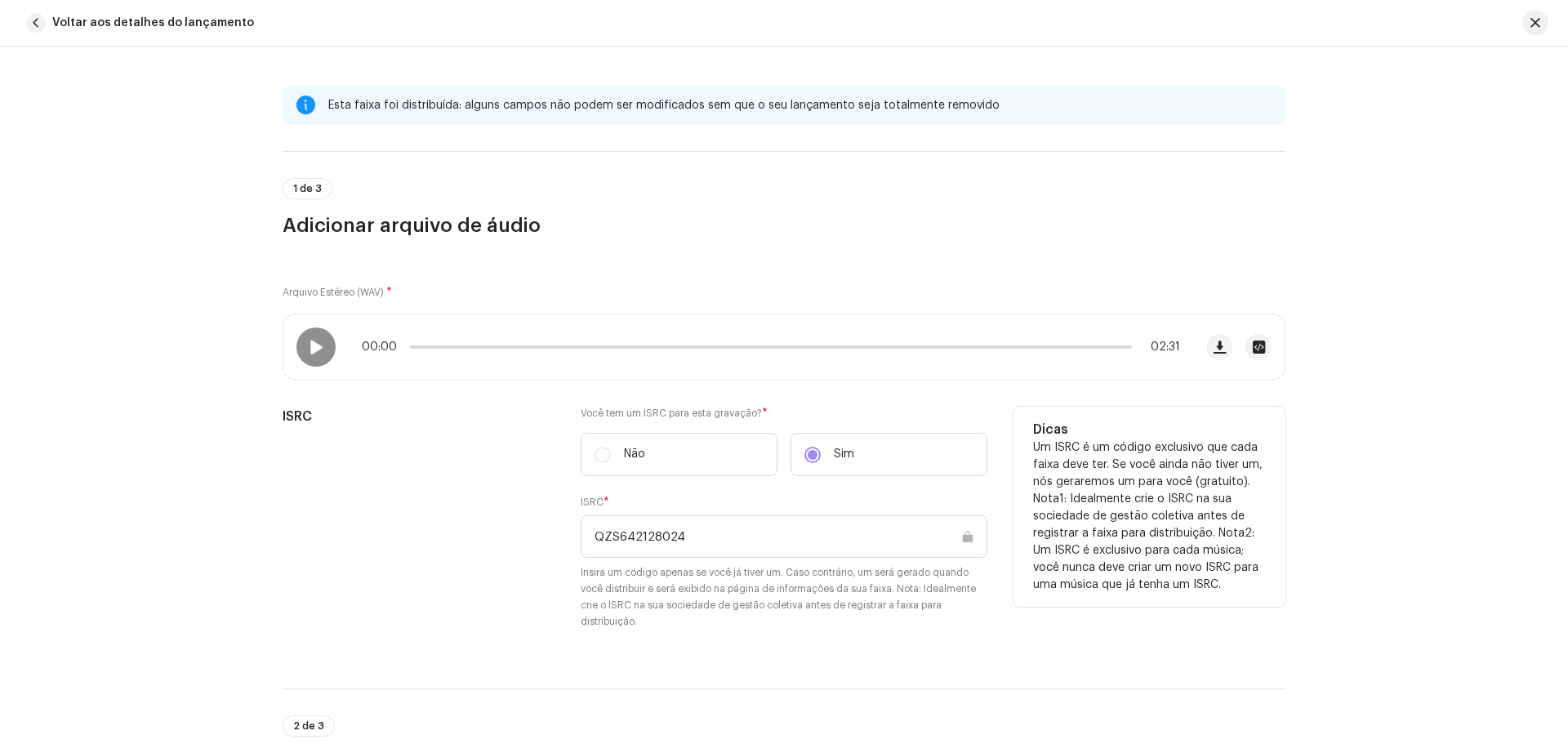
drag, startPoint x: 697, startPoint y: 536, endPoint x: 533, endPoint y: 519, distance: 164.9
click at [551, 528] on div "ISRC Você tem um ISRC para esta gravação? * Não Sim ISRC * QZS642128024 Insira …" at bounding box center [784, 527] width 1003 height 242
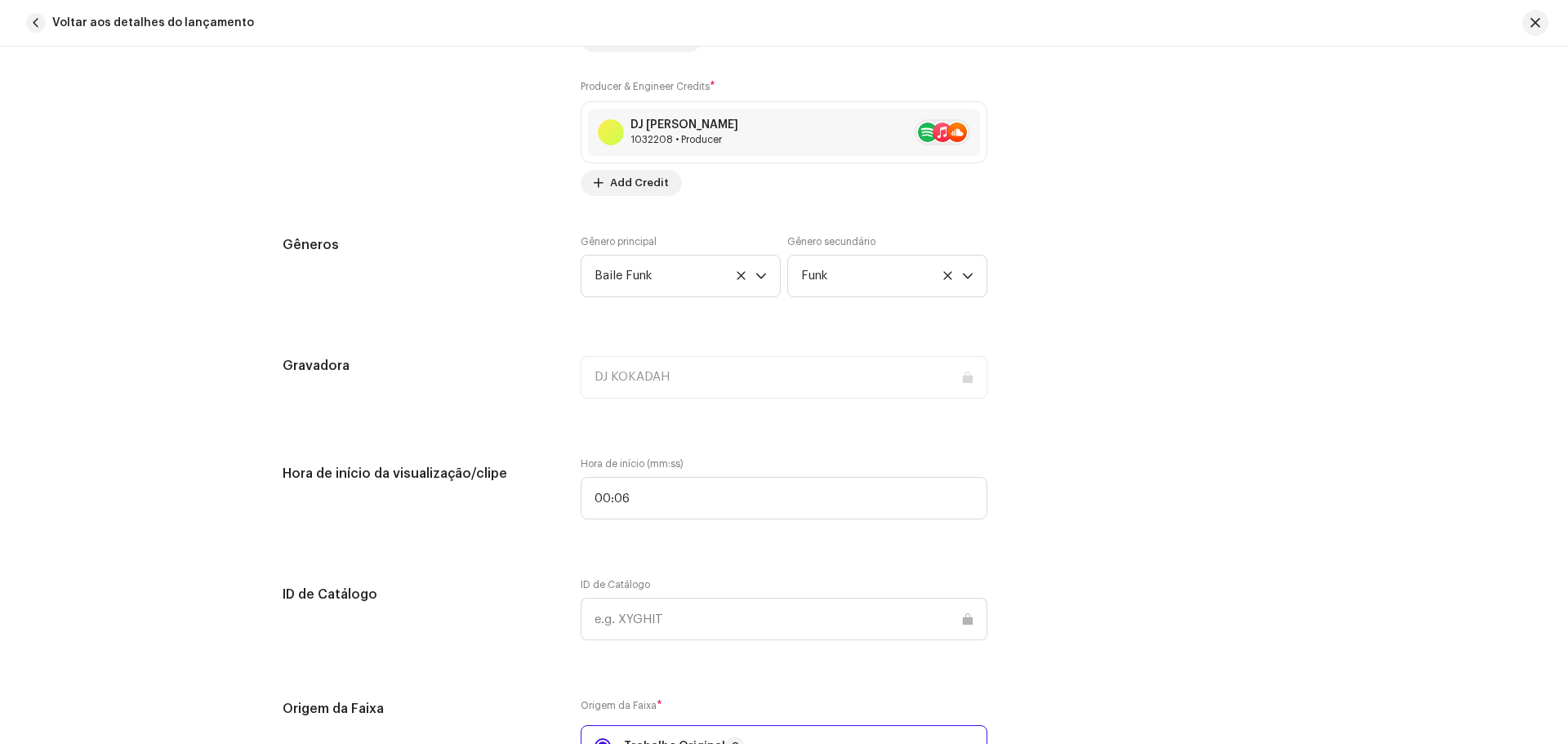
scroll to position [1224, 0]
